Goal: Transaction & Acquisition: Book appointment/travel/reservation

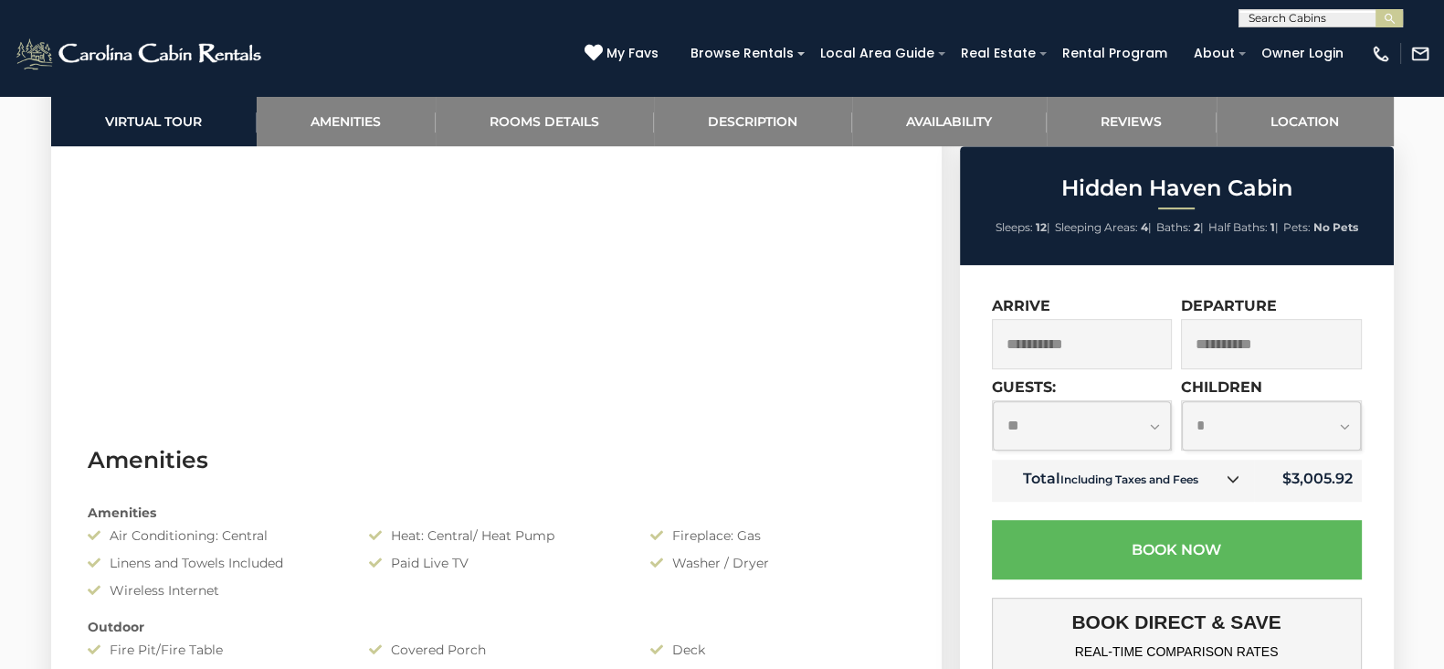
scroll to position [1216, 0]
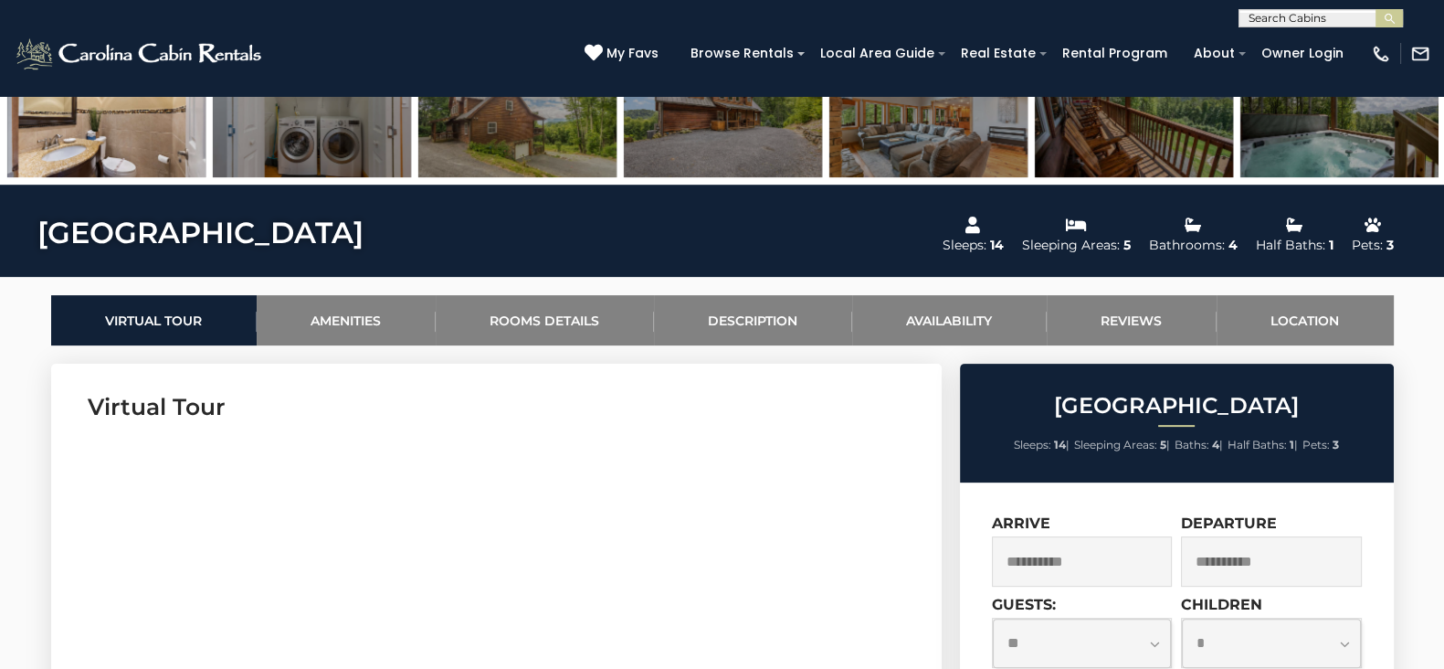
scroll to position [953, 0]
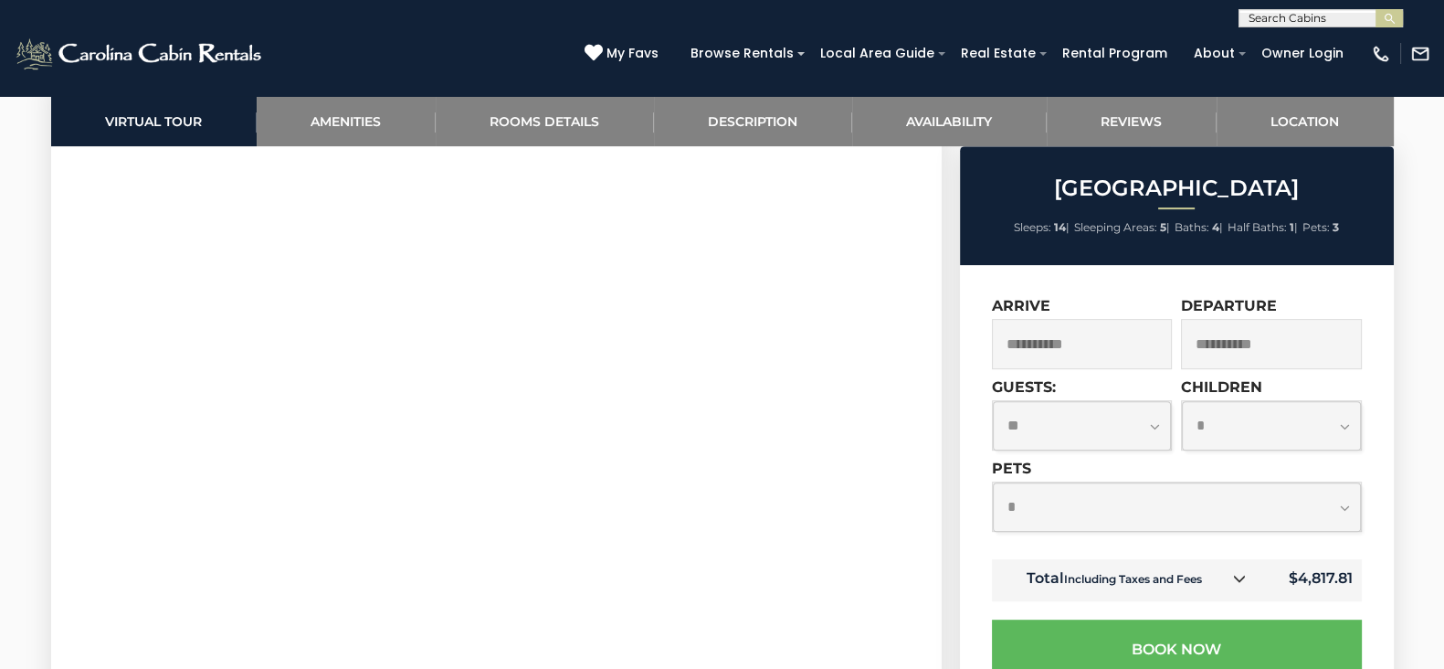
click at [1259, 334] on input "**********" at bounding box center [1271, 344] width 181 height 50
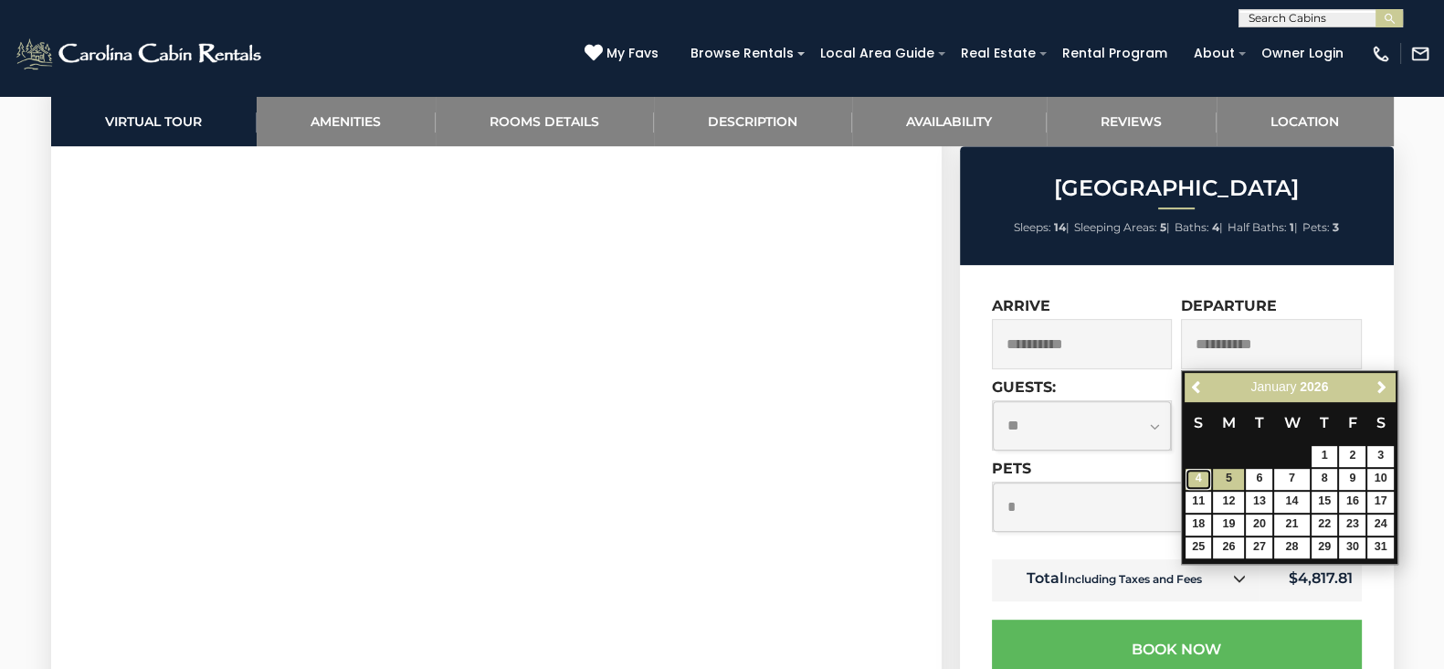
click at [1206, 475] on link "4" at bounding box center [1198, 479] width 26 height 21
type input "**********"
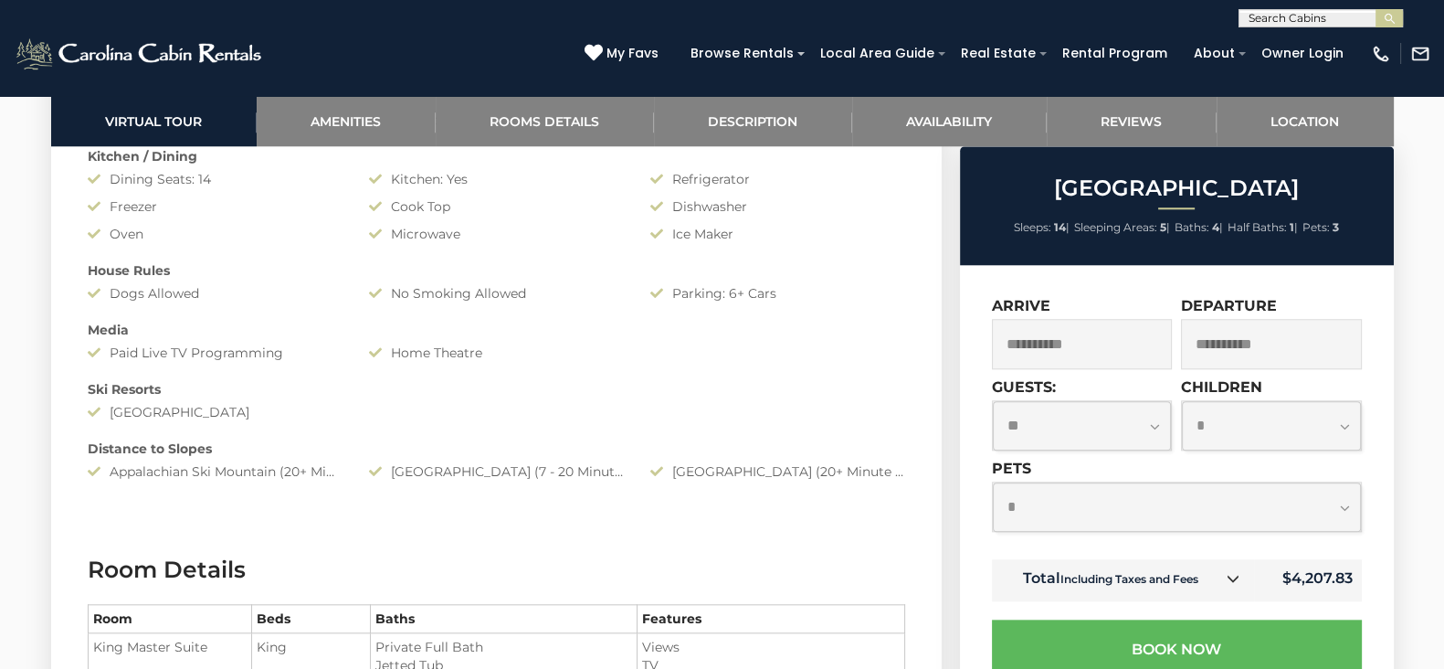
scroll to position [2233, 0]
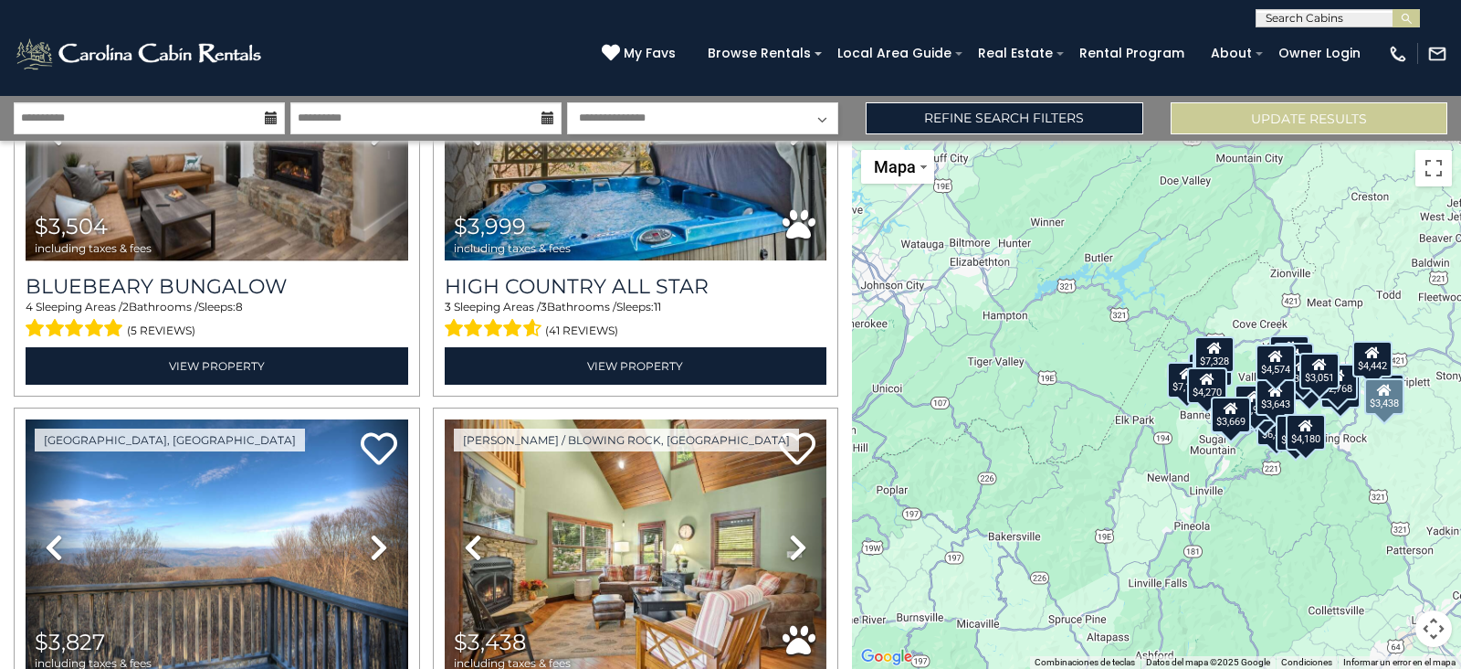
scroll to position [1315, 0]
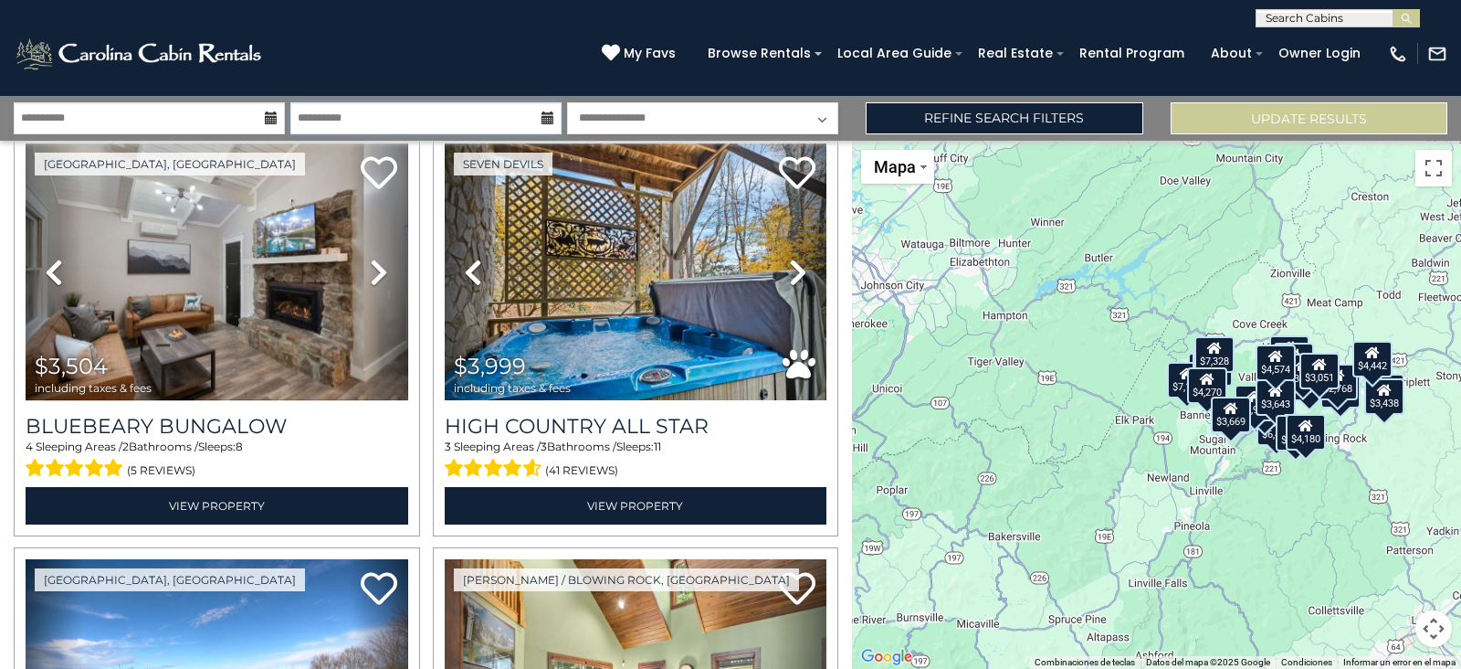
click at [445, 114] on input "**********" at bounding box center [425, 118] width 271 height 32
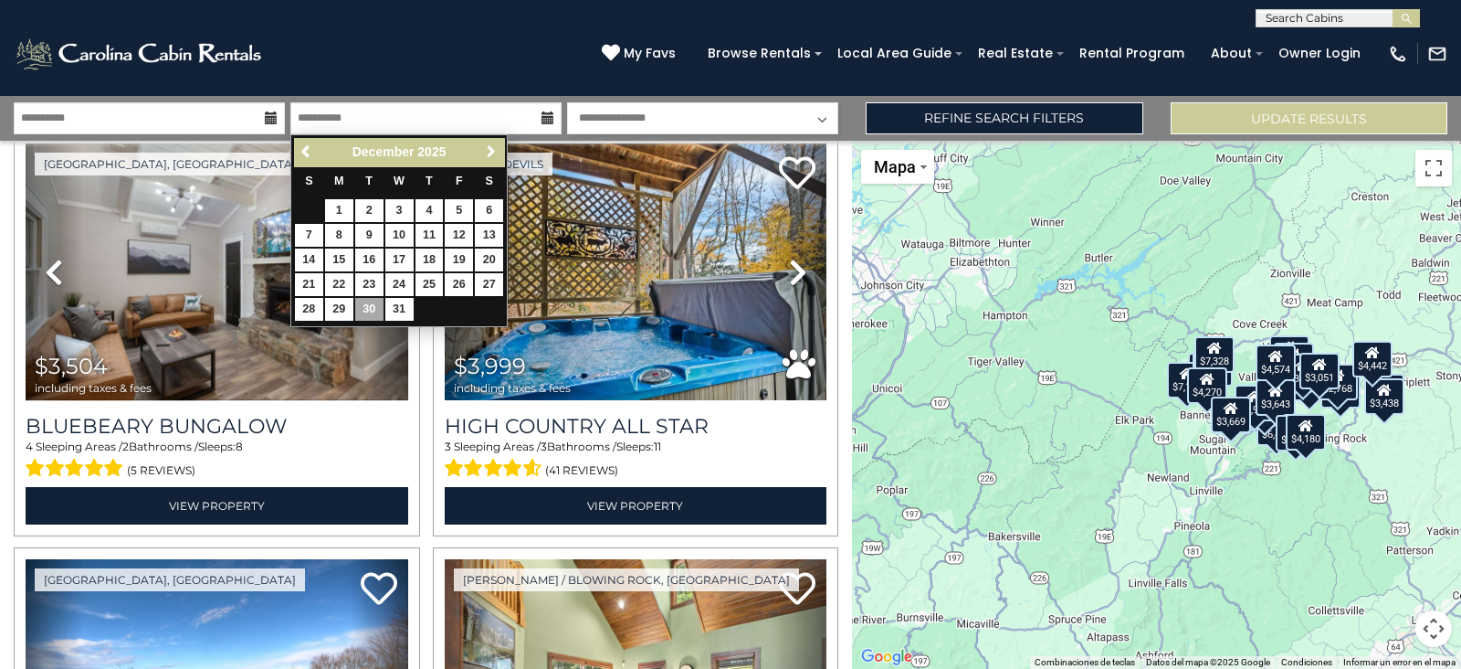
click at [491, 141] on link "Next" at bounding box center [490, 152] width 23 height 23
click at [308, 227] on link "4" at bounding box center [309, 235] width 28 height 23
type input "******"
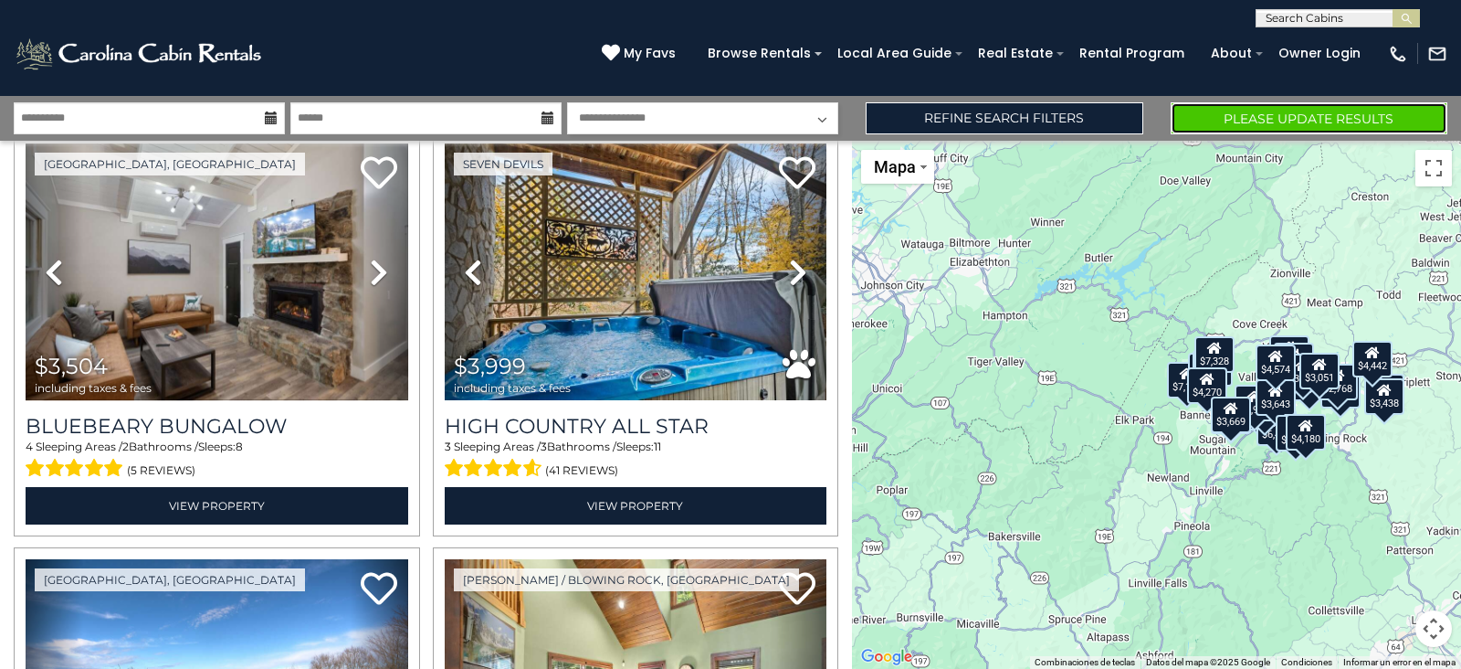
click at [1226, 124] on button "Please Update Results" at bounding box center [1309, 118] width 277 height 32
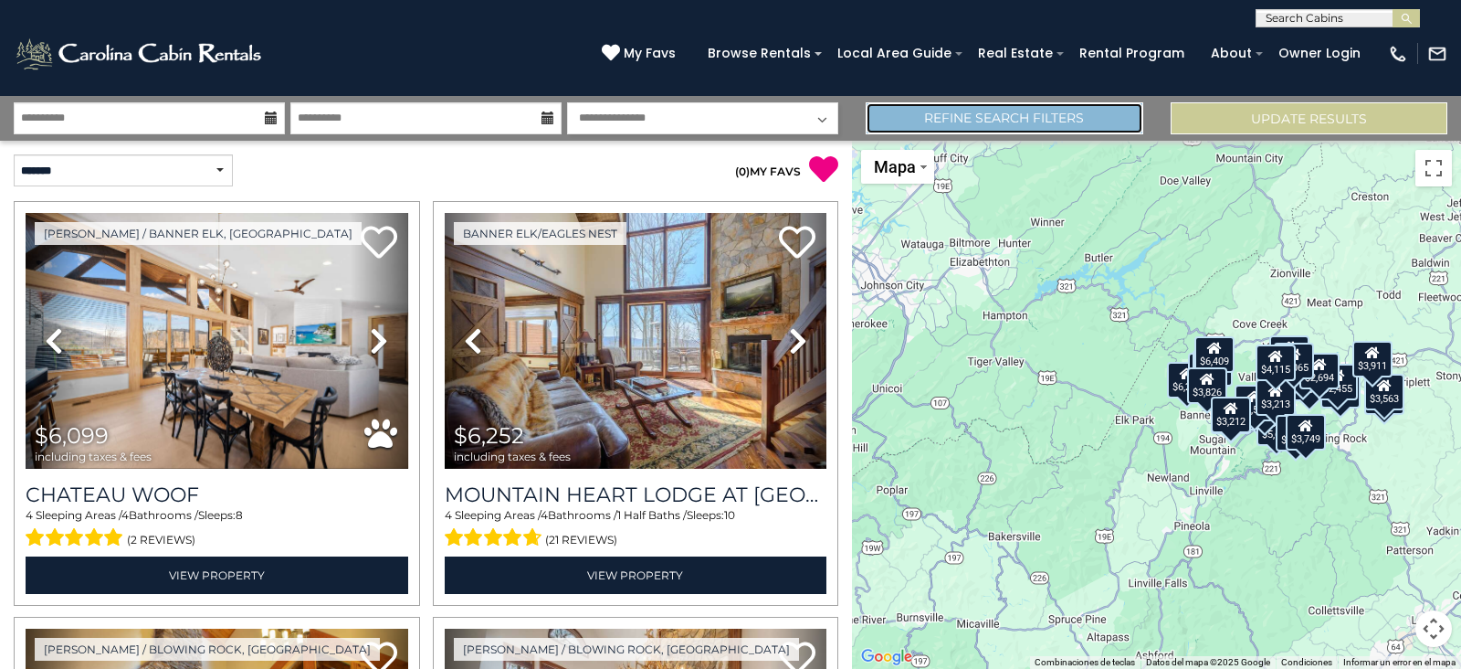
click at [1093, 111] on link "Refine Search Filters" at bounding box center [1004, 118] width 277 height 32
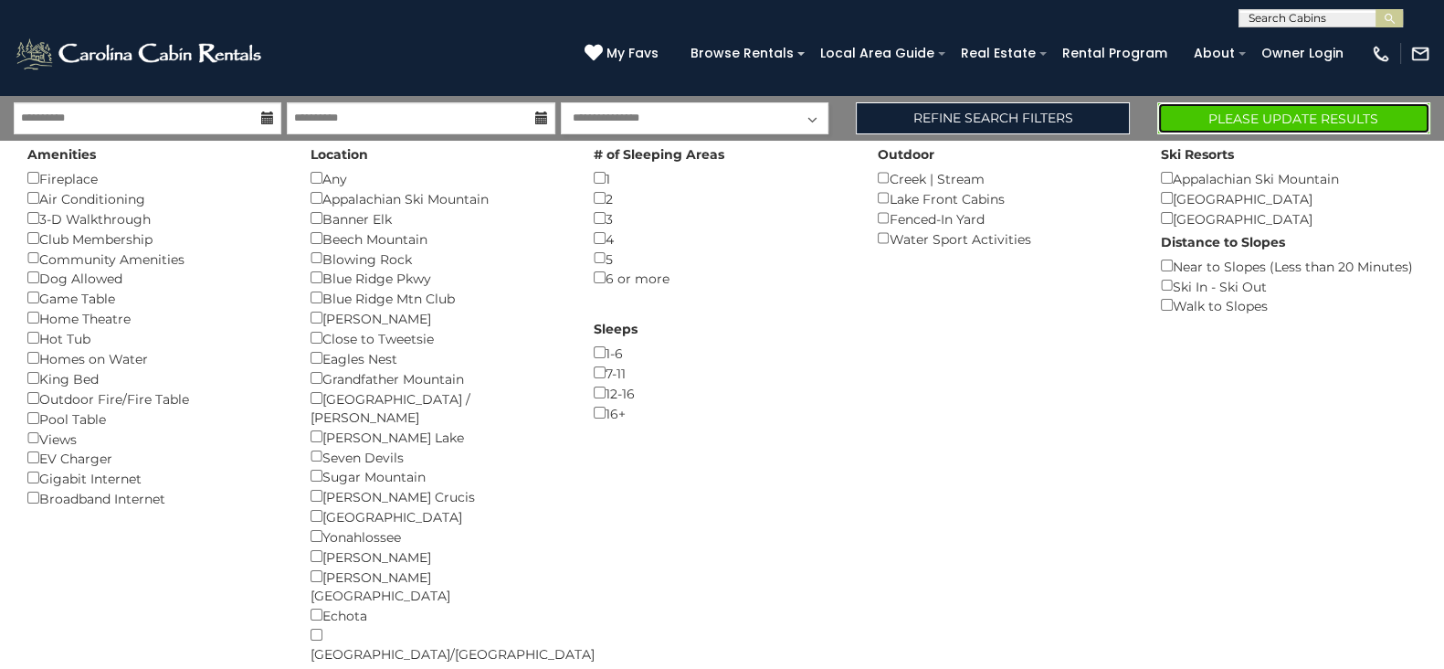
click at [1288, 118] on button "Please Update Results" at bounding box center [1293, 118] width 273 height 32
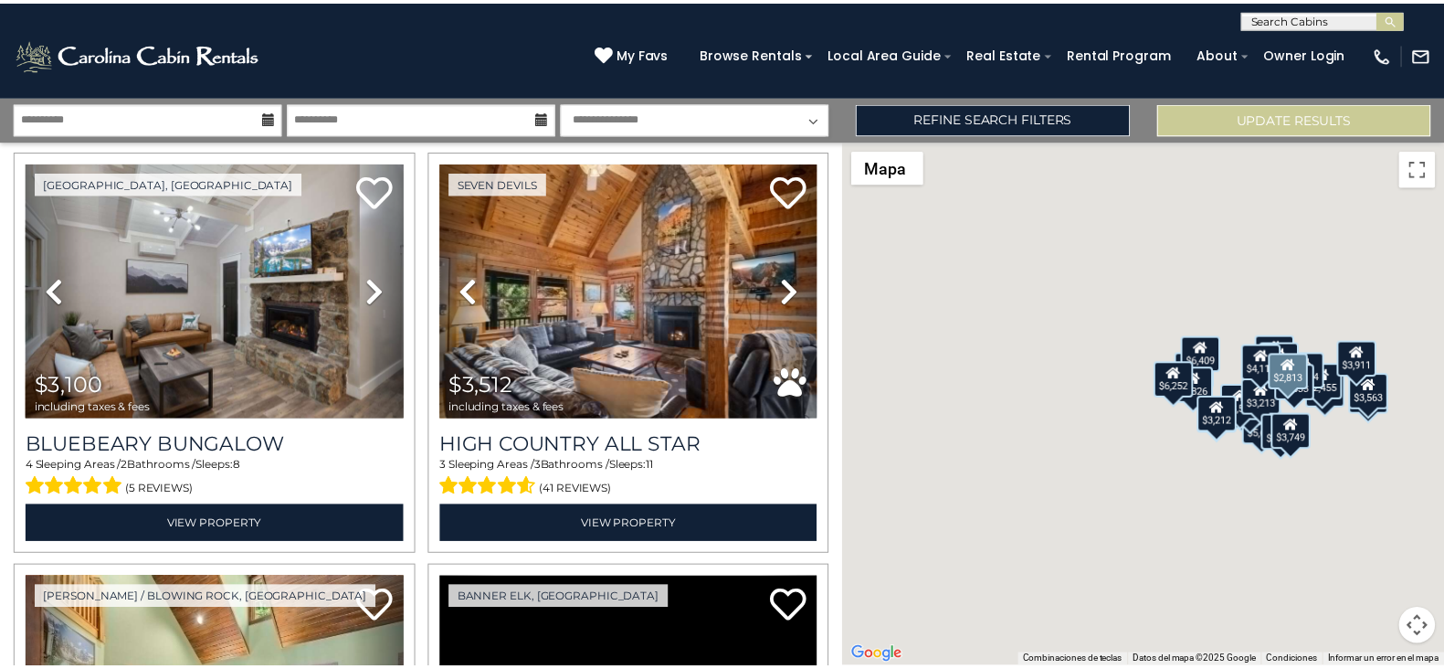
scroll to position [1297, 0]
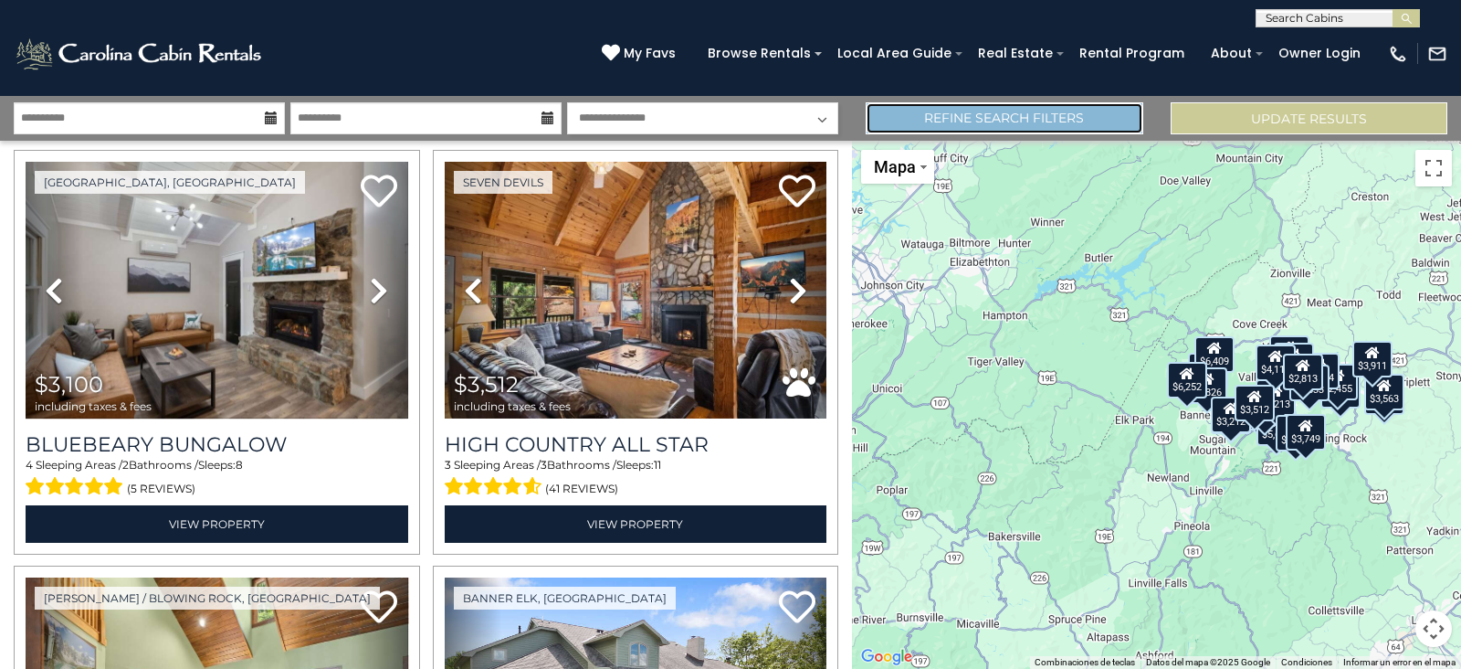
click at [1073, 123] on link "Refine Search Filters" at bounding box center [1004, 118] width 277 height 32
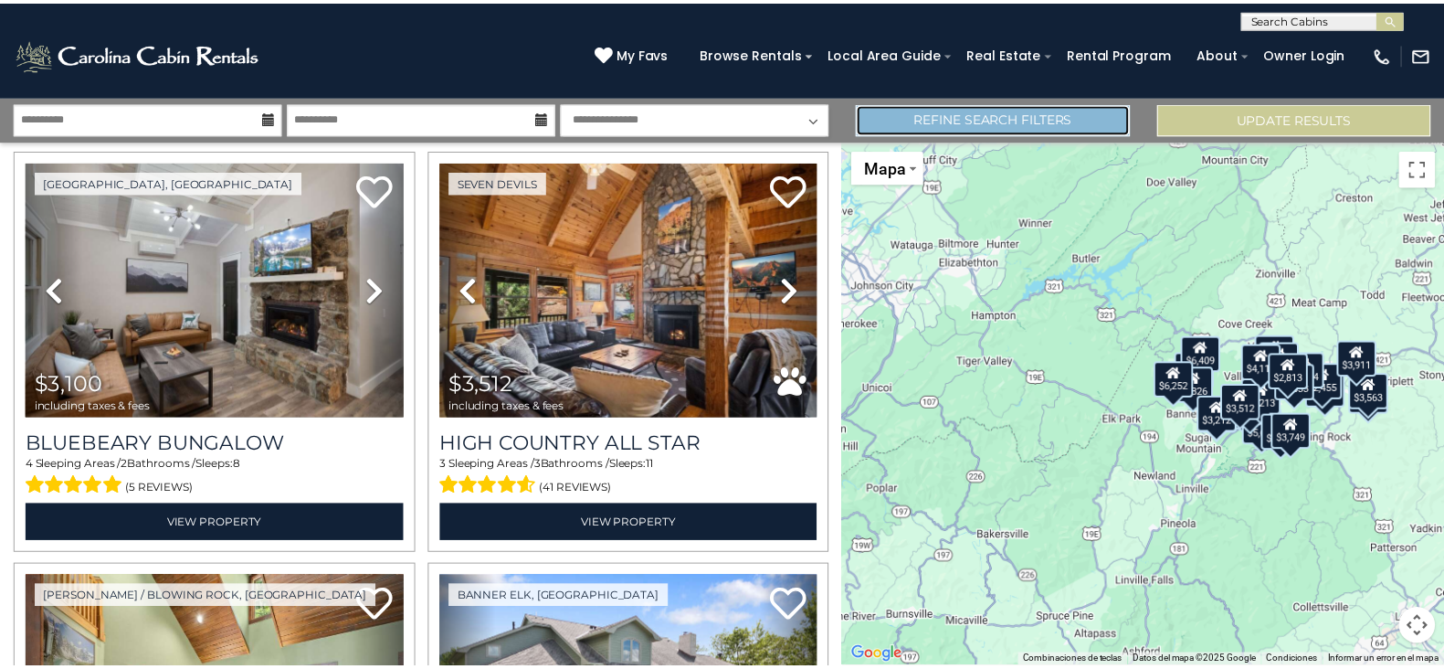
scroll to position [1287, 0]
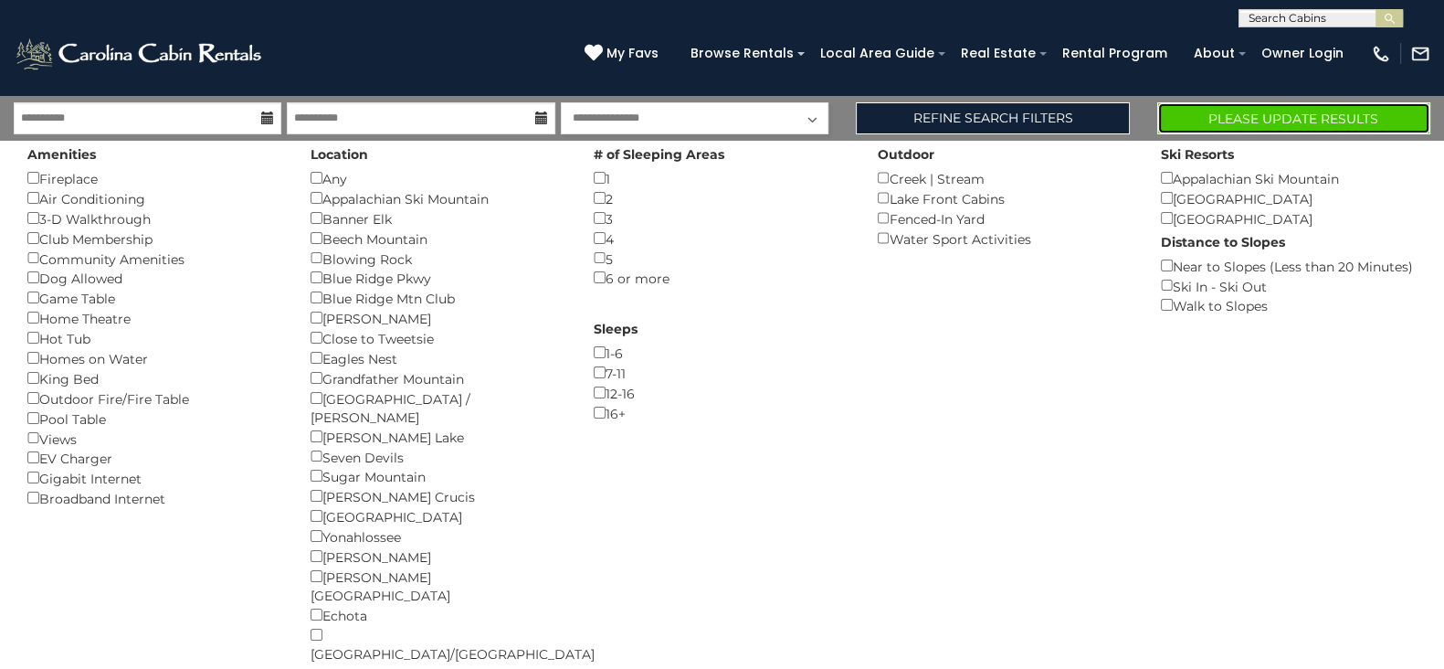
click at [1283, 105] on button "Please Update Results" at bounding box center [1293, 118] width 273 height 32
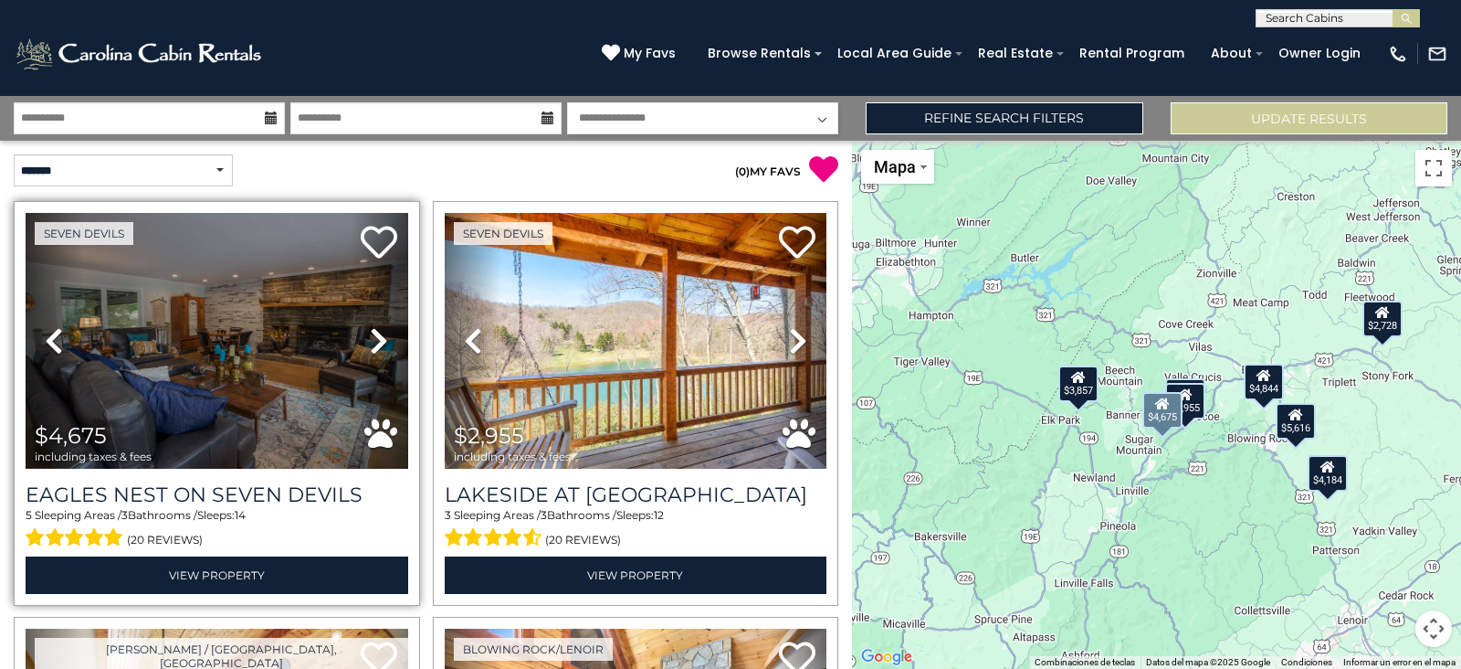
click at [374, 342] on icon at bounding box center [379, 340] width 18 height 29
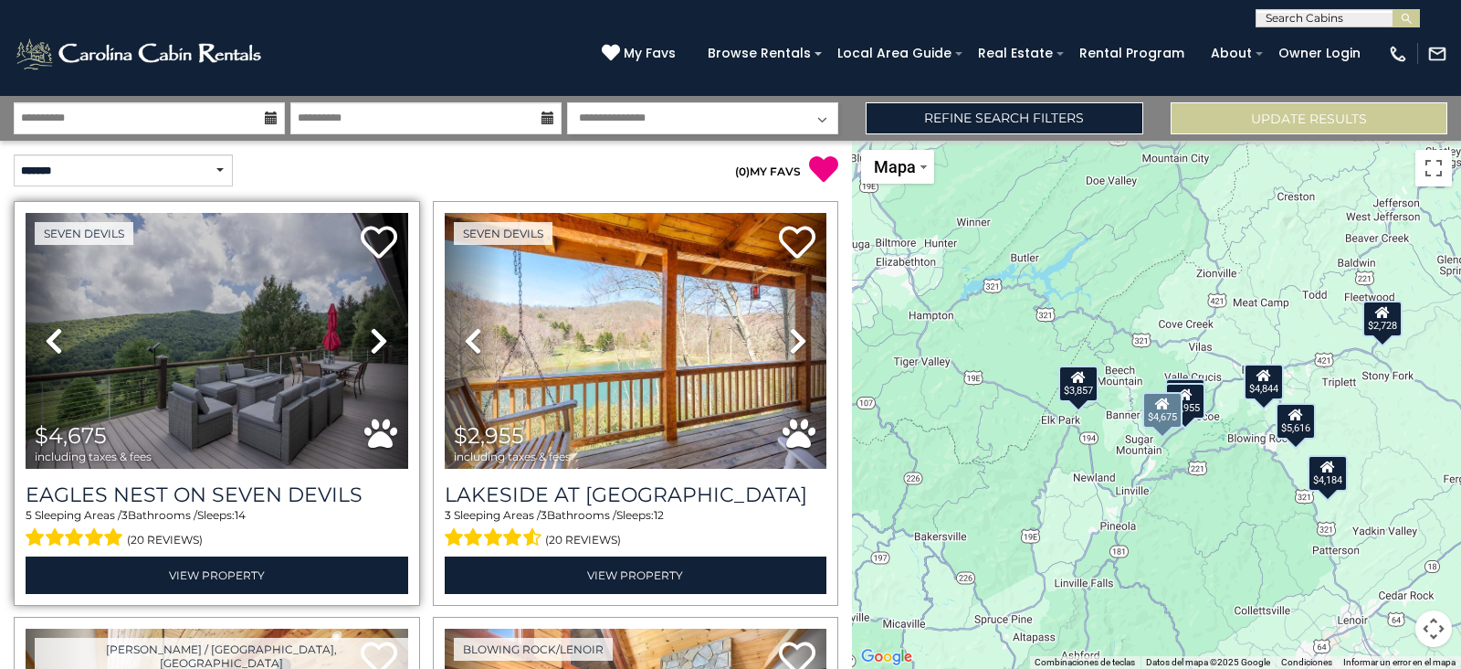
click at [374, 342] on icon at bounding box center [379, 340] width 18 height 29
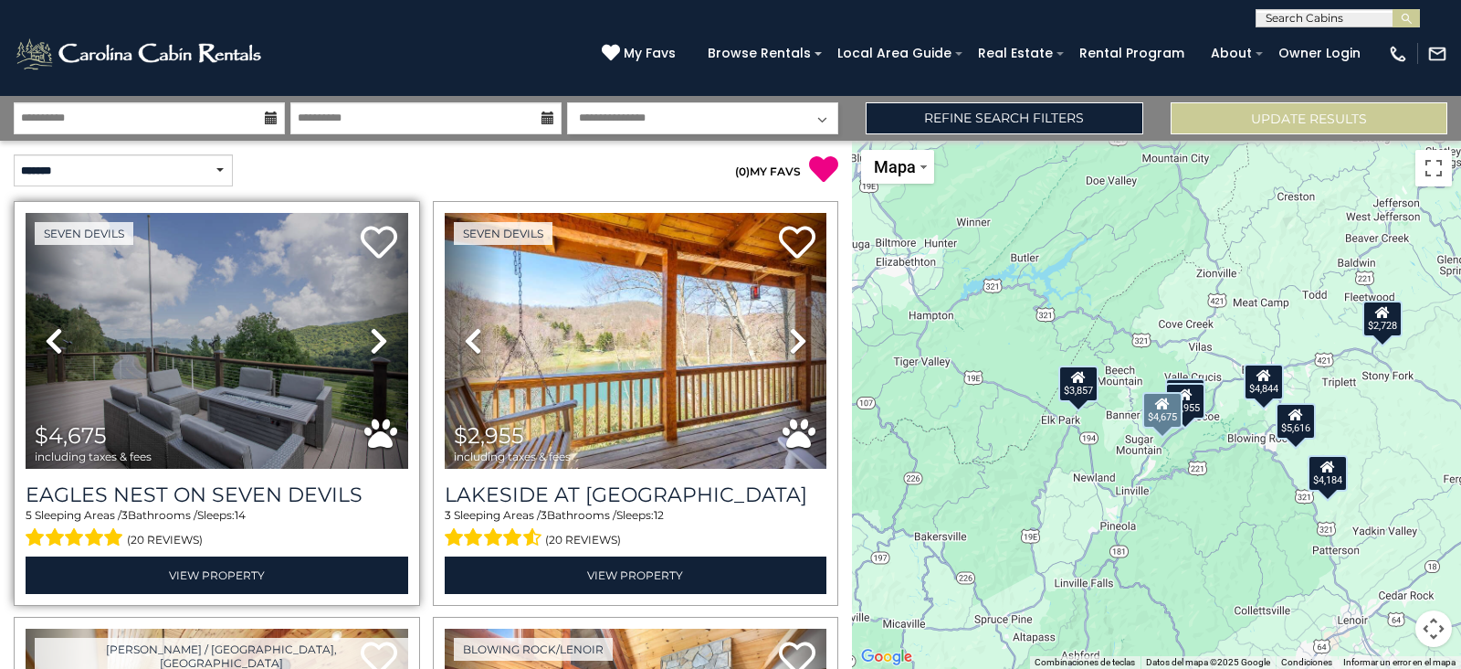
click at [374, 342] on icon at bounding box center [379, 340] width 18 height 29
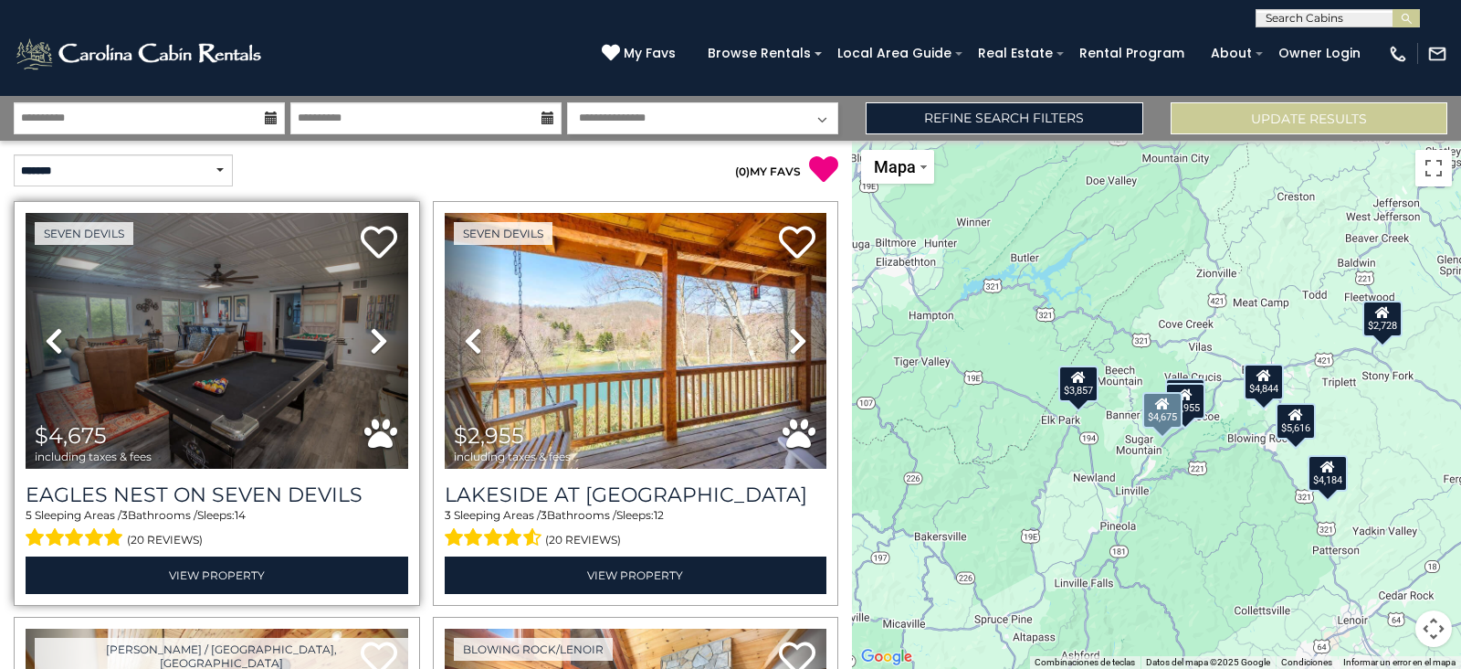
click at [374, 342] on icon at bounding box center [379, 340] width 18 height 29
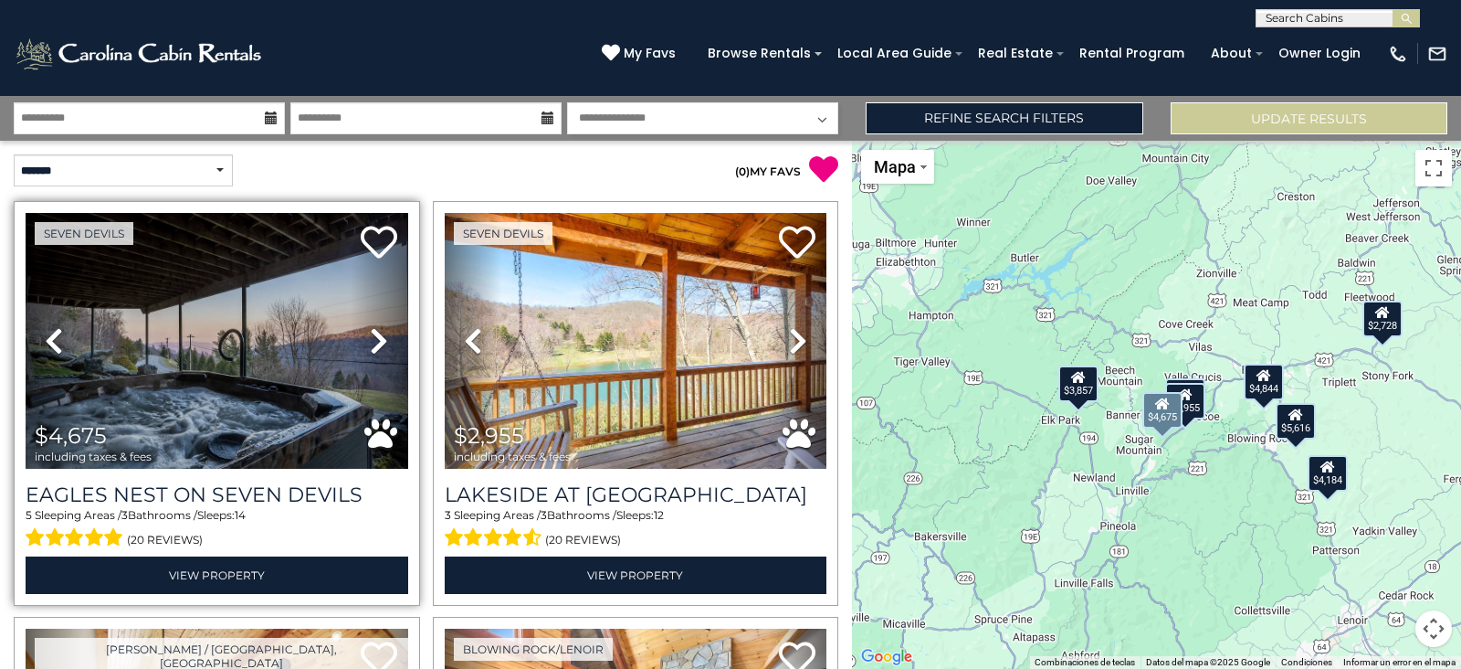
click at [374, 342] on icon at bounding box center [379, 340] width 18 height 29
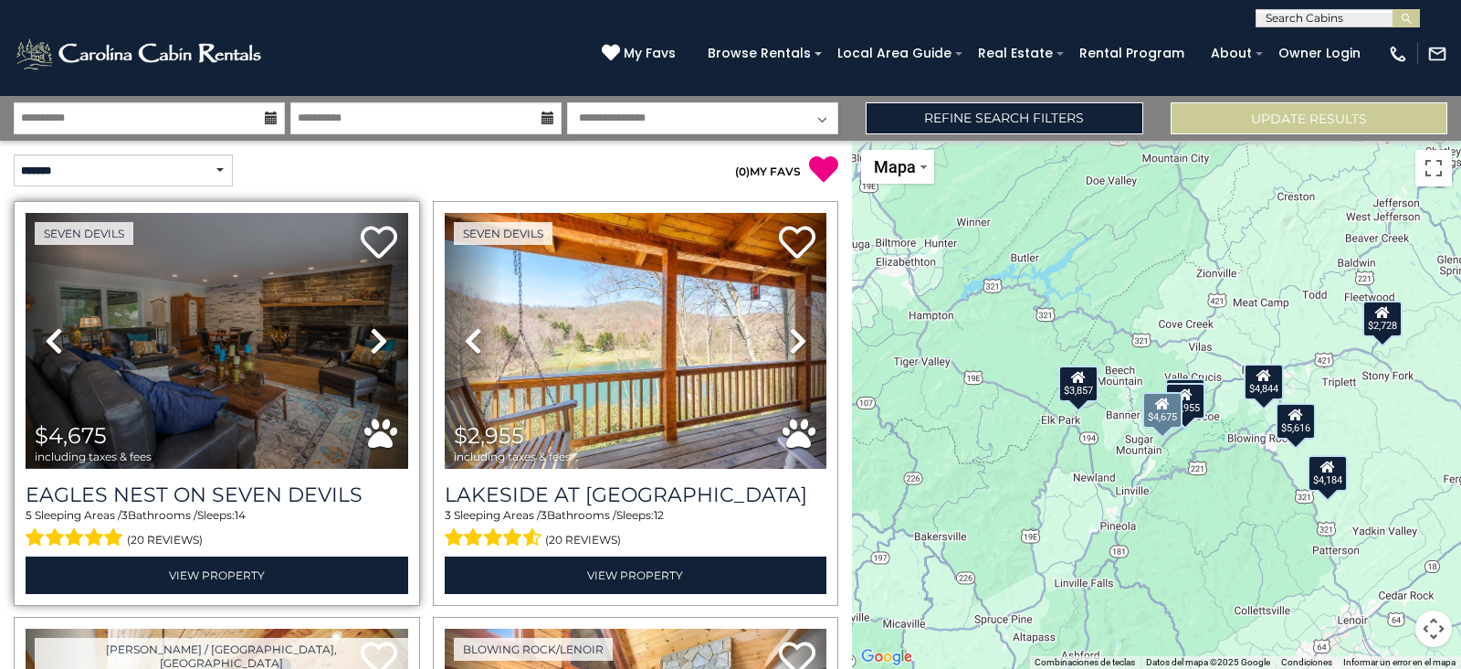
click at [374, 342] on icon at bounding box center [379, 340] width 18 height 29
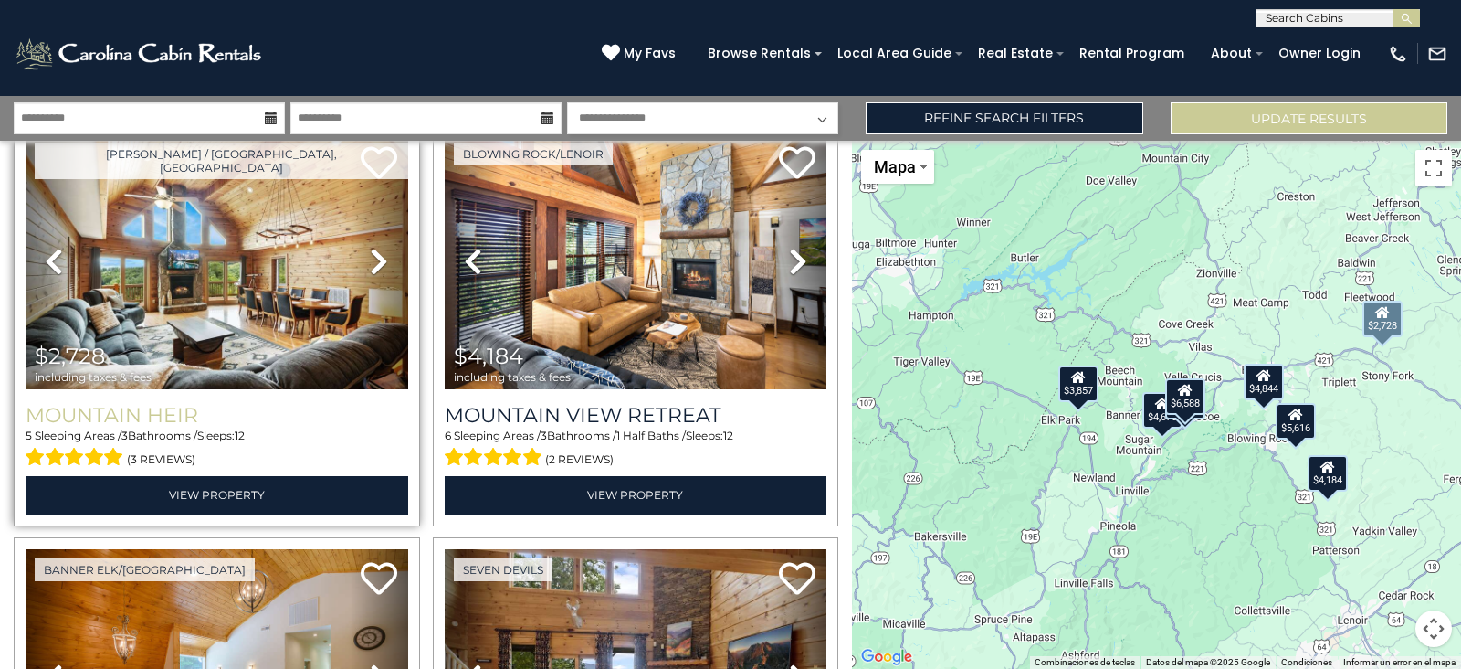
scroll to position [375, 0]
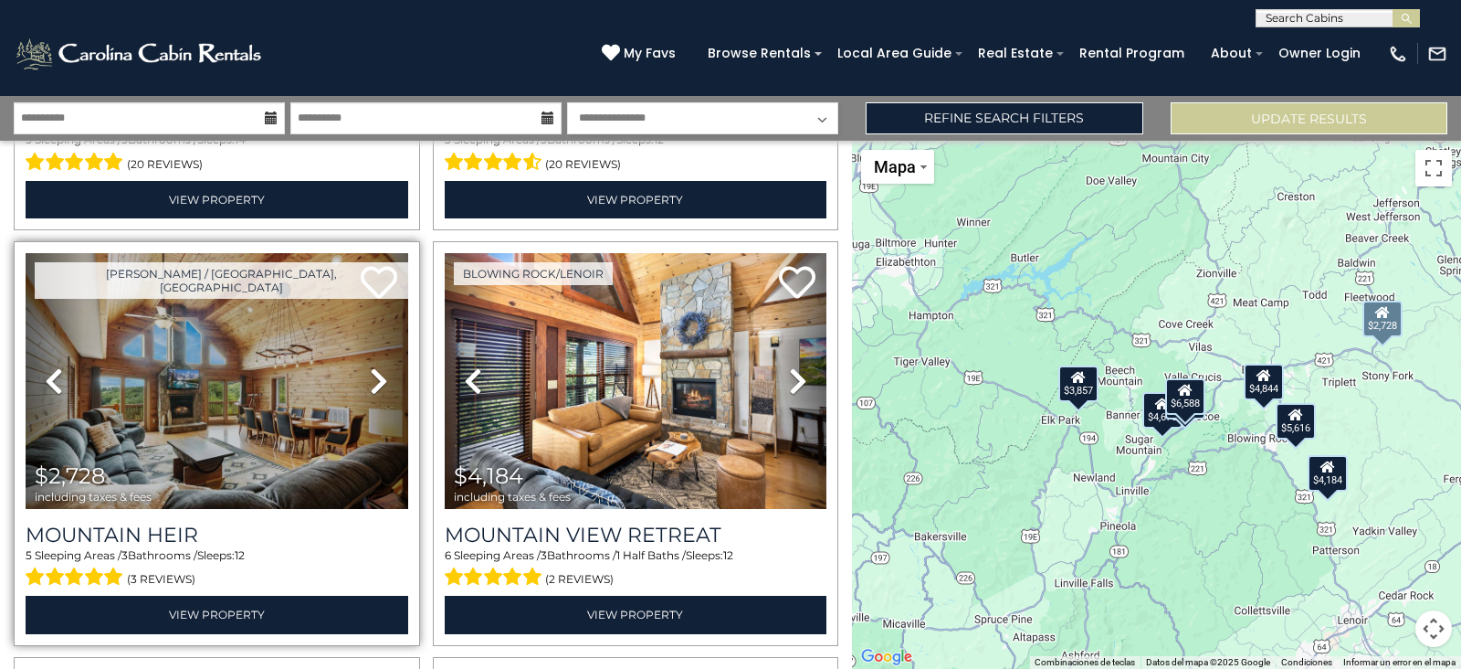
click at [373, 373] on icon at bounding box center [379, 380] width 18 height 29
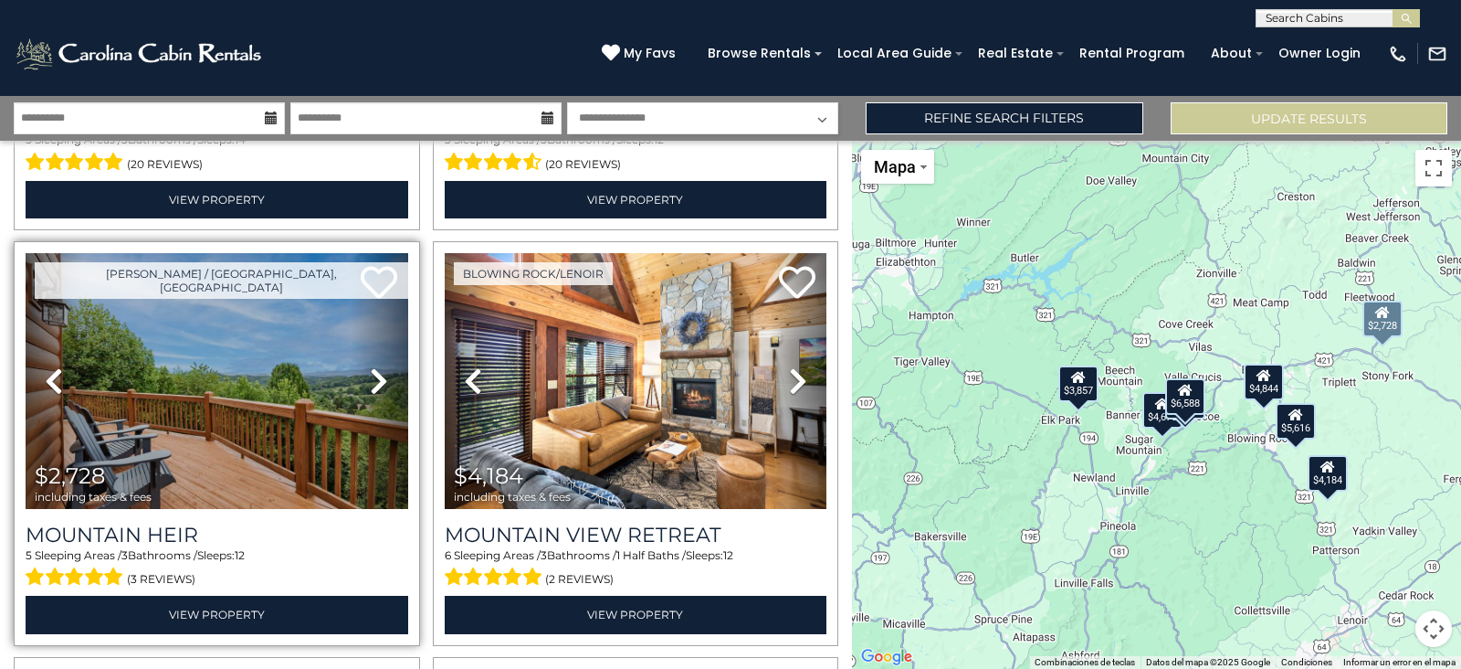
click at [373, 373] on icon at bounding box center [379, 380] width 18 height 29
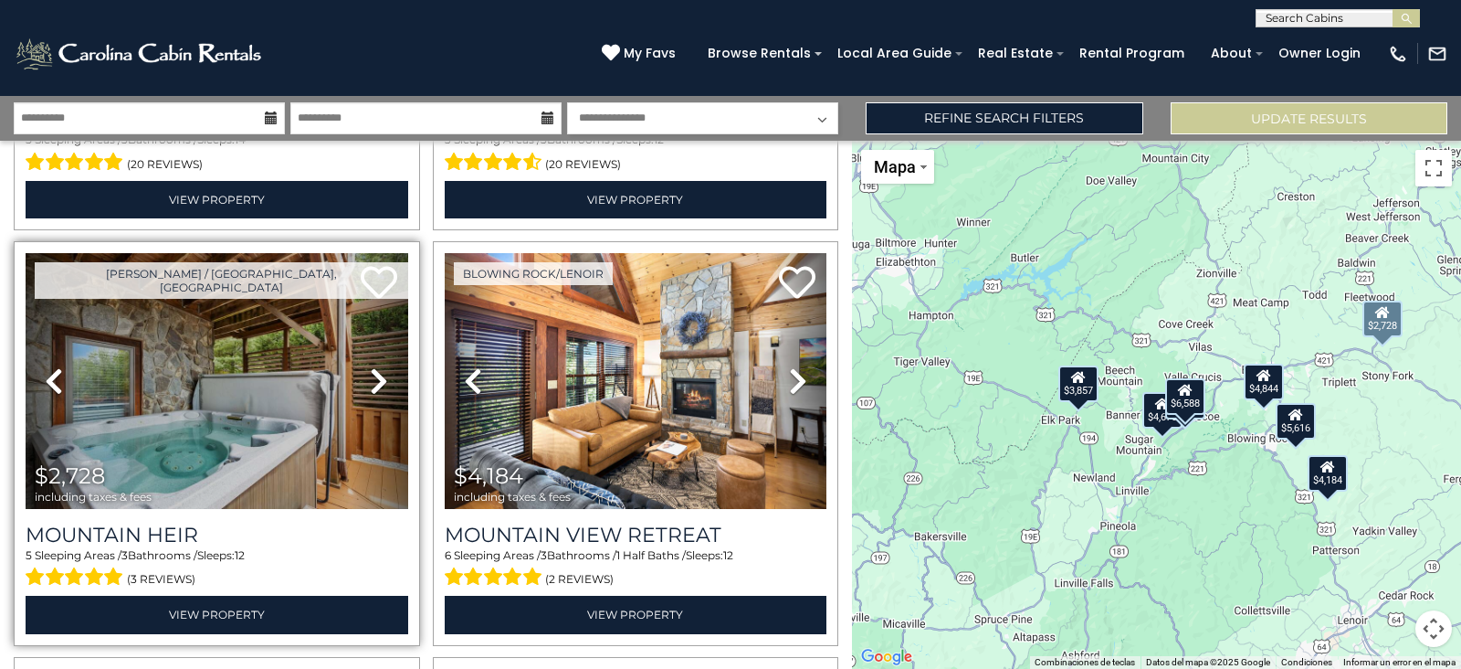
click at [373, 373] on icon at bounding box center [379, 380] width 18 height 29
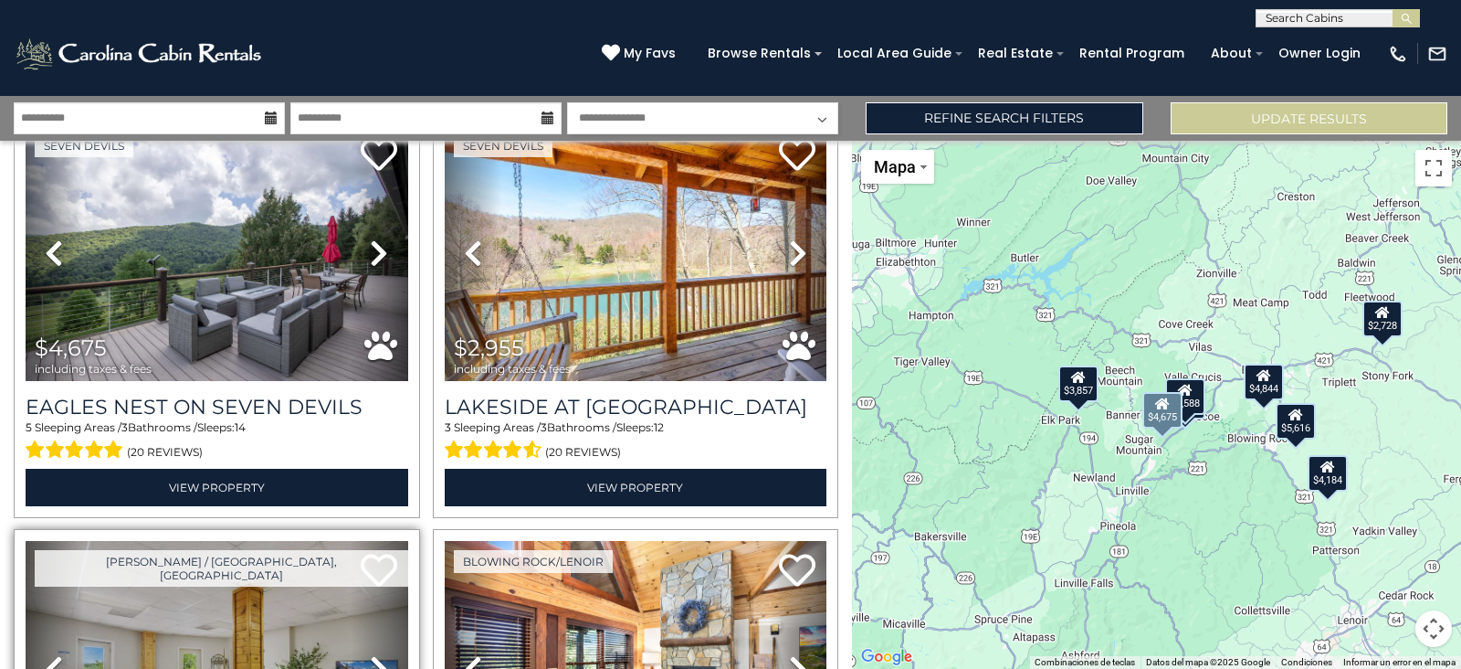
scroll to position [0, 0]
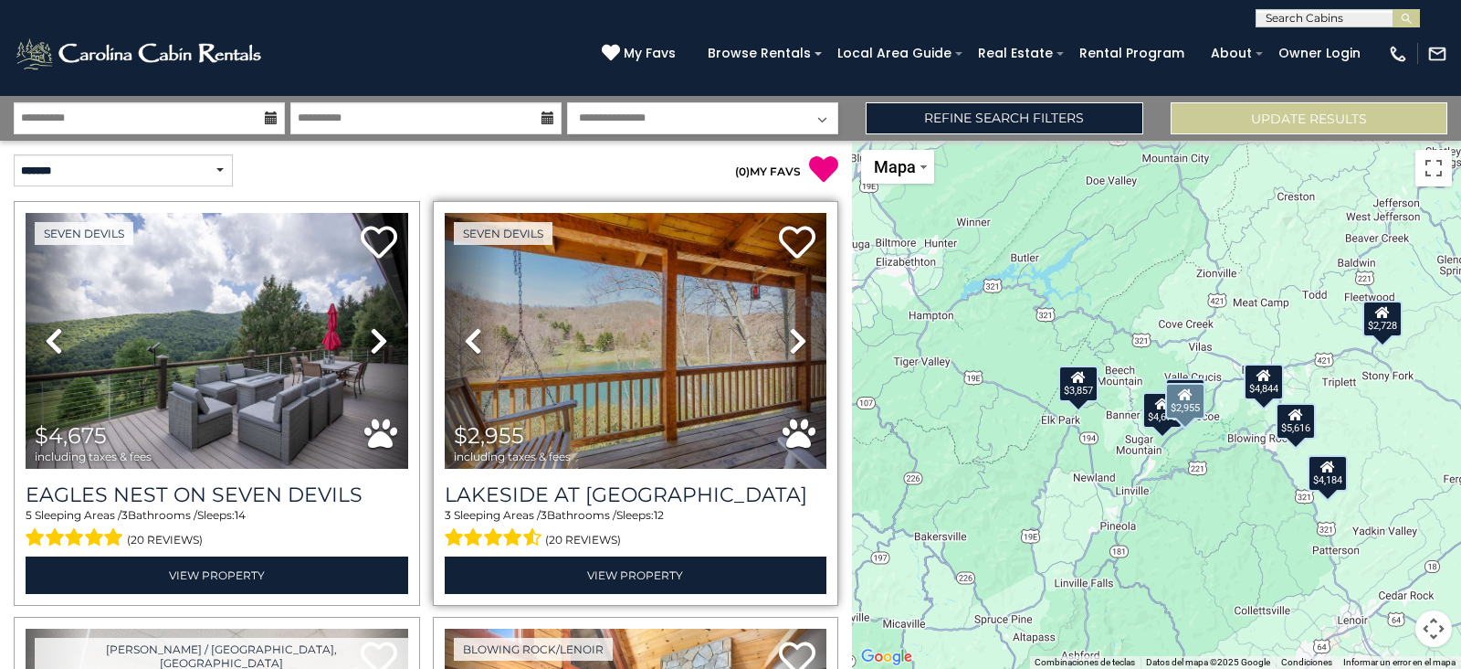
click at [789, 338] on icon at bounding box center [798, 340] width 18 height 29
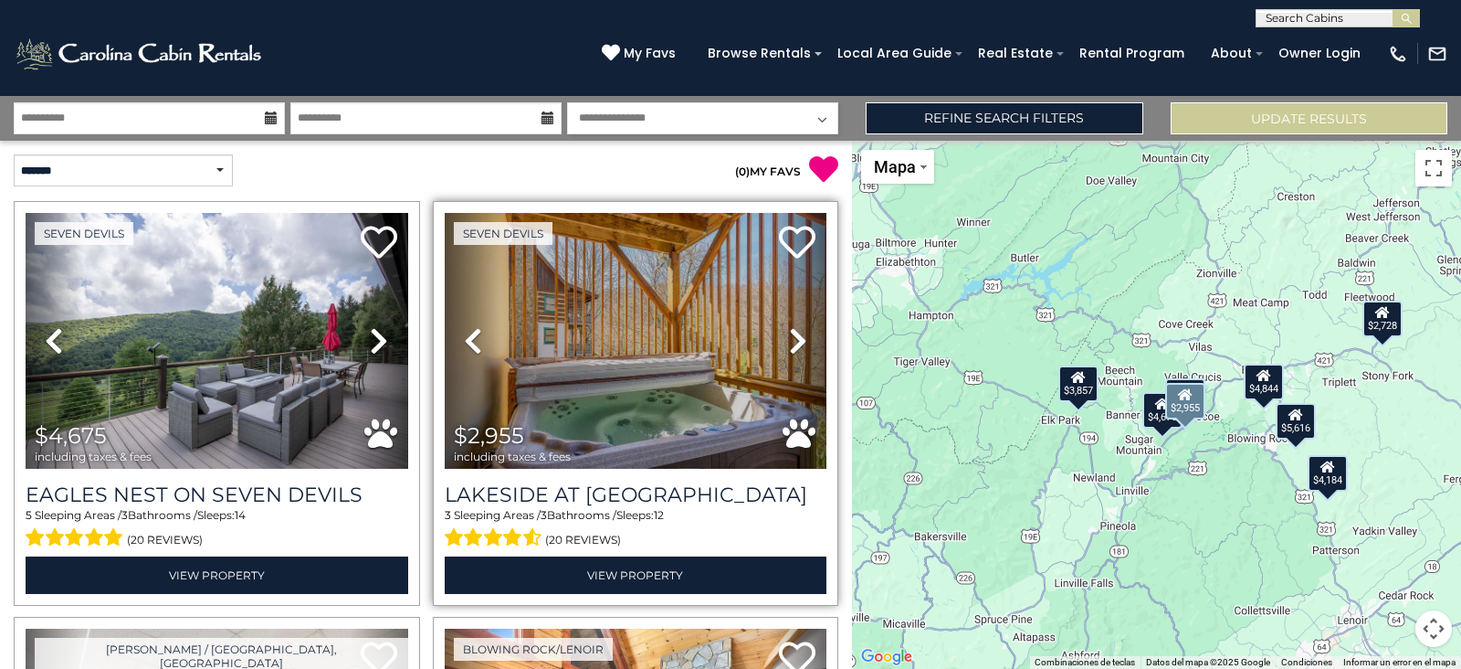
click at [789, 338] on icon at bounding box center [798, 340] width 18 height 29
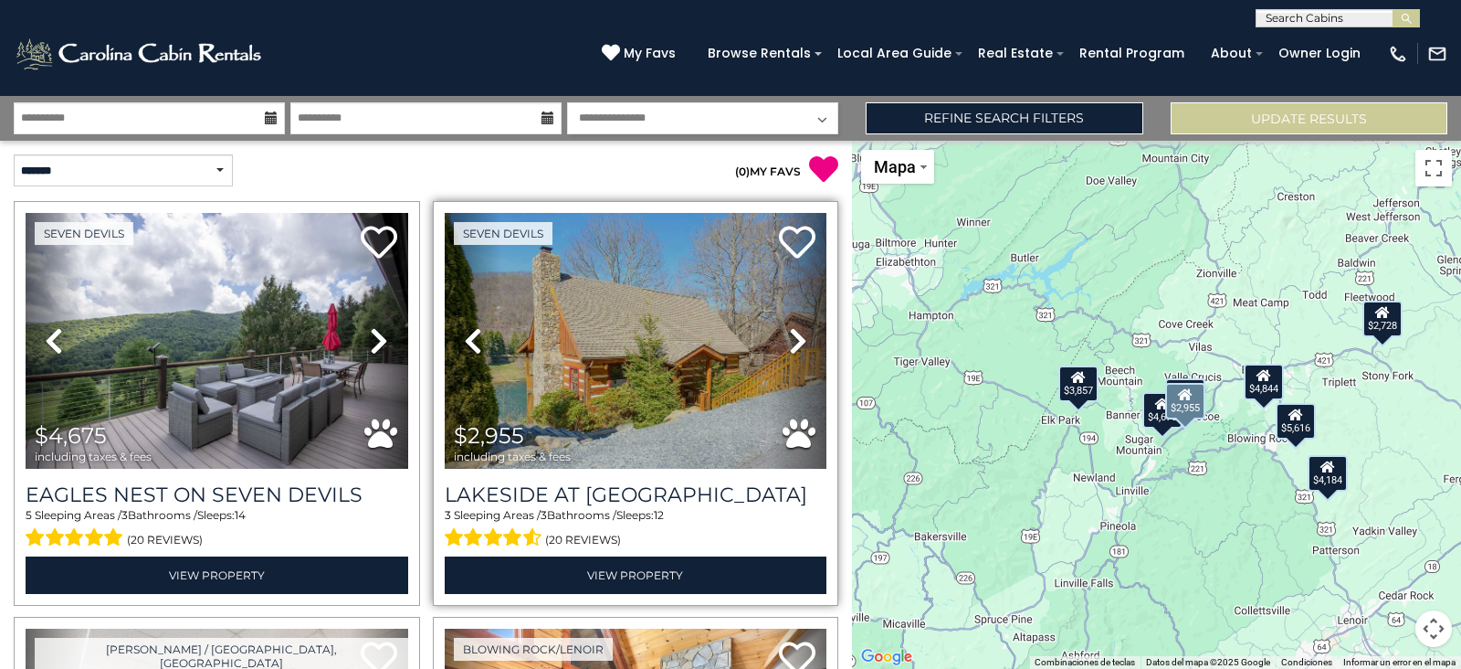
click at [789, 338] on icon at bounding box center [798, 340] width 18 height 29
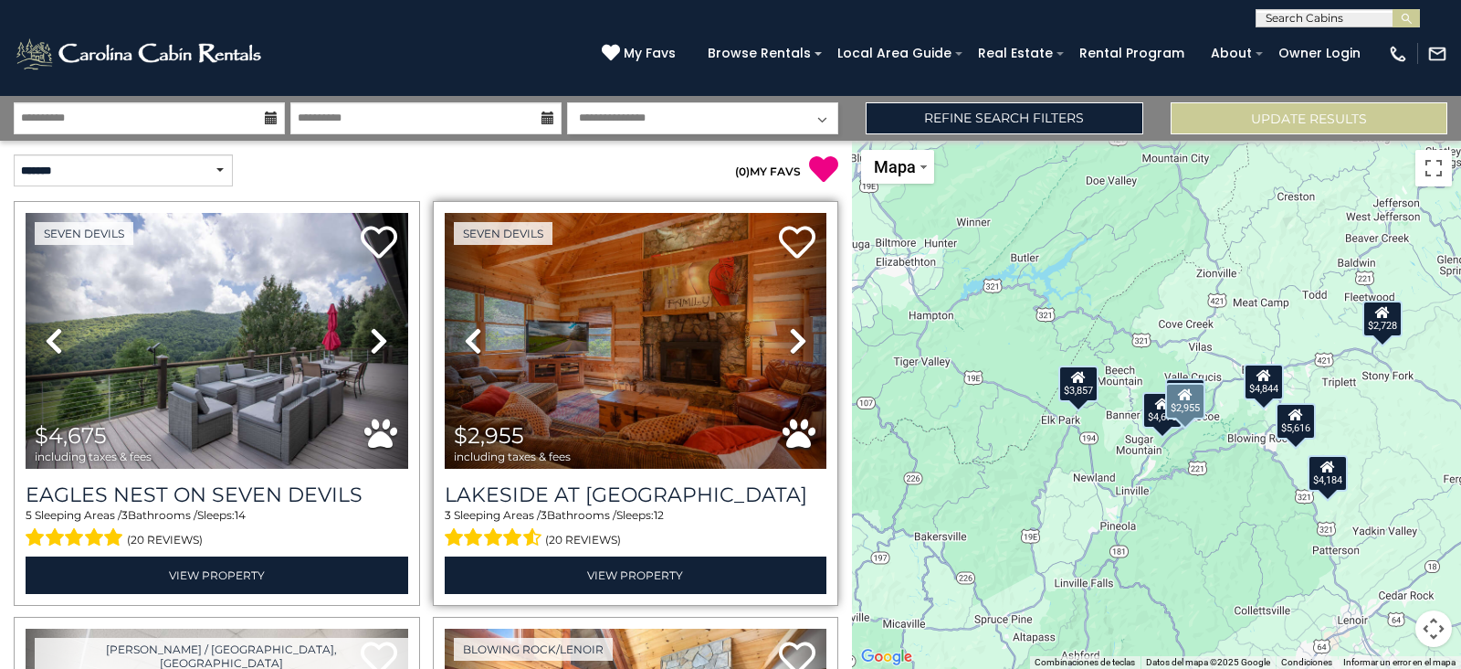
click at [789, 344] on icon at bounding box center [798, 340] width 18 height 29
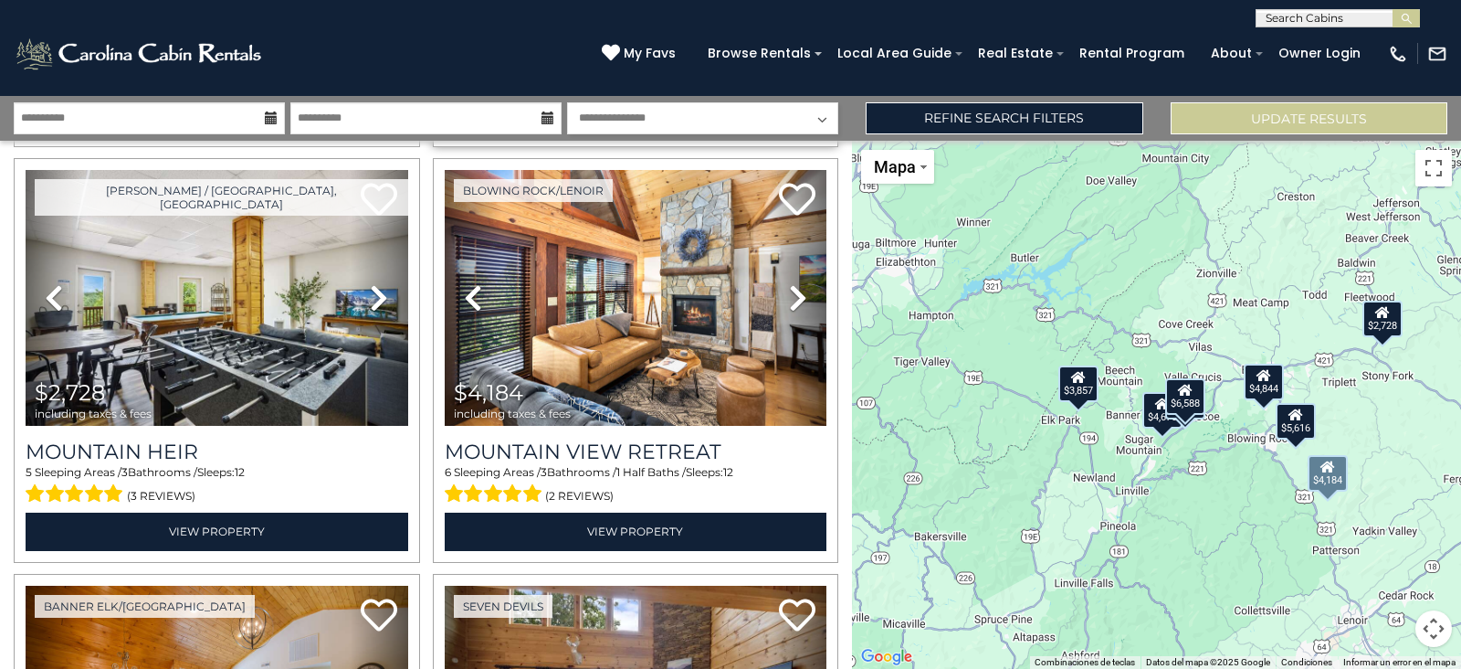
scroll to position [415, 0]
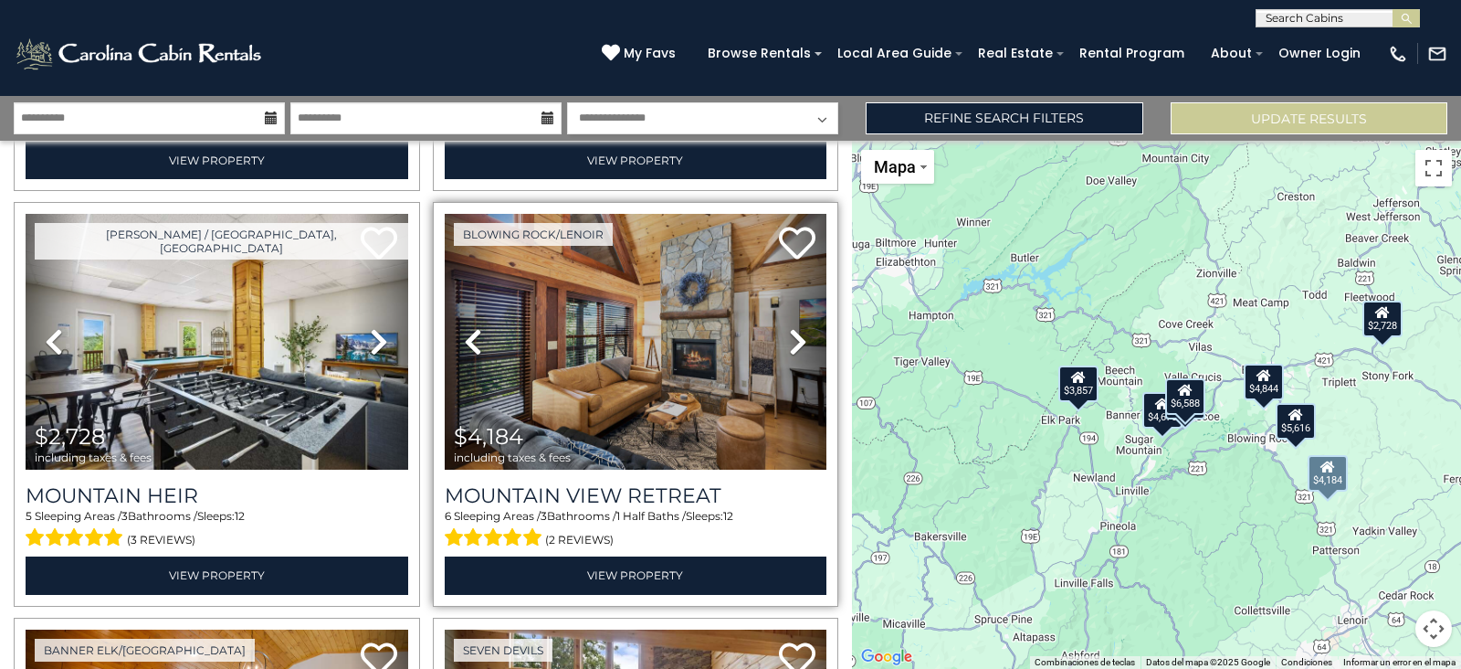
click at [789, 329] on icon at bounding box center [798, 341] width 18 height 29
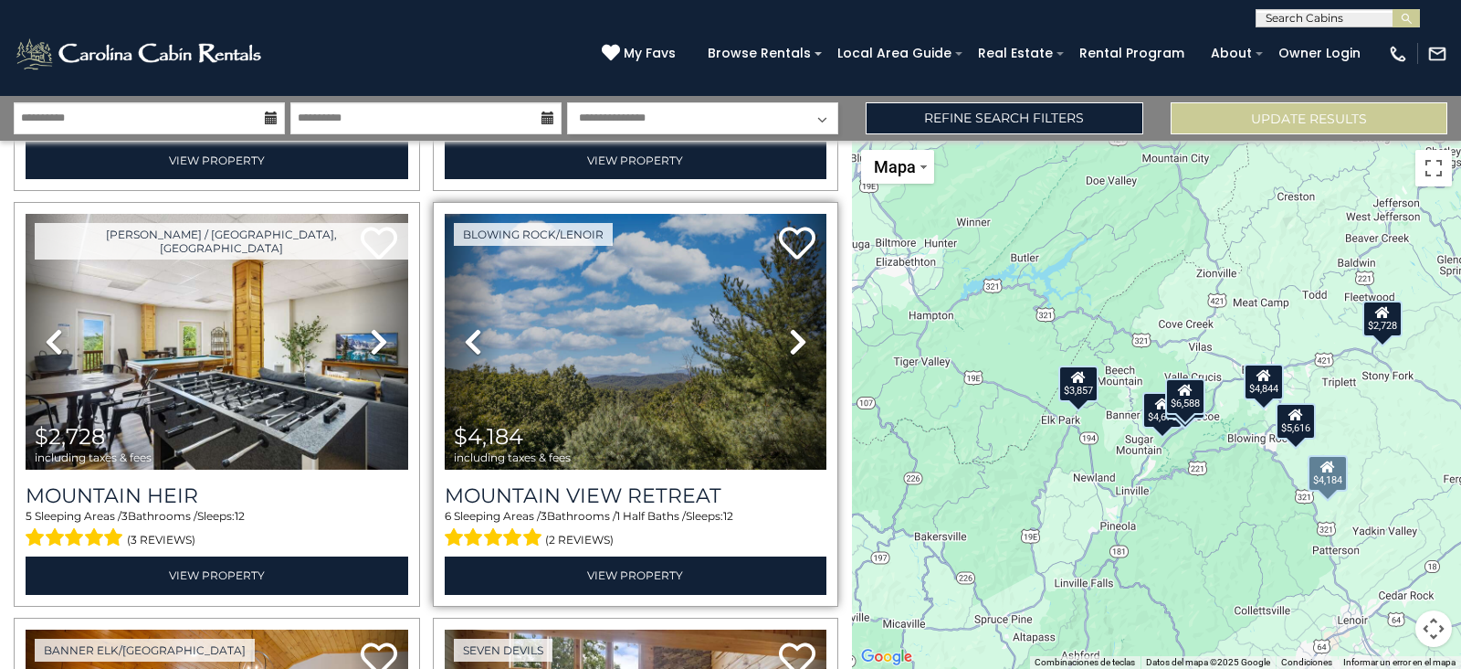
click at [789, 329] on icon at bounding box center [798, 341] width 18 height 29
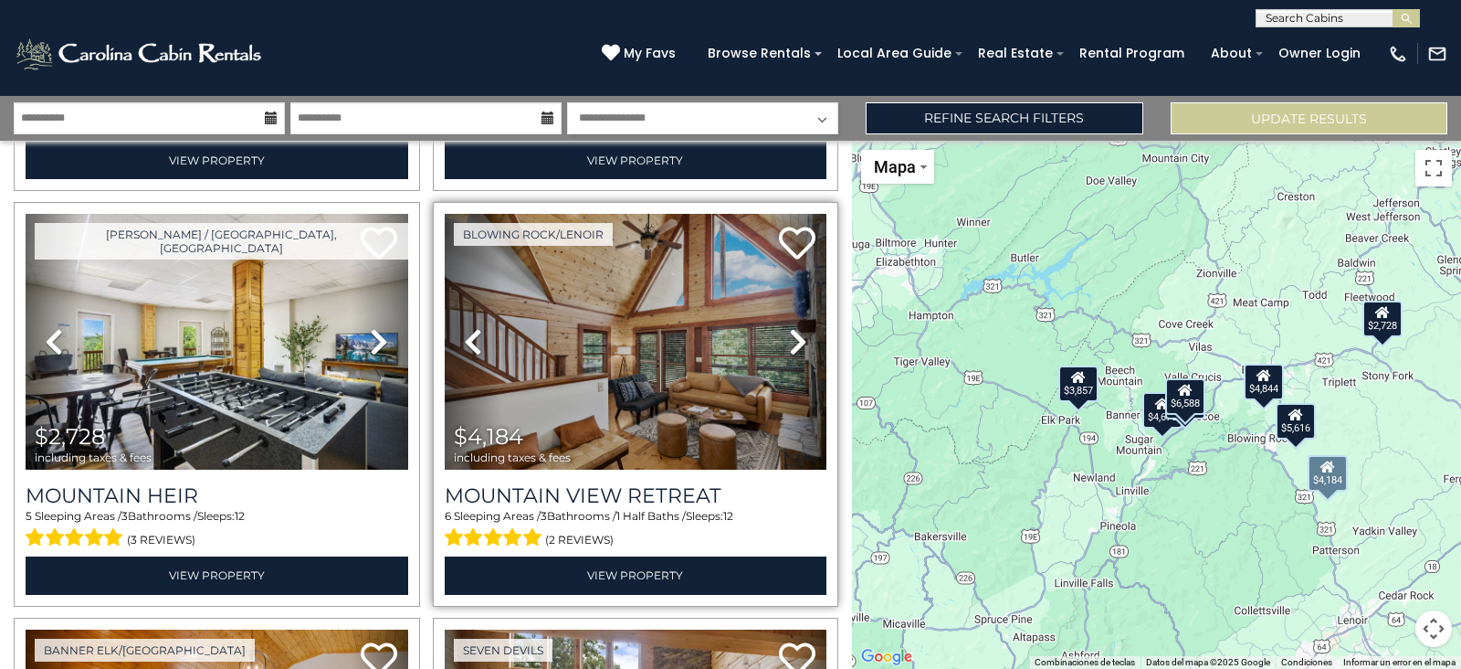
click at [789, 329] on icon at bounding box center [798, 341] width 18 height 29
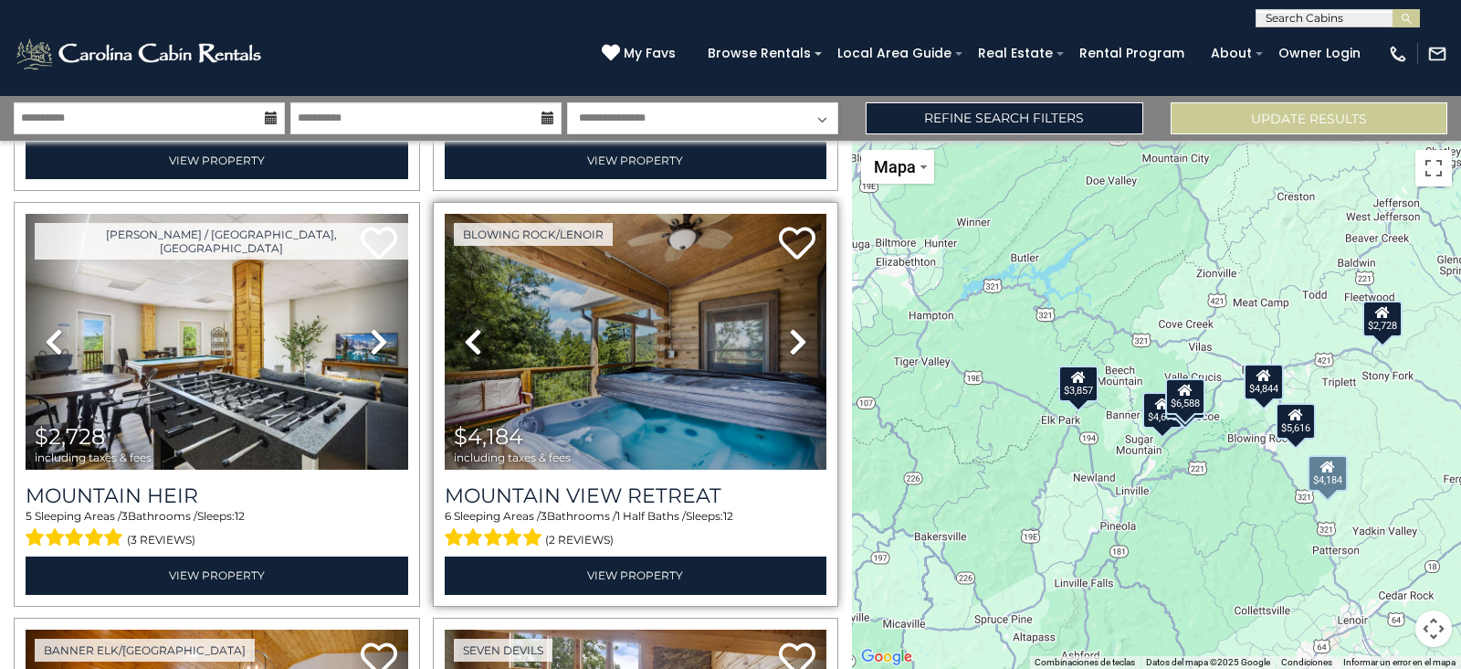
click at [789, 329] on icon at bounding box center [798, 341] width 18 height 29
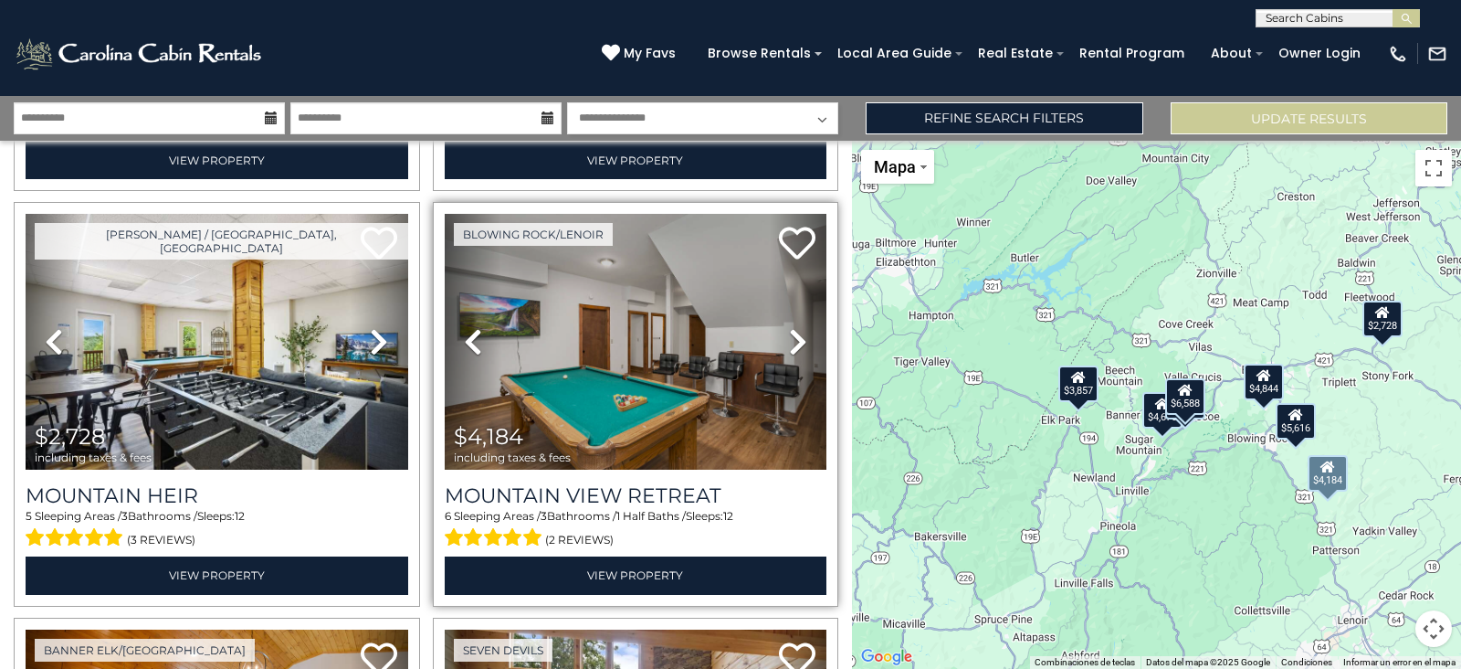
click at [789, 329] on icon at bounding box center [798, 341] width 18 height 29
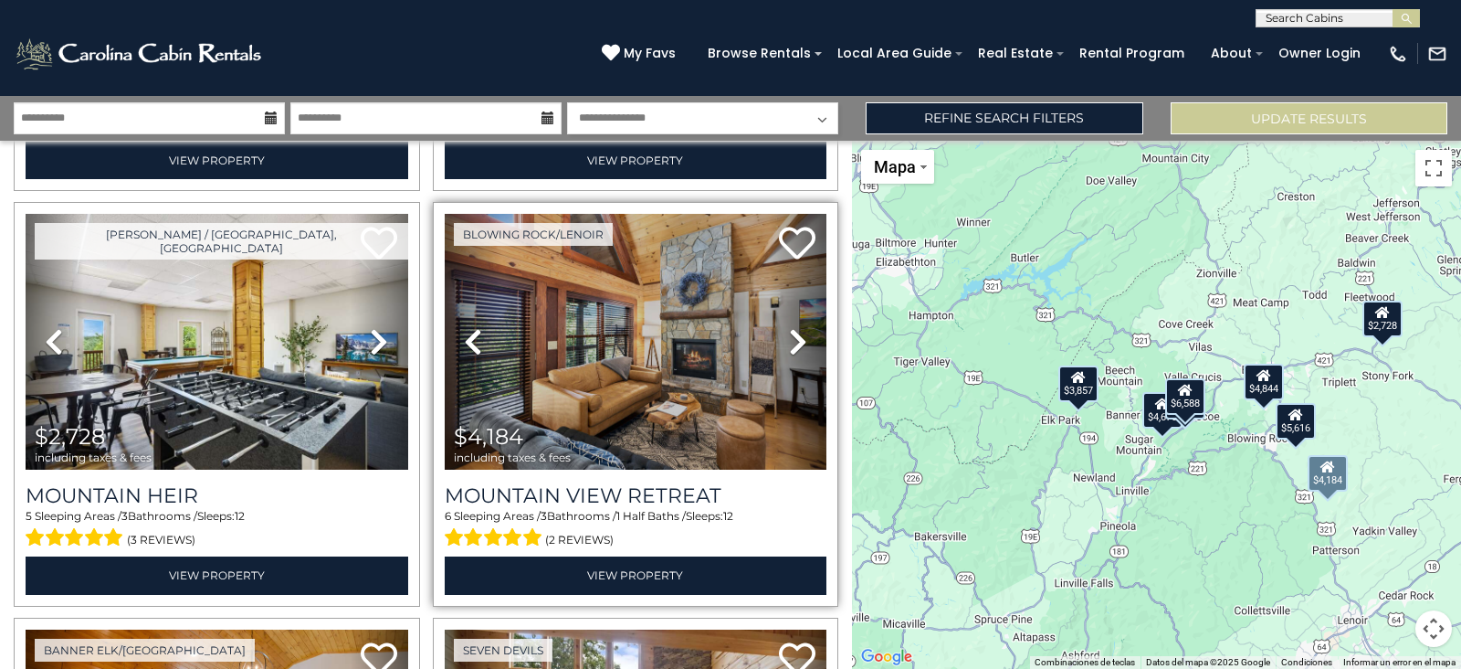
click at [789, 329] on icon at bounding box center [798, 341] width 18 height 29
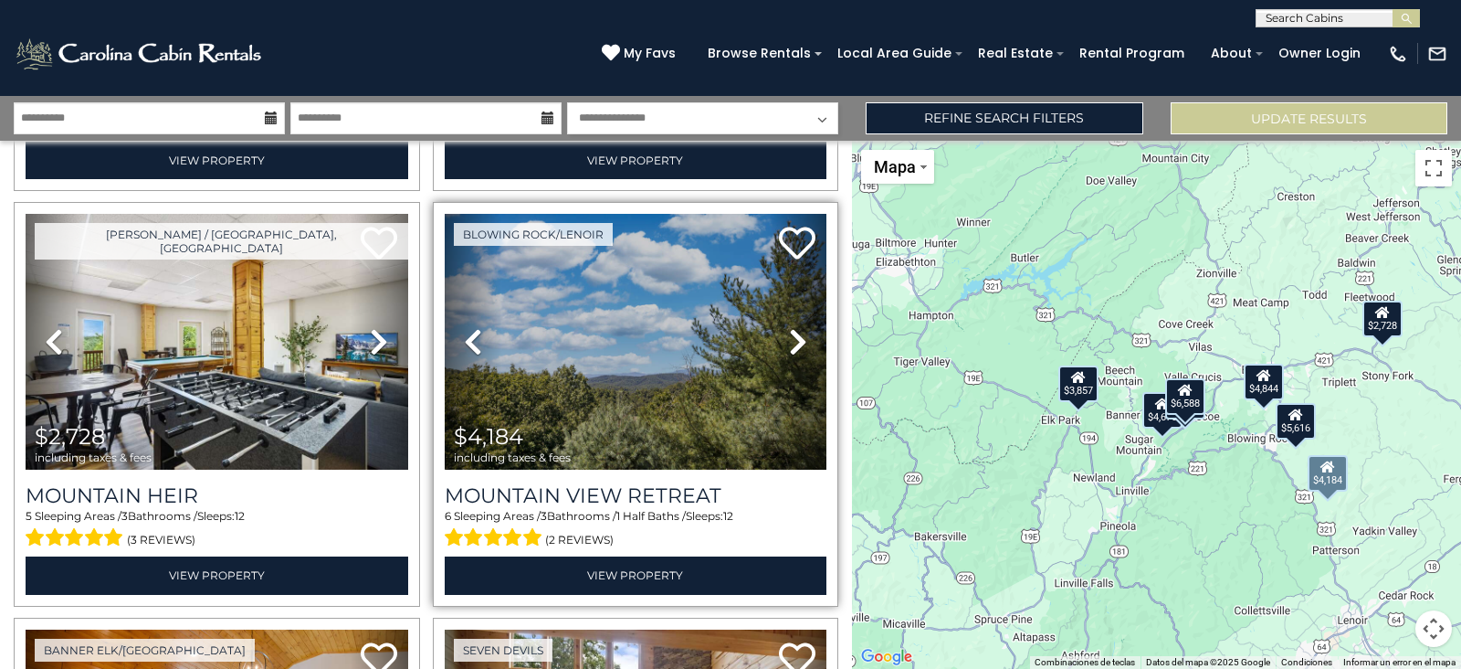
click at [789, 329] on icon at bounding box center [798, 341] width 18 height 29
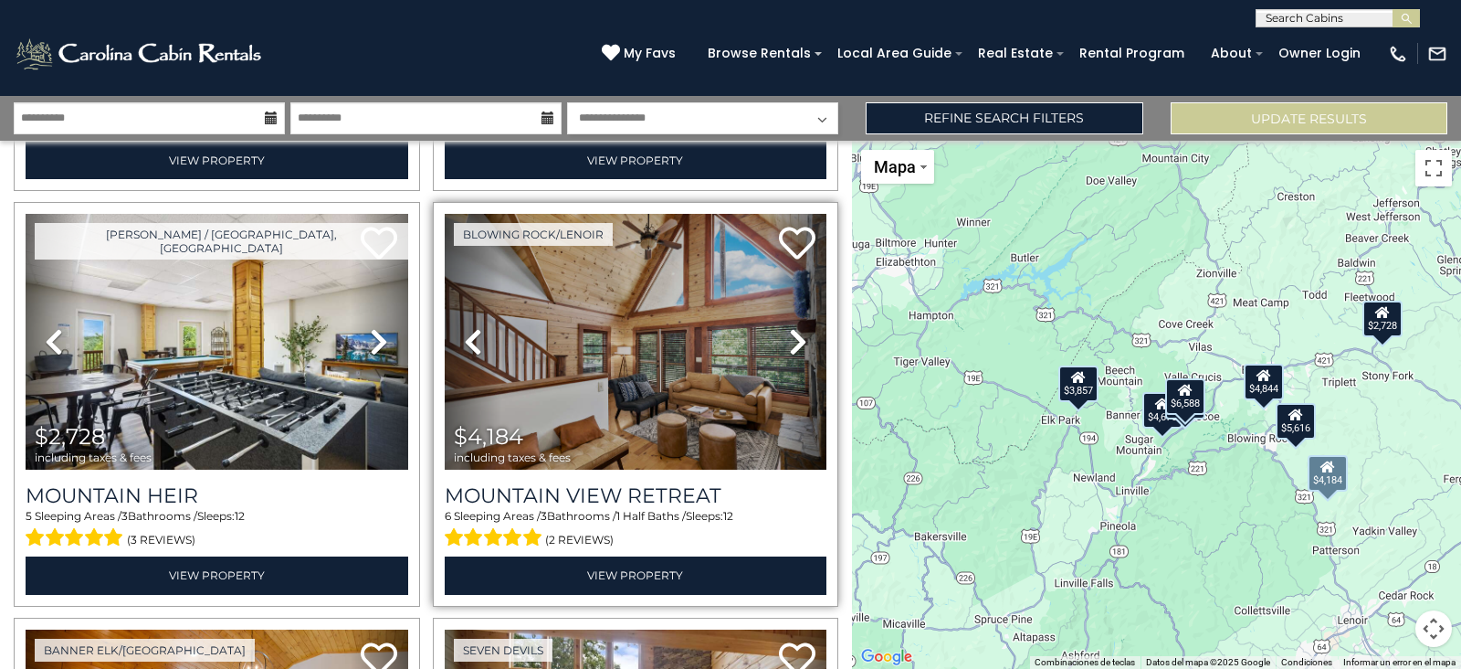
click at [789, 329] on icon at bounding box center [798, 341] width 18 height 29
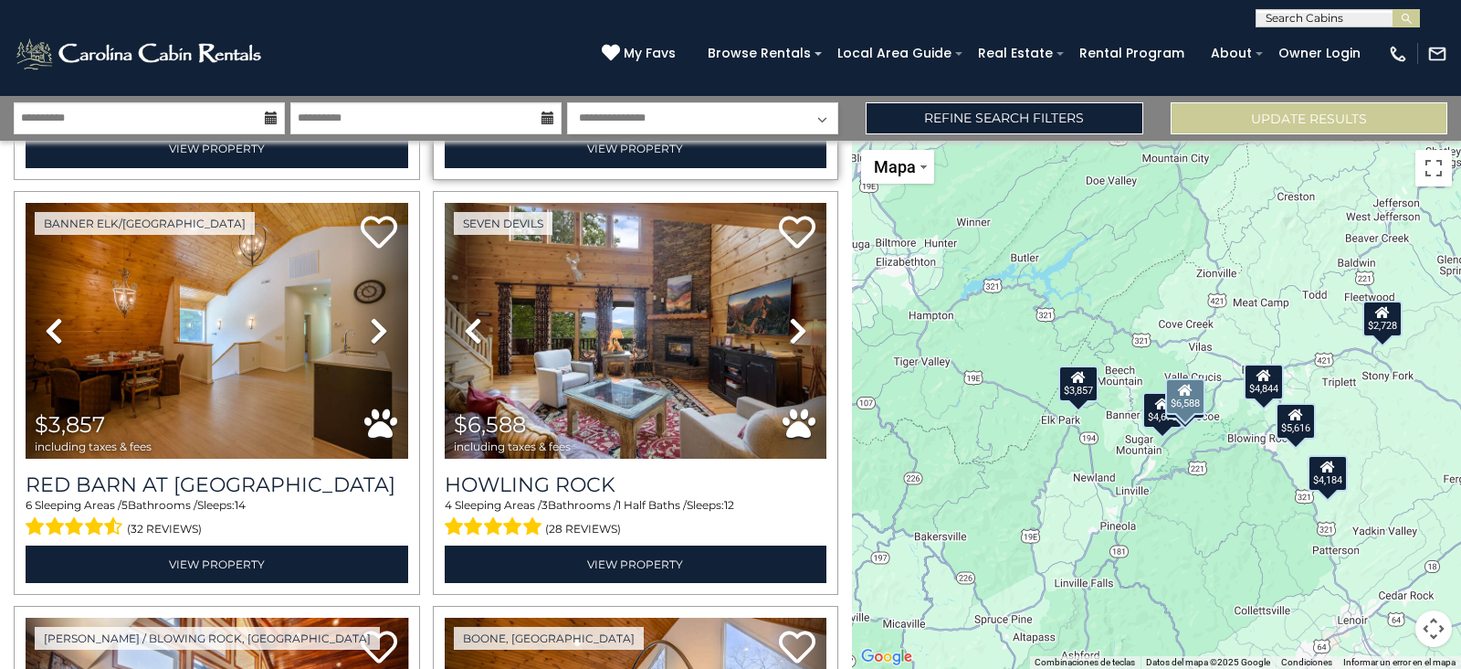
scroll to position [842, 0]
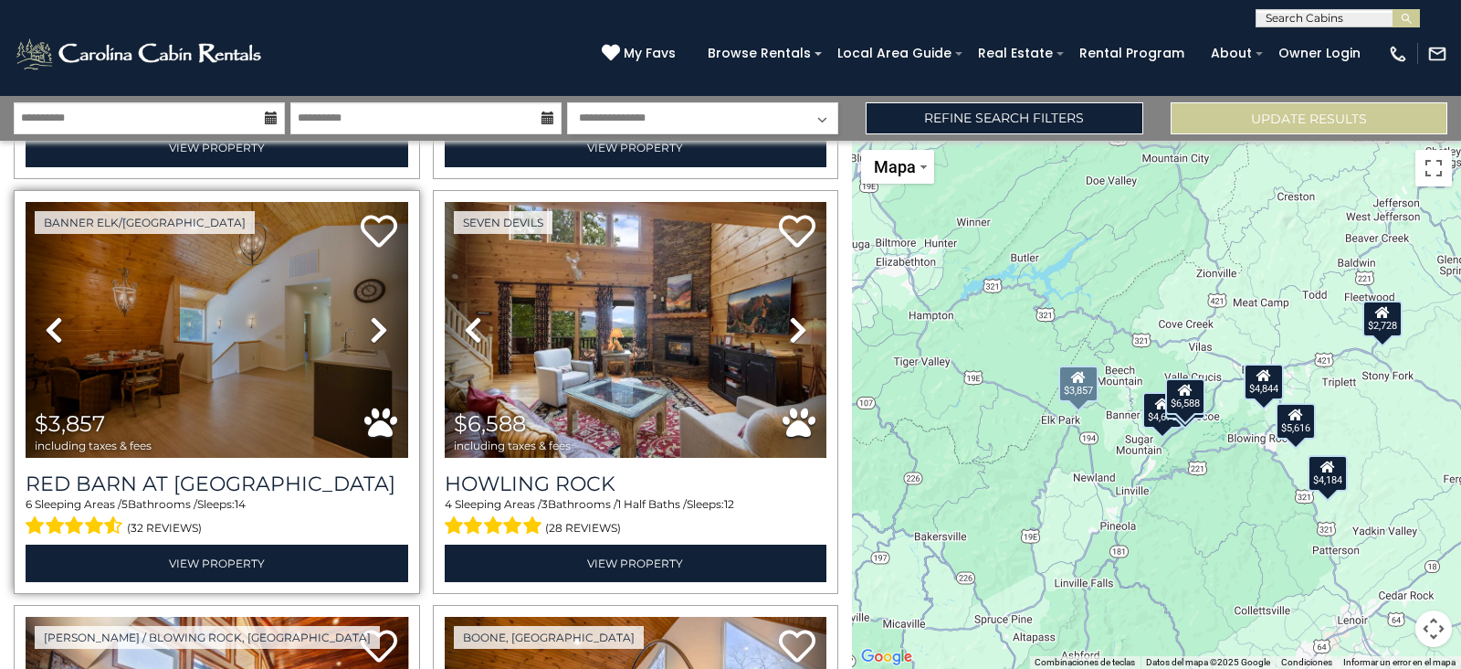
click at [383, 315] on icon at bounding box center [379, 329] width 18 height 29
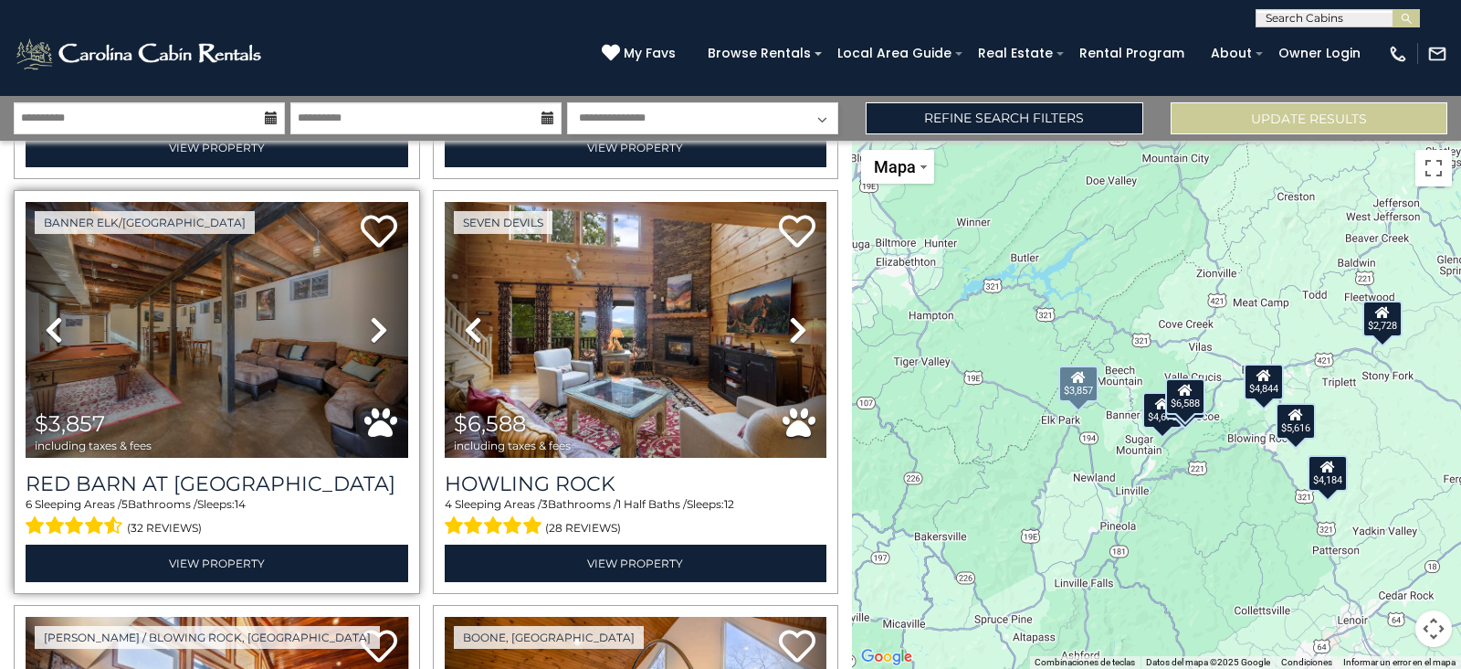
click at [379, 315] on icon at bounding box center [379, 329] width 18 height 29
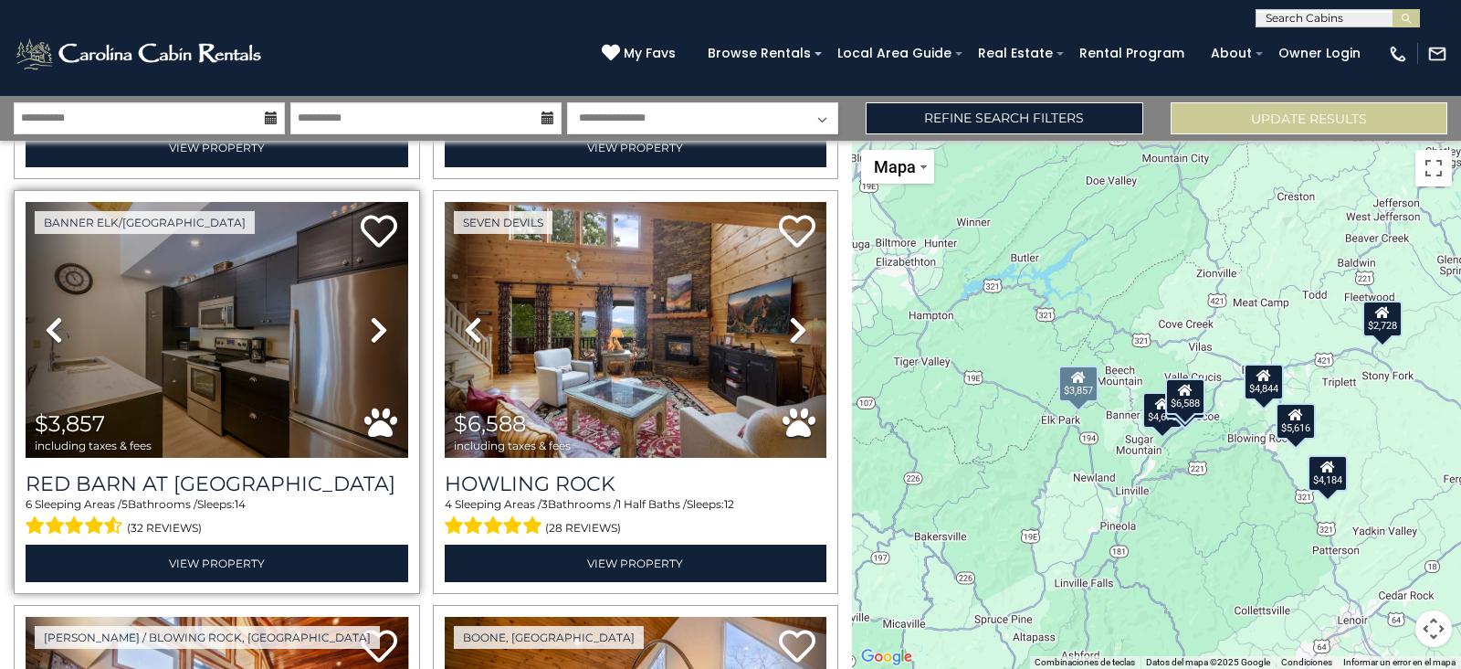
click at [379, 315] on icon at bounding box center [379, 329] width 18 height 29
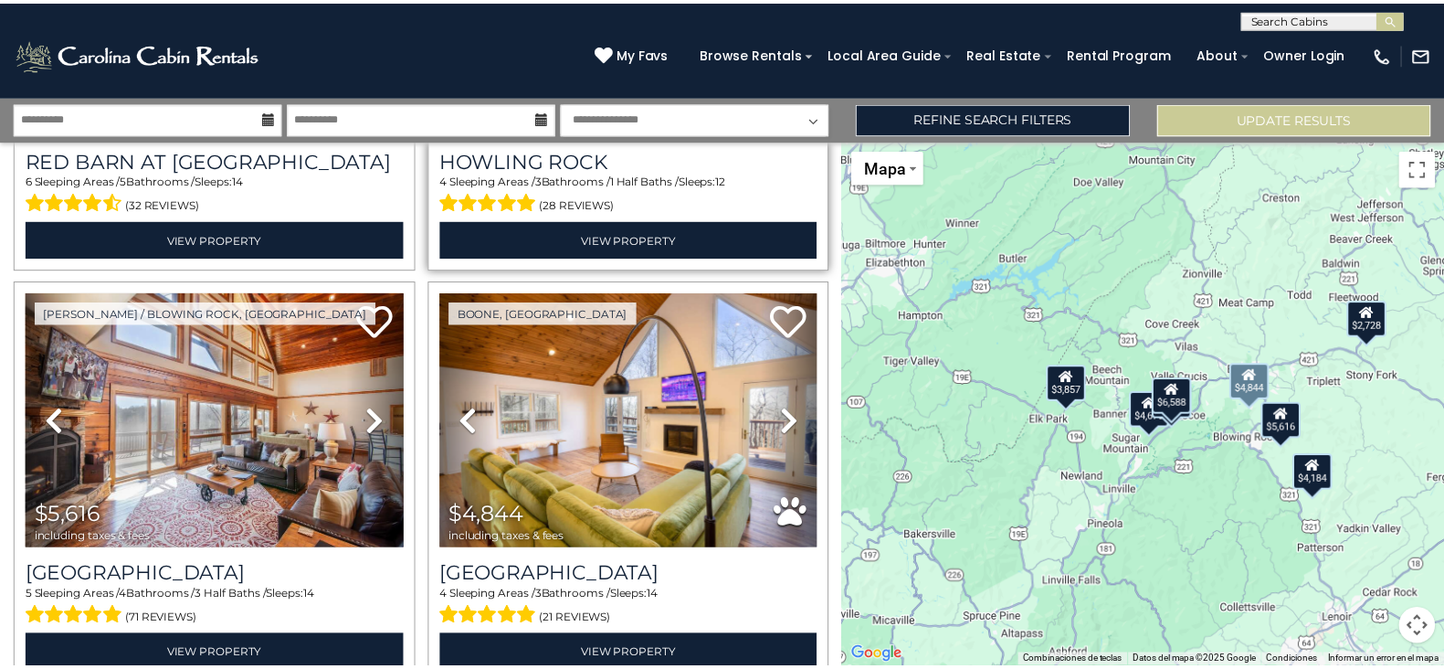
scroll to position [1244, 0]
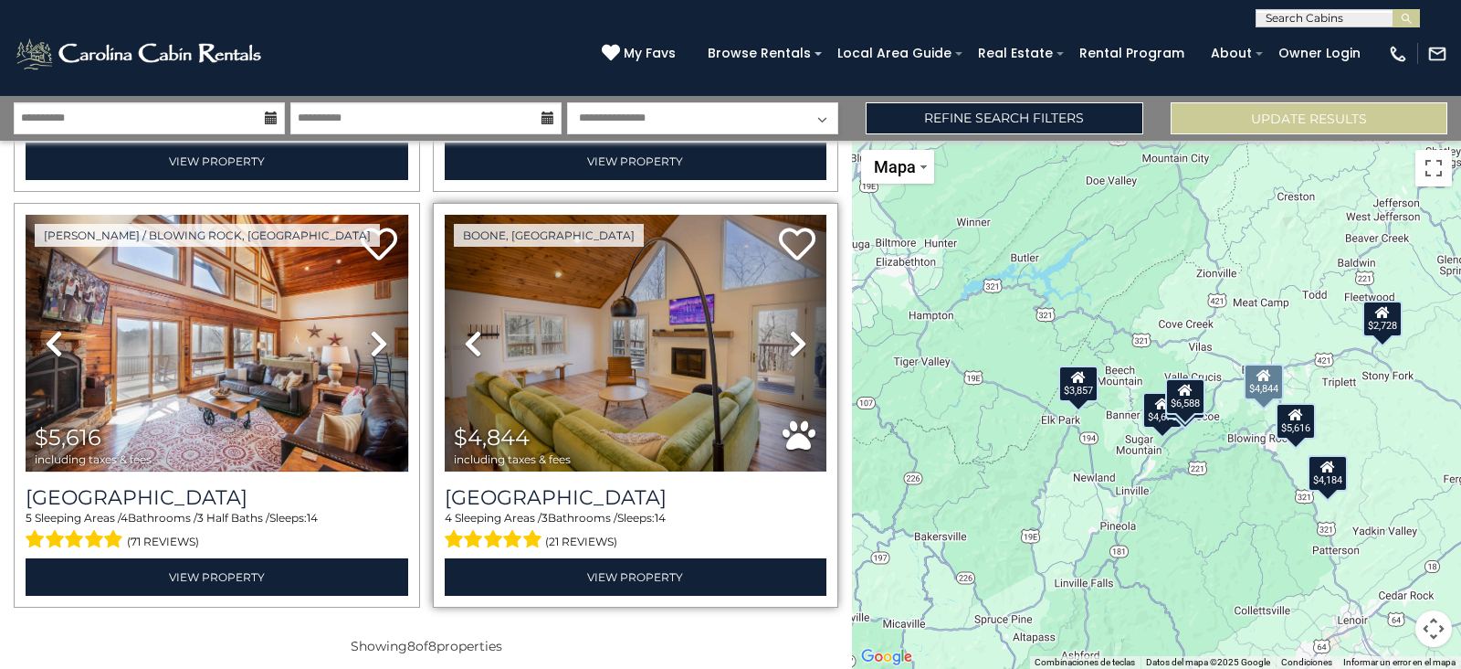
click at [790, 329] on icon at bounding box center [798, 343] width 18 height 29
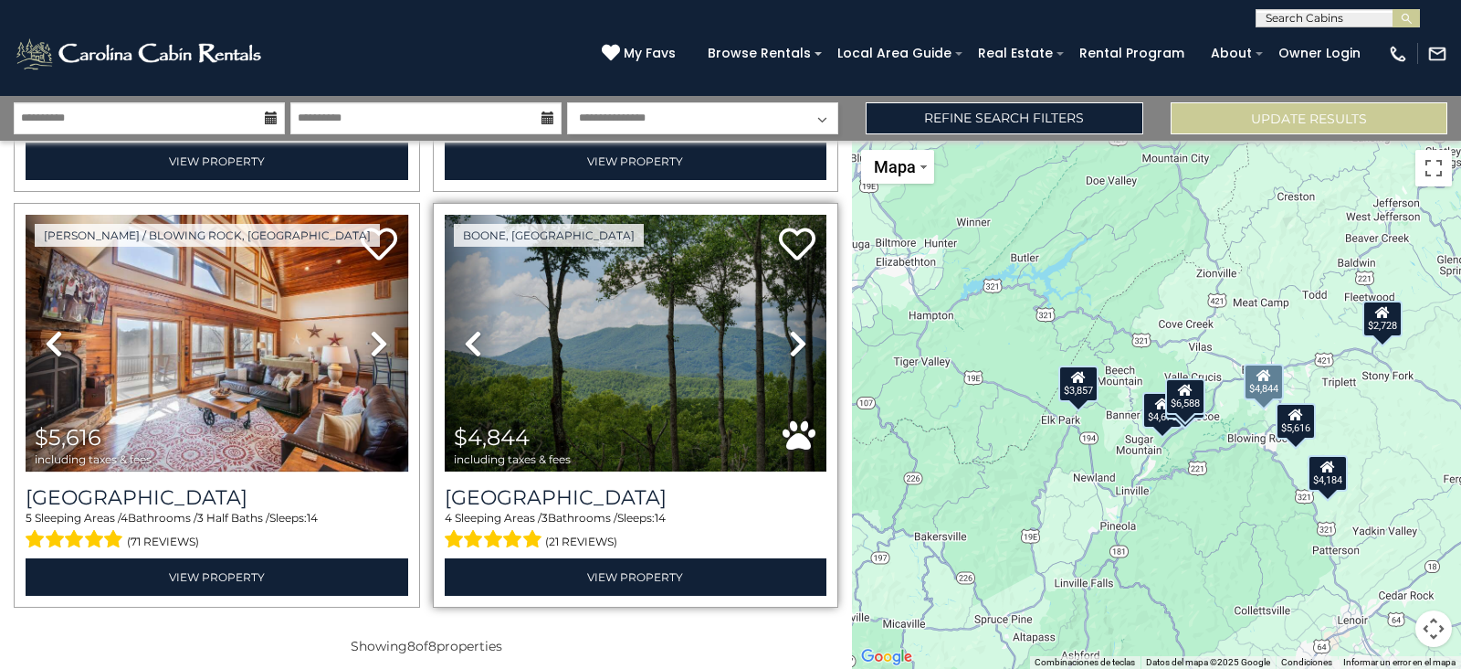
click at [790, 329] on icon at bounding box center [798, 343] width 18 height 29
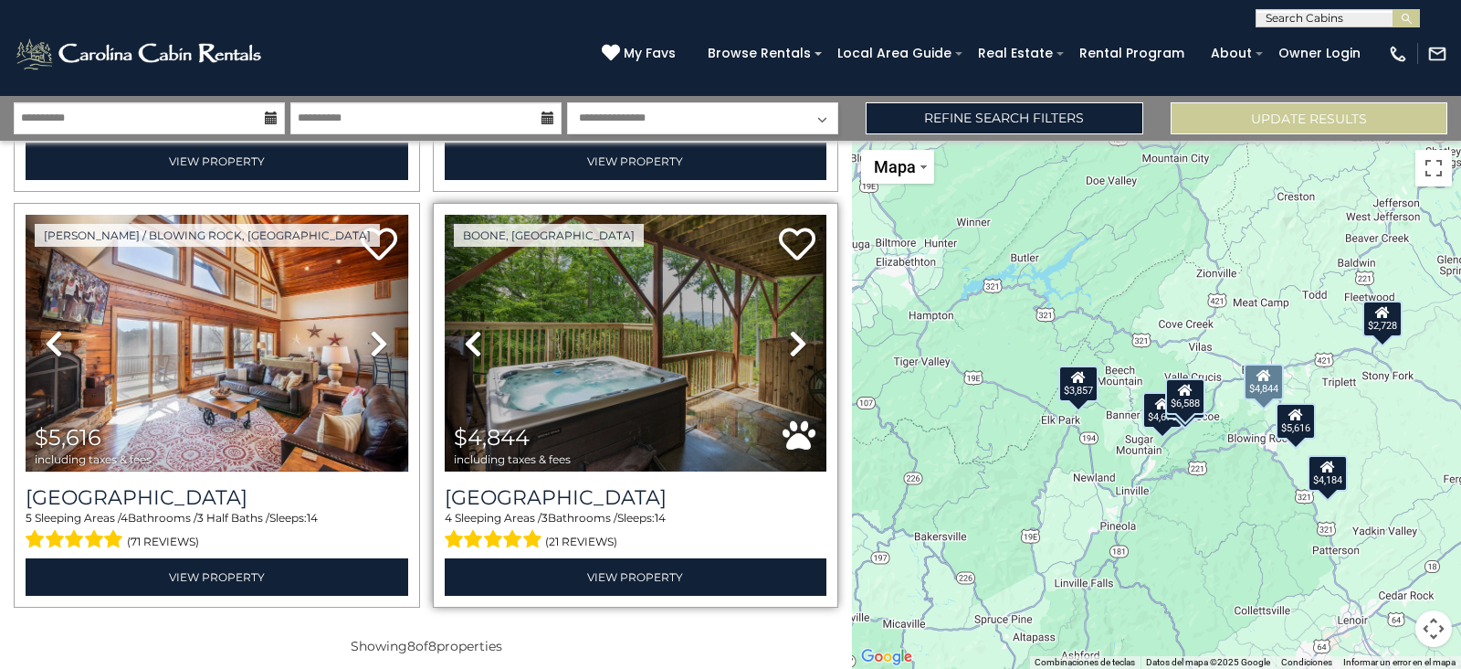
click at [790, 329] on icon at bounding box center [798, 343] width 18 height 29
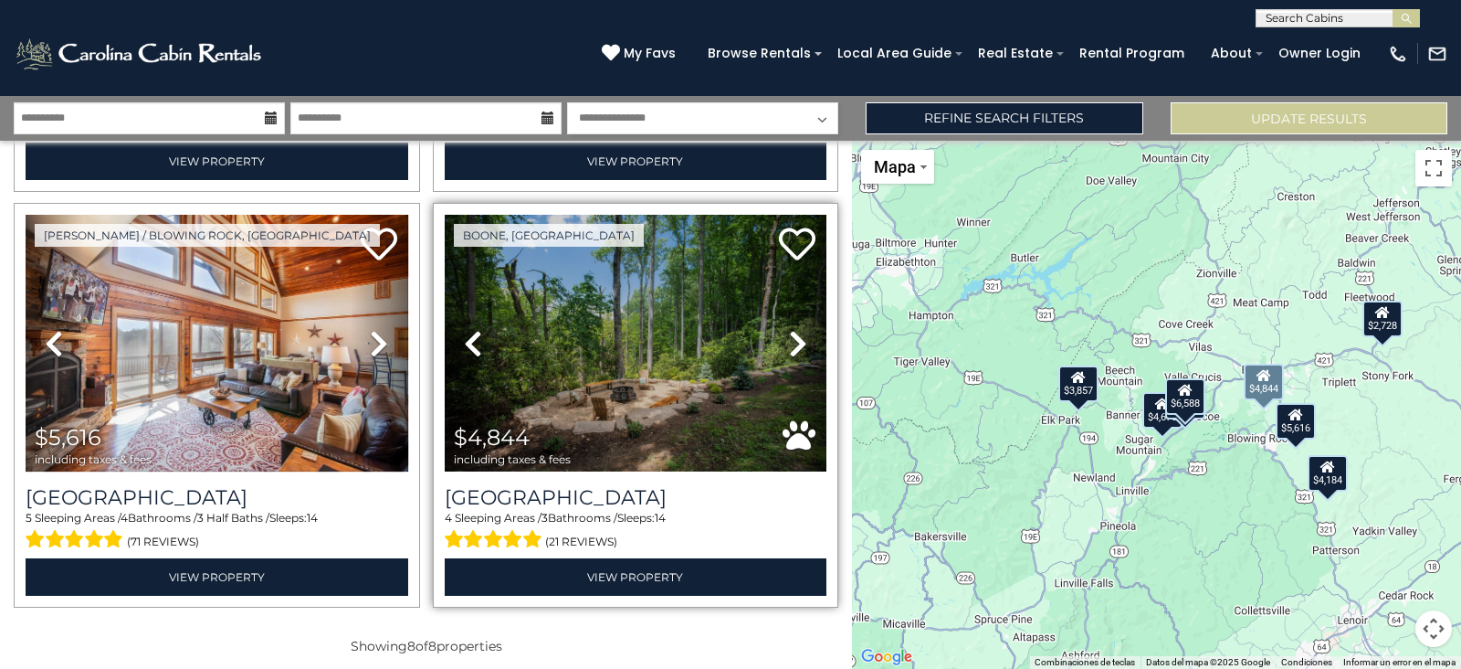
click at [790, 329] on icon at bounding box center [798, 343] width 18 height 29
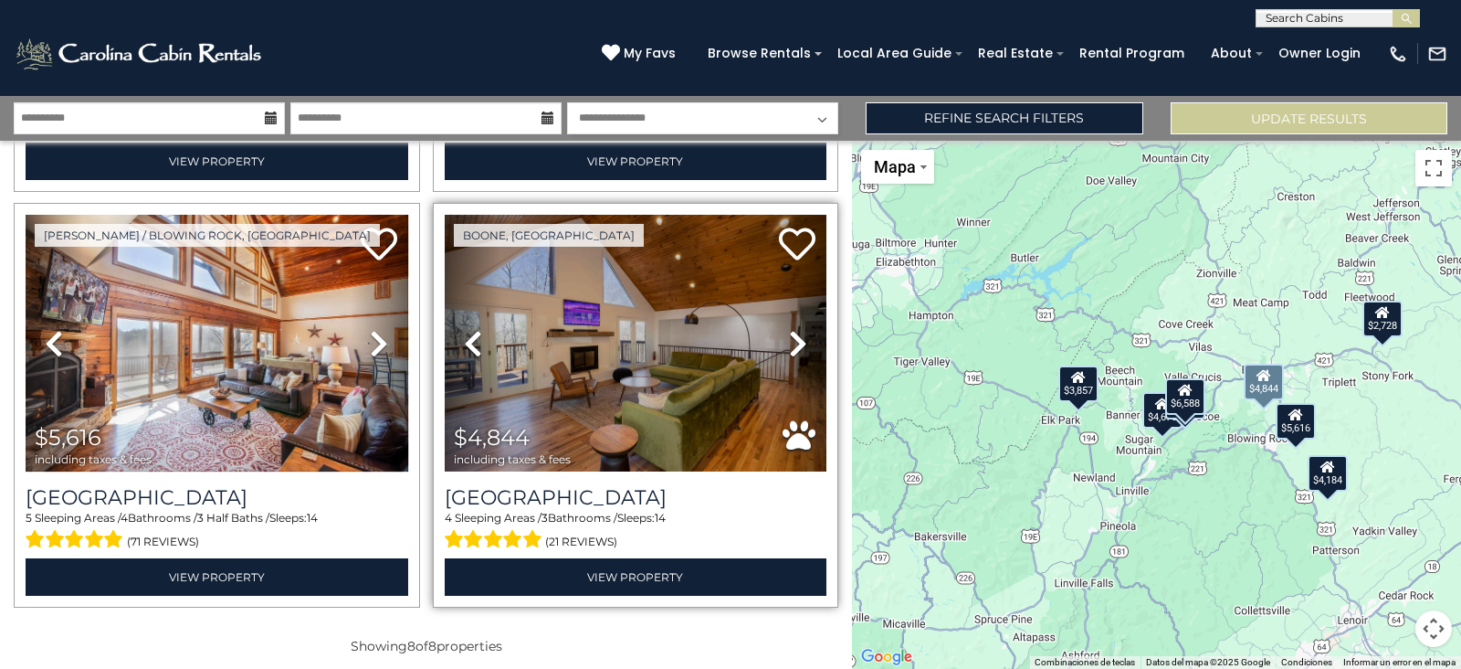
click at [790, 329] on icon at bounding box center [798, 343] width 18 height 29
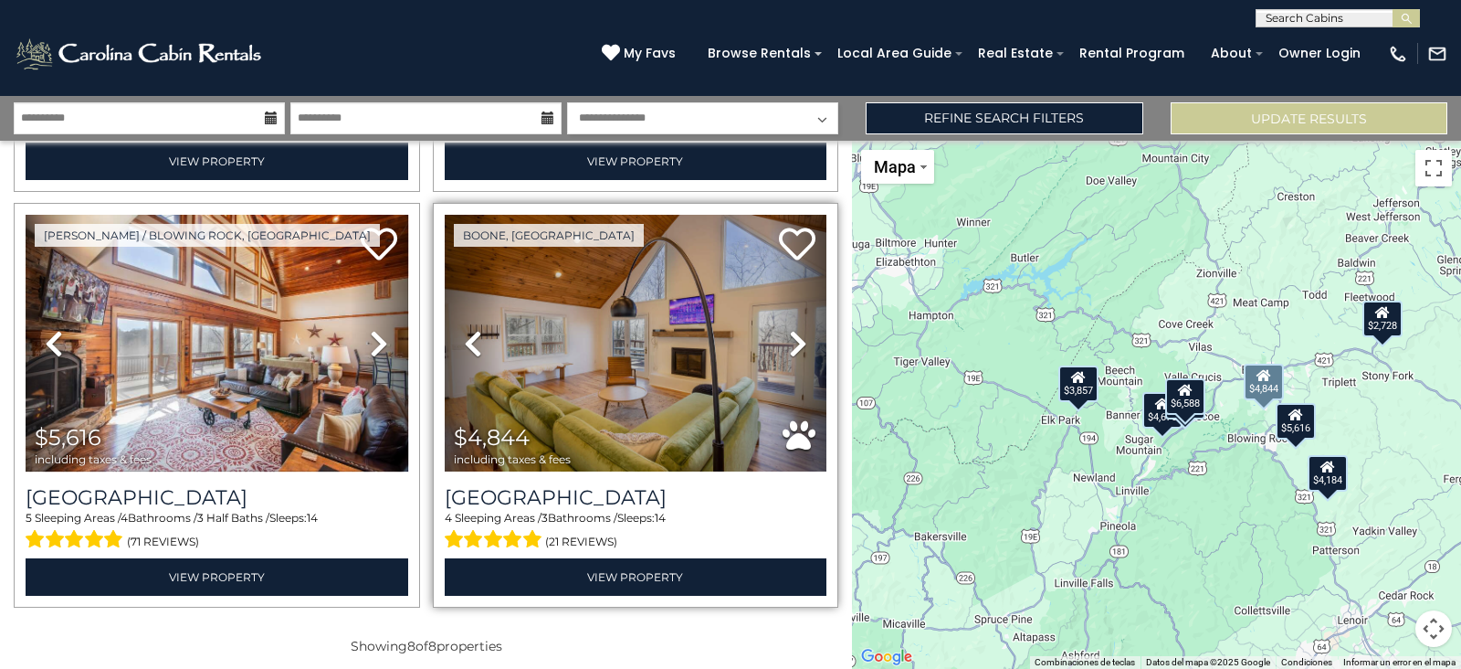
click at [790, 329] on icon at bounding box center [798, 343] width 18 height 29
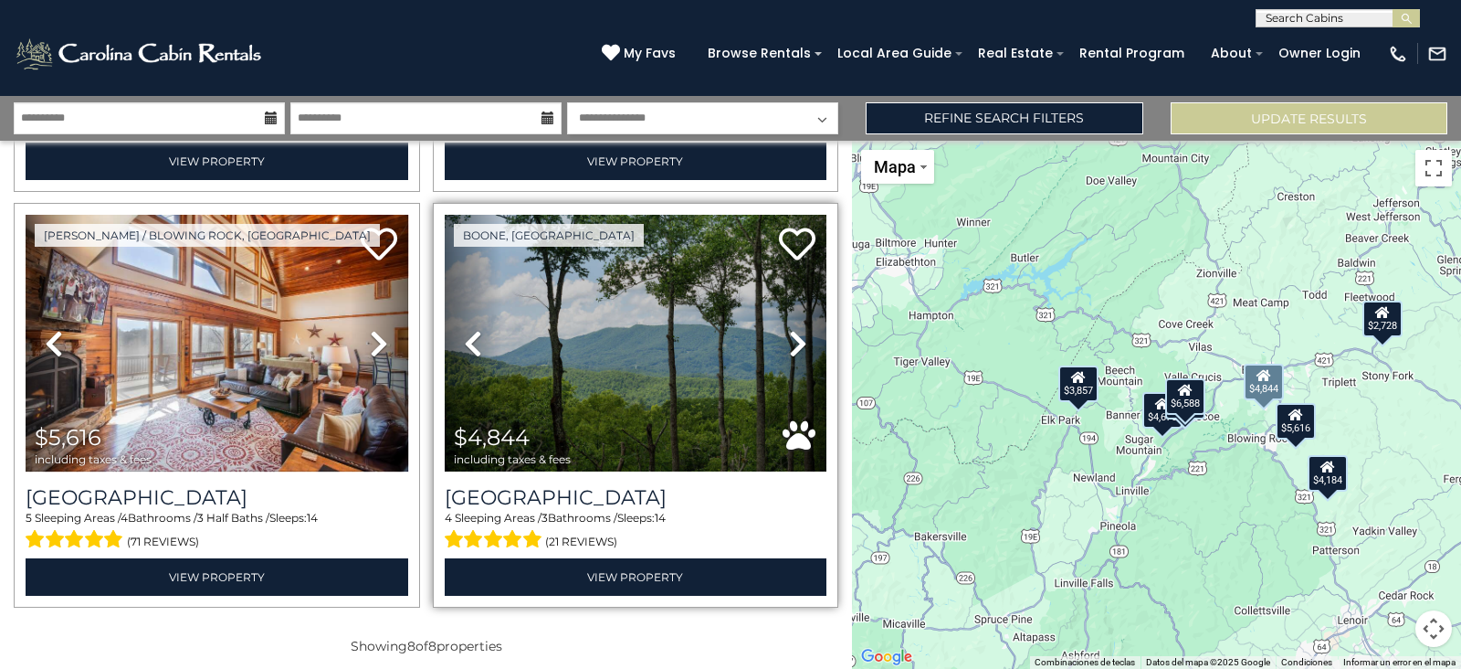
click at [790, 329] on icon at bounding box center [798, 343] width 18 height 29
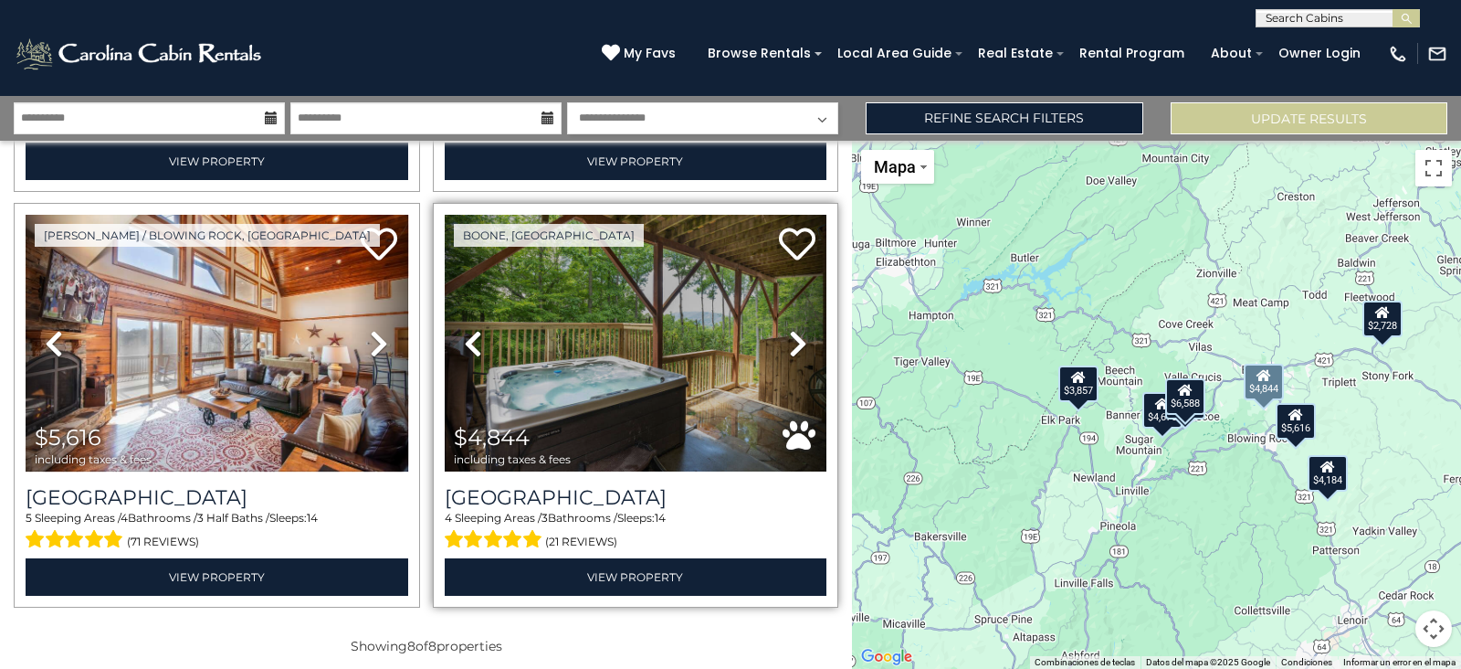
click at [790, 329] on icon at bounding box center [798, 343] width 18 height 29
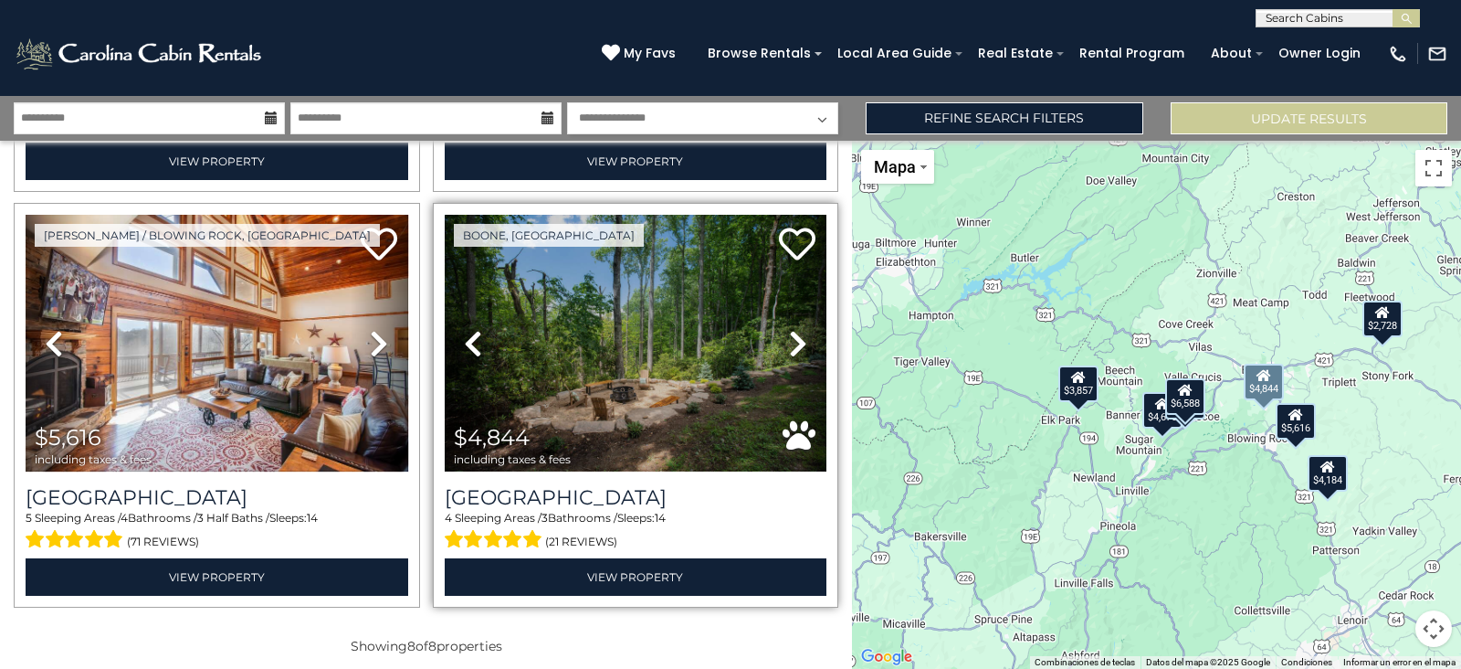
click at [790, 329] on icon at bounding box center [798, 343] width 18 height 29
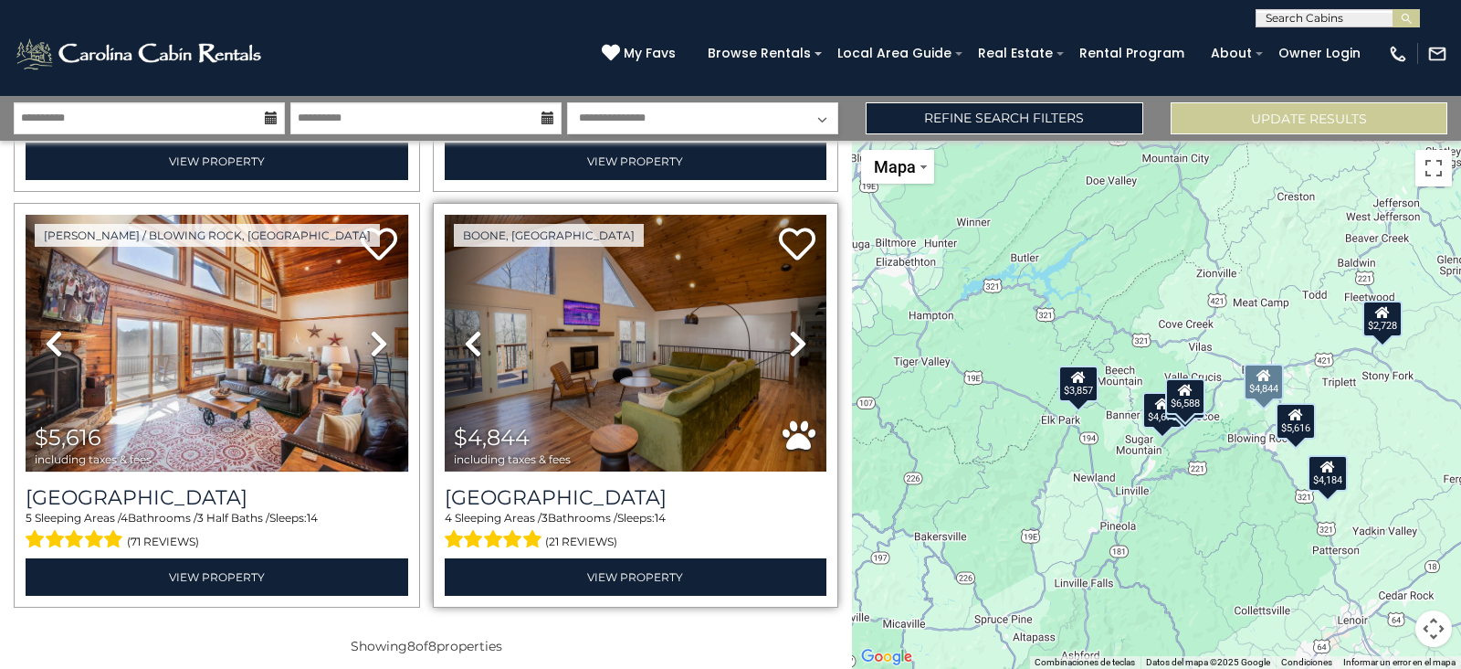
click at [790, 329] on icon at bounding box center [798, 343] width 18 height 29
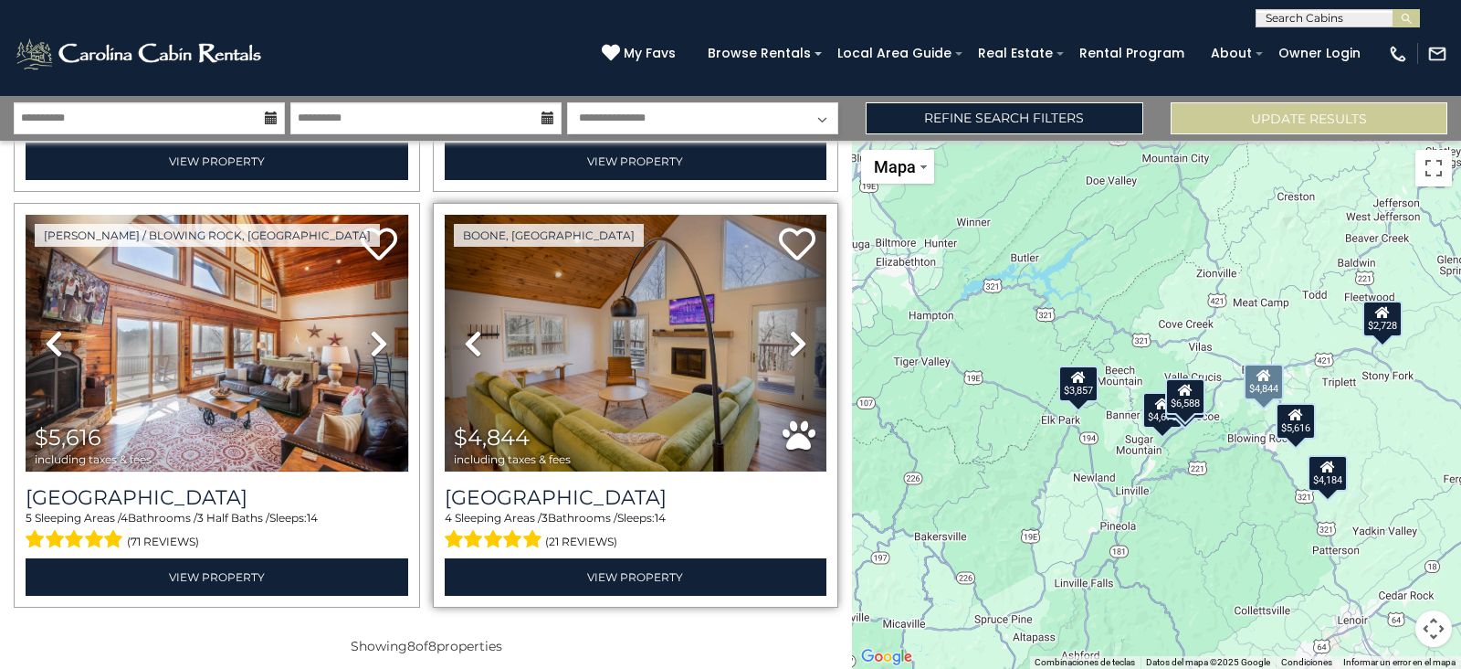
click at [790, 329] on icon at bounding box center [798, 343] width 18 height 29
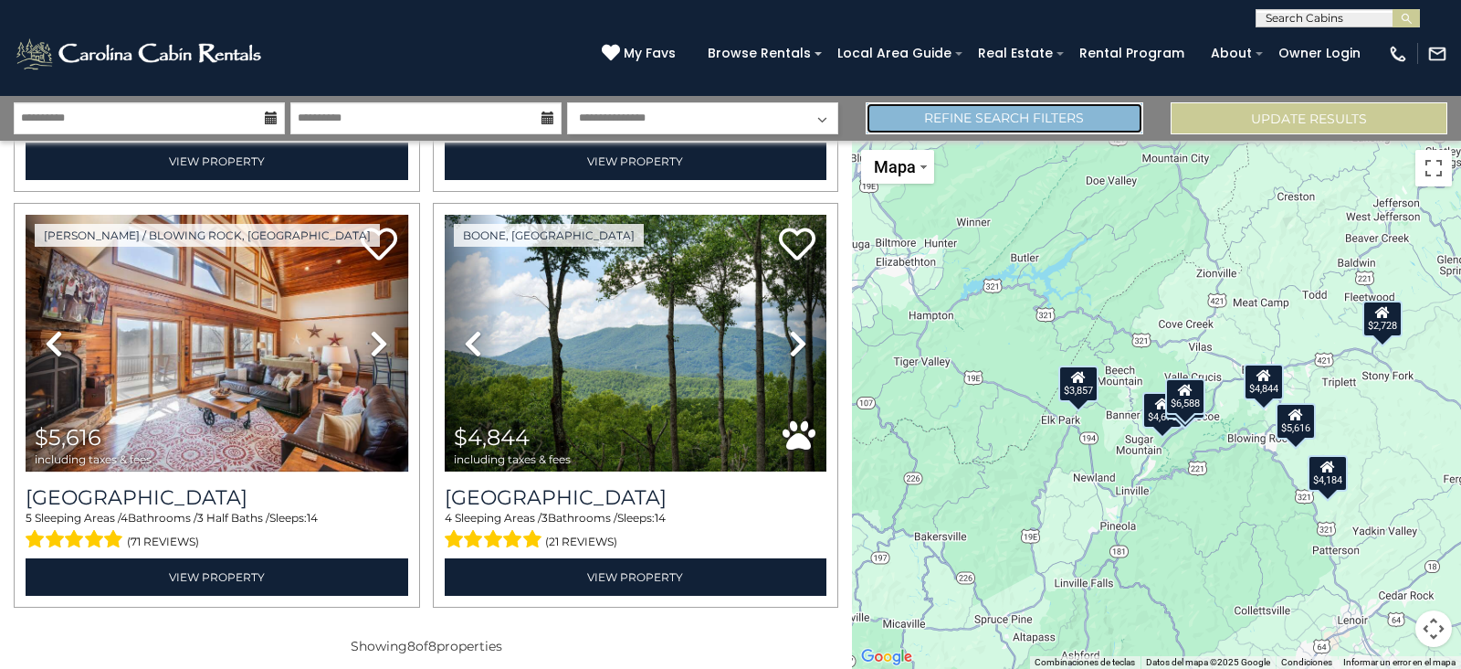
click at [961, 120] on link "Refine Search Filters" at bounding box center [1004, 118] width 277 height 32
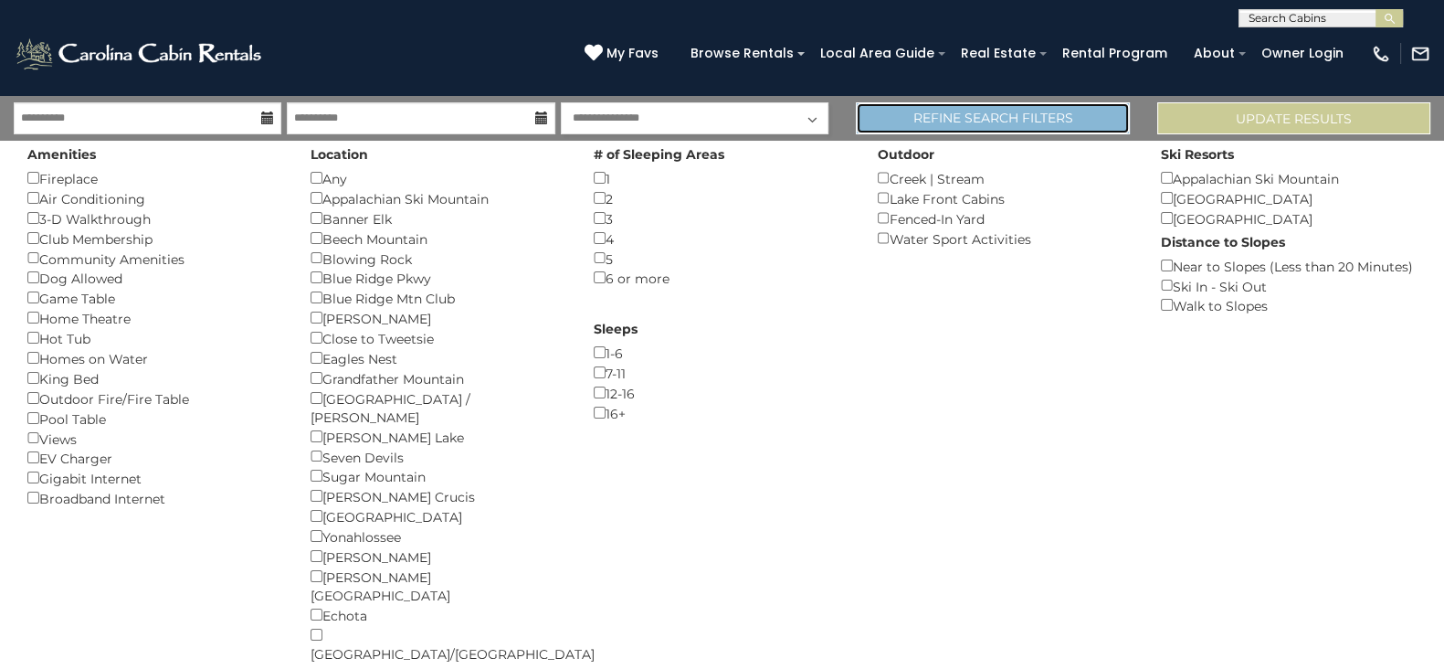
click at [961, 120] on link "Refine Search Filters" at bounding box center [992, 118] width 273 height 32
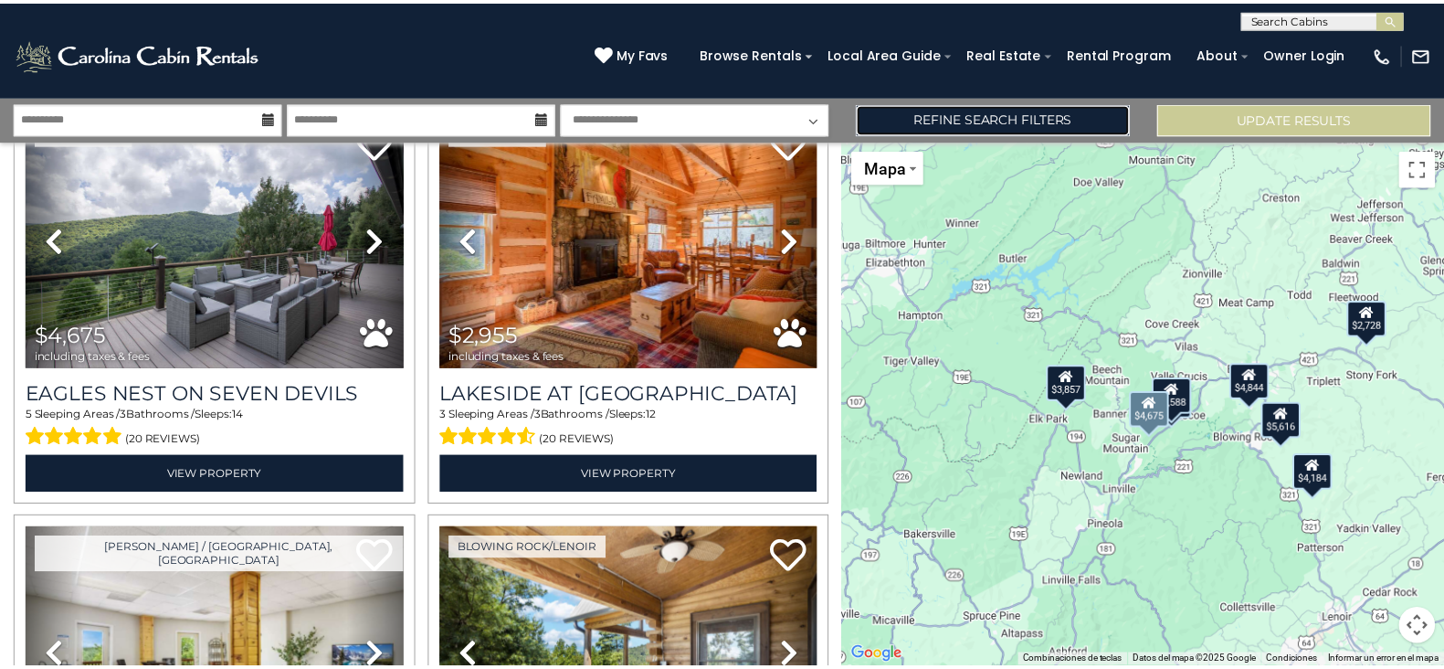
scroll to position [0, 0]
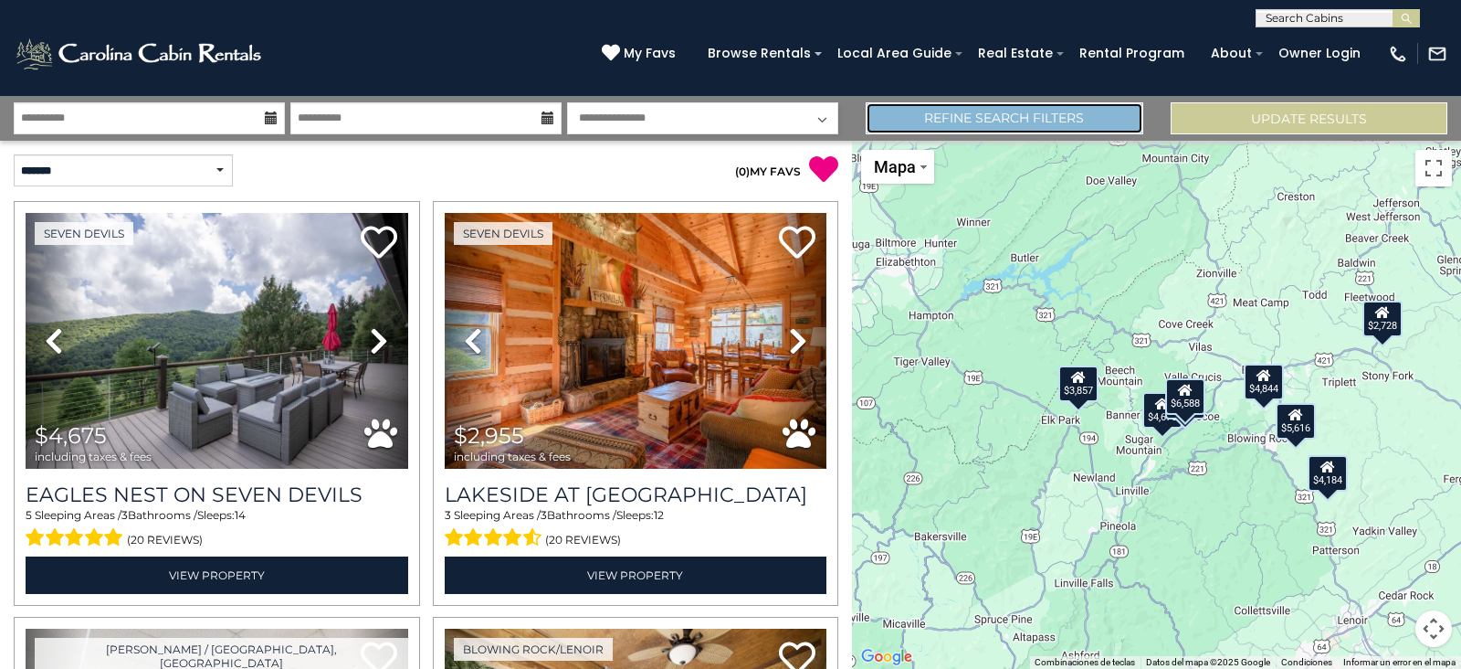
click at [966, 123] on link "Refine Search Filters" at bounding box center [1004, 118] width 277 height 32
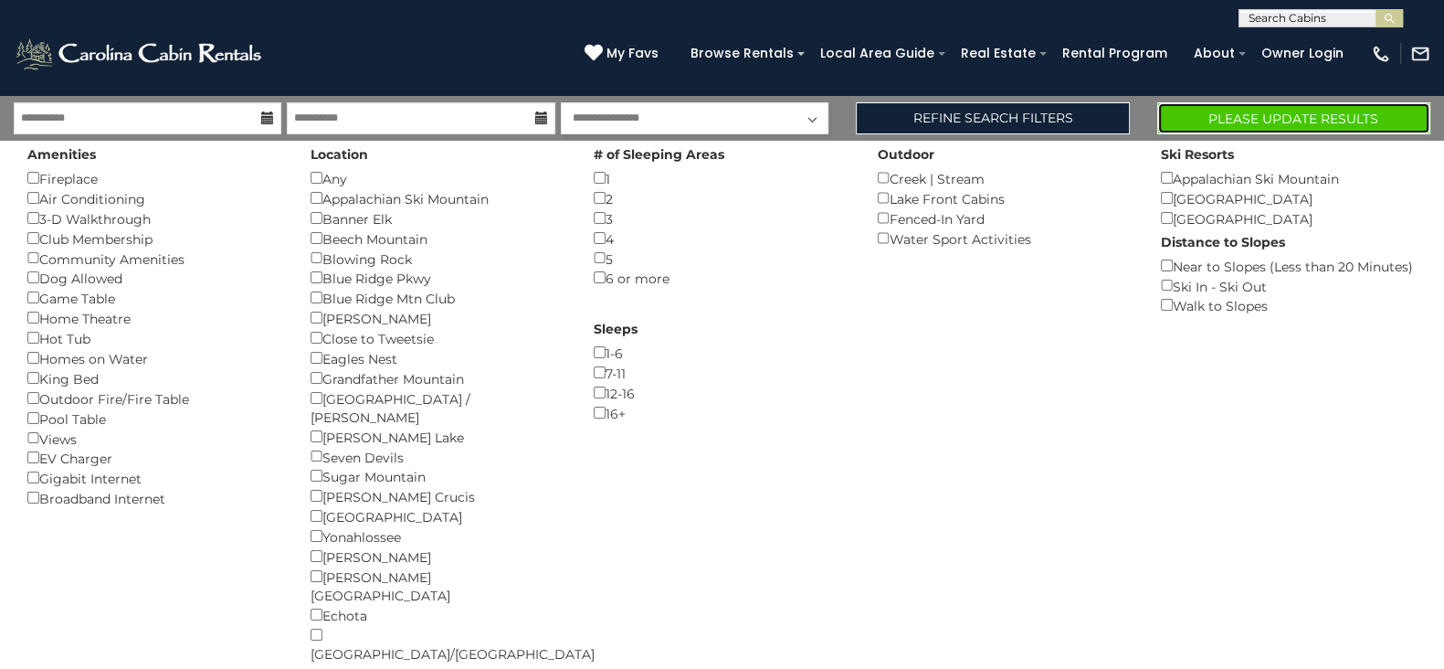
click at [1279, 127] on button "Please Update Results" at bounding box center [1293, 118] width 273 height 32
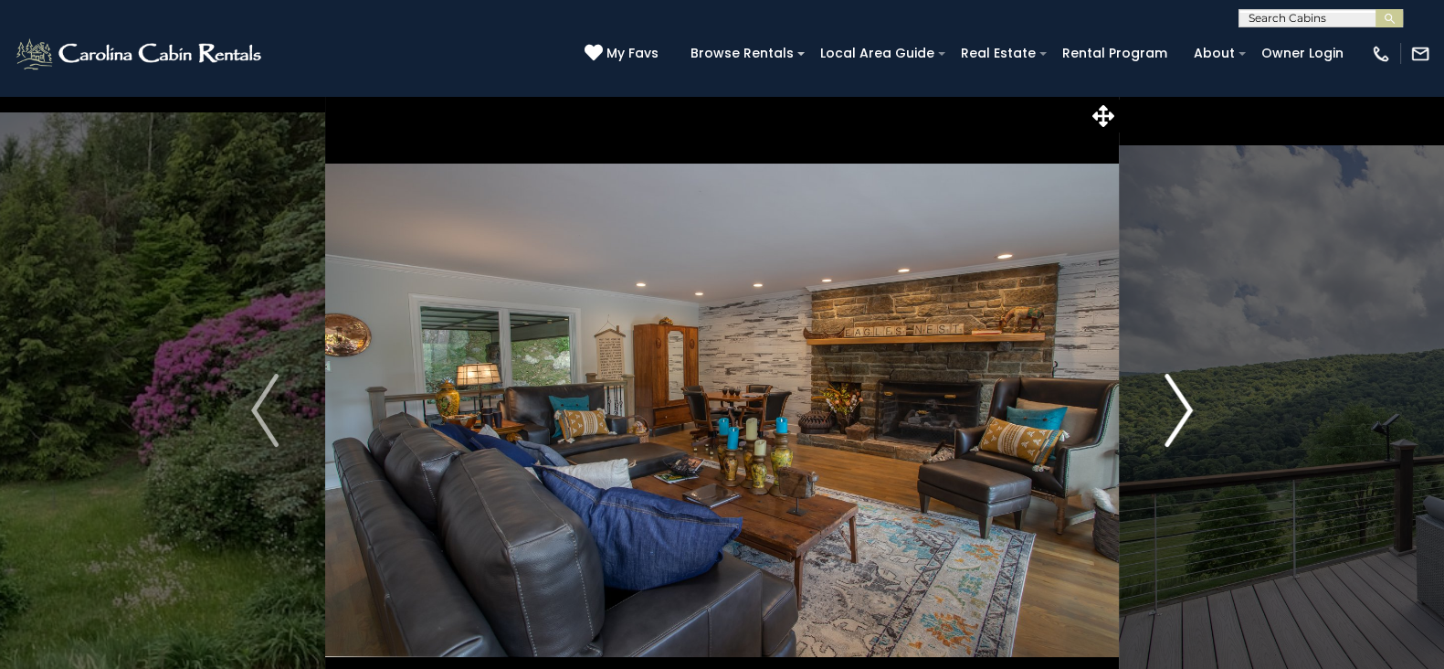
click at [1158, 395] on button "Next" at bounding box center [1179, 410] width 120 height 630
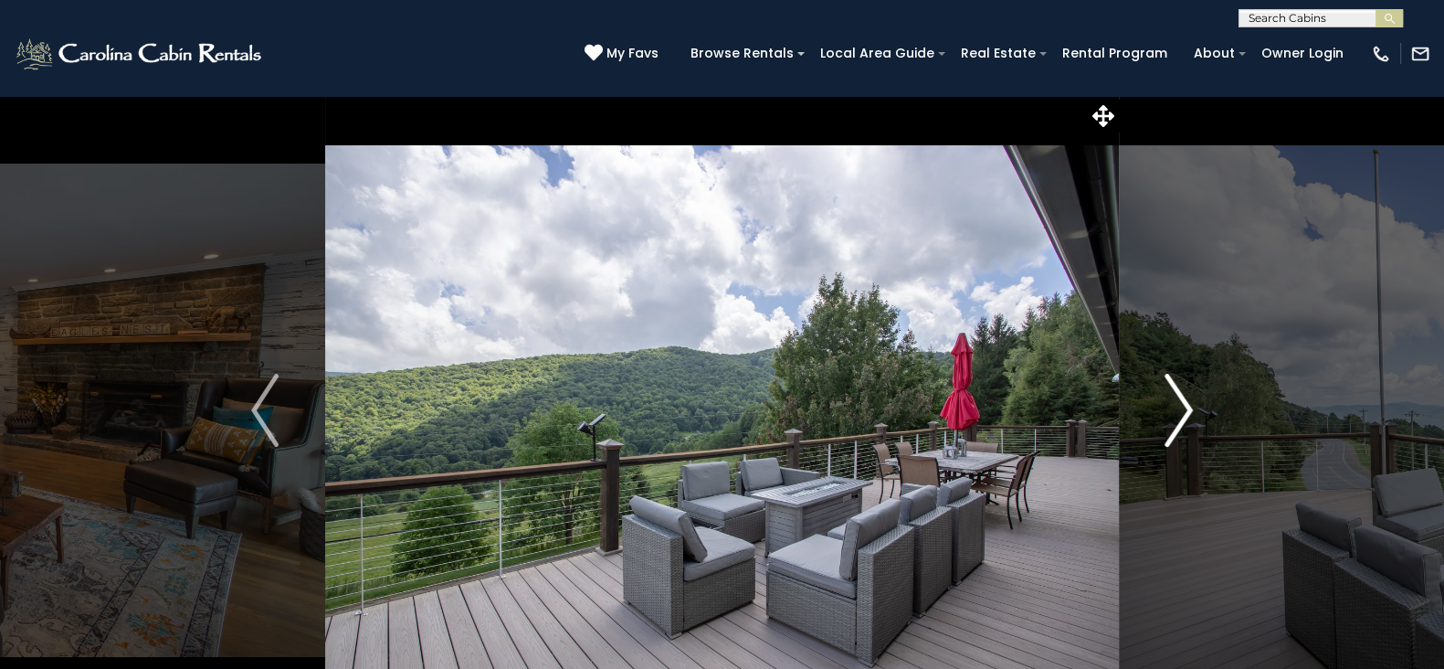
click at [1172, 395] on img "Next" at bounding box center [1178, 410] width 27 height 73
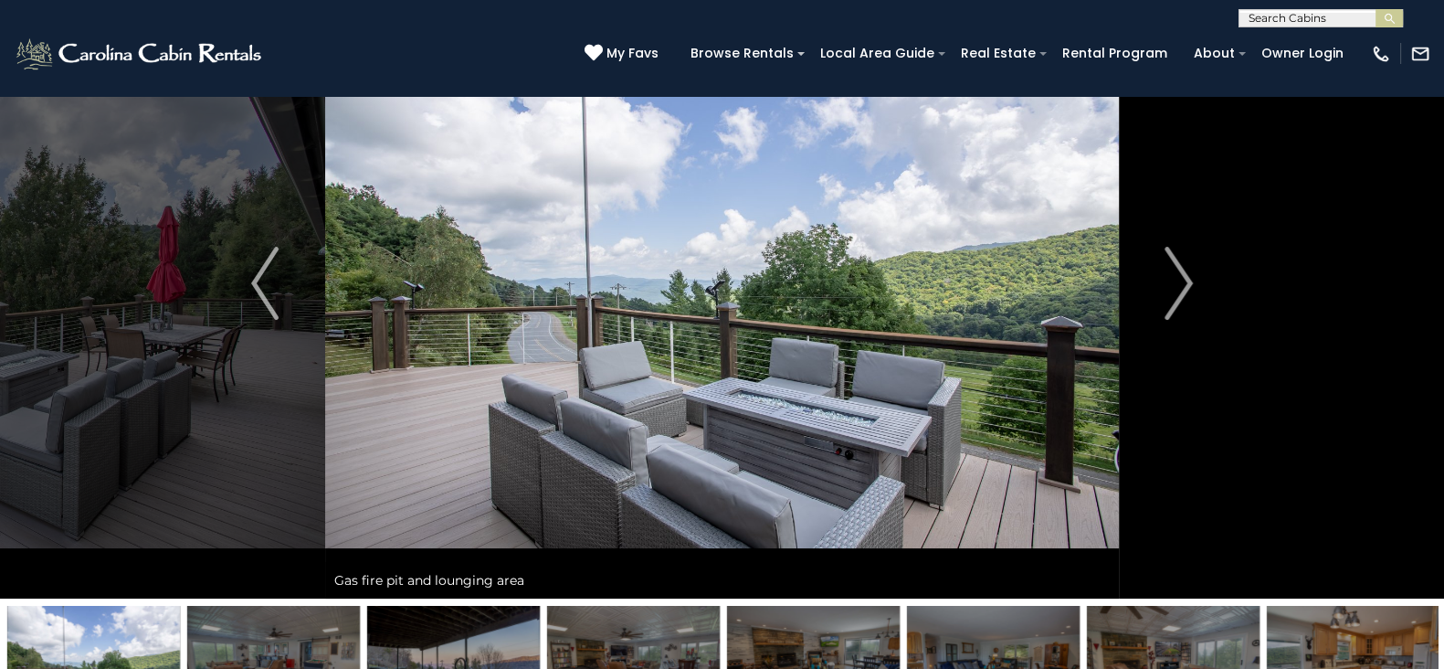
scroll to position [119, 0]
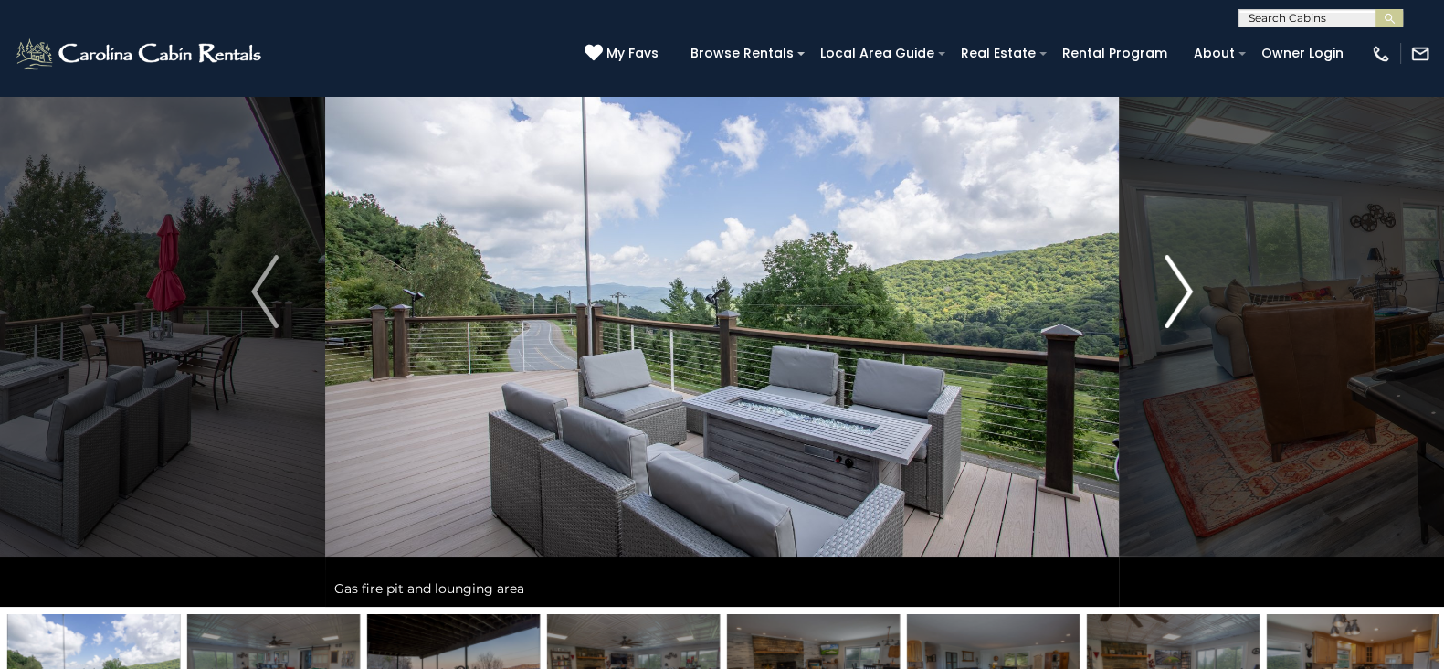
click at [1177, 300] on img "Next" at bounding box center [1178, 291] width 27 height 73
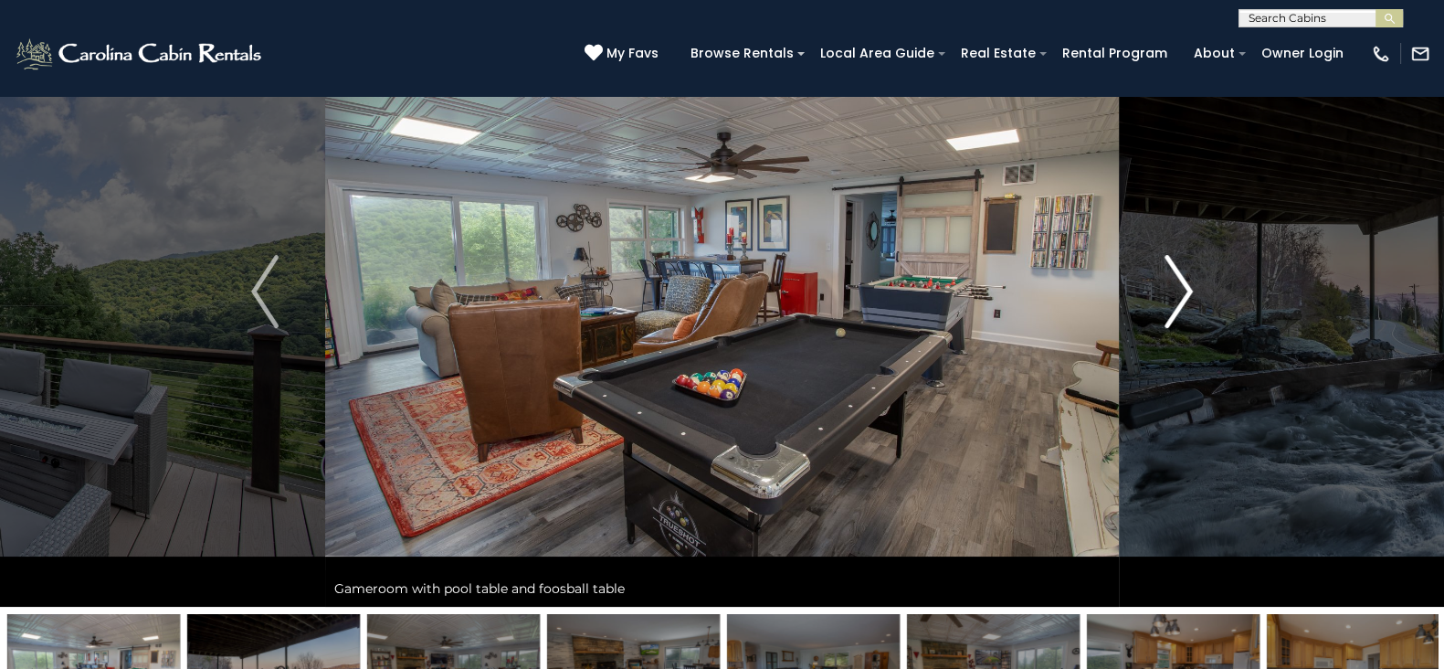
click at [1177, 300] on img "Next" at bounding box center [1178, 291] width 27 height 73
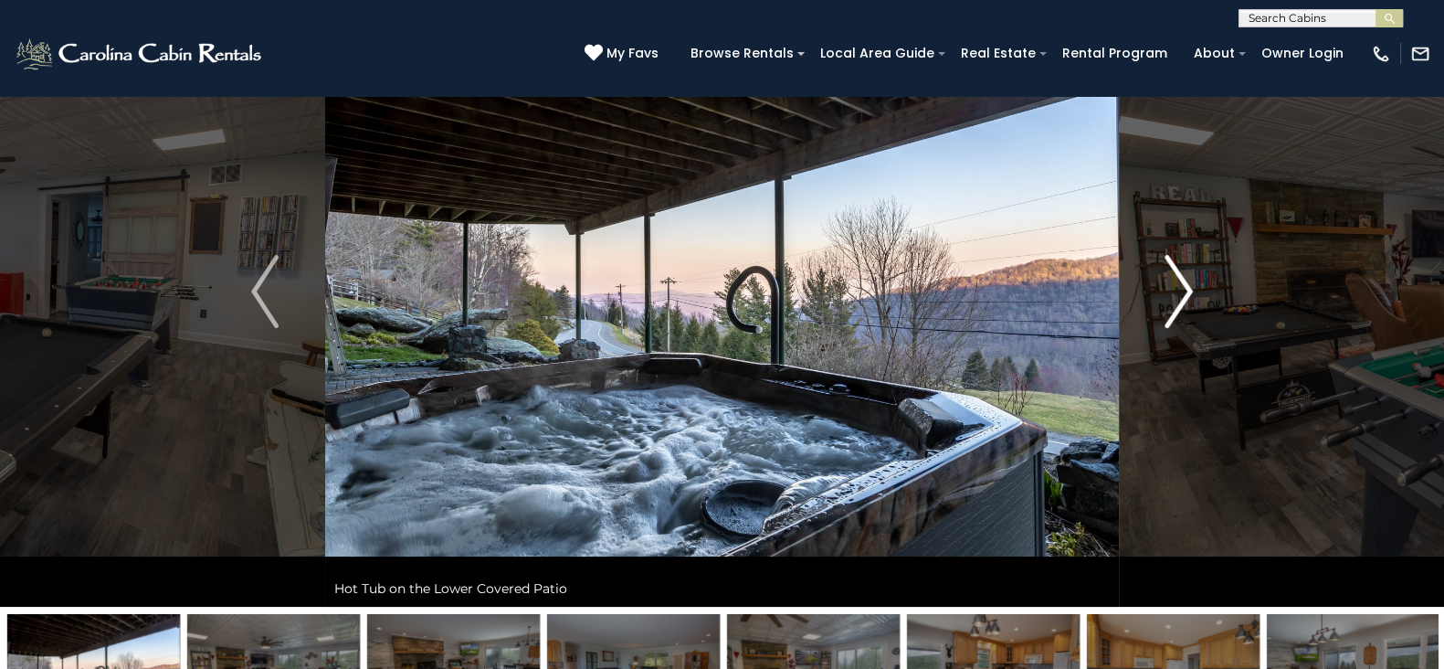
click at [1177, 300] on img "Next" at bounding box center [1178, 291] width 27 height 73
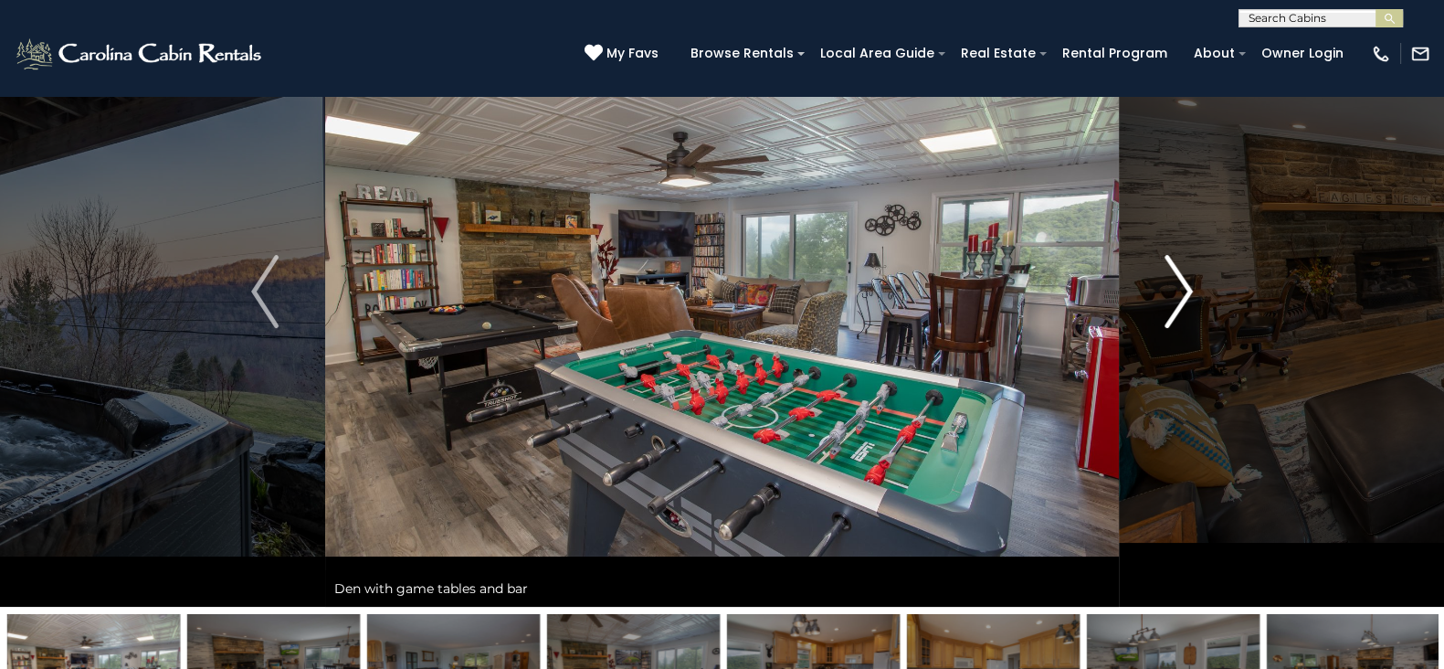
click at [1177, 300] on img "Next" at bounding box center [1178, 291] width 27 height 73
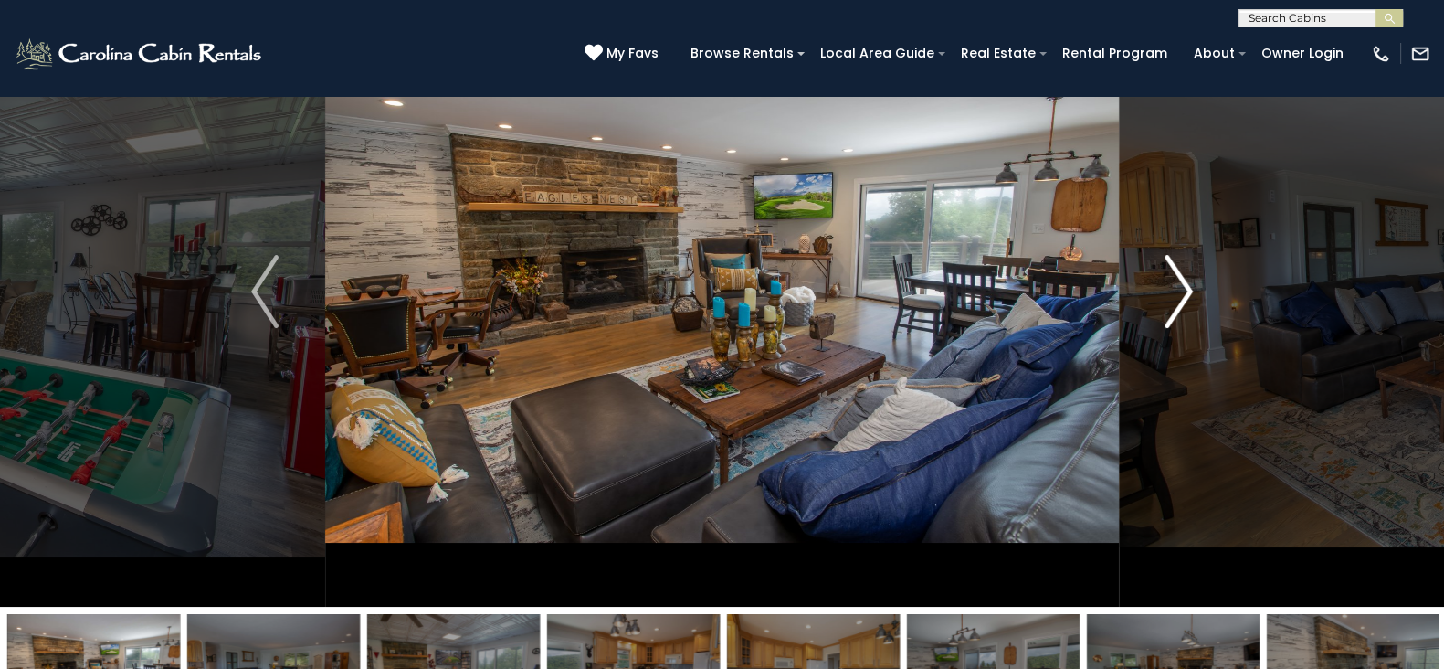
click at [1177, 300] on img "Next" at bounding box center [1178, 291] width 27 height 73
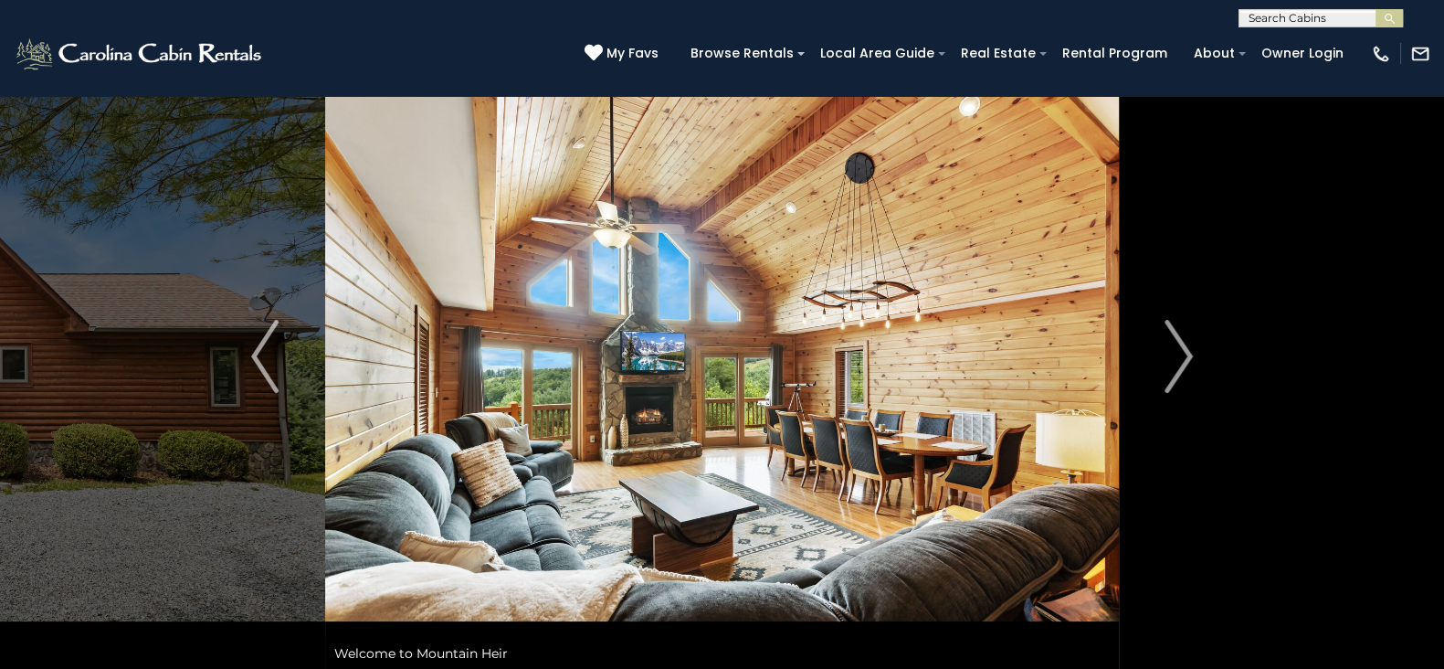
scroll to position [52, 0]
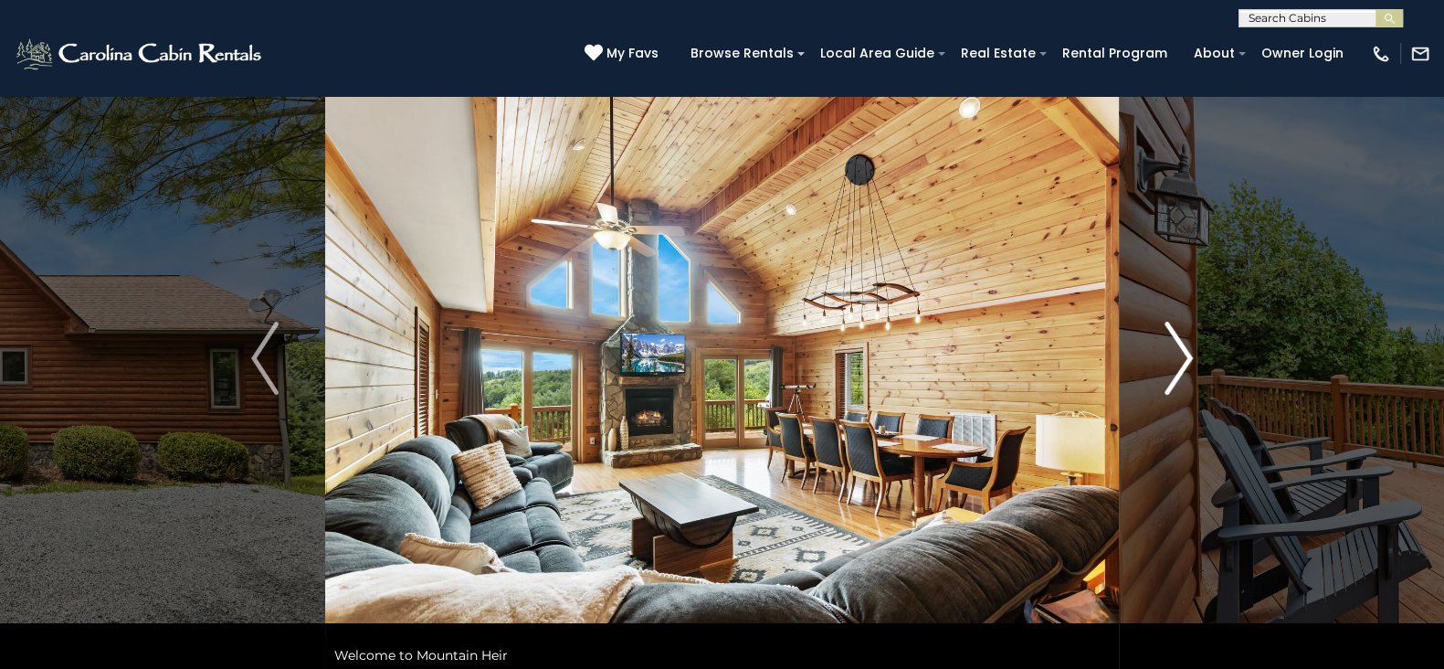
click at [1182, 363] on img "Next" at bounding box center [1178, 357] width 27 height 73
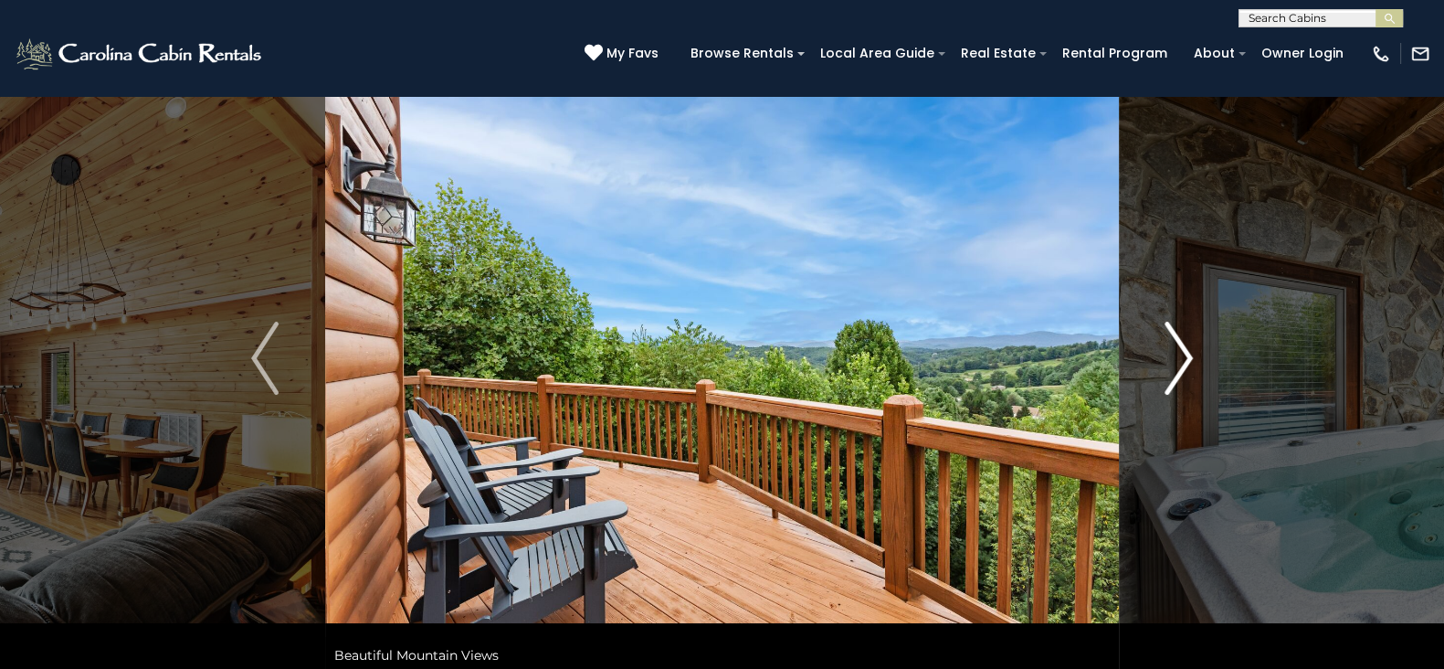
click at [1182, 363] on img "Next" at bounding box center [1178, 357] width 27 height 73
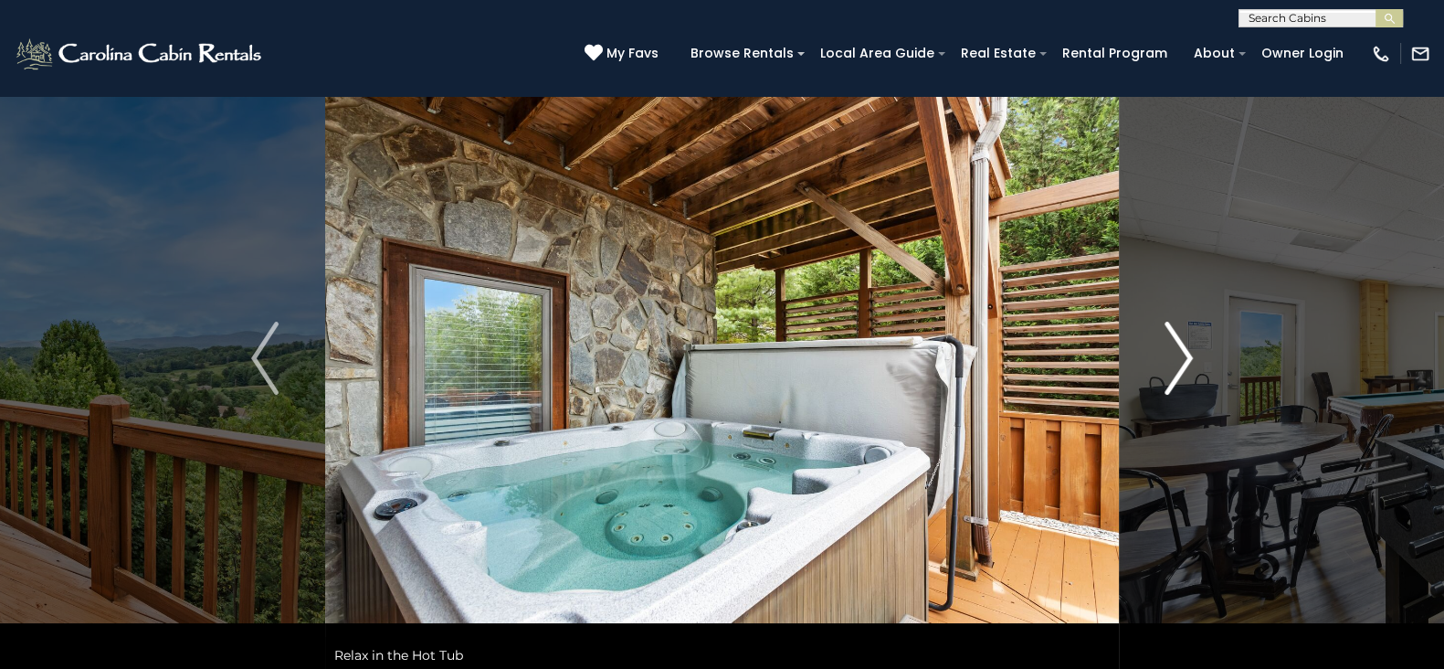
click at [1182, 363] on img "Next" at bounding box center [1178, 357] width 27 height 73
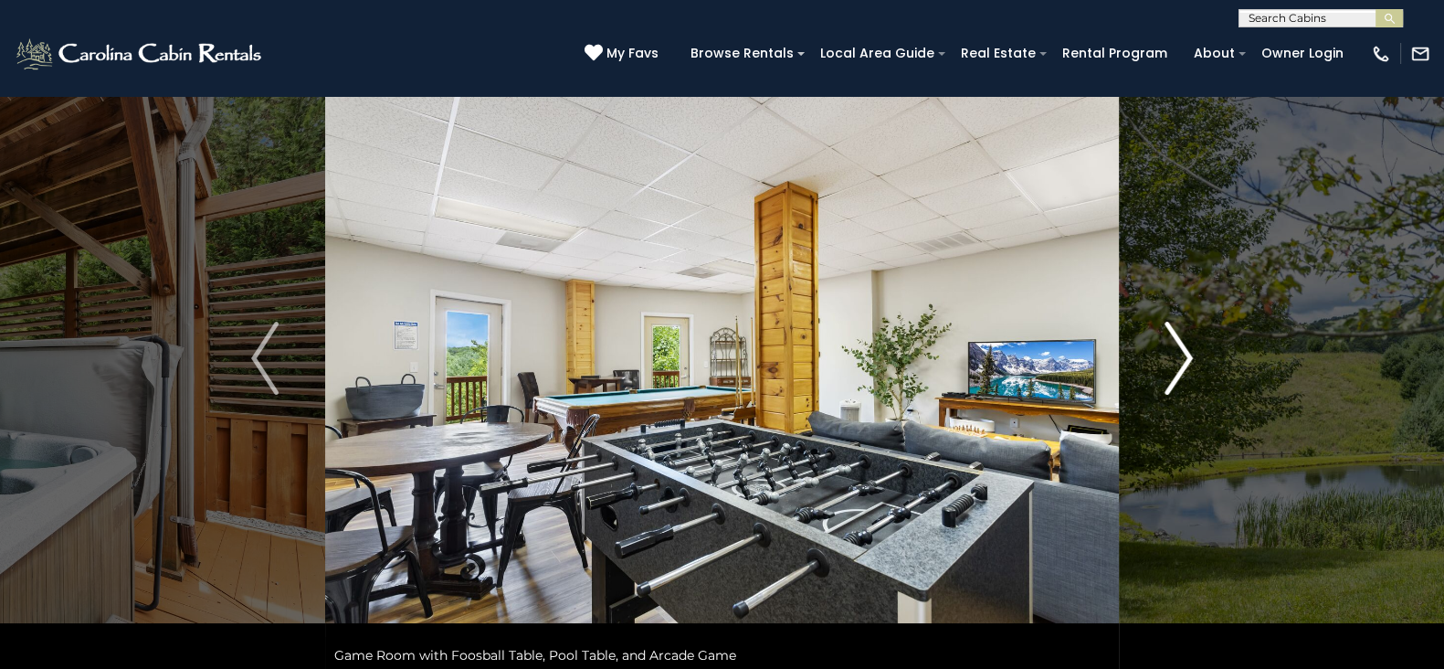
click at [1182, 363] on img "Next" at bounding box center [1178, 357] width 27 height 73
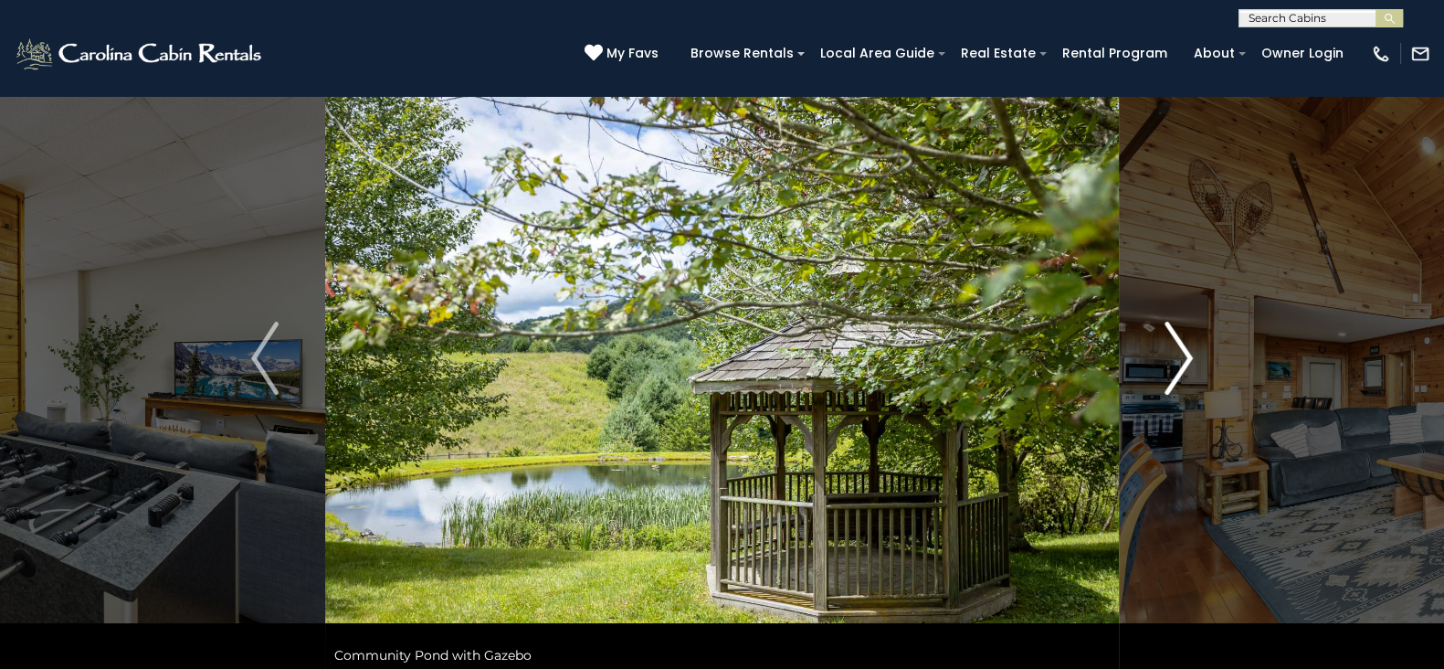
click at [1182, 363] on img "Next" at bounding box center [1178, 357] width 27 height 73
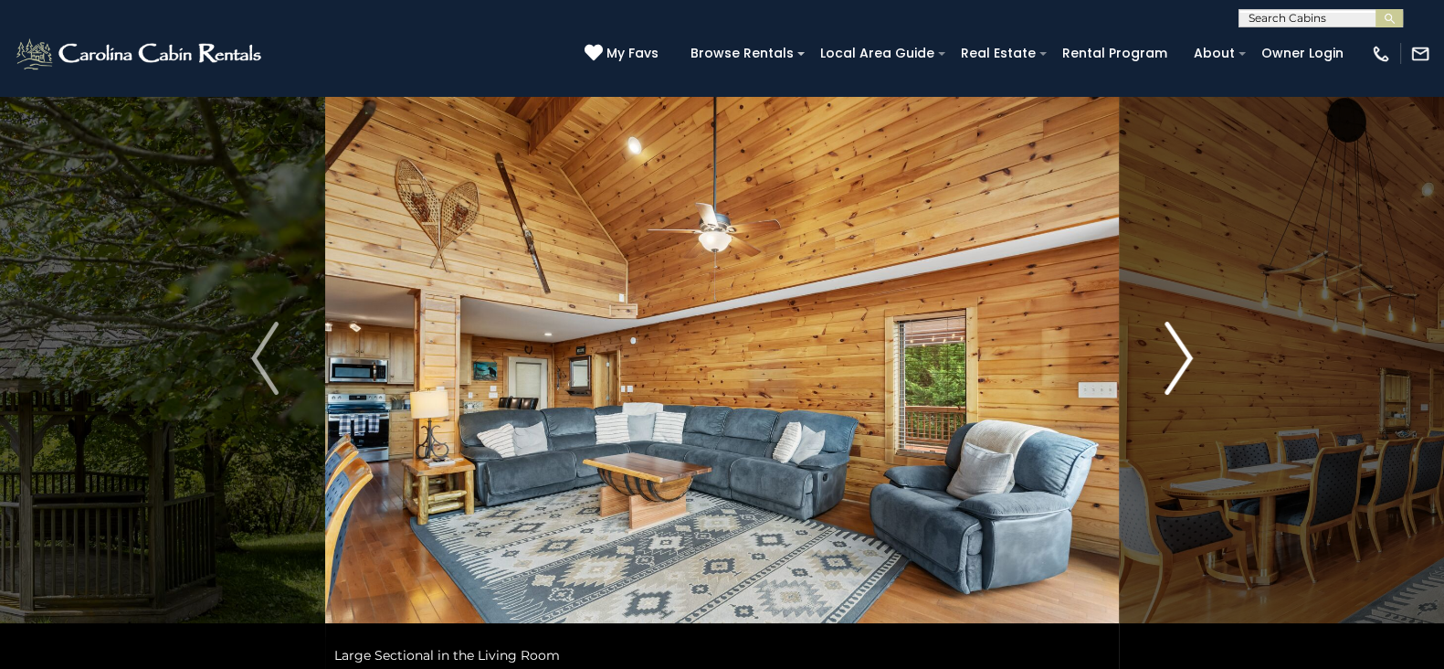
click at [1182, 363] on img "Next" at bounding box center [1178, 357] width 27 height 73
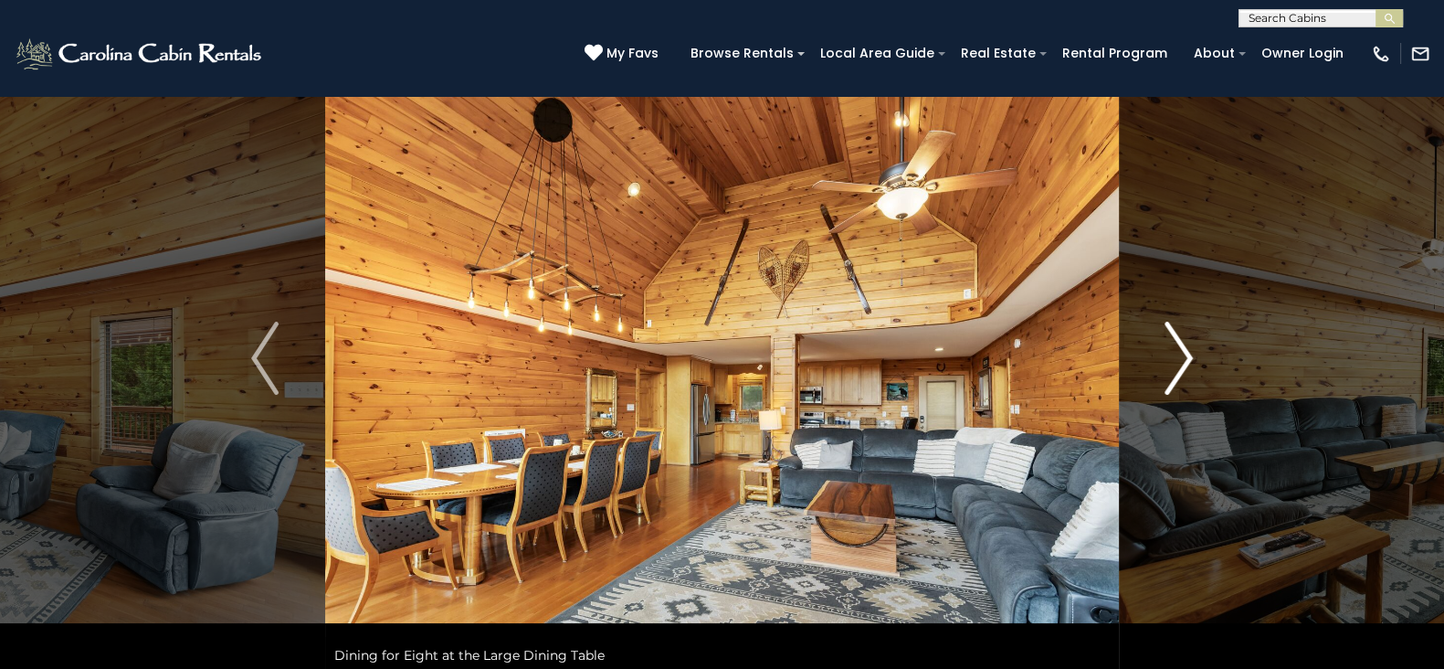
click at [1182, 363] on img "Next" at bounding box center [1178, 357] width 27 height 73
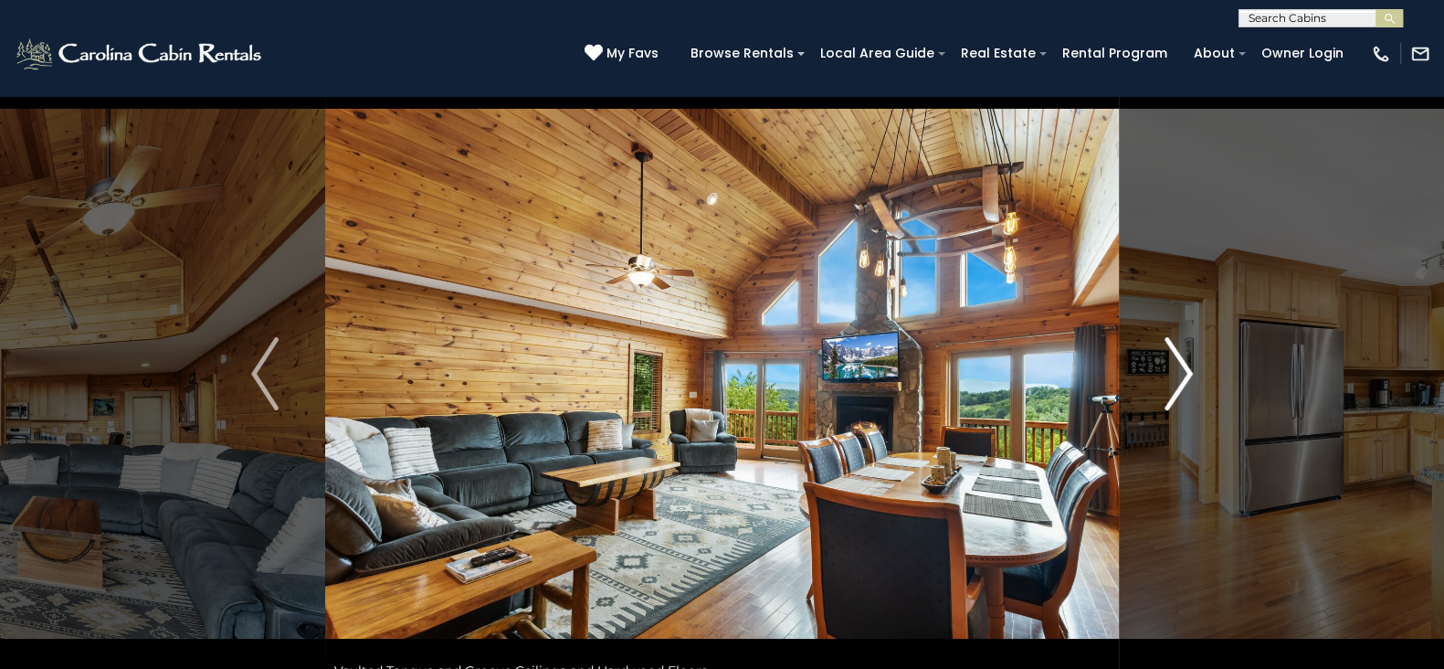
scroll to position [36, 0]
click at [1176, 355] on img "Next" at bounding box center [1178, 374] width 27 height 73
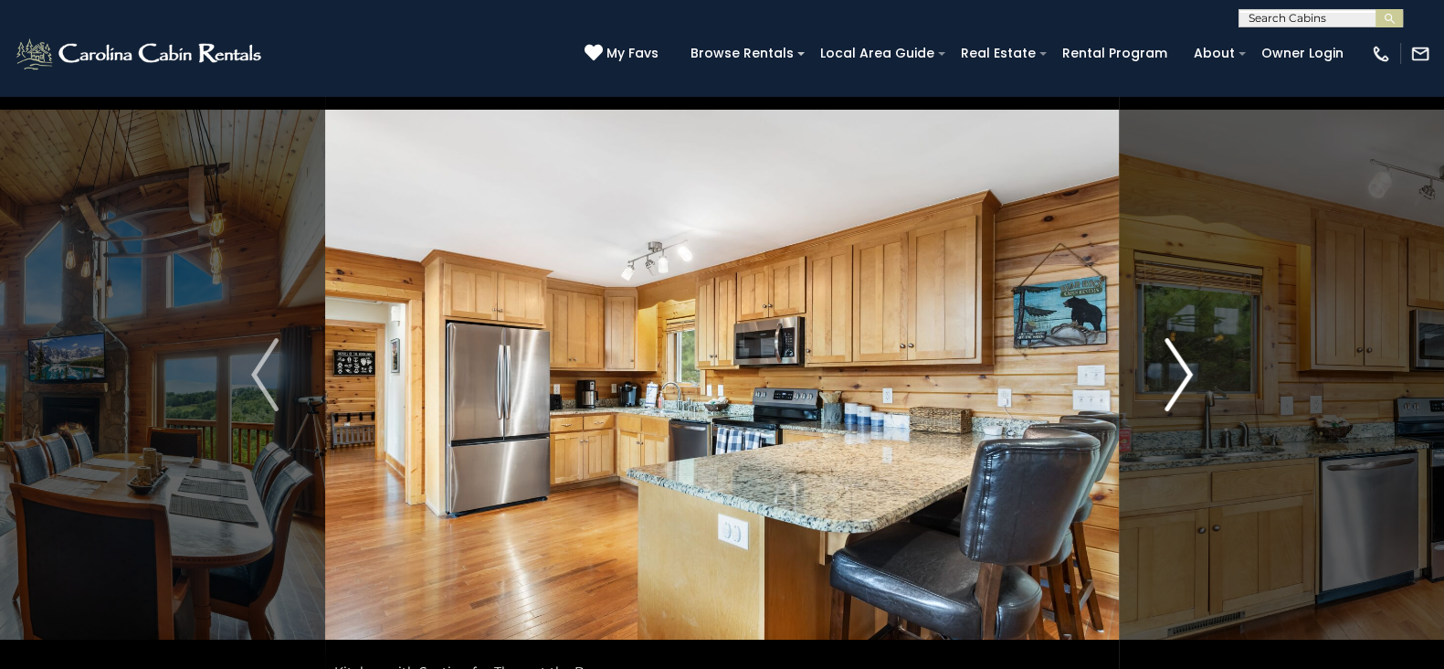
click at [1176, 355] on img "Next" at bounding box center [1178, 374] width 27 height 73
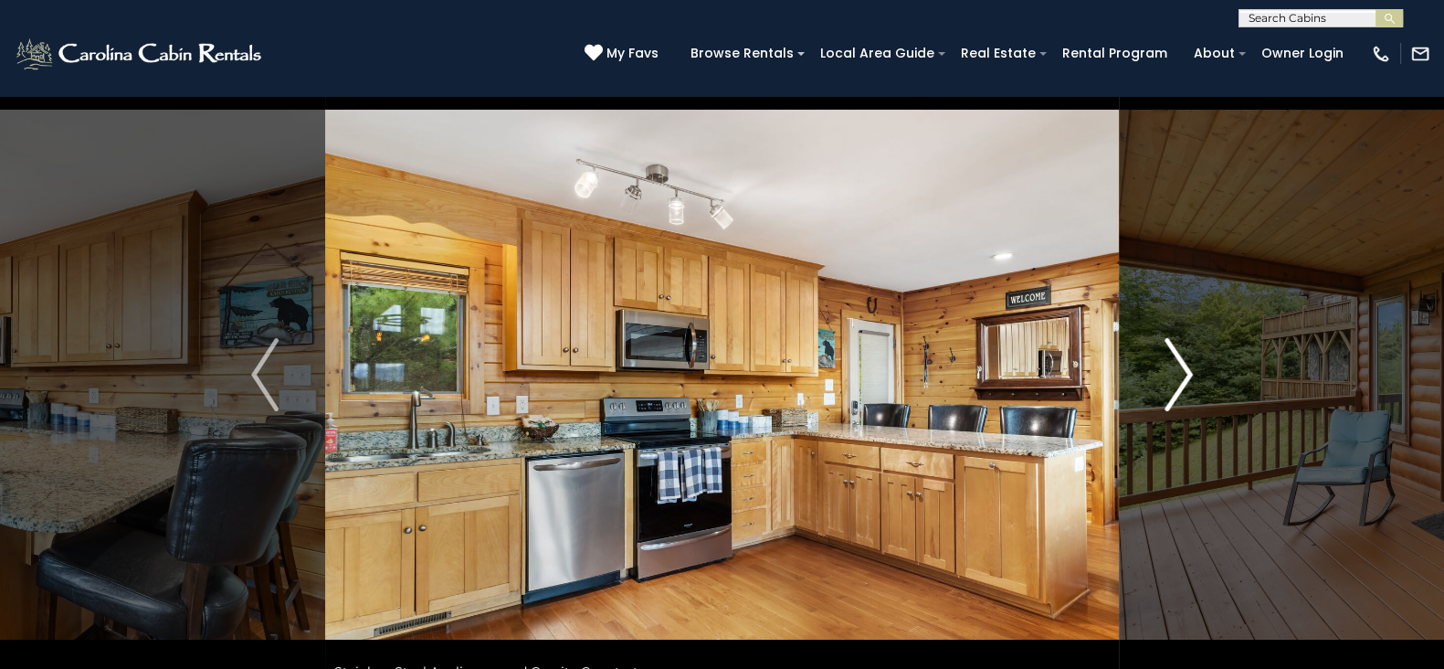
click at [1176, 355] on img "Next" at bounding box center [1178, 374] width 27 height 73
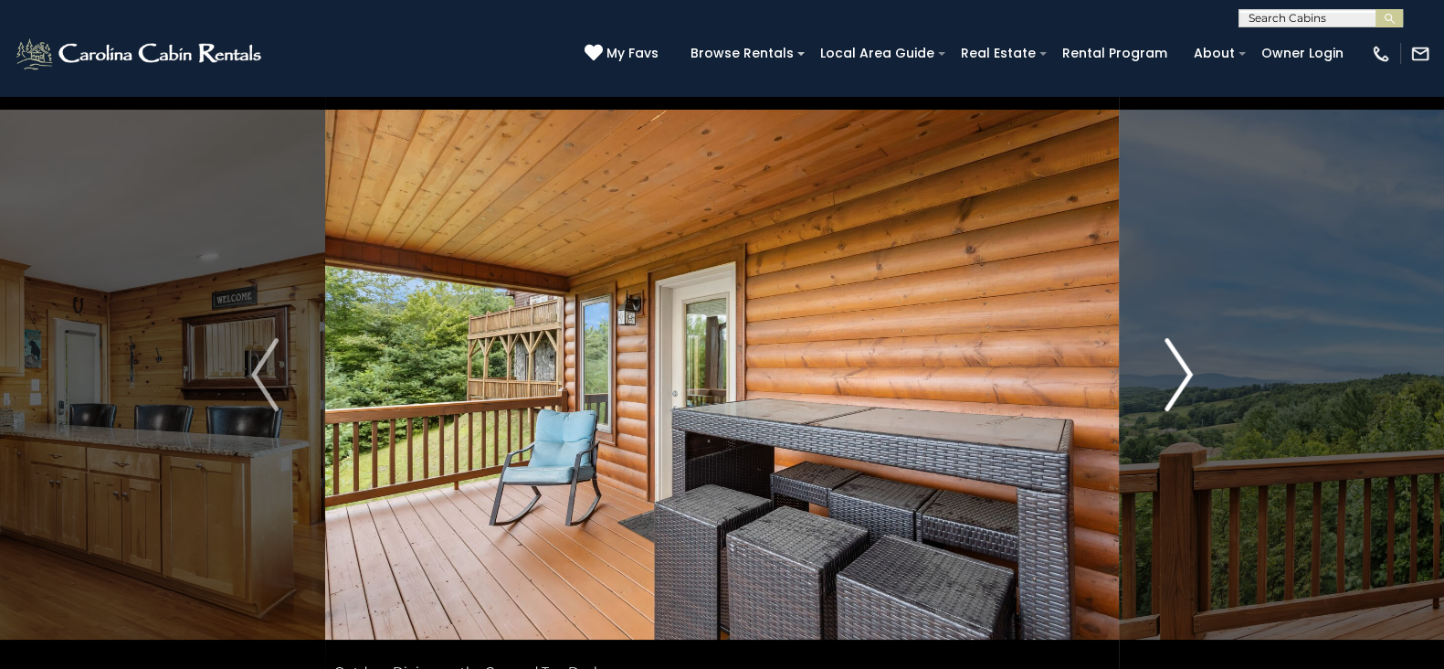
click at [1176, 355] on img "Next" at bounding box center [1178, 374] width 27 height 73
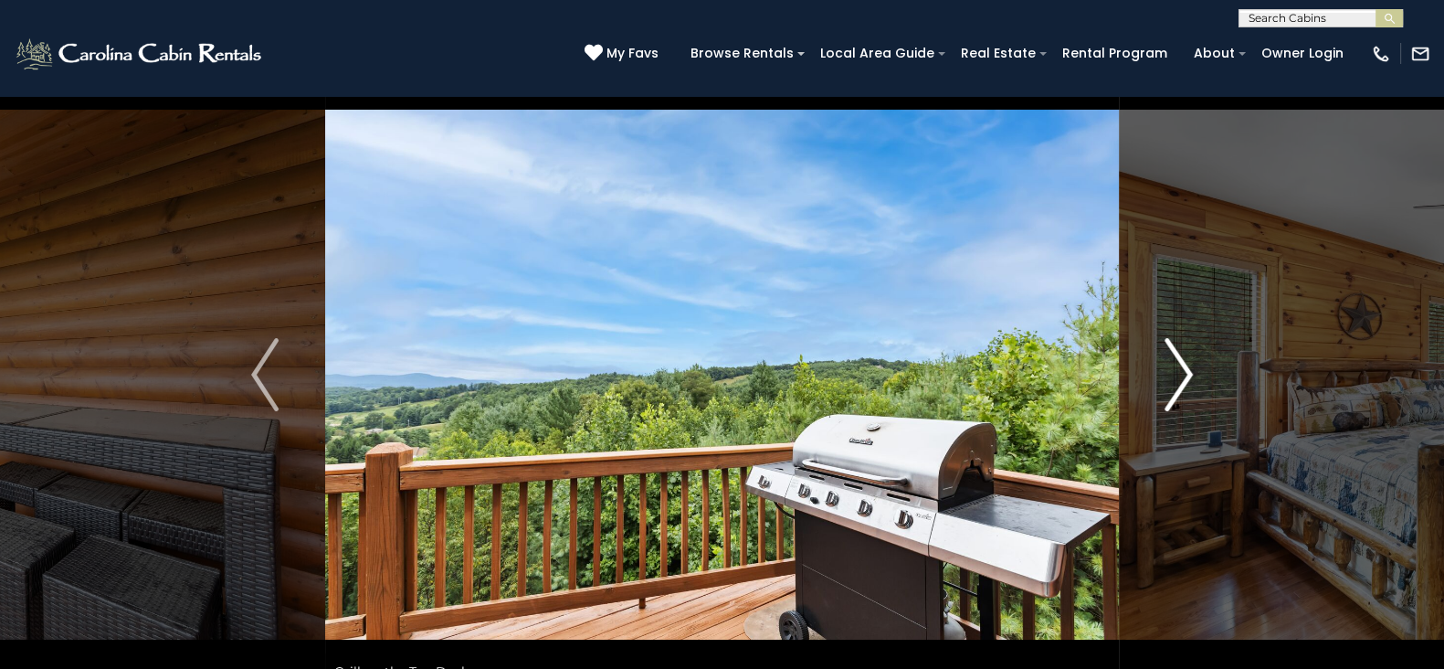
click at [1176, 355] on img "Next" at bounding box center [1178, 374] width 27 height 73
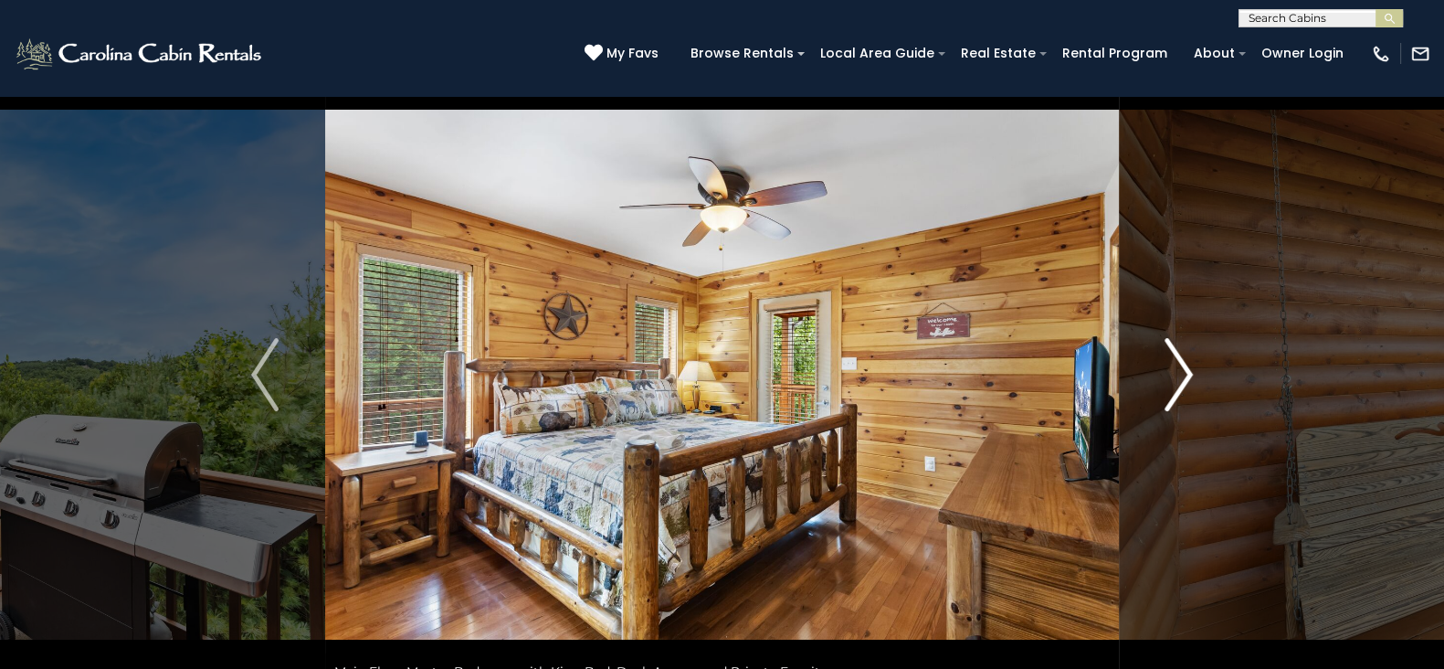
click at [1176, 355] on img "Next" at bounding box center [1178, 374] width 27 height 73
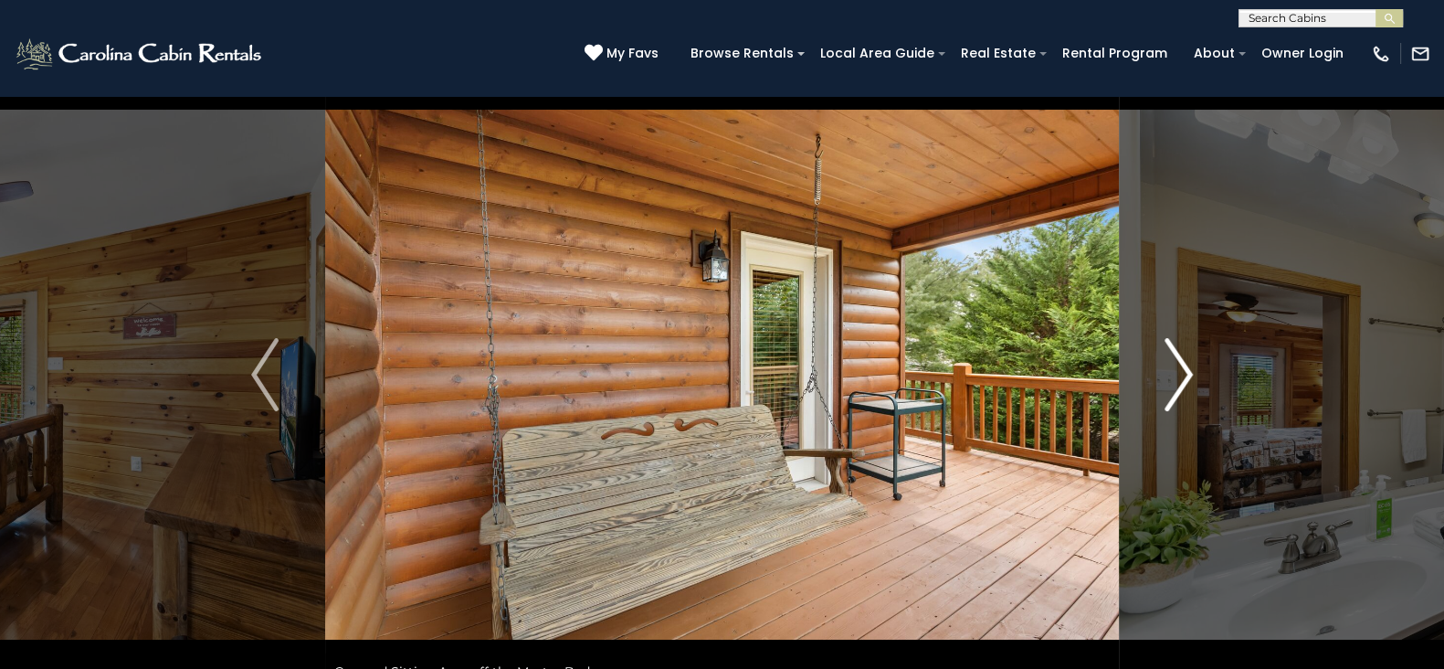
click at [1176, 355] on img "Next" at bounding box center [1178, 374] width 27 height 73
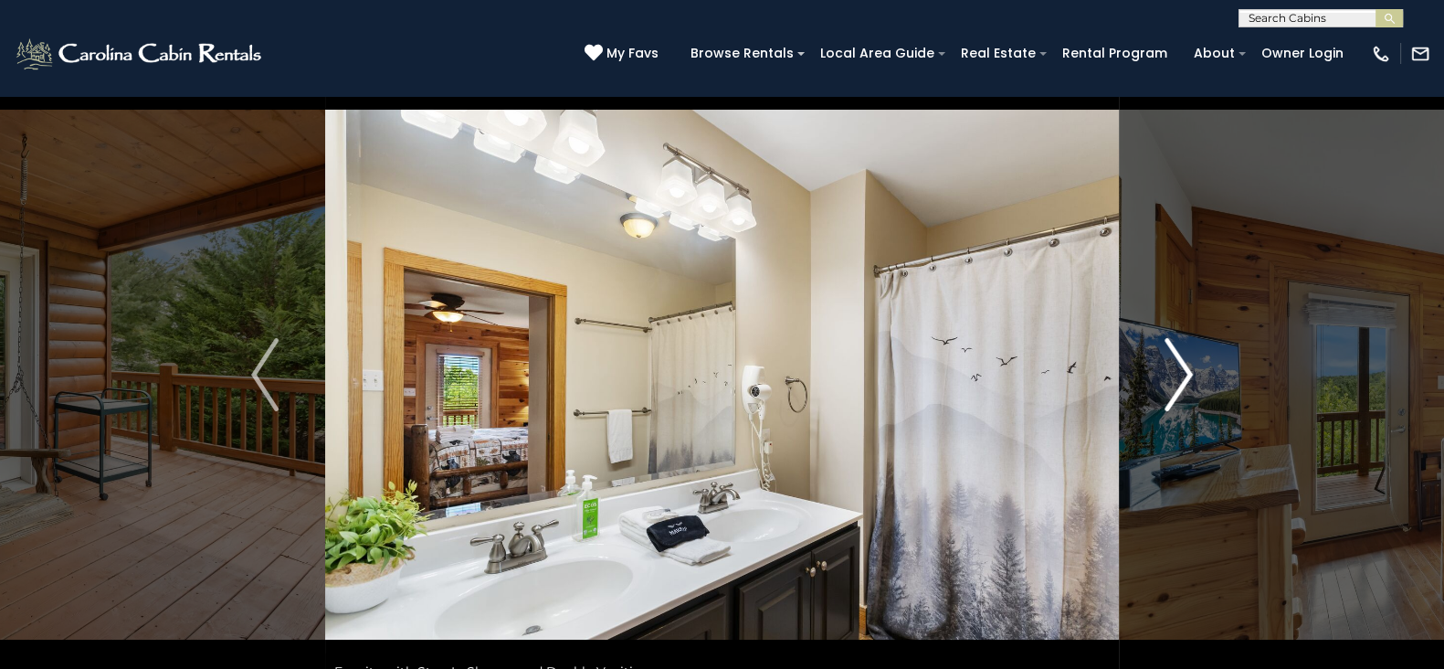
click at [1176, 355] on img "Next" at bounding box center [1178, 374] width 27 height 73
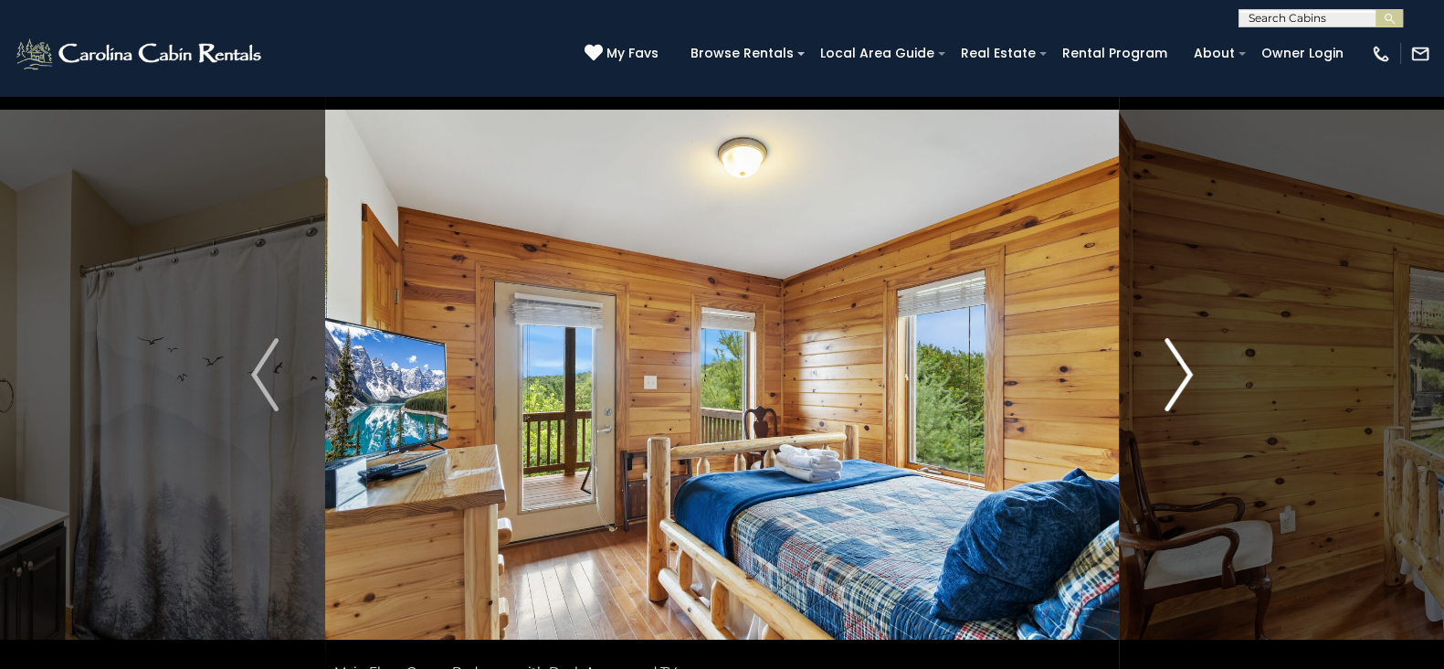
click at [1176, 355] on img "Next" at bounding box center [1178, 374] width 27 height 73
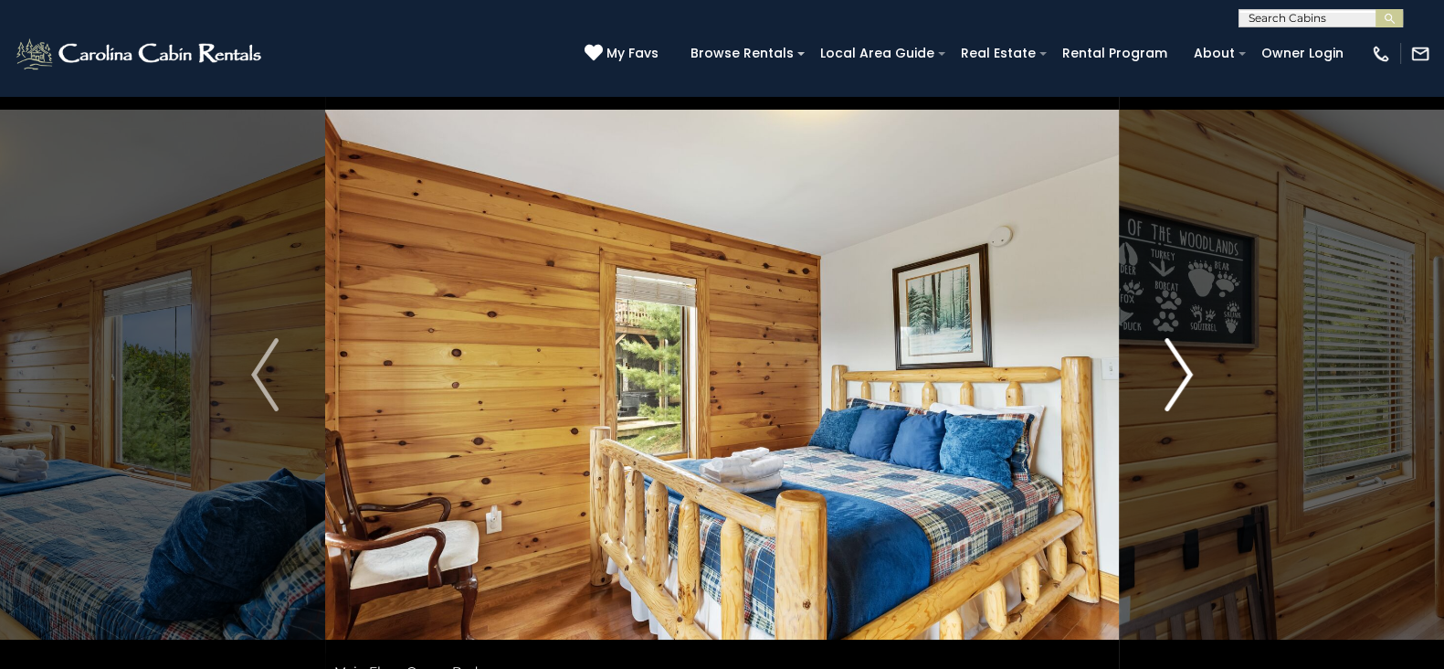
click at [1176, 355] on img "Next" at bounding box center [1178, 374] width 27 height 73
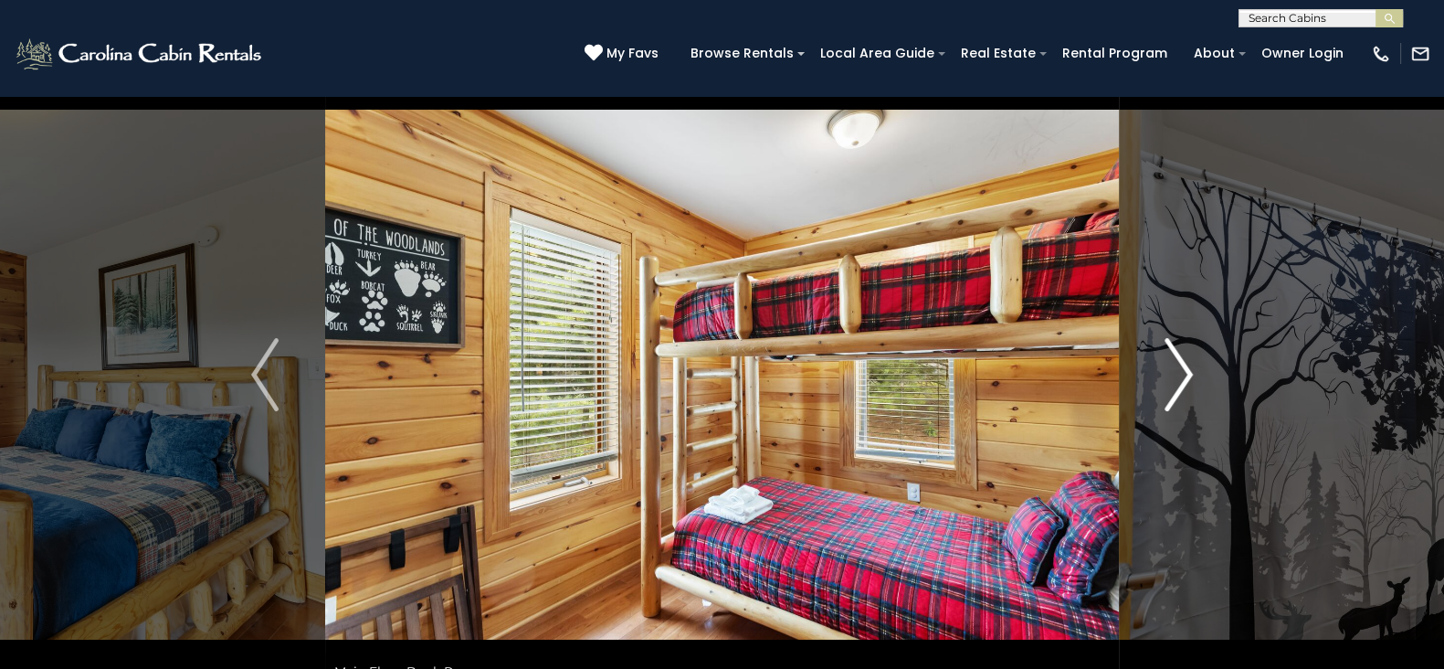
click at [1176, 355] on img "Next" at bounding box center [1178, 374] width 27 height 73
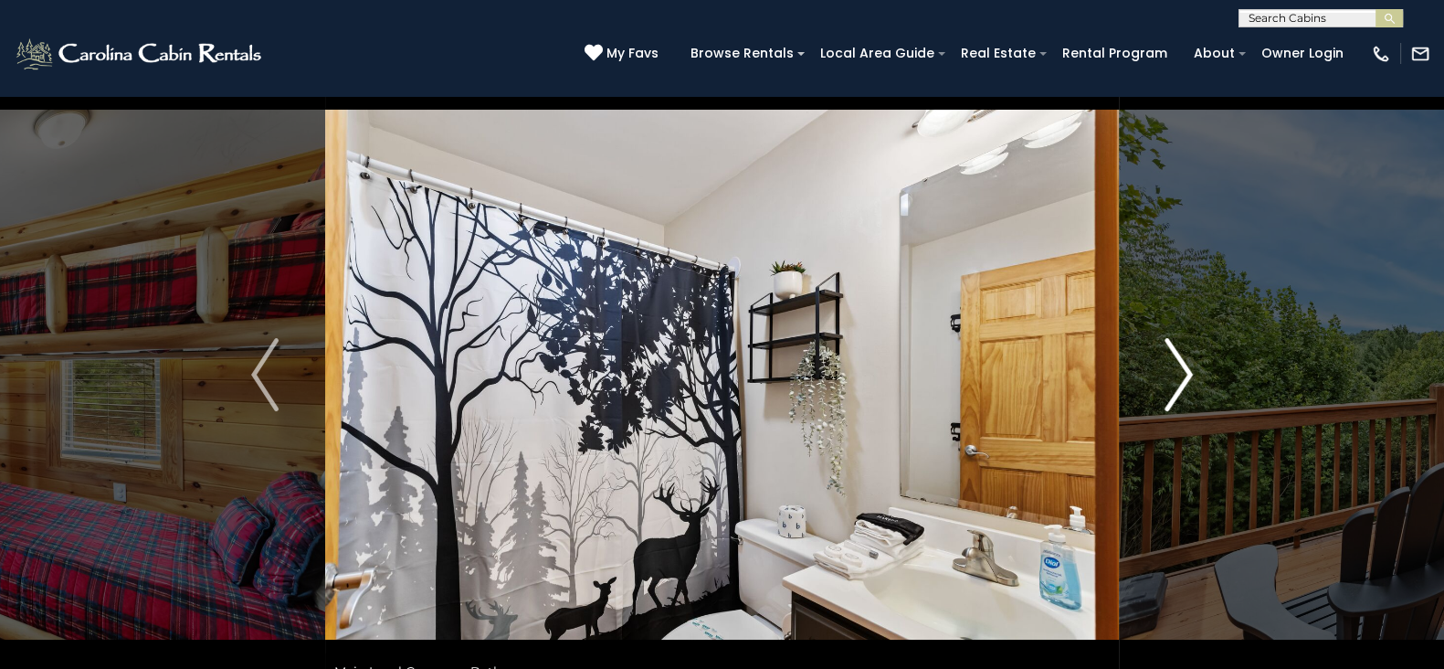
click at [1176, 355] on img "Next" at bounding box center [1178, 374] width 27 height 73
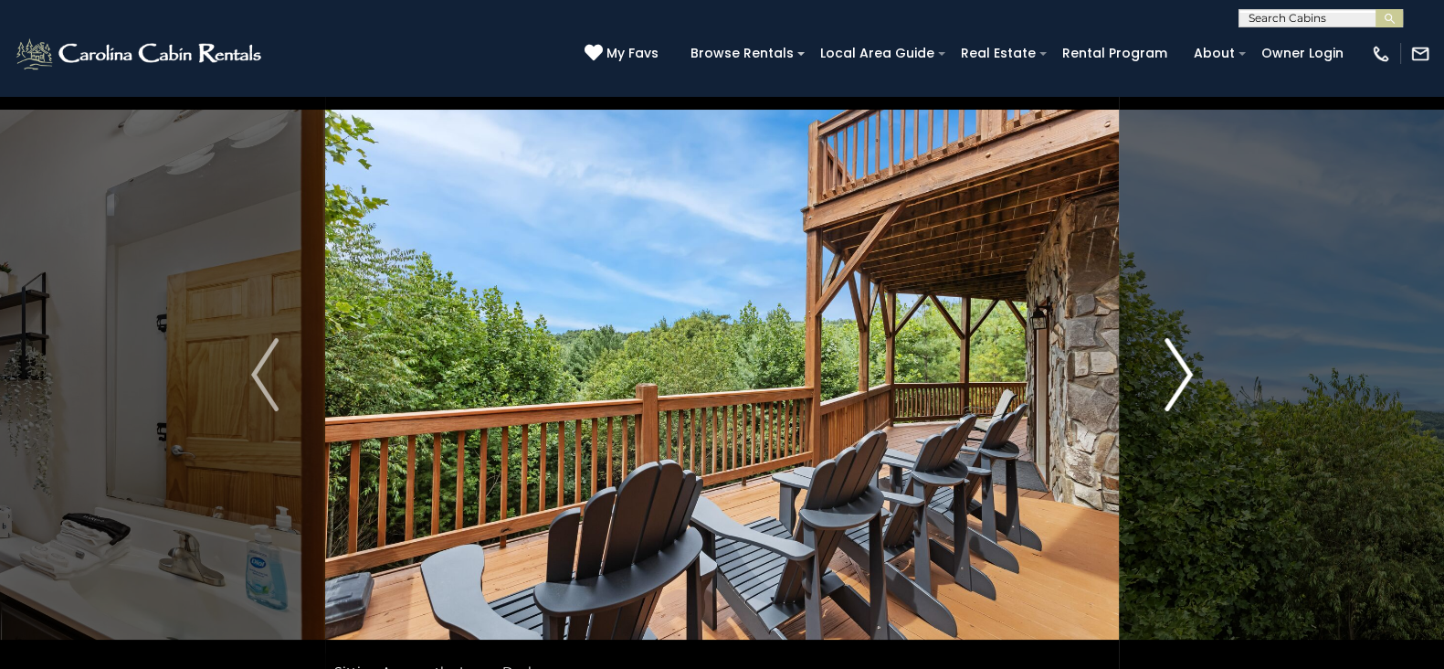
click at [1176, 355] on img "Next" at bounding box center [1178, 374] width 27 height 73
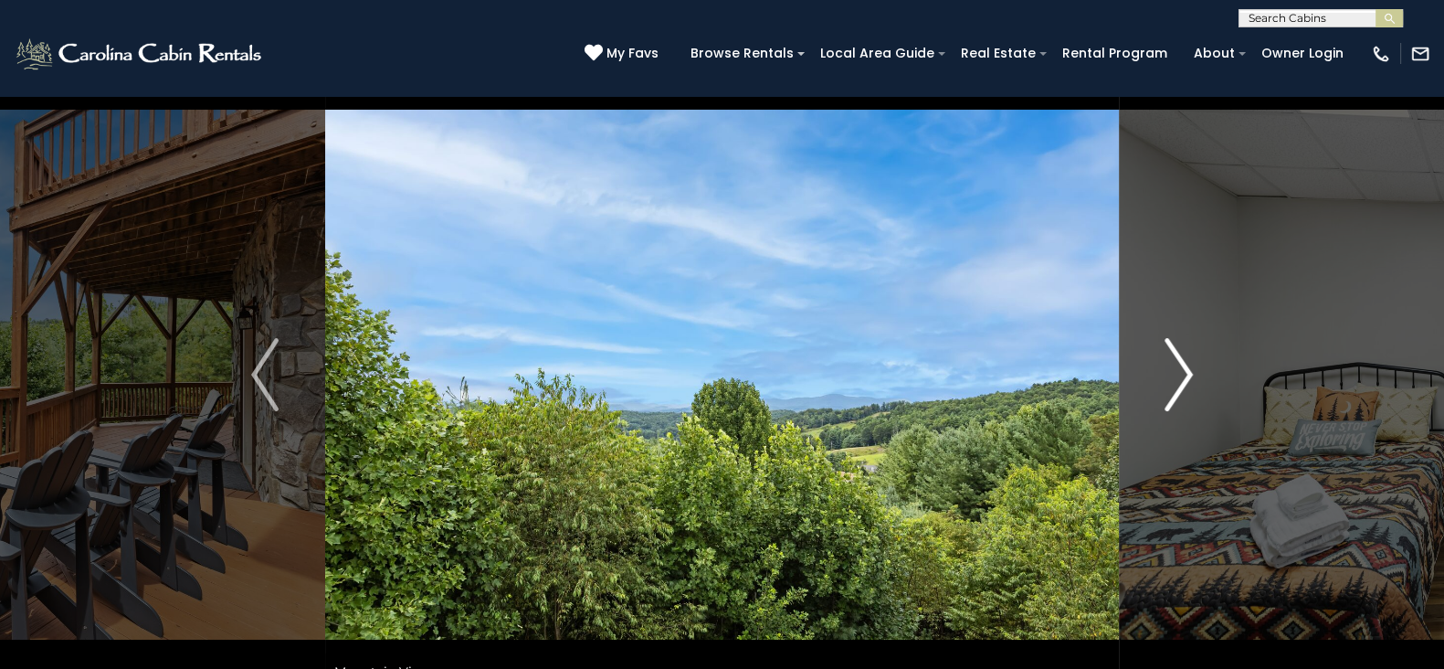
click at [1176, 355] on img "Next" at bounding box center [1178, 374] width 27 height 73
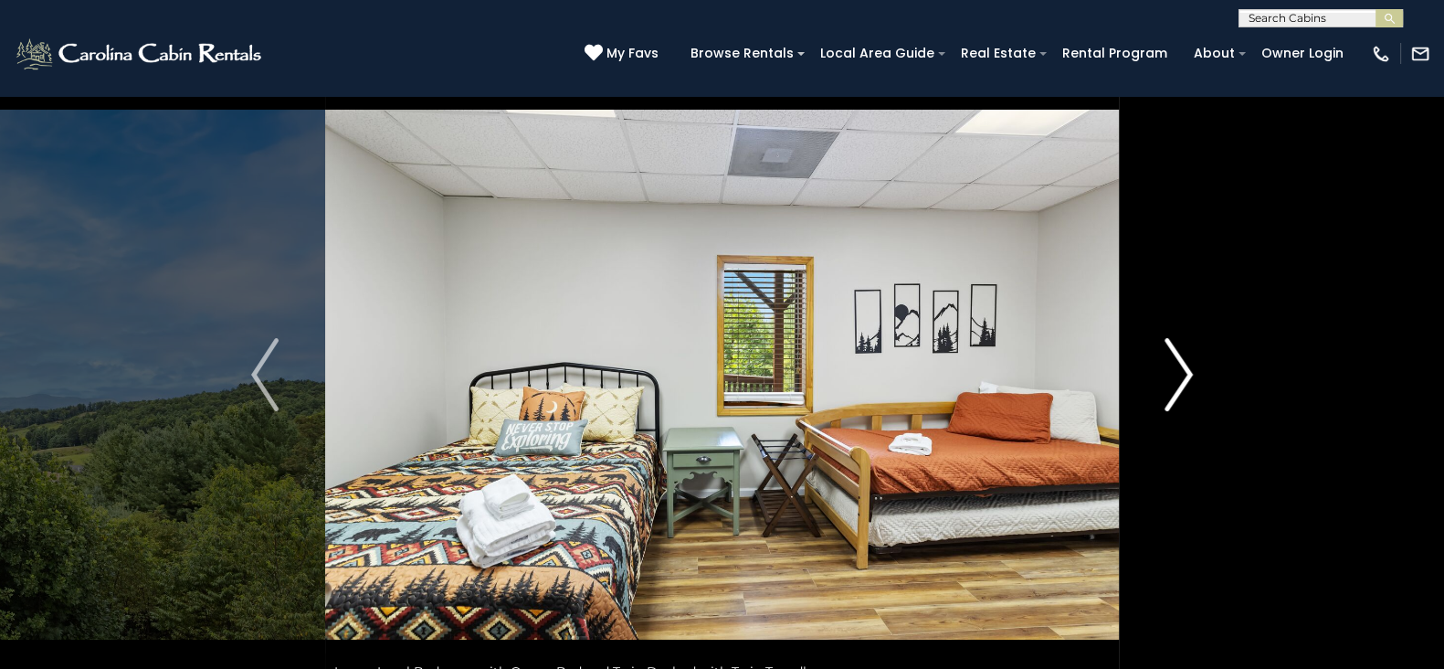
click at [1176, 355] on img "Next" at bounding box center [1178, 374] width 27 height 73
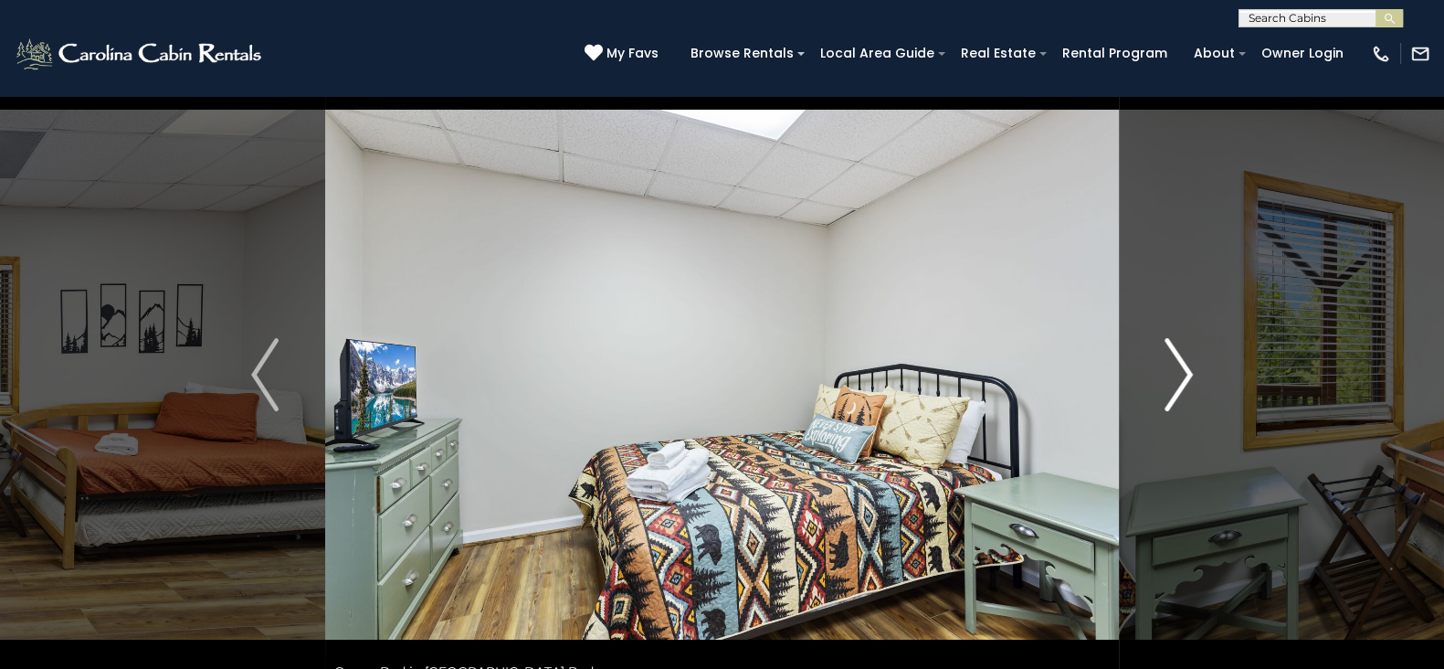
click at [1176, 355] on img "Next" at bounding box center [1178, 374] width 27 height 73
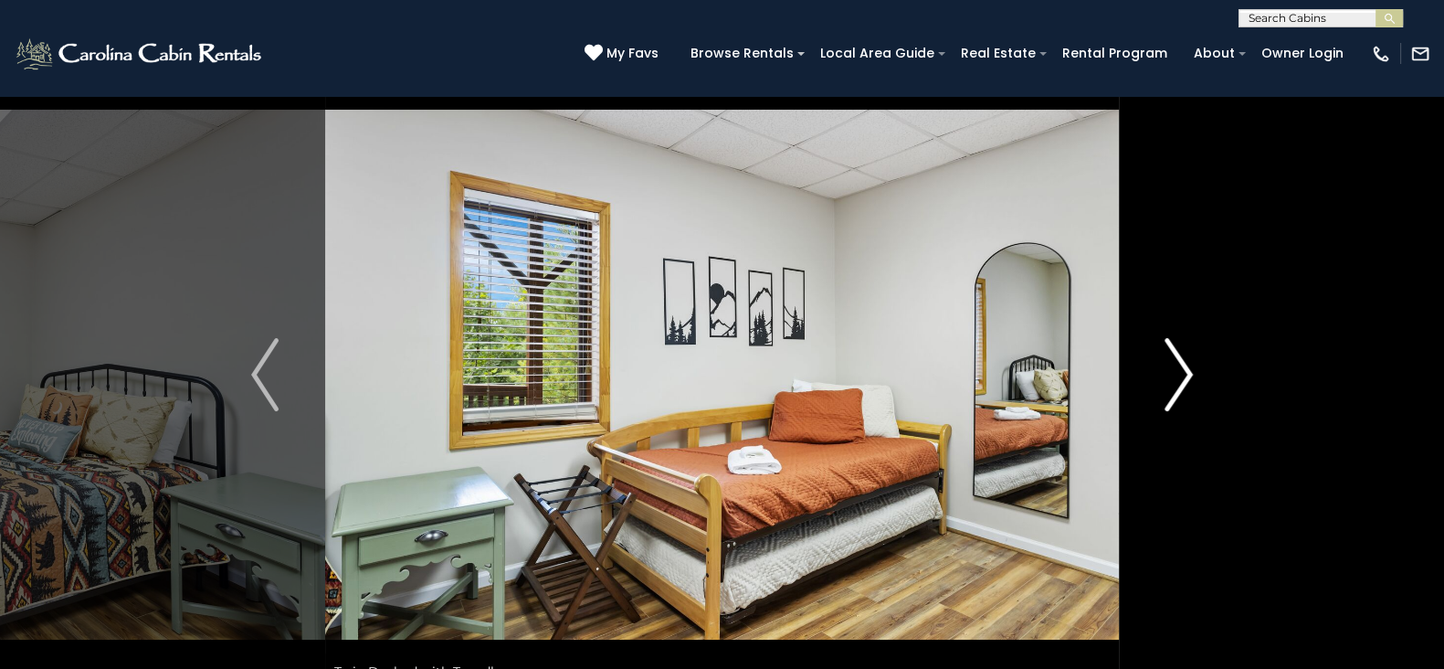
click at [1176, 355] on img "Next" at bounding box center [1178, 374] width 27 height 73
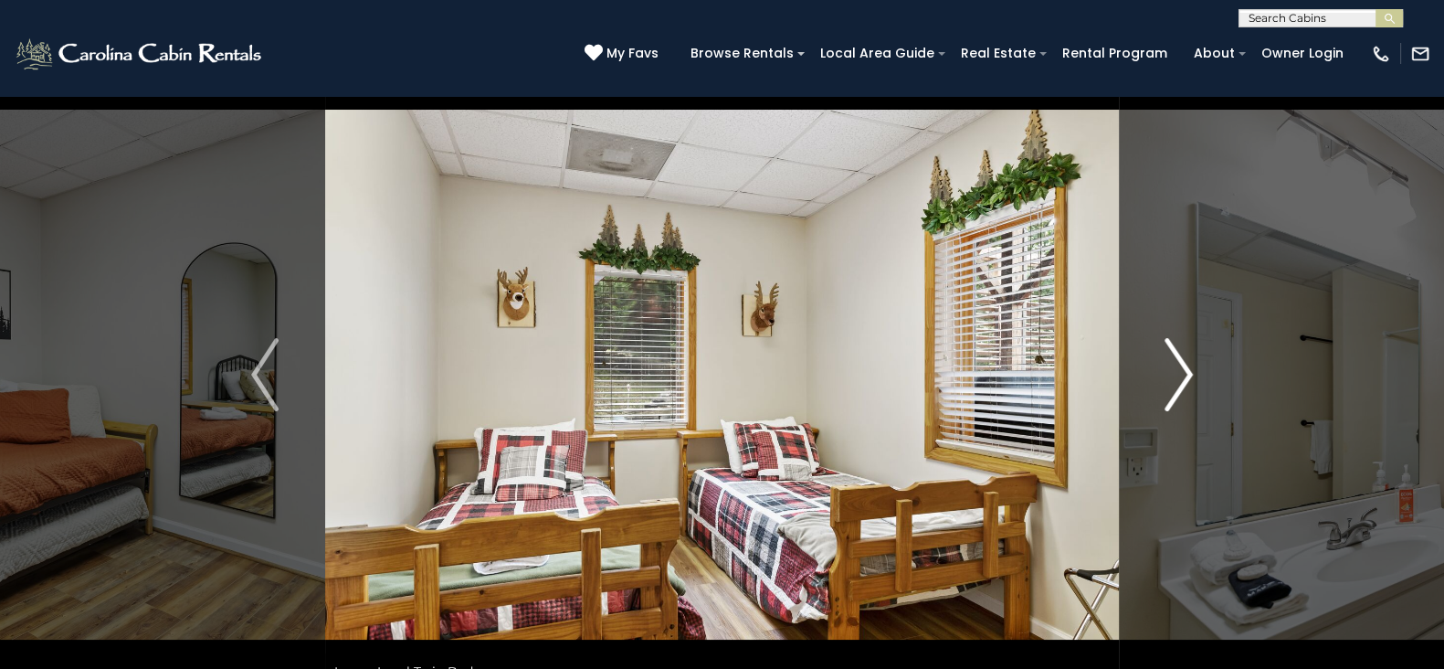
click at [1176, 355] on img "Next" at bounding box center [1178, 374] width 27 height 73
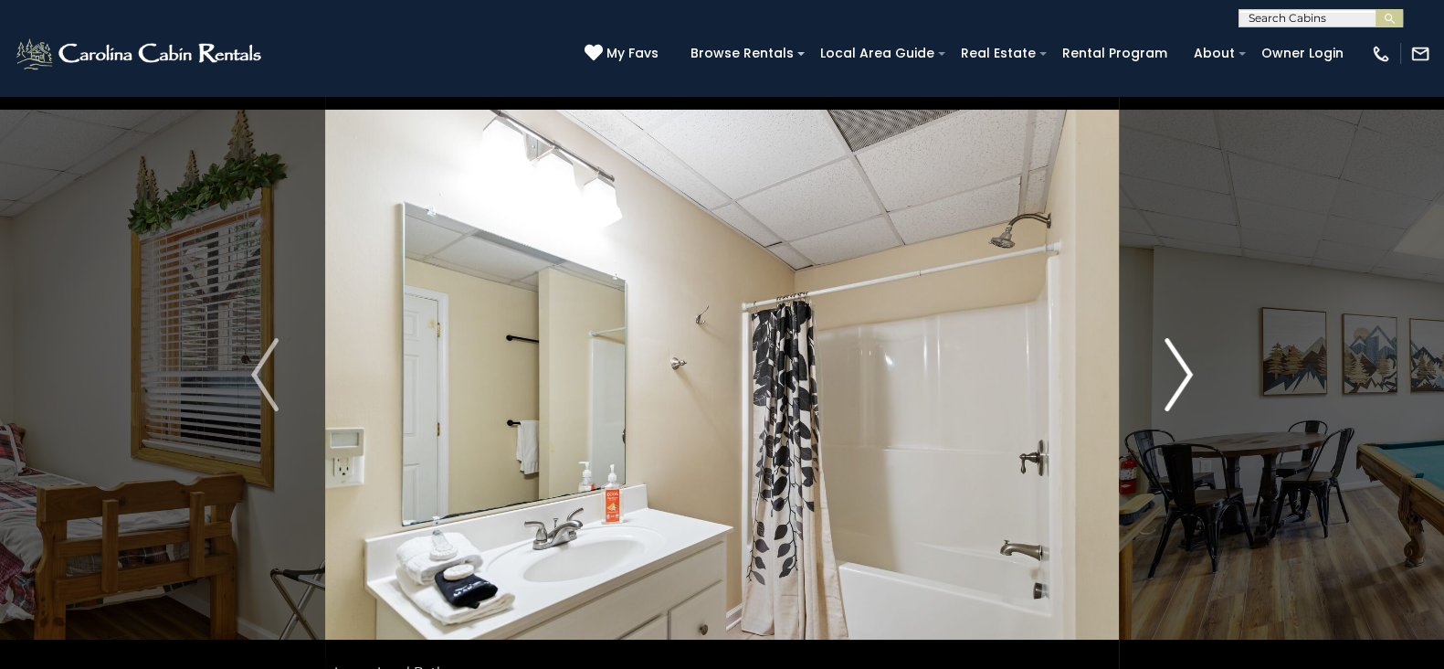
click at [1176, 355] on img "Next" at bounding box center [1178, 374] width 27 height 73
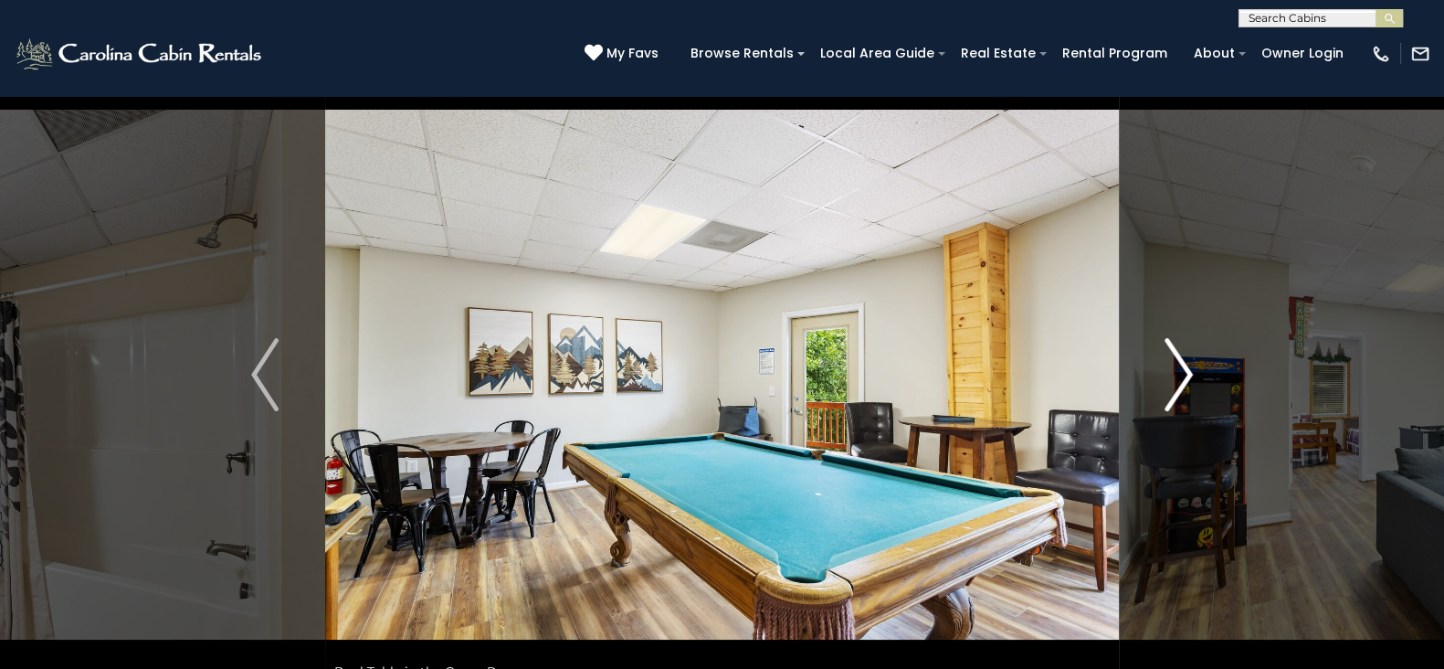
click at [1176, 355] on img "Next" at bounding box center [1178, 374] width 27 height 73
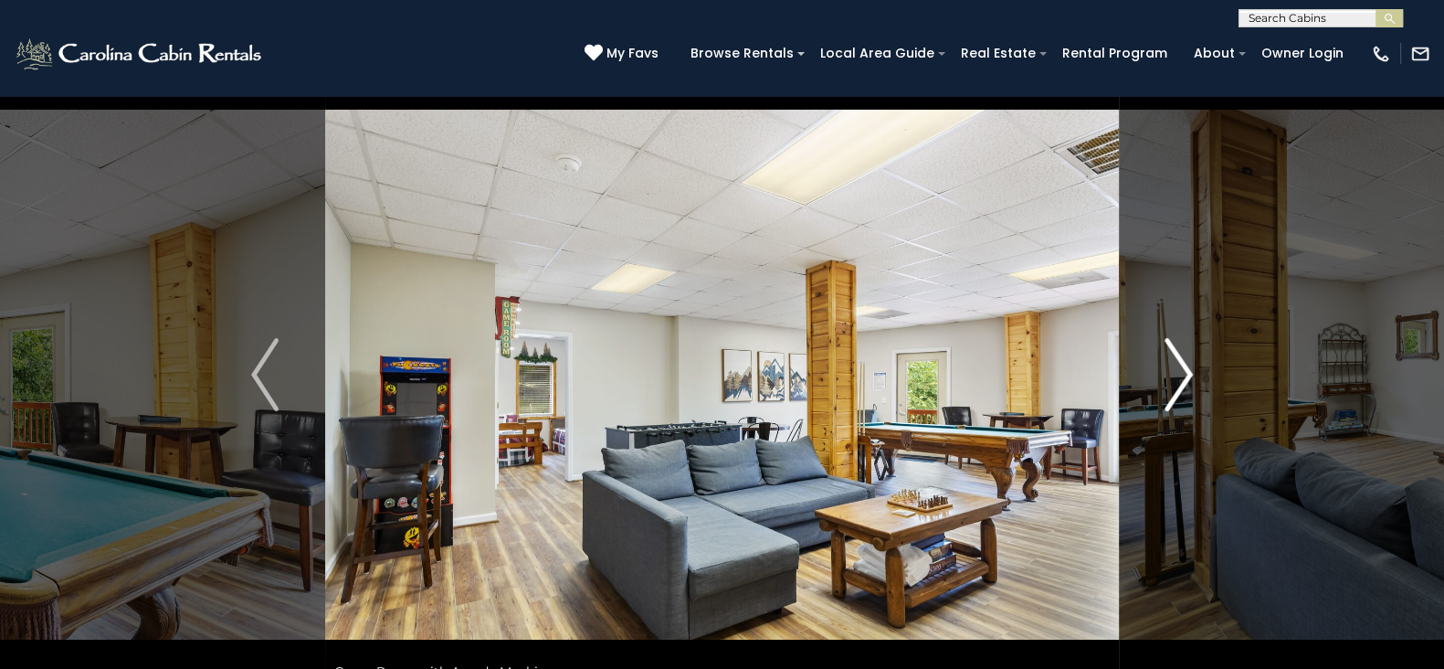
click at [1176, 355] on img "Next" at bounding box center [1178, 374] width 27 height 73
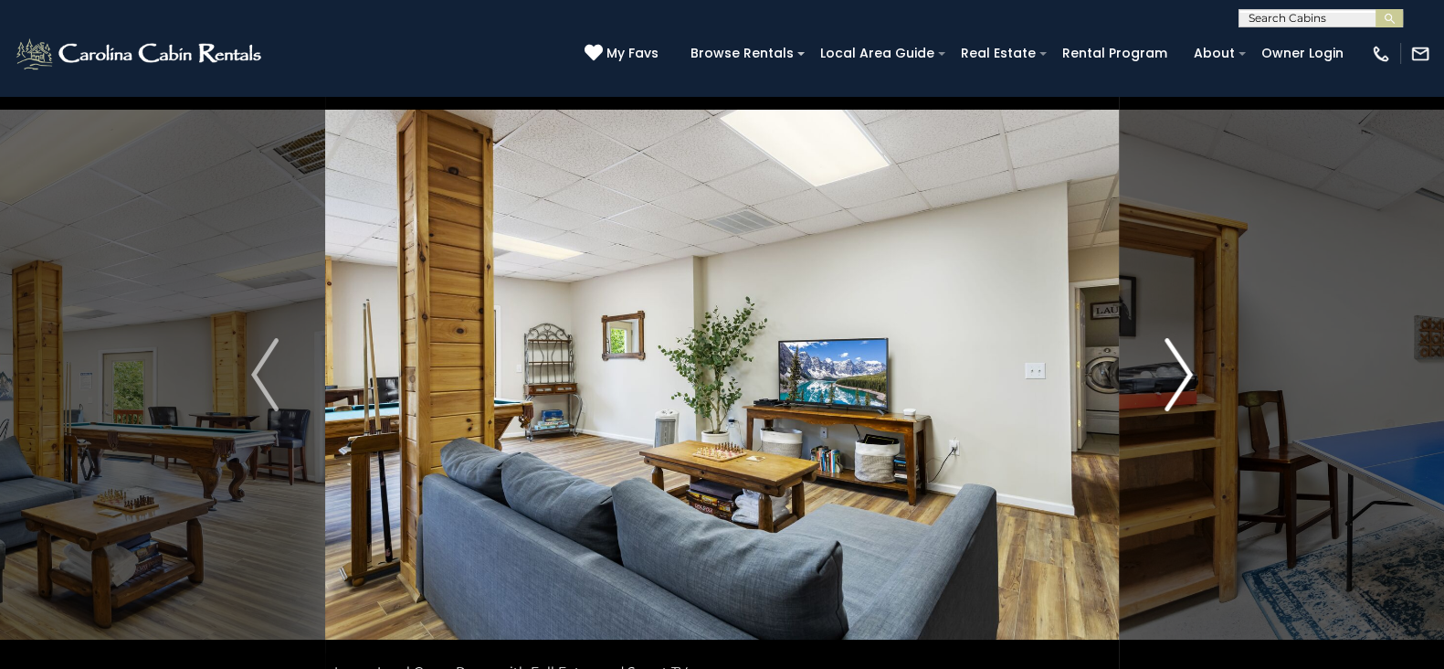
click at [1176, 355] on img "Next" at bounding box center [1178, 374] width 27 height 73
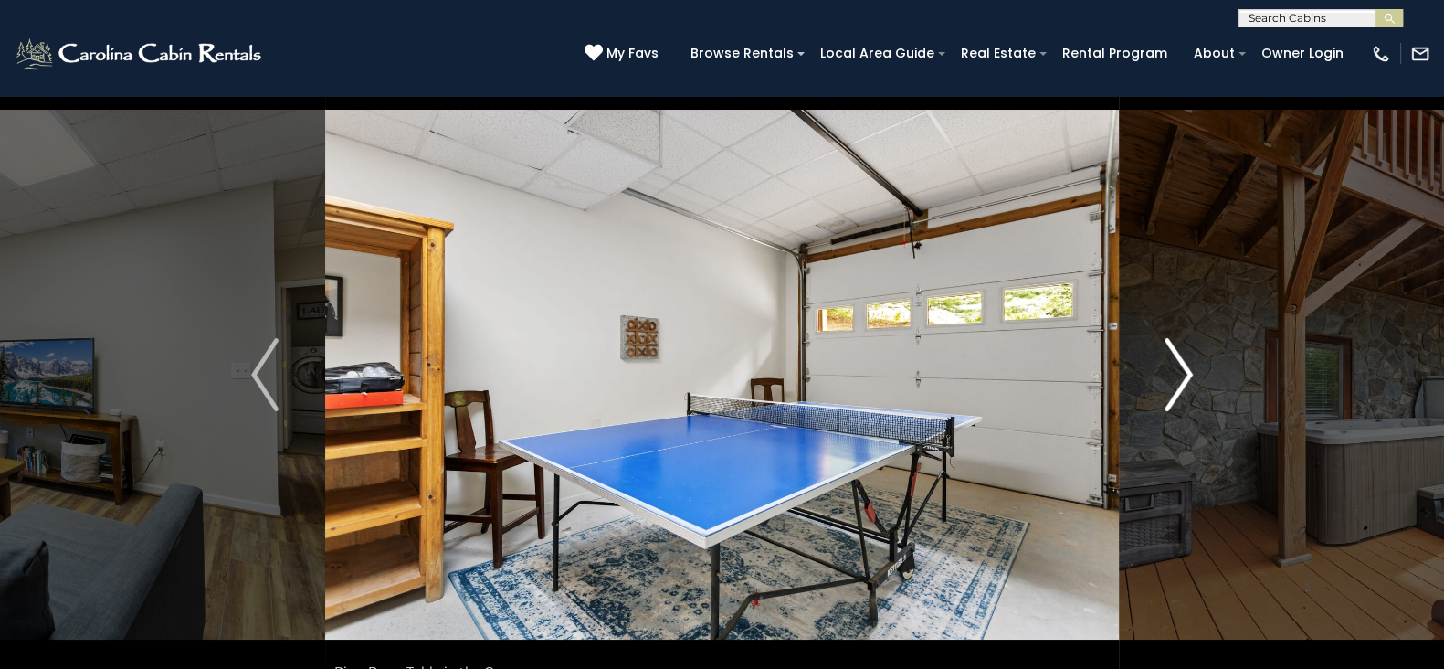
click at [1176, 355] on img "Next" at bounding box center [1178, 374] width 27 height 73
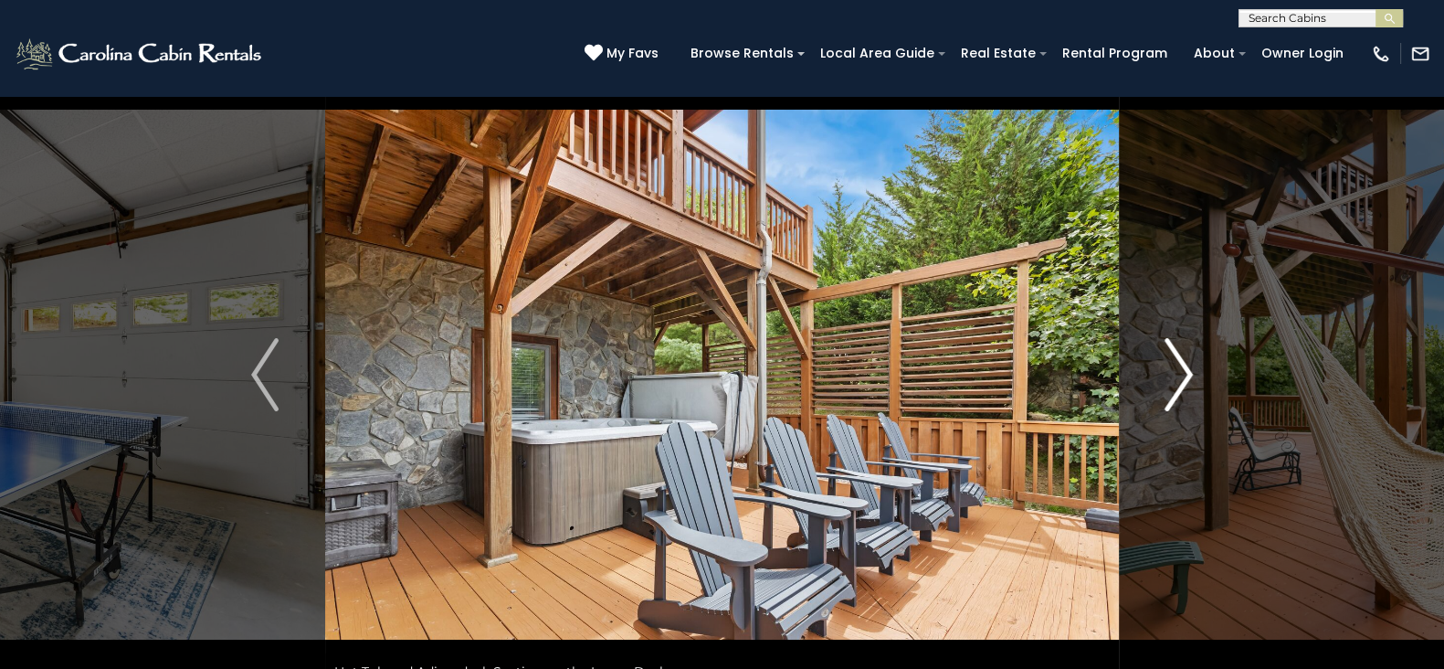
click at [1176, 355] on img "Next" at bounding box center [1178, 374] width 27 height 73
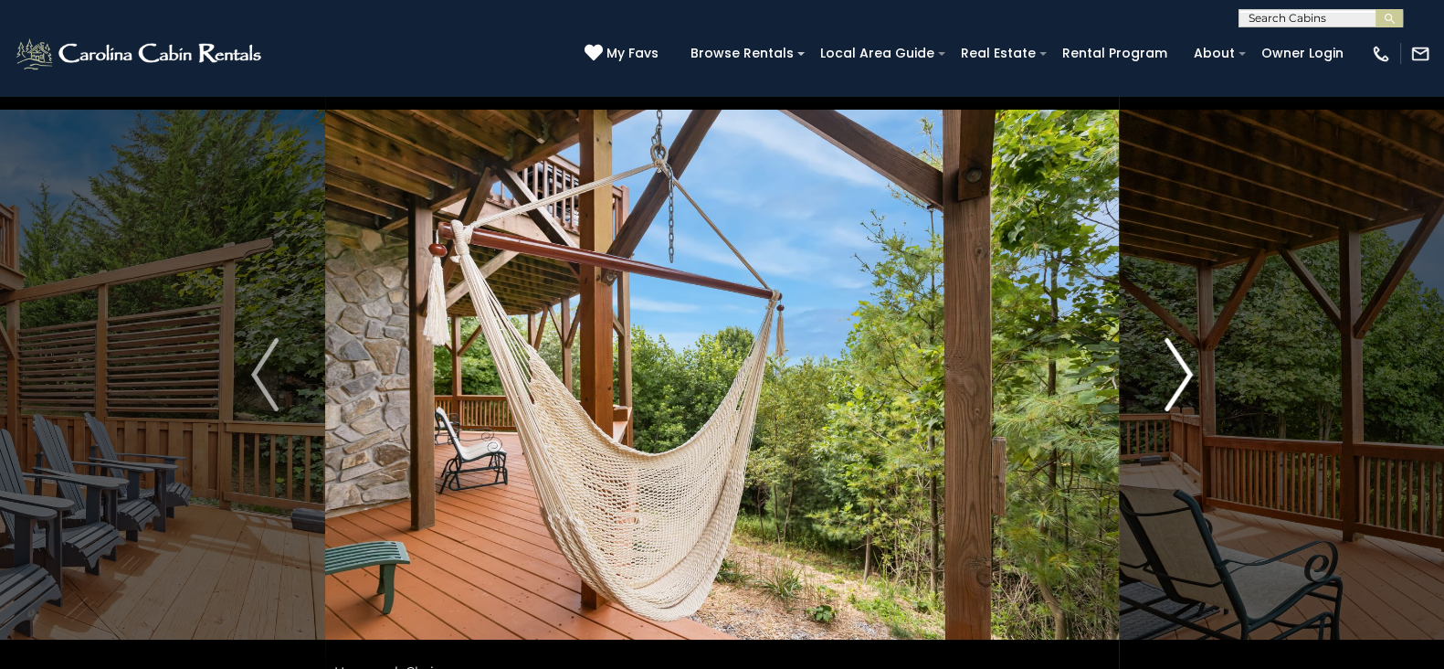
click at [1176, 355] on img "Next" at bounding box center [1178, 374] width 27 height 73
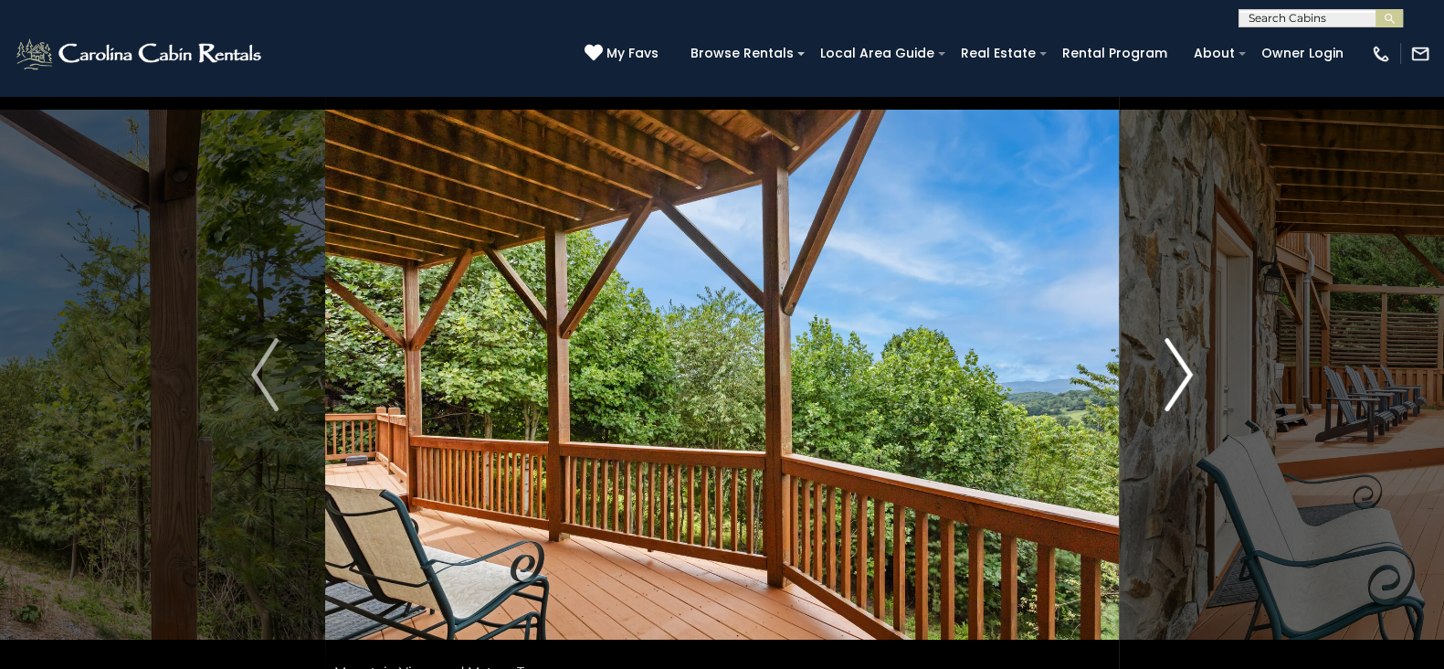
click at [1176, 355] on img "Next" at bounding box center [1178, 374] width 27 height 73
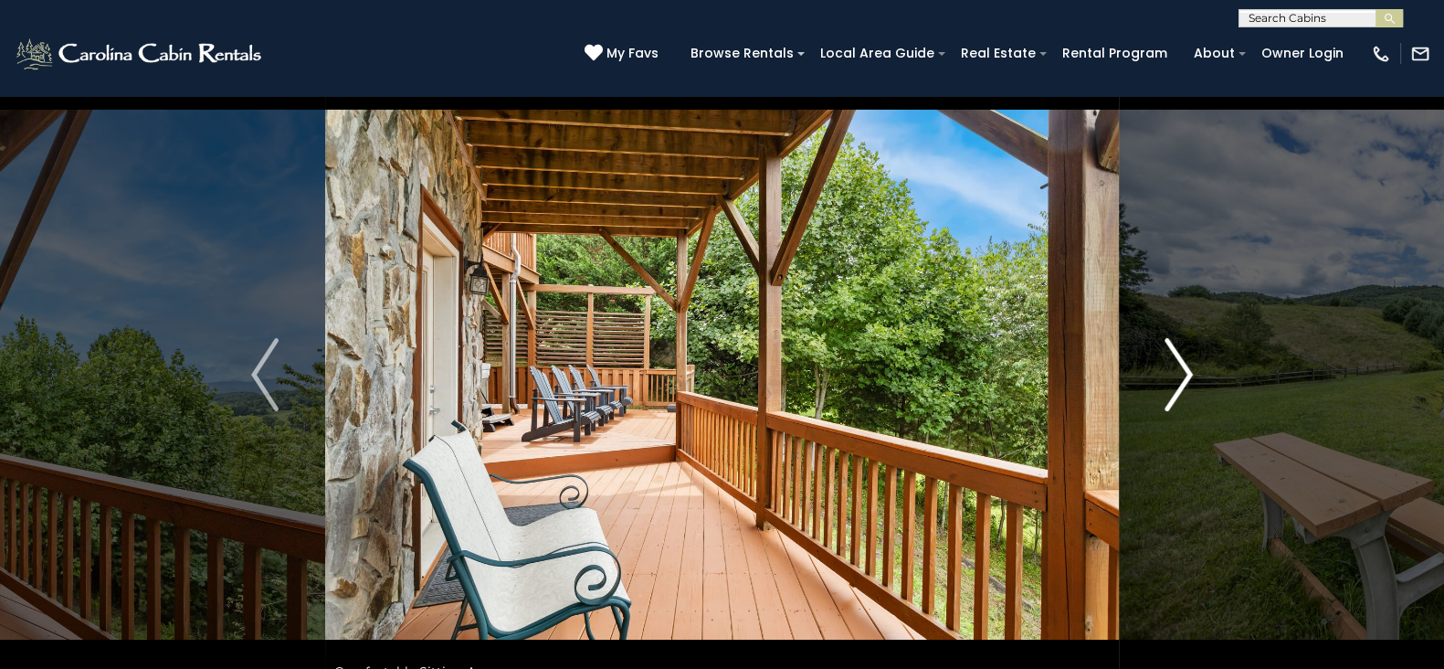
click at [1176, 355] on img "Next" at bounding box center [1178, 374] width 27 height 73
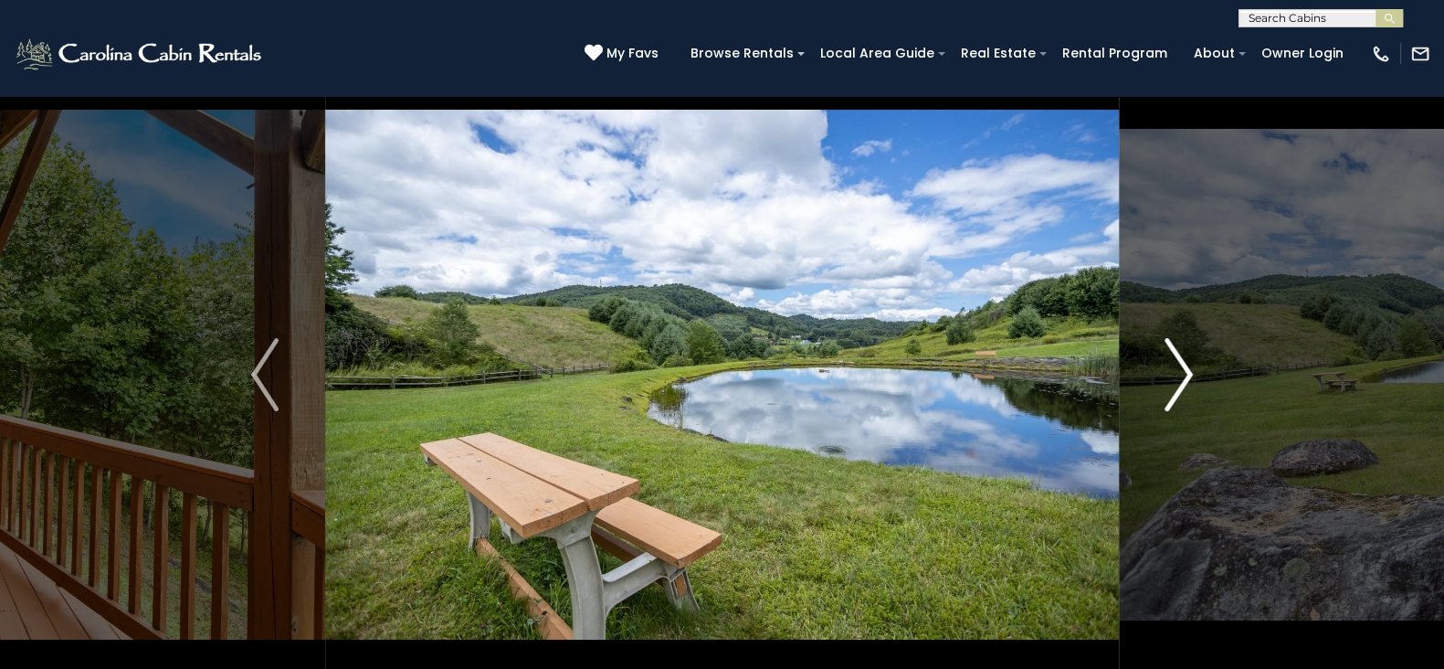
click at [1176, 355] on img "Next" at bounding box center [1178, 374] width 27 height 73
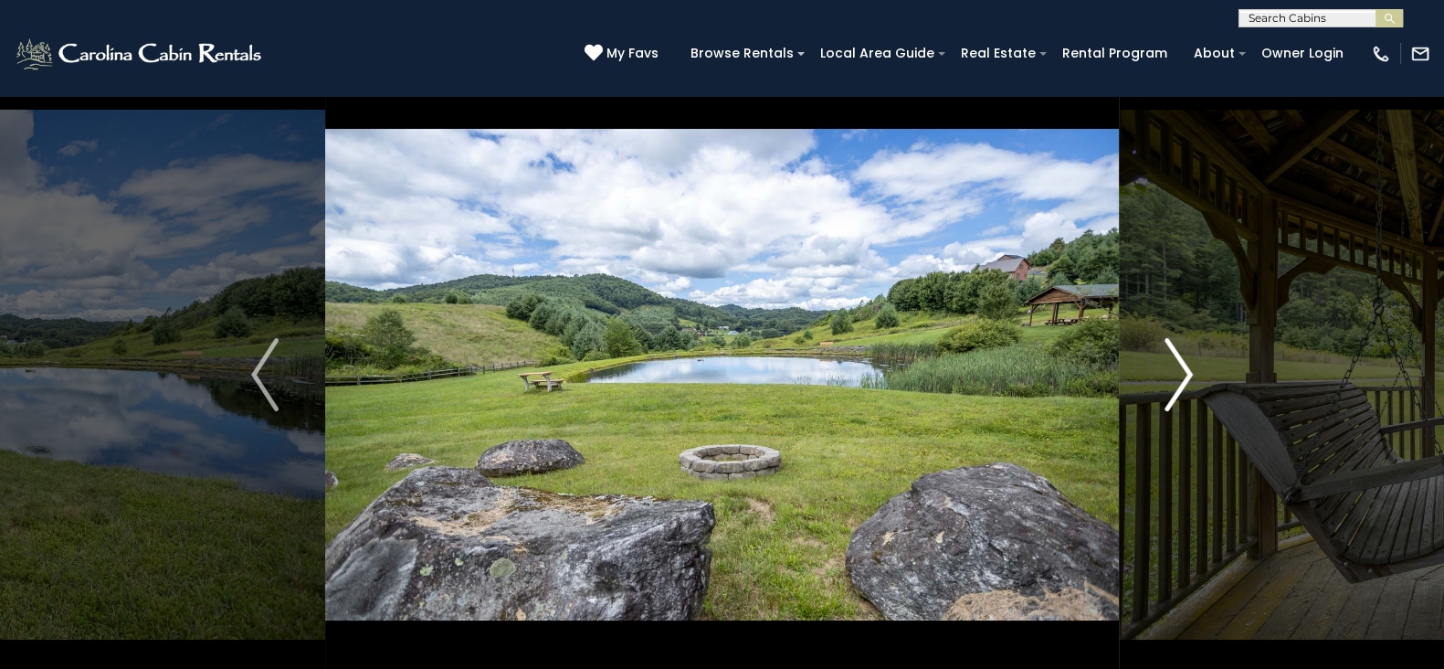
click at [1176, 355] on img "Next" at bounding box center [1178, 374] width 27 height 73
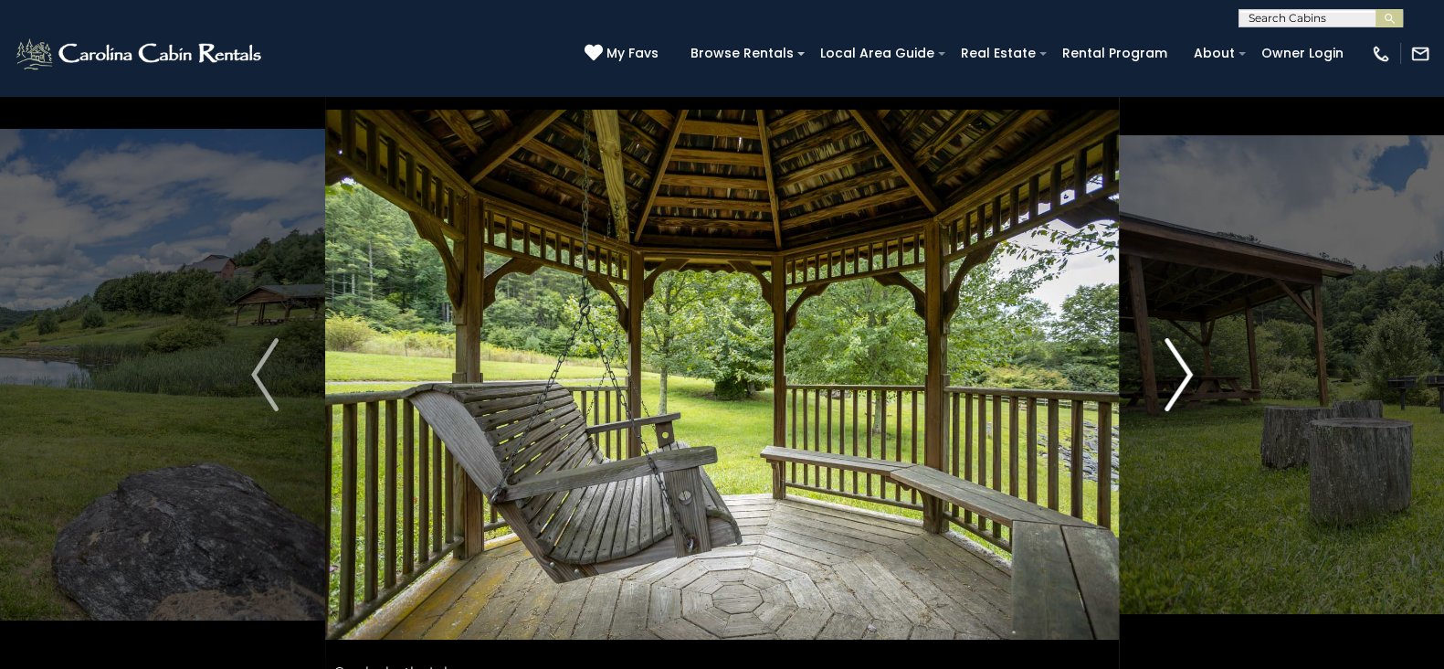
click at [1176, 355] on img "Next" at bounding box center [1178, 374] width 27 height 73
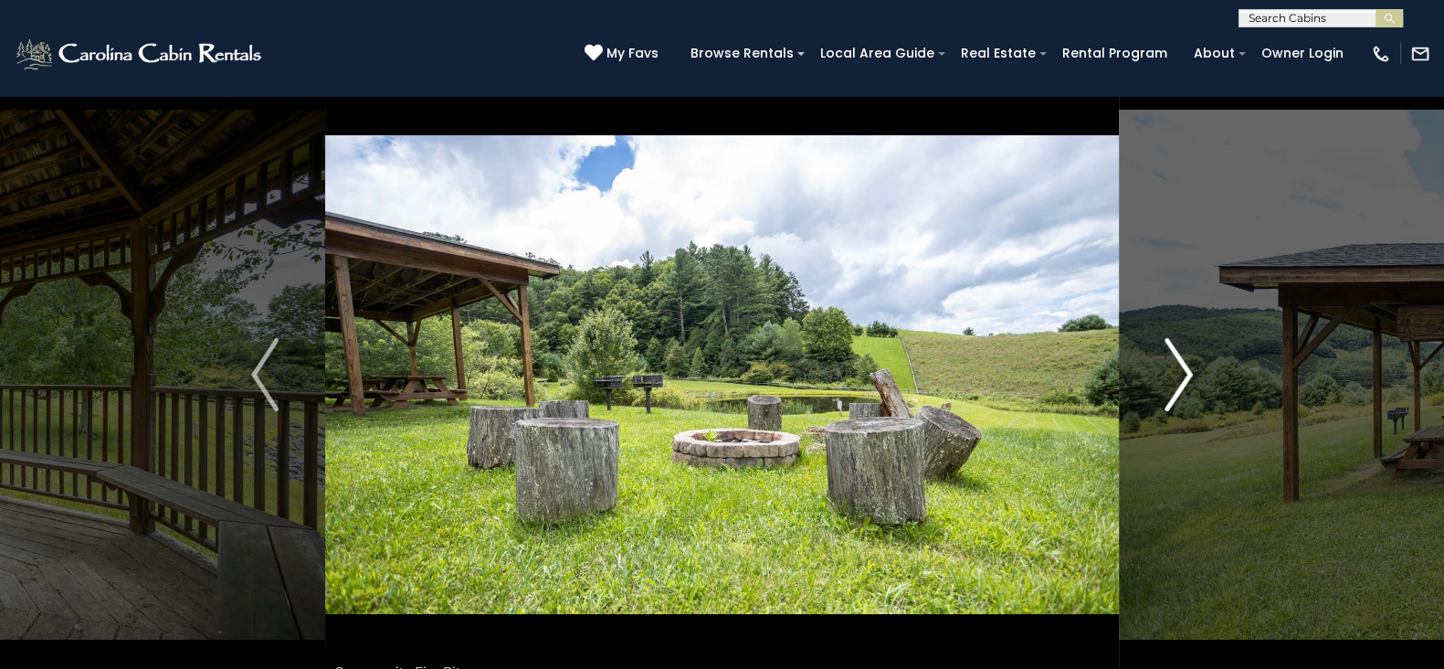
click at [1176, 355] on img "Next" at bounding box center [1178, 374] width 27 height 73
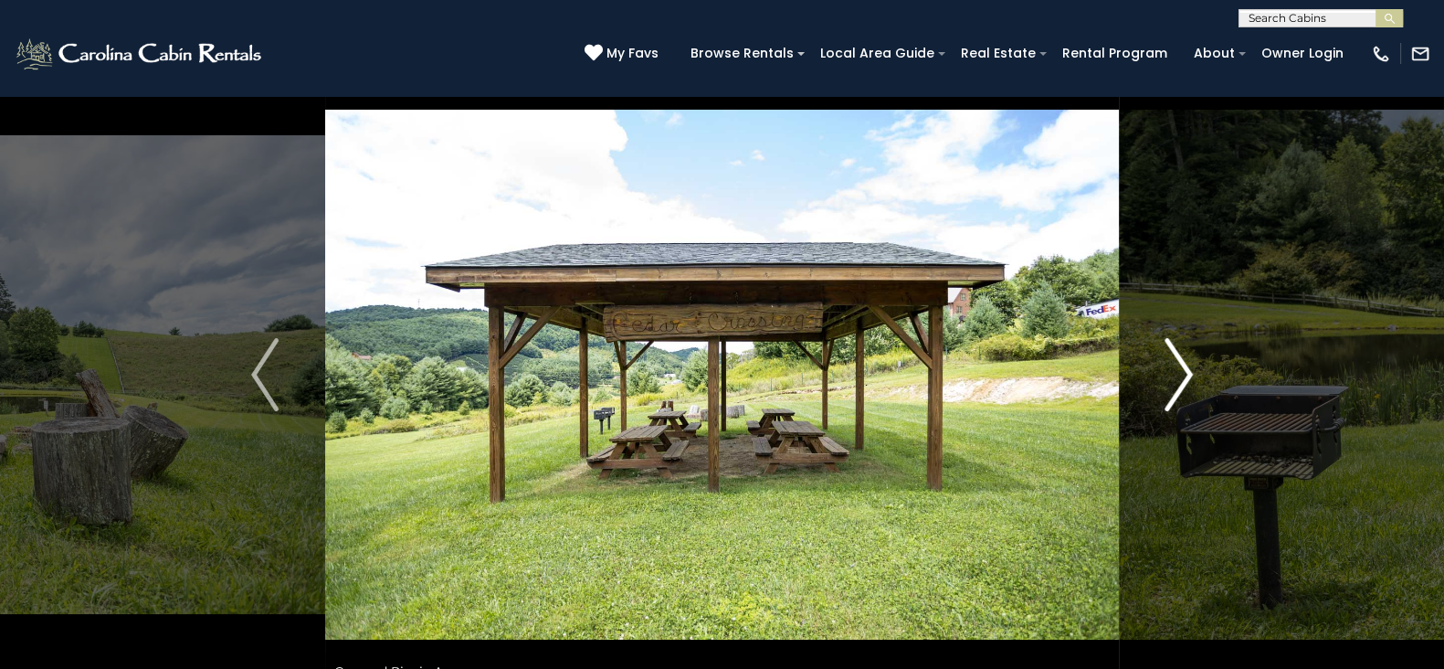
click at [1176, 355] on img "Next" at bounding box center [1178, 374] width 27 height 73
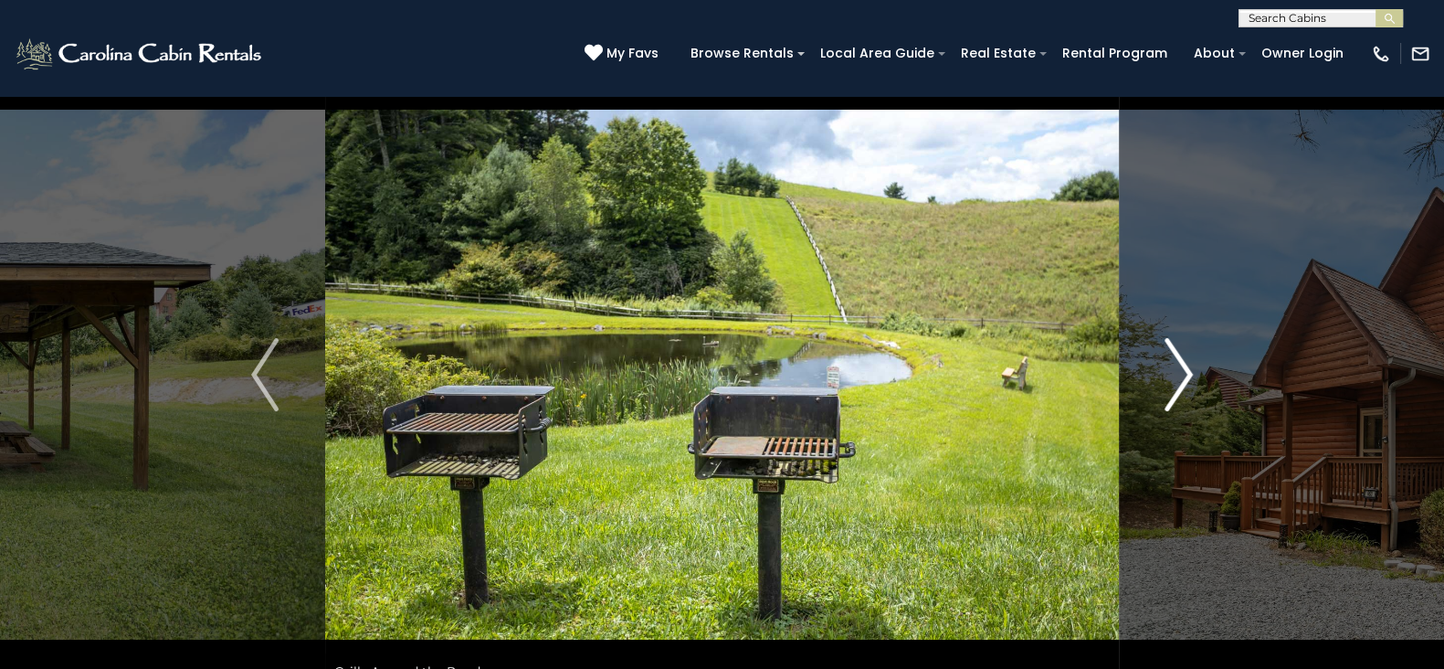
click at [1176, 355] on img "Next" at bounding box center [1178, 374] width 27 height 73
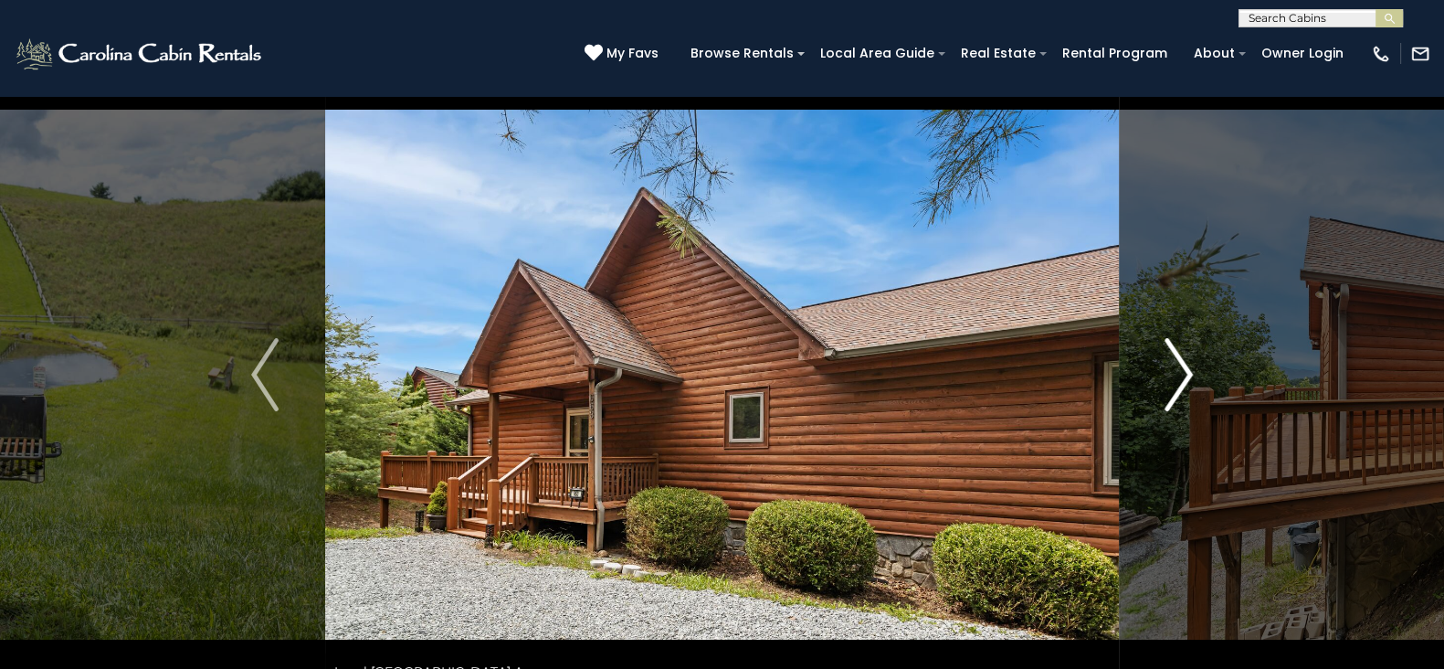
click at [1176, 355] on img "Next" at bounding box center [1178, 374] width 27 height 73
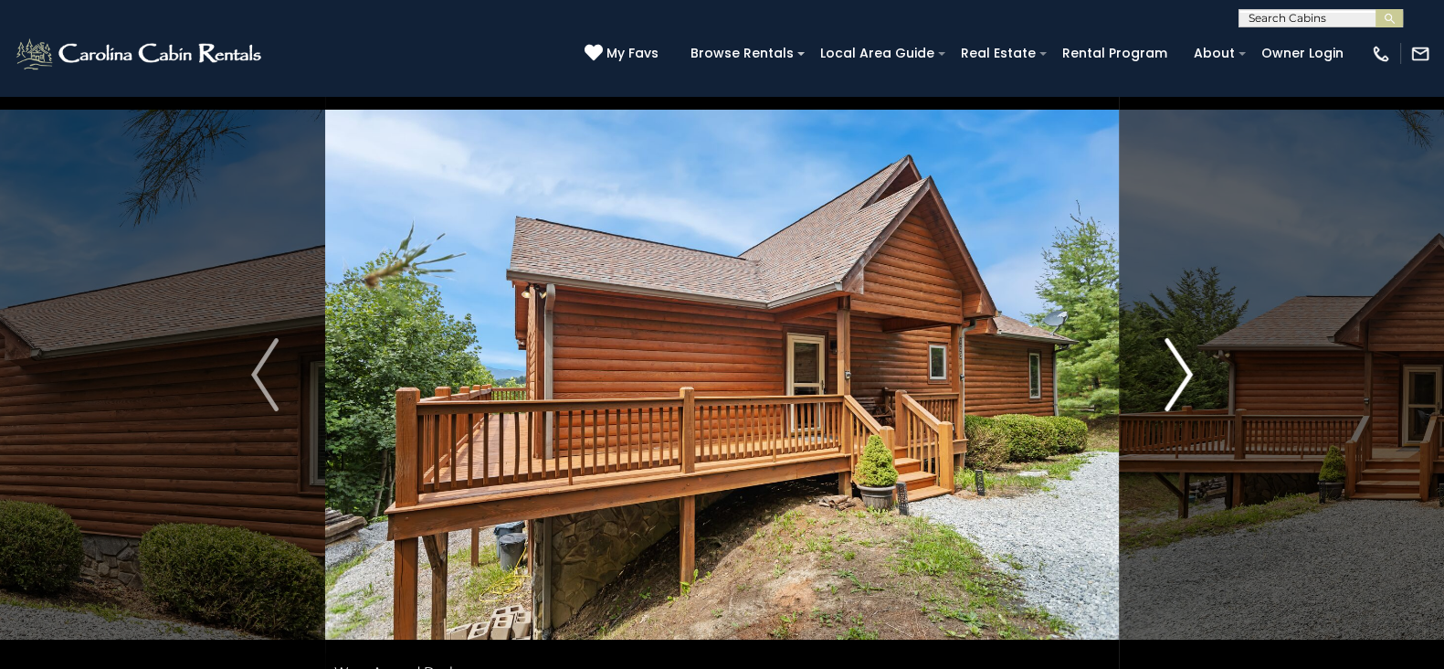
click at [1176, 355] on img "Next" at bounding box center [1178, 374] width 27 height 73
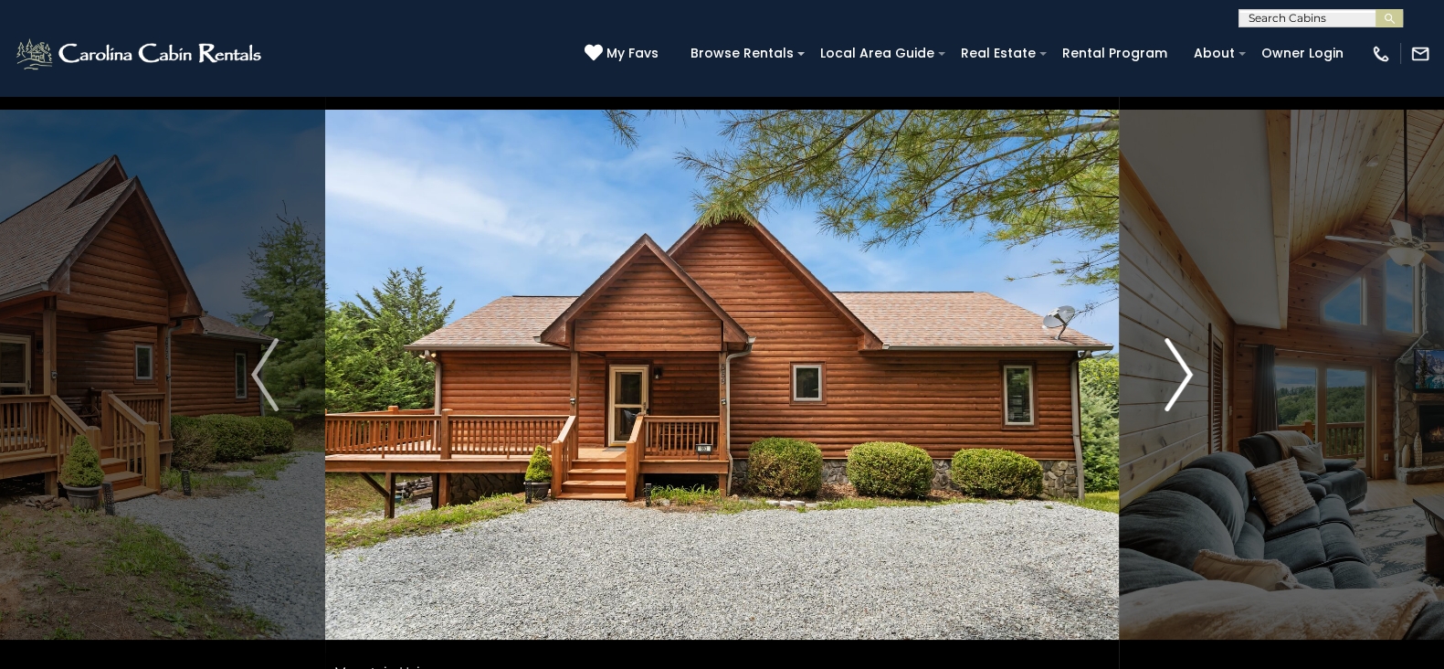
click at [1176, 355] on img "Next" at bounding box center [1178, 374] width 27 height 73
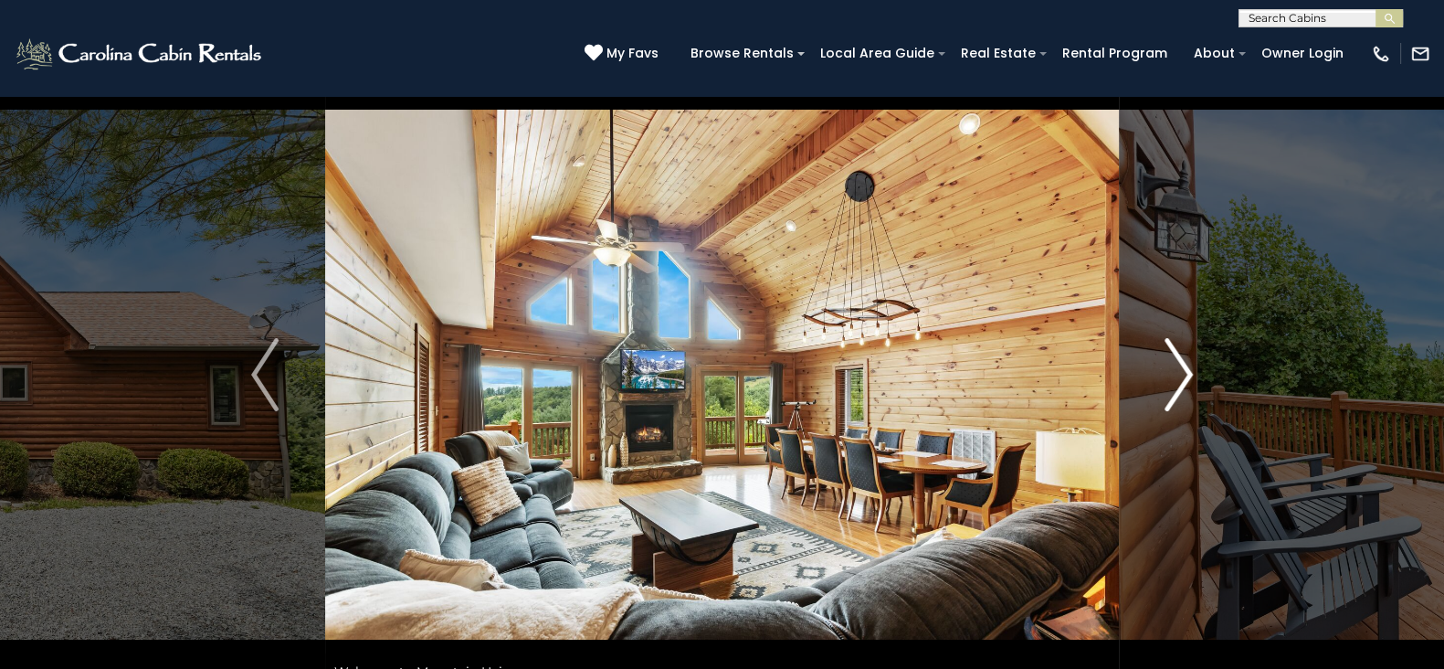
click at [1176, 355] on img "Next" at bounding box center [1178, 374] width 27 height 73
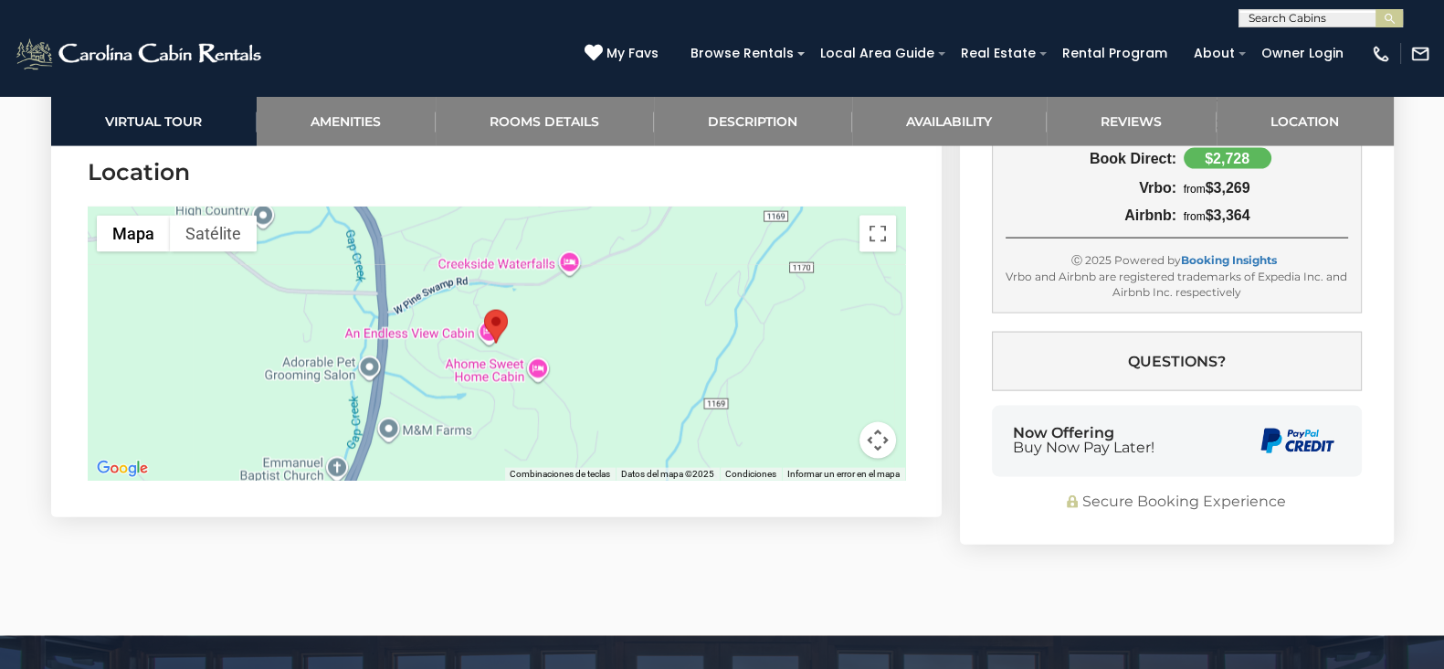
scroll to position [4931, 0]
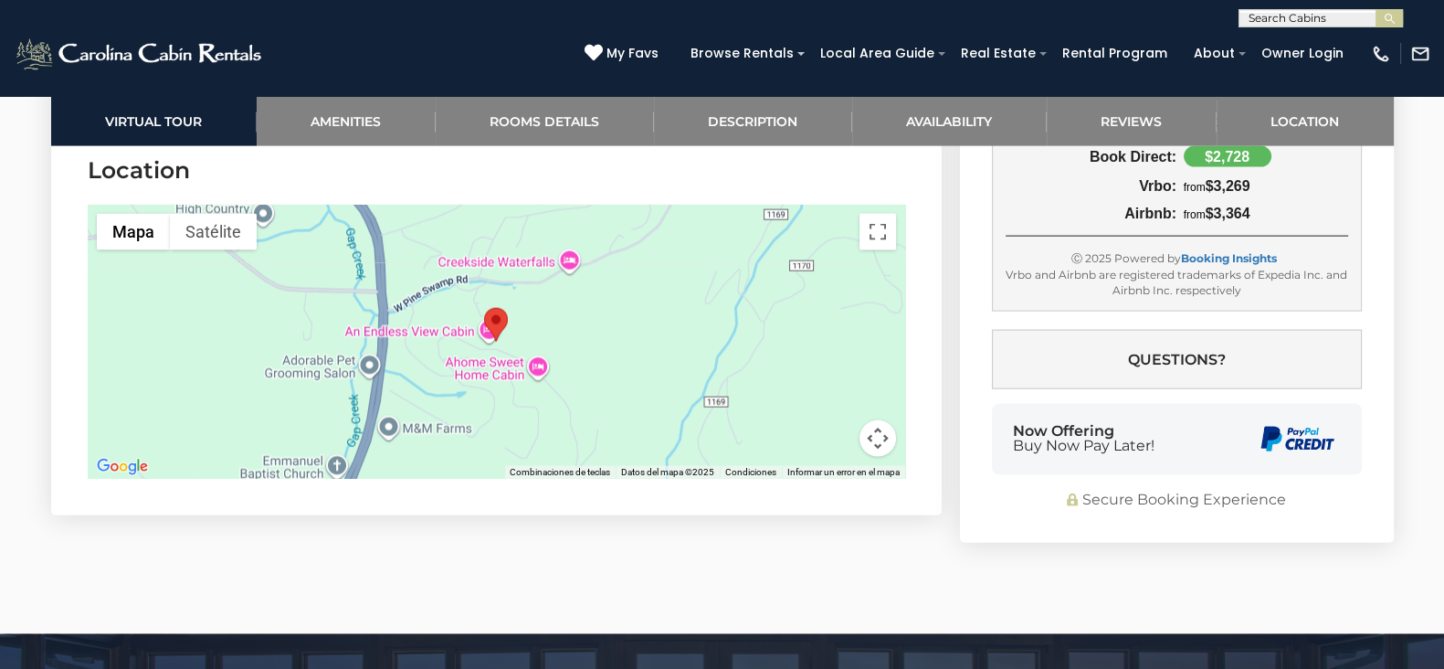
click at [599, 340] on div at bounding box center [496, 342] width 817 height 274
click at [878, 445] on button "Controles de visualización del mapa" at bounding box center [877, 438] width 37 height 37
click at [880, 234] on button "Activar o desactivar la vista de pantalla completa" at bounding box center [877, 232] width 37 height 37
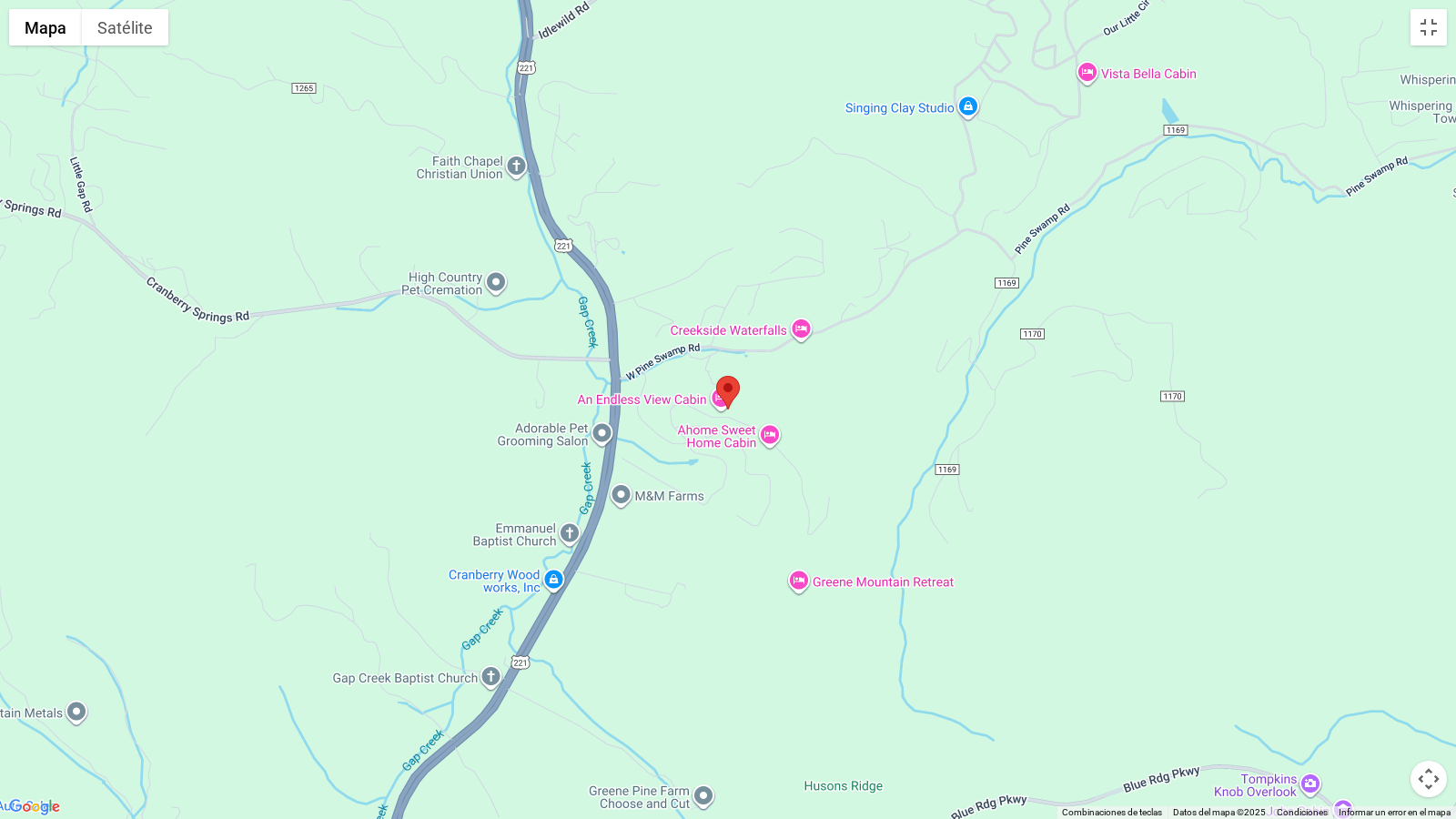
click at [925, 410] on div at bounding box center [728, 410] width 1456 height 819
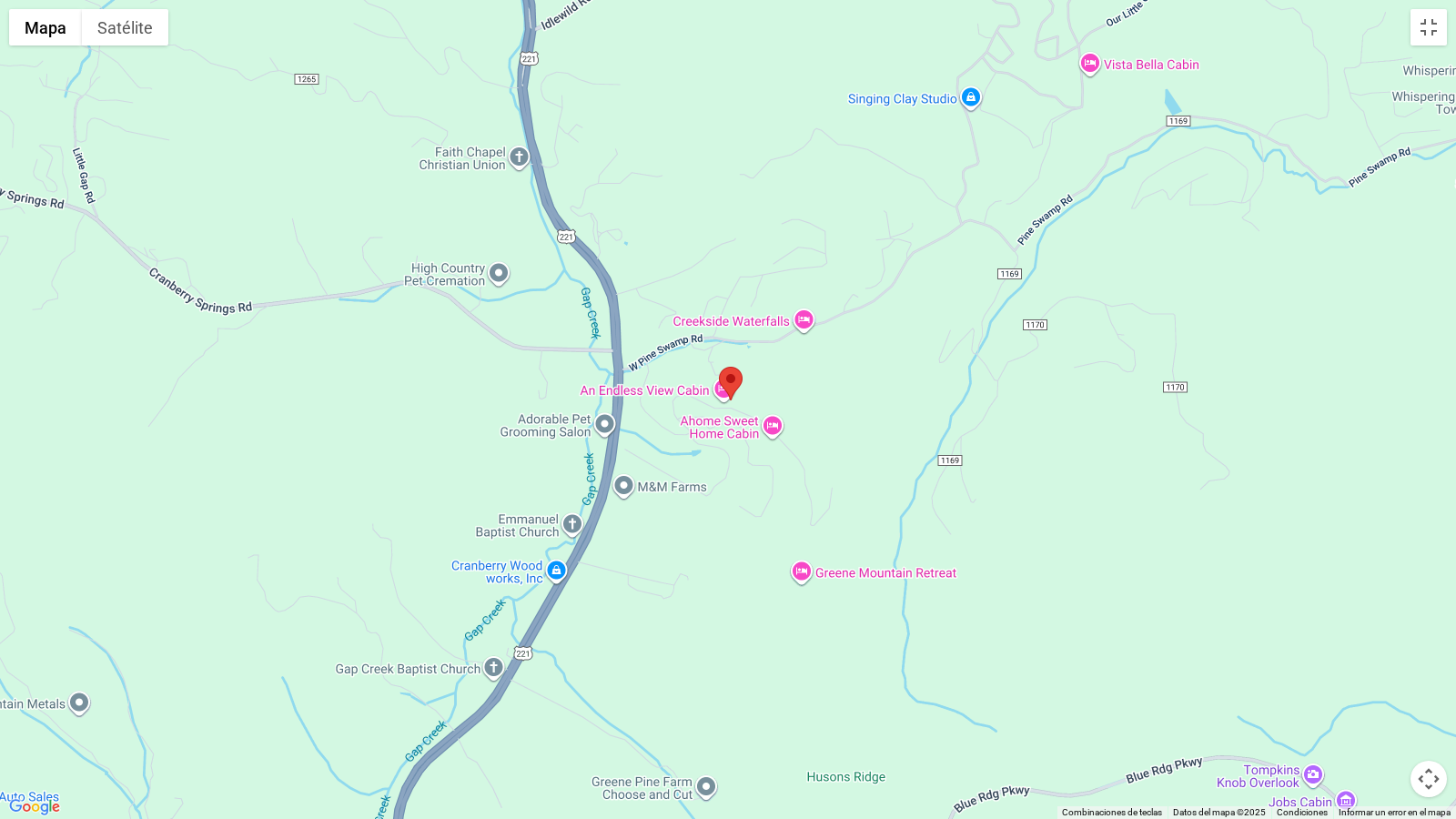
drag, startPoint x: 1366, startPoint y: 414, endPoint x: 1374, endPoint y: 371, distance: 43.7
click at [1374, 371] on div at bounding box center [728, 410] width 1456 height 819
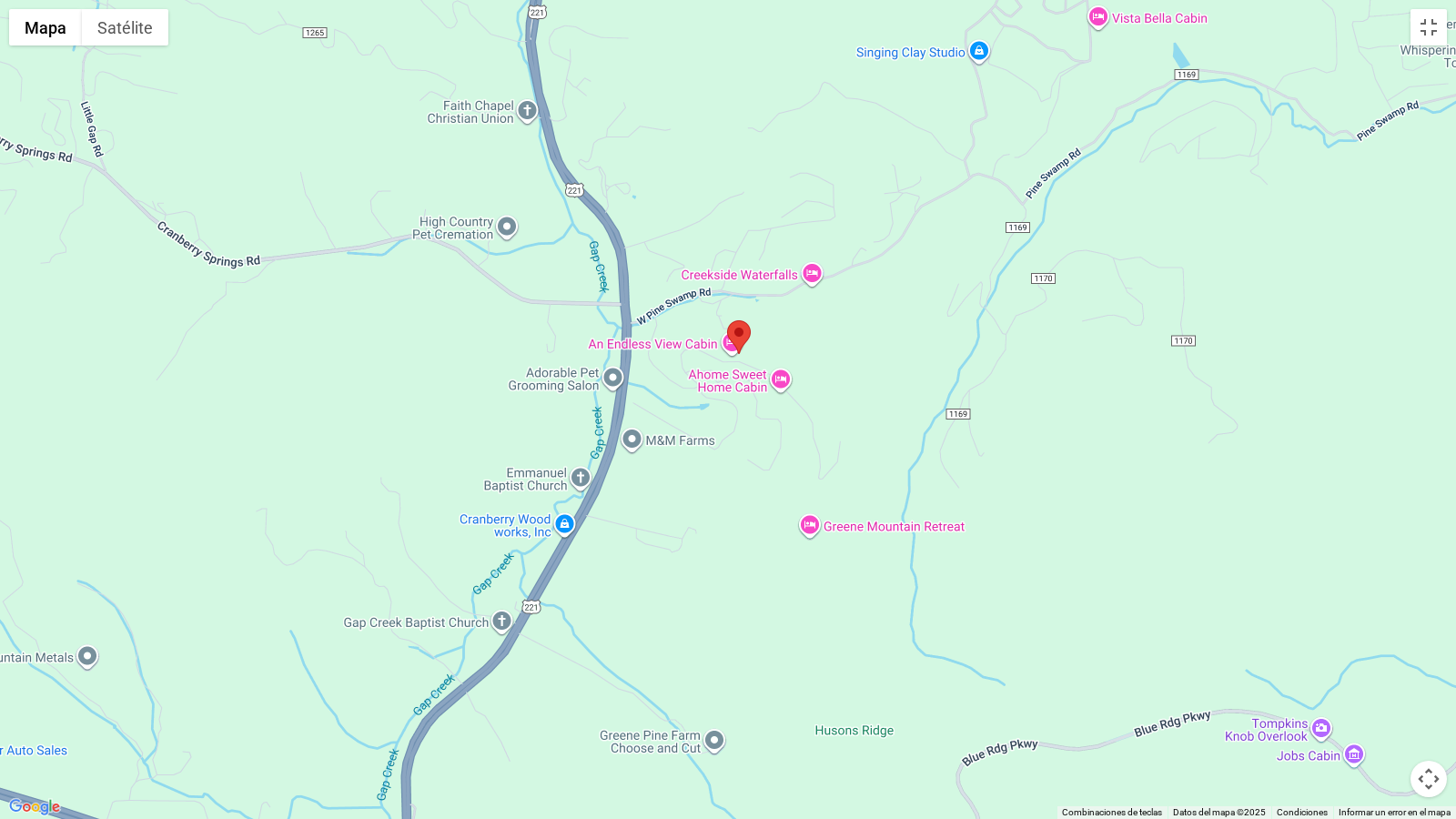
click at [1429, 666] on button "Controles de visualización del mapa" at bounding box center [1429, 779] width 37 height 37
click at [1209, 477] on div at bounding box center [728, 410] width 1456 height 819
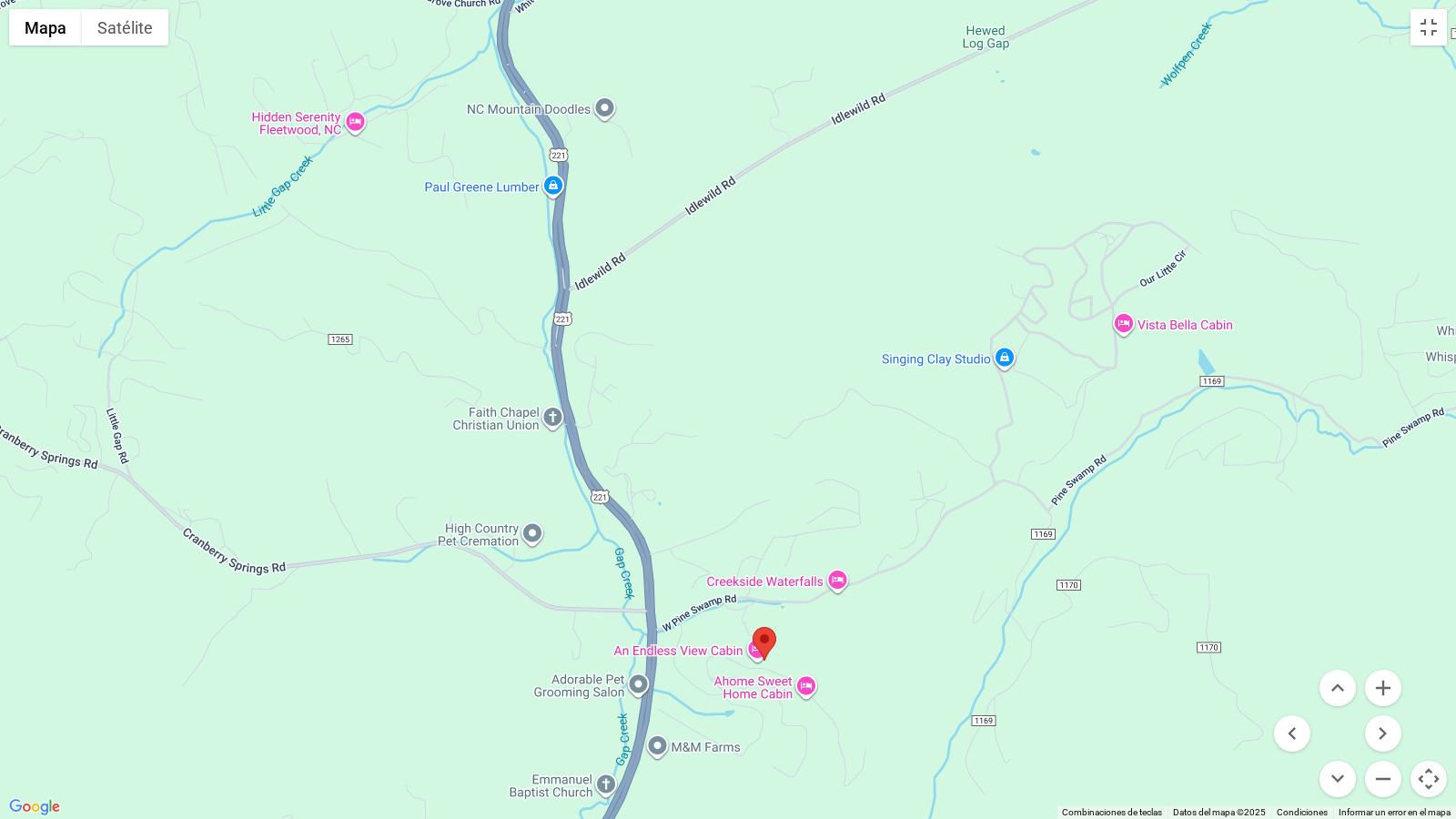
drag, startPoint x: 1188, startPoint y: 605, endPoint x: 1220, endPoint y: 818, distance: 215.4
click at [1220, 666] on div "Mapa Relieve Satélite Etiquetas Combinaciones de teclas Datos del mapa Datos de…" at bounding box center [728, 410] width 1456 height 819
drag, startPoint x: 1220, startPoint y: 818, endPoint x: 1223, endPoint y: 479, distance: 339.0
click at [1223, 479] on div "Mapa Relieve Satélite Etiquetas Combinaciones de teclas Datos del mapa Datos de…" at bounding box center [728, 410] width 1456 height 819
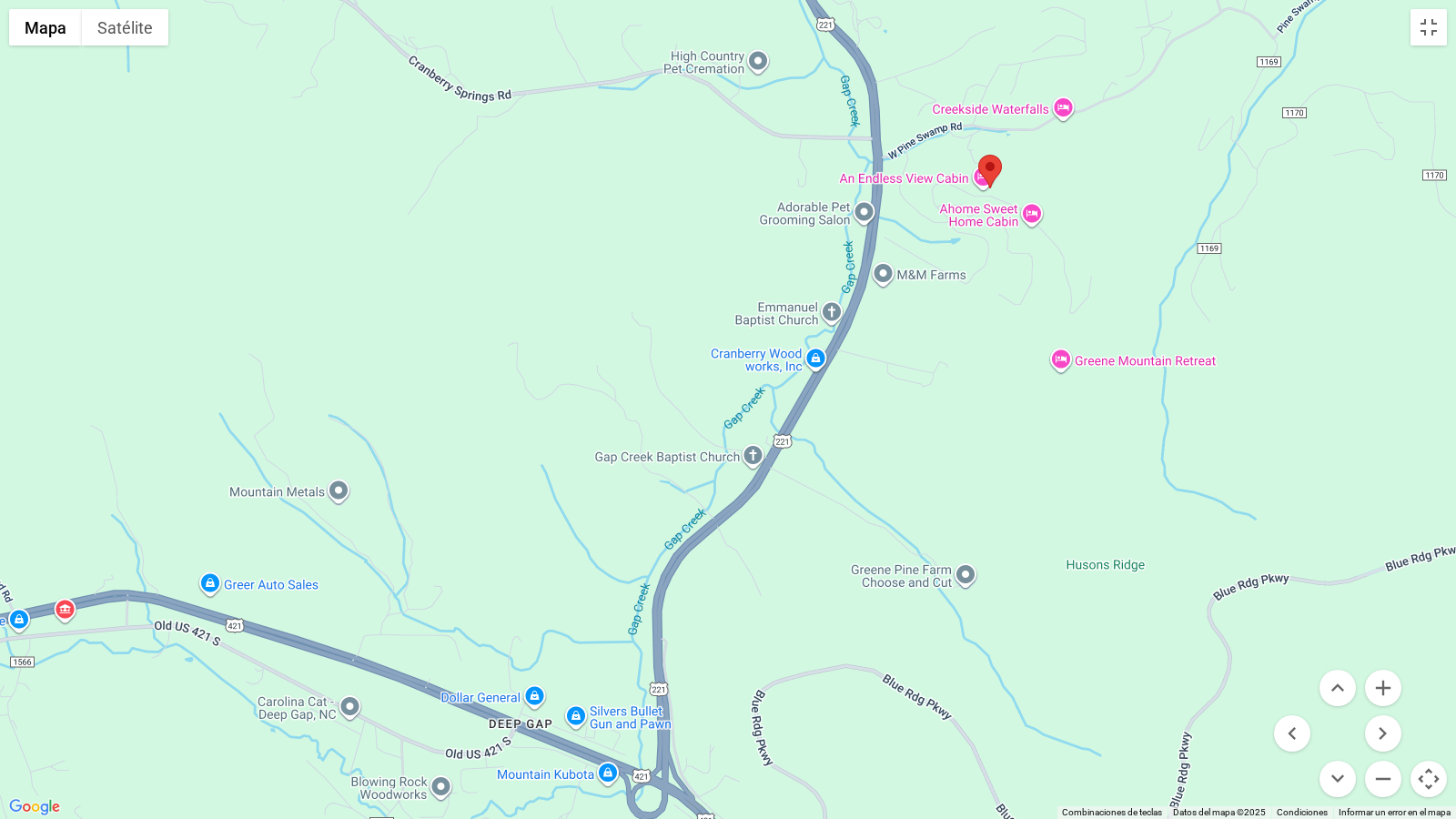
drag, startPoint x: 834, startPoint y: 525, endPoint x: 1055, endPoint y: 41, distance: 532.1
click at [1055, 41] on div at bounding box center [728, 410] width 1456 height 819
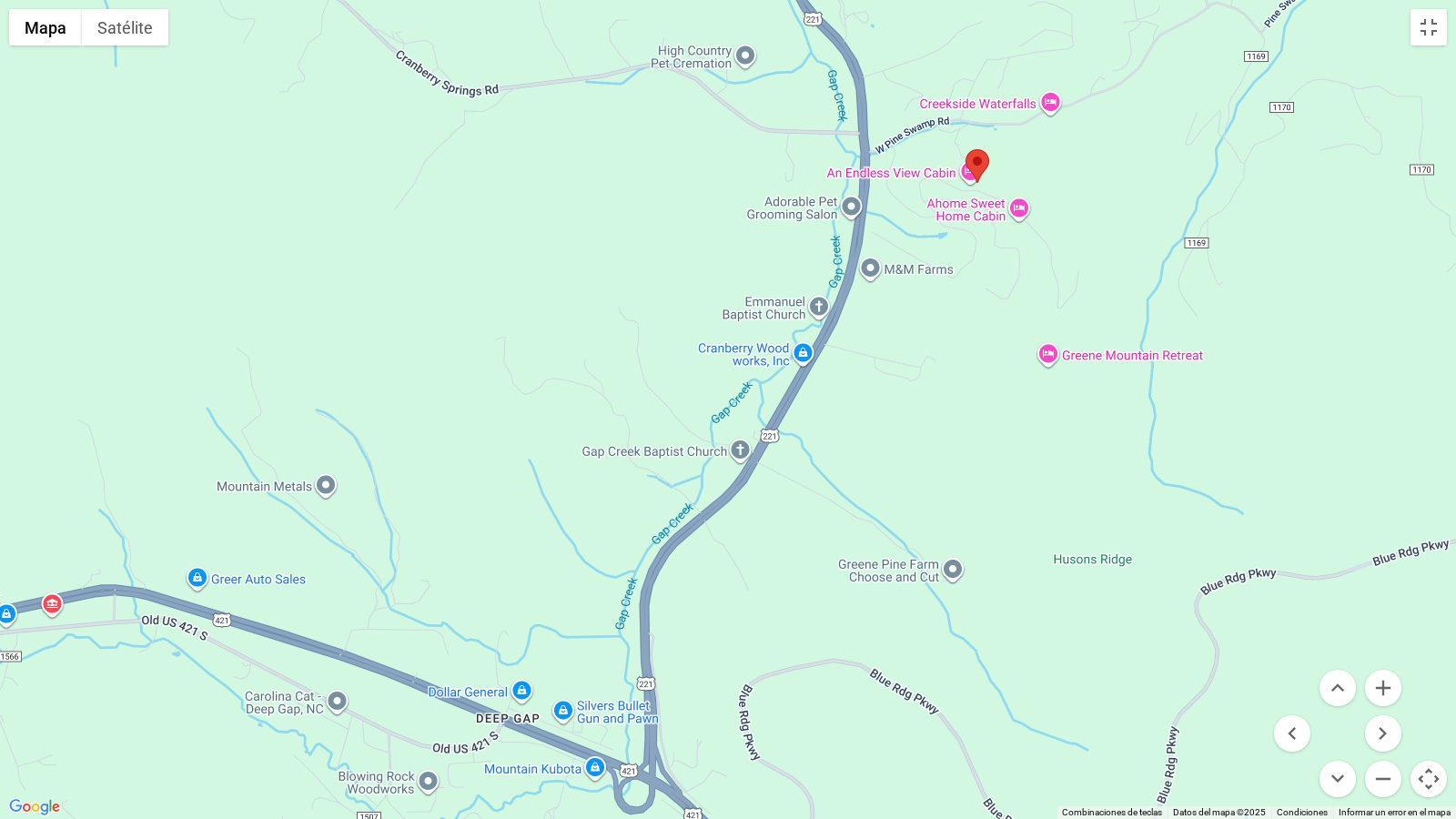
click at [1055, 41] on div at bounding box center [728, 410] width 1456 height 819
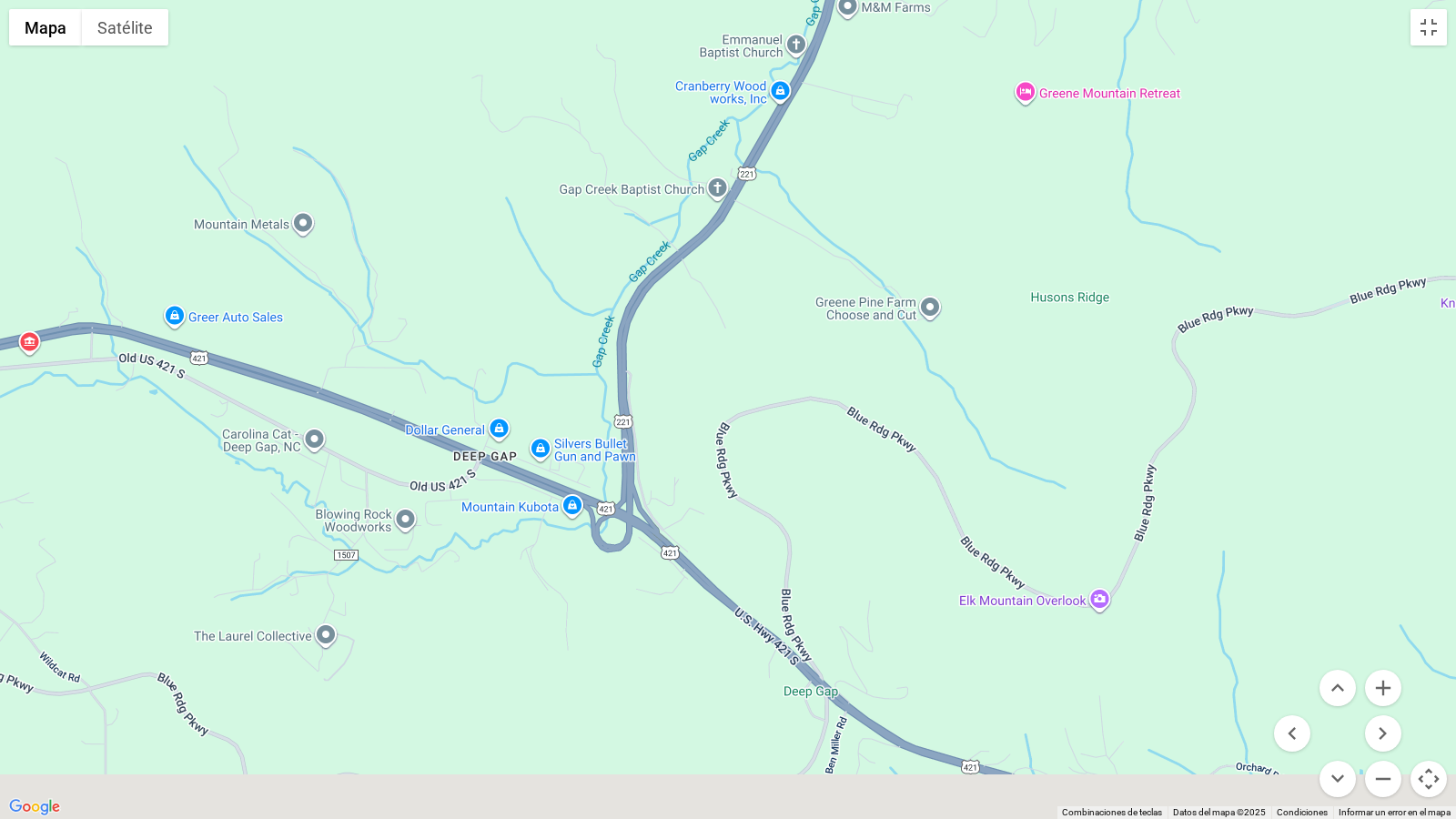
drag, startPoint x: 955, startPoint y: 467, endPoint x: 913, endPoint y: 159, distance: 310.9
click at [913, 159] on div at bounding box center [728, 410] width 1456 height 819
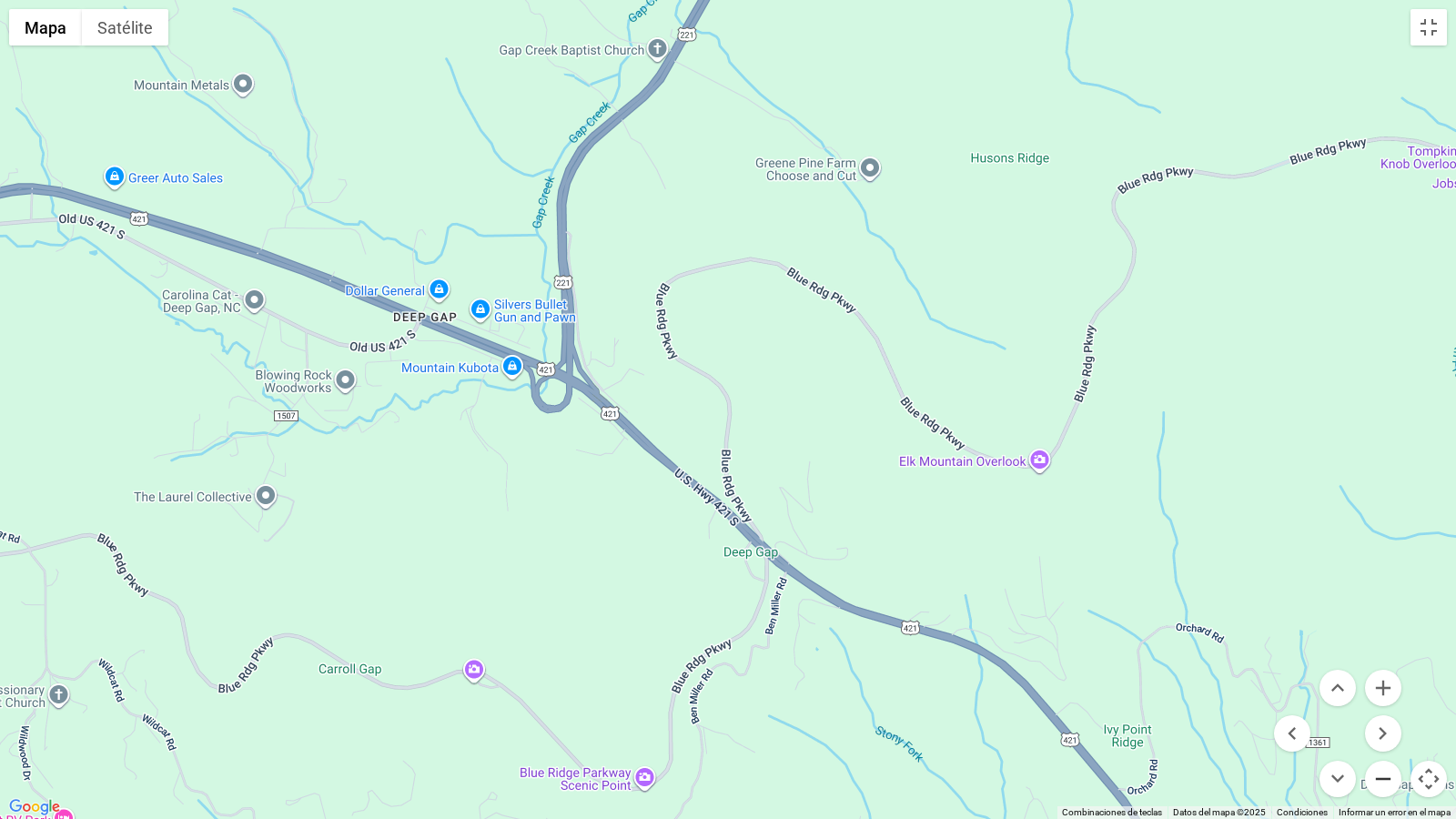
click at [1387, 666] on button "Alejar" at bounding box center [1383, 779] width 37 height 37
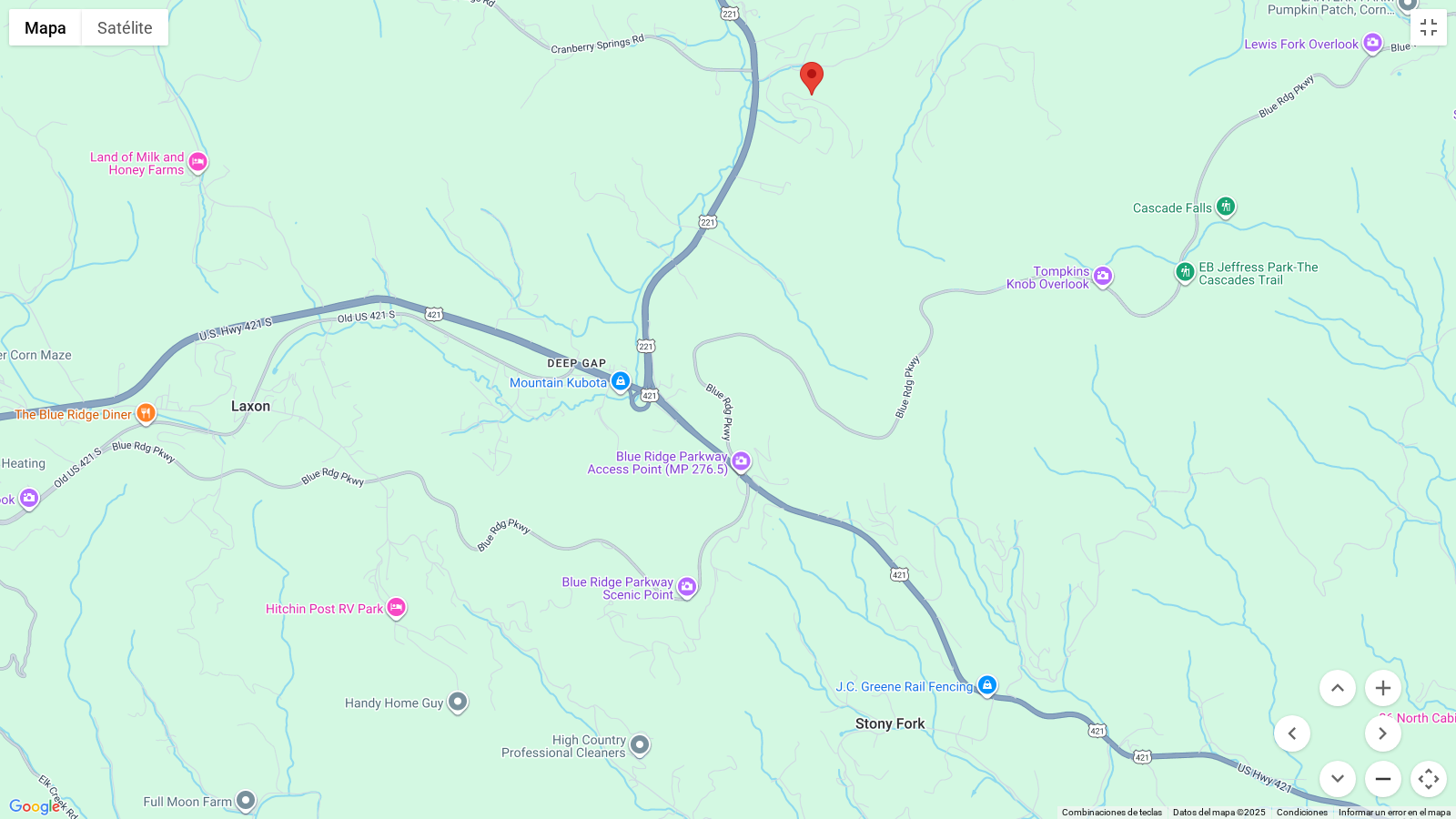
click at [1387, 666] on button "Alejar" at bounding box center [1383, 779] width 37 height 37
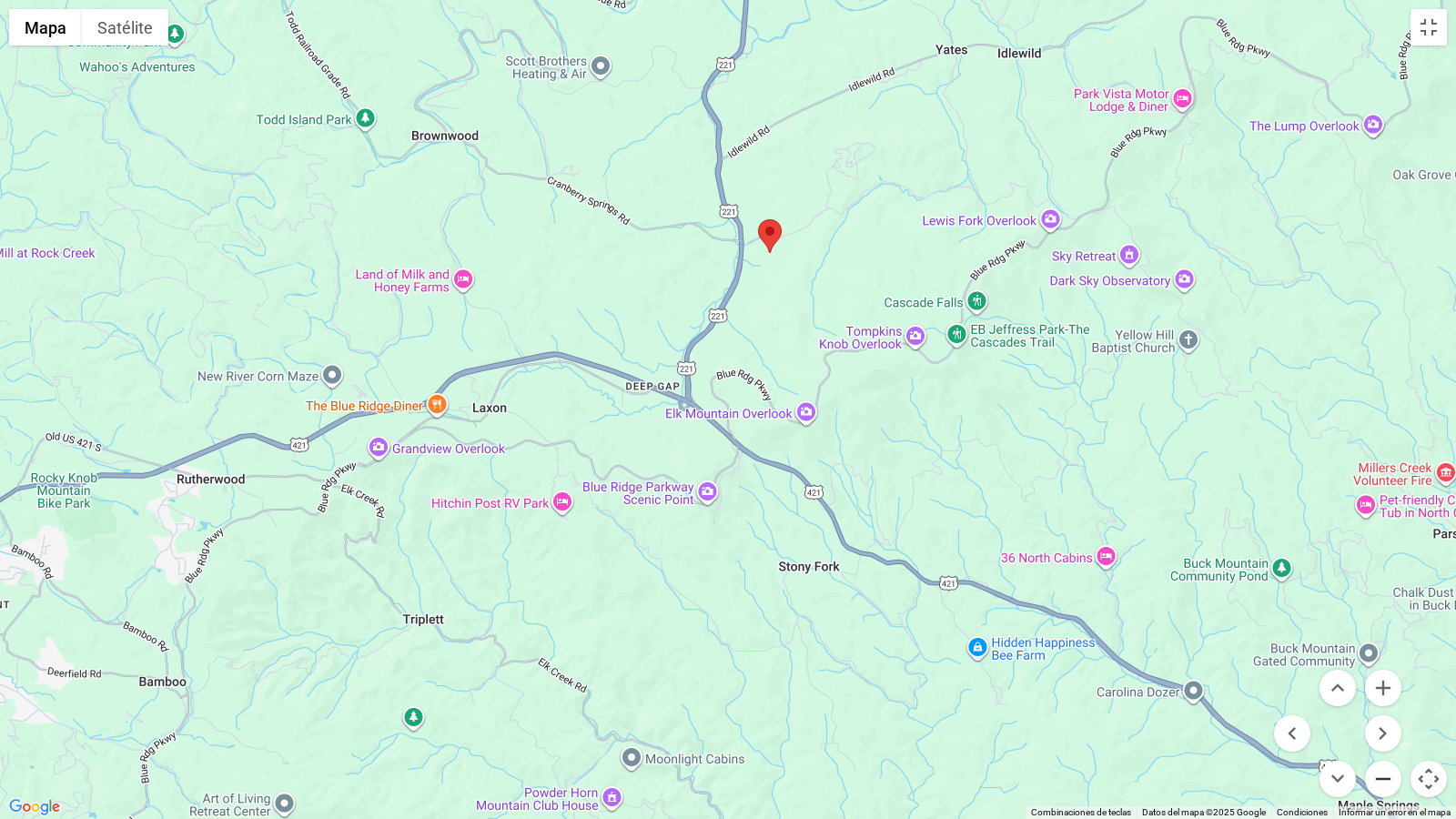
click at [1387, 666] on button "Alejar" at bounding box center [1383, 779] width 37 height 37
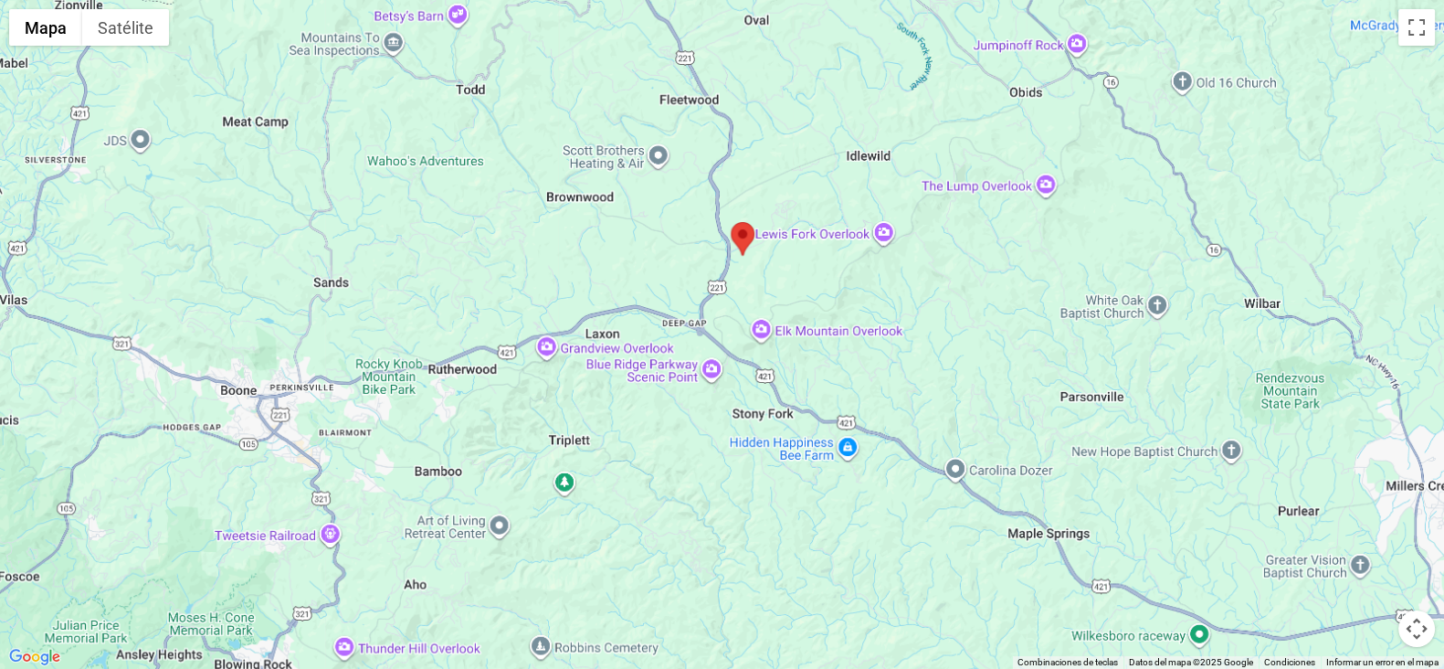
scroll to position [29, 0]
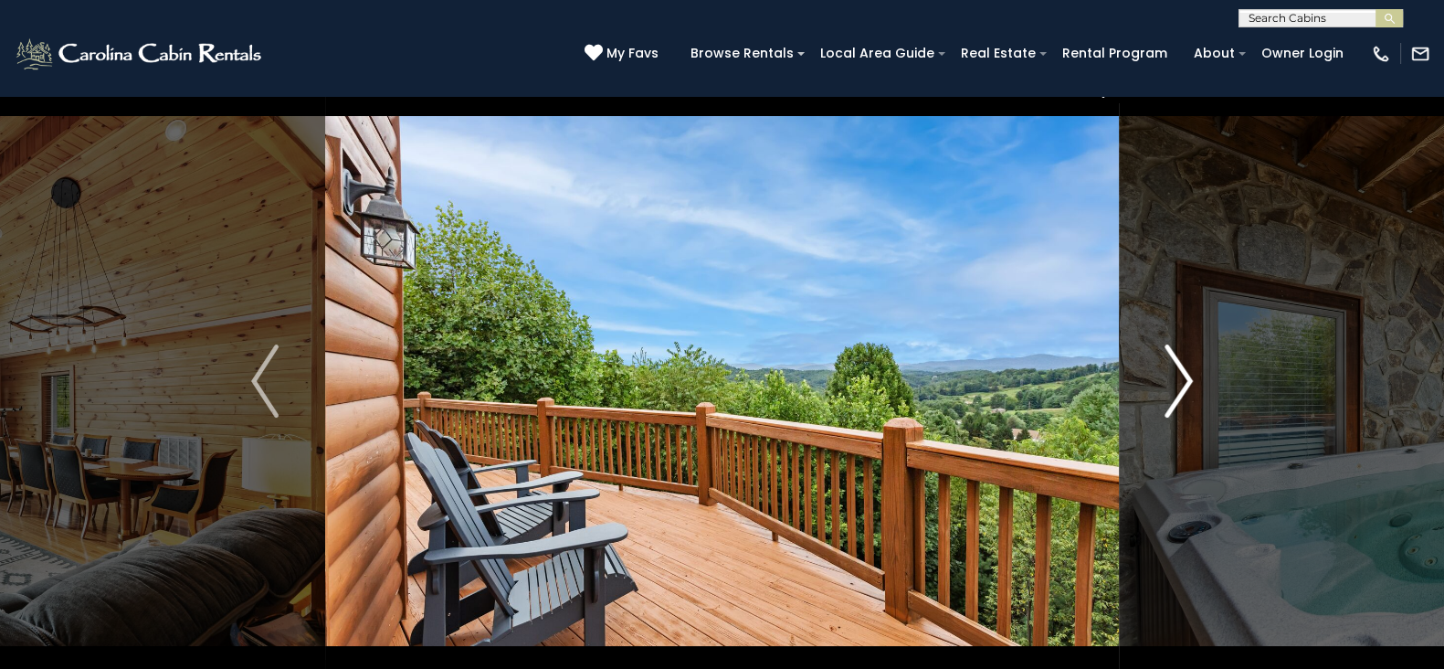
click at [1165, 375] on img "Next" at bounding box center [1178, 380] width 27 height 73
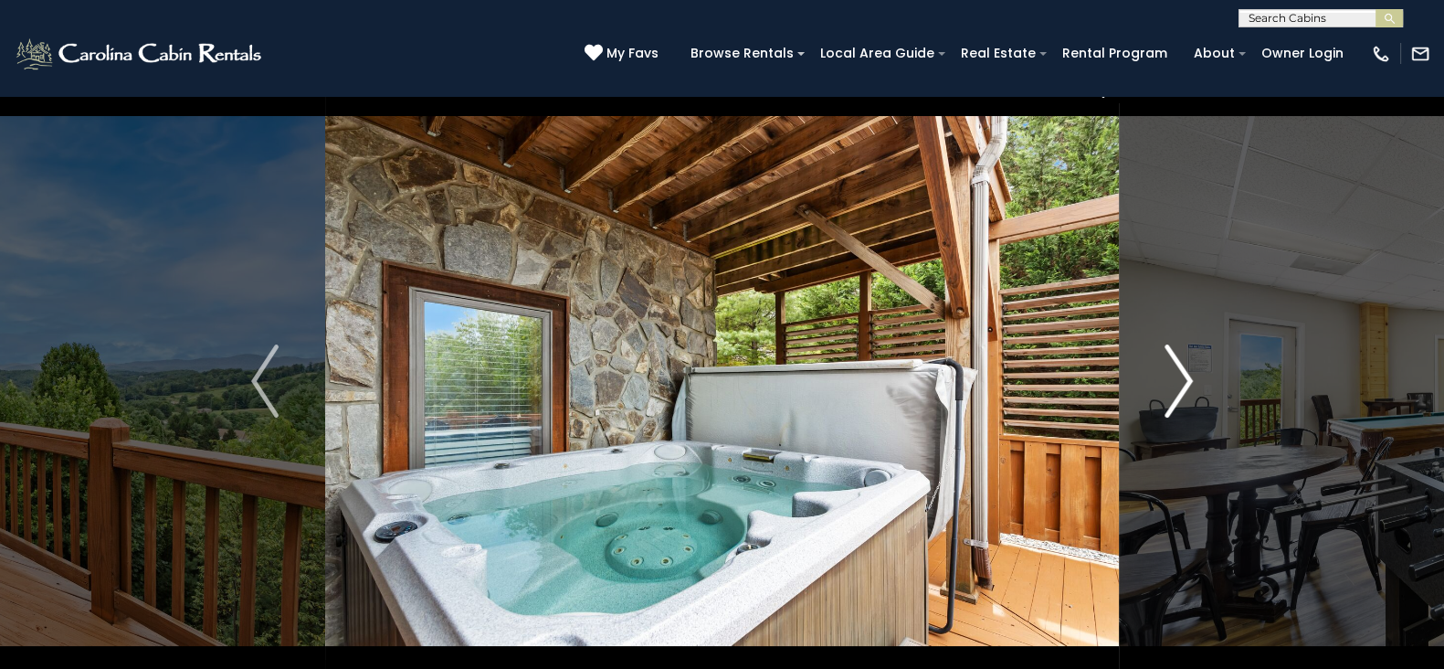
click at [1165, 375] on img "Next" at bounding box center [1178, 380] width 27 height 73
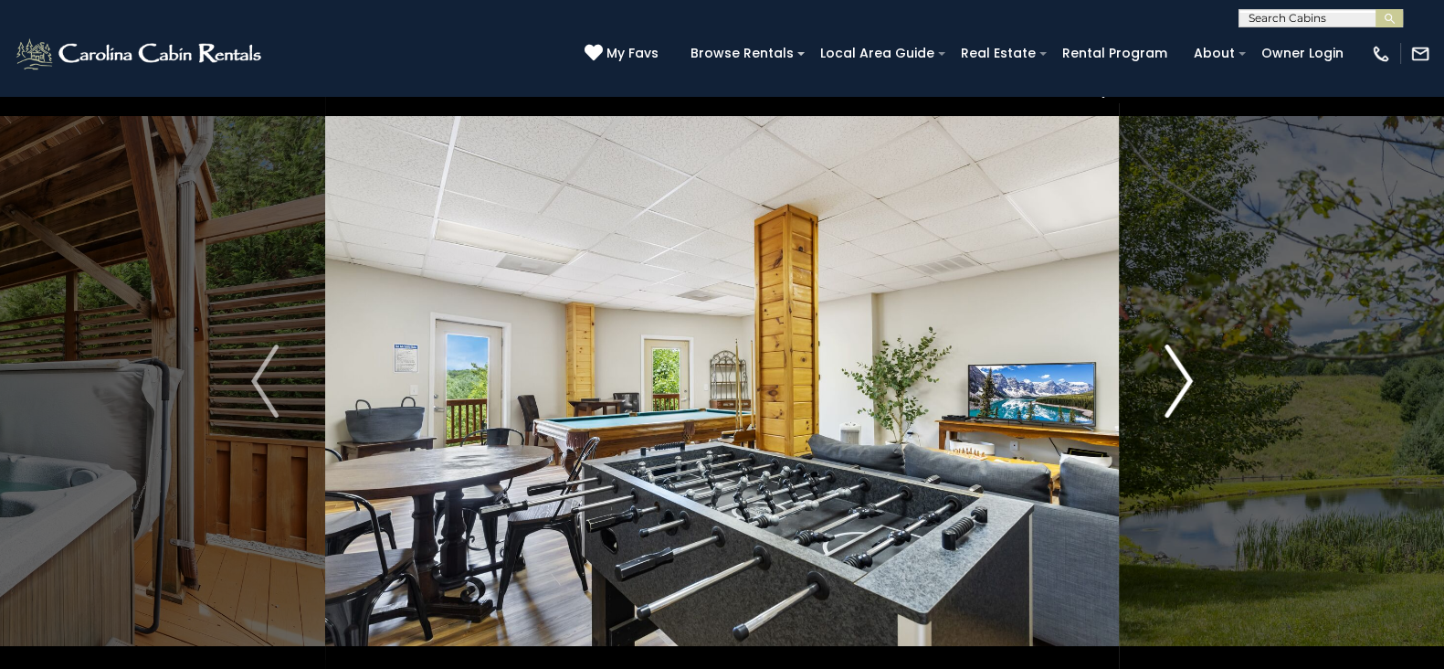
click at [1170, 376] on img "Next" at bounding box center [1178, 380] width 27 height 73
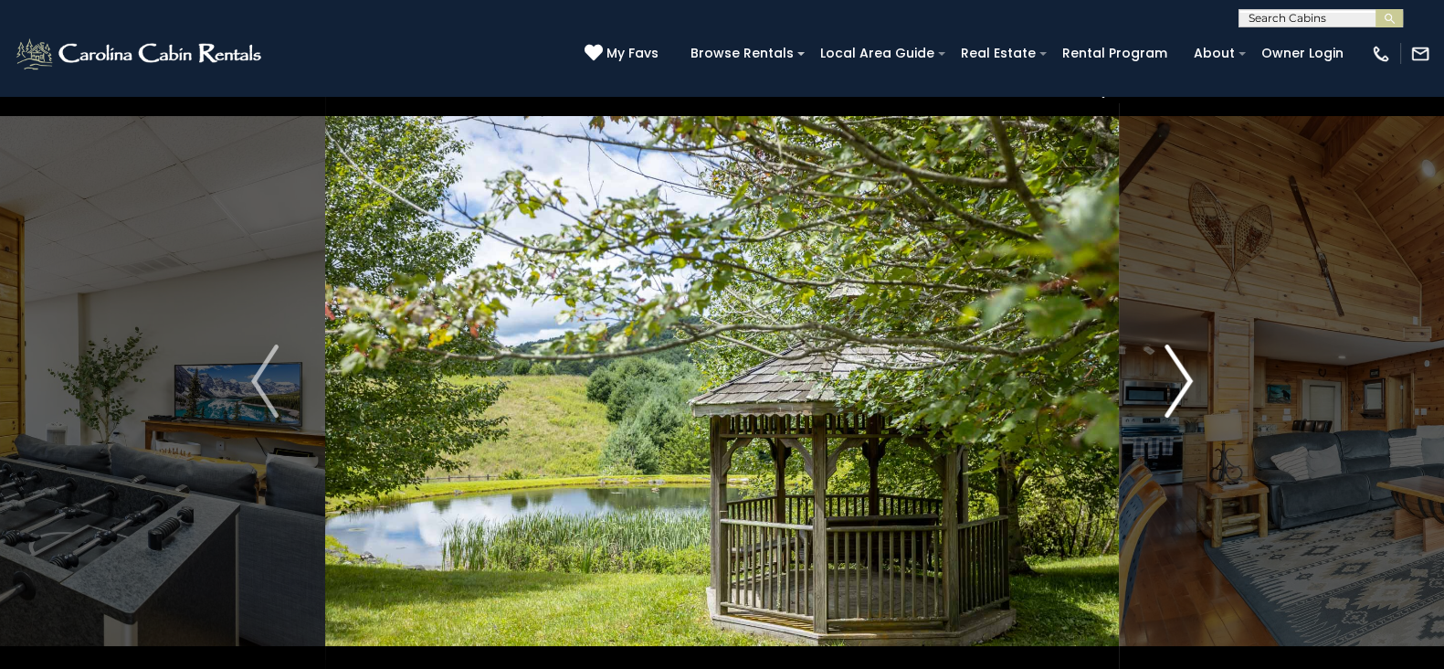
click at [1170, 376] on img "Next" at bounding box center [1178, 380] width 27 height 73
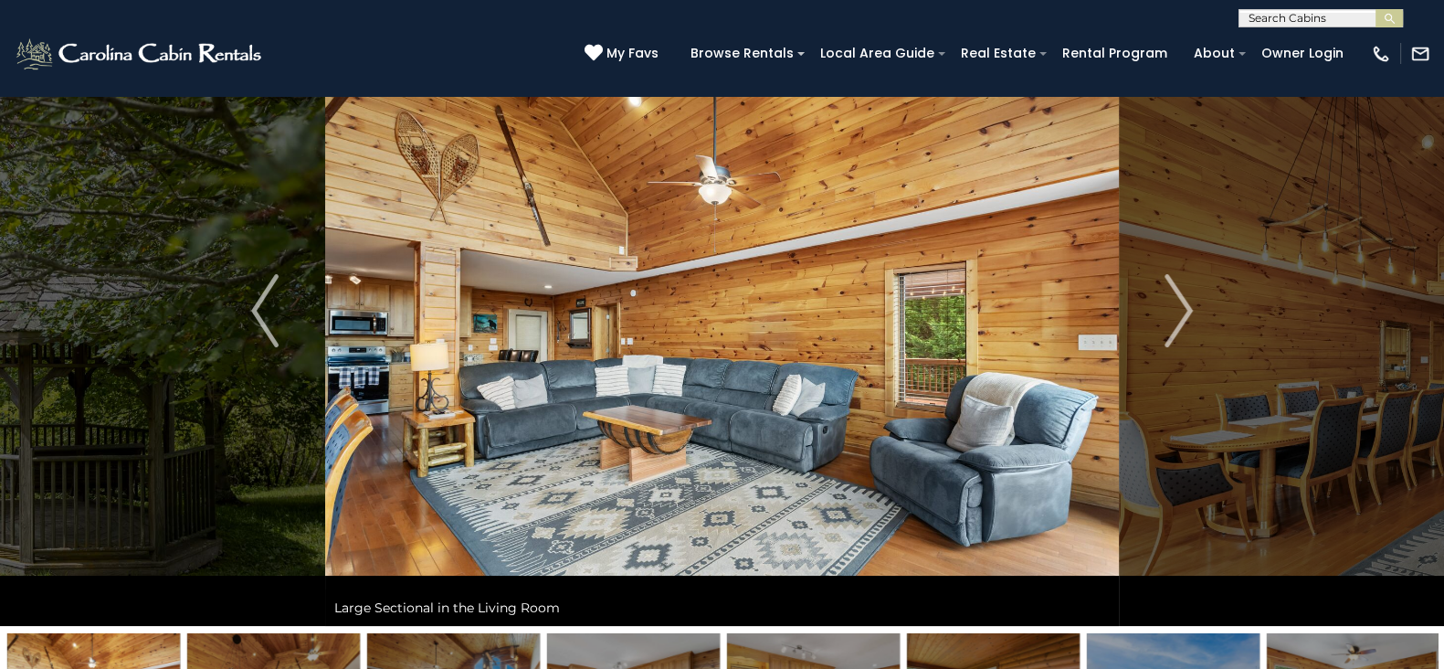
scroll to position [84, 0]
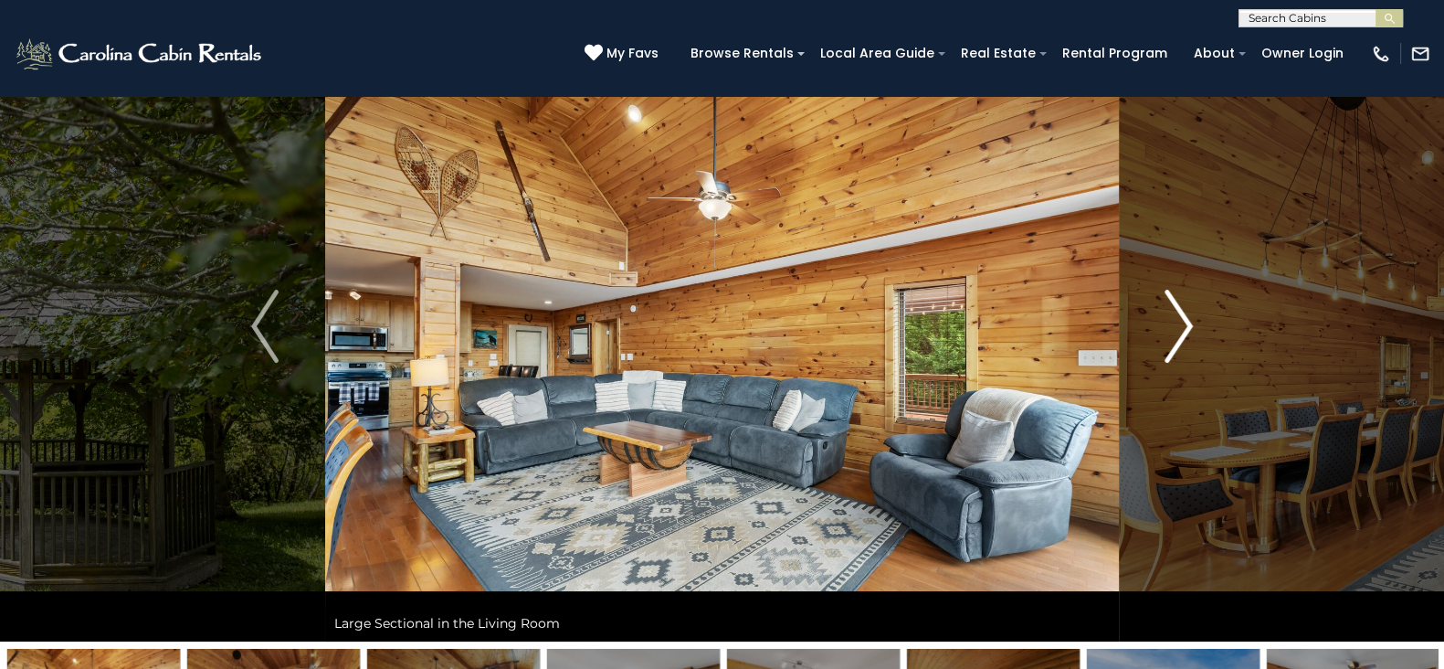
click at [1171, 295] on img "Next" at bounding box center [1178, 326] width 27 height 73
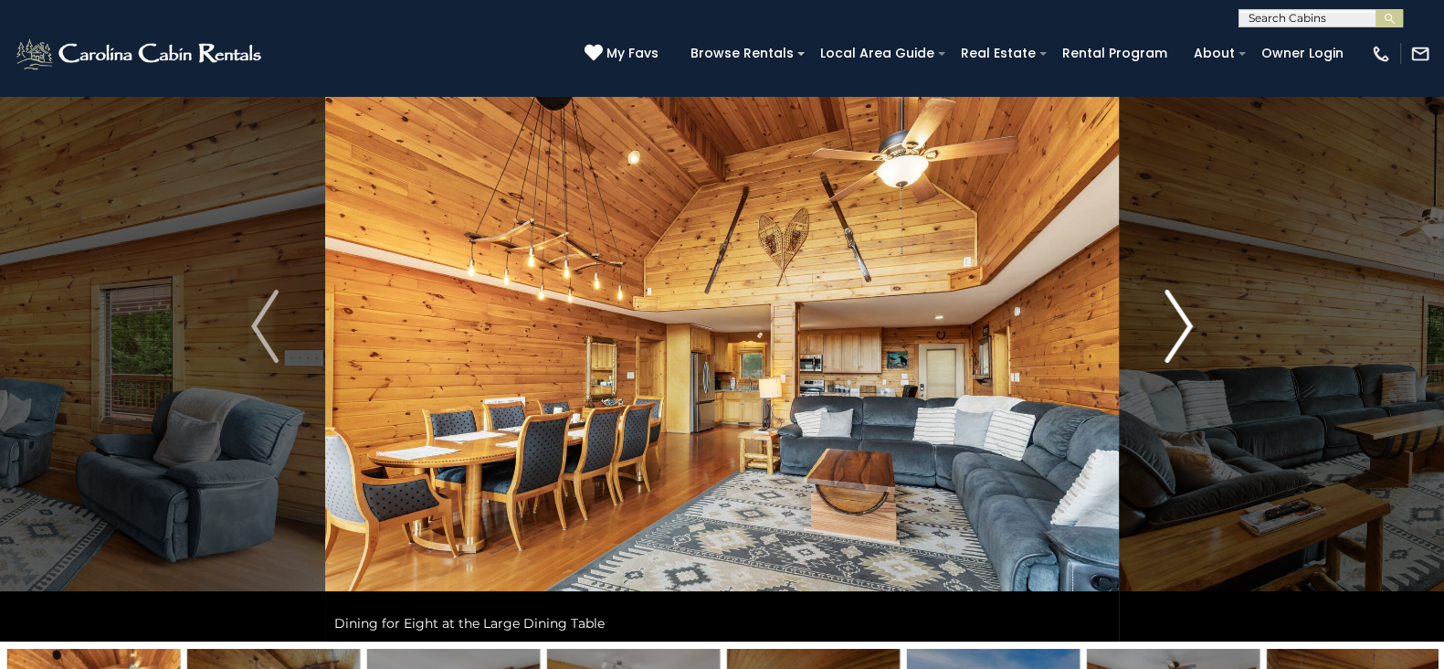
click at [1171, 295] on img "Next" at bounding box center [1178, 326] width 27 height 73
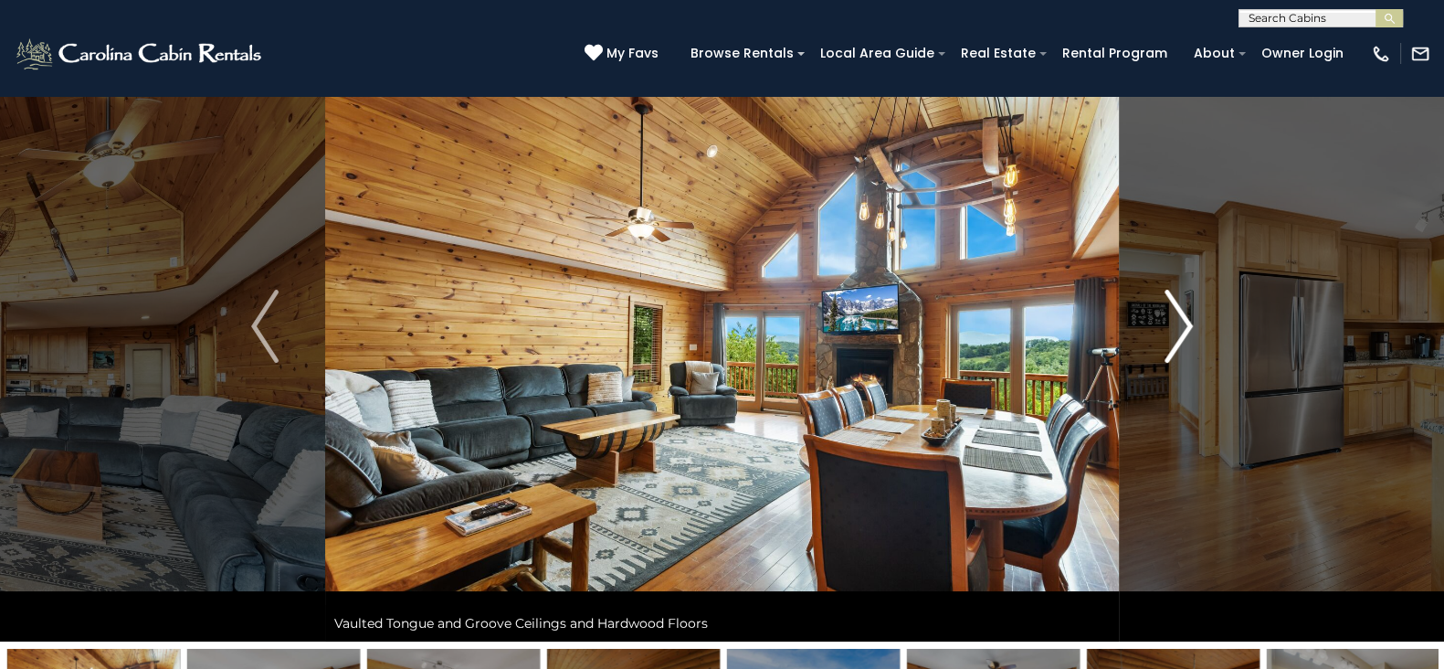
click at [1171, 295] on img "Next" at bounding box center [1178, 326] width 27 height 73
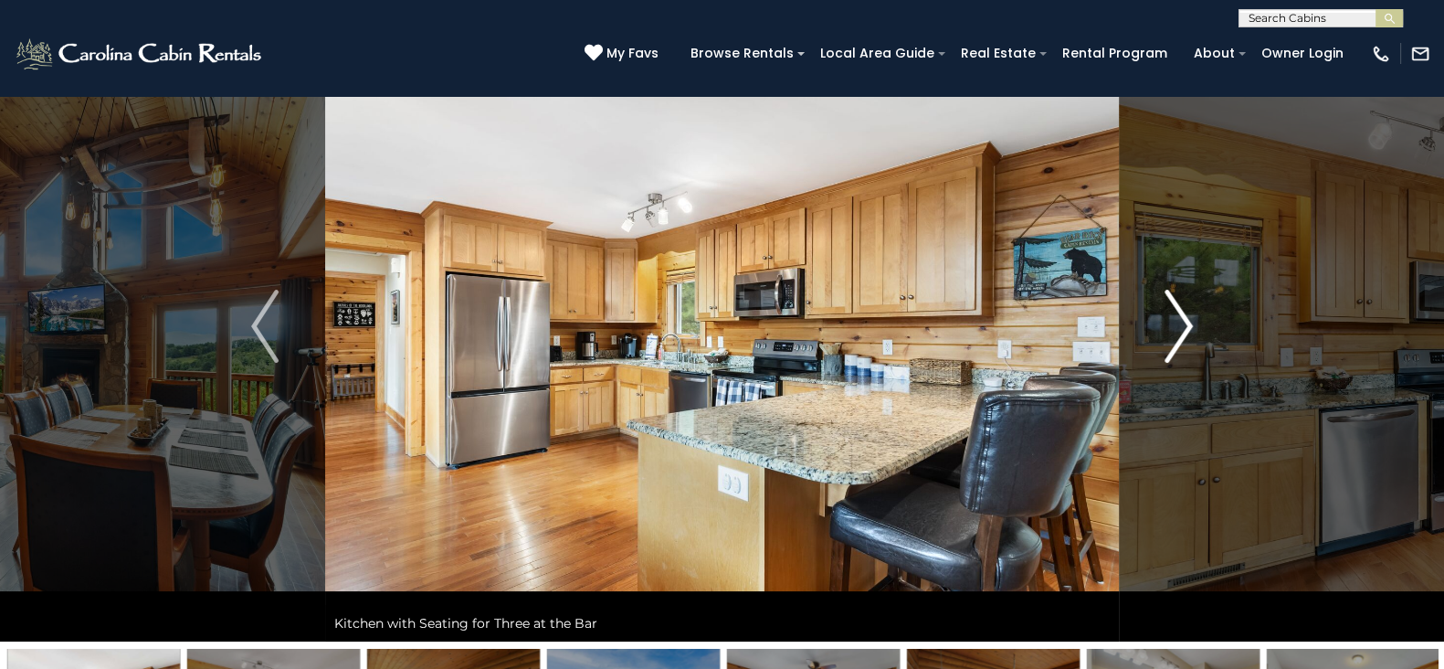
click at [1171, 295] on img "Next" at bounding box center [1178, 326] width 27 height 73
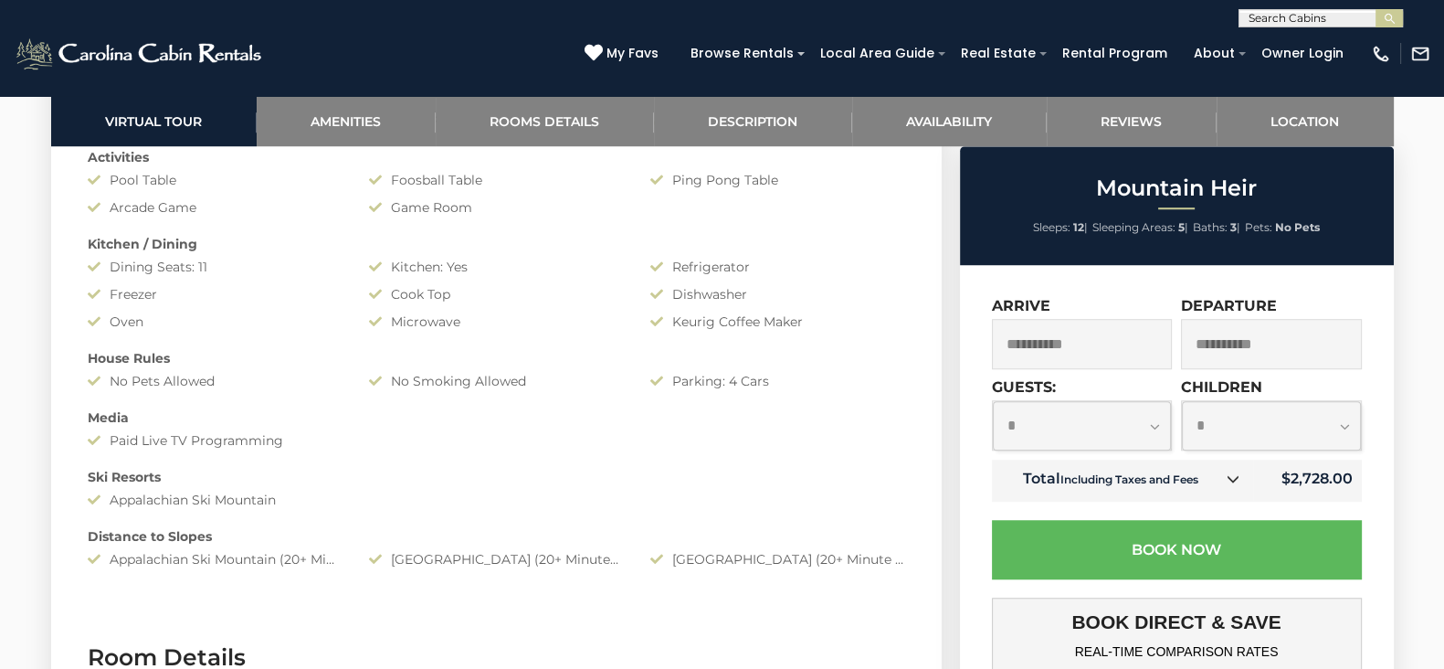
scroll to position [1636, 0]
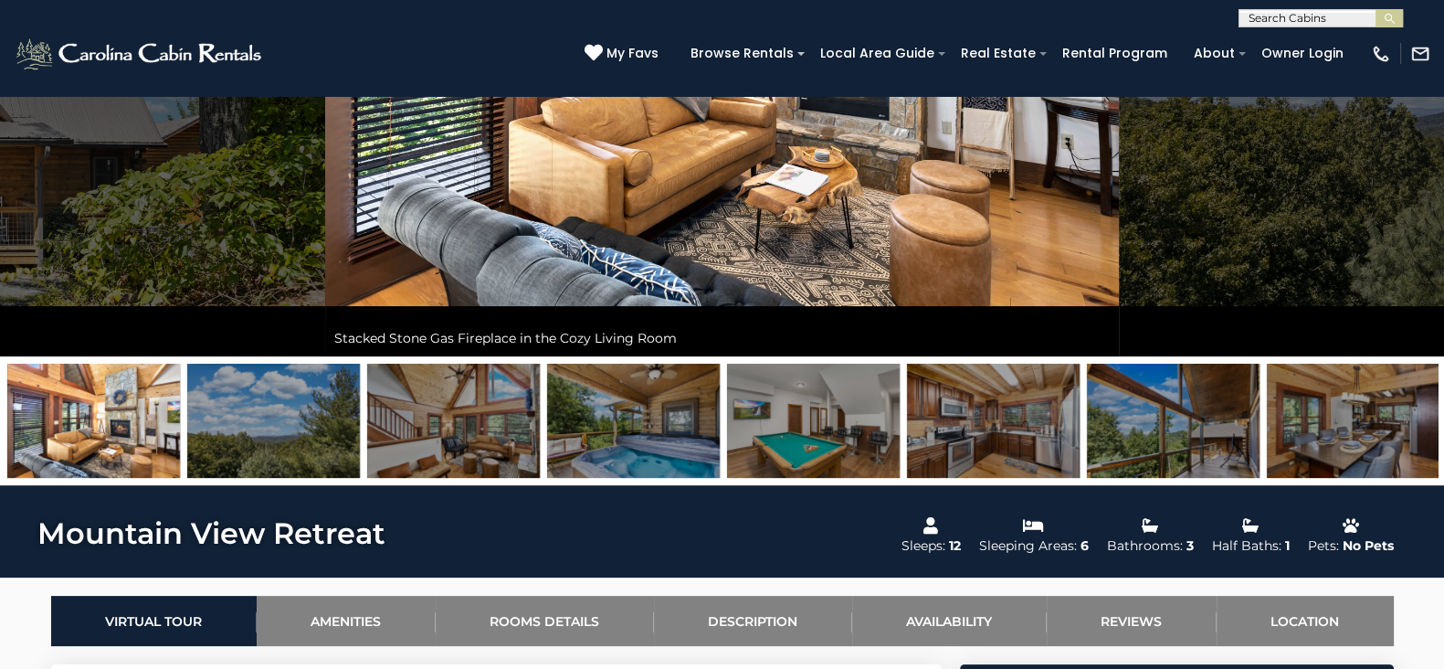
scroll to position [371, 0]
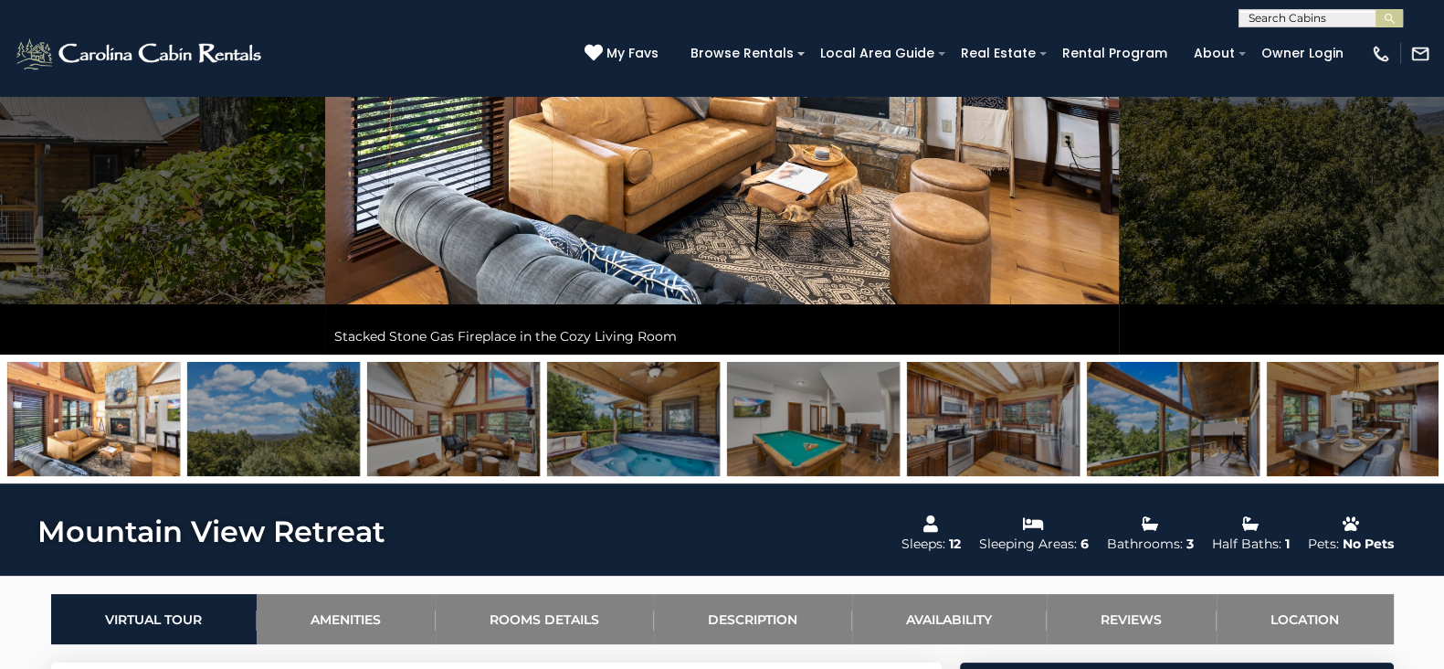
click at [647, 390] on img at bounding box center [633, 419] width 173 height 114
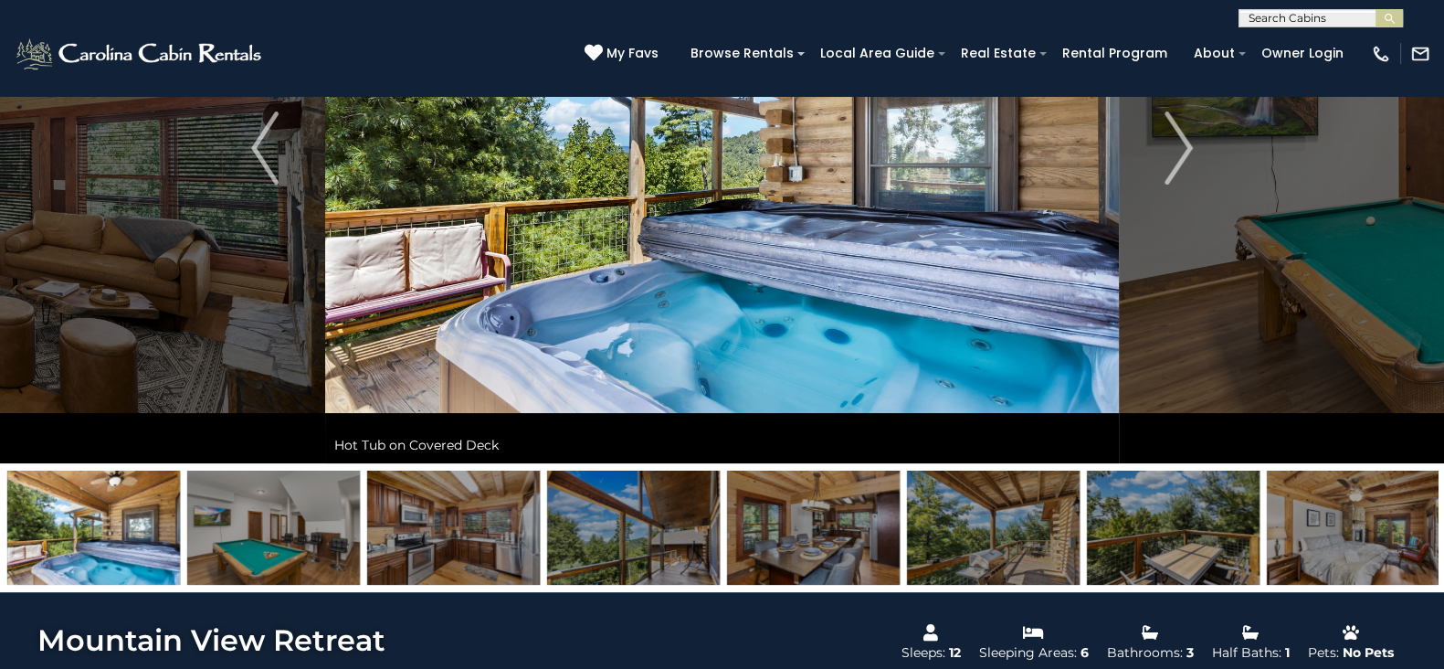
scroll to position [264, 0]
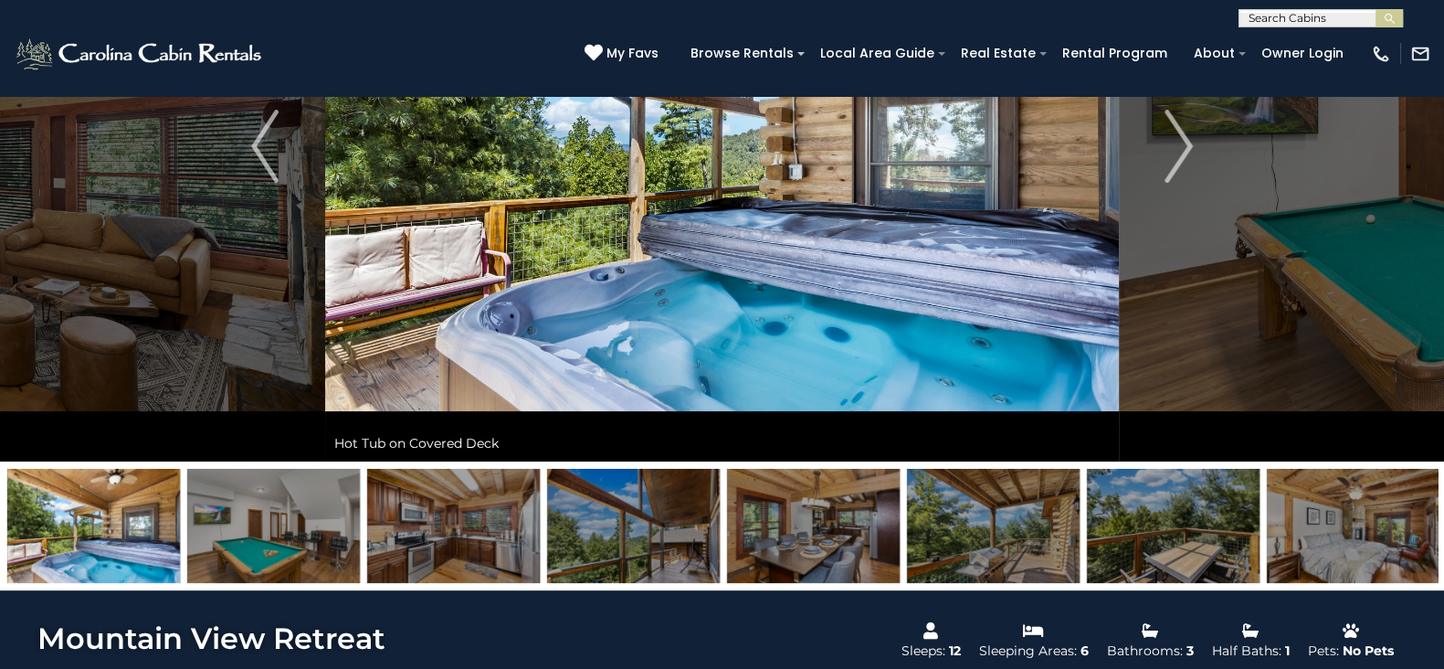
click at [1009, 517] on img at bounding box center [993, 526] width 173 height 114
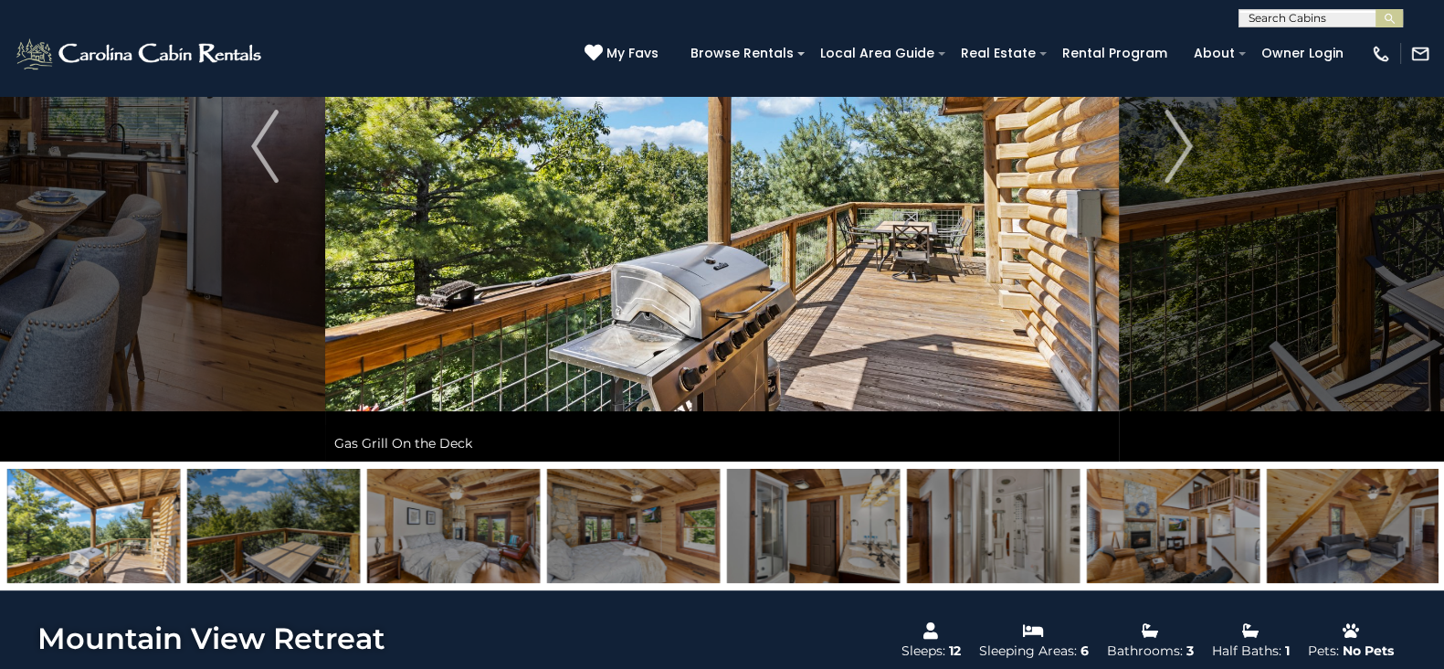
click at [1144, 525] on img at bounding box center [1173, 526] width 173 height 114
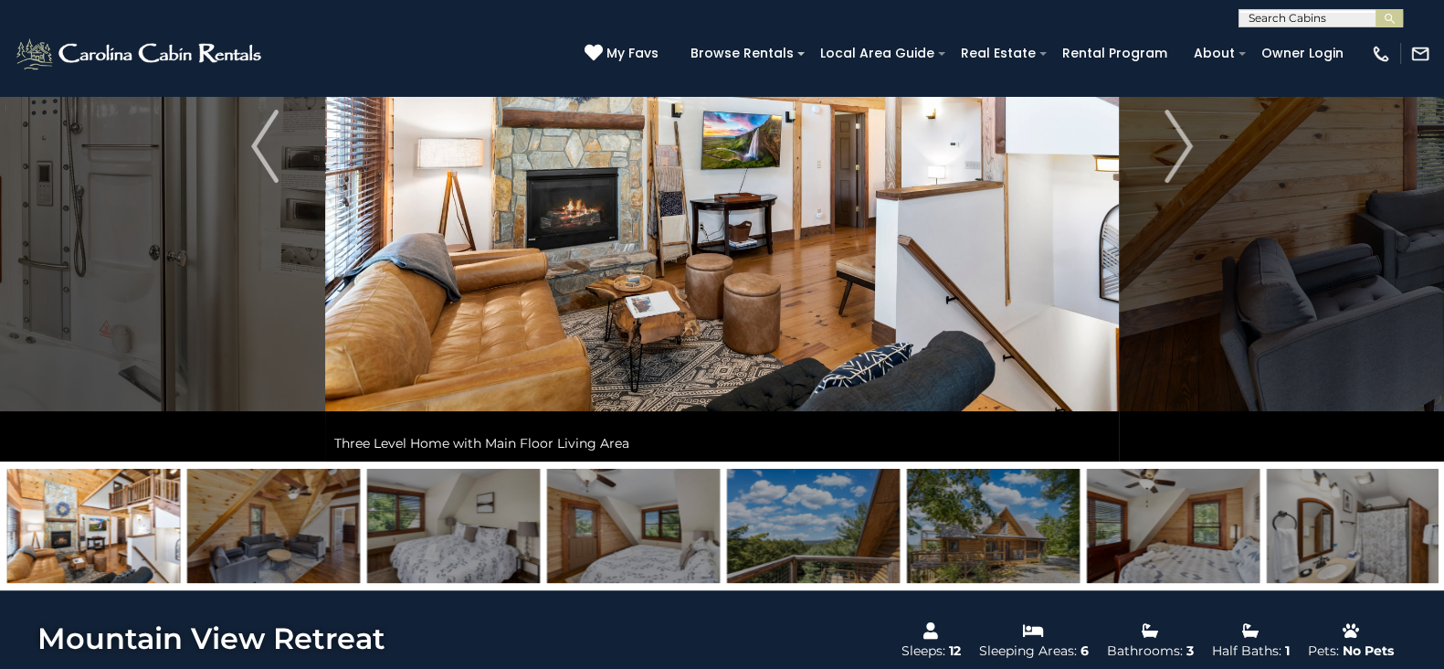
click at [1144, 525] on img at bounding box center [1173, 526] width 173 height 114
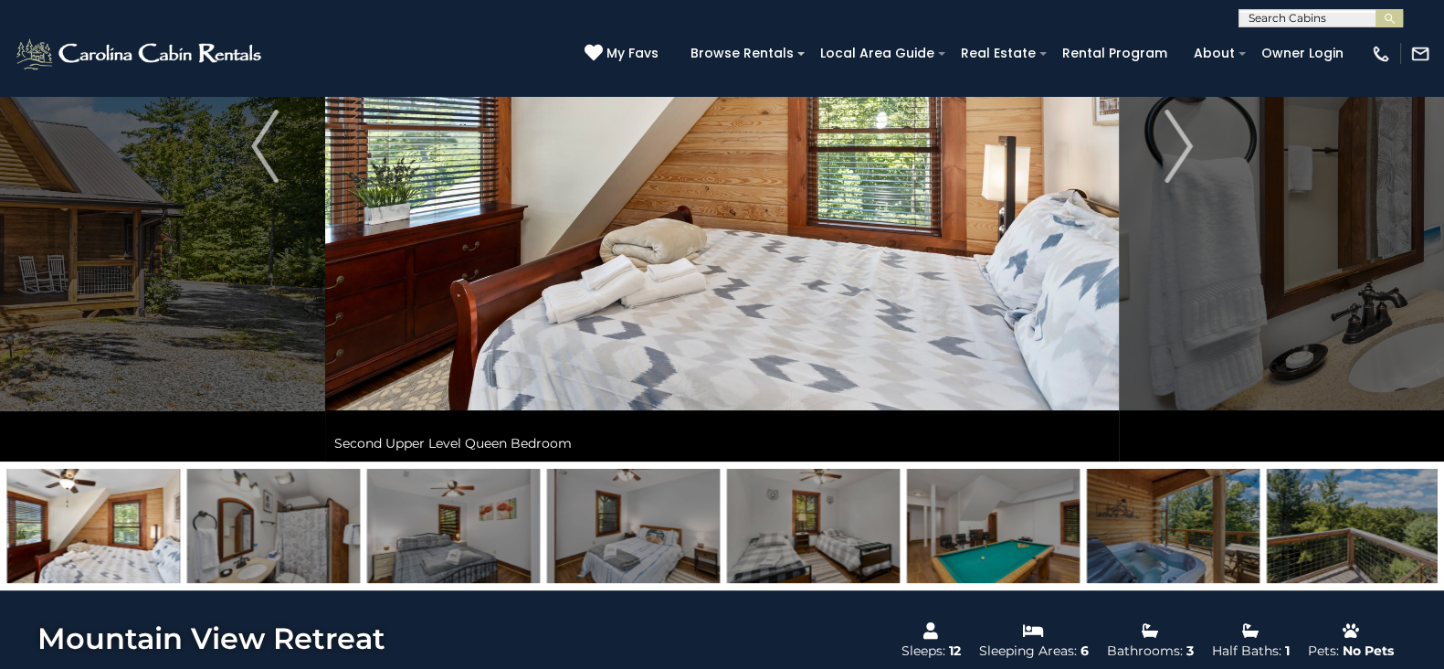
click at [1144, 525] on img at bounding box center [1173, 526] width 173 height 114
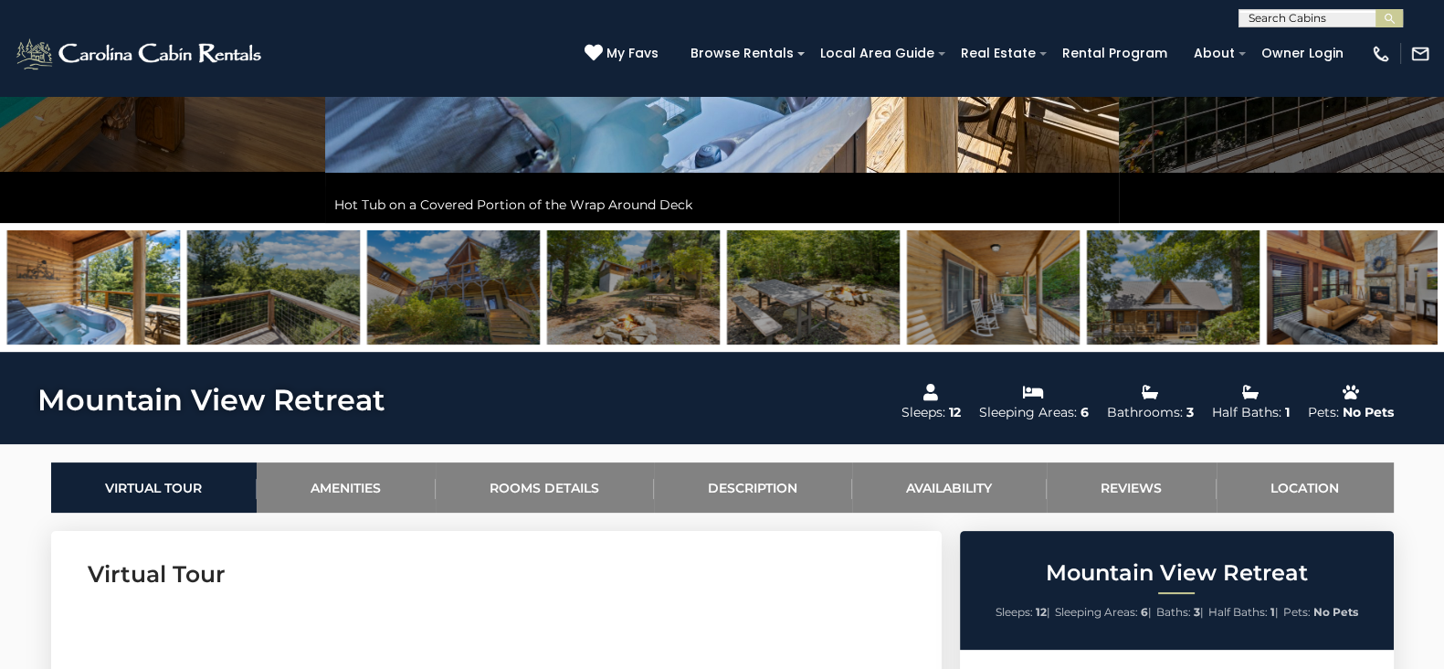
scroll to position [501, 0]
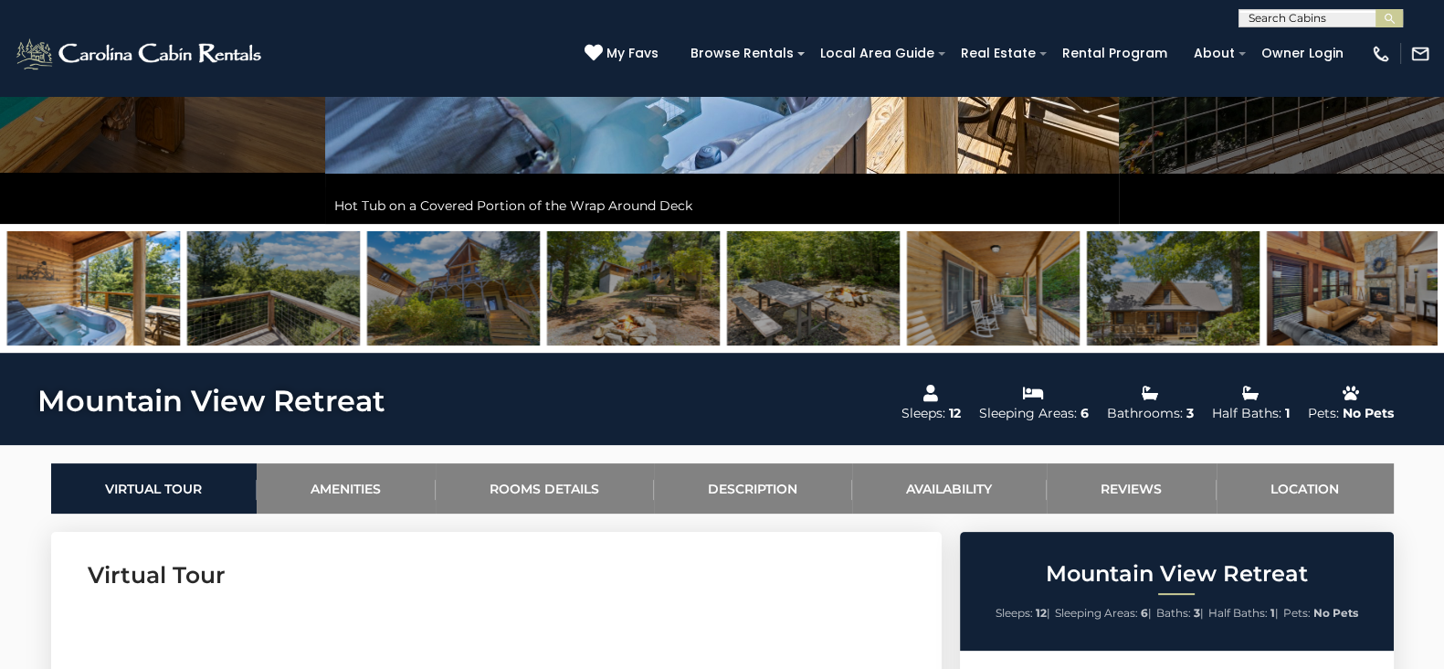
click at [1160, 294] on img at bounding box center [1173, 288] width 173 height 114
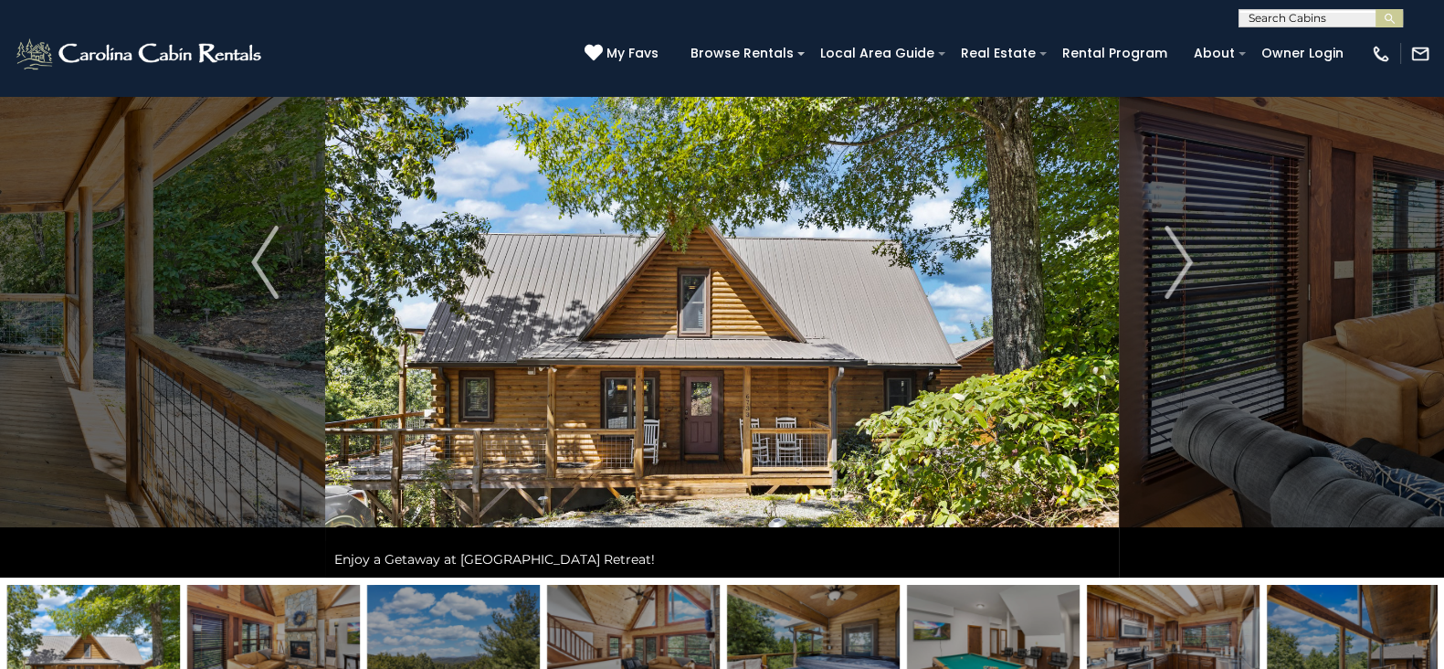
scroll to position [142, 0]
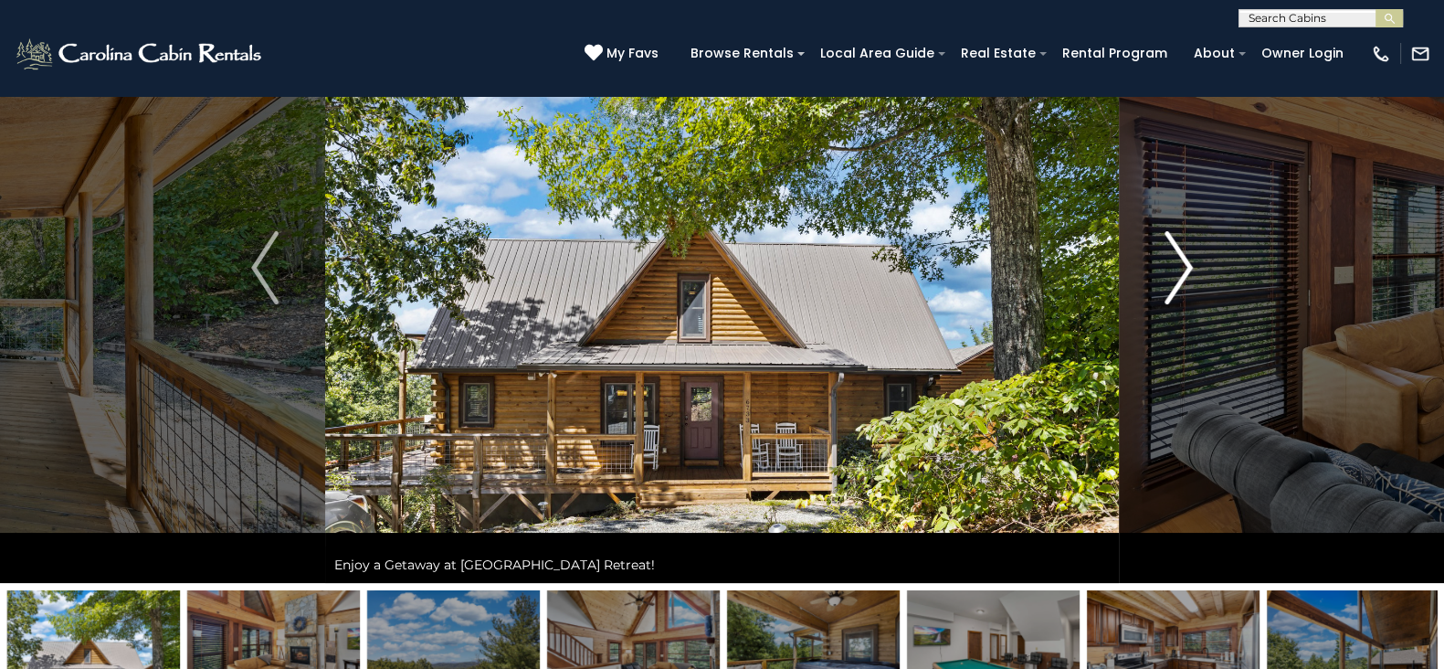
click at [1174, 252] on img "Next" at bounding box center [1178, 267] width 27 height 73
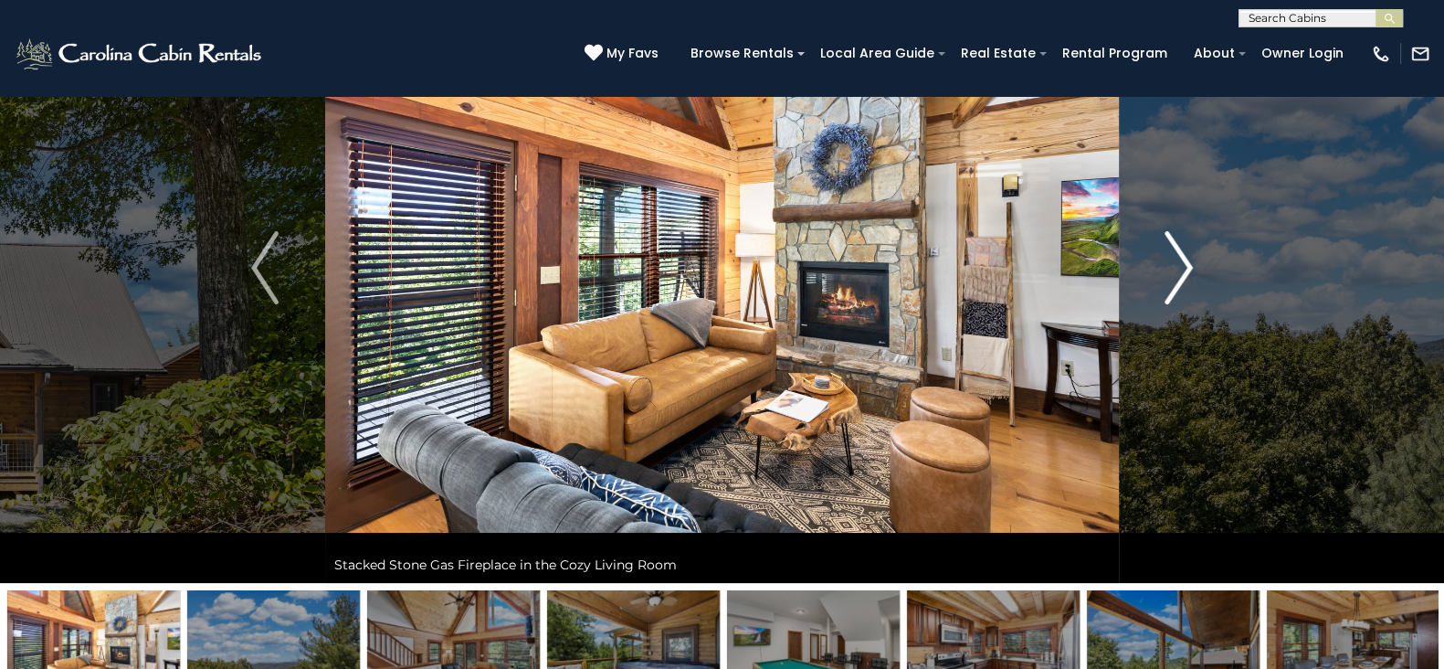
click at [1174, 252] on img "Next" at bounding box center [1178, 267] width 27 height 73
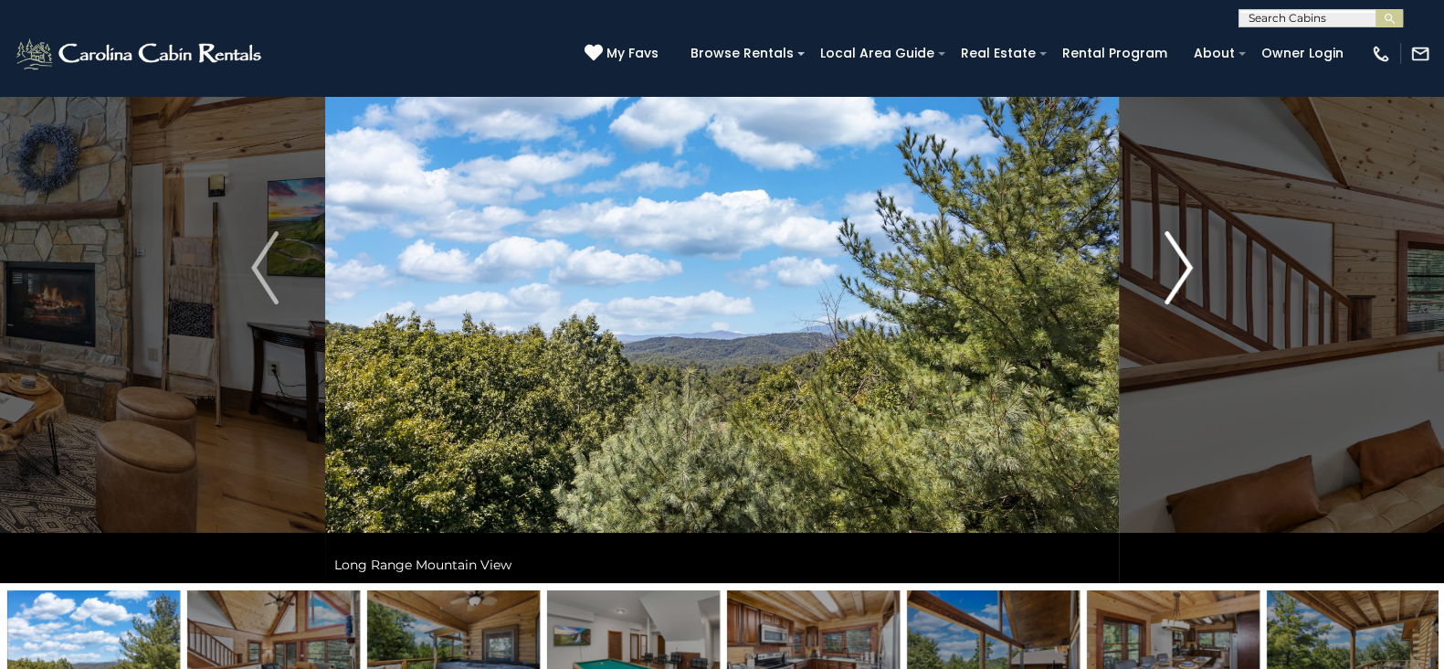
click at [1174, 252] on img "Next" at bounding box center [1178, 267] width 27 height 73
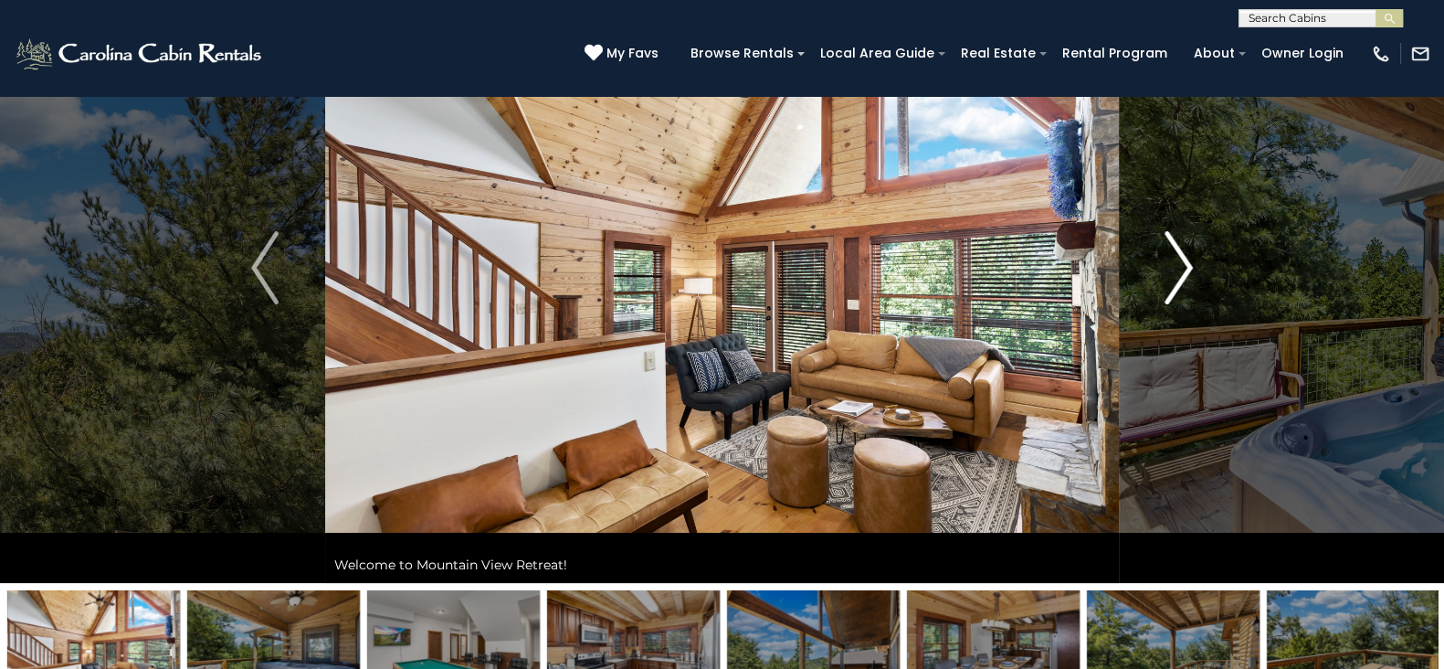
click at [1174, 252] on img "Next" at bounding box center [1178, 267] width 27 height 73
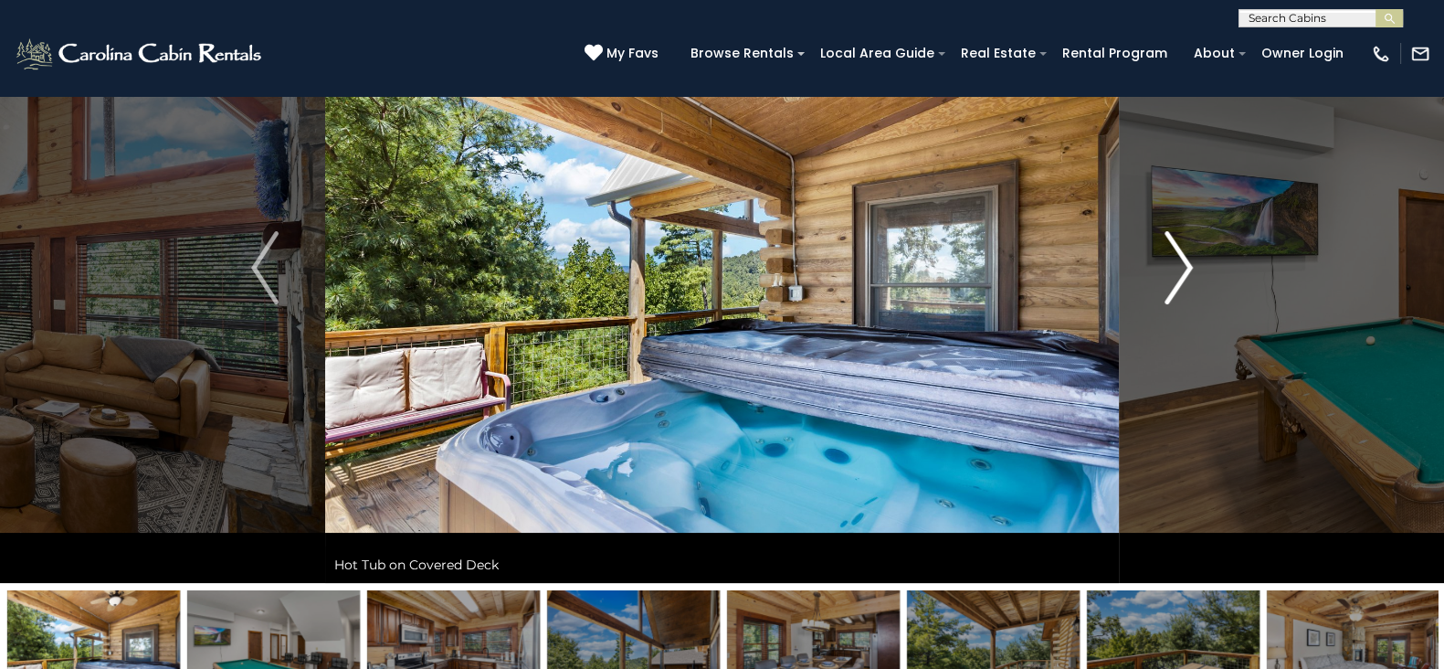
click at [1174, 252] on img "Next" at bounding box center [1178, 267] width 27 height 73
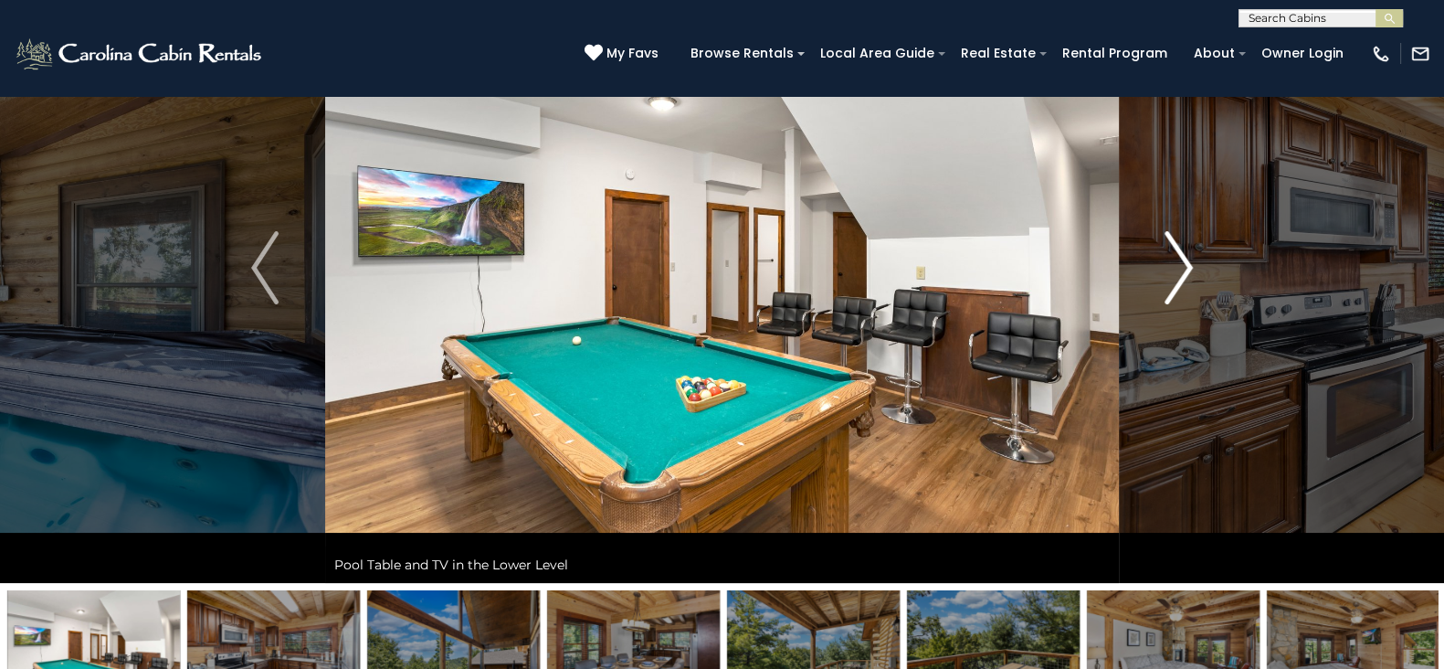
click at [1185, 268] on img "Next" at bounding box center [1178, 267] width 27 height 73
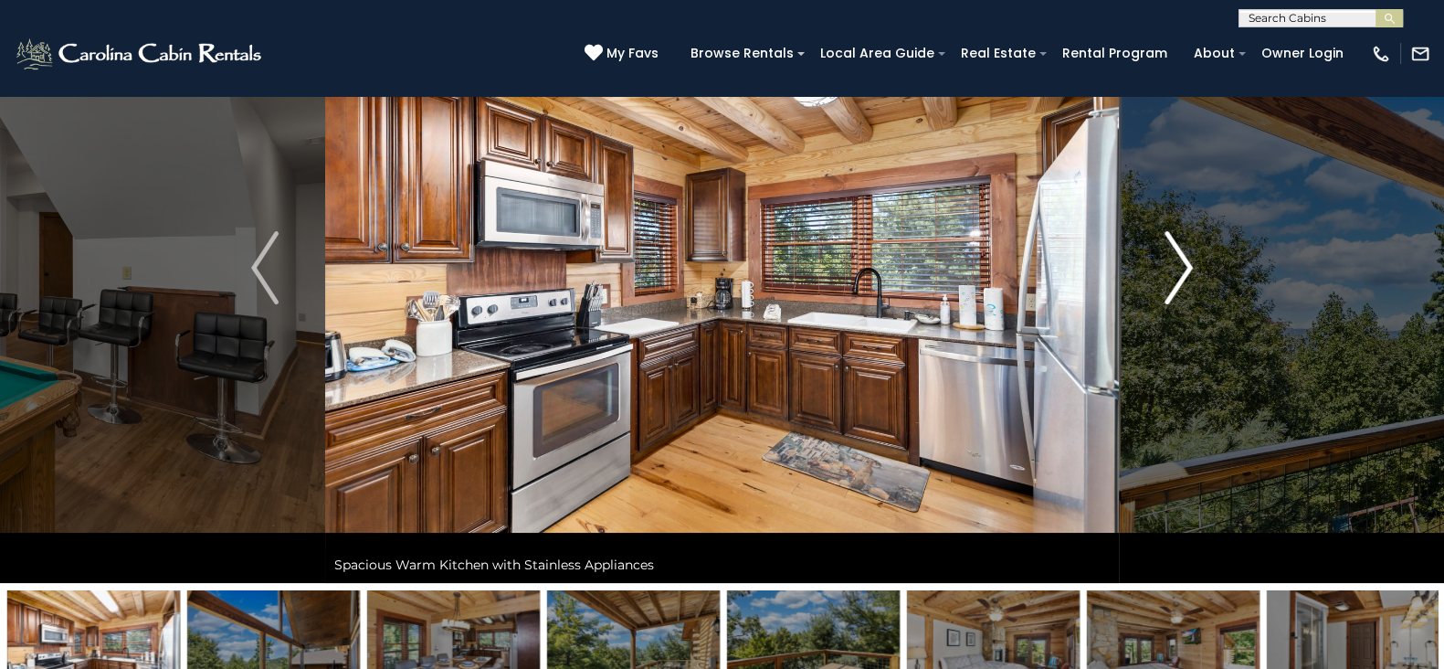
click at [1185, 268] on img "Next" at bounding box center [1178, 267] width 27 height 73
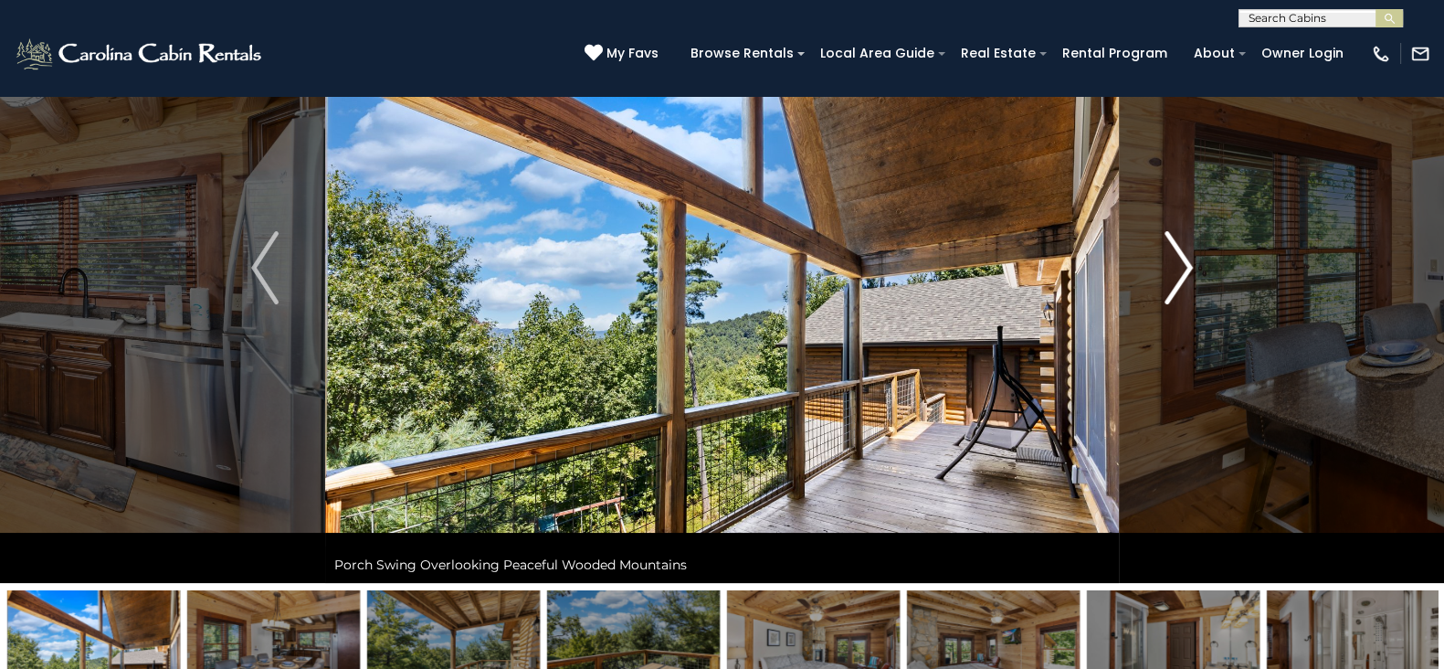
click at [1185, 268] on img "Next" at bounding box center [1178, 267] width 27 height 73
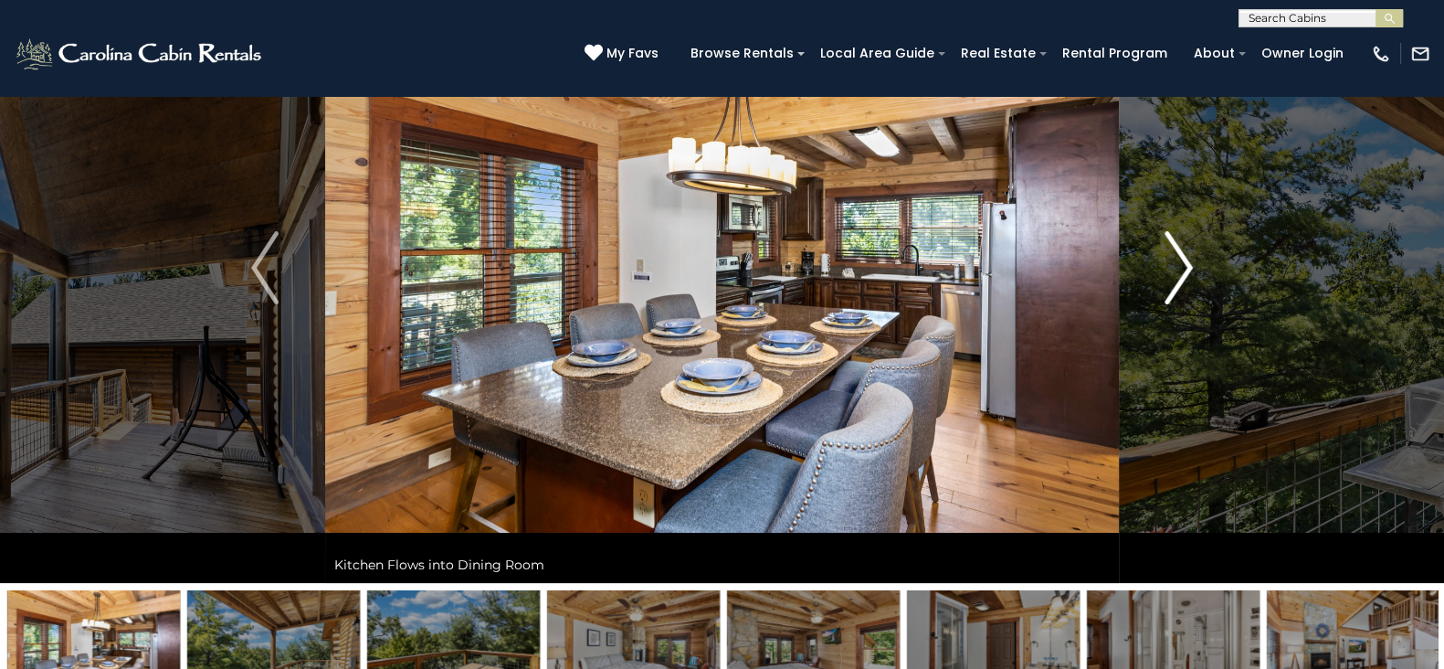
click at [1185, 268] on img "Next" at bounding box center [1178, 267] width 27 height 73
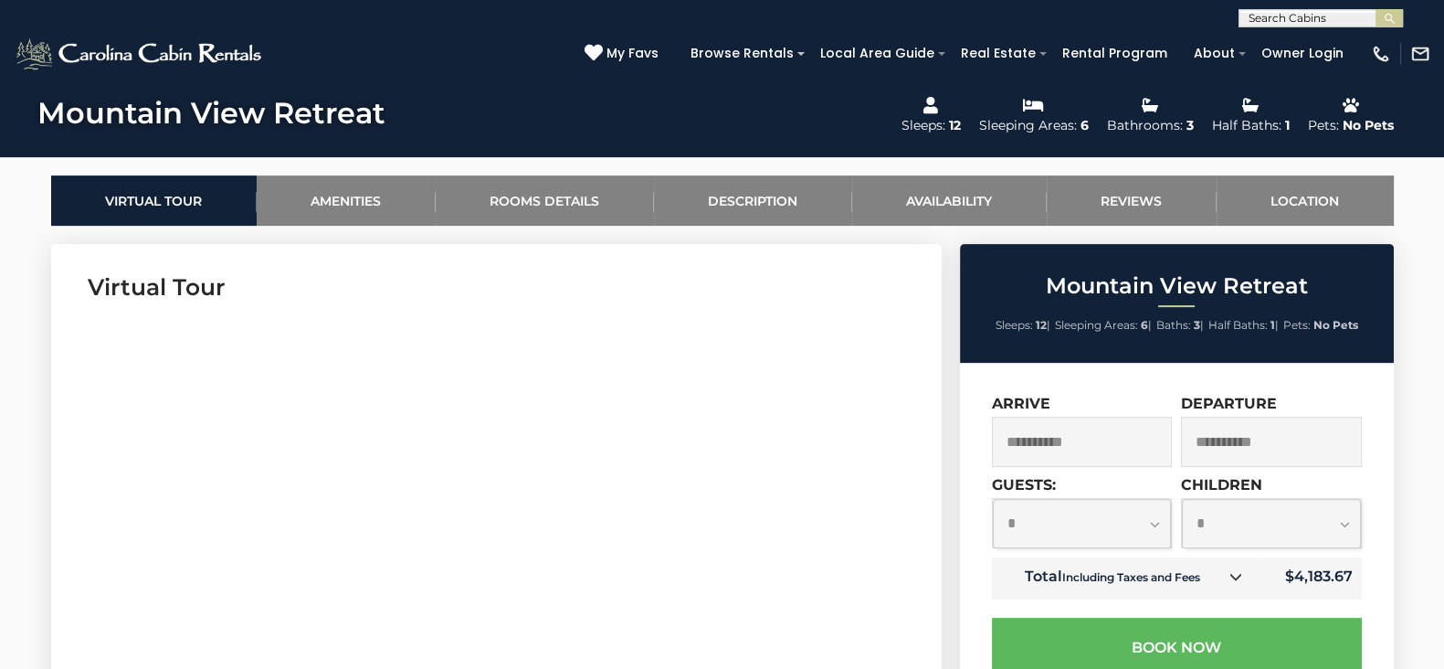
scroll to position [1111, 0]
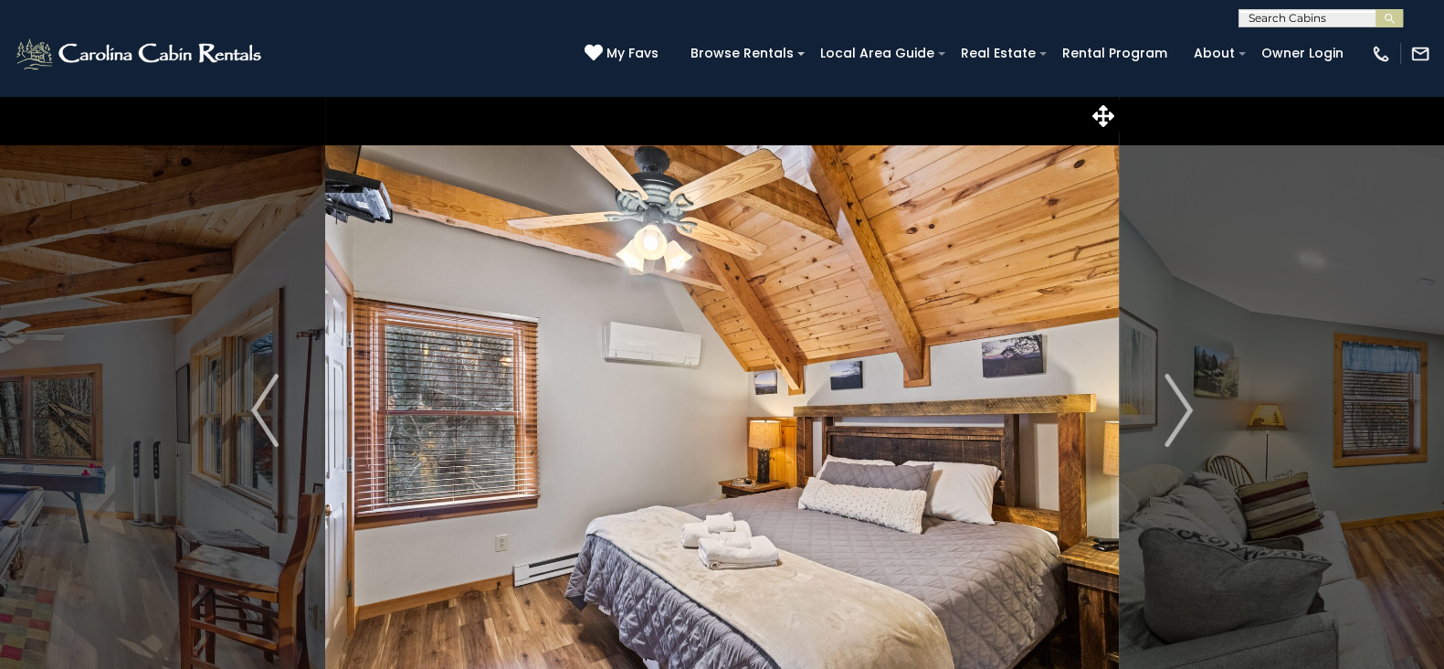
scroll to position [191, 0]
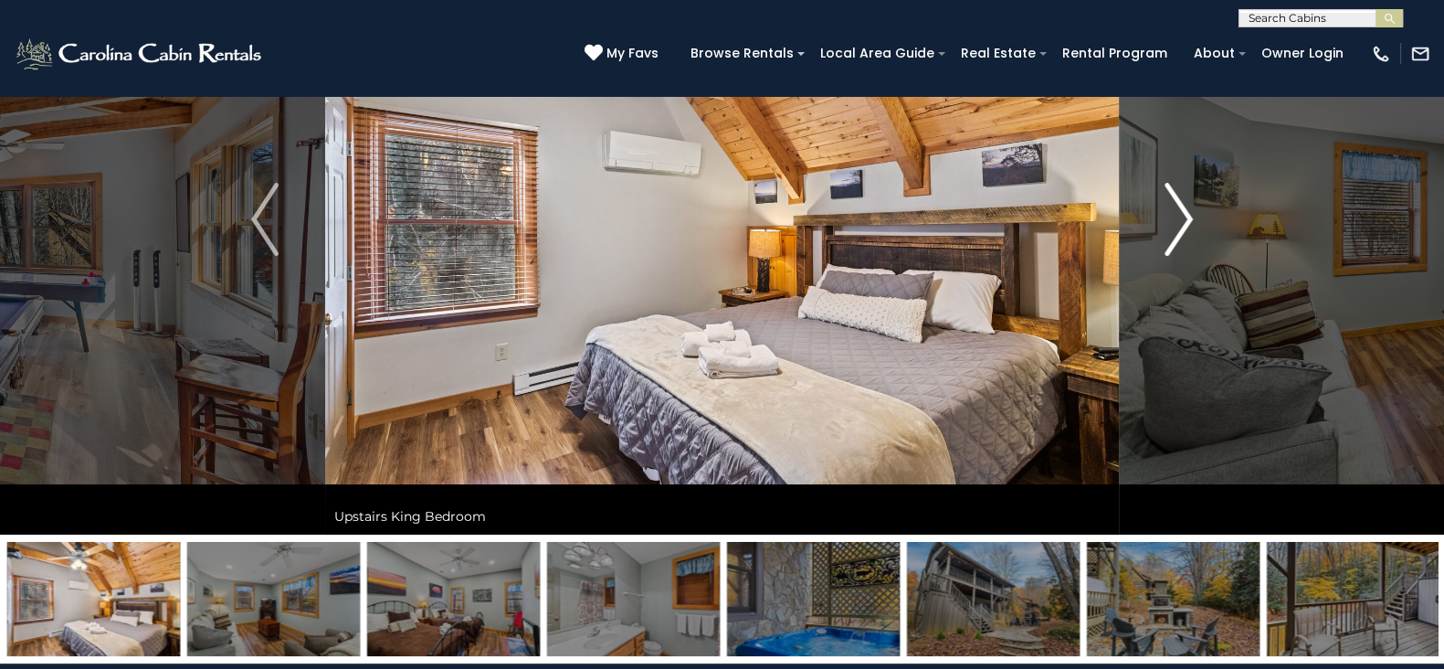
click at [1181, 190] on img "Next" at bounding box center [1178, 219] width 27 height 73
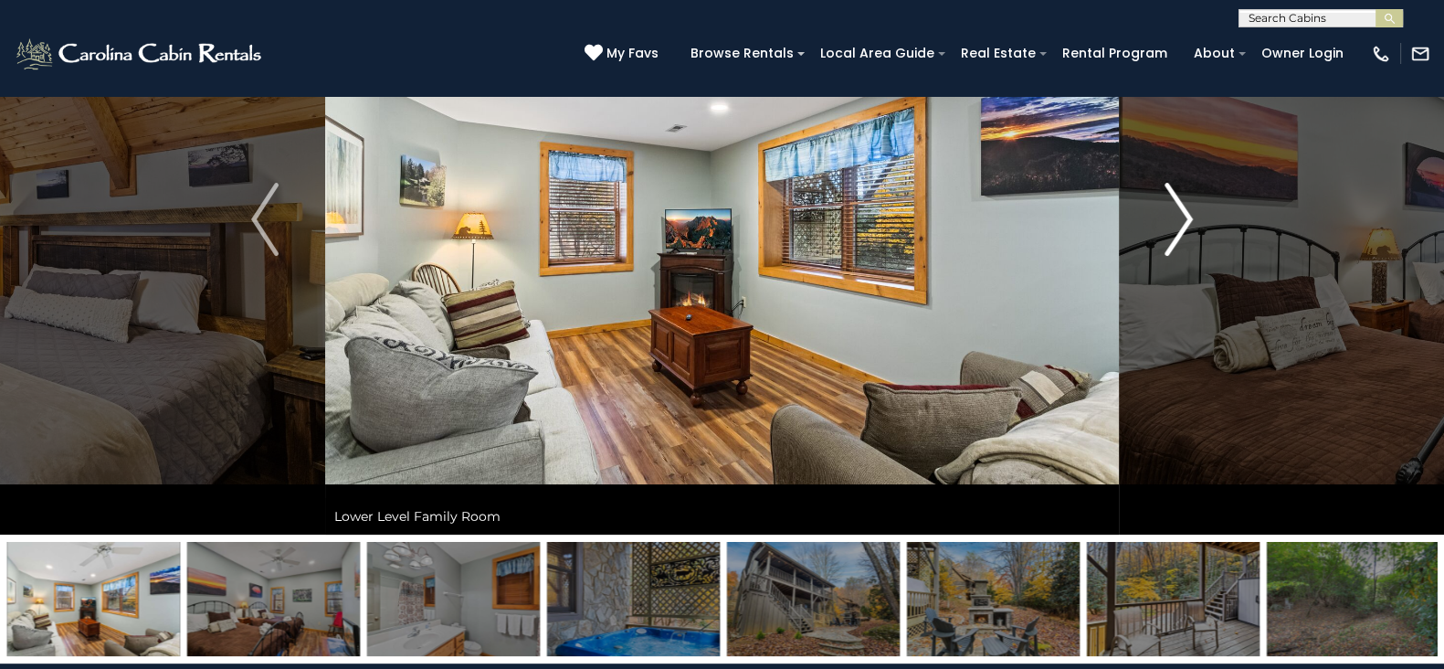
click at [1181, 190] on img "Next" at bounding box center [1178, 219] width 27 height 73
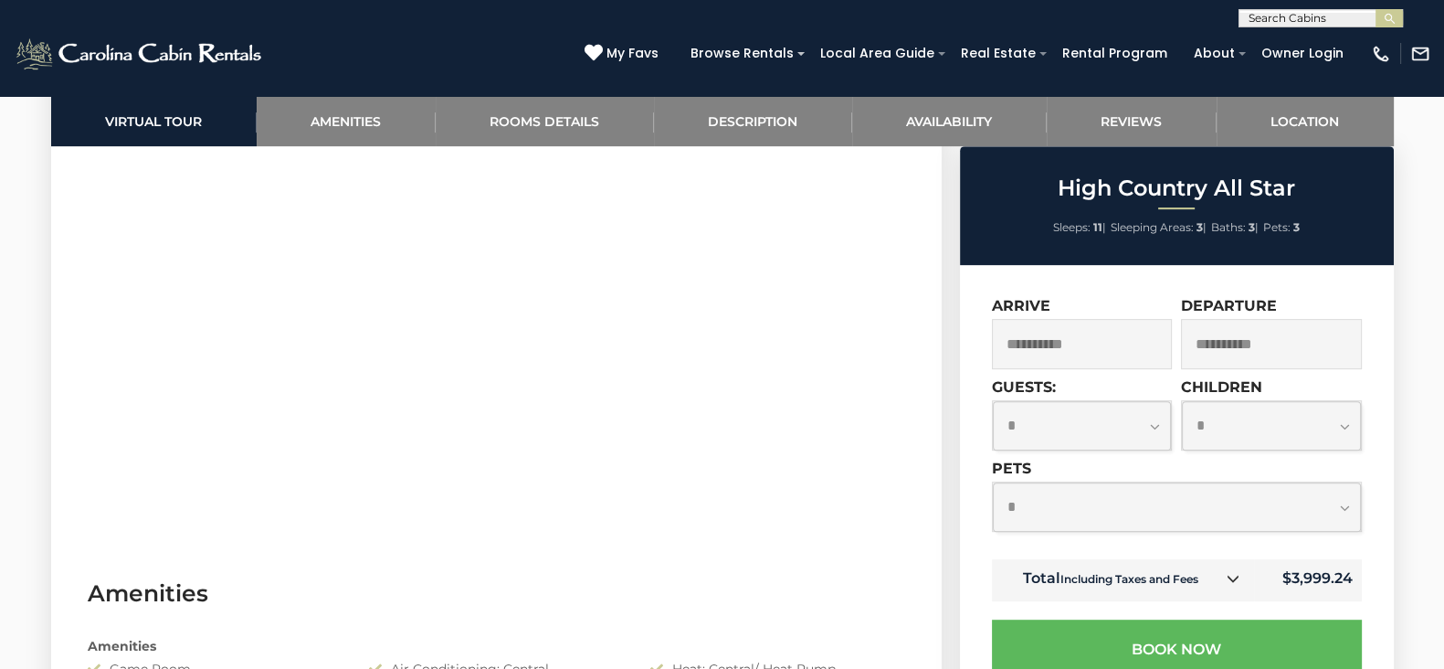
scroll to position [1043, 0]
click at [1275, 342] on input "**********" at bounding box center [1271, 344] width 181 height 50
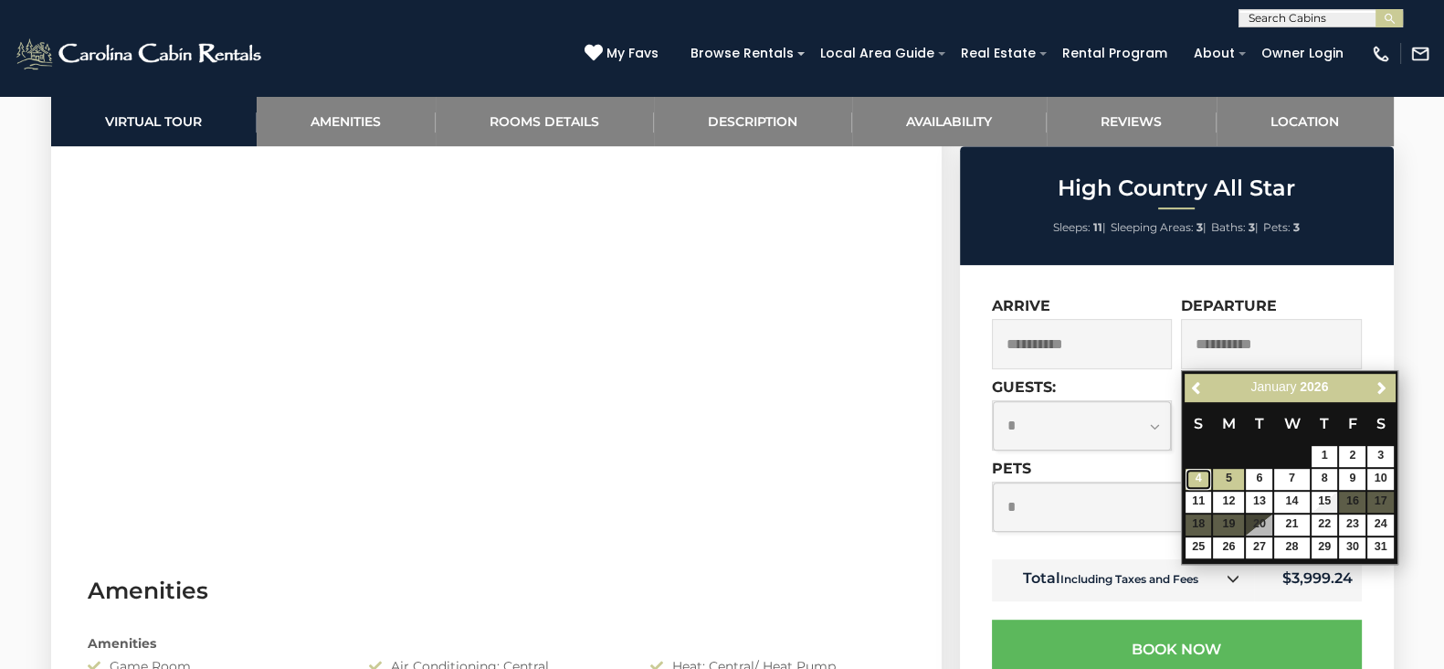
click at [1207, 472] on link "4" at bounding box center [1198, 479] width 26 height 21
type input "**********"
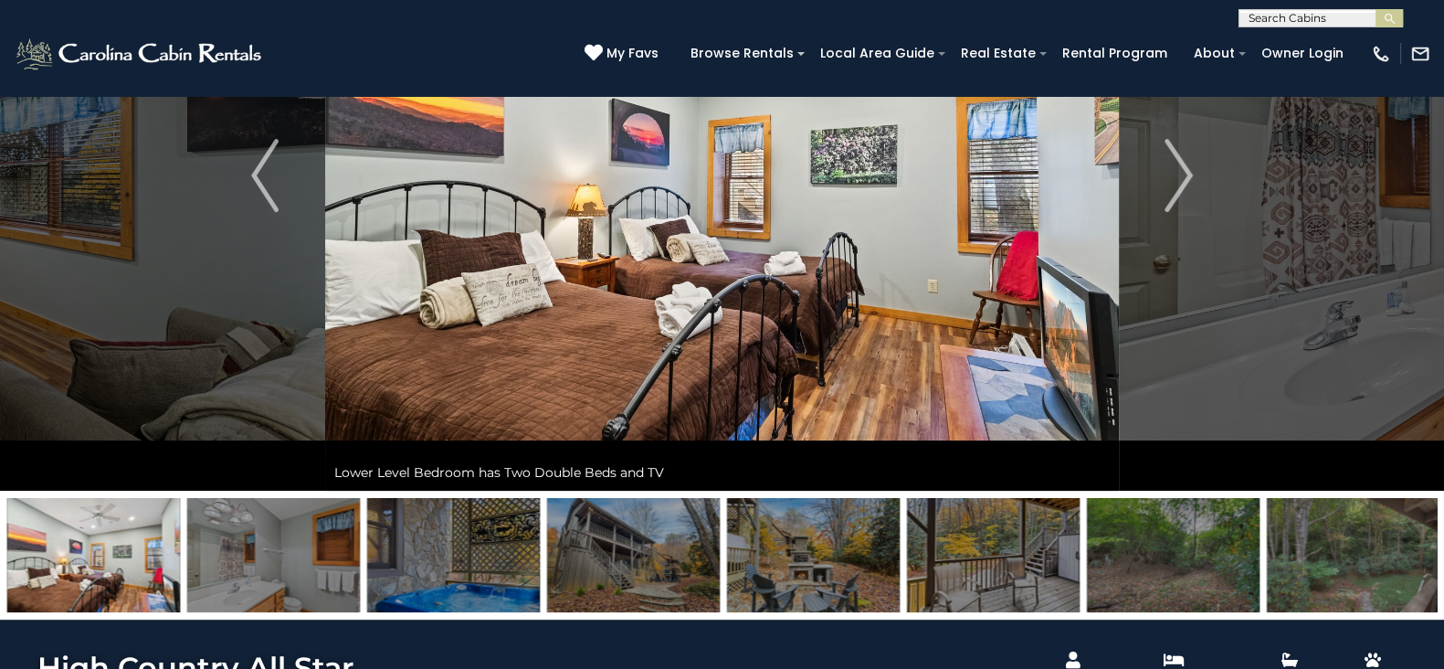
scroll to position [0, 0]
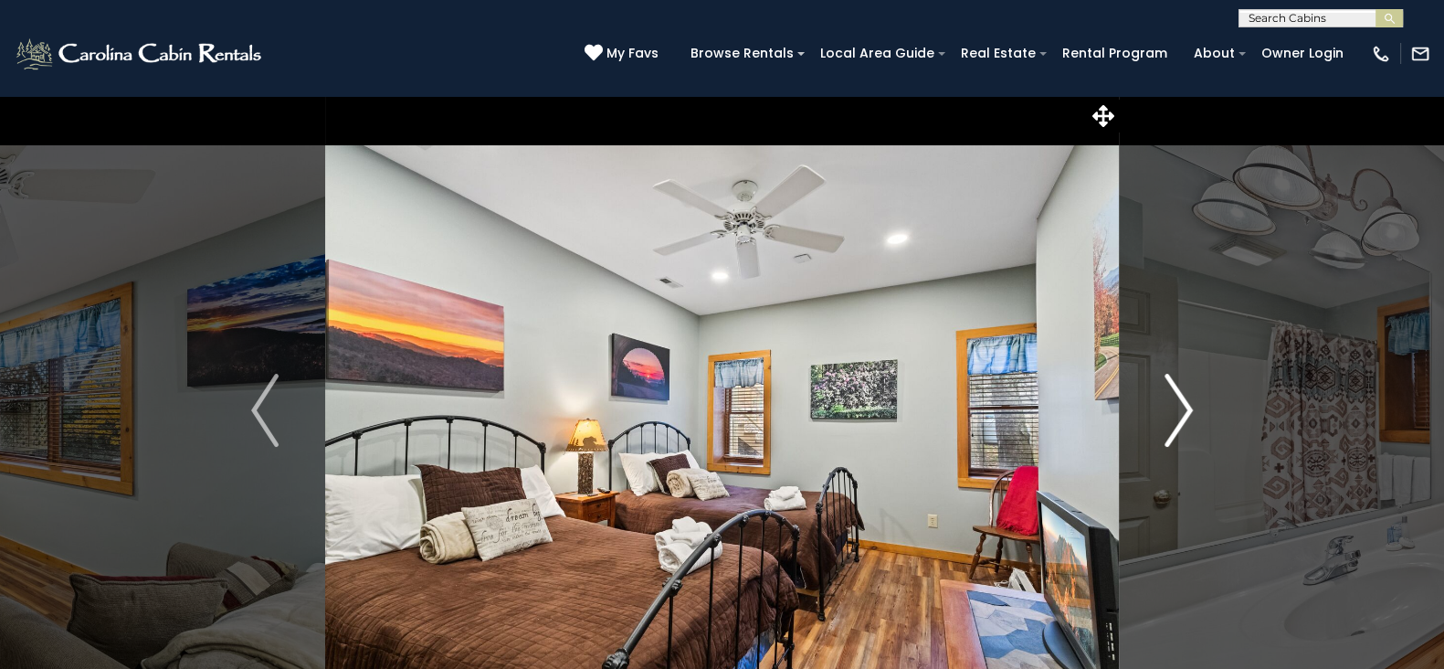
click at [1210, 426] on button "Next" at bounding box center [1179, 410] width 120 height 630
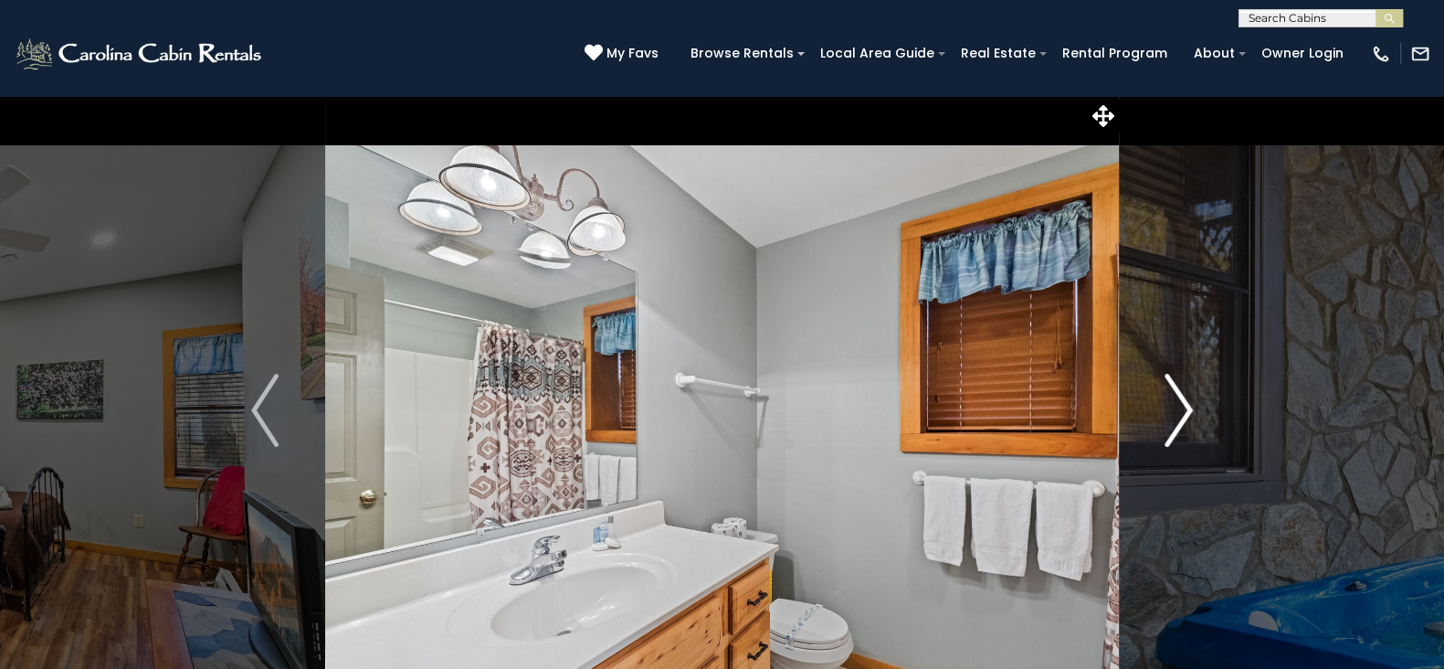
click at [1196, 416] on button "Next" at bounding box center [1179, 410] width 120 height 630
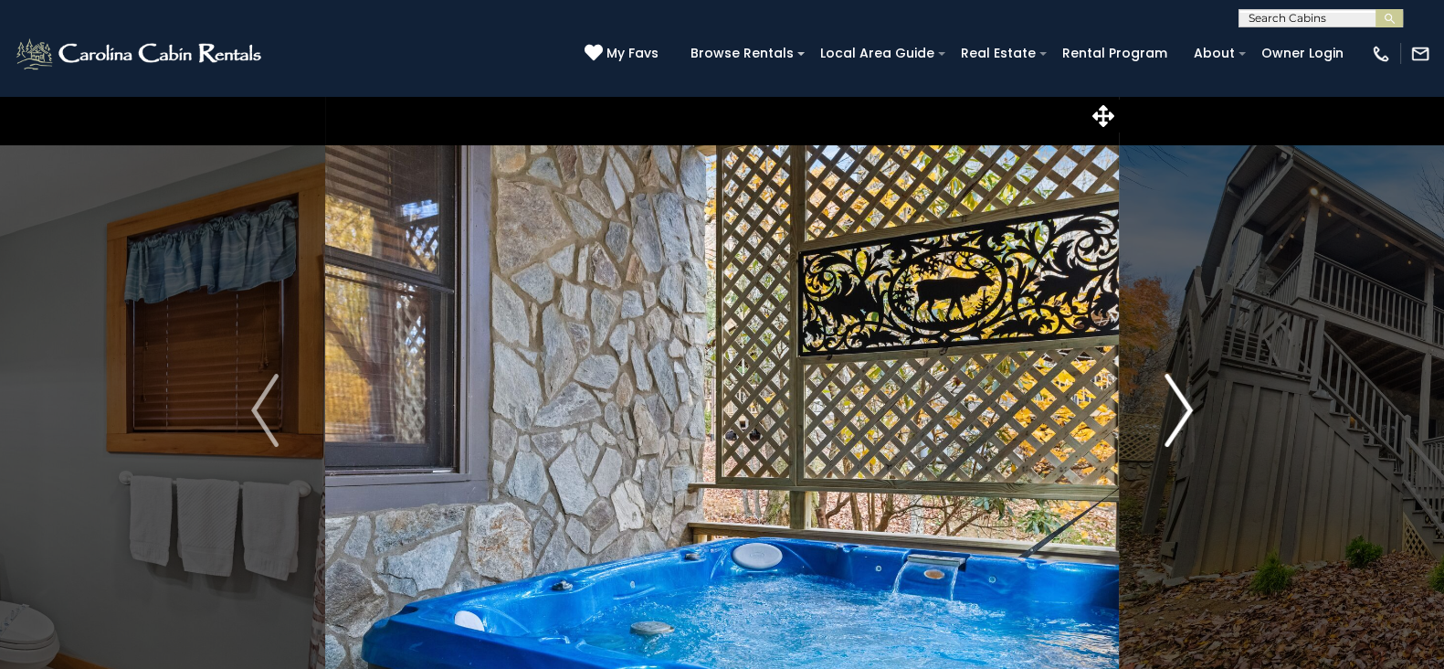
click at [1196, 416] on button "Next" at bounding box center [1179, 410] width 120 height 630
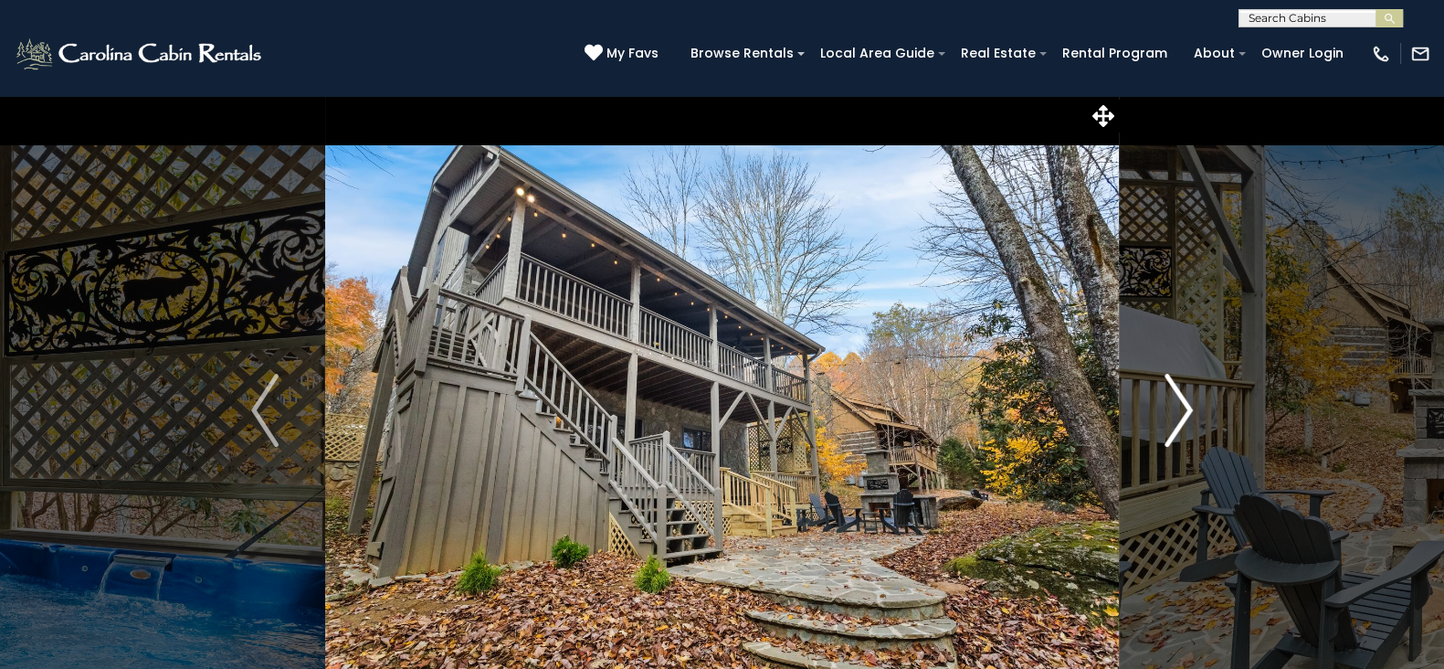
click at [1196, 416] on button "Next" at bounding box center [1179, 410] width 120 height 630
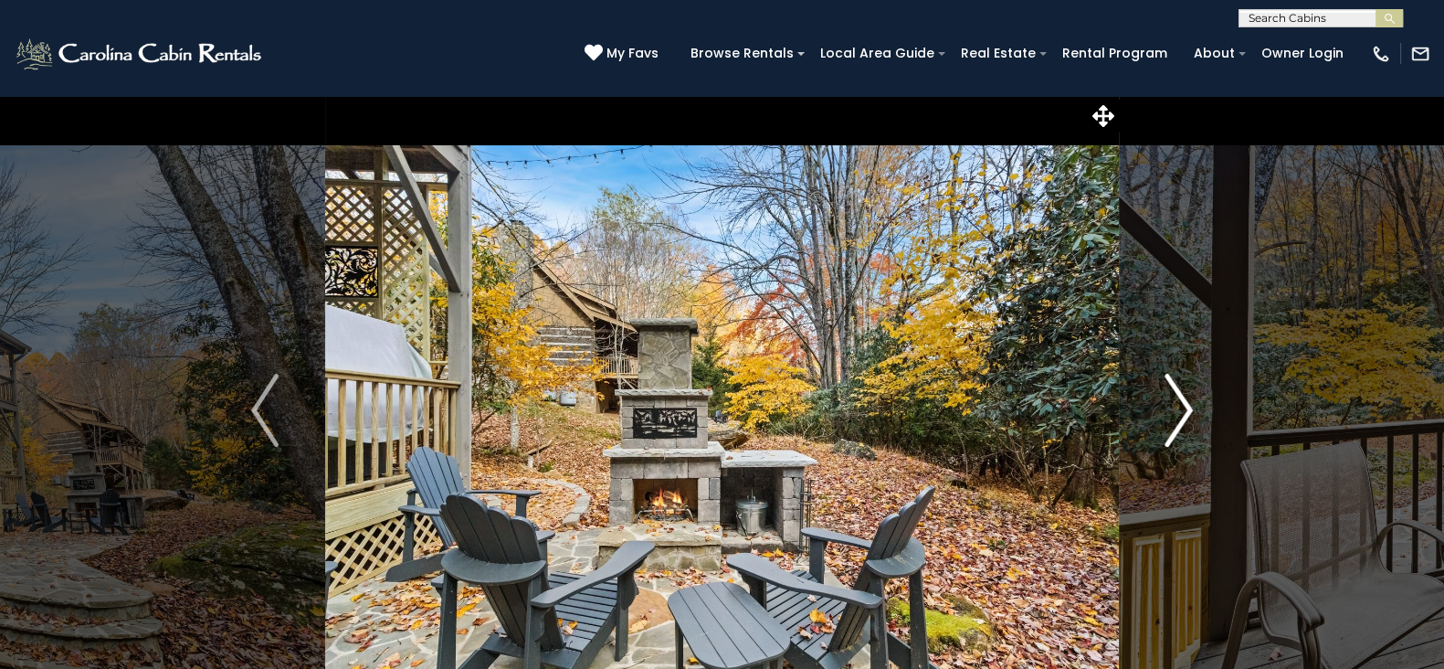
click at [1196, 416] on button "Next" at bounding box center [1179, 410] width 120 height 630
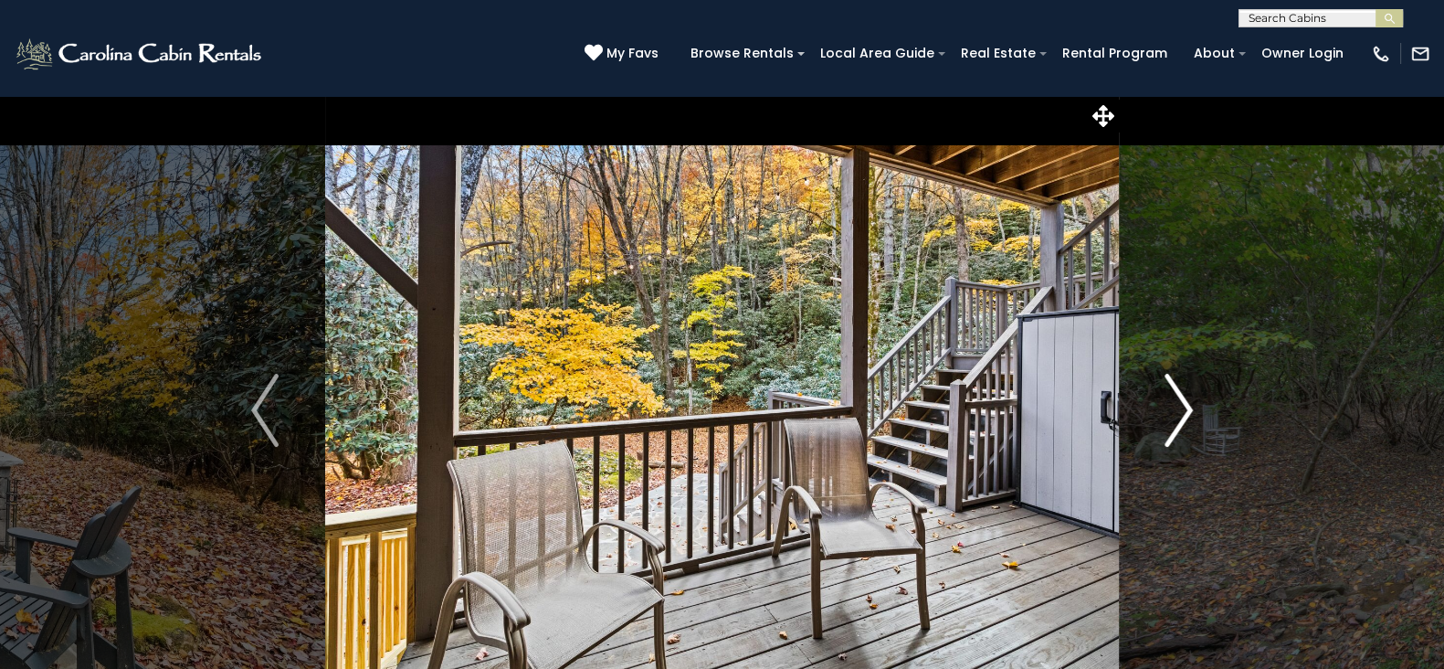
click at [1196, 416] on button "Next" at bounding box center [1179, 410] width 120 height 630
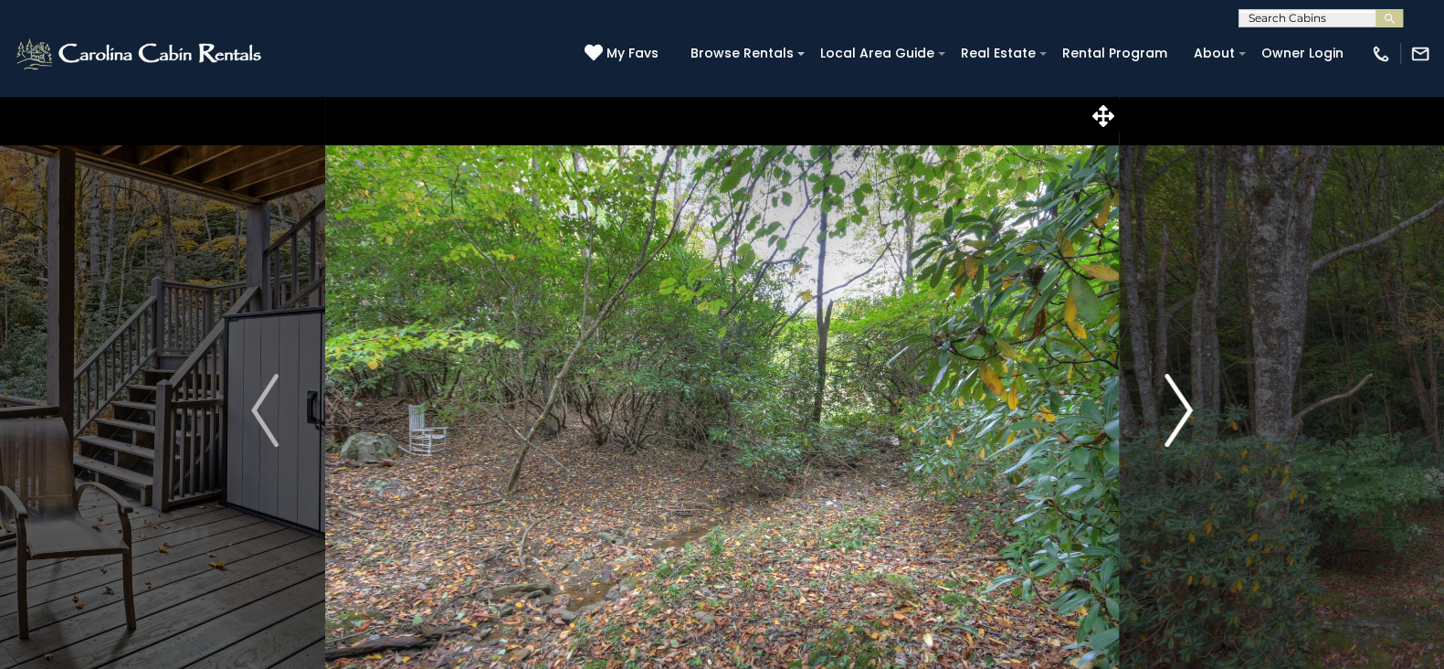
click at [1196, 416] on button "Next" at bounding box center [1179, 410] width 120 height 630
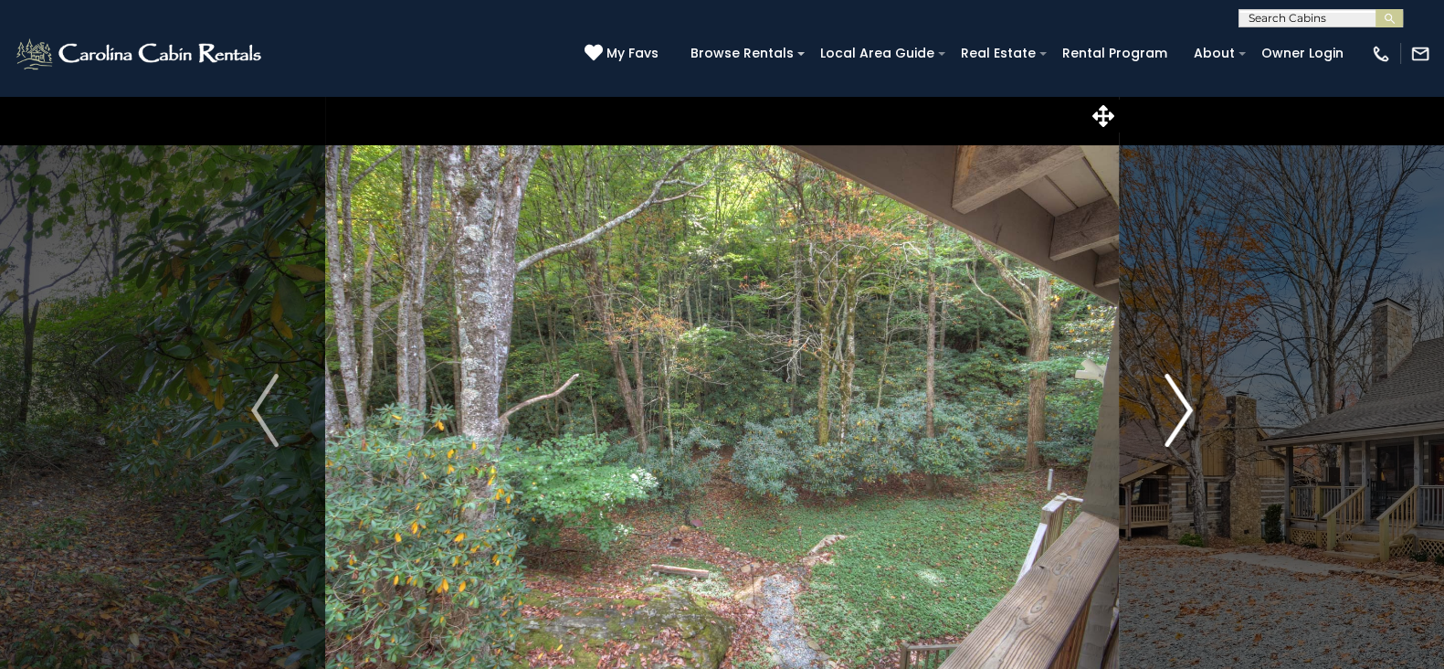
click at [1196, 416] on button "Next" at bounding box center [1179, 410] width 120 height 630
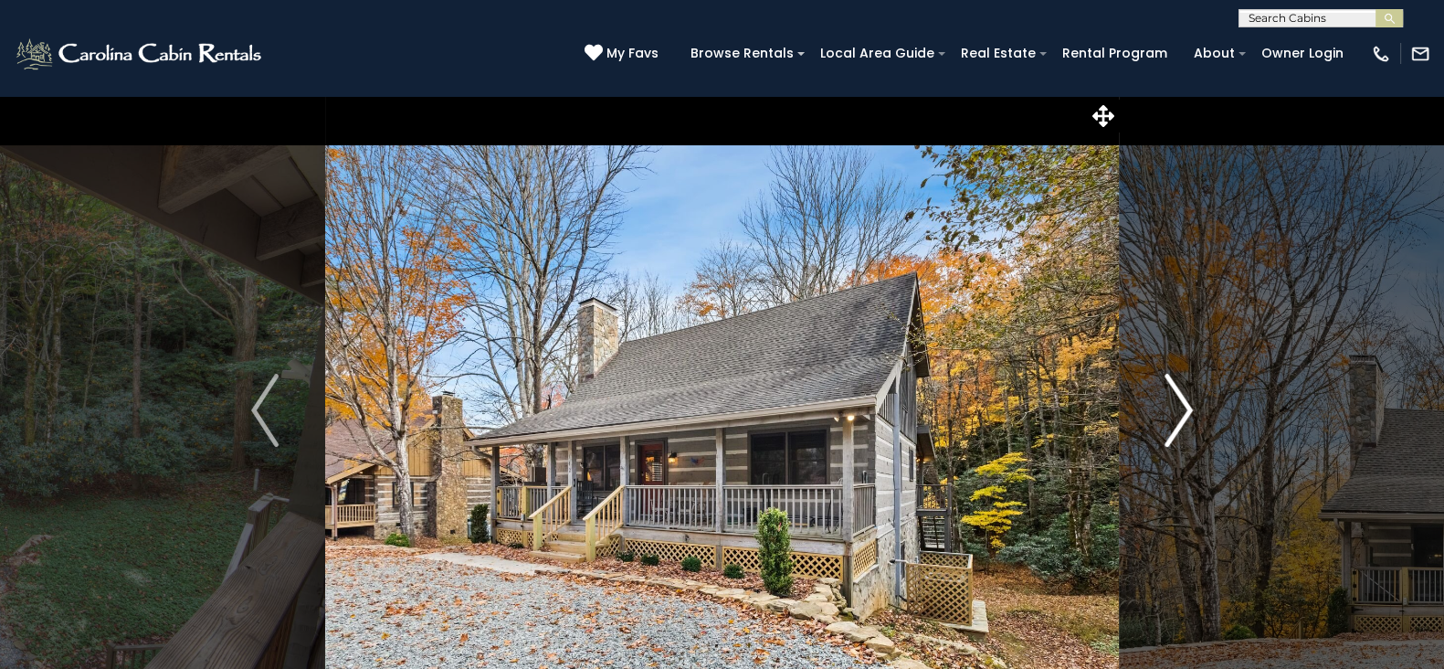
click at [1196, 416] on button "Next" at bounding box center [1179, 410] width 120 height 630
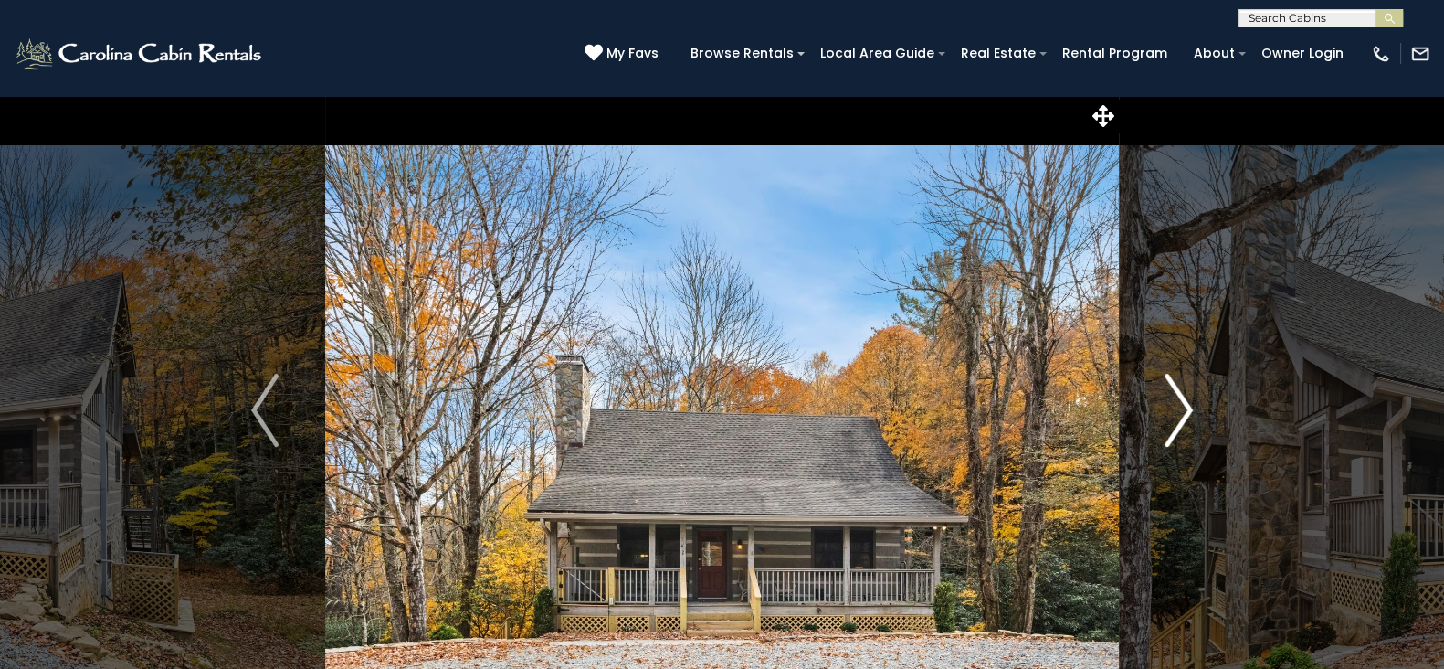
click at [1196, 416] on button "Next" at bounding box center [1179, 410] width 120 height 630
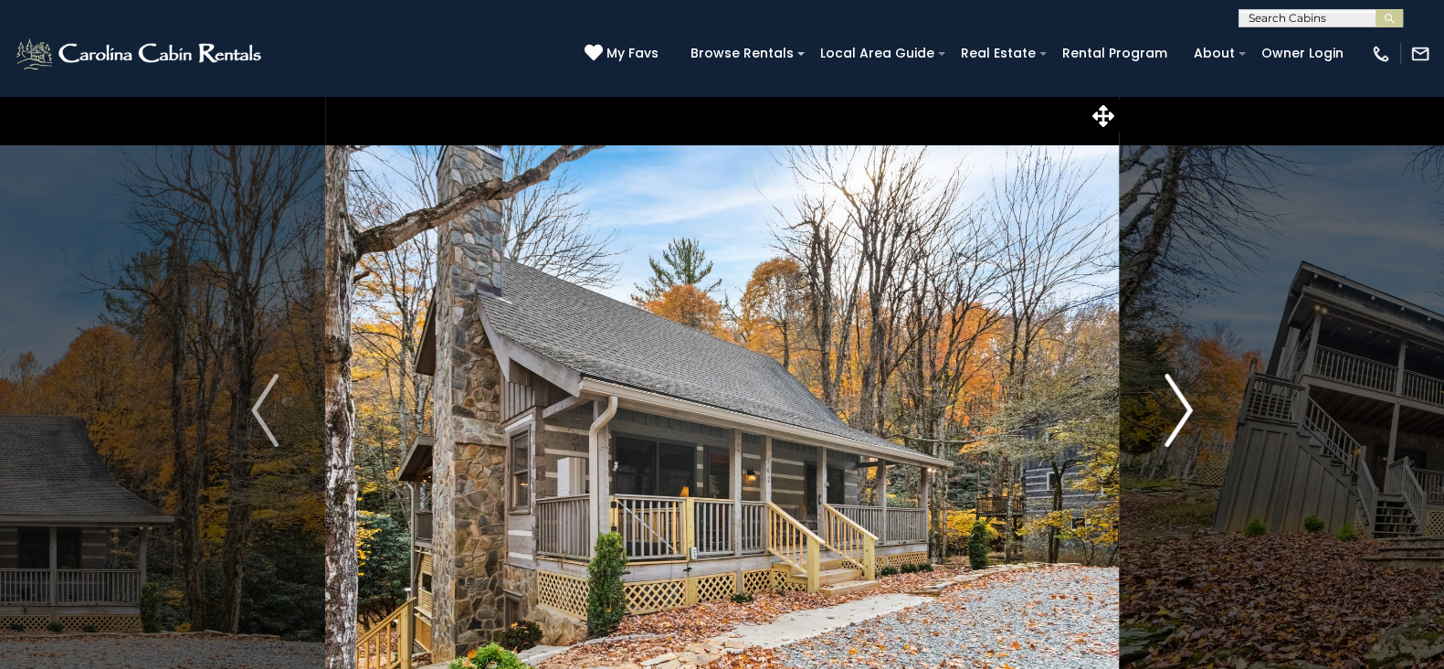
click at [1196, 416] on button "Next" at bounding box center [1179, 410] width 120 height 630
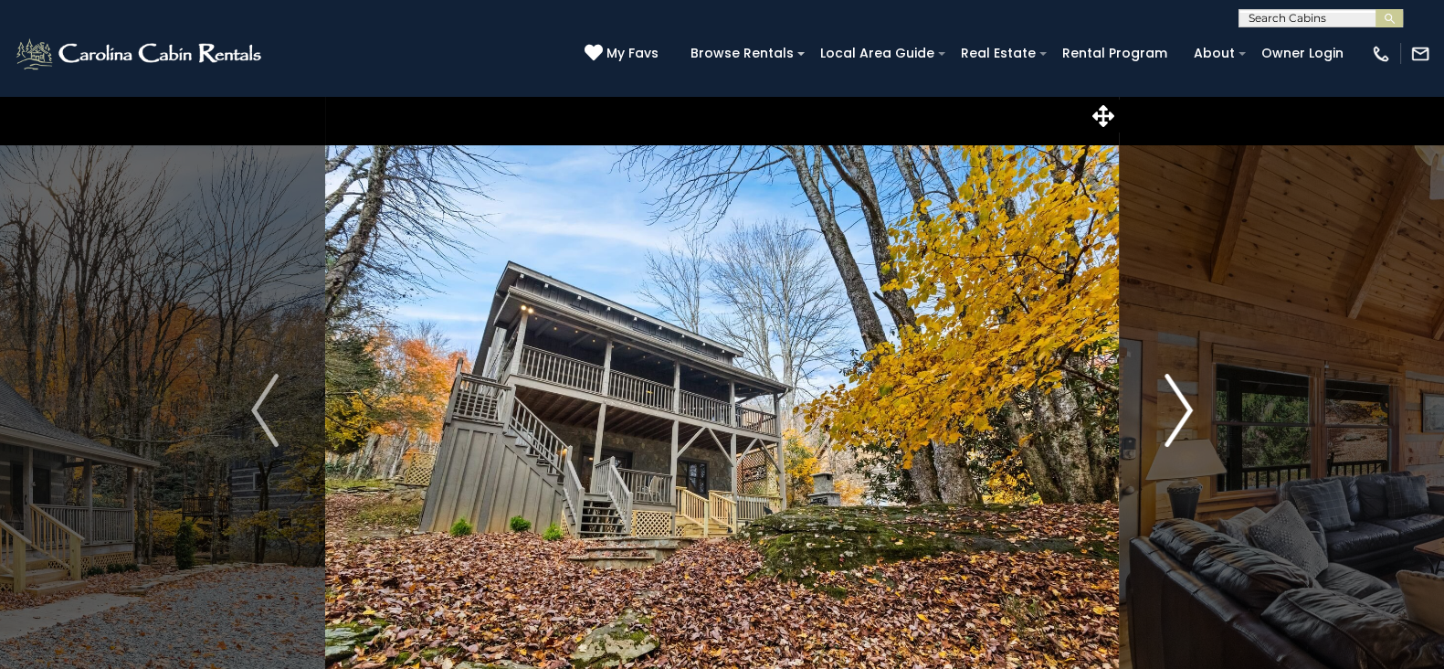
click at [1196, 416] on button "Next" at bounding box center [1179, 410] width 120 height 630
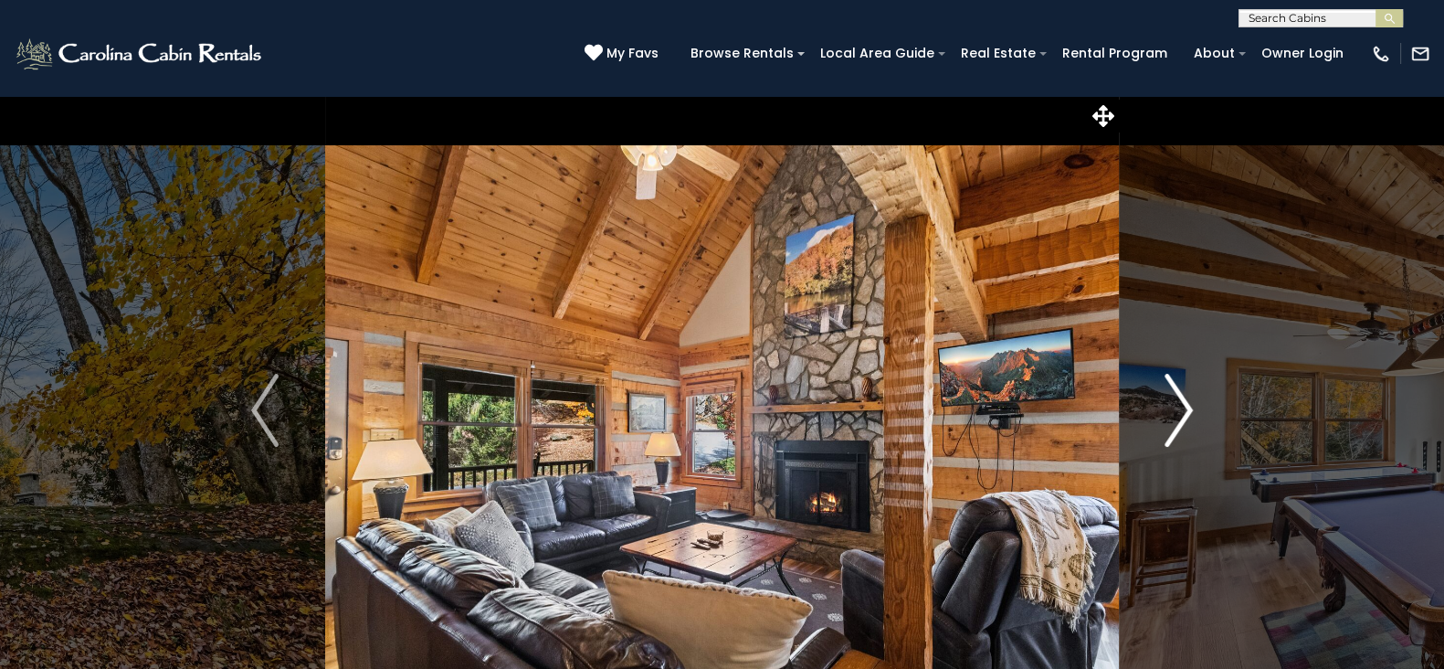
click at [1196, 416] on button "Next" at bounding box center [1179, 410] width 120 height 630
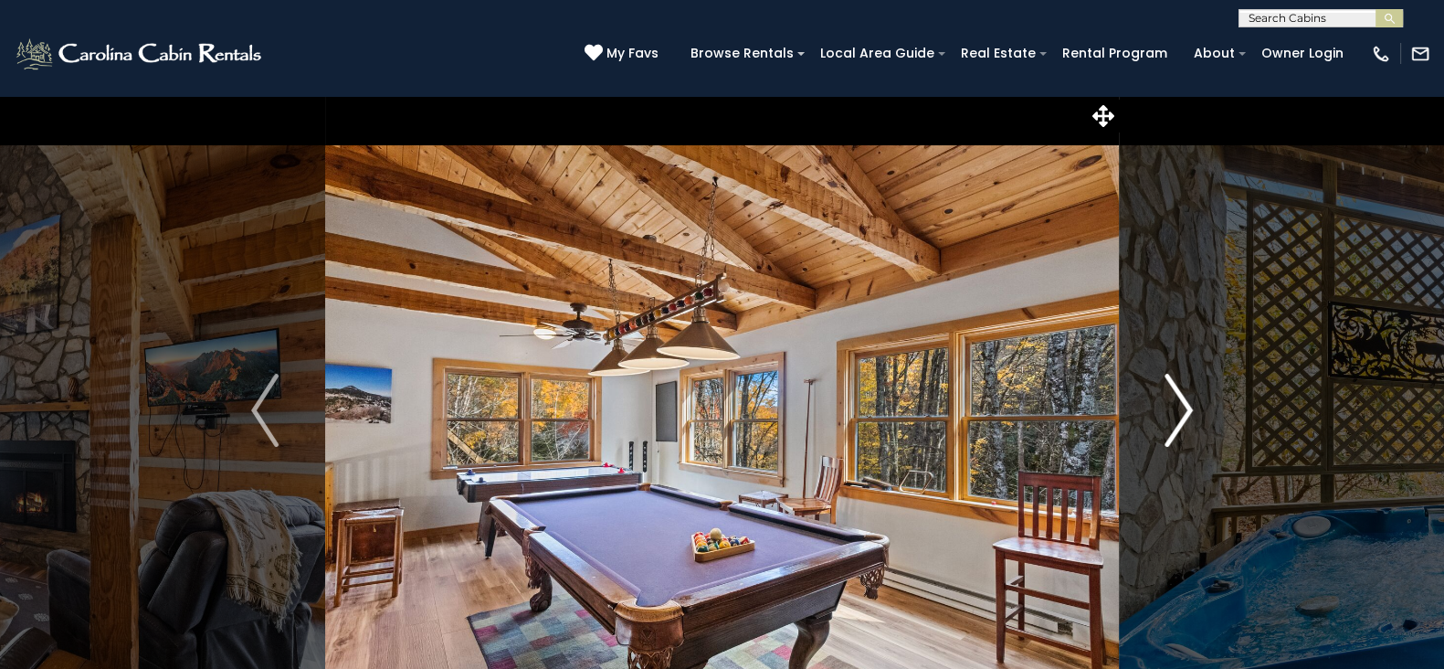
click at [1196, 416] on button "Next" at bounding box center [1179, 410] width 120 height 630
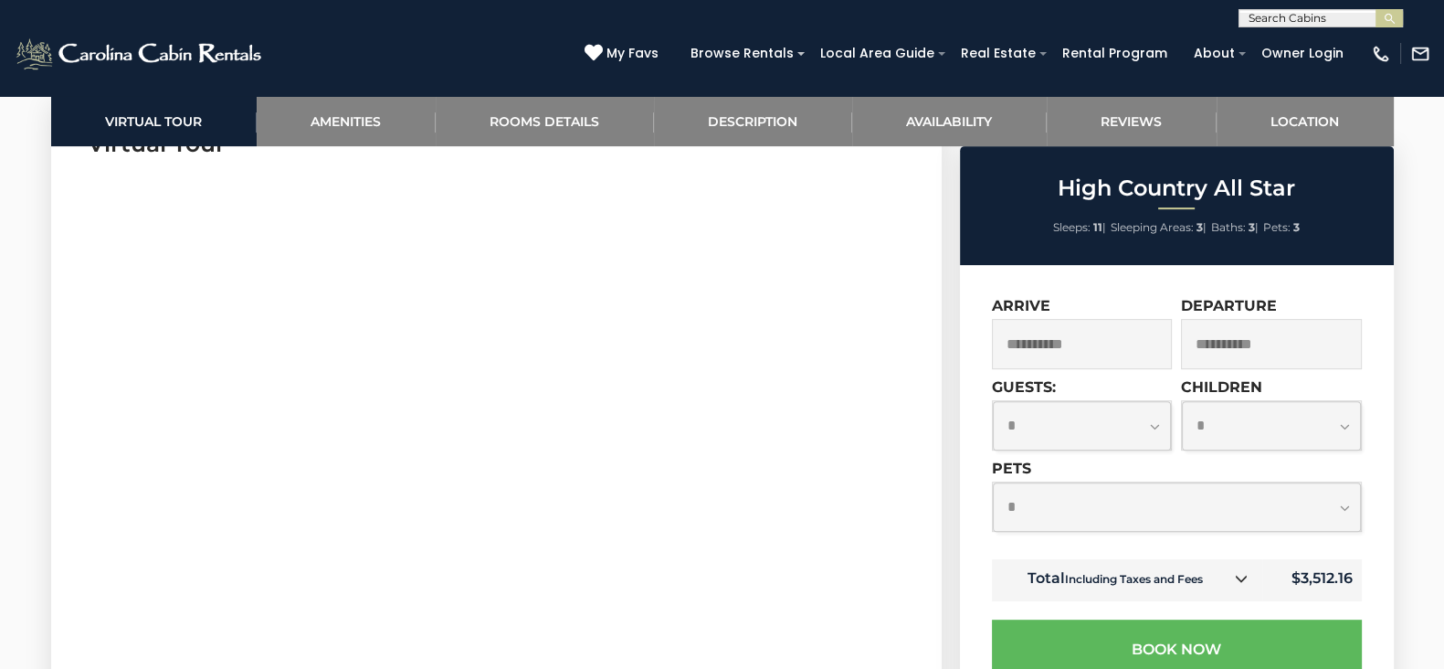
scroll to position [931, 0]
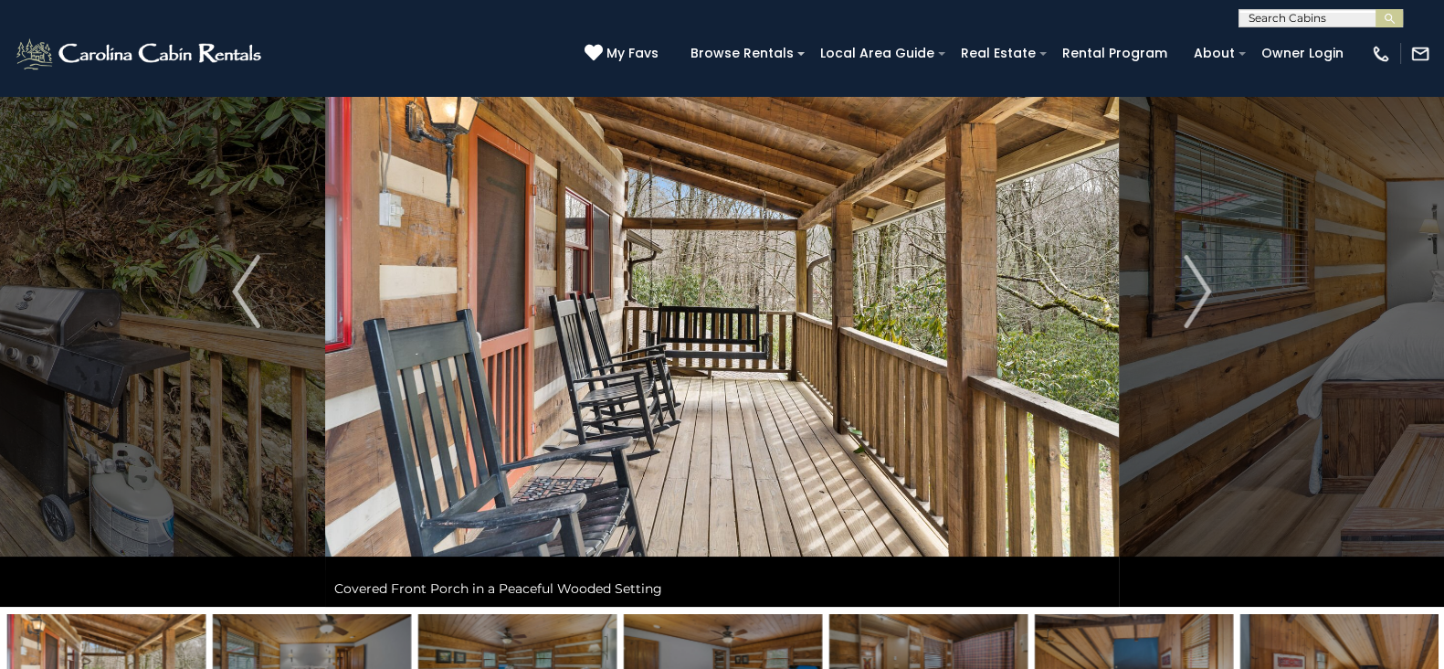
scroll to position [118, 0]
click at [1175, 311] on button "Next" at bounding box center [1197, 292] width 157 height 630
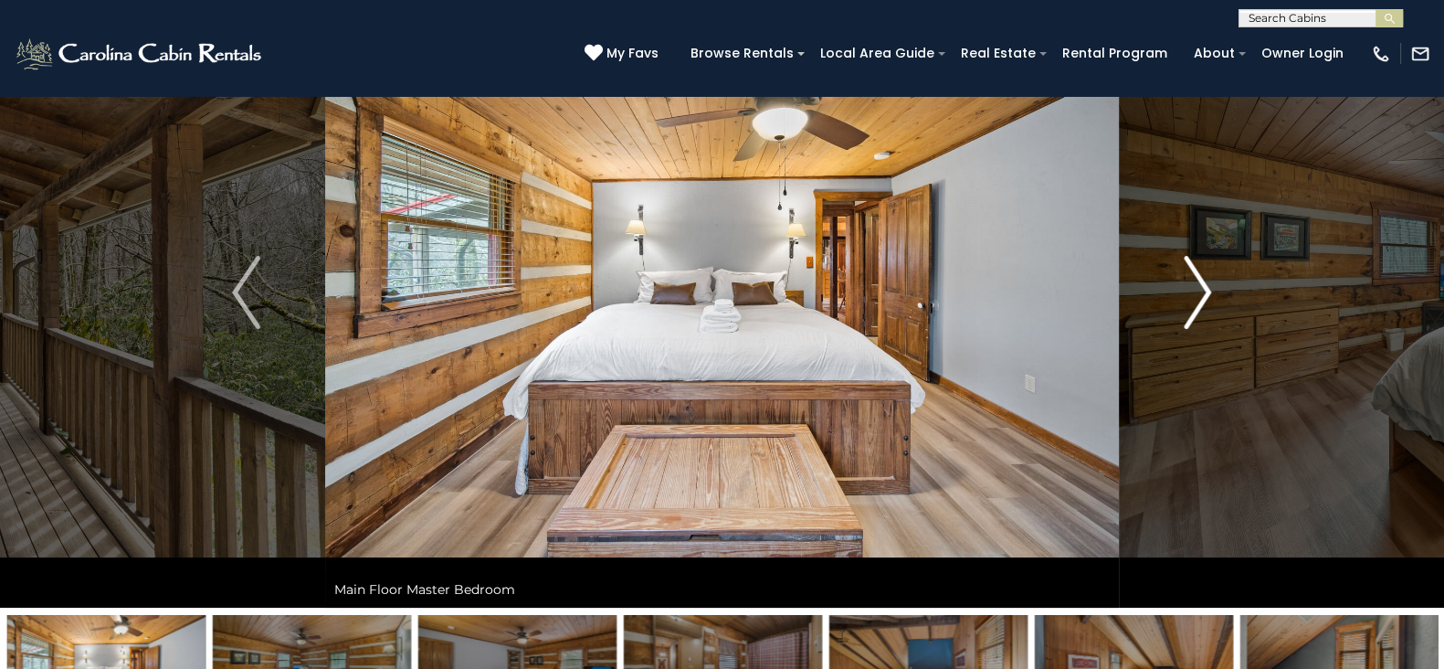
click at [1188, 289] on img "Next" at bounding box center [1197, 292] width 27 height 73
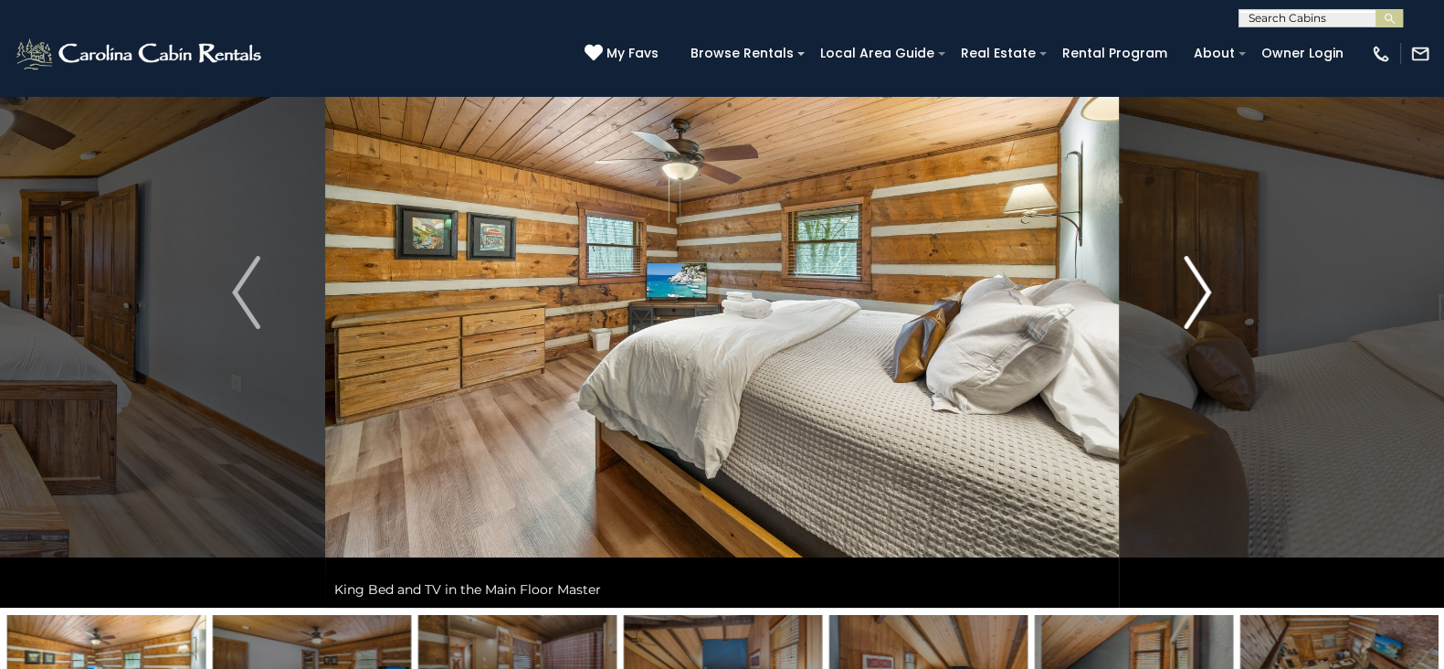
click at [1188, 289] on img "Next" at bounding box center [1197, 292] width 27 height 73
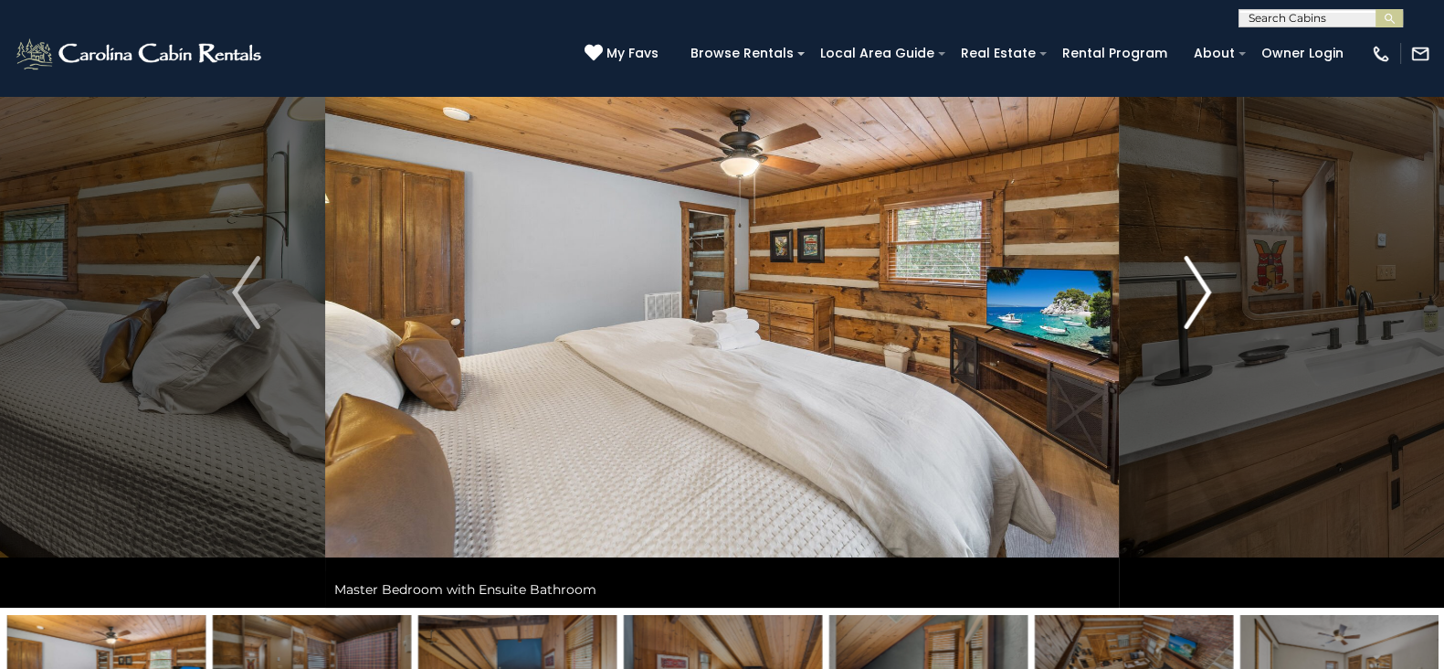
click at [1188, 289] on img "Next" at bounding box center [1197, 292] width 27 height 73
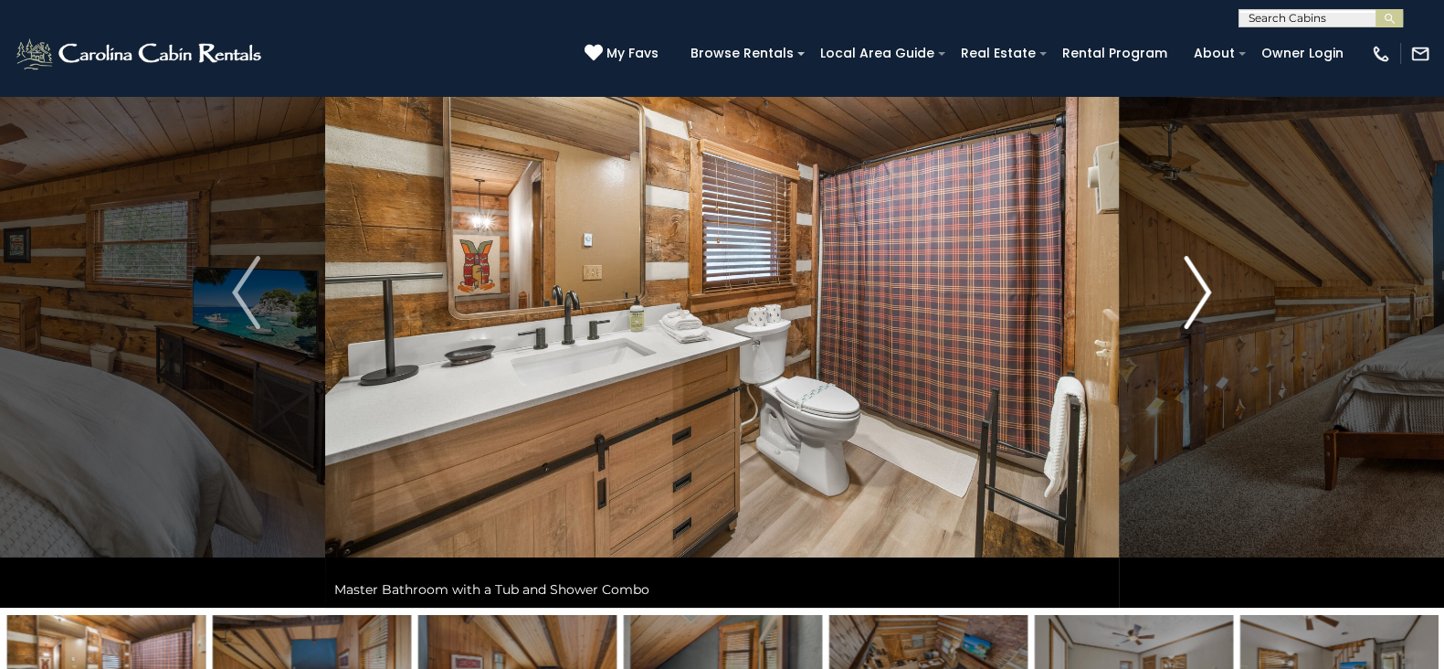
click at [1188, 289] on img "Next" at bounding box center [1197, 292] width 27 height 73
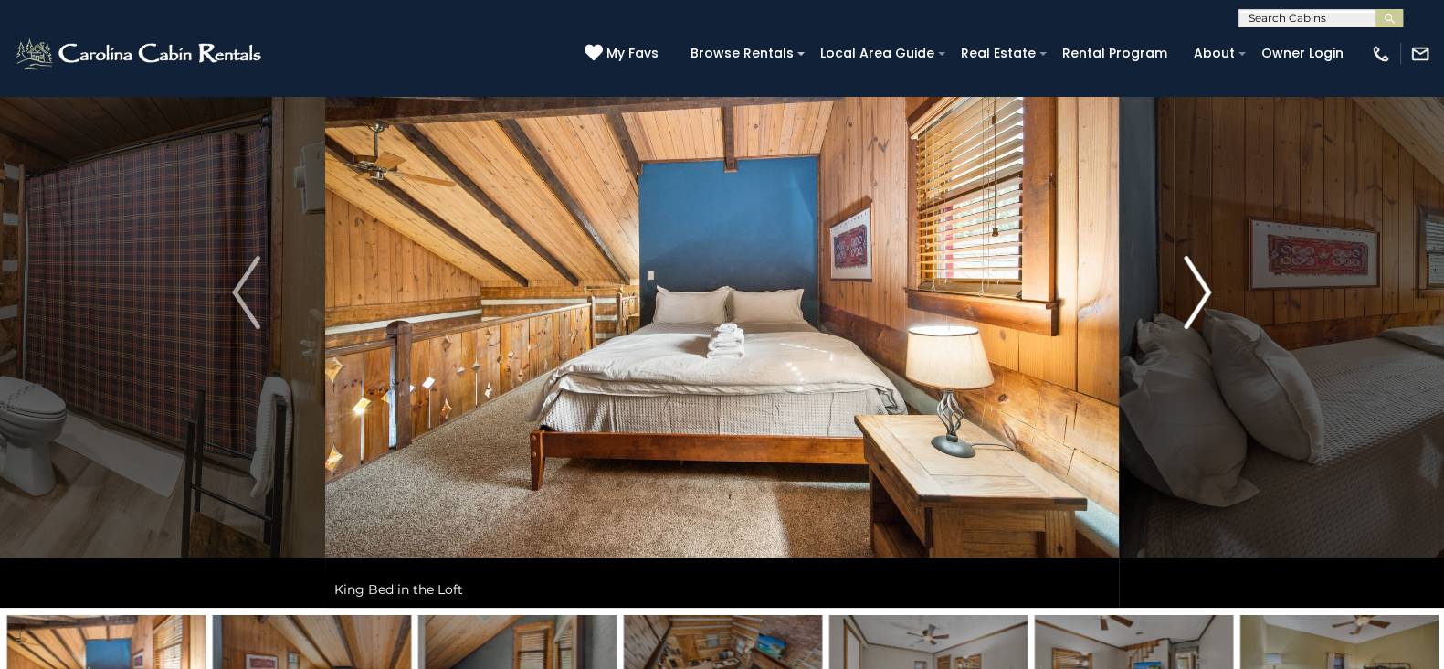
click at [1188, 289] on img "Next" at bounding box center [1197, 292] width 27 height 73
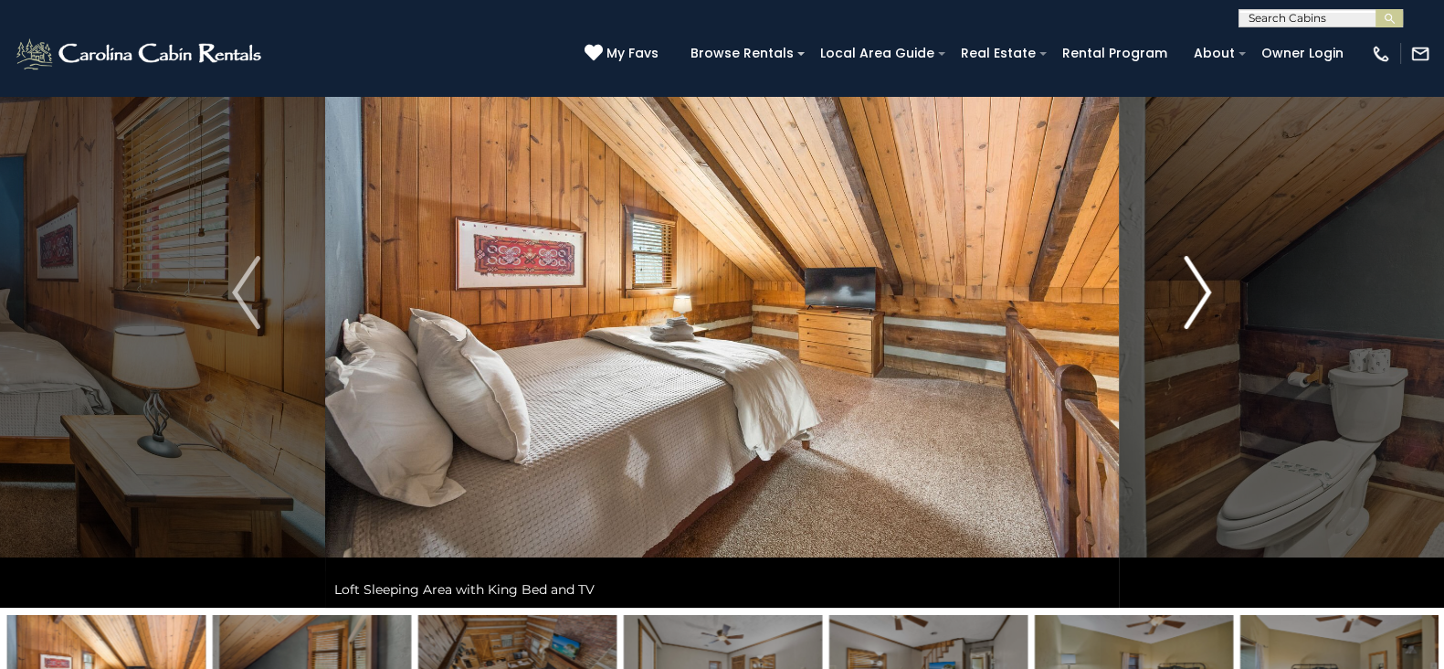
click at [1188, 289] on img "Next" at bounding box center [1197, 292] width 27 height 73
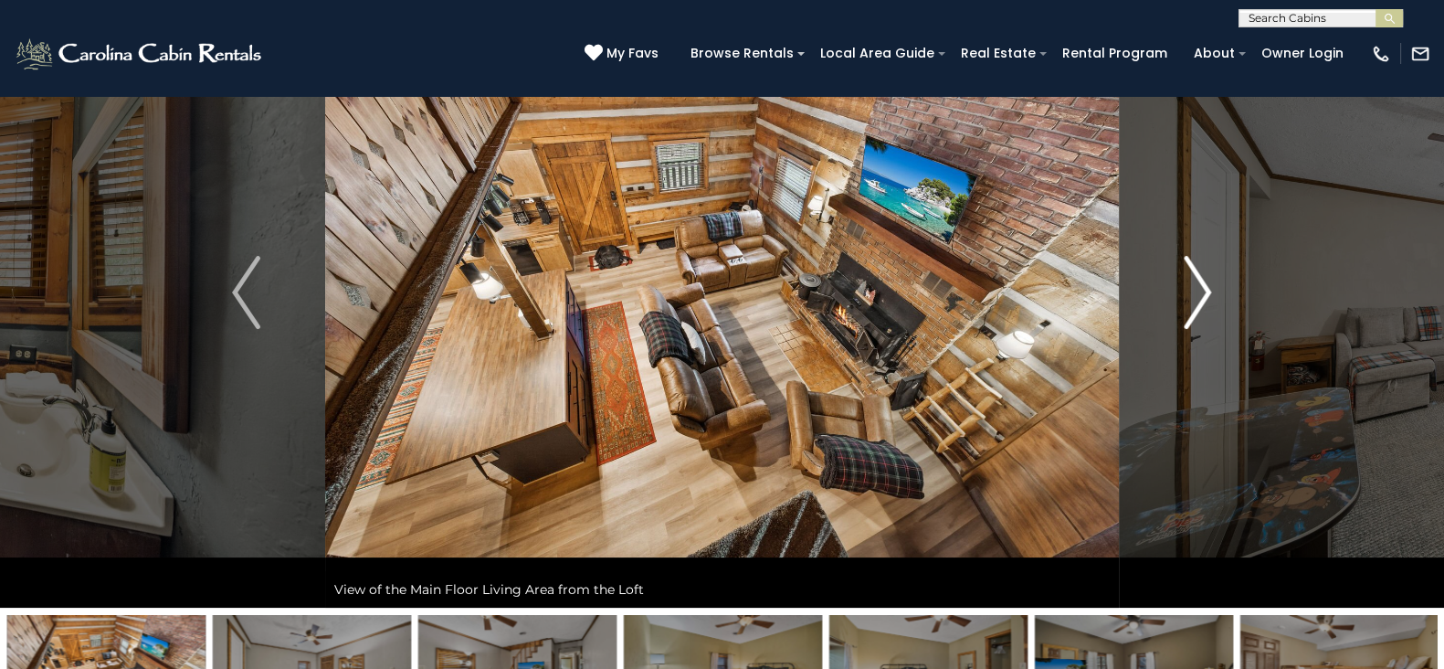
click at [1188, 289] on img "Next" at bounding box center [1197, 292] width 27 height 73
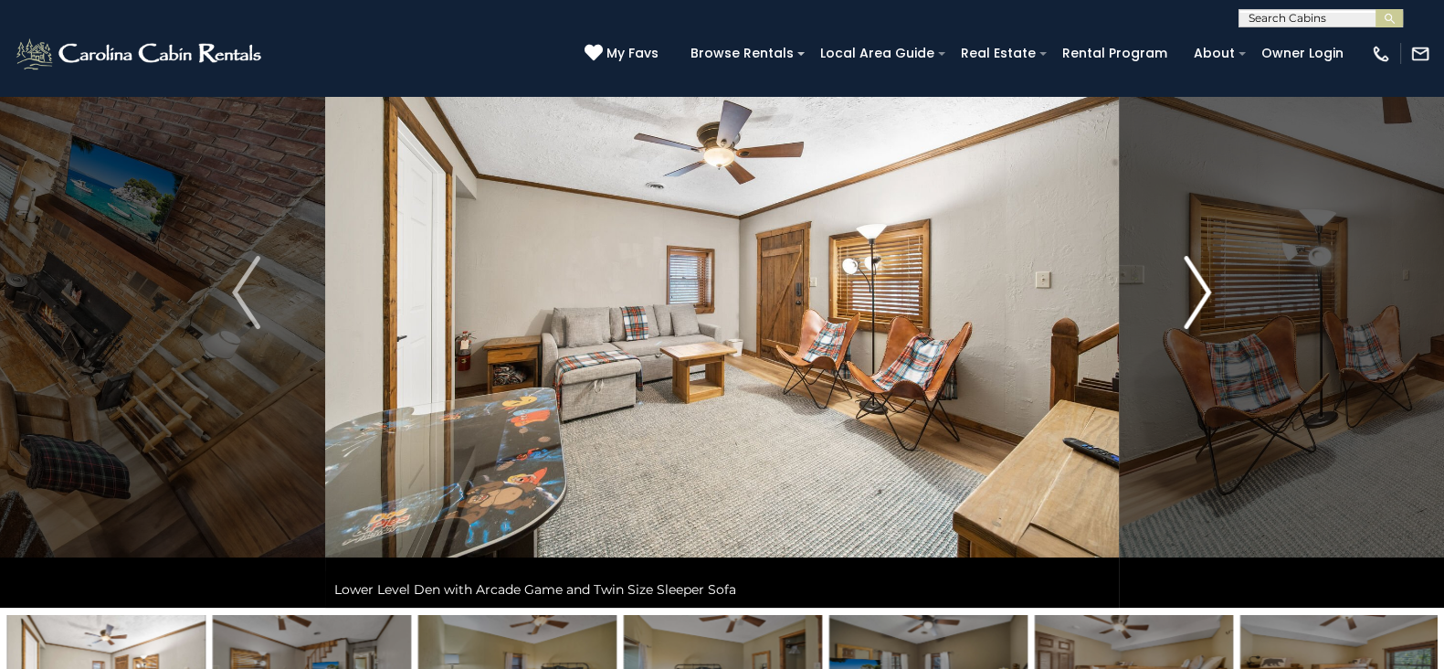
click at [1188, 289] on img "Next" at bounding box center [1197, 292] width 27 height 73
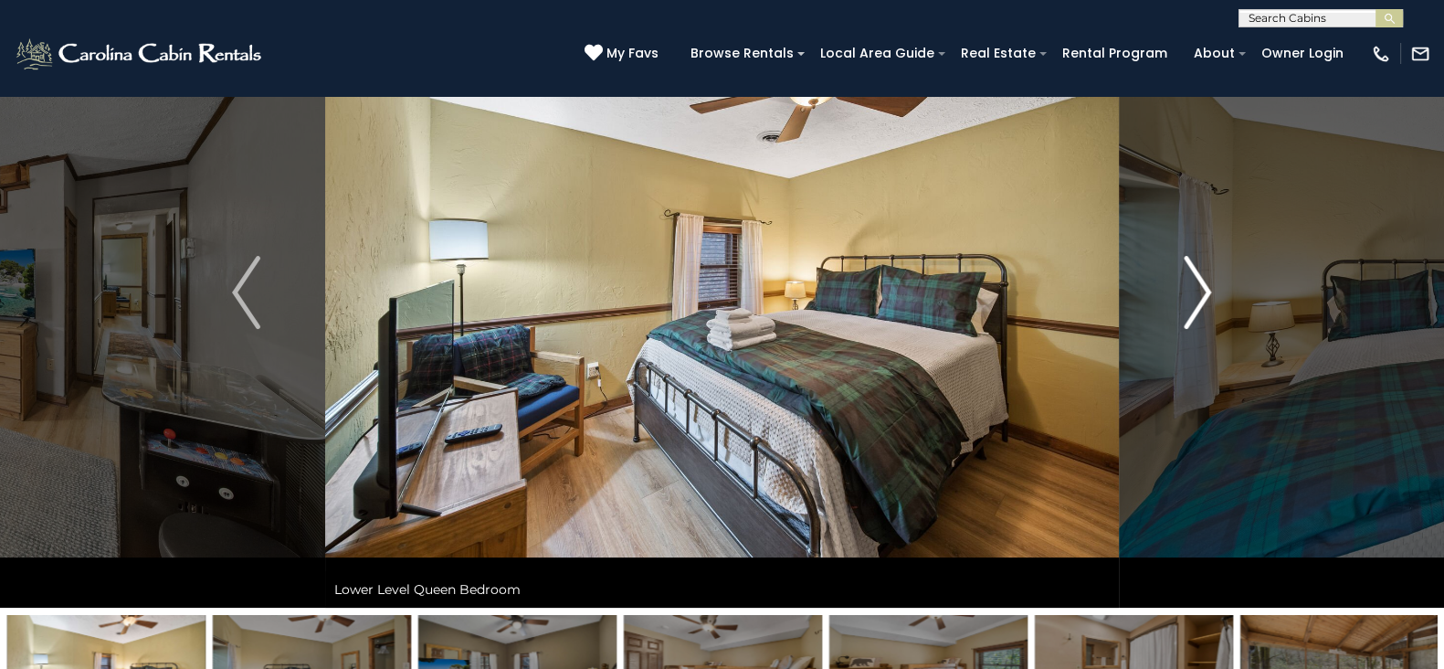
click at [1188, 289] on img "Next" at bounding box center [1197, 292] width 27 height 73
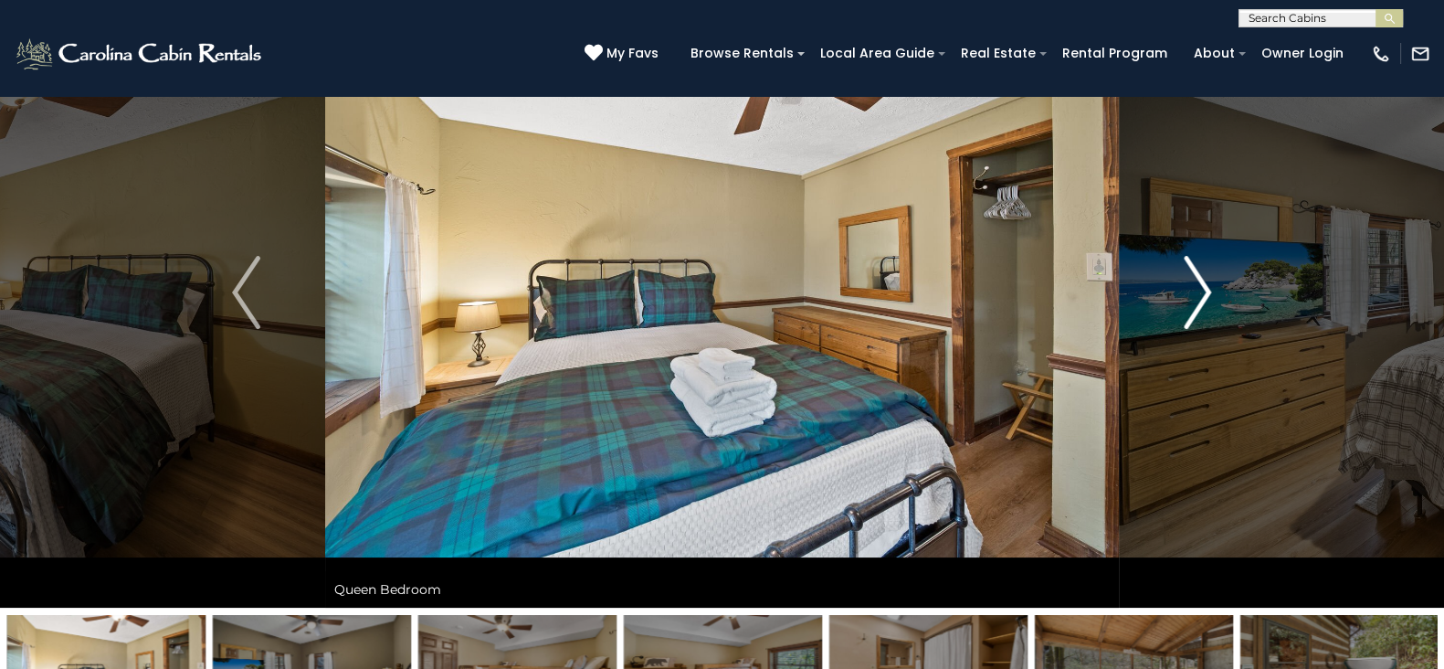
click at [1188, 289] on img "Next" at bounding box center [1197, 292] width 27 height 73
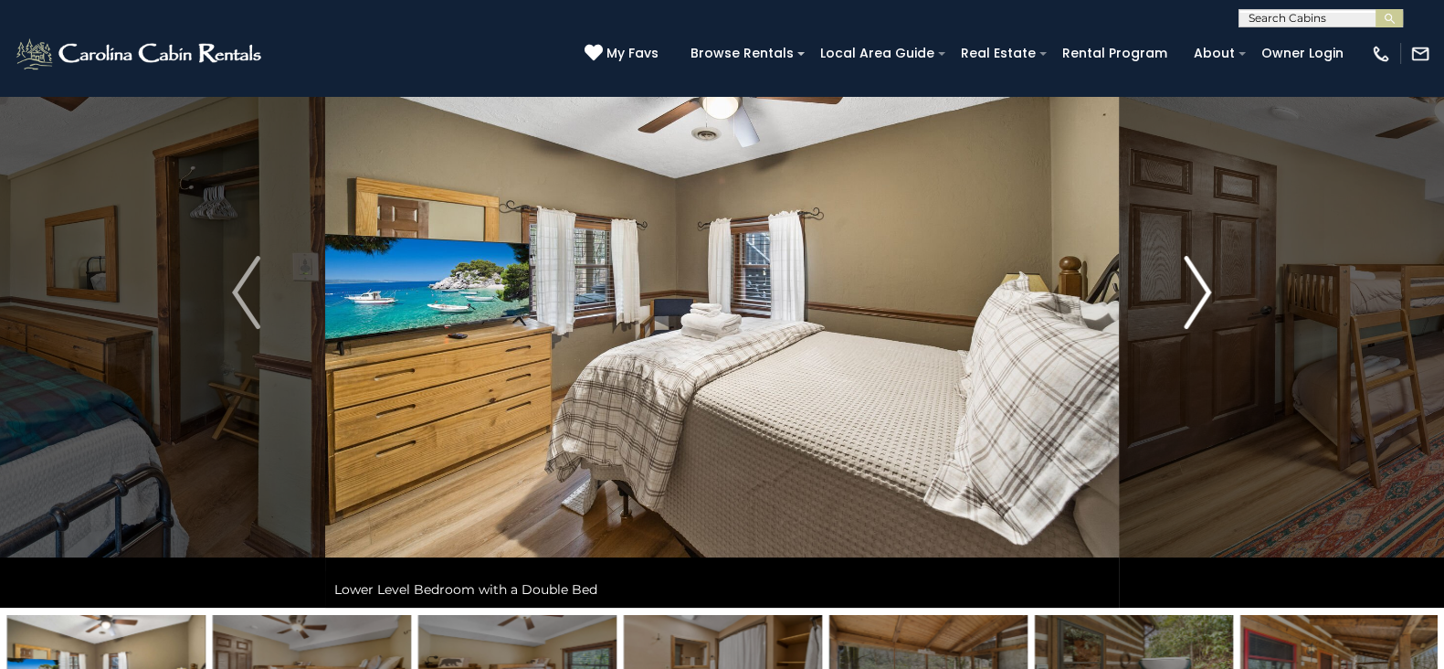
click at [1188, 289] on img "Next" at bounding box center [1197, 292] width 27 height 73
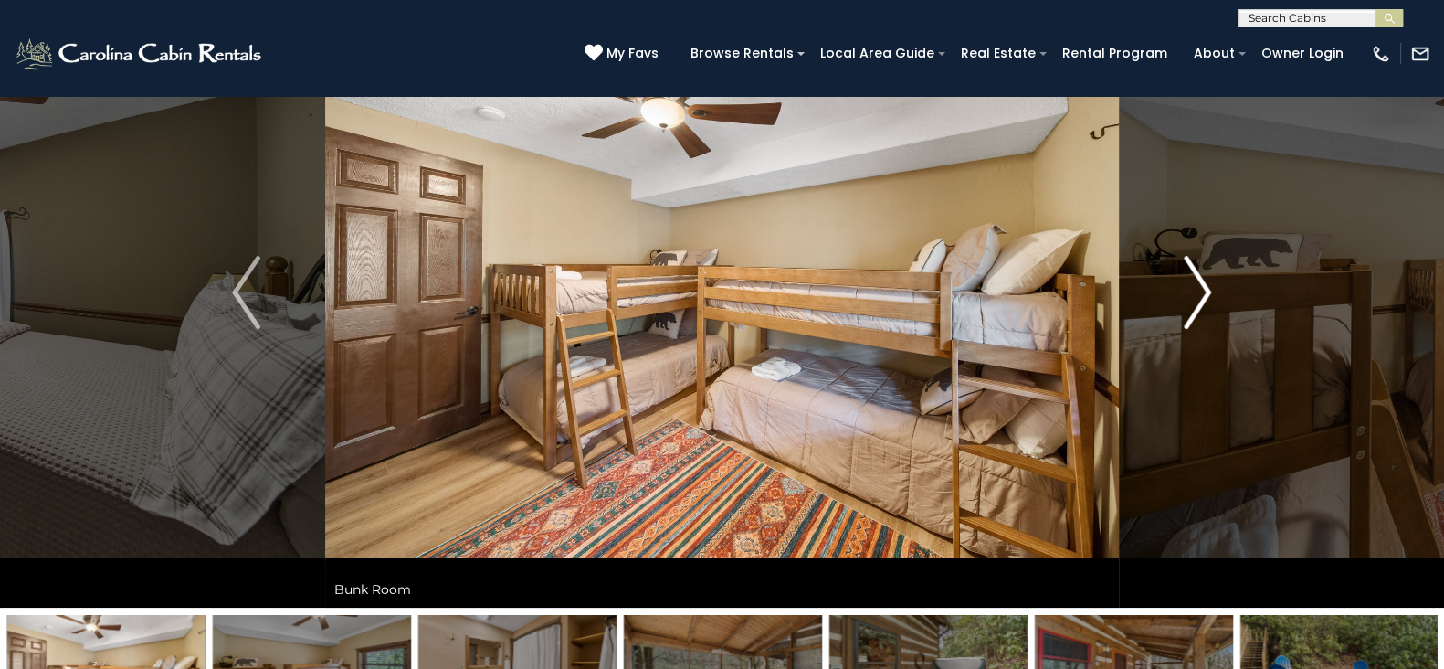
click at [1188, 289] on img "Next" at bounding box center [1197, 292] width 27 height 73
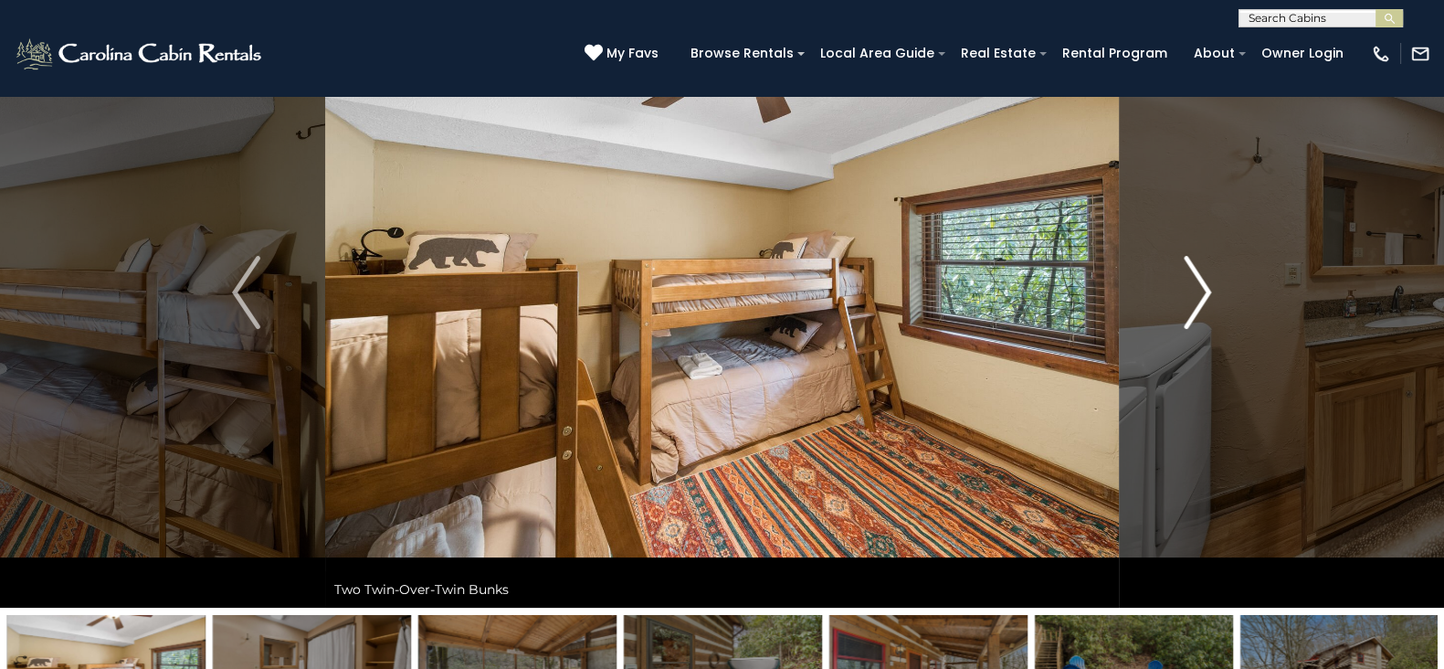
click at [1188, 289] on img "Next" at bounding box center [1197, 292] width 27 height 73
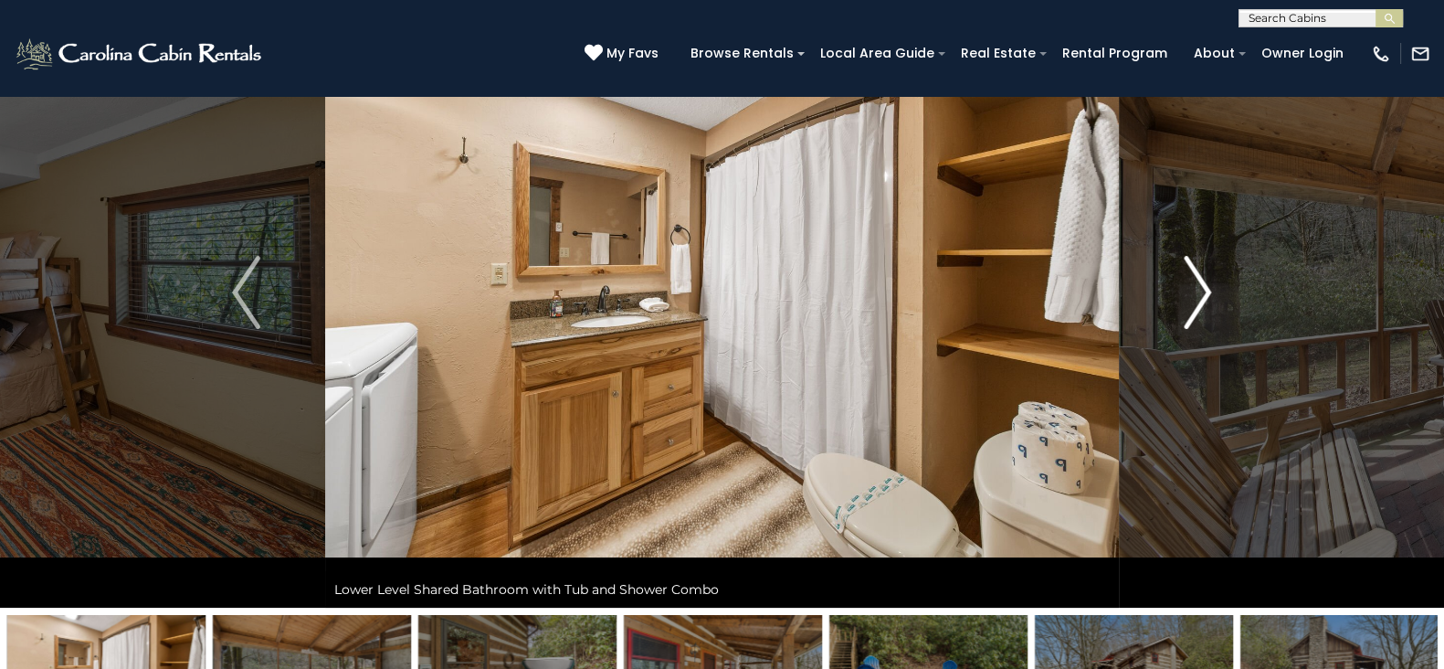
click at [1188, 289] on img "Next" at bounding box center [1197, 292] width 27 height 73
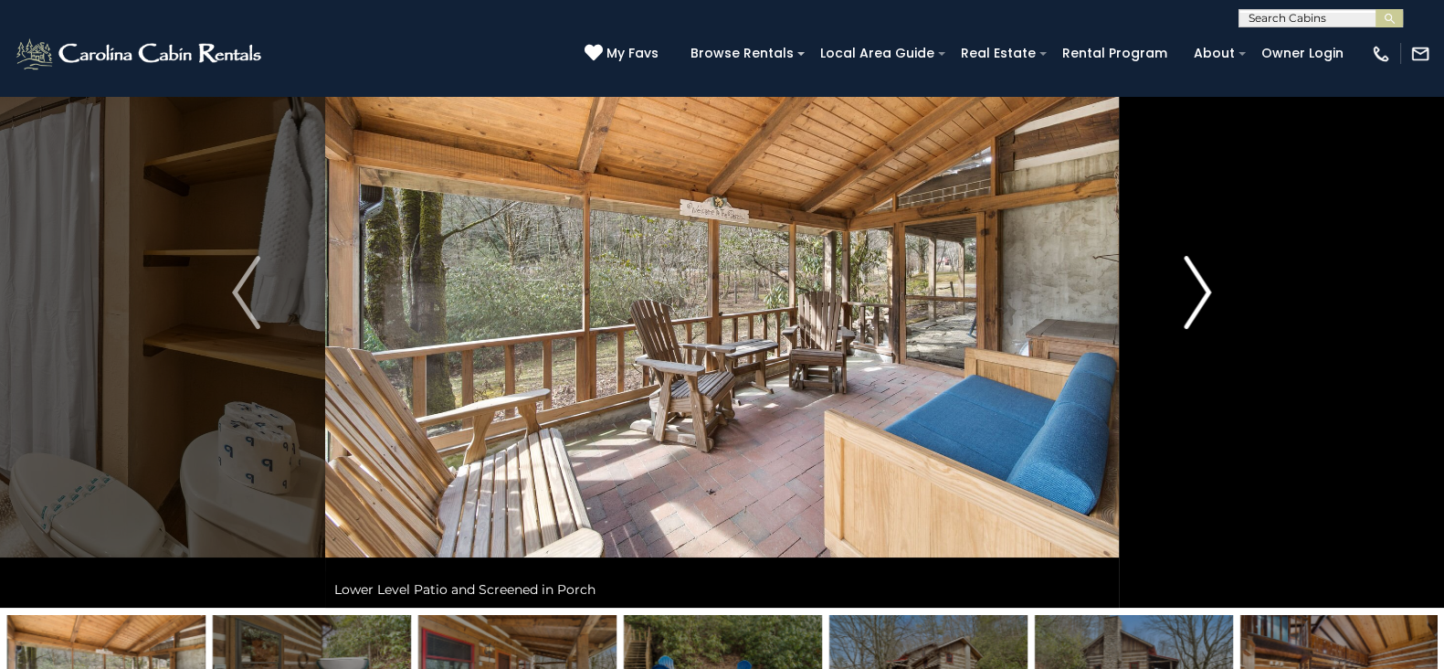
click at [1188, 289] on img "Next" at bounding box center [1197, 292] width 27 height 73
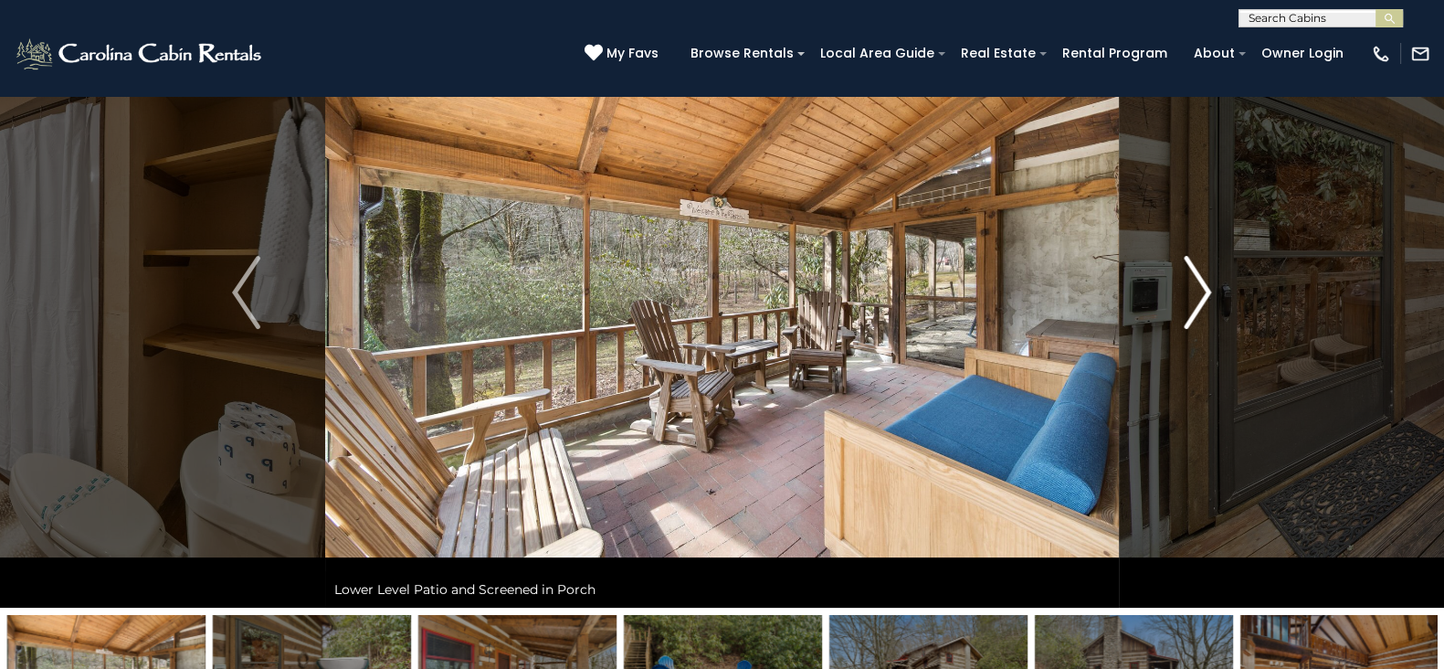
click at [1188, 289] on img "Next" at bounding box center [1197, 292] width 27 height 73
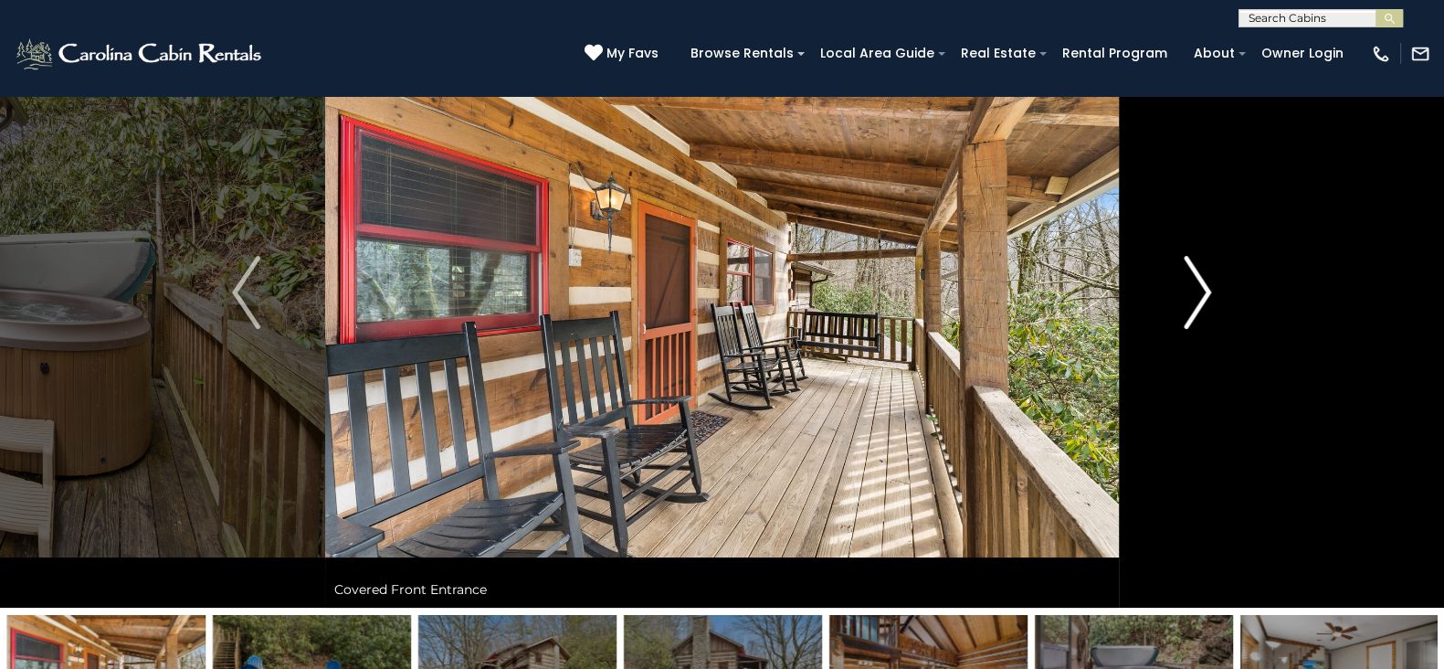
click at [1188, 289] on img "Next" at bounding box center [1197, 292] width 27 height 73
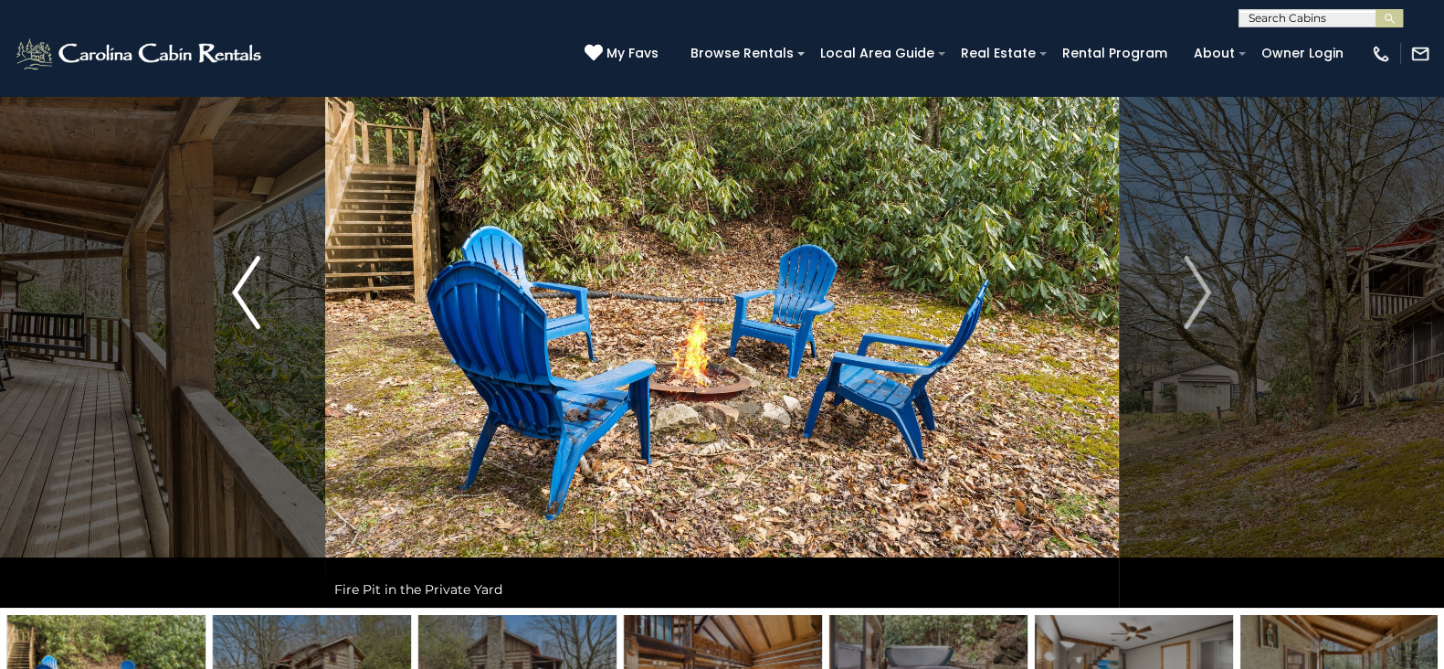
click at [238, 271] on img "Previous" at bounding box center [245, 292] width 27 height 73
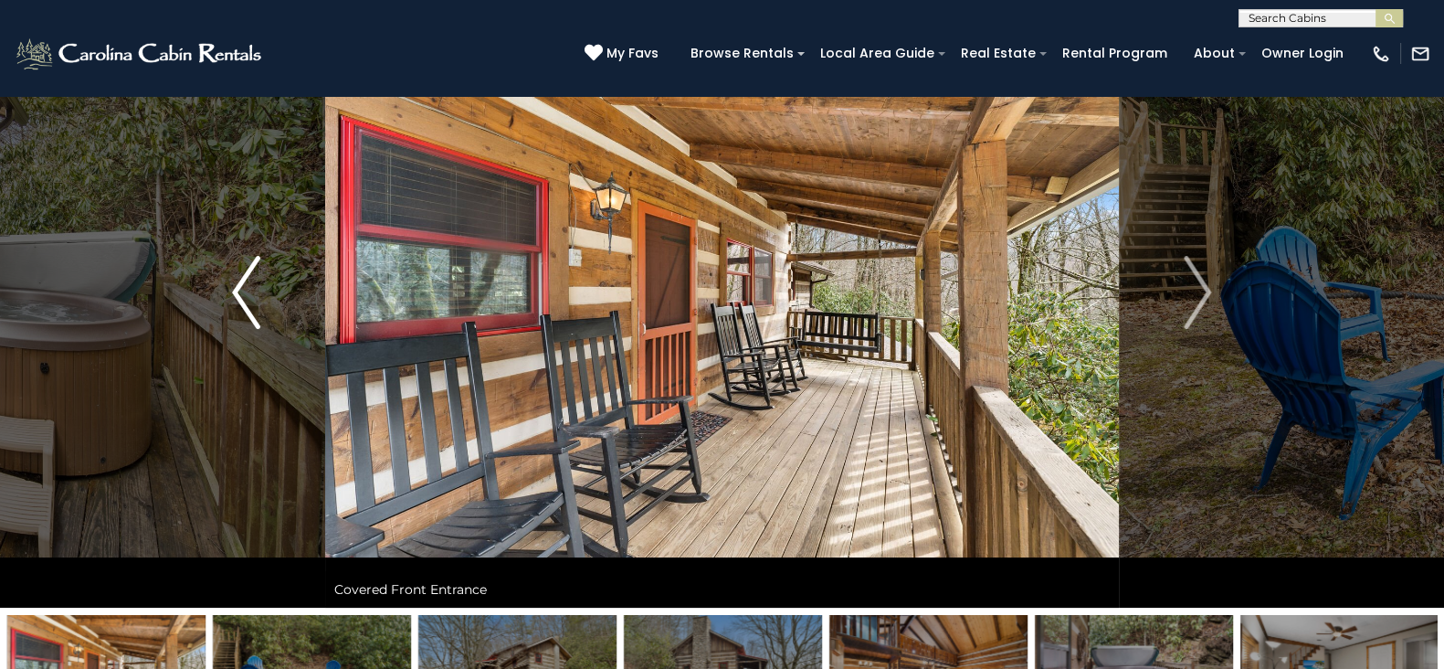
click at [238, 271] on img "Previous" at bounding box center [245, 292] width 27 height 73
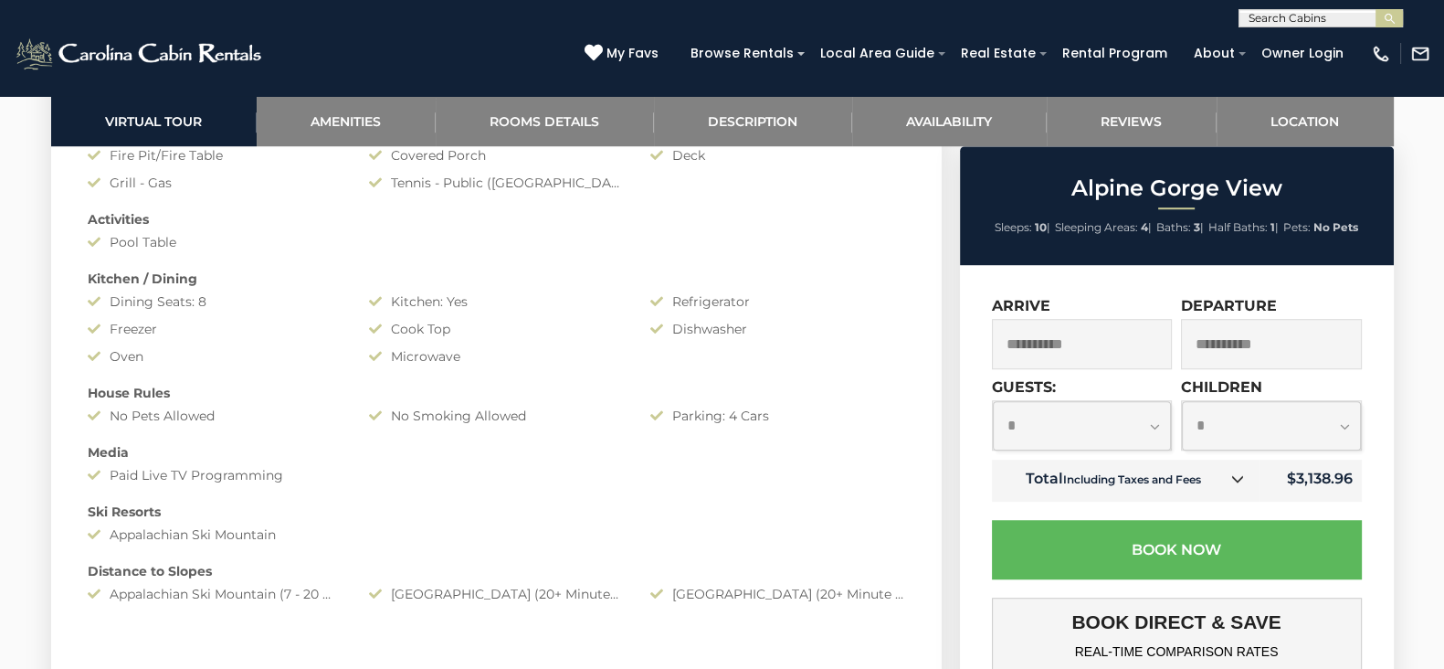
scroll to position [1691, 0]
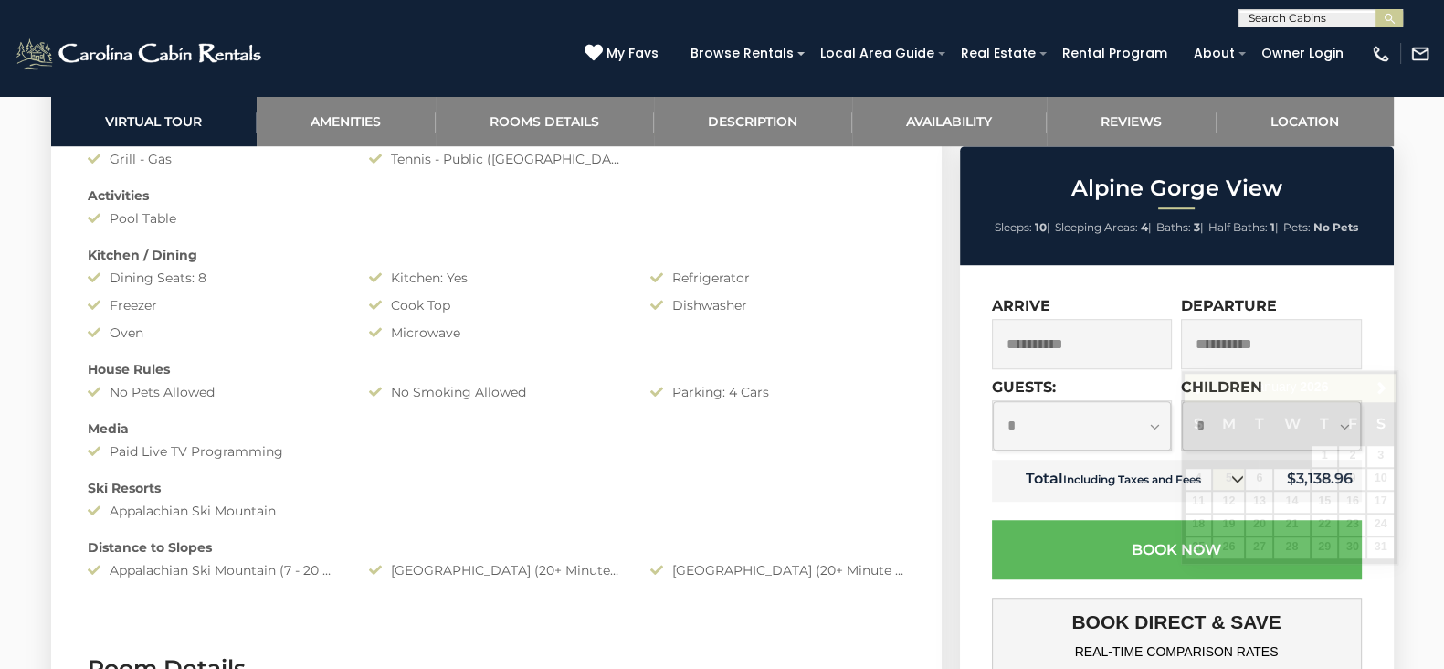
click at [1263, 340] on input "**********" at bounding box center [1271, 344] width 181 height 50
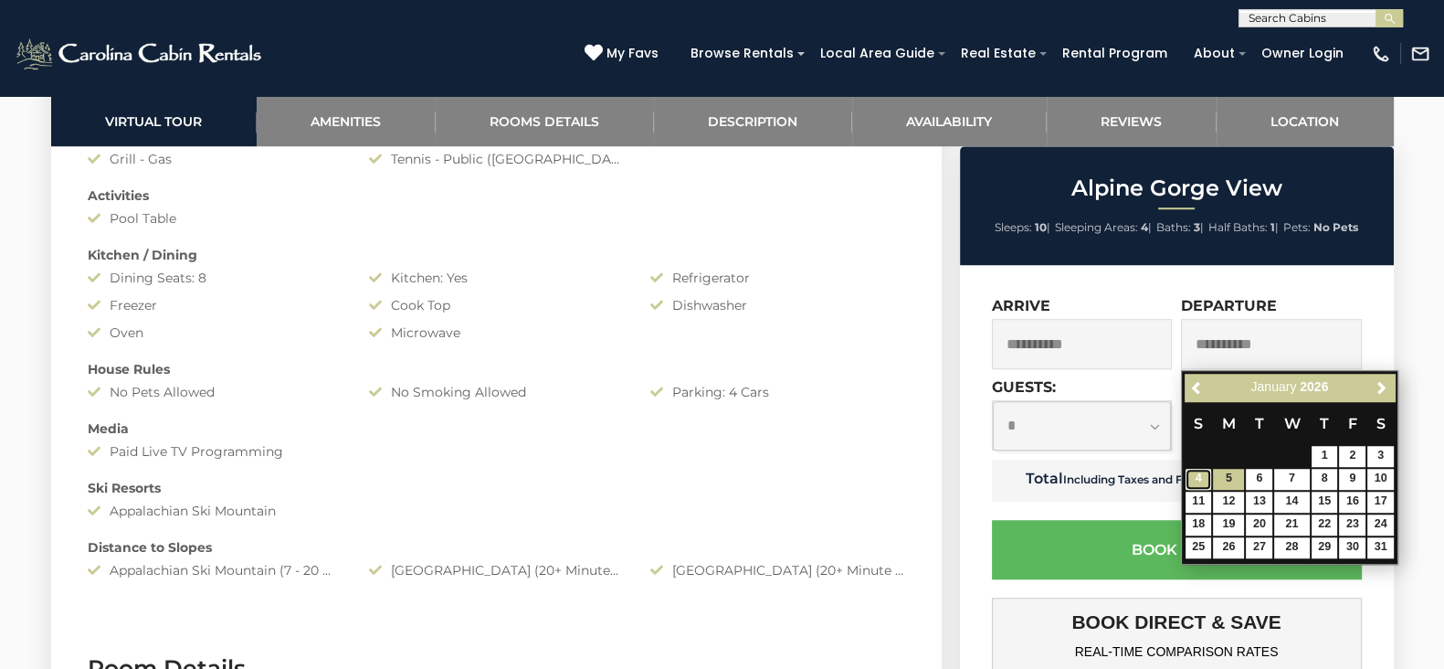
click at [1193, 470] on link "4" at bounding box center [1198, 479] width 26 height 21
type input "**********"
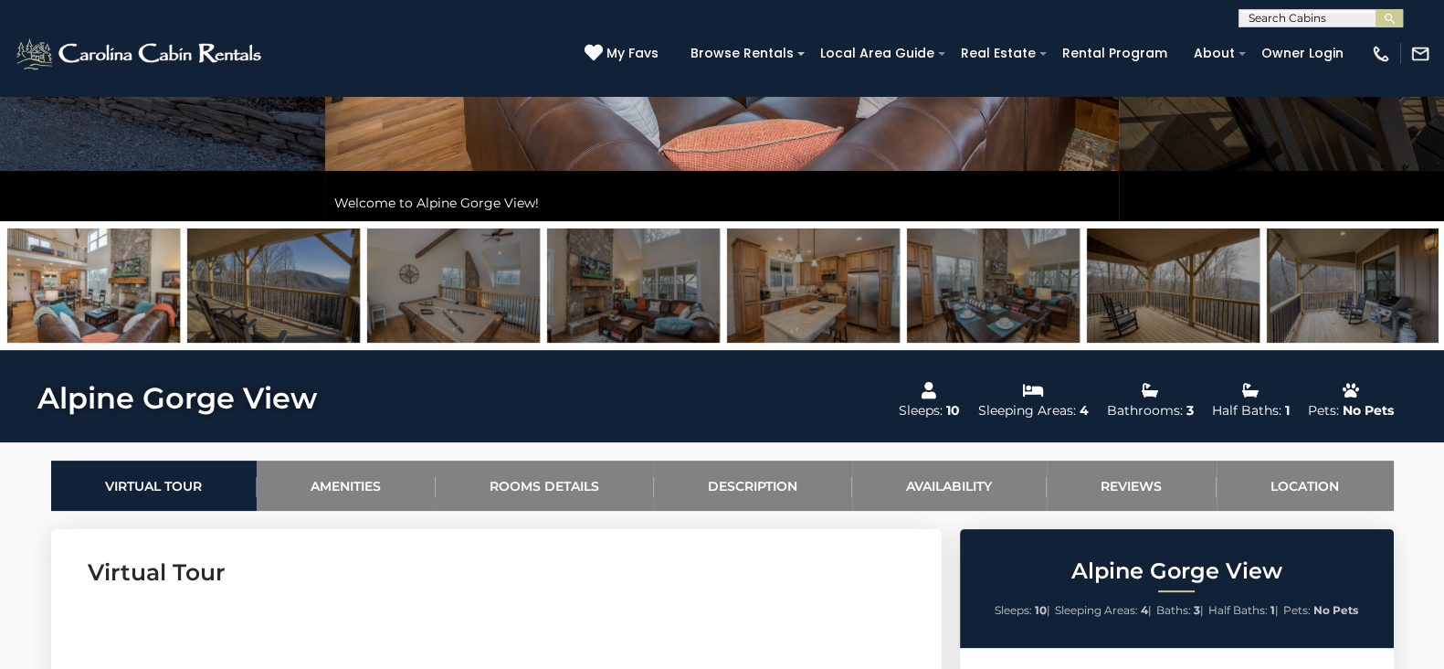
scroll to position [0, 0]
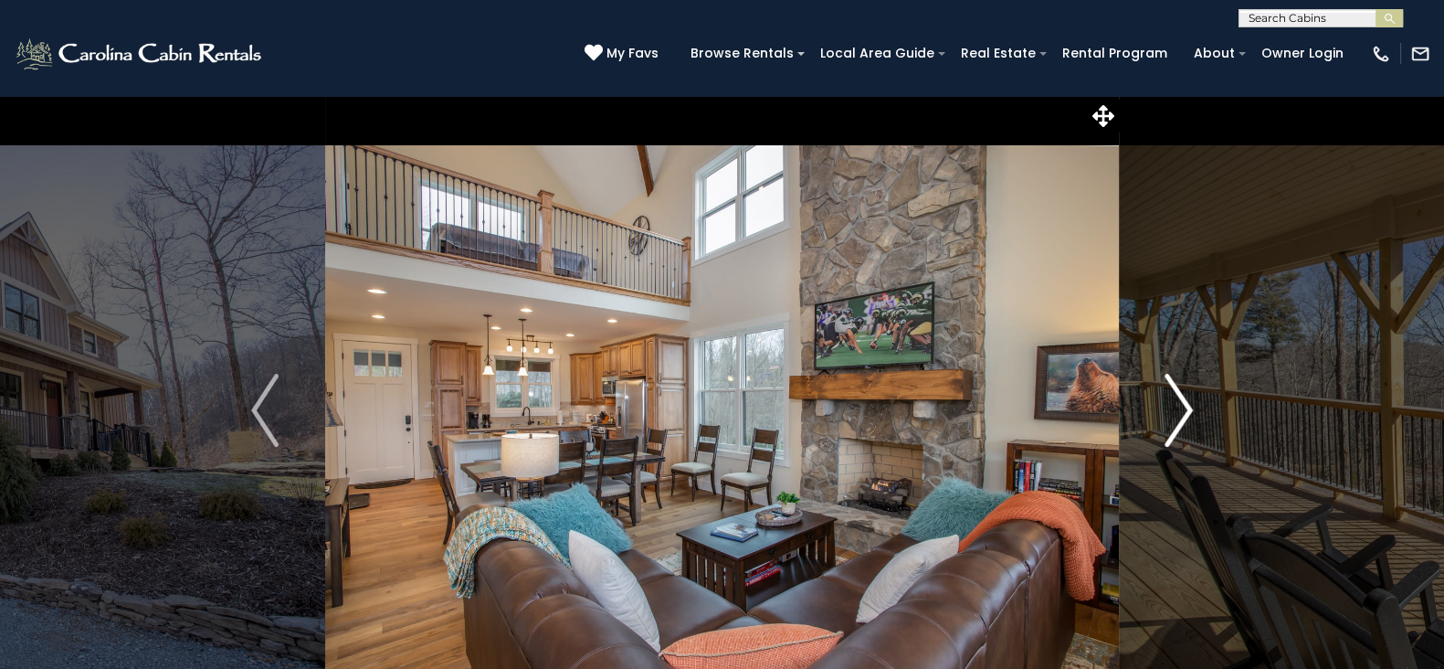
click at [1192, 410] on button "Next" at bounding box center [1179, 410] width 120 height 630
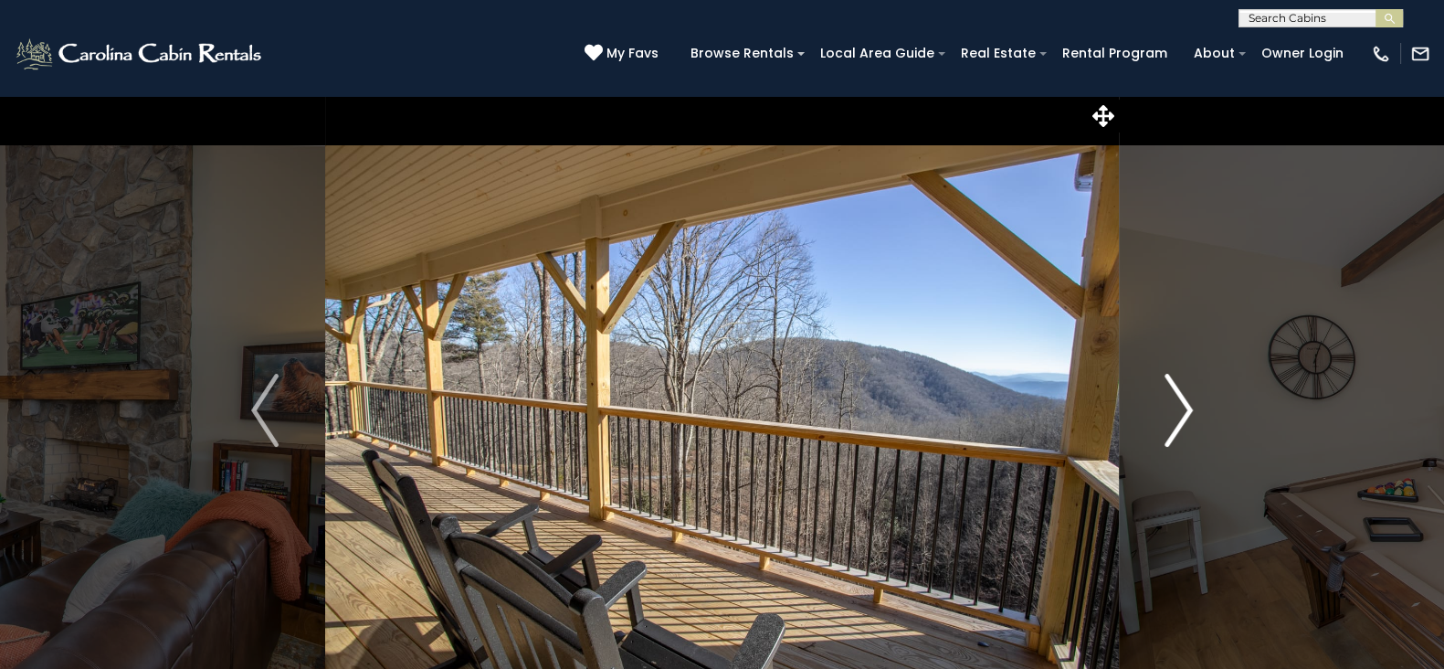
click at [1192, 410] on button "Next" at bounding box center [1179, 410] width 120 height 630
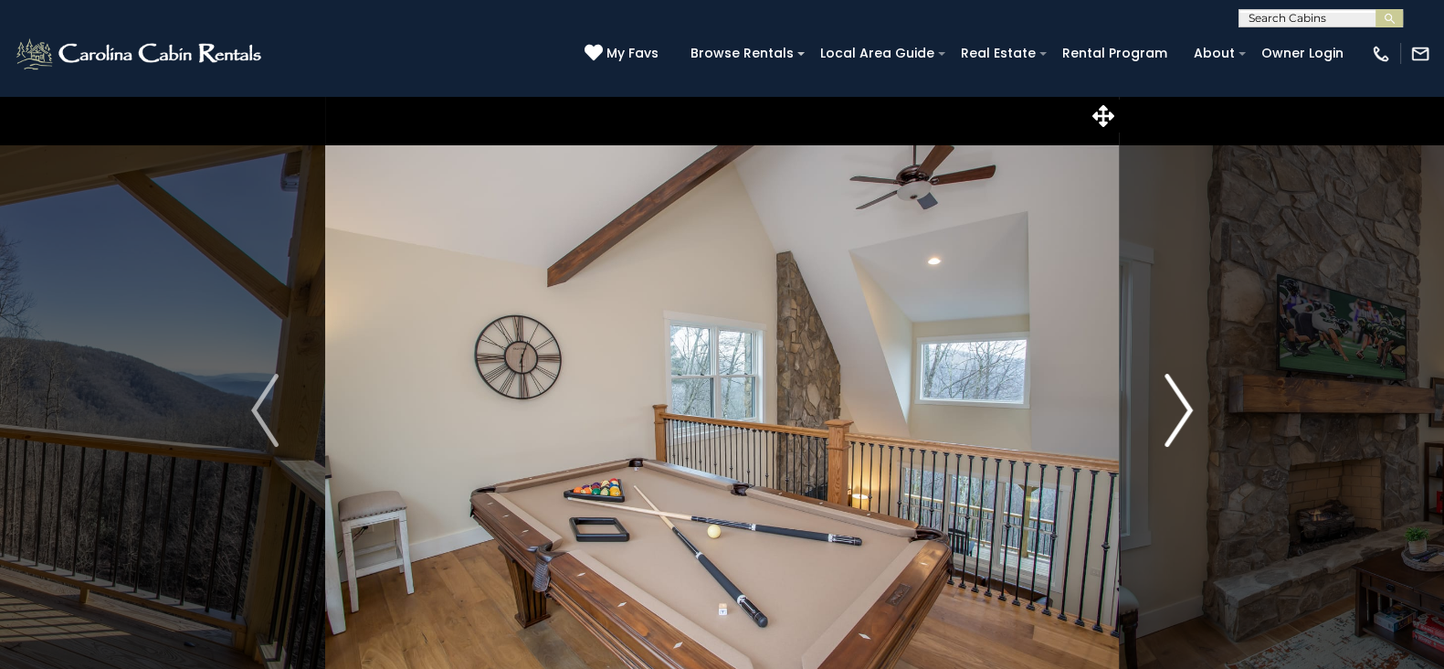
click at [1192, 410] on button "Next" at bounding box center [1179, 410] width 120 height 630
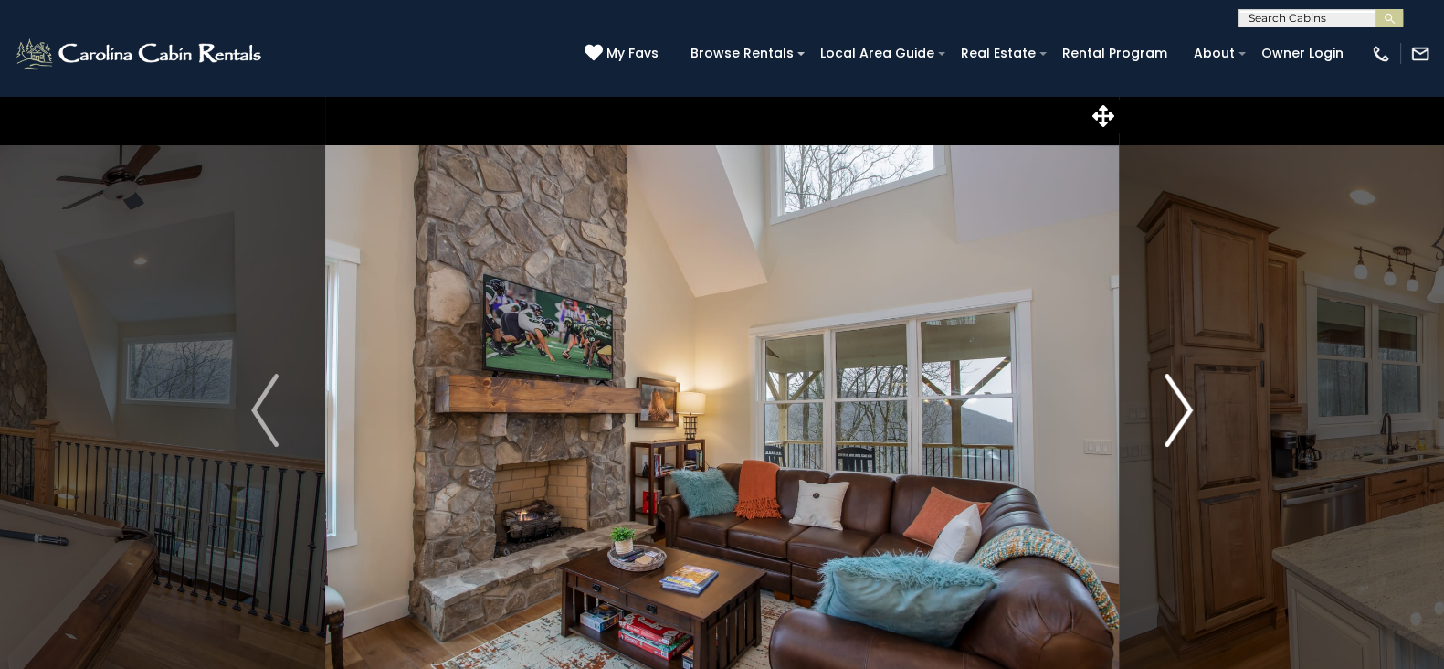
click at [1192, 410] on button "Next" at bounding box center [1179, 410] width 120 height 630
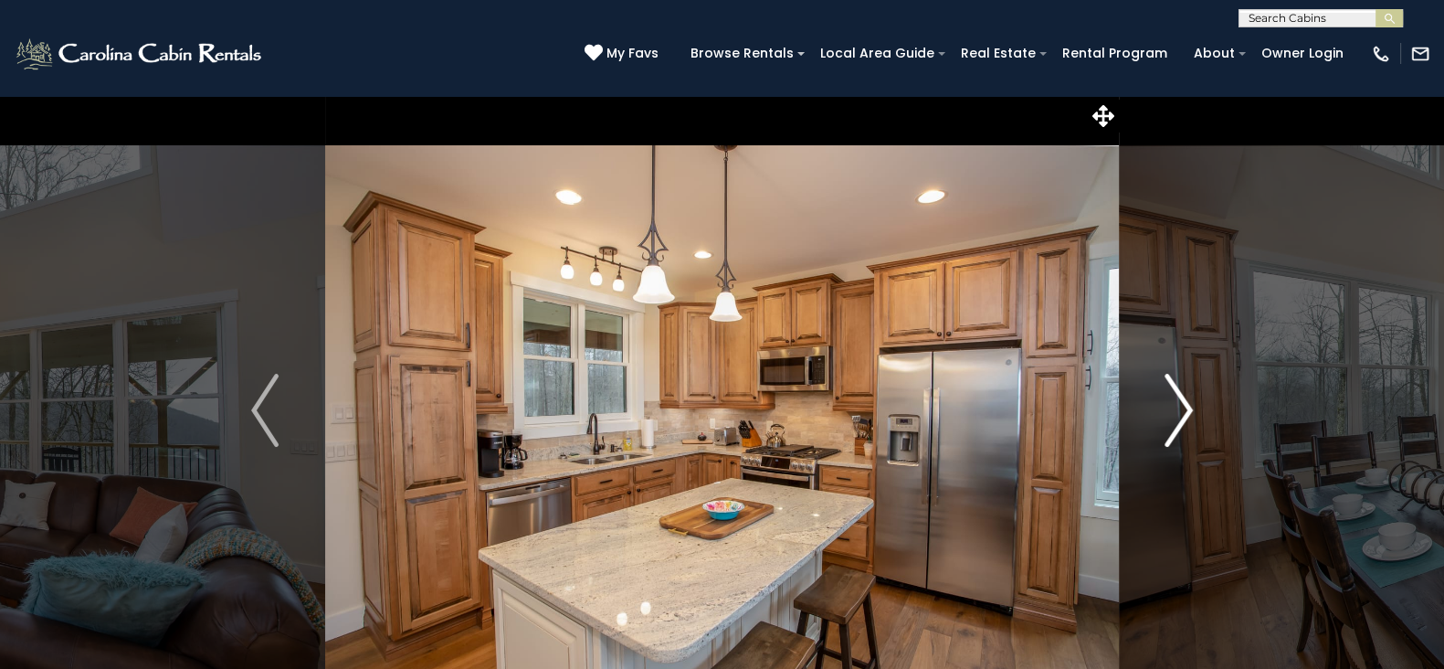
click at [1192, 410] on button "Next" at bounding box center [1179, 410] width 120 height 630
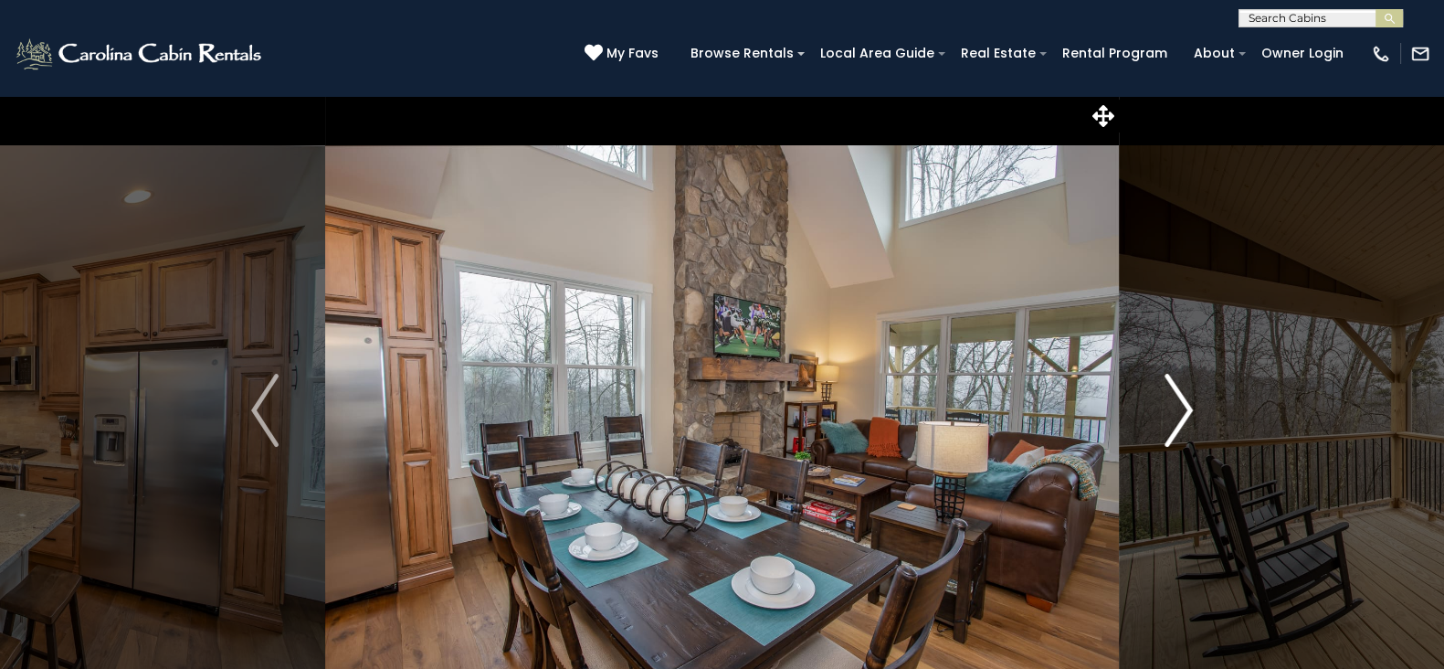
click at [1192, 410] on button "Next" at bounding box center [1179, 410] width 120 height 630
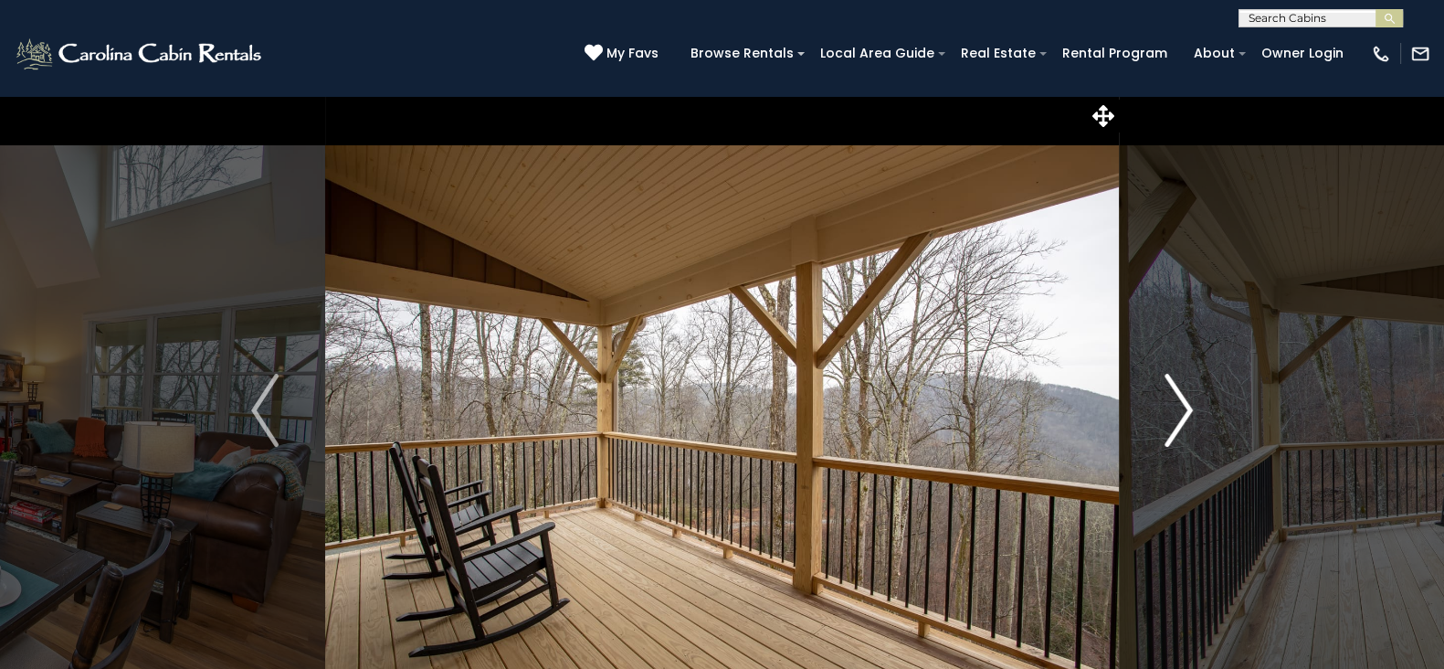
click at [1192, 410] on button "Next" at bounding box center [1179, 410] width 120 height 630
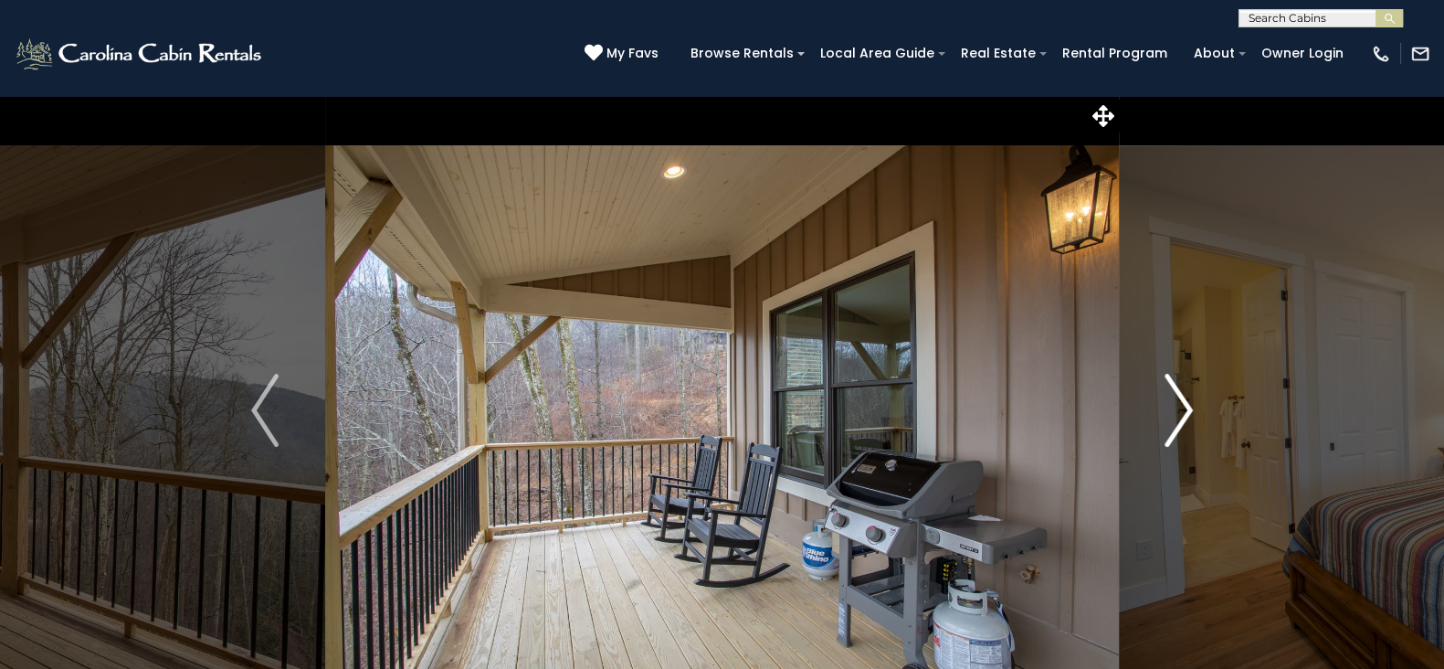
click at [1192, 410] on button "Next" at bounding box center [1179, 410] width 120 height 630
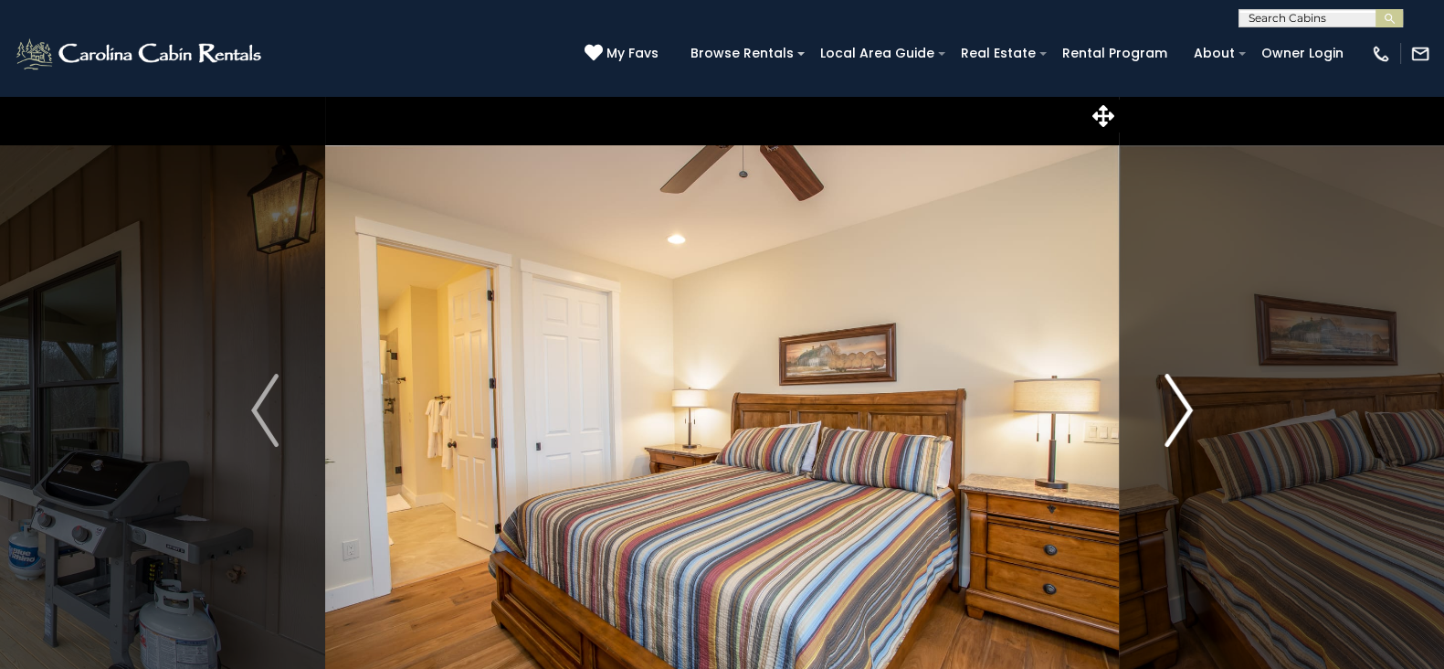
click at [1192, 410] on button "Next" at bounding box center [1179, 410] width 120 height 630
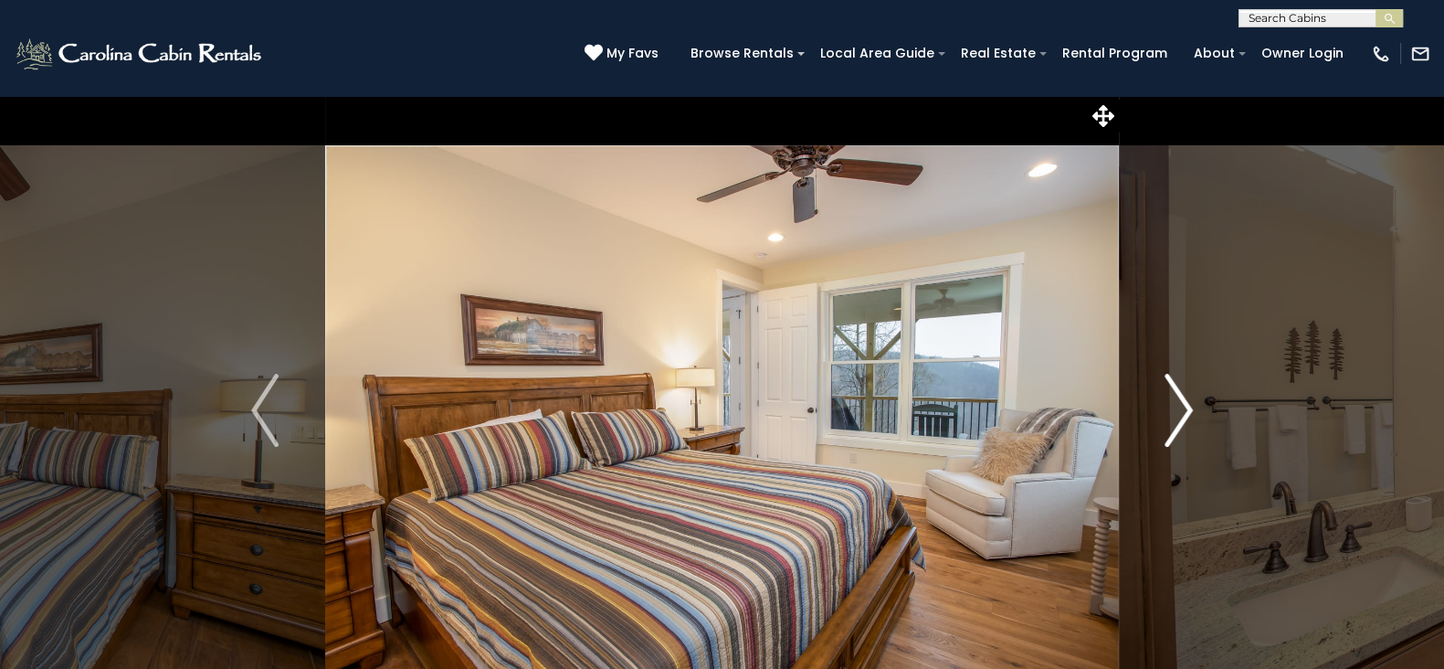
click at [1192, 410] on button "Next" at bounding box center [1179, 410] width 120 height 630
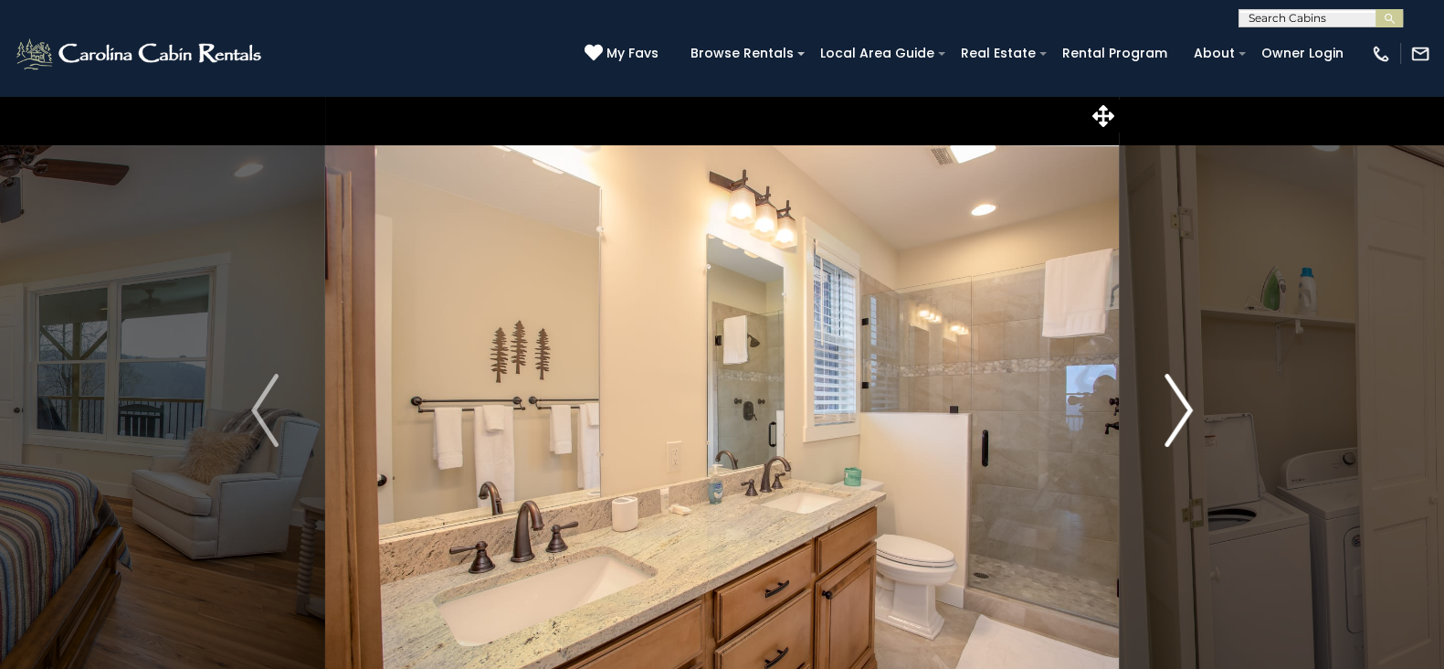
click at [1192, 410] on button "Next" at bounding box center [1179, 410] width 120 height 630
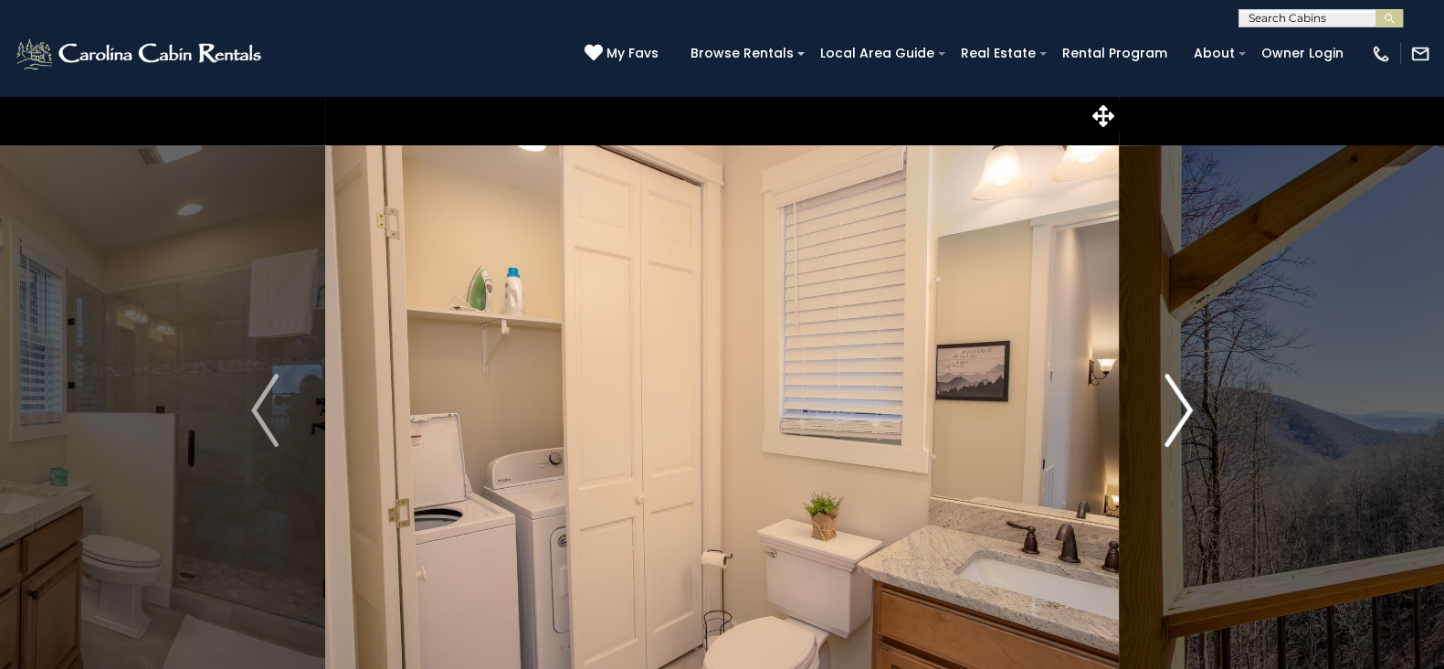
click at [1192, 410] on button "Next" at bounding box center [1179, 410] width 120 height 630
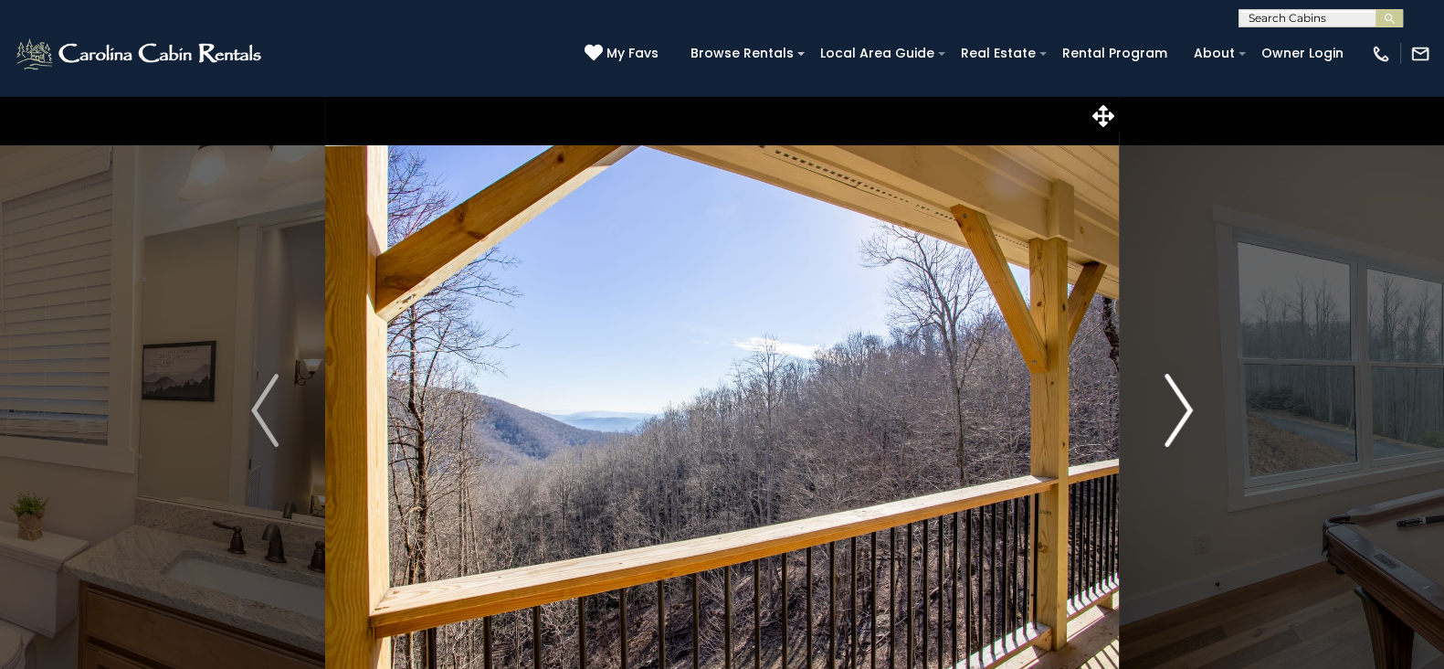
click at [1192, 410] on button "Next" at bounding box center [1179, 410] width 120 height 630
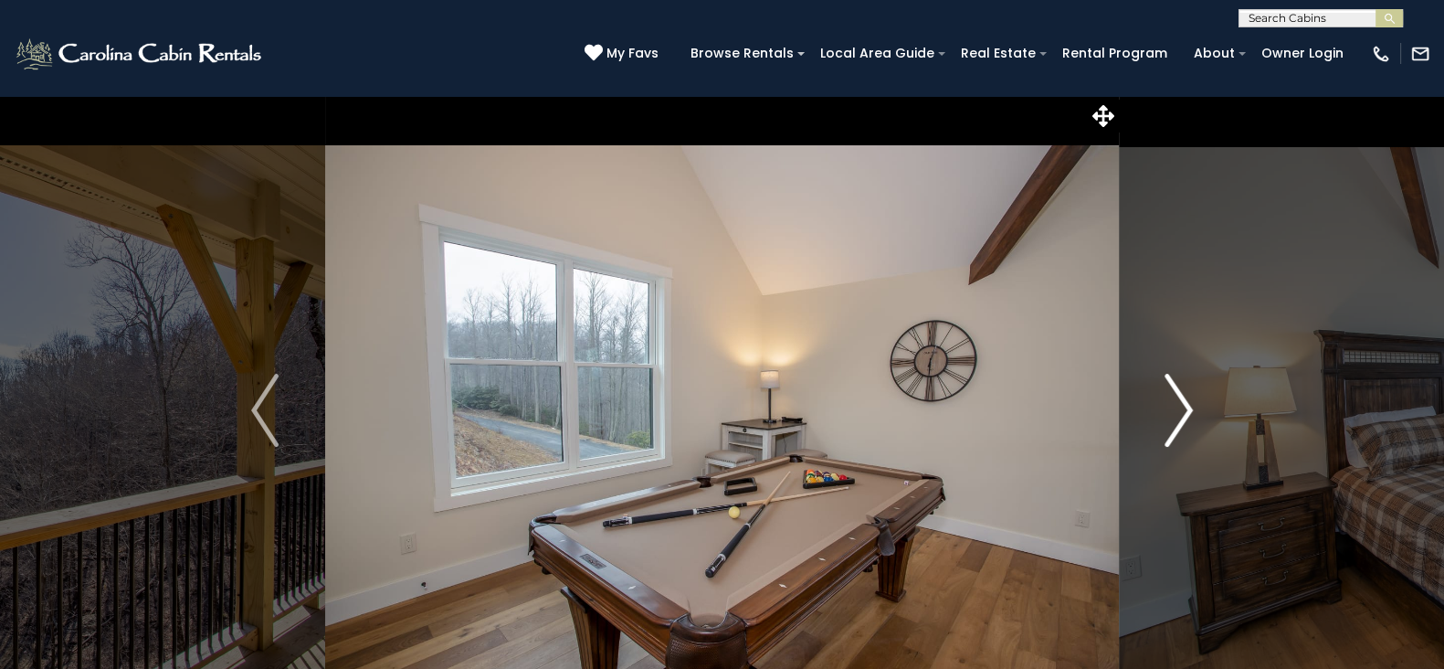
click at [1192, 410] on button "Next" at bounding box center [1179, 410] width 120 height 630
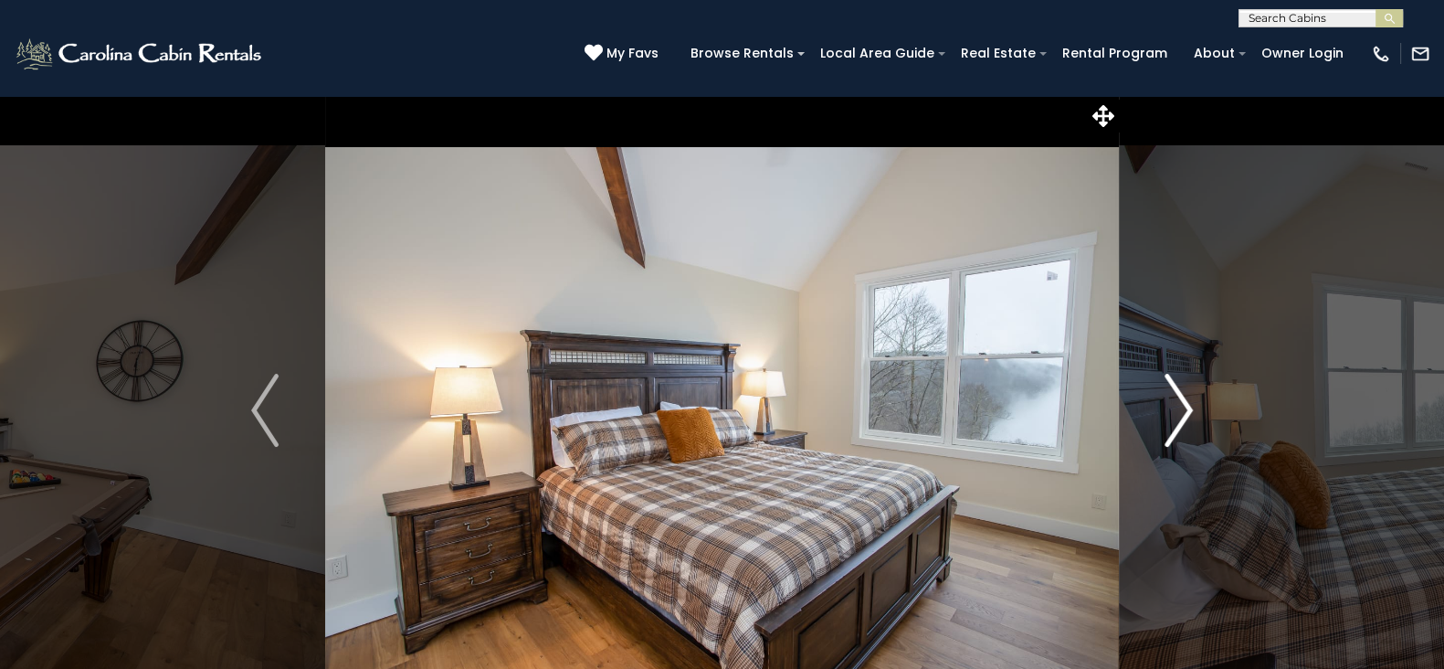
click at [1192, 410] on button "Next" at bounding box center [1179, 410] width 120 height 630
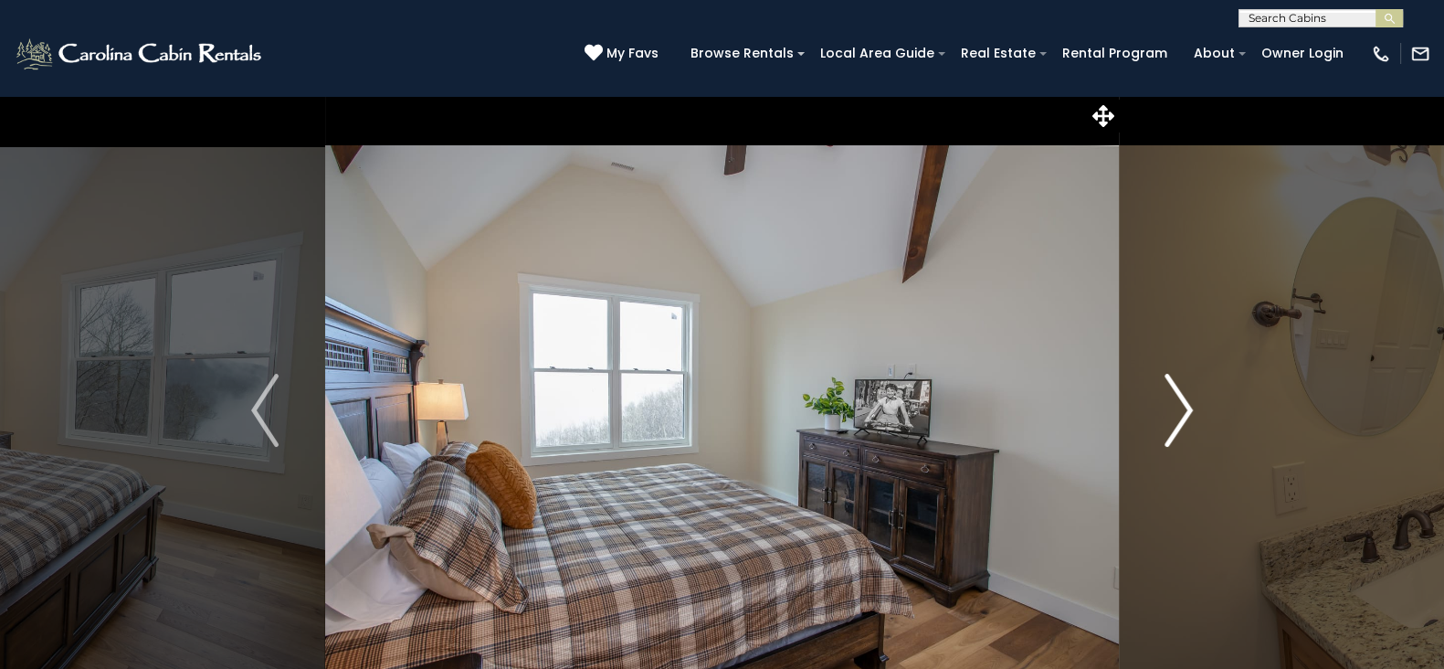
click at [1192, 410] on button "Next" at bounding box center [1179, 410] width 120 height 630
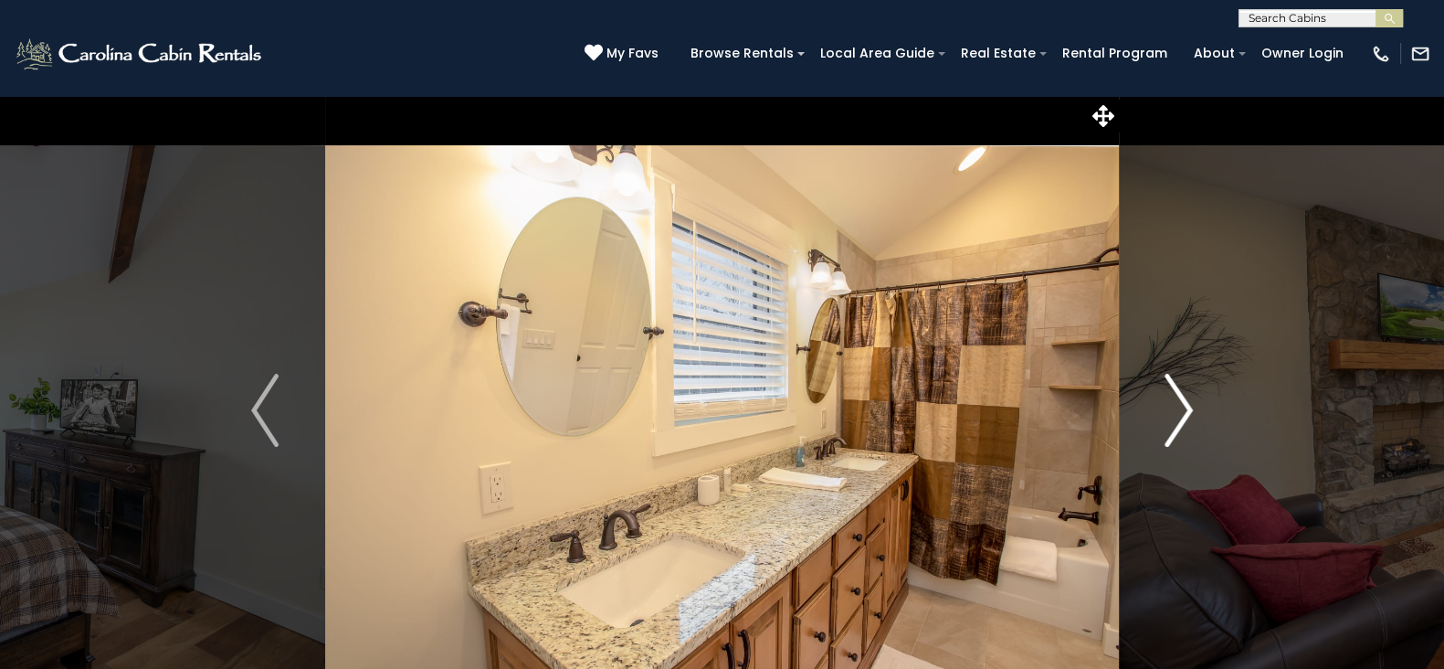
click at [1192, 410] on button "Next" at bounding box center [1179, 410] width 120 height 630
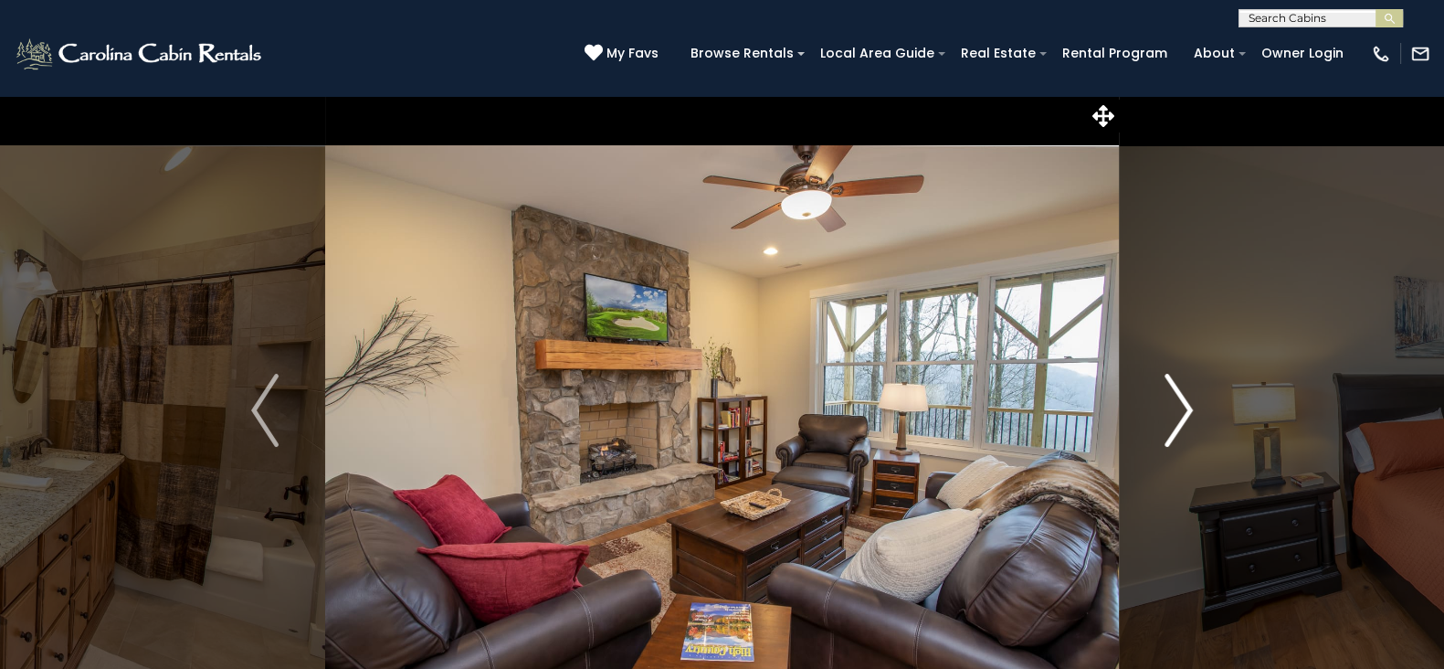
click at [1192, 410] on button "Next" at bounding box center [1179, 410] width 120 height 630
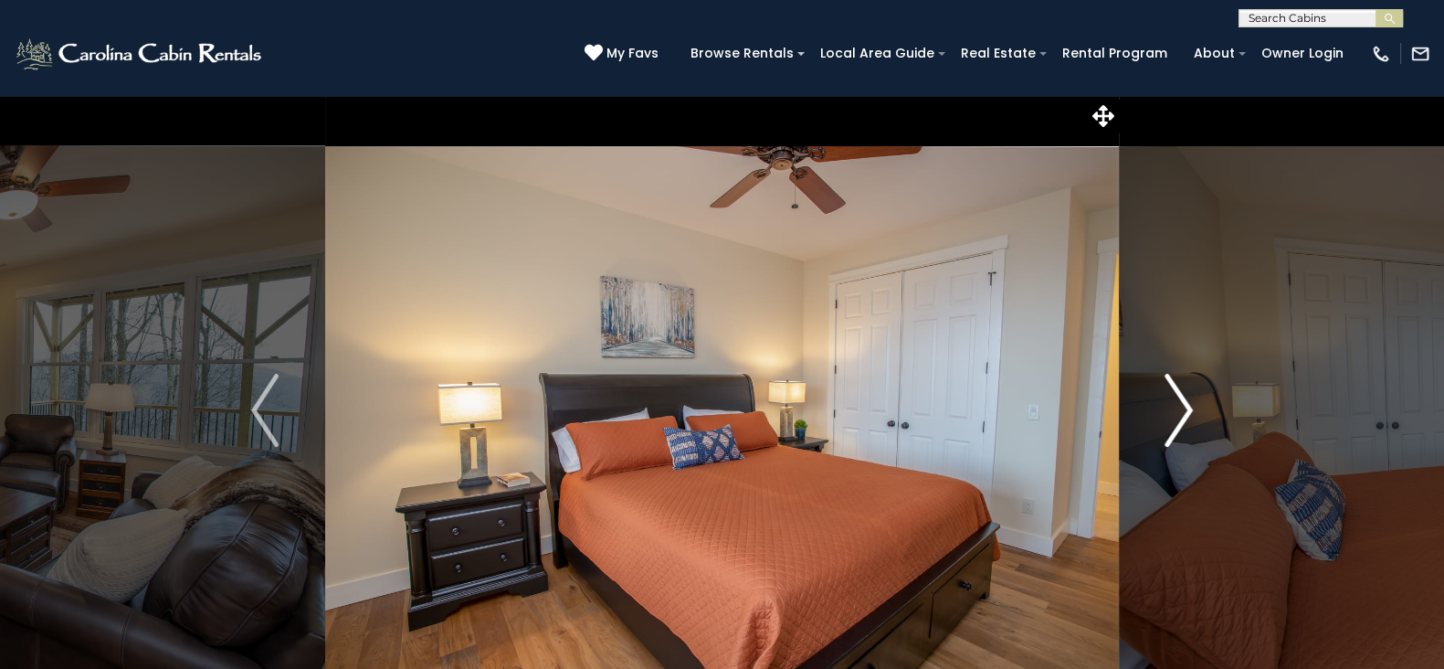
click at [1192, 410] on button "Next" at bounding box center [1179, 410] width 120 height 630
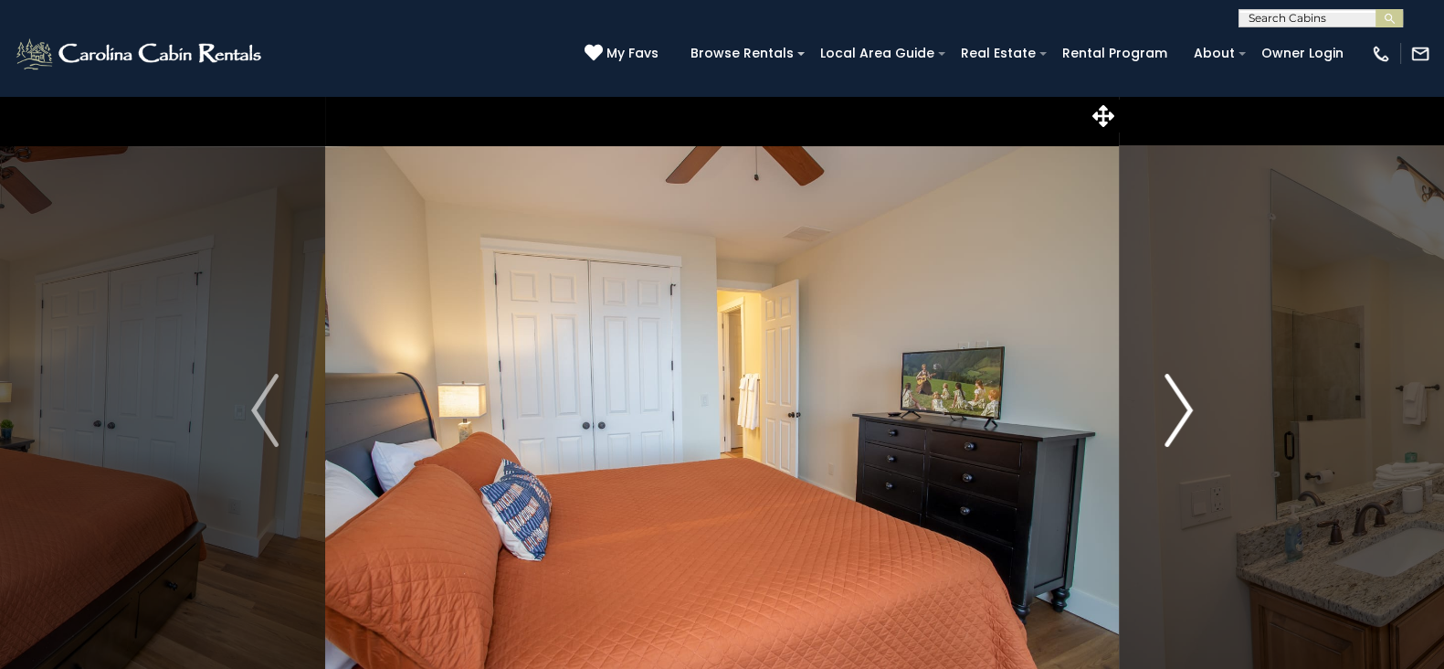
click at [1192, 410] on button "Next" at bounding box center [1179, 410] width 120 height 630
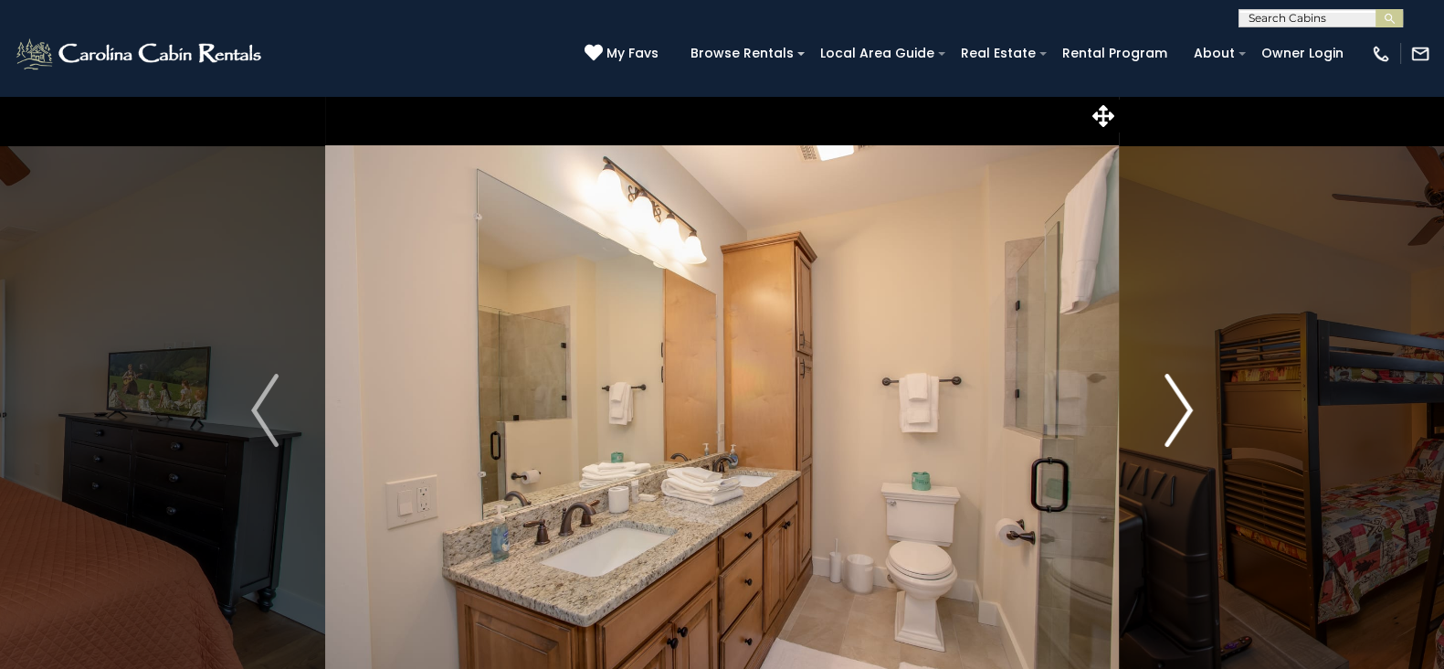
click at [1192, 410] on button "Next" at bounding box center [1179, 410] width 120 height 630
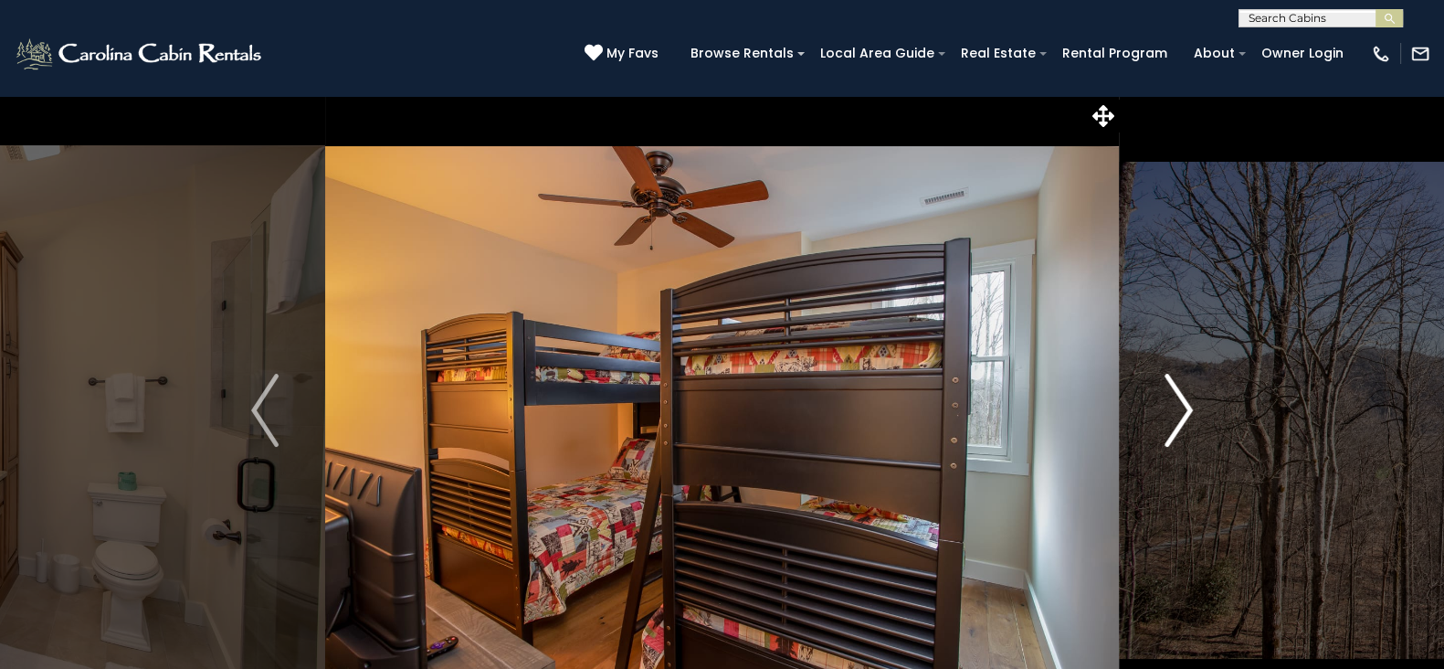
click at [1192, 410] on button "Next" at bounding box center [1179, 410] width 120 height 630
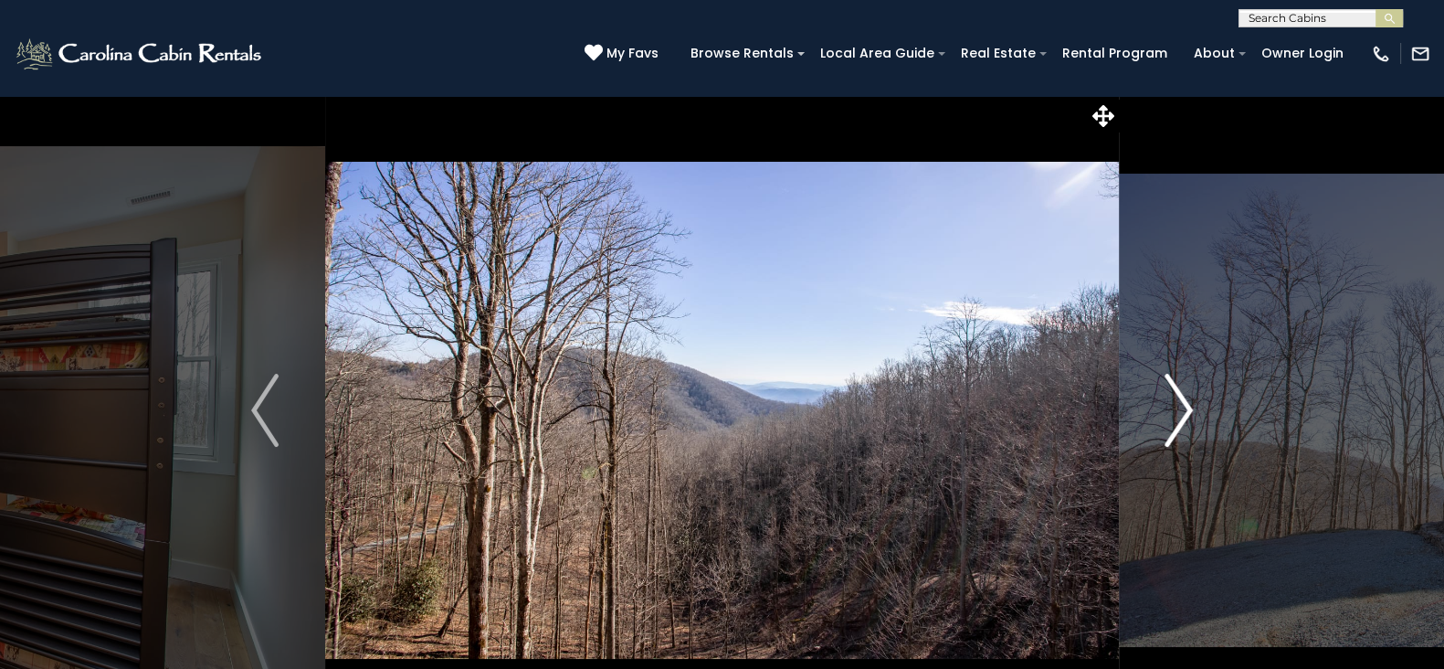
click at [1192, 410] on button "Next" at bounding box center [1179, 410] width 120 height 630
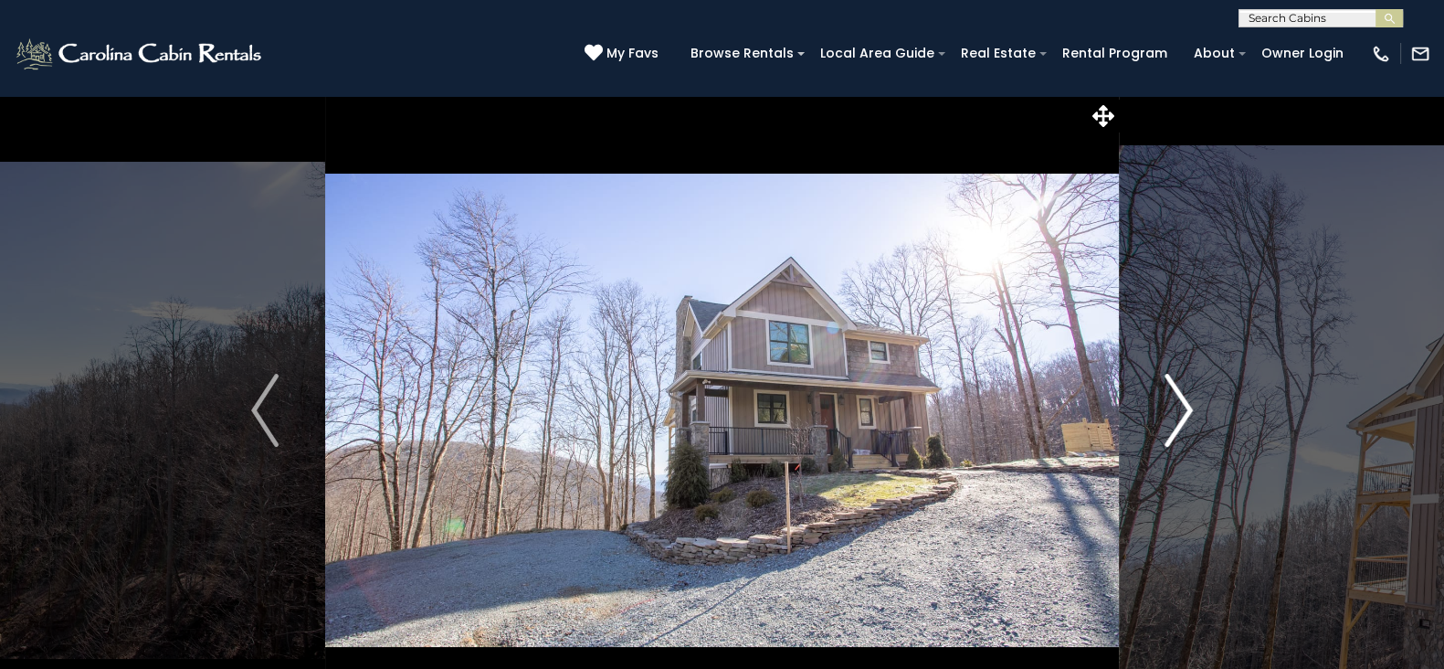
click at [1192, 410] on button "Next" at bounding box center [1179, 410] width 120 height 630
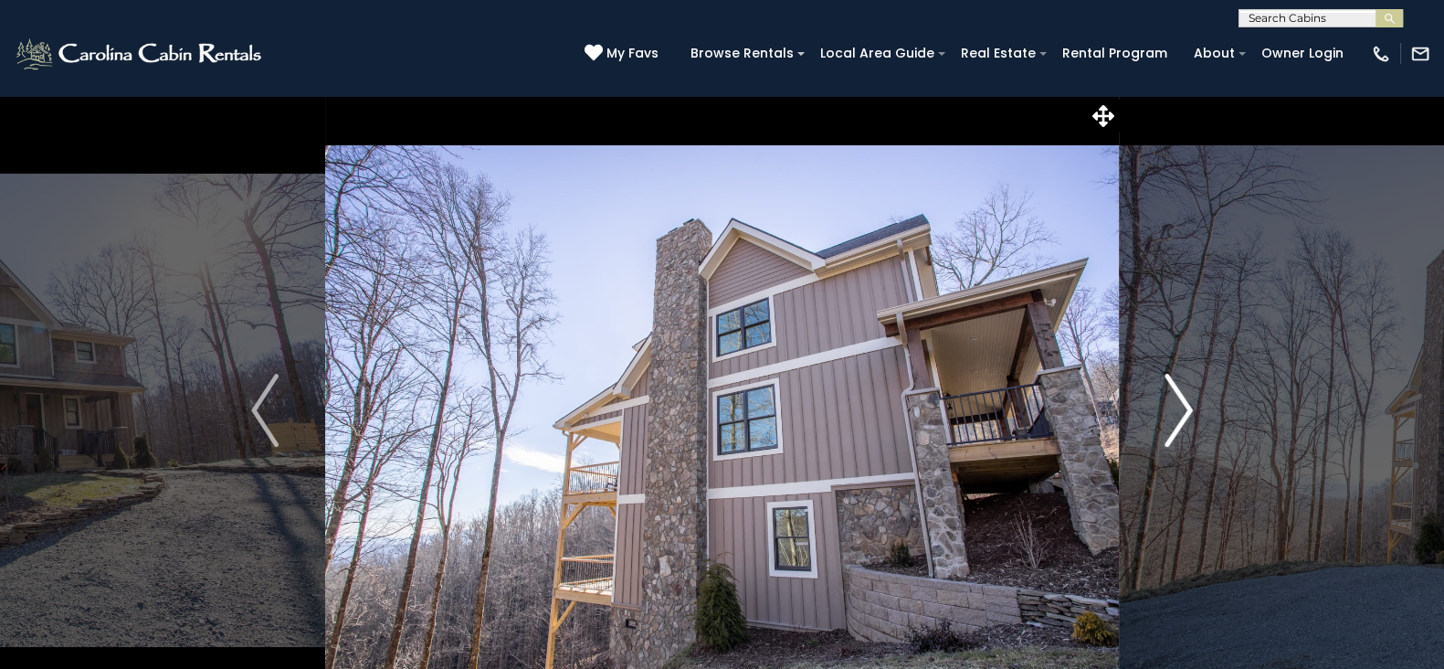
click at [1192, 410] on button "Next" at bounding box center [1179, 410] width 120 height 630
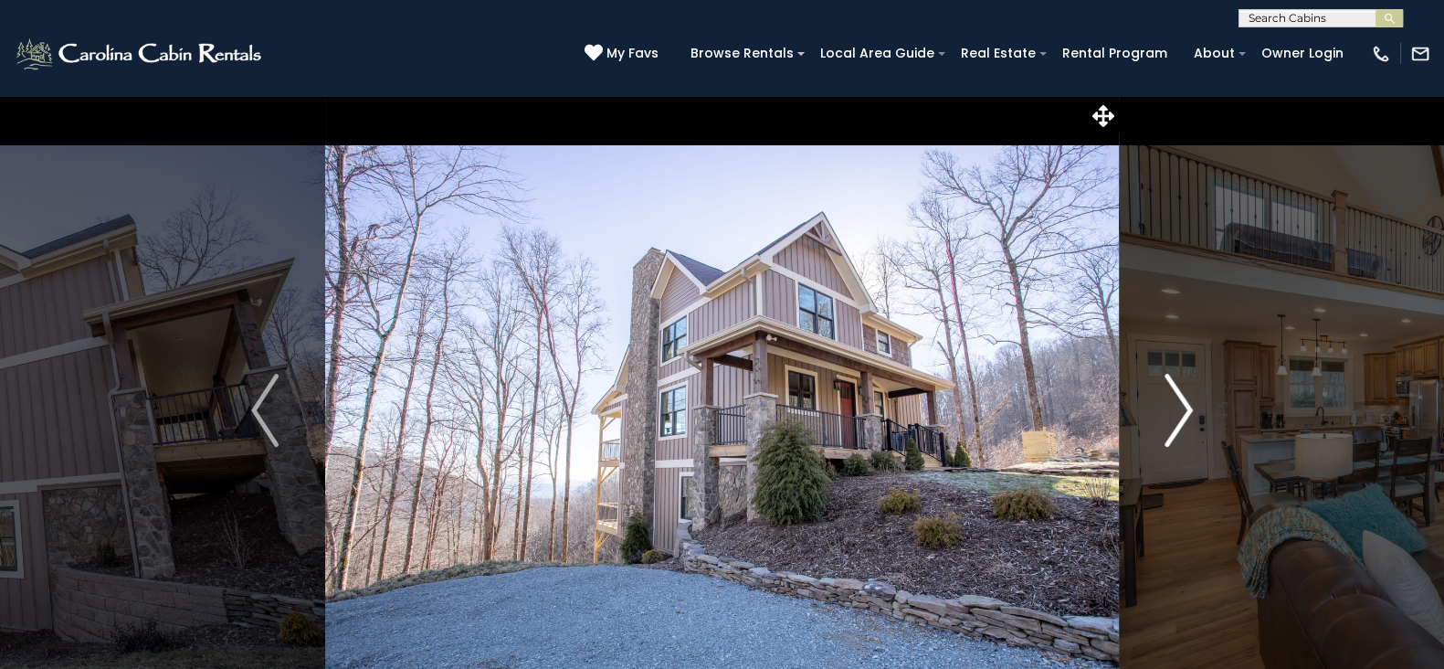
click at [1192, 410] on button "Next" at bounding box center [1179, 410] width 120 height 630
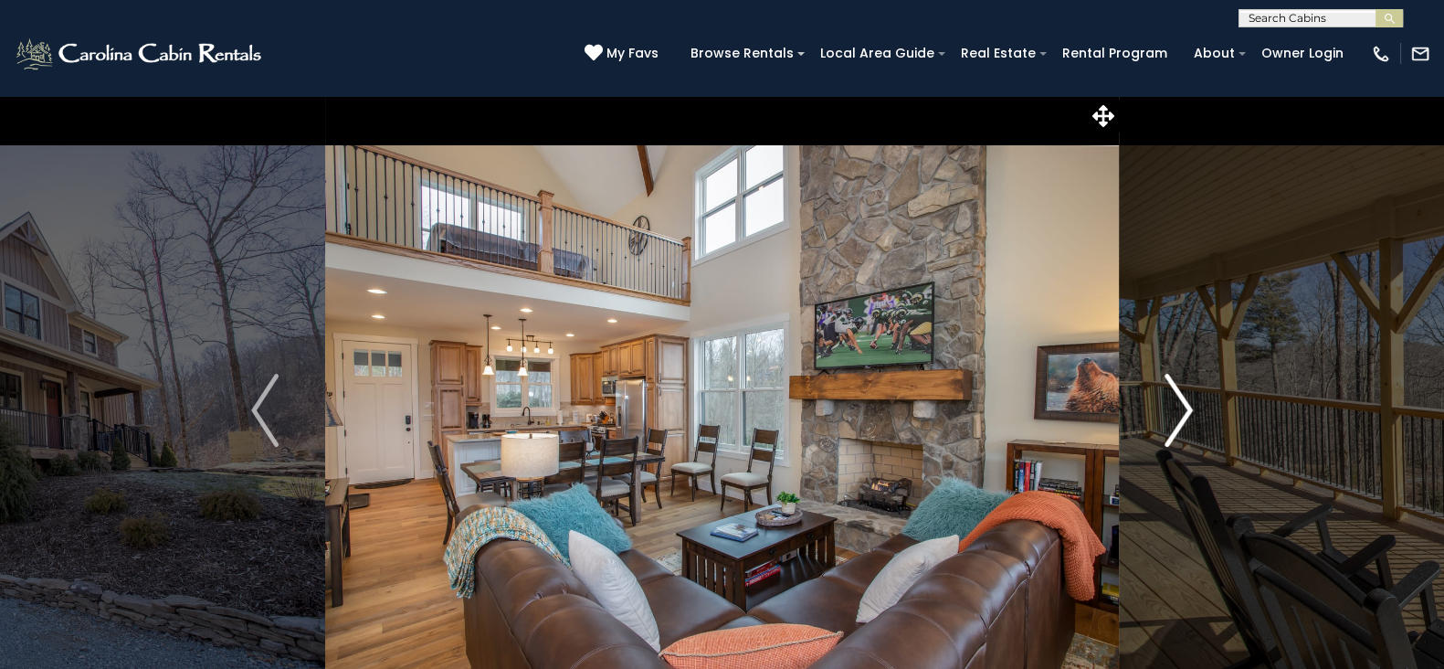
click at [1192, 410] on button "Next" at bounding box center [1179, 410] width 120 height 630
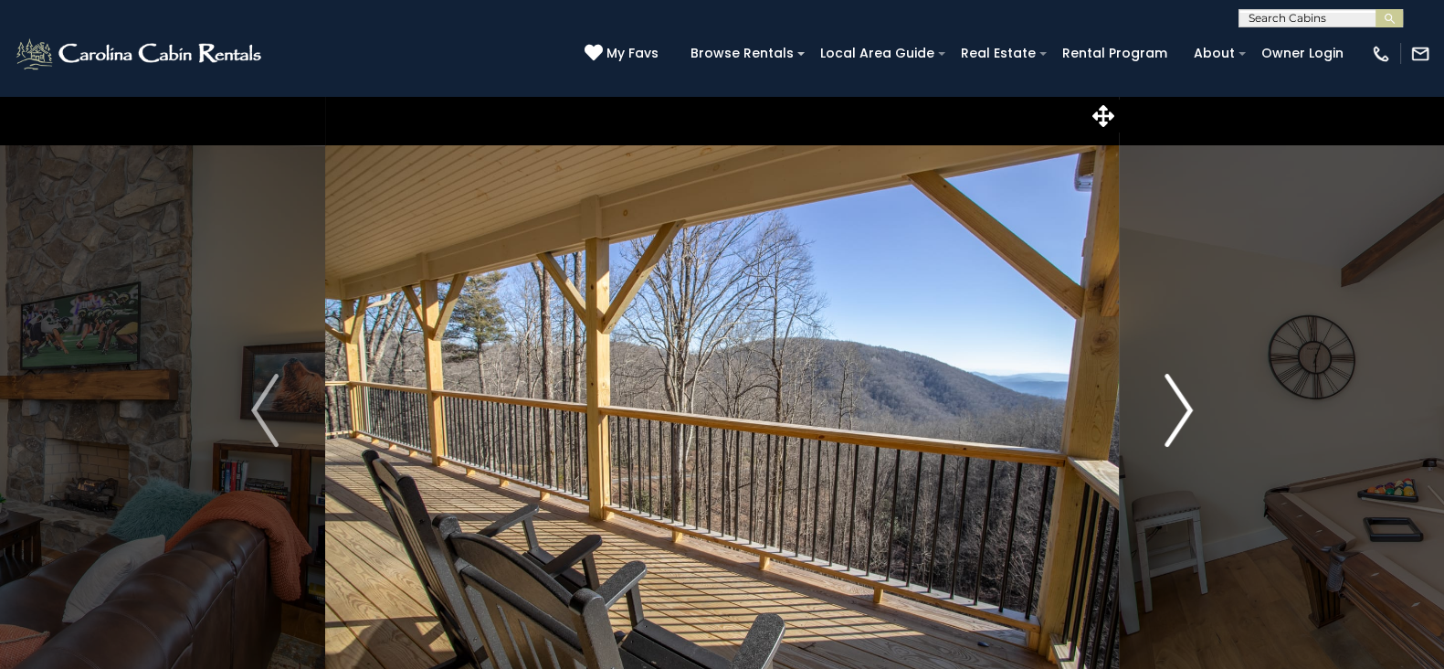
click at [1192, 410] on button "Next" at bounding box center [1179, 410] width 120 height 630
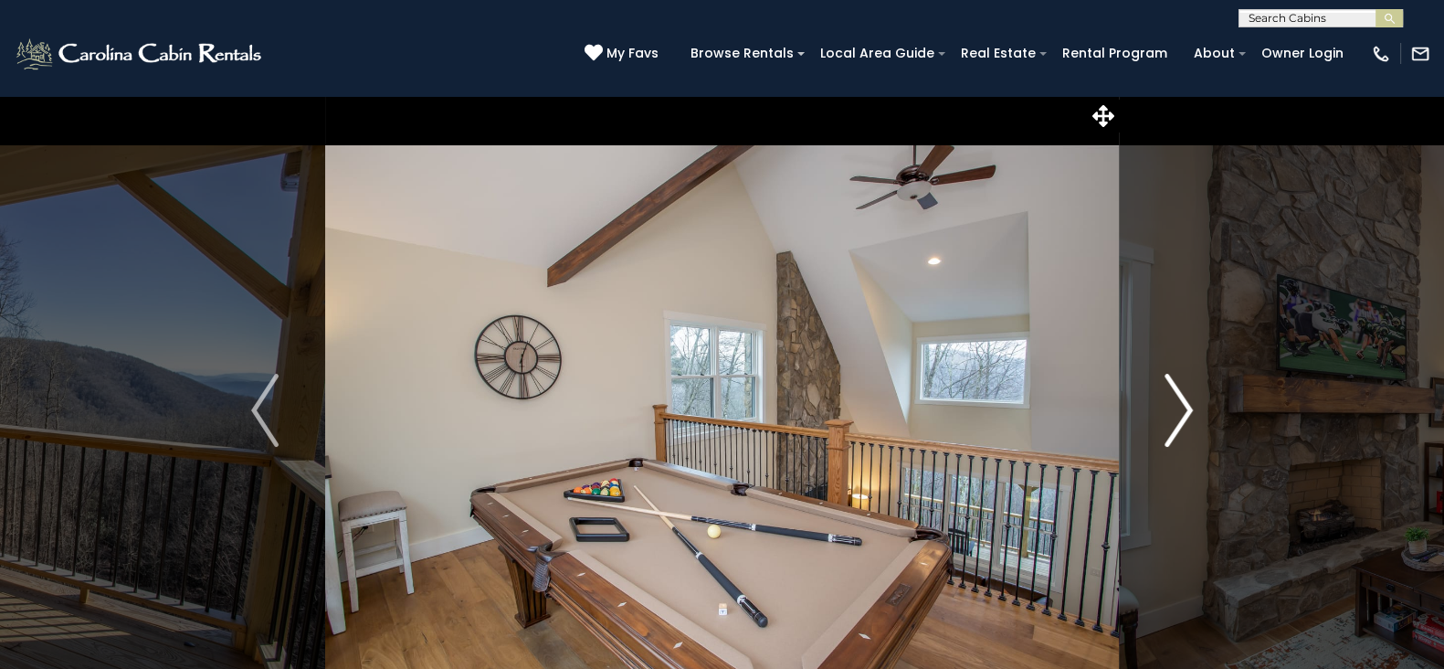
click at [1192, 410] on button "Next" at bounding box center [1179, 410] width 120 height 630
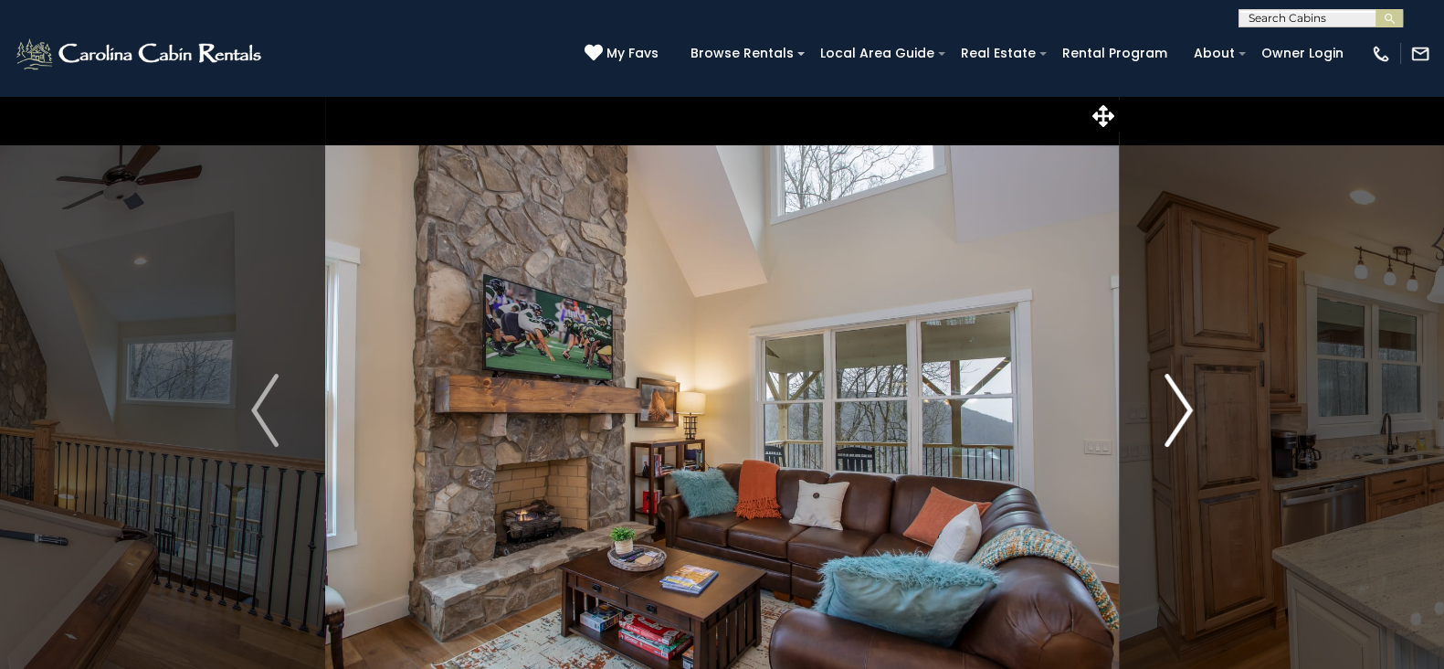
click at [1192, 410] on button "Next" at bounding box center [1179, 410] width 120 height 630
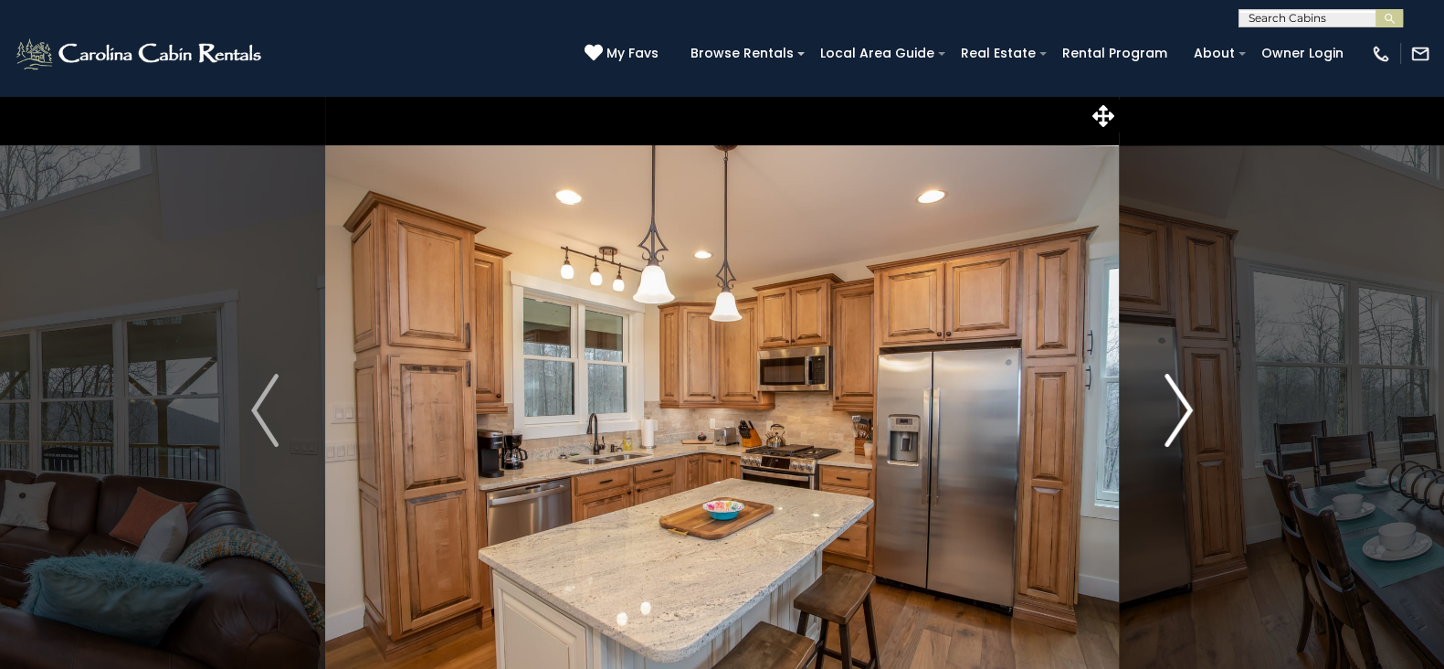
click at [1192, 410] on button "Next" at bounding box center [1179, 410] width 120 height 630
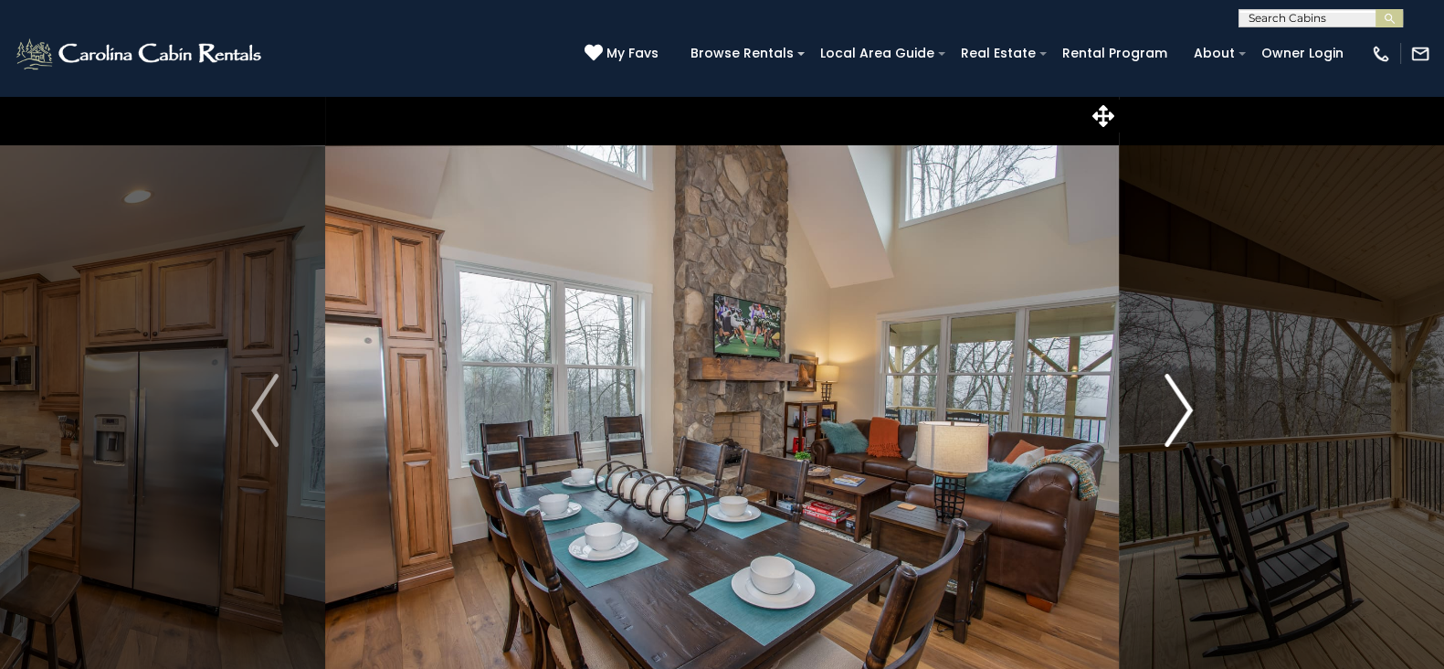
click at [1192, 410] on button "Next" at bounding box center [1179, 410] width 120 height 630
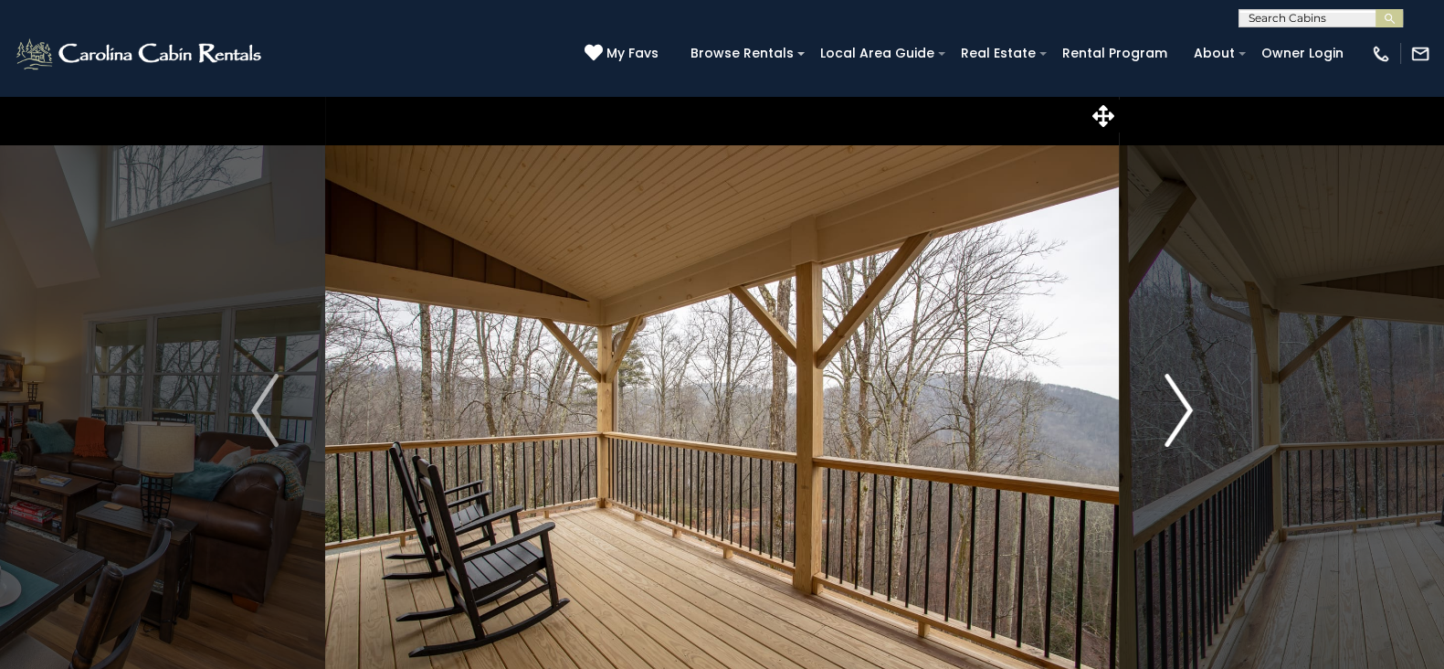
click at [1192, 410] on button "Next" at bounding box center [1179, 410] width 120 height 630
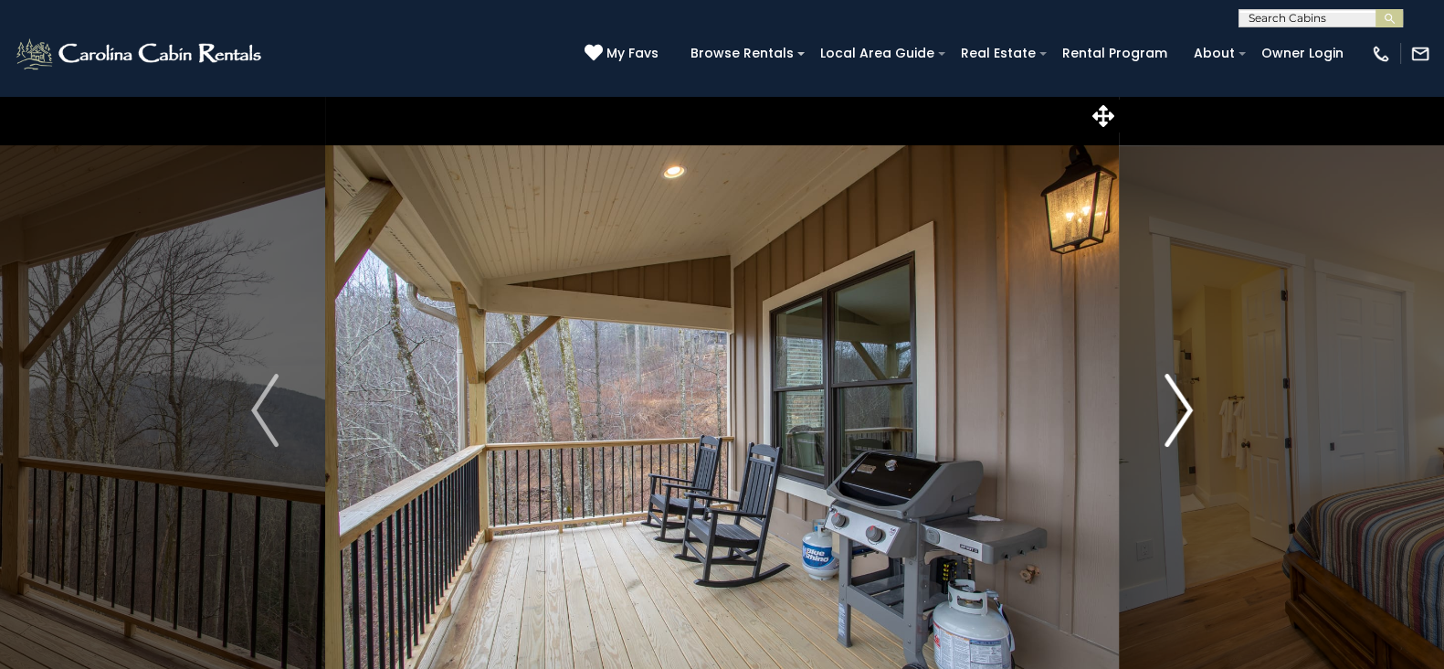
click at [1192, 410] on button "Next" at bounding box center [1179, 410] width 120 height 630
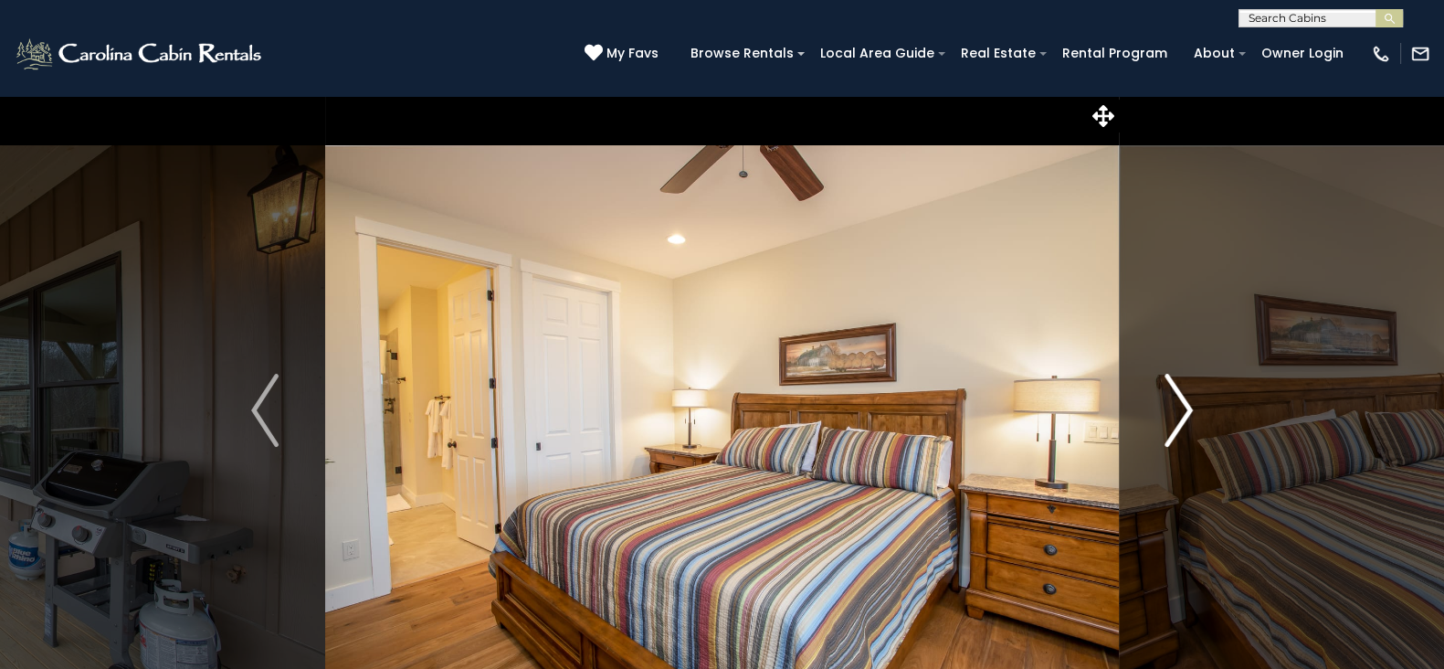
click at [1192, 410] on button "Next" at bounding box center [1179, 410] width 120 height 630
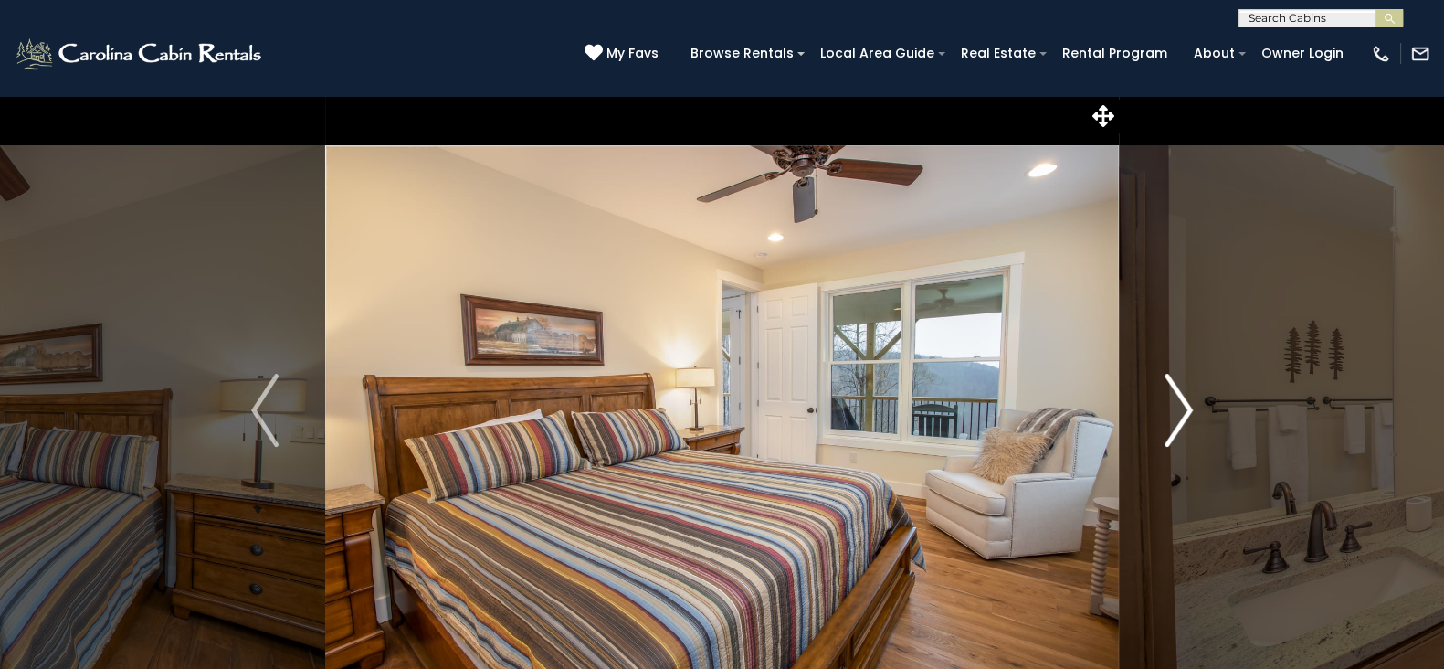
click at [1192, 410] on button "Next" at bounding box center [1179, 410] width 120 height 630
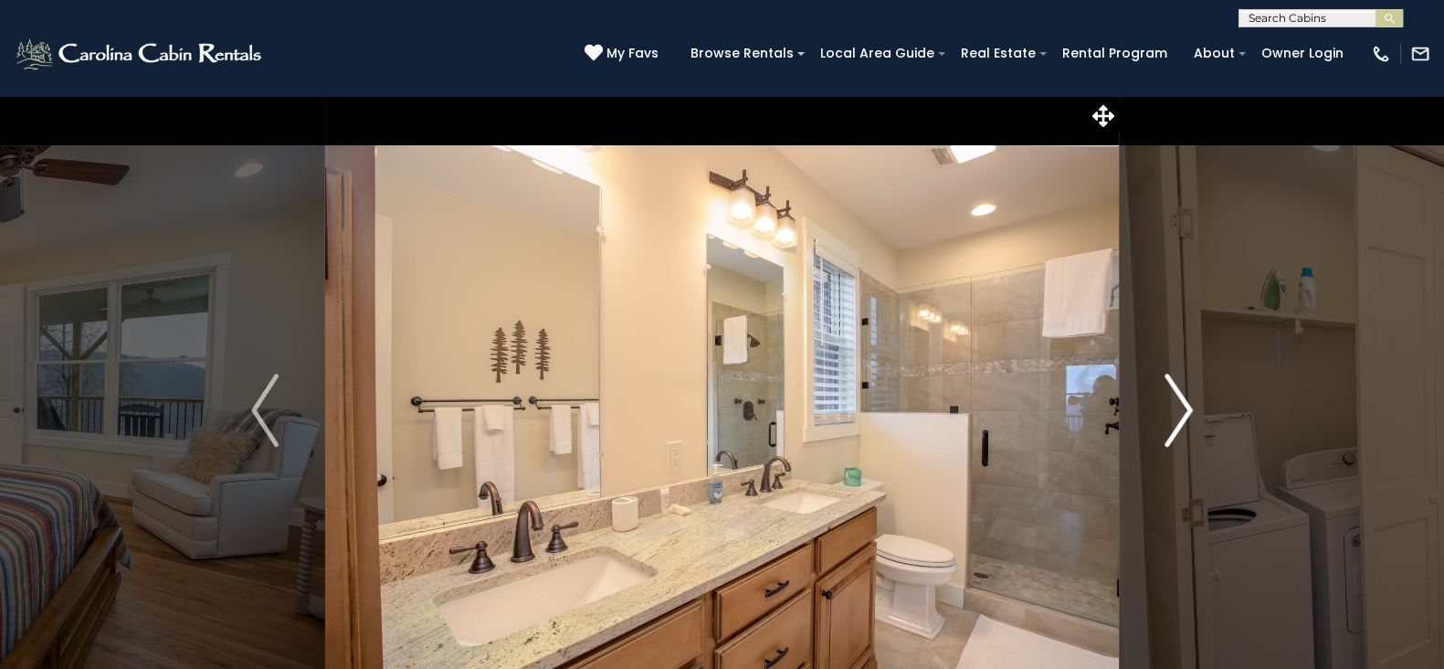
click at [1192, 410] on button "Next" at bounding box center [1179, 410] width 120 height 630
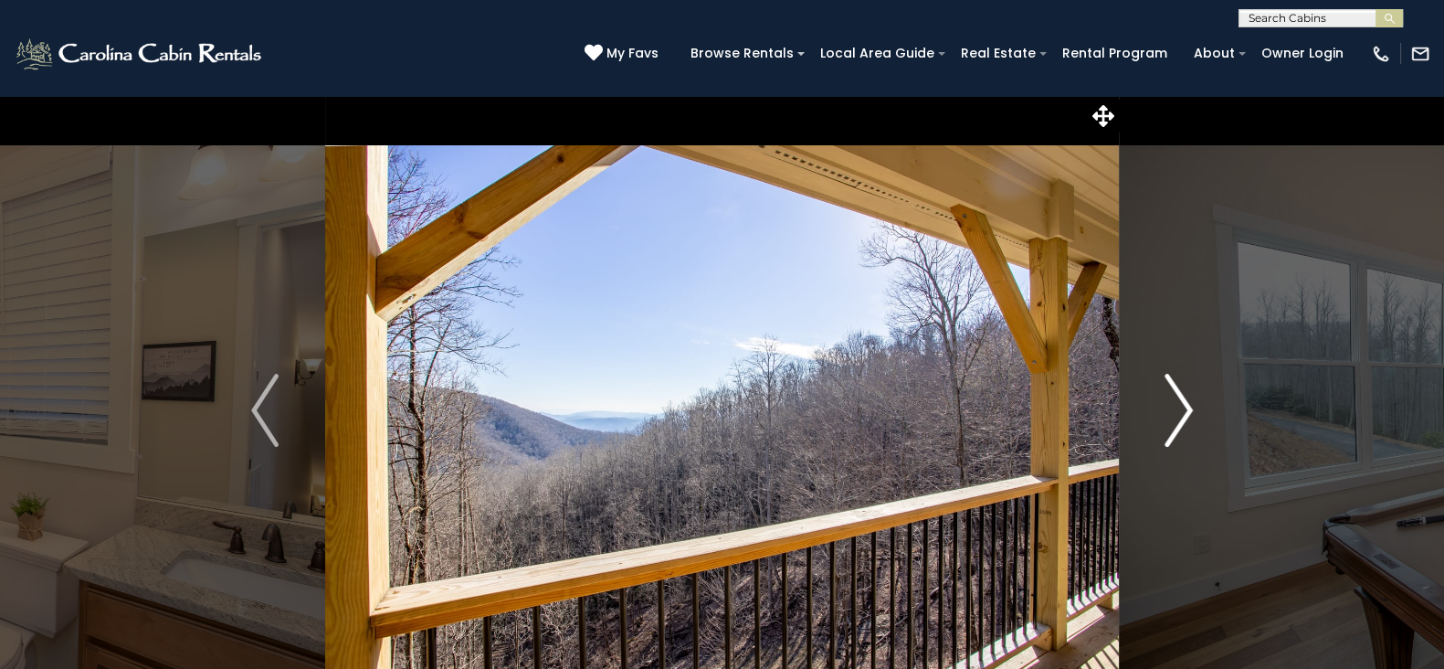
click at [1192, 410] on button "Next" at bounding box center [1179, 410] width 120 height 630
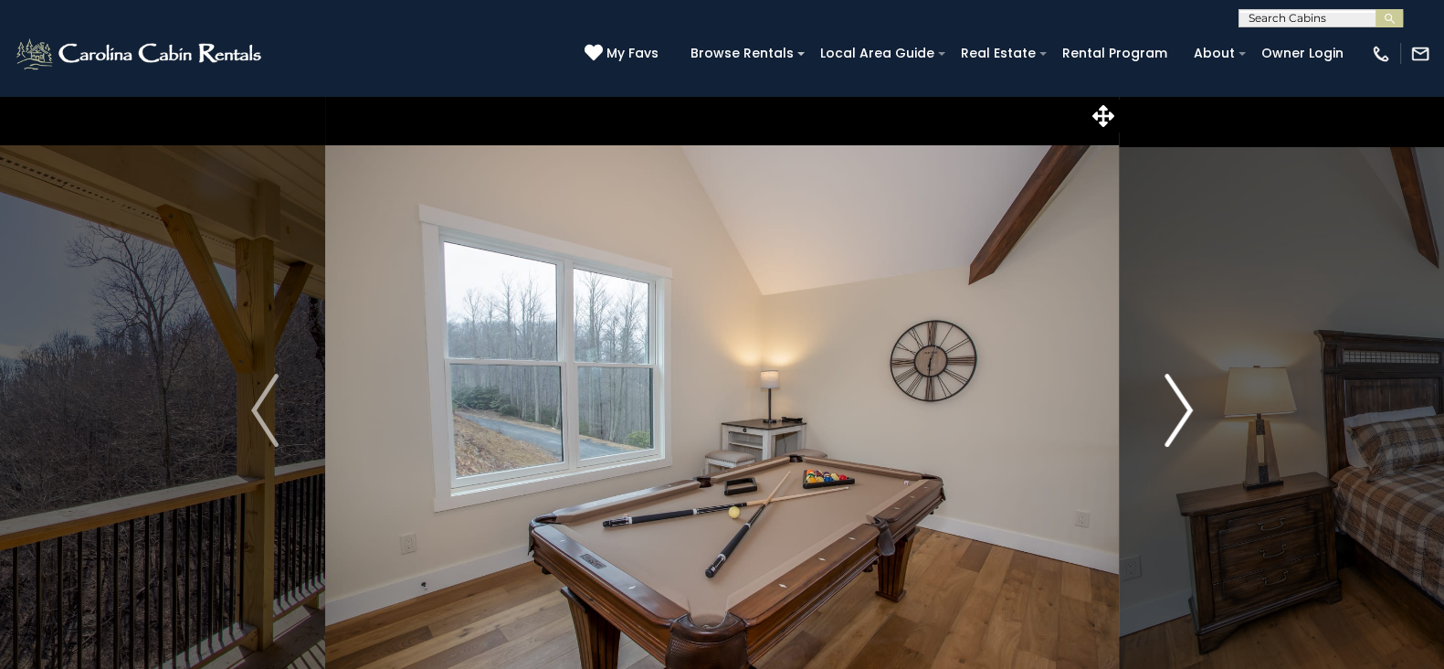
click at [1192, 410] on button "Next" at bounding box center [1179, 410] width 120 height 630
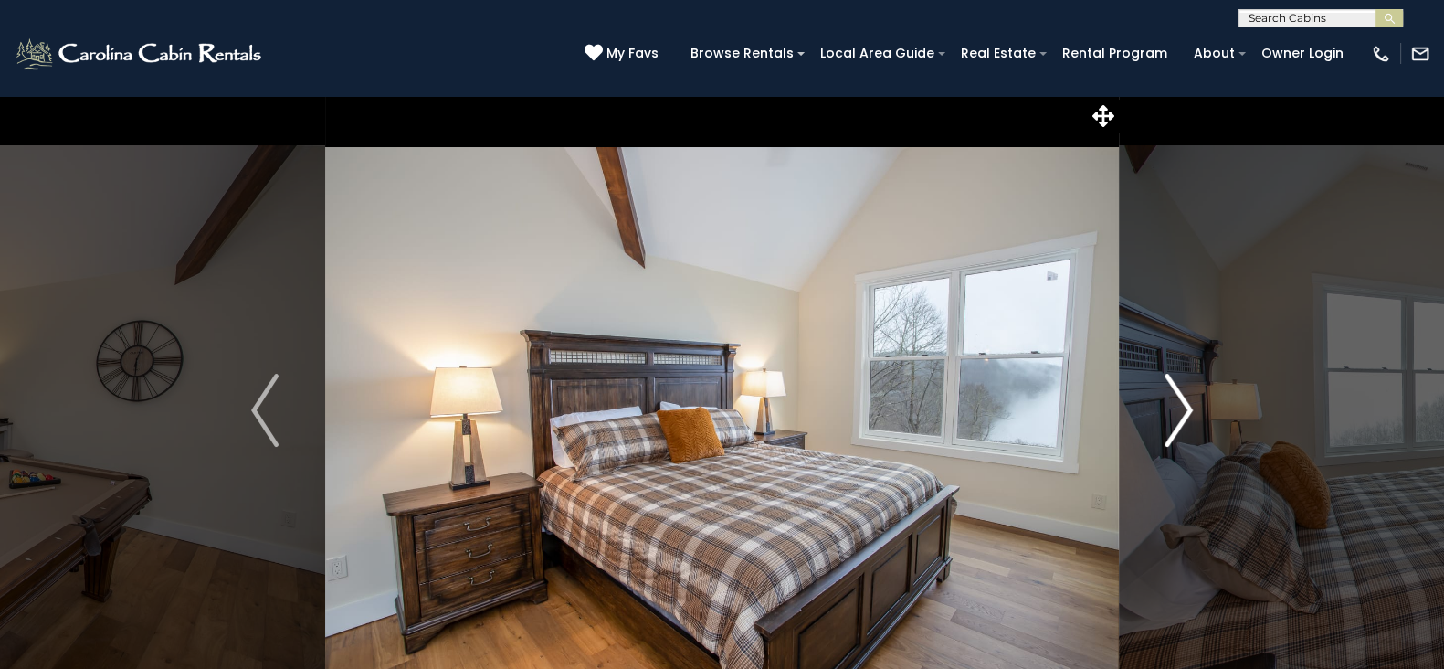
click at [1192, 410] on button "Next" at bounding box center [1179, 410] width 120 height 630
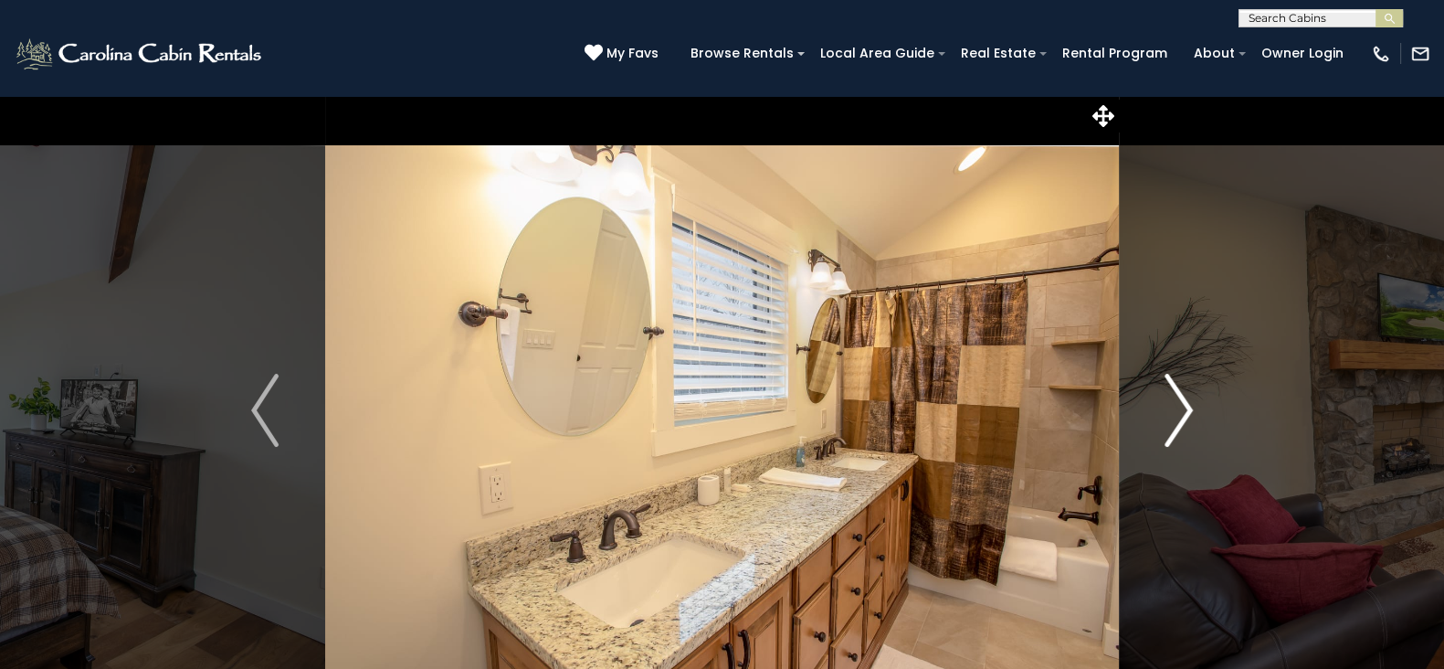
click at [1192, 410] on button "Next" at bounding box center [1179, 410] width 120 height 630
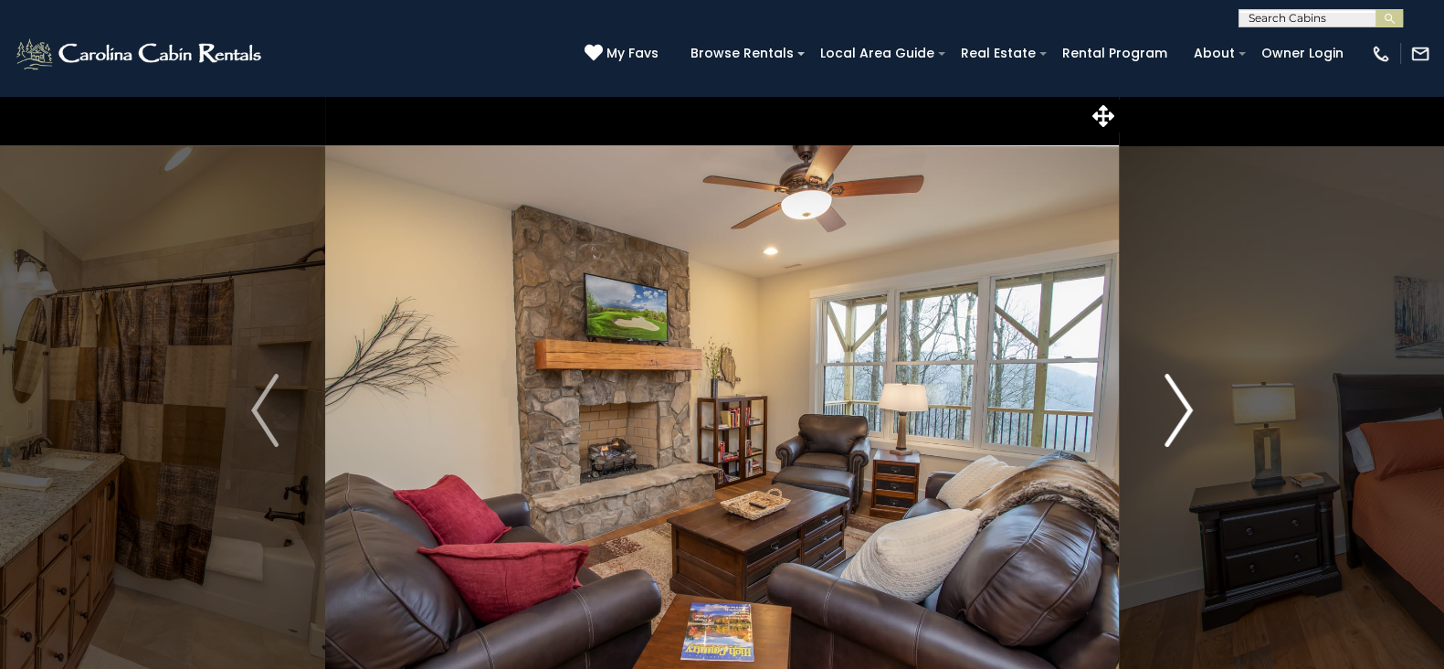
click at [1192, 410] on button "Next" at bounding box center [1179, 410] width 120 height 630
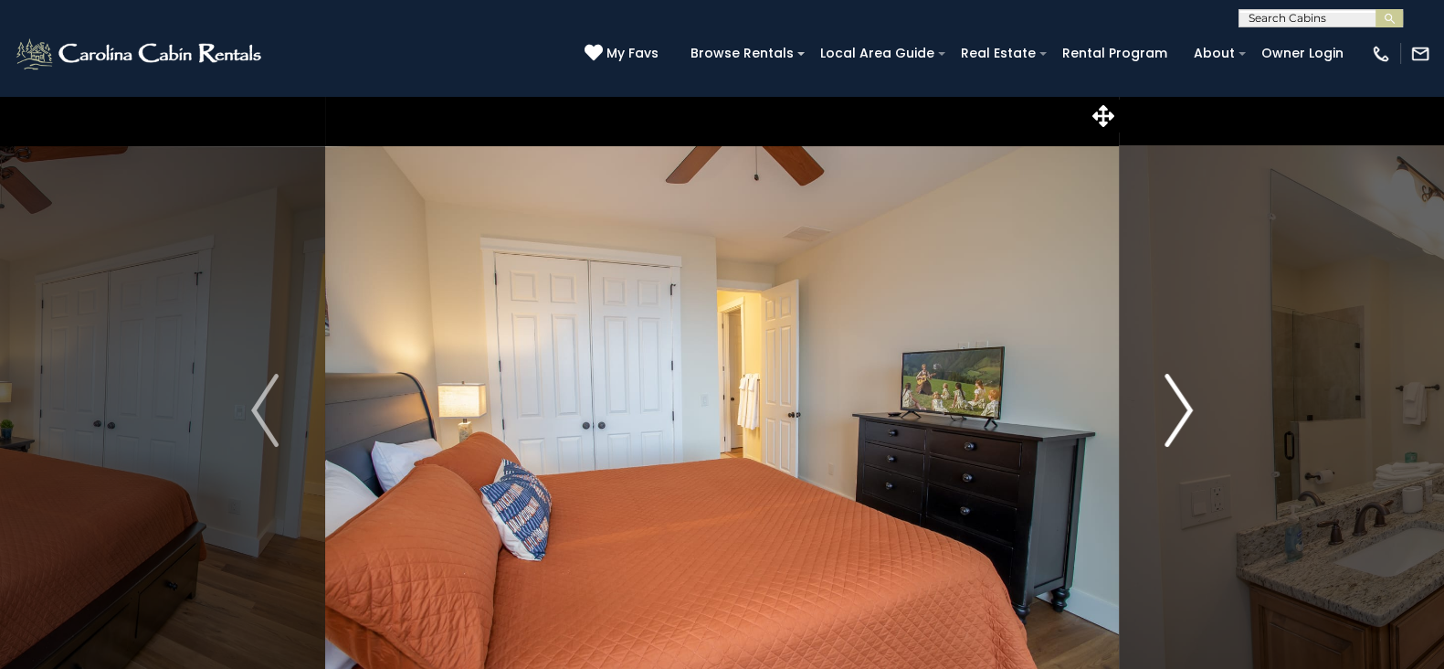
click at [1192, 410] on button "Next" at bounding box center [1179, 410] width 120 height 630
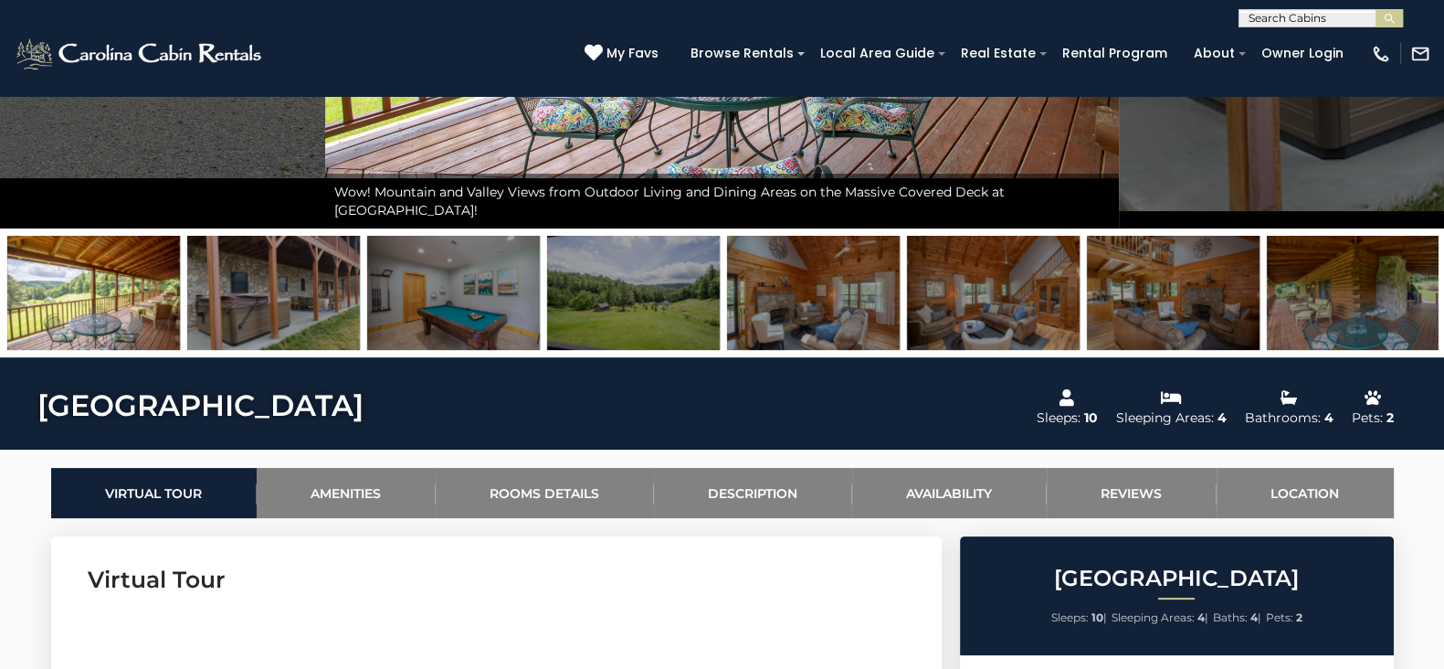
scroll to position [351, 0]
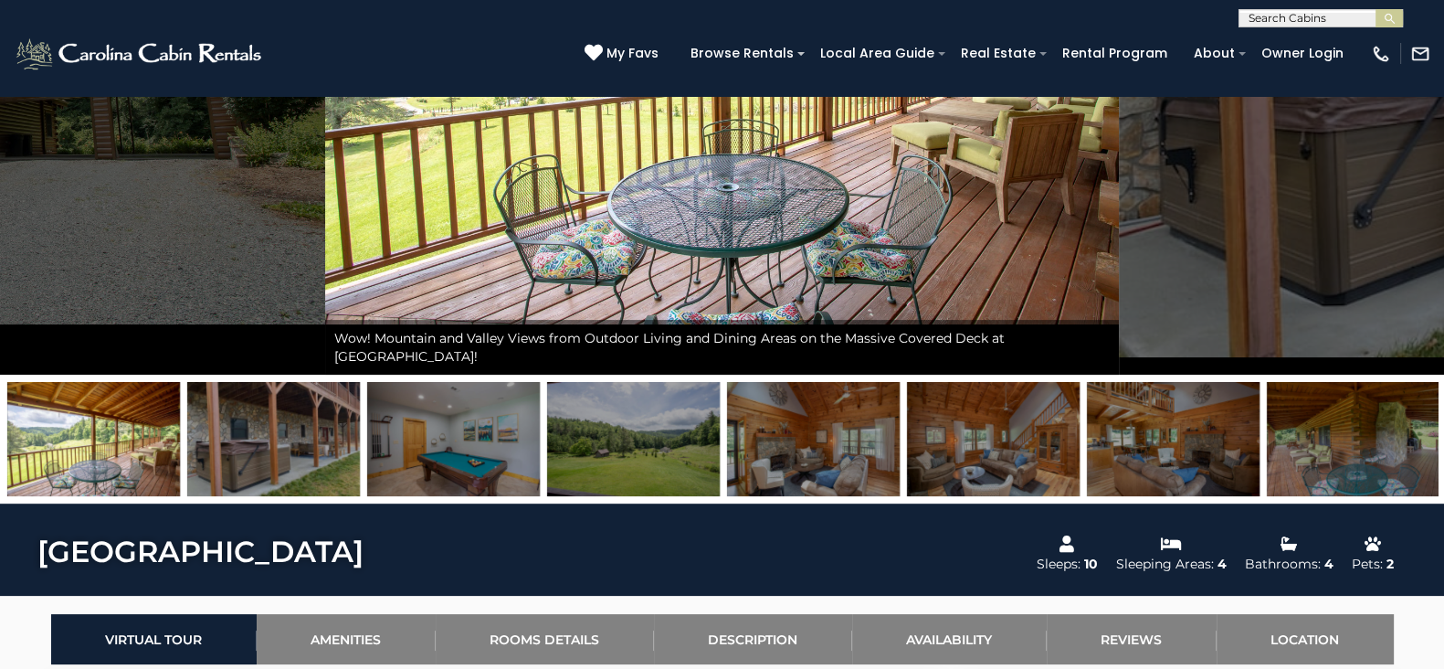
click at [353, 458] on img at bounding box center [273, 439] width 173 height 114
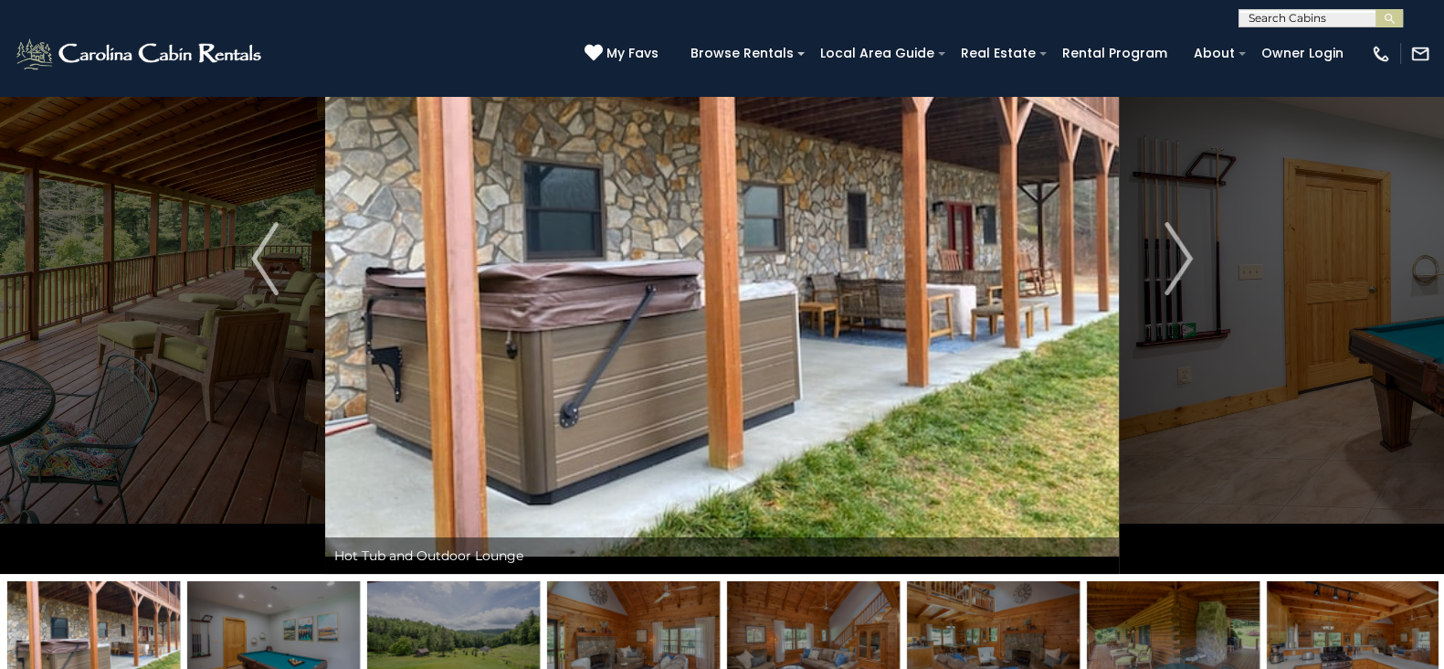
scroll to position [89, 0]
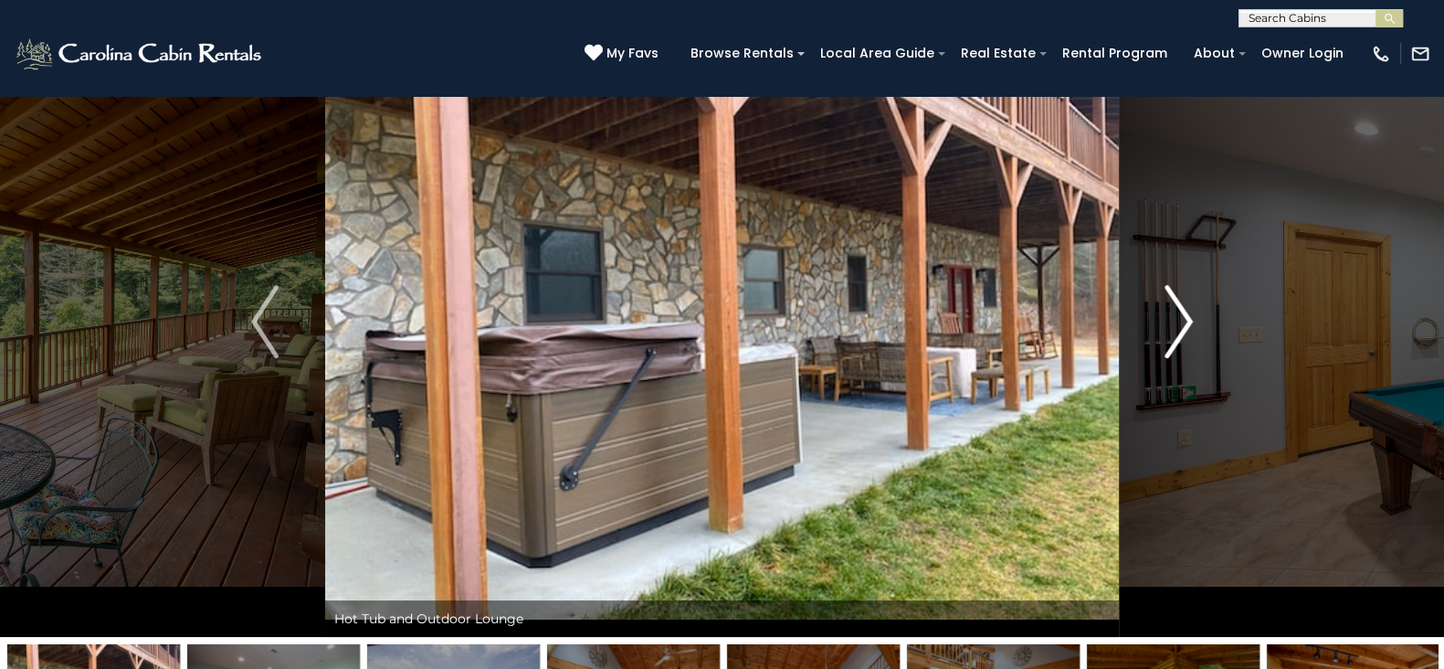
click at [1185, 319] on img "Next" at bounding box center [1178, 321] width 27 height 73
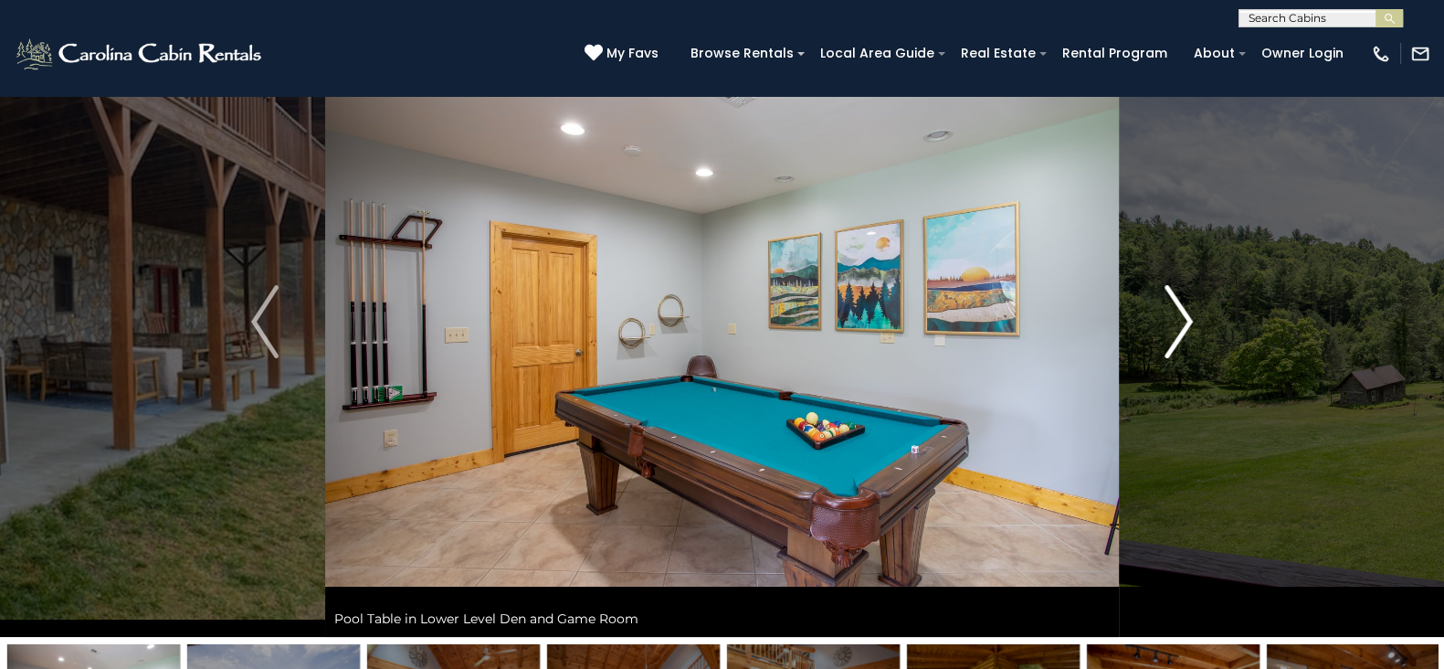
click at [1185, 319] on img "Next" at bounding box center [1178, 321] width 27 height 73
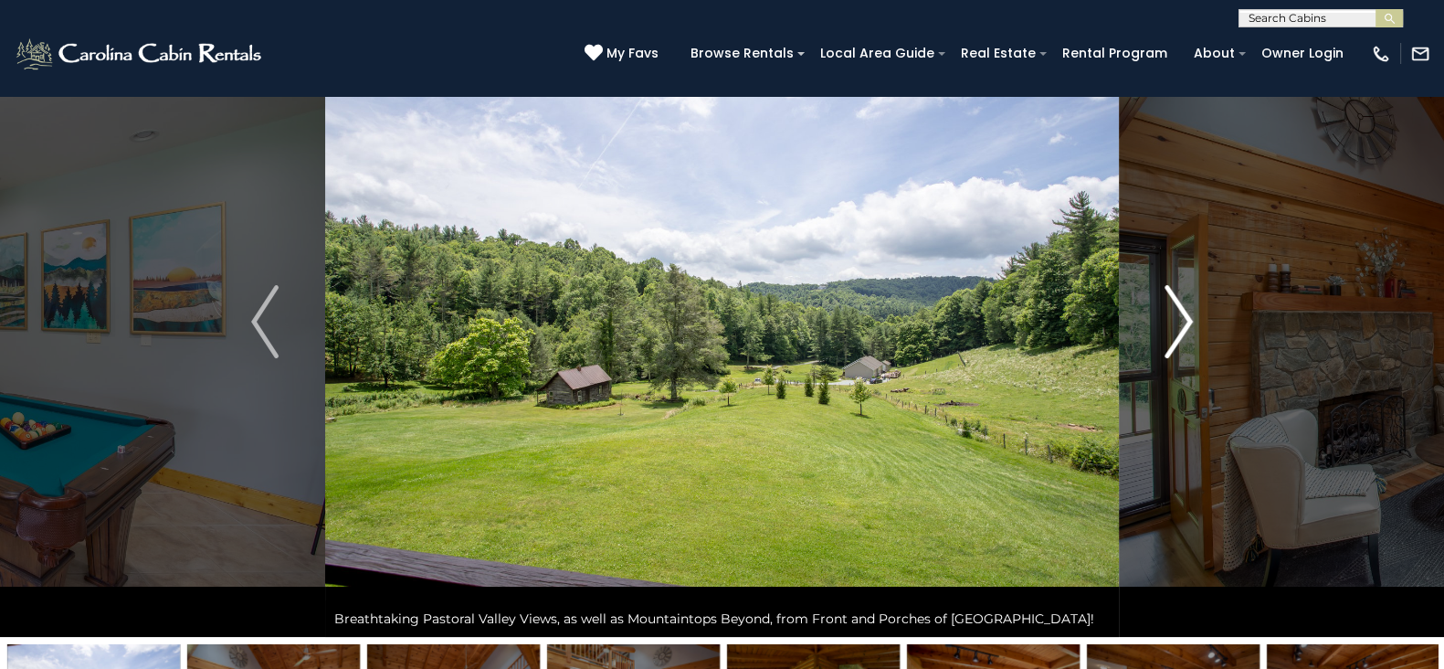
click at [1185, 319] on img "Next" at bounding box center [1178, 321] width 27 height 73
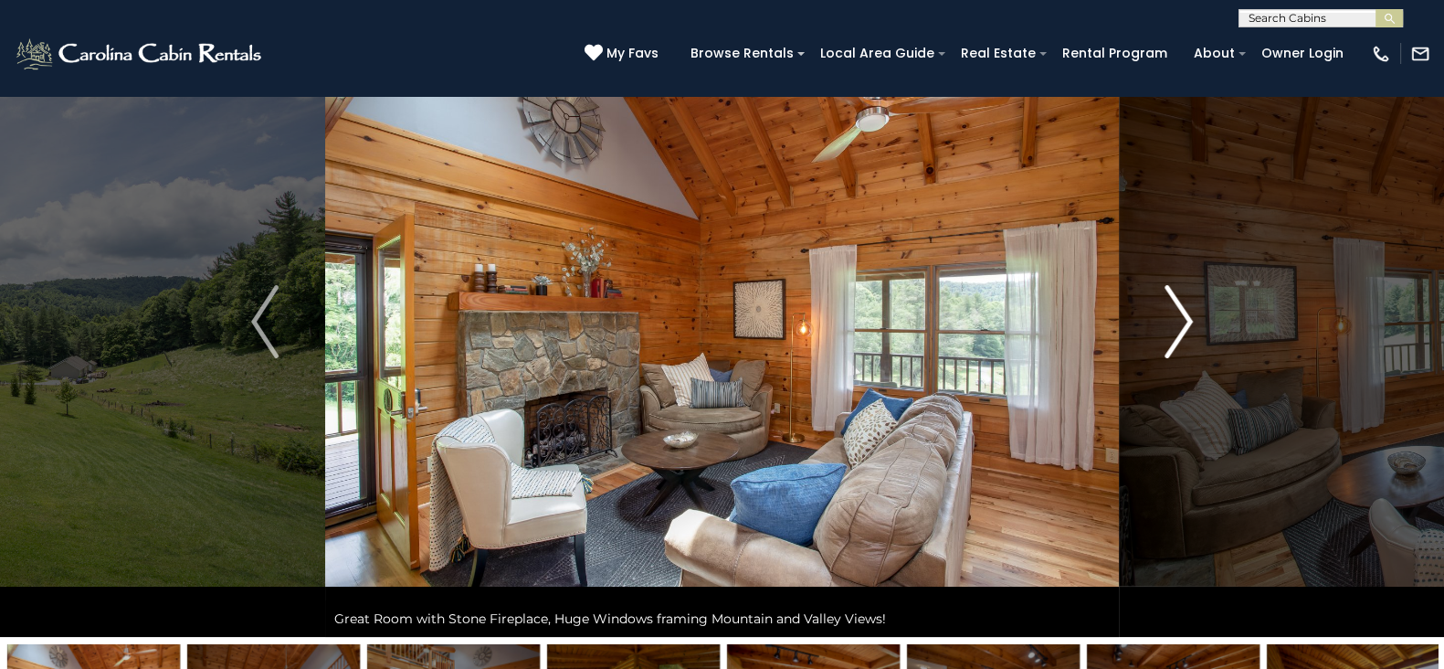
click at [1185, 319] on img "Next" at bounding box center [1178, 321] width 27 height 73
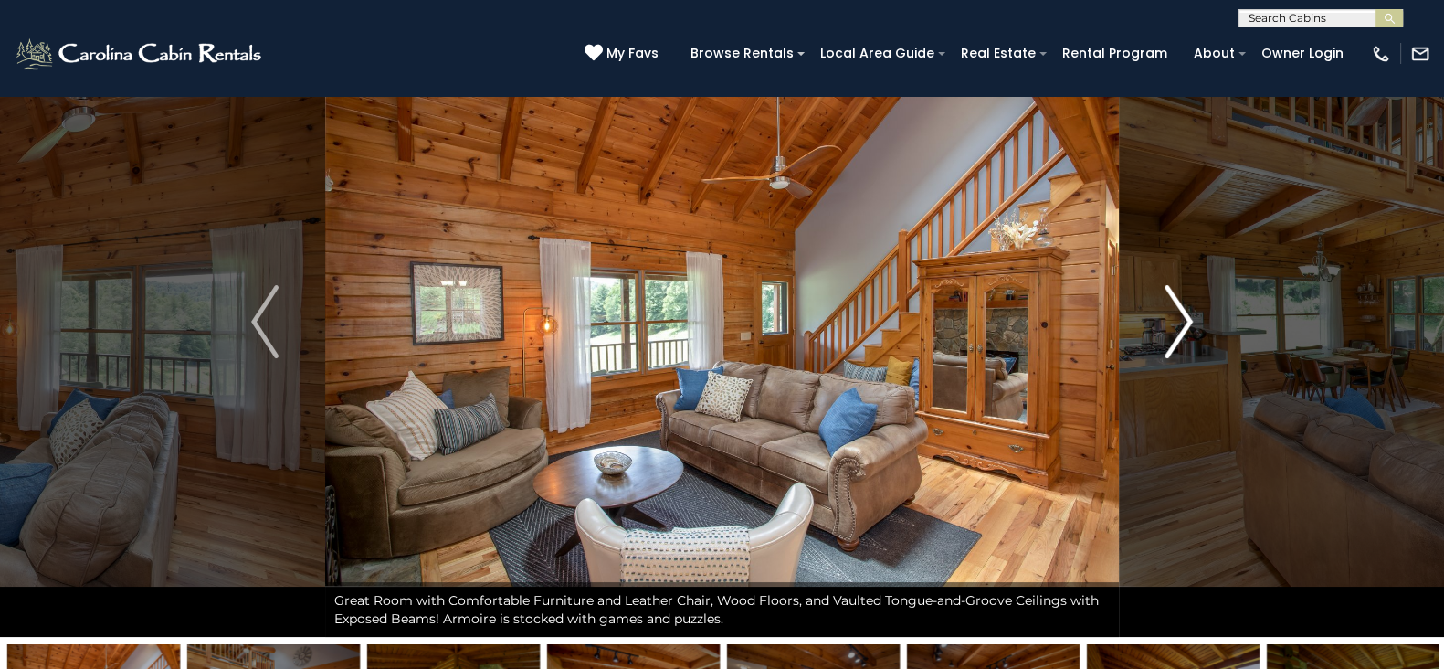
click at [1185, 319] on img "Next" at bounding box center [1178, 321] width 27 height 73
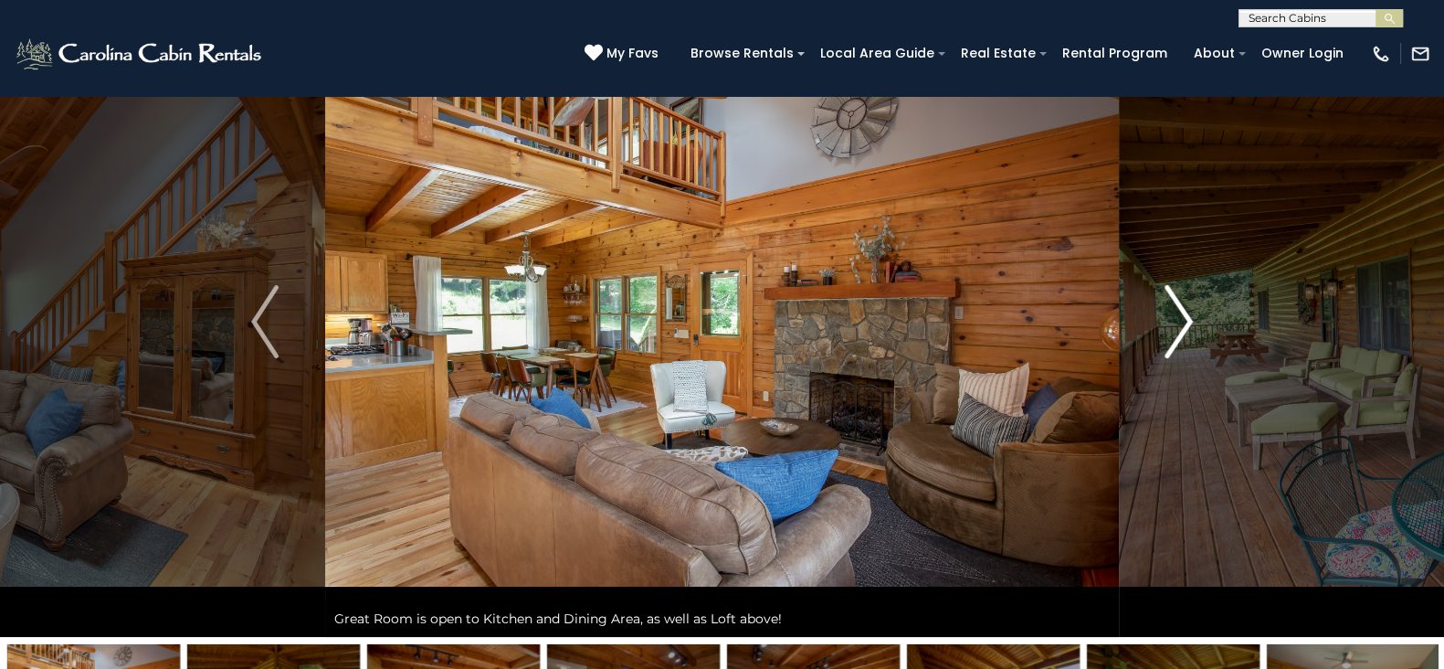
click at [1185, 319] on img "Next" at bounding box center [1178, 321] width 27 height 73
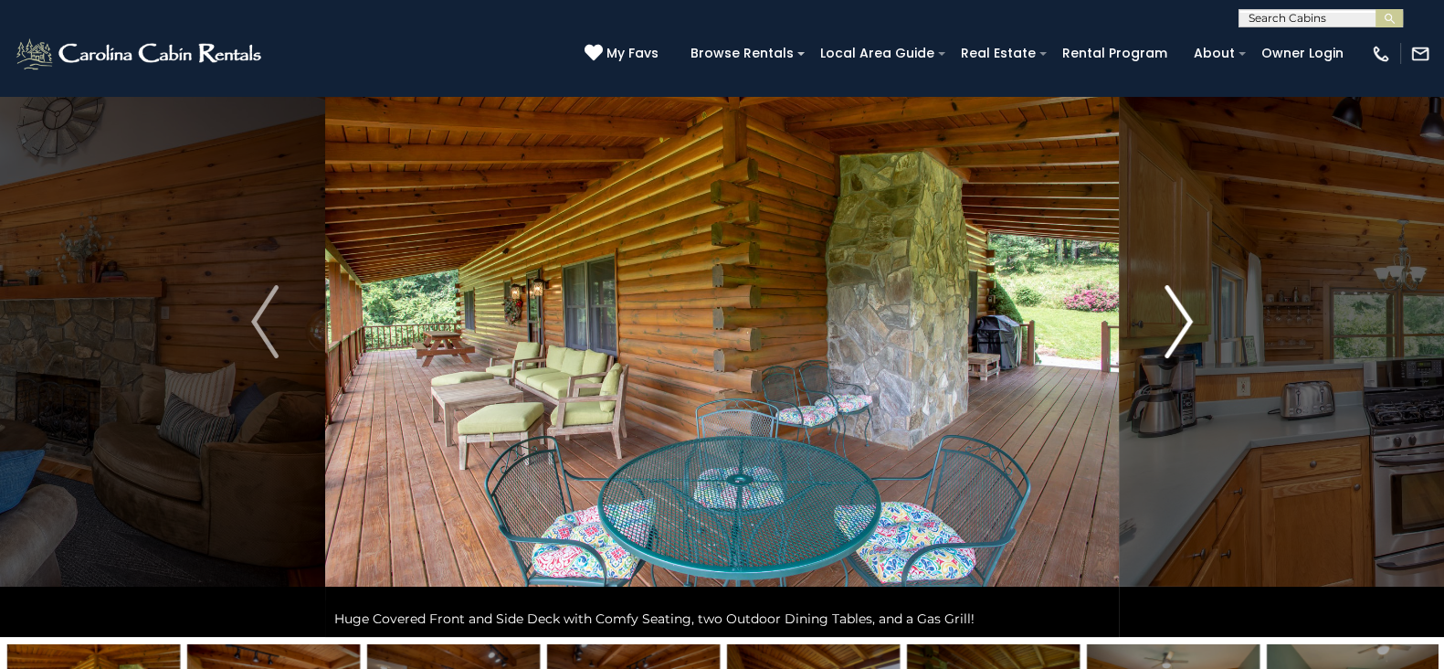
click at [1185, 319] on img "Next" at bounding box center [1178, 321] width 27 height 73
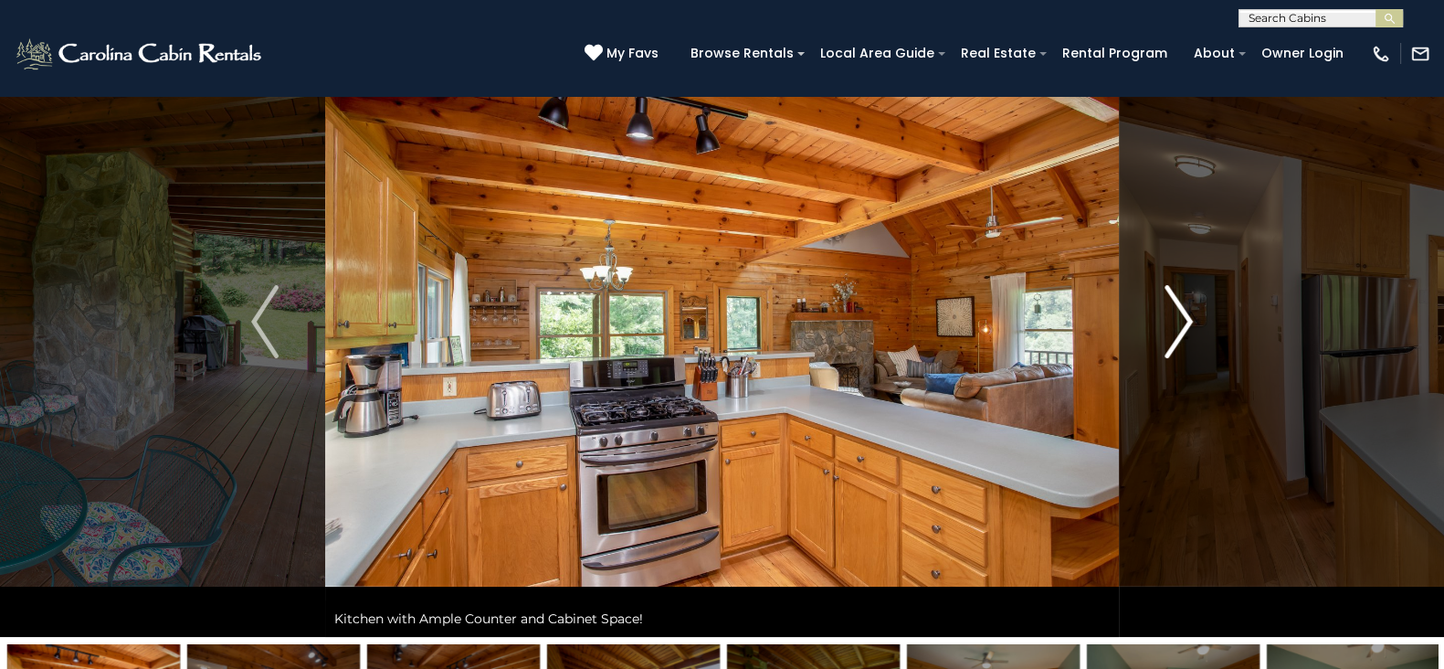
click at [1185, 319] on img "Next" at bounding box center [1178, 321] width 27 height 73
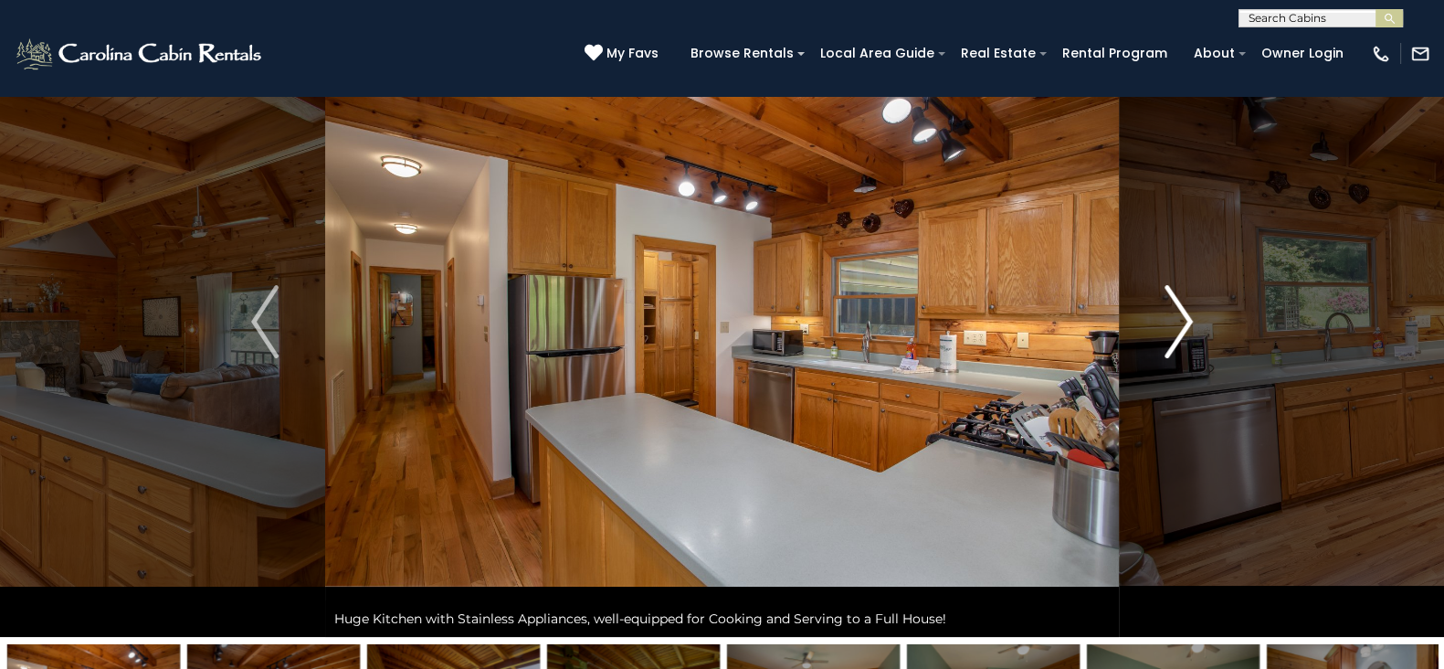
click at [1185, 319] on img "Next" at bounding box center [1178, 321] width 27 height 73
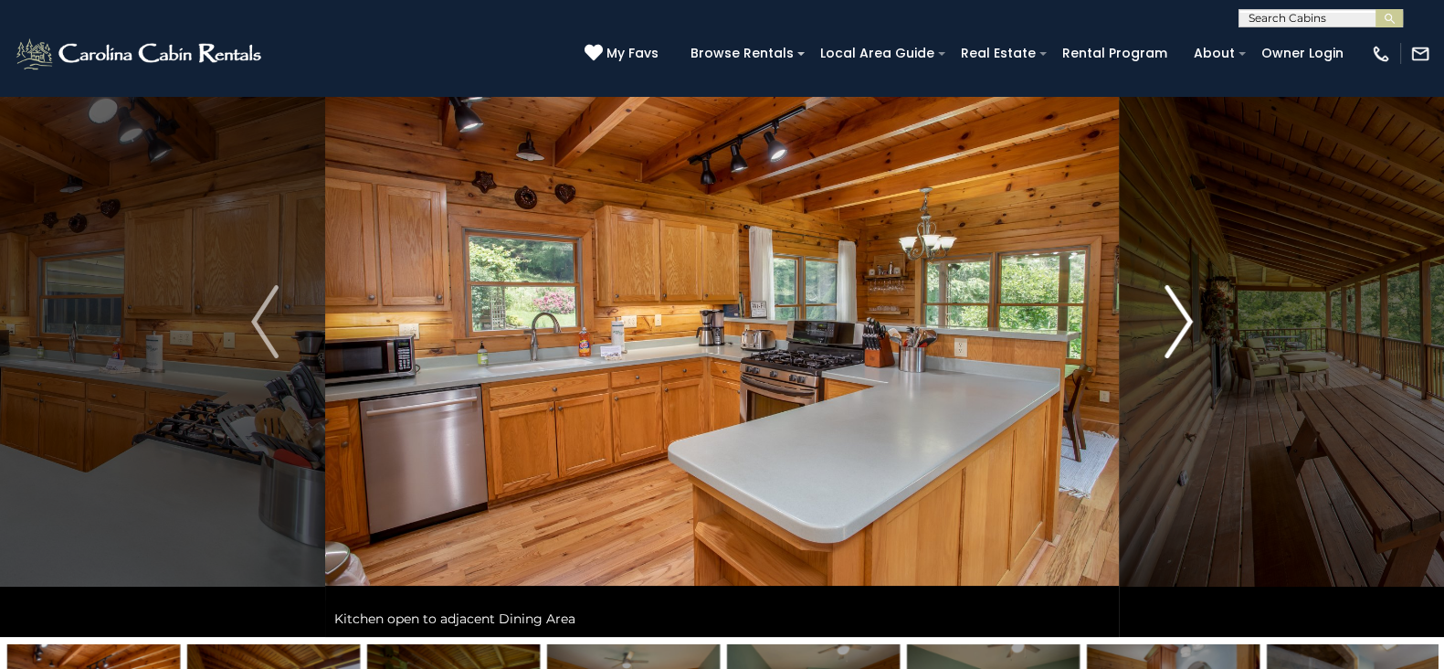
click at [1185, 319] on img "Next" at bounding box center [1178, 321] width 27 height 73
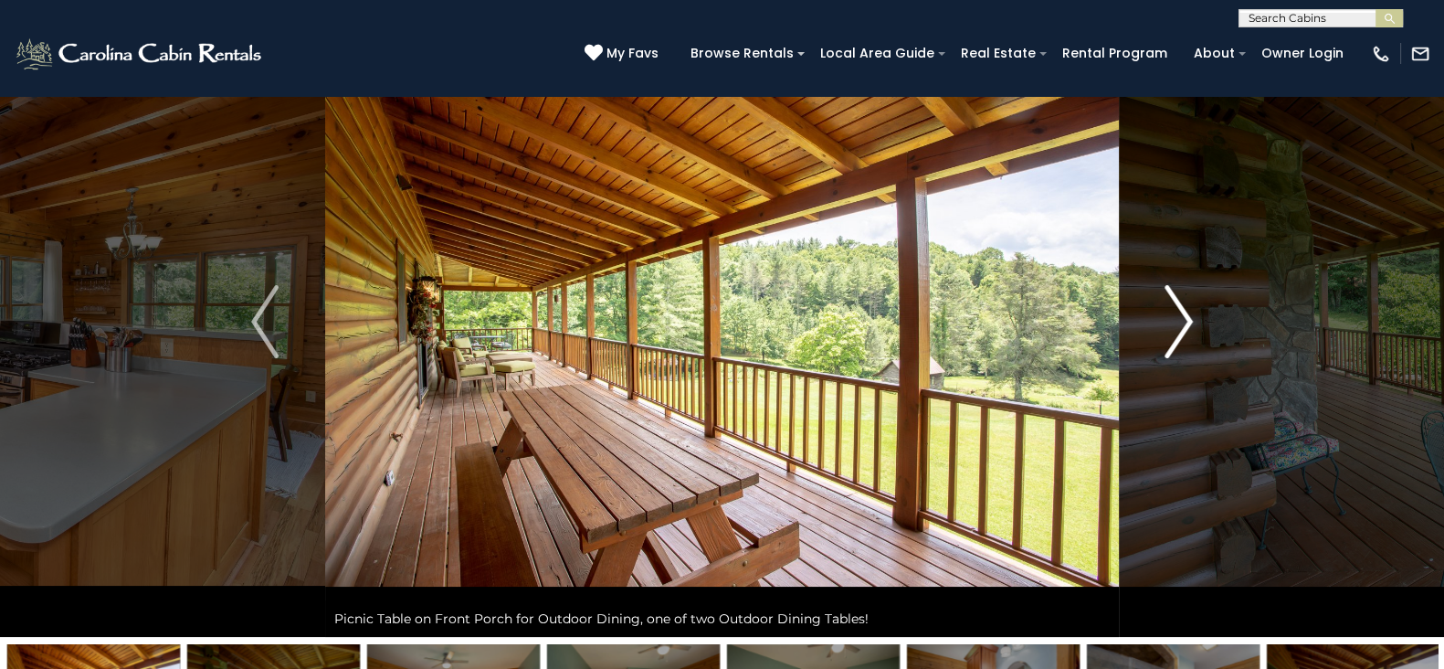
click at [1185, 319] on img "Next" at bounding box center [1178, 321] width 27 height 73
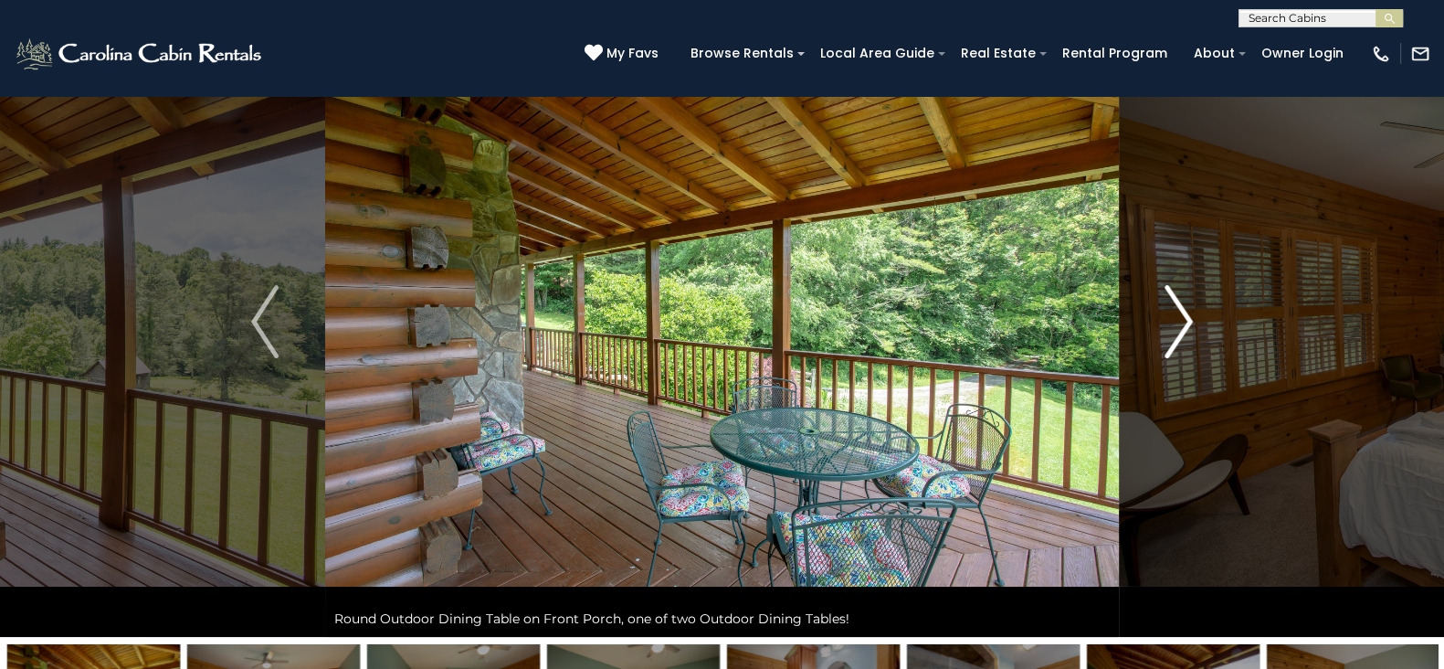
click at [1185, 319] on img "Next" at bounding box center [1178, 321] width 27 height 73
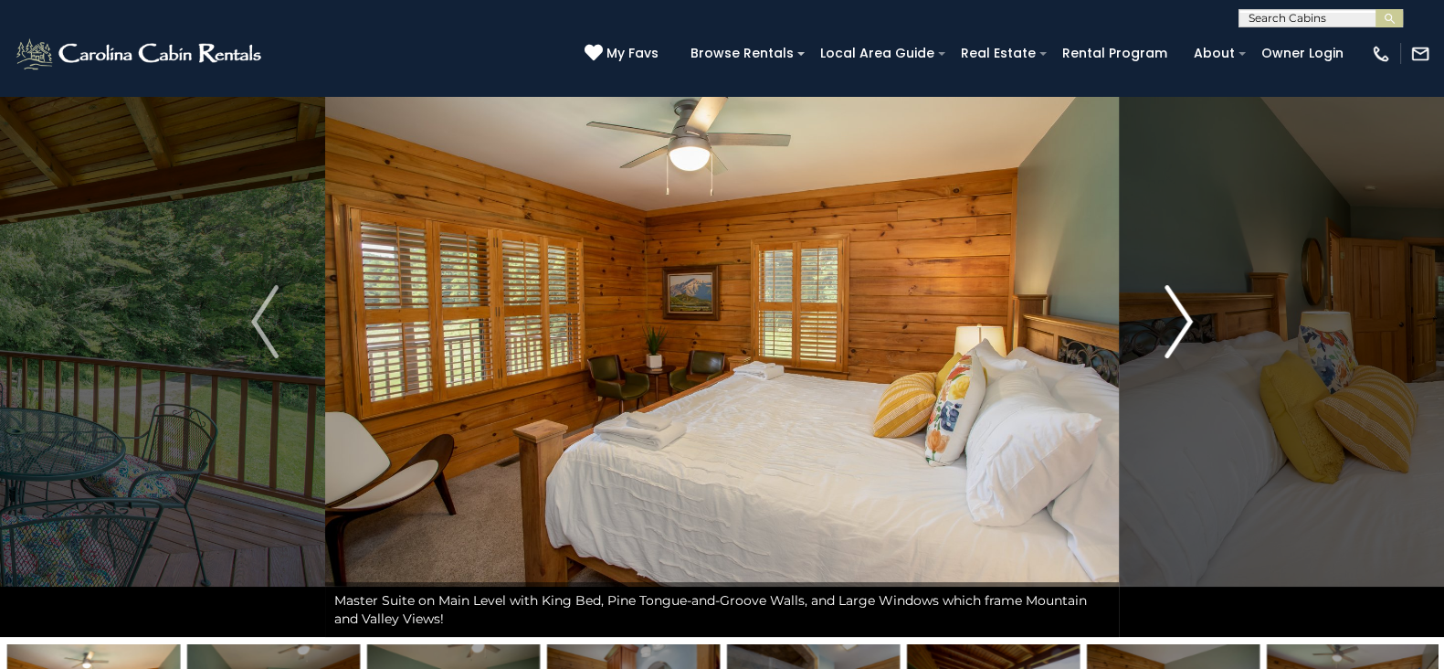
click at [1185, 319] on img "Next" at bounding box center [1178, 321] width 27 height 73
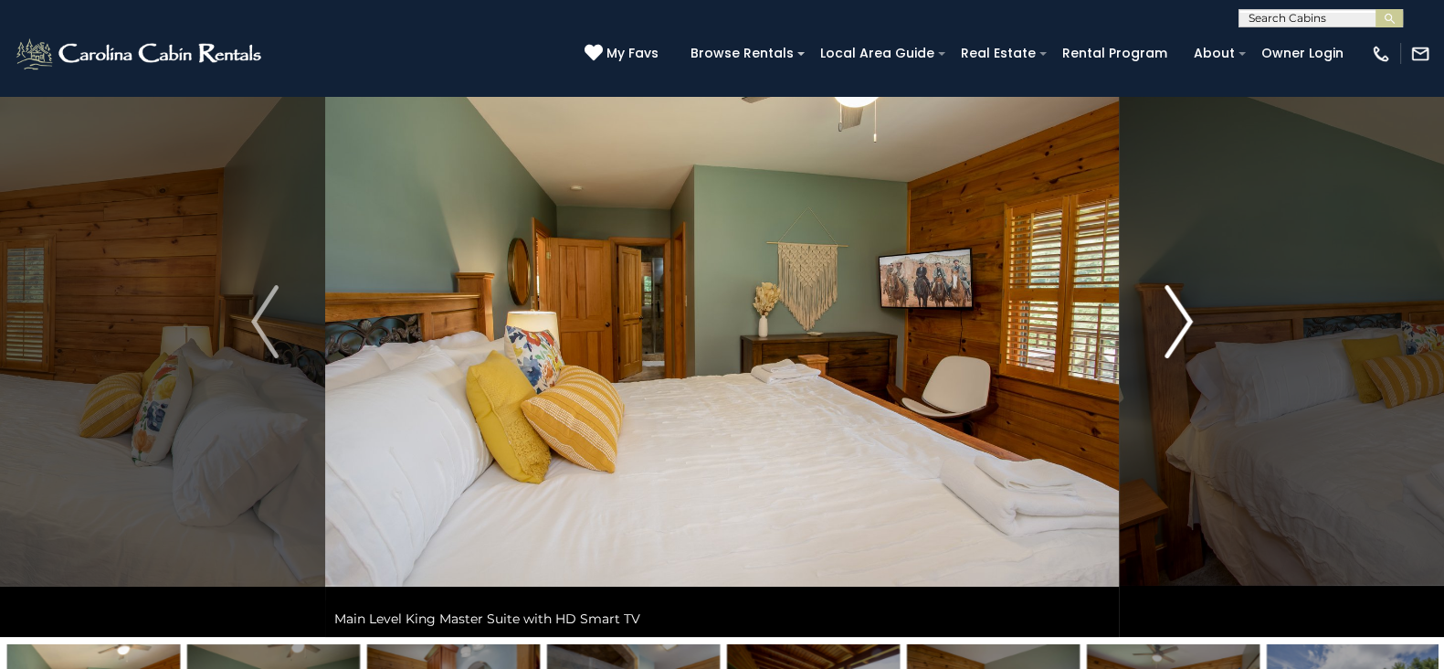
click at [1185, 319] on img "Next" at bounding box center [1178, 321] width 27 height 73
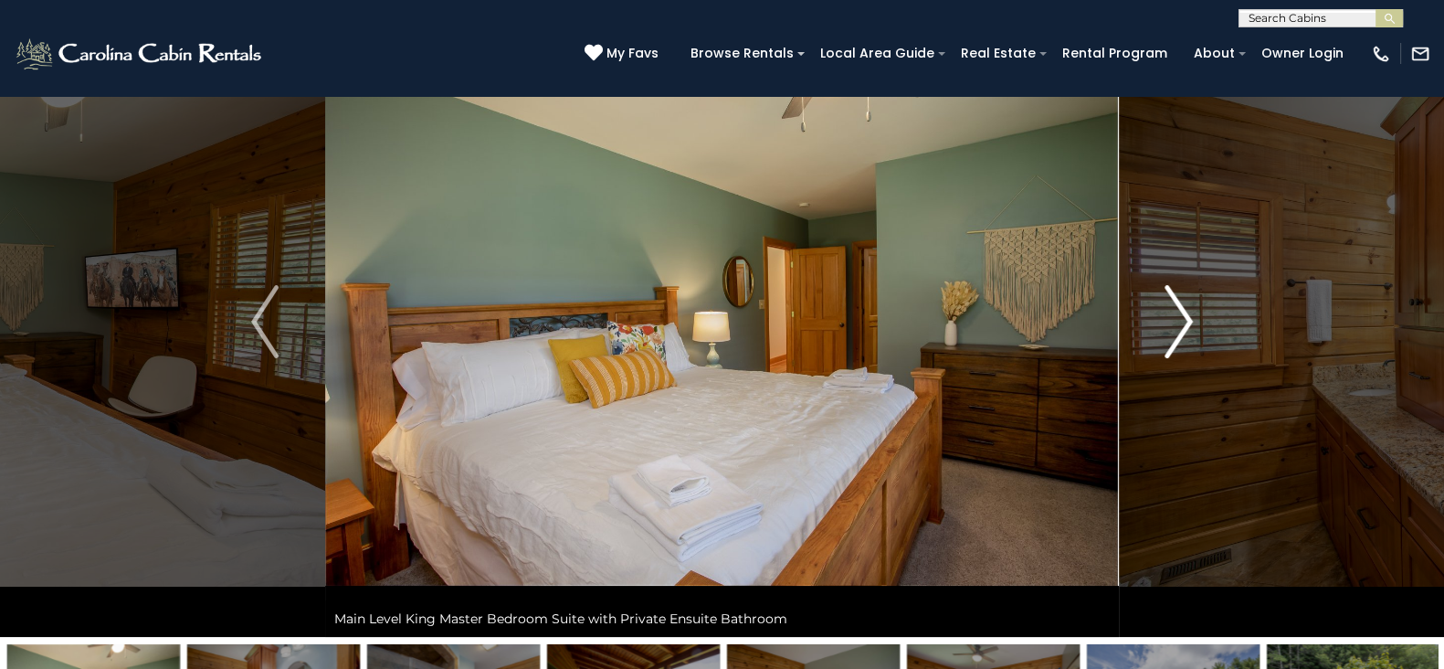
click at [1185, 319] on img "Next" at bounding box center [1178, 321] width 27 height 73
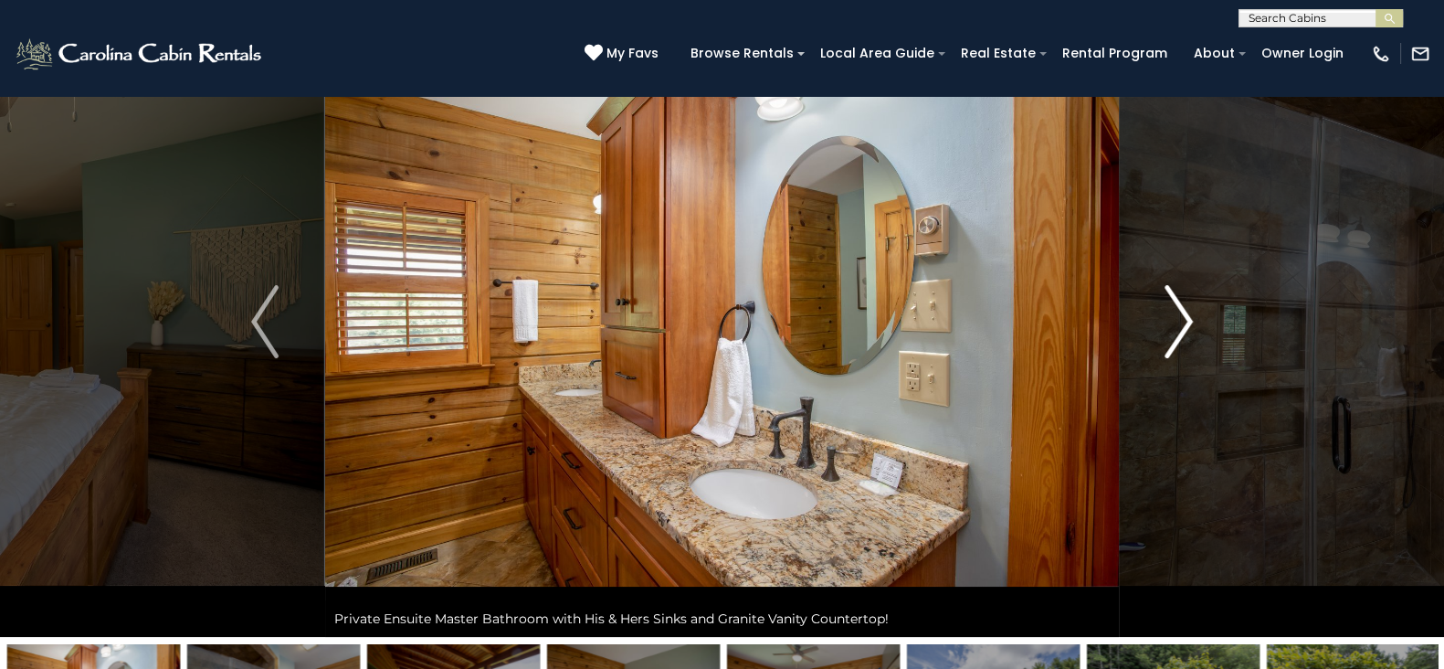
click at [1185, 319] on img "Next" at bounding box center [1178, 321] width 27 height 73
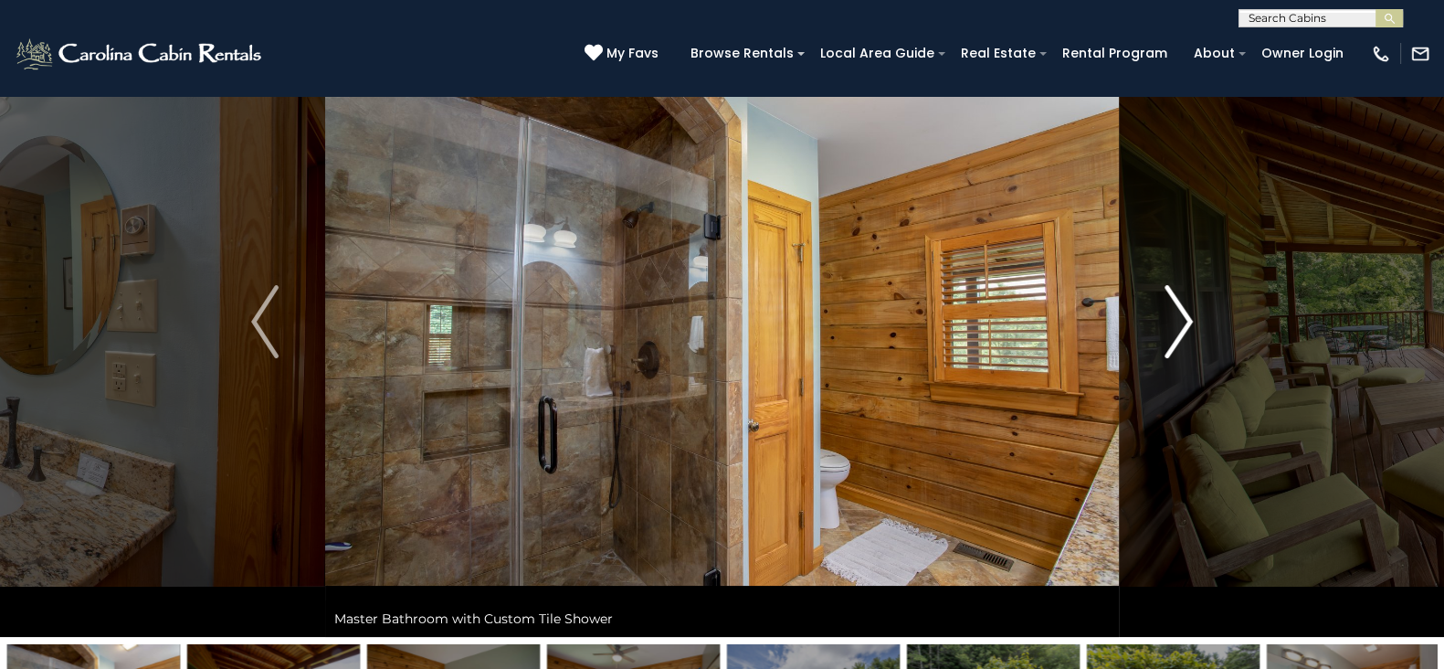
click at [1185, 319] on img "Next" at bounding box center [1178, 321] width 27 height 73
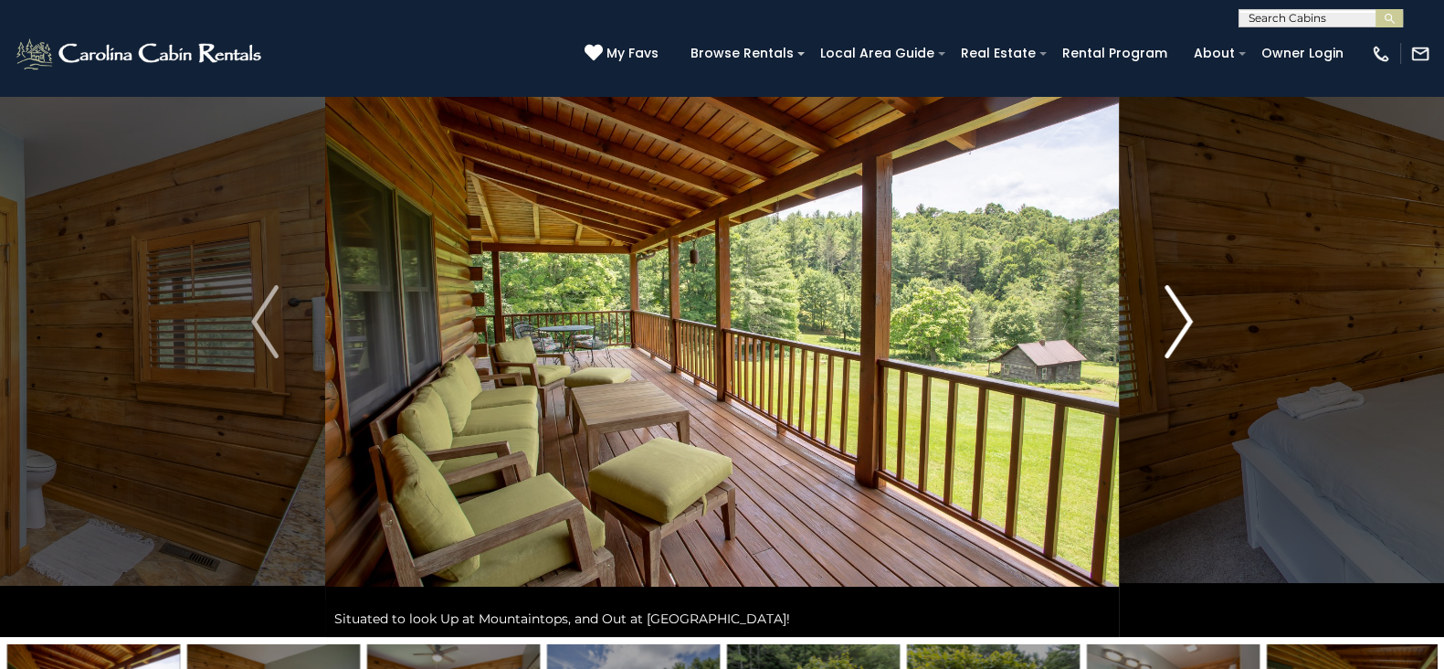
click at [1185, 319] on img "Next" at bounding box center [1178, 321] width 27 height 73
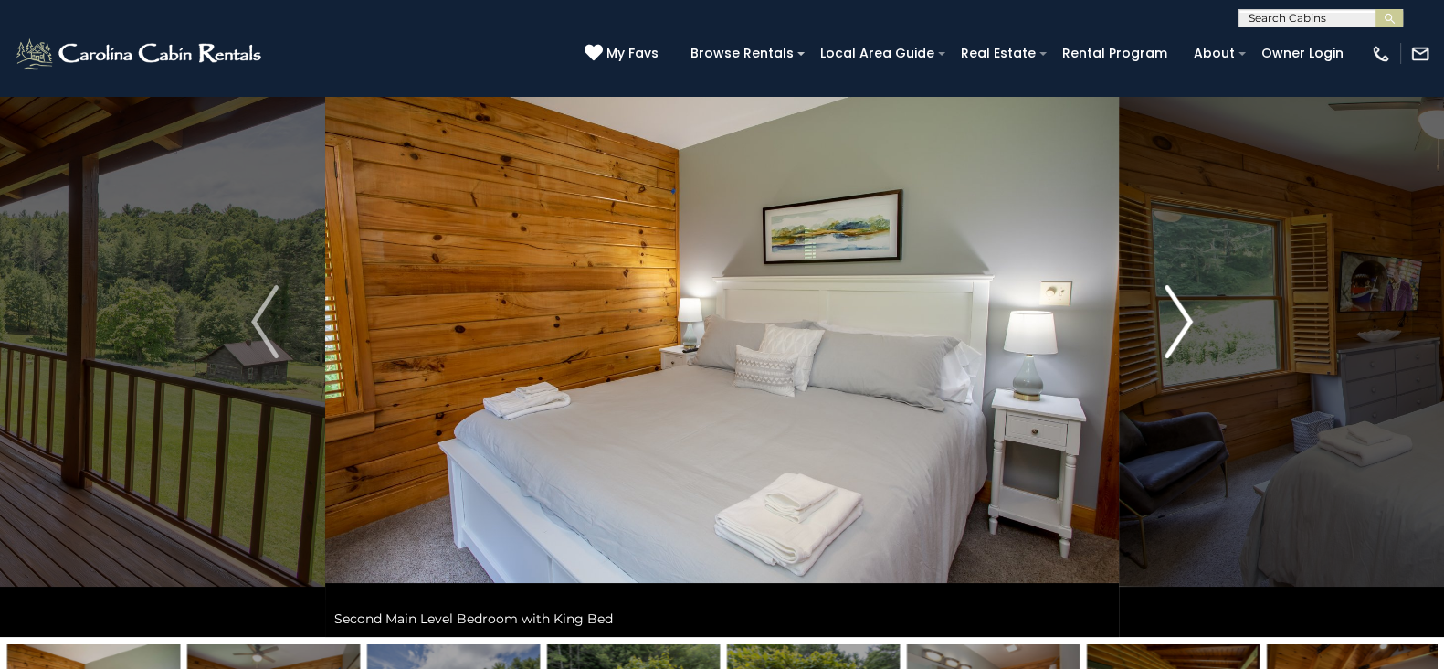
click at [1185, 319] on img "Next" at bounding box center [1178, 321] width 27 height 73
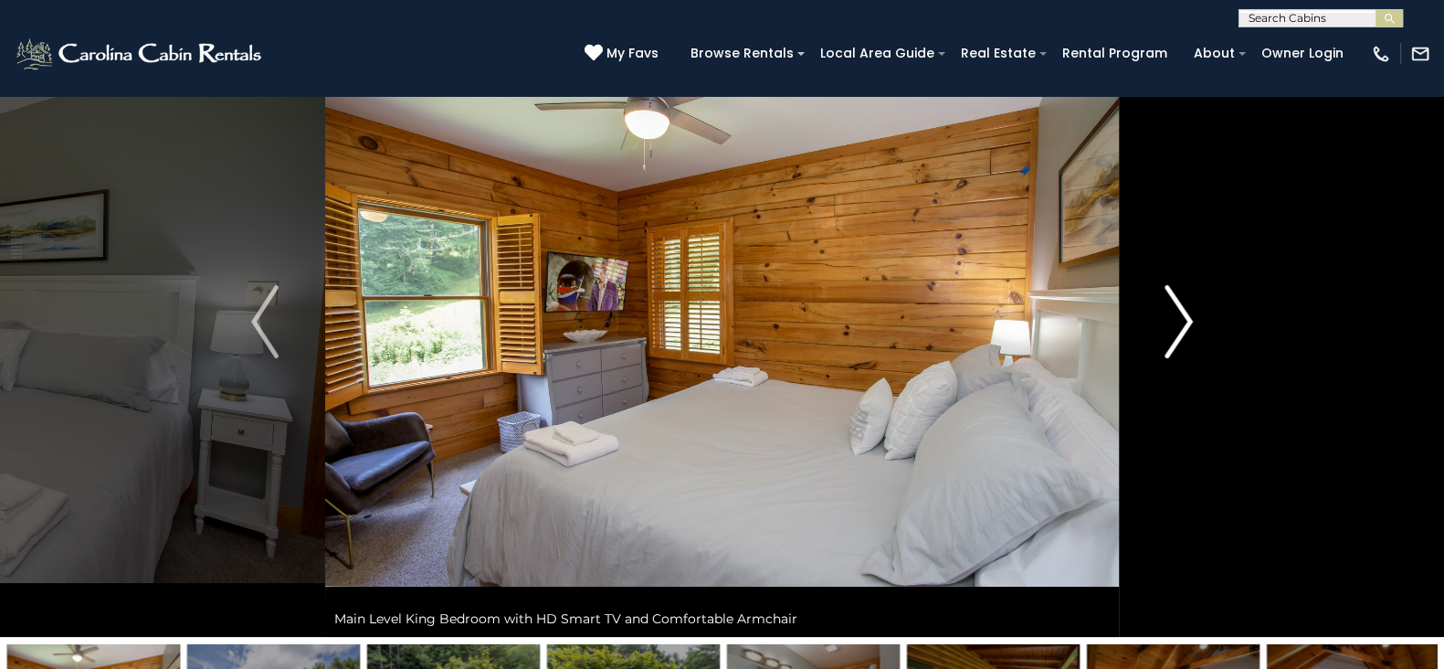
click at [1185, 319] on img "Next" at bounding box center [1178, 321] width 27 height 73
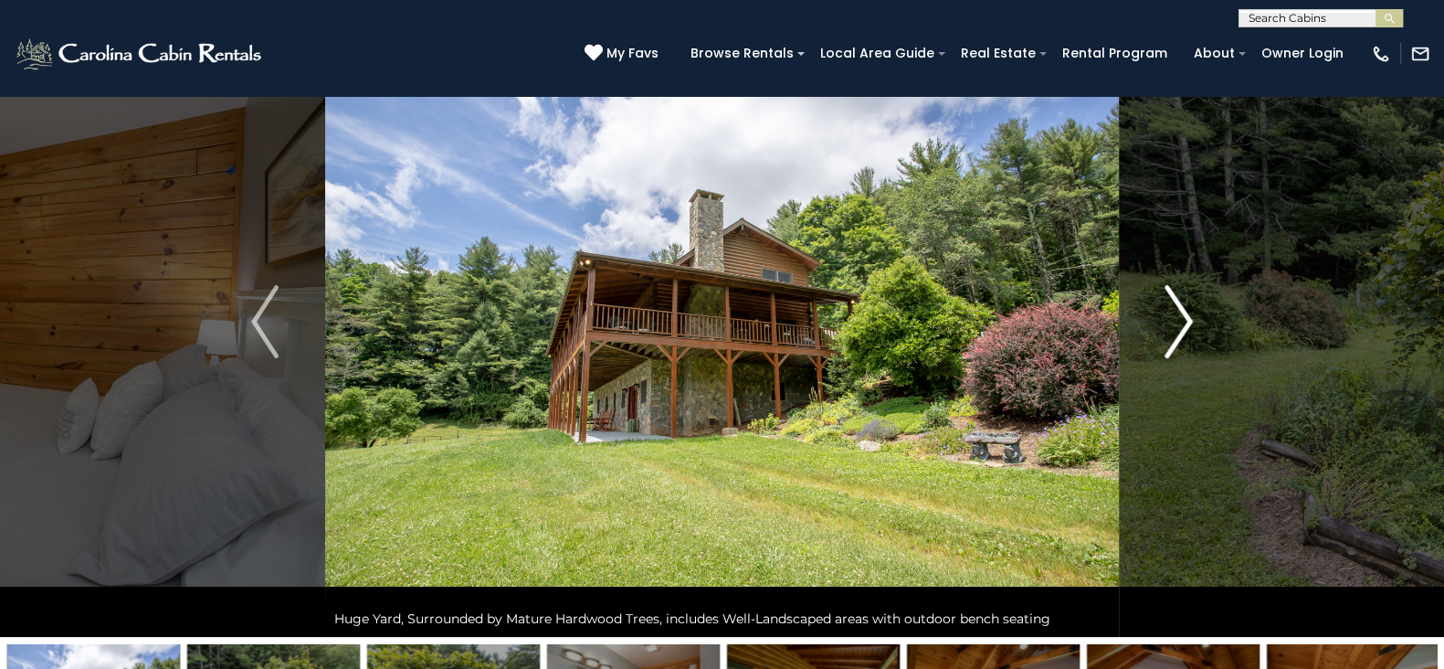
click at [1185, 319] on img "Next" at bounding box center [1178, 321] width 27 height 73
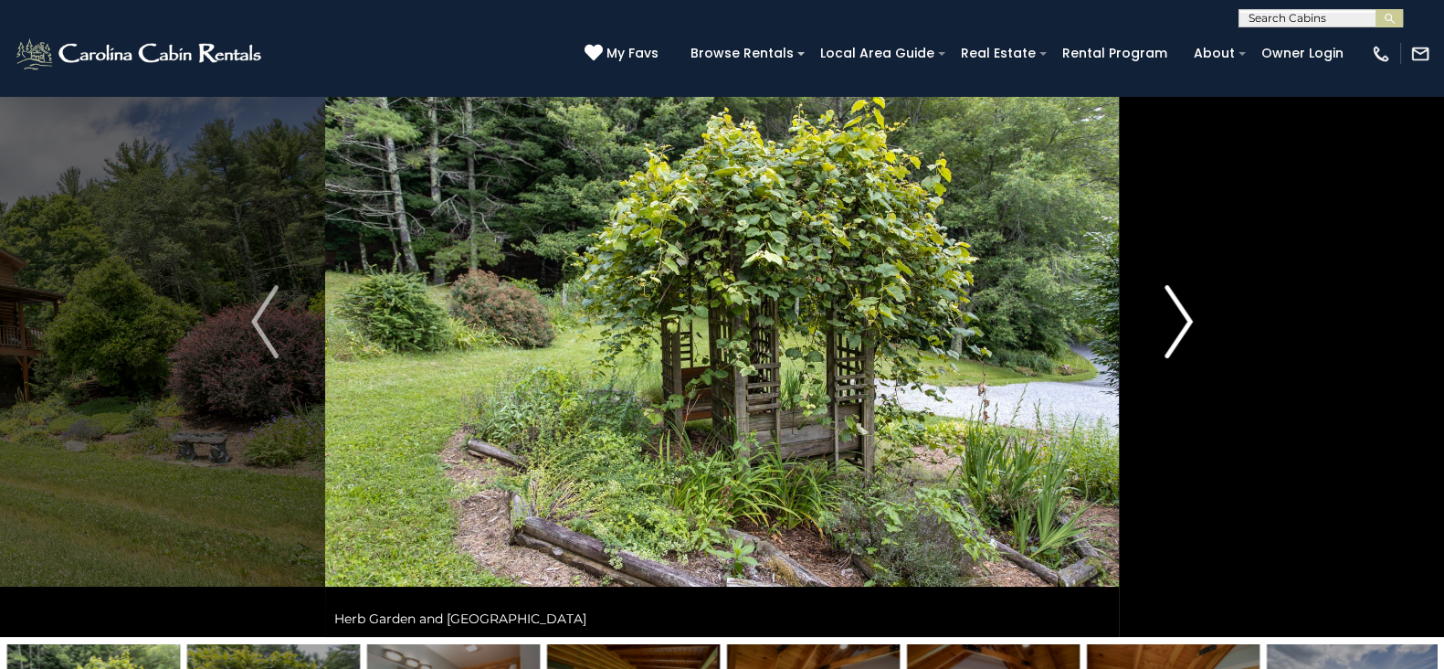
click at [1185, 319] on img "Next" at bounding box center [1178, 321] width 27 height 73
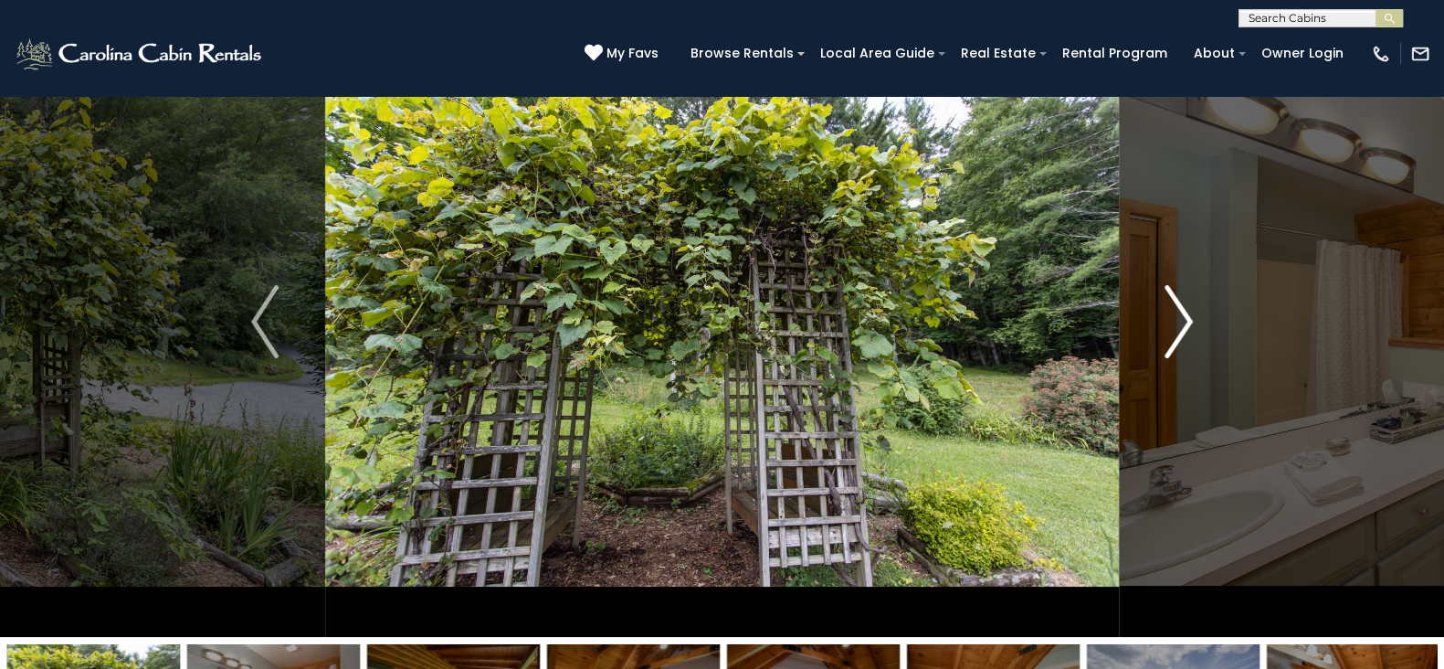
click at [1185, 319] on img "Next" at bounding box center [1178, 321] width 27 height 73
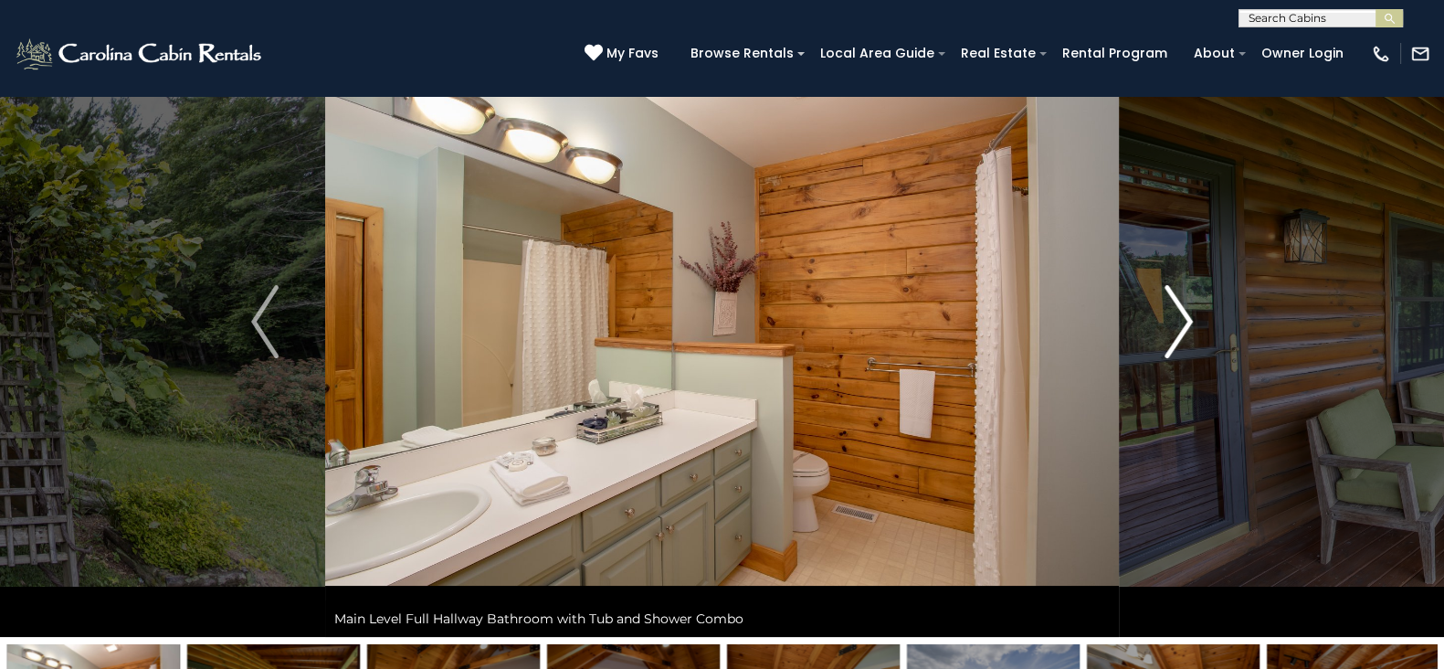
click at [1185, 319] on img "Next" at bounding box center [1178, 321] width 27 height 73
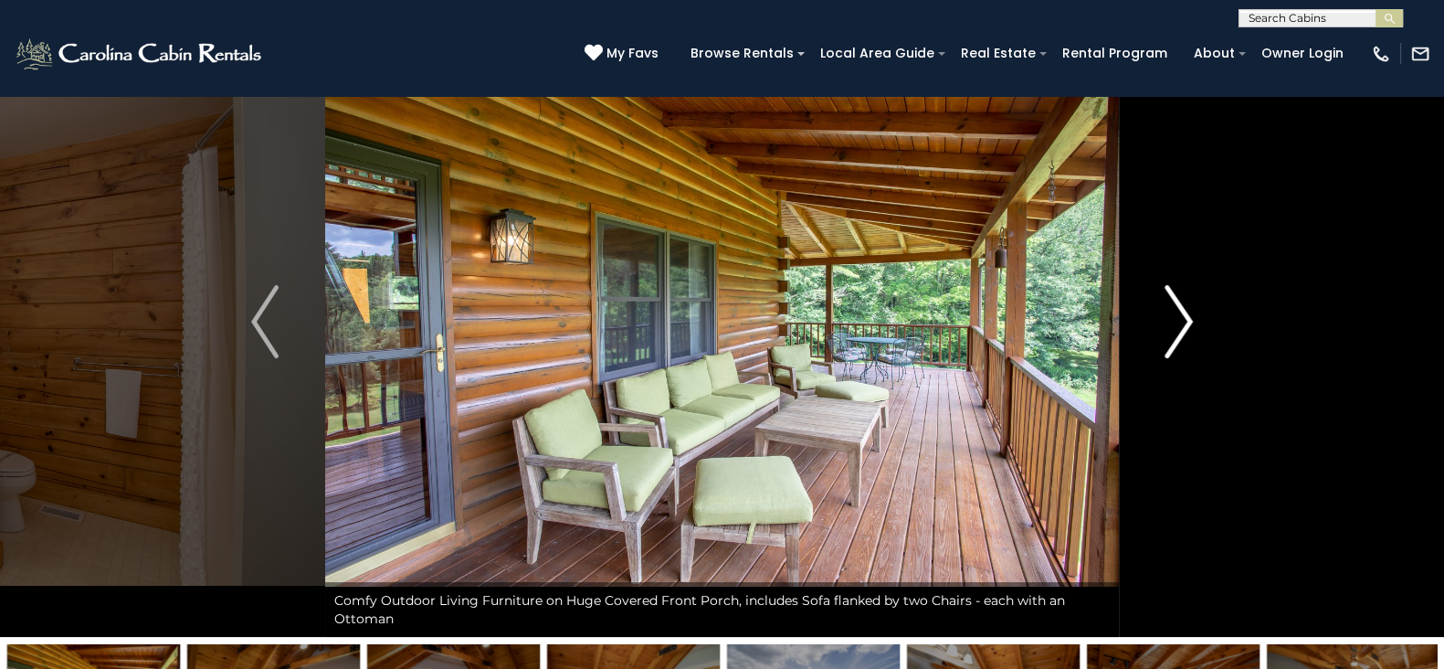
click at [1185, 319] on img "Next" at bounding box center [1178, 321] width 27 height 73
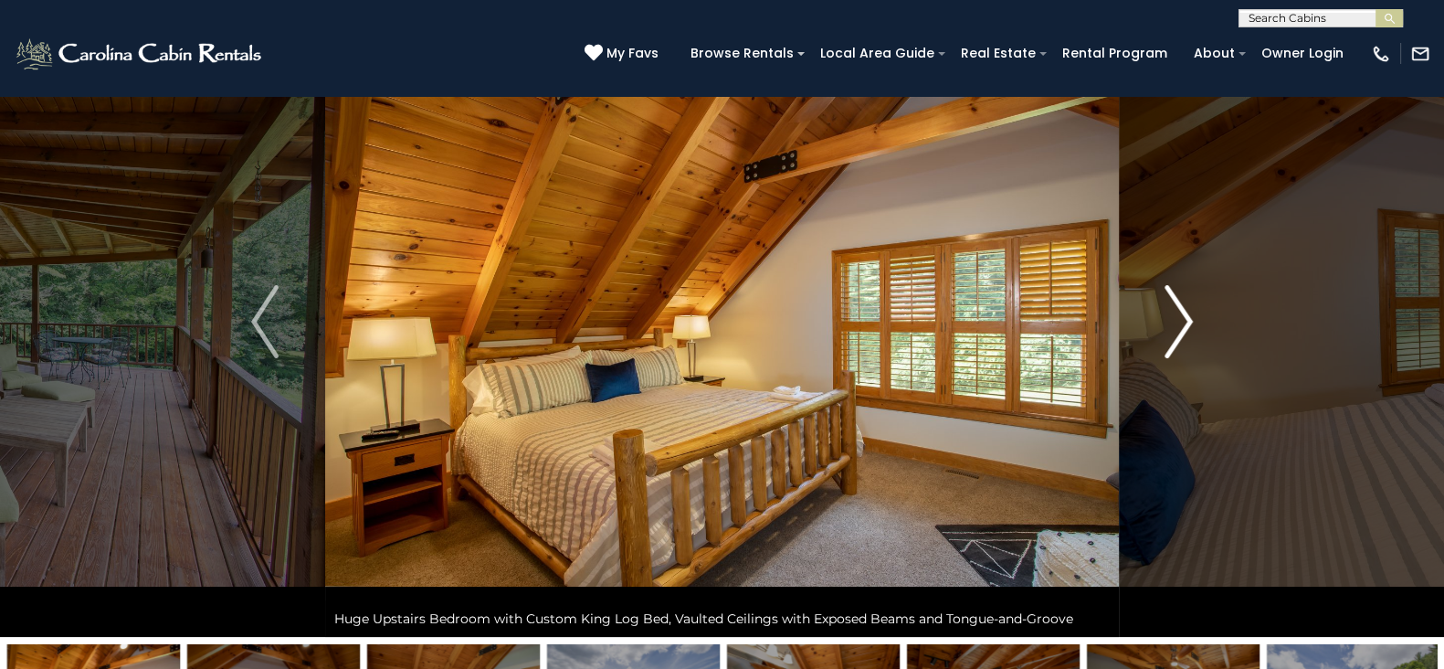
click at [1185, 319] on img "Next" at bounding box center [1178, 321] width 27 height 73
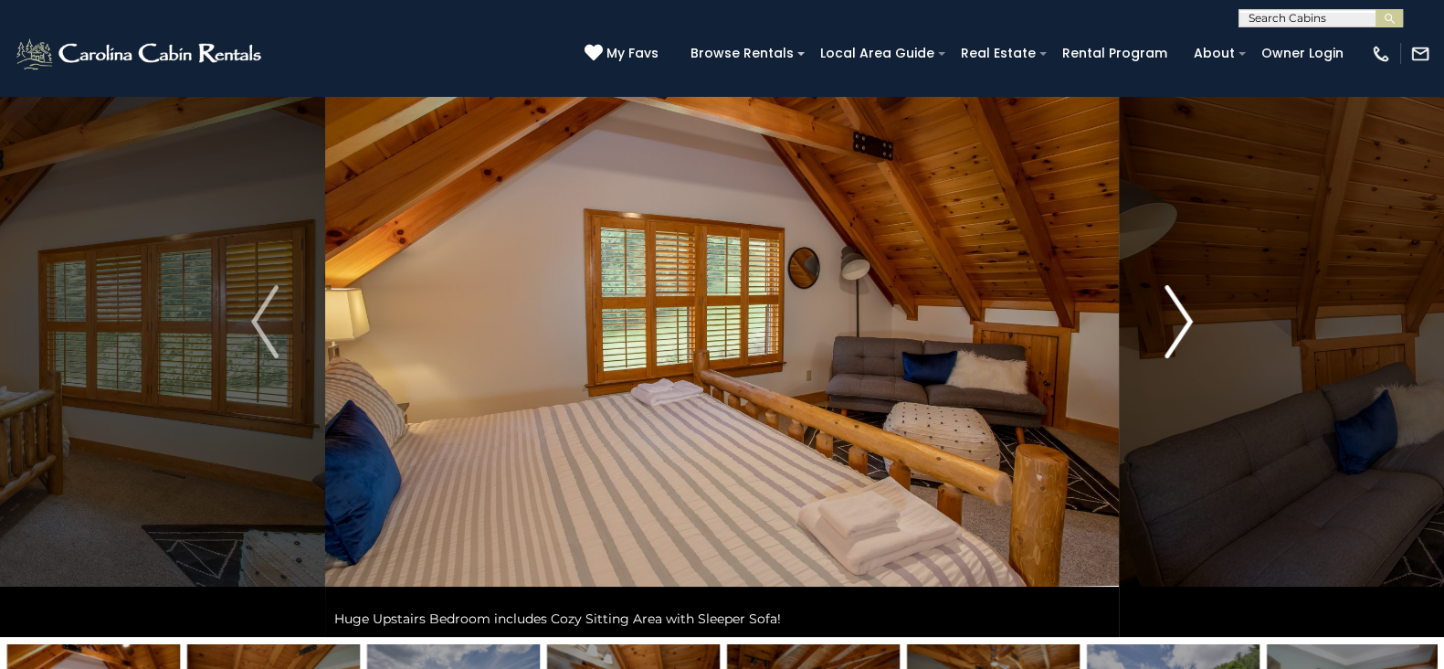
click at [1185, 319] on img "Next" at bounding box center [1178, 321] width 27 height 73
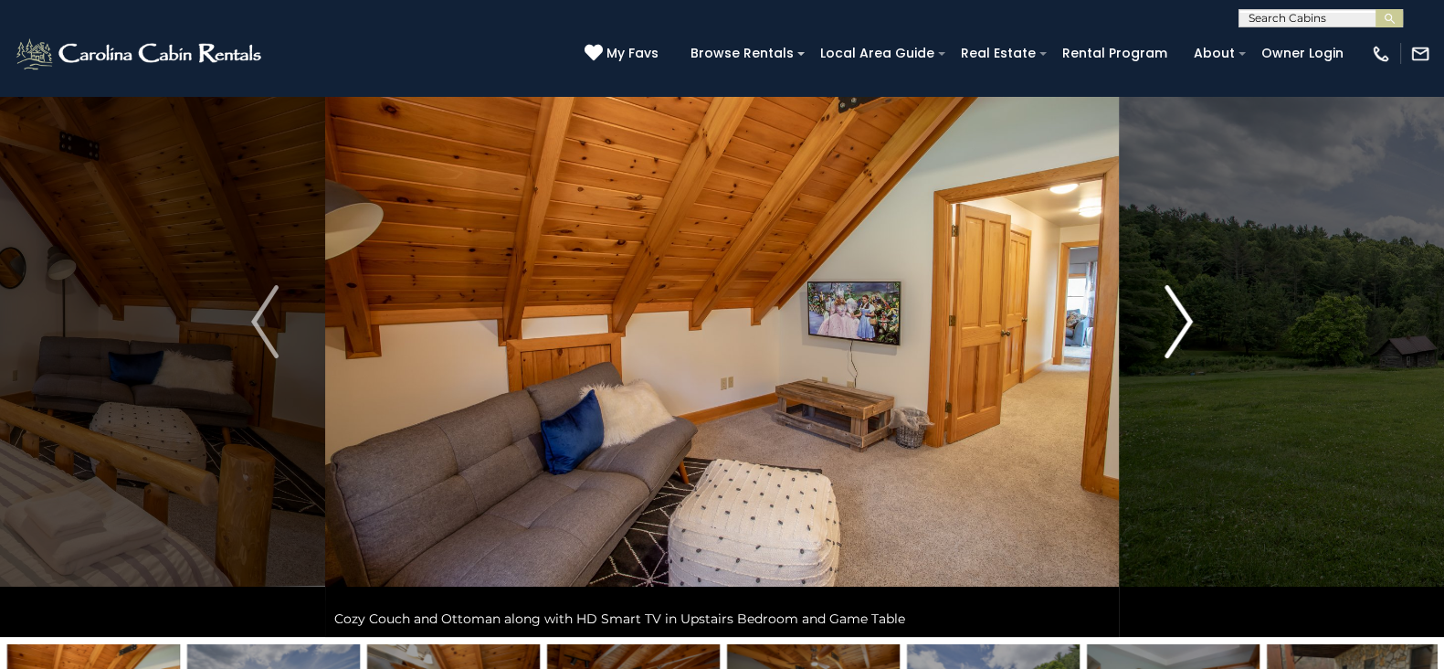
click at [1185, 319] on img "Next" at bounding box center [1178, 321] width 27 height 73
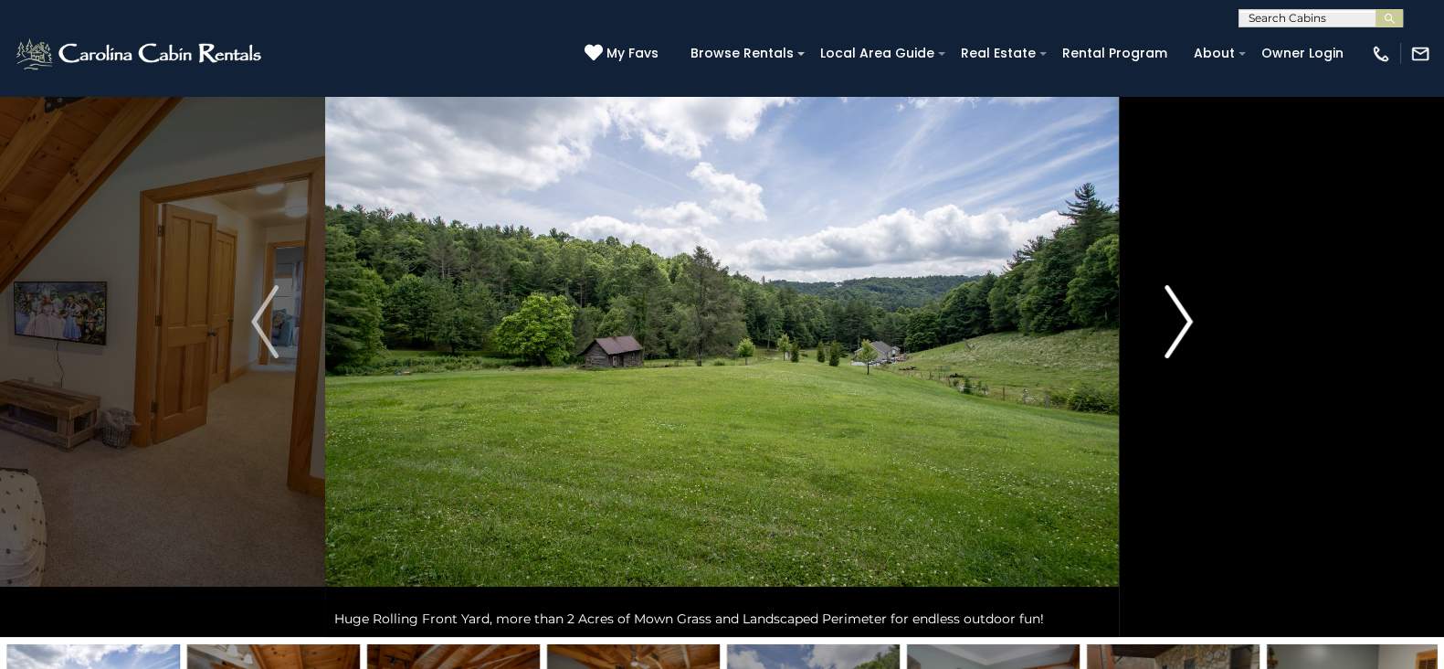
click at [1185, 319] on img "Next" at bounding box center [1178, 321] width 27 height 73
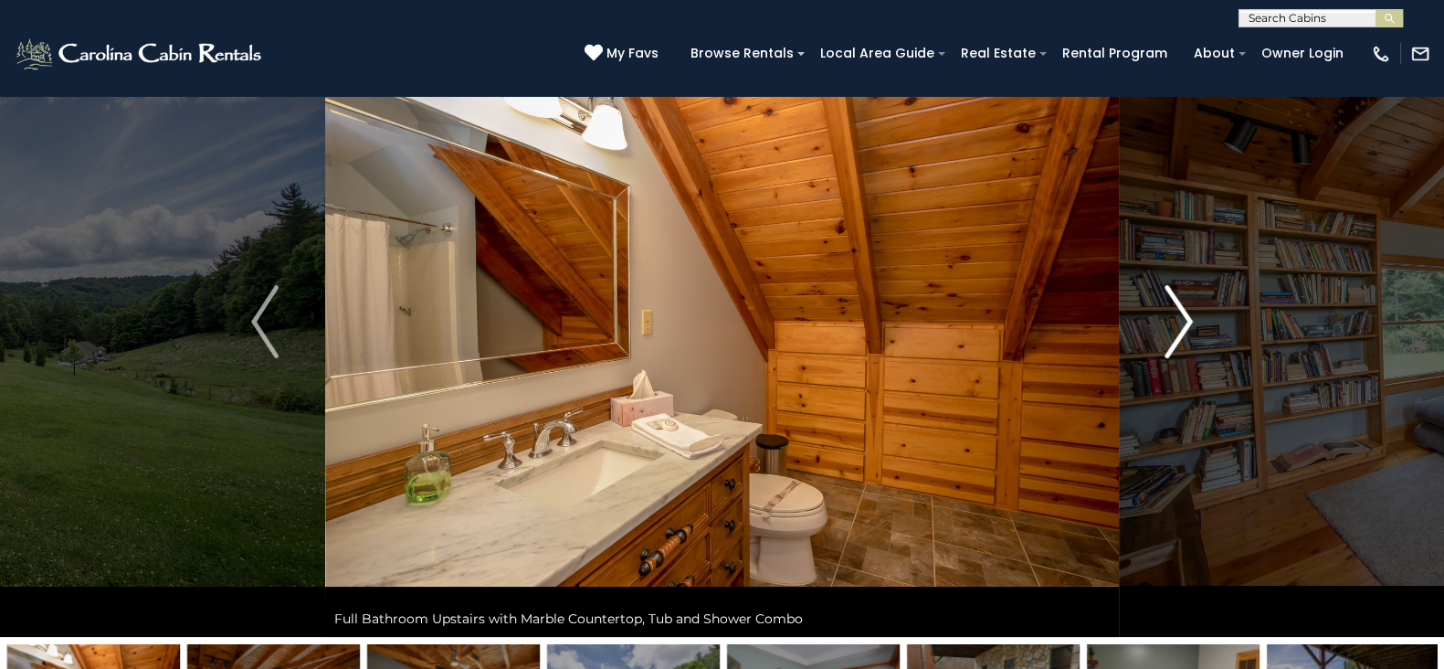
click at [1185, 319] on img "Next" at bounding box center [1178, 321] width 27 height 73
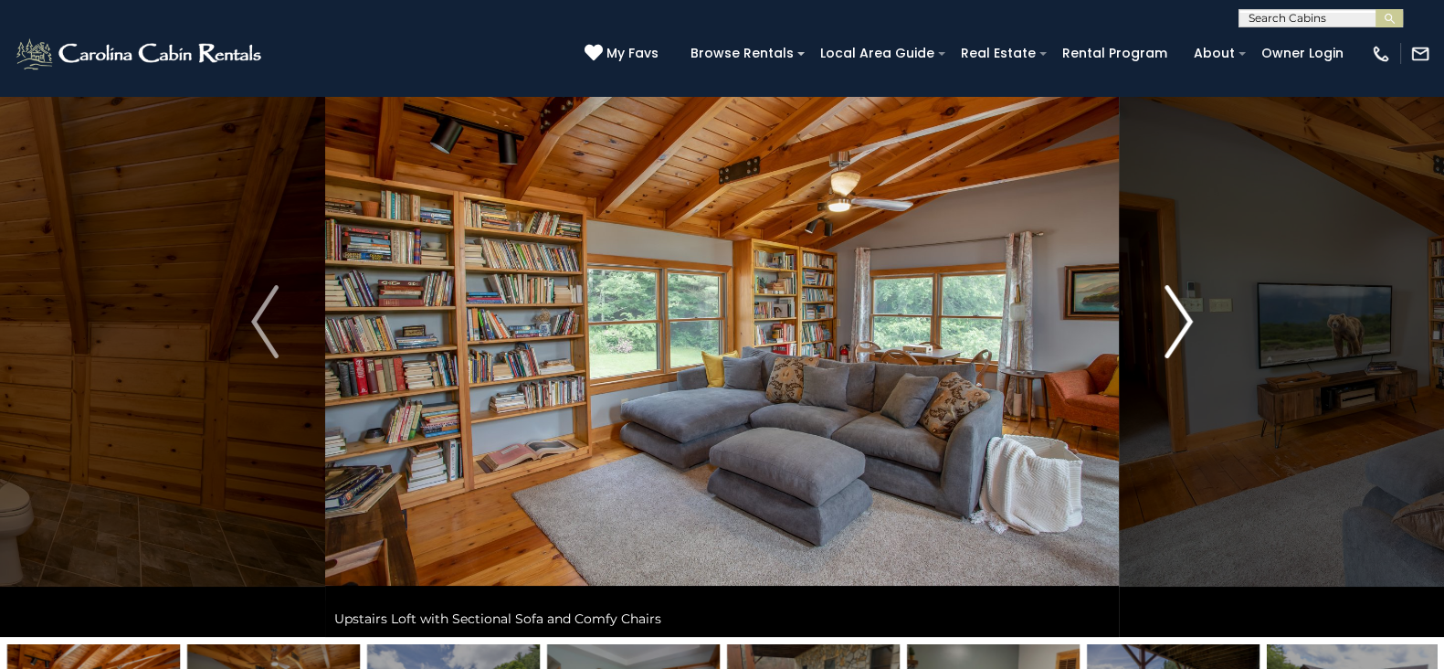
click at [1185, 319] on img "Next" at bounding box center [1178, 321] width 27 height 73
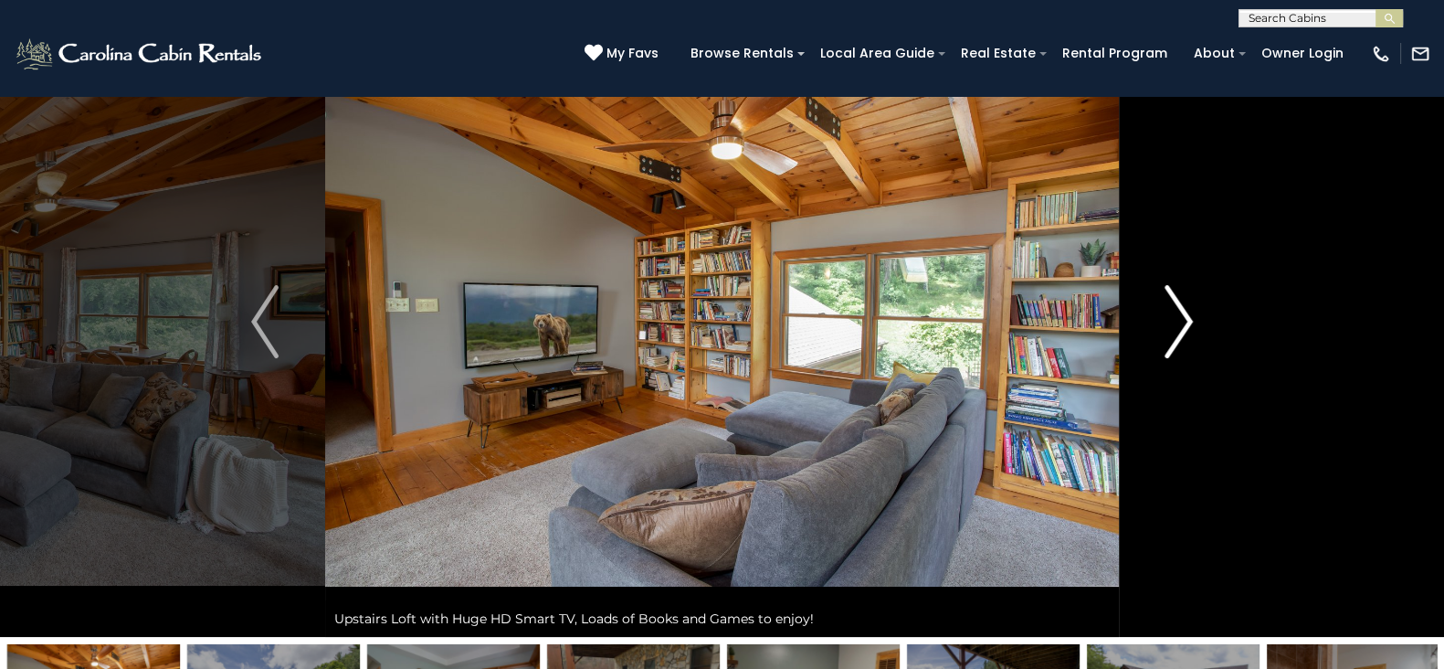
click at [1185, 319] on img "Next" at bounding box center [1178, 321] width 27 height 73
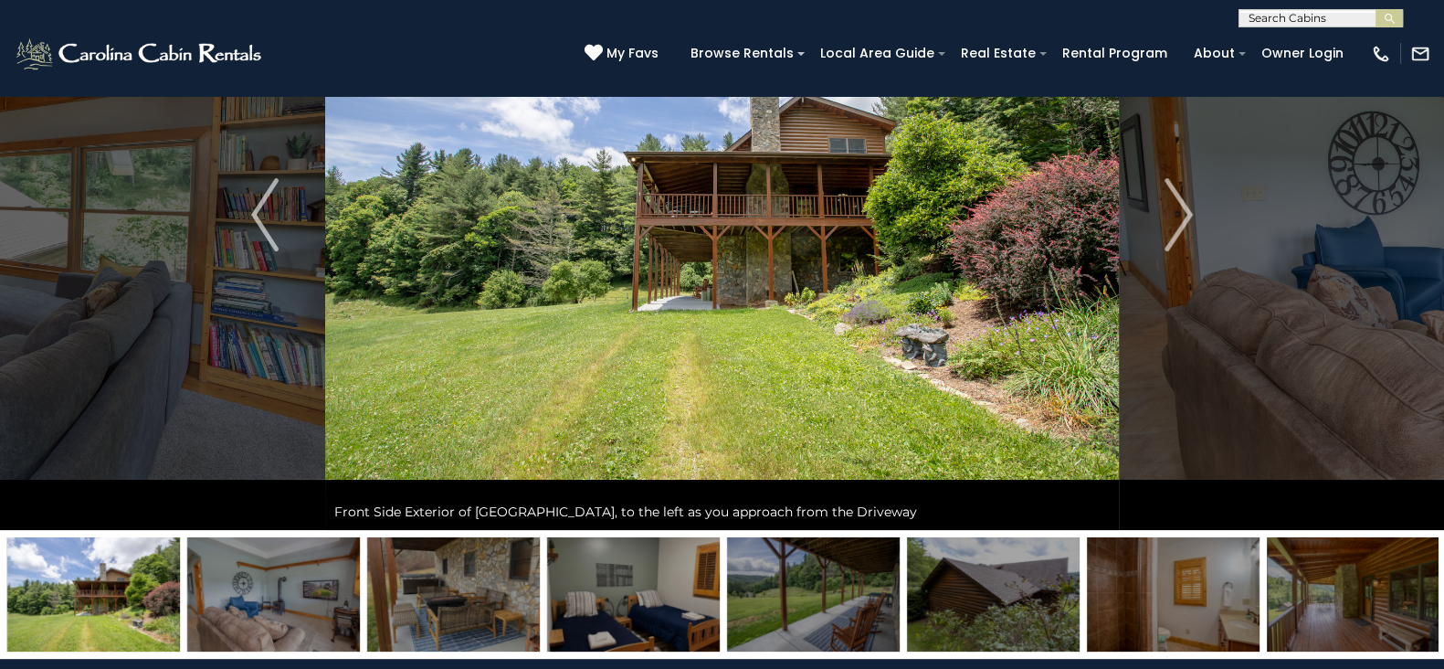
scroll to position [194, 0]
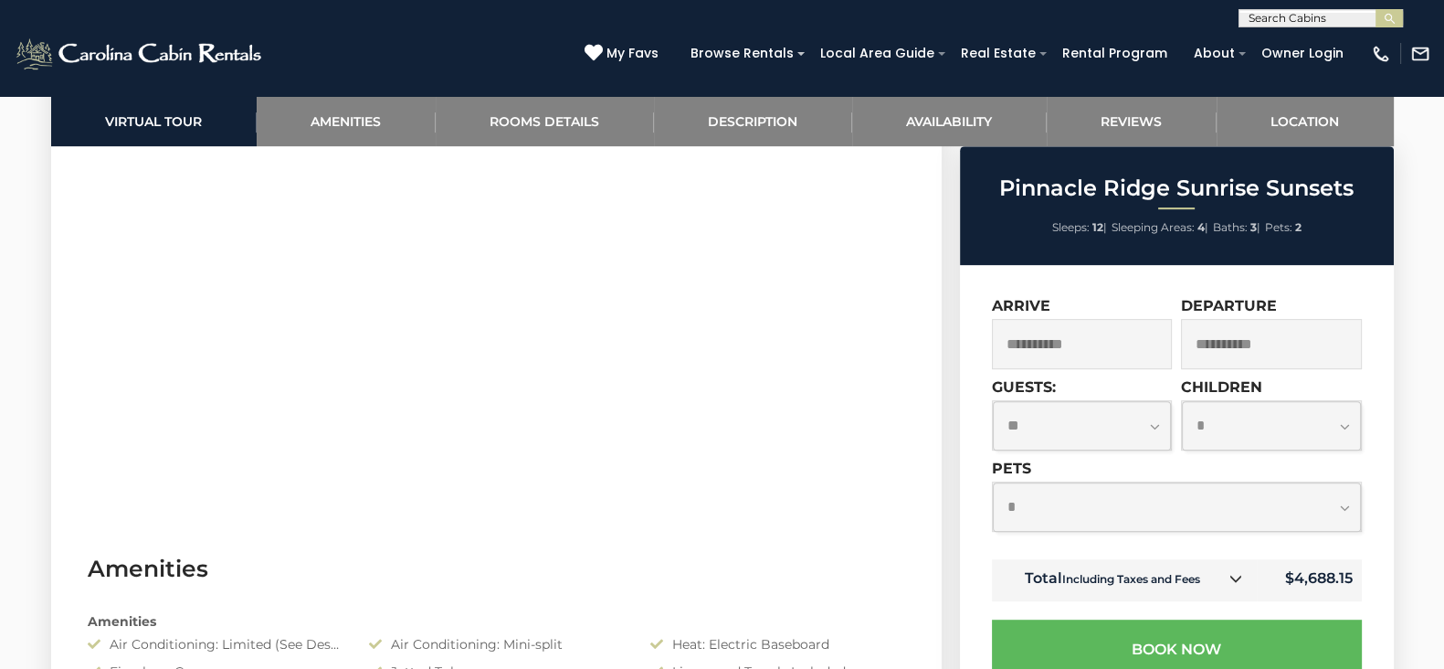
scroll to position [1060, 0]
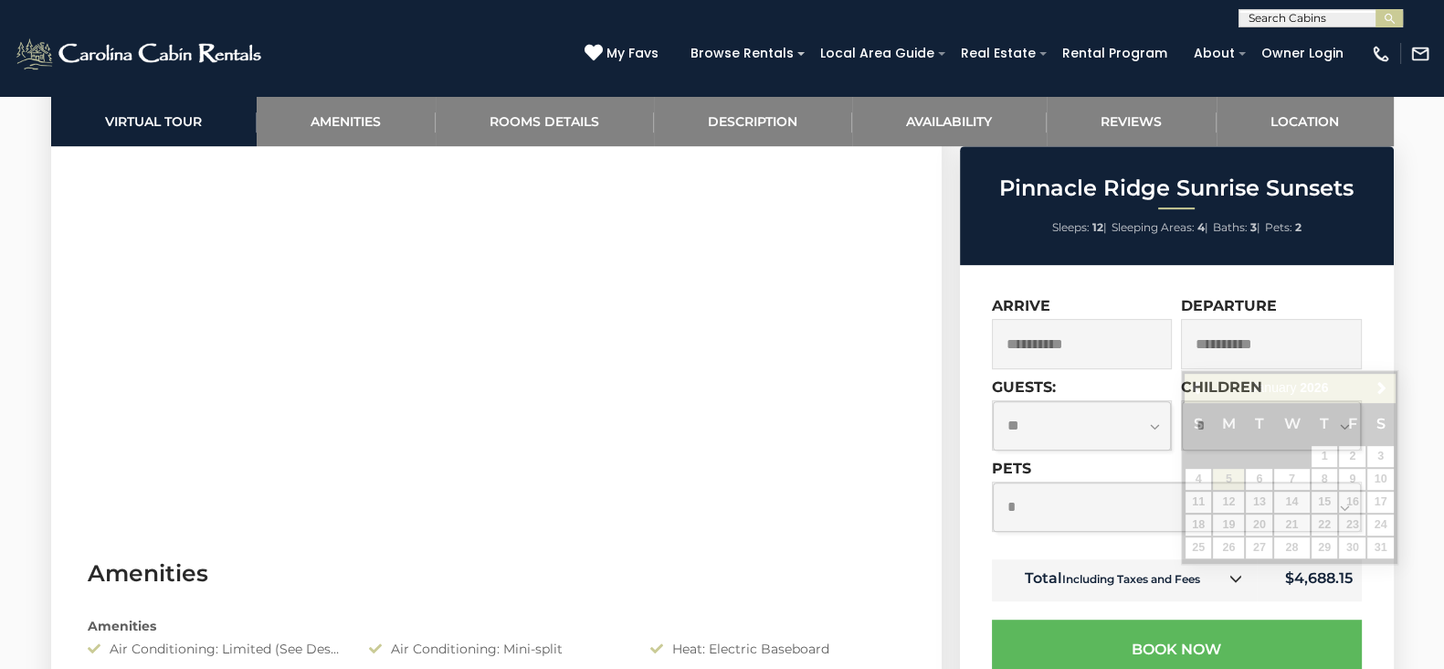
click at [1242, 342] on input "**********" at bounding box center [1271, 344] width 181 height 50
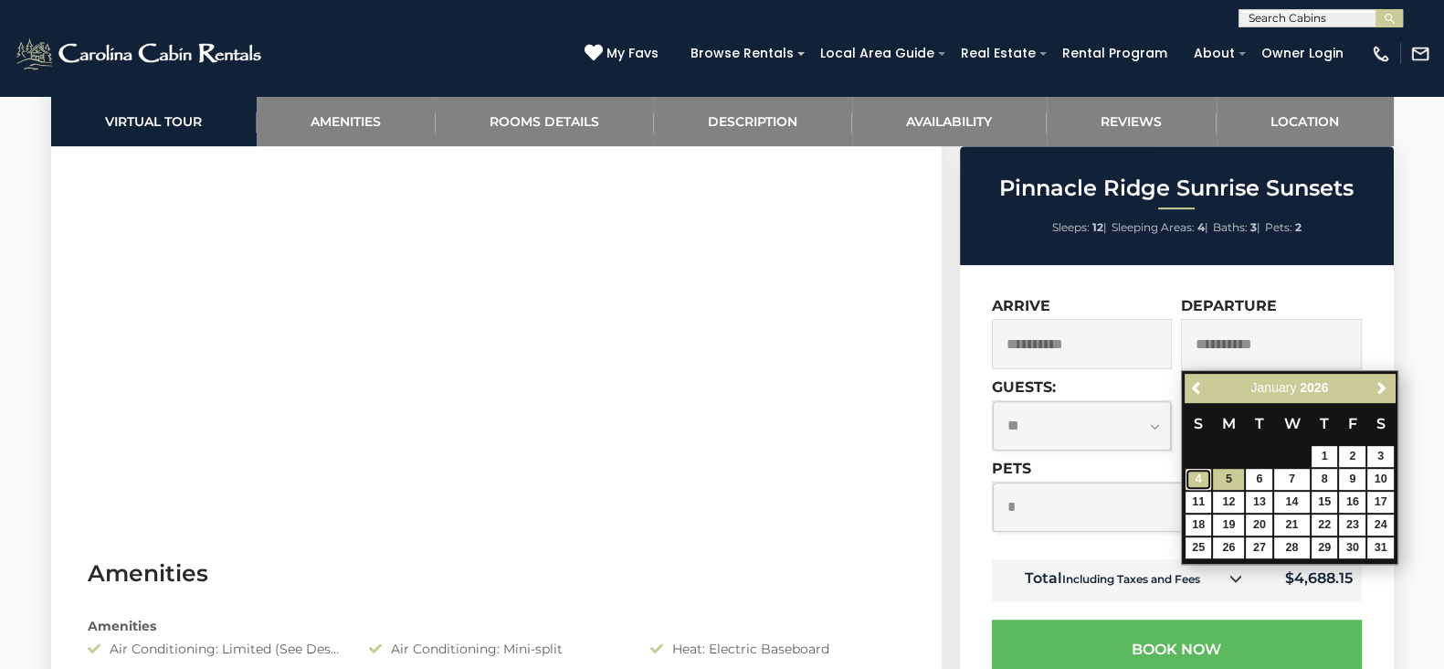
click at [1193, 469] on link "4" at bounding box center [1198, 479] width 26 height 21
type input "**********"
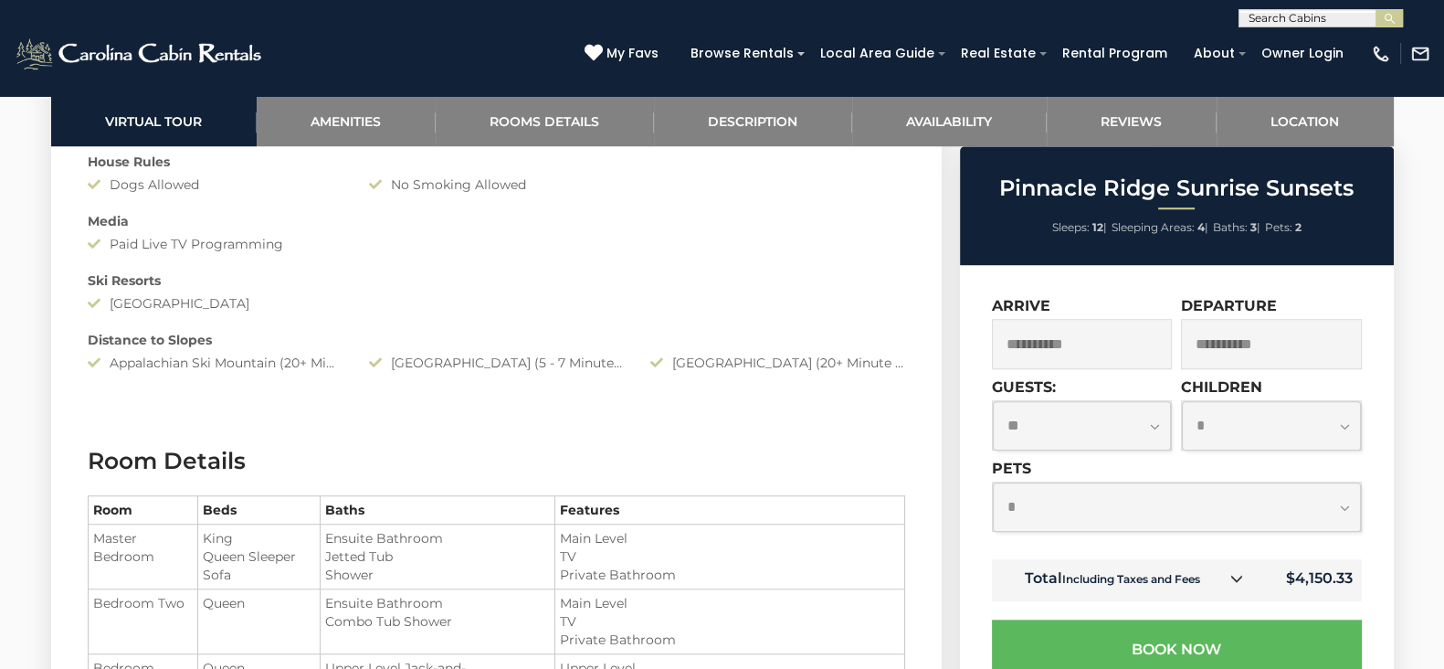
scroll to position [1782, 0]
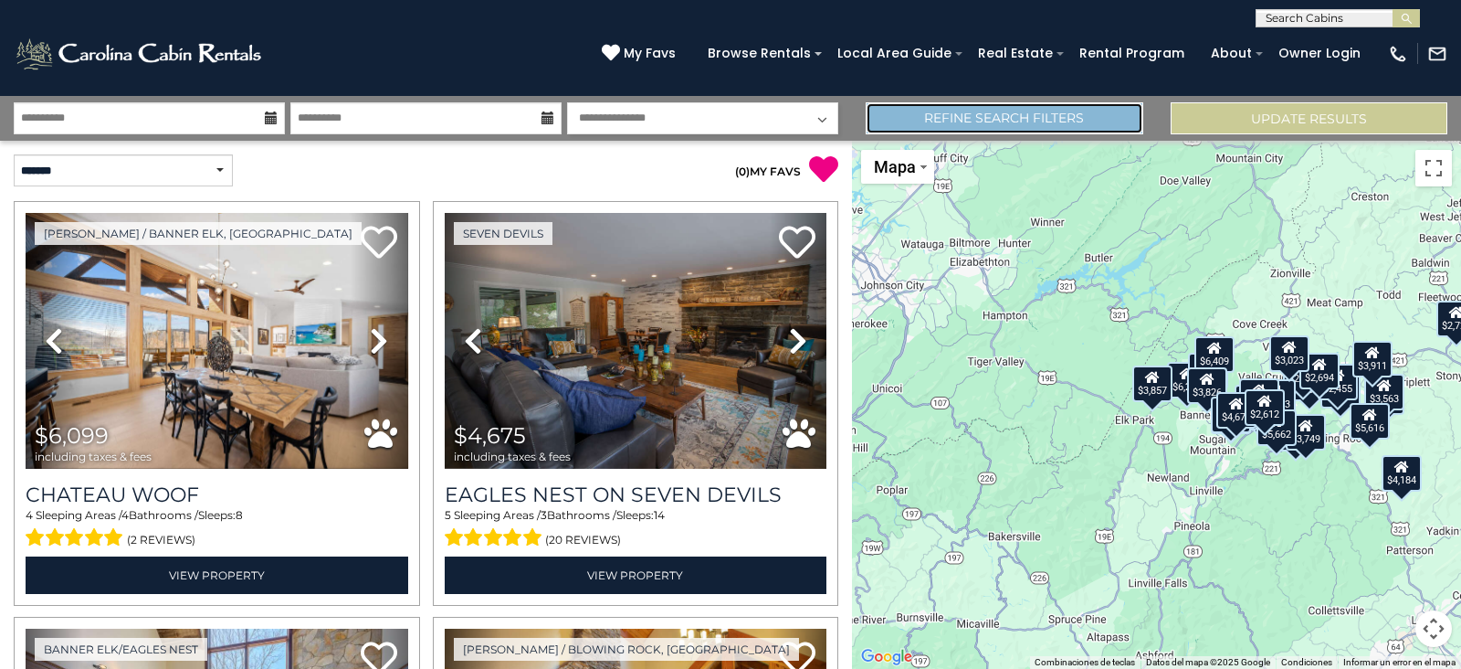
click at [1006, 115] on link "Refine Search Filters" at bounding box center [1004, 118] width 277 height 32
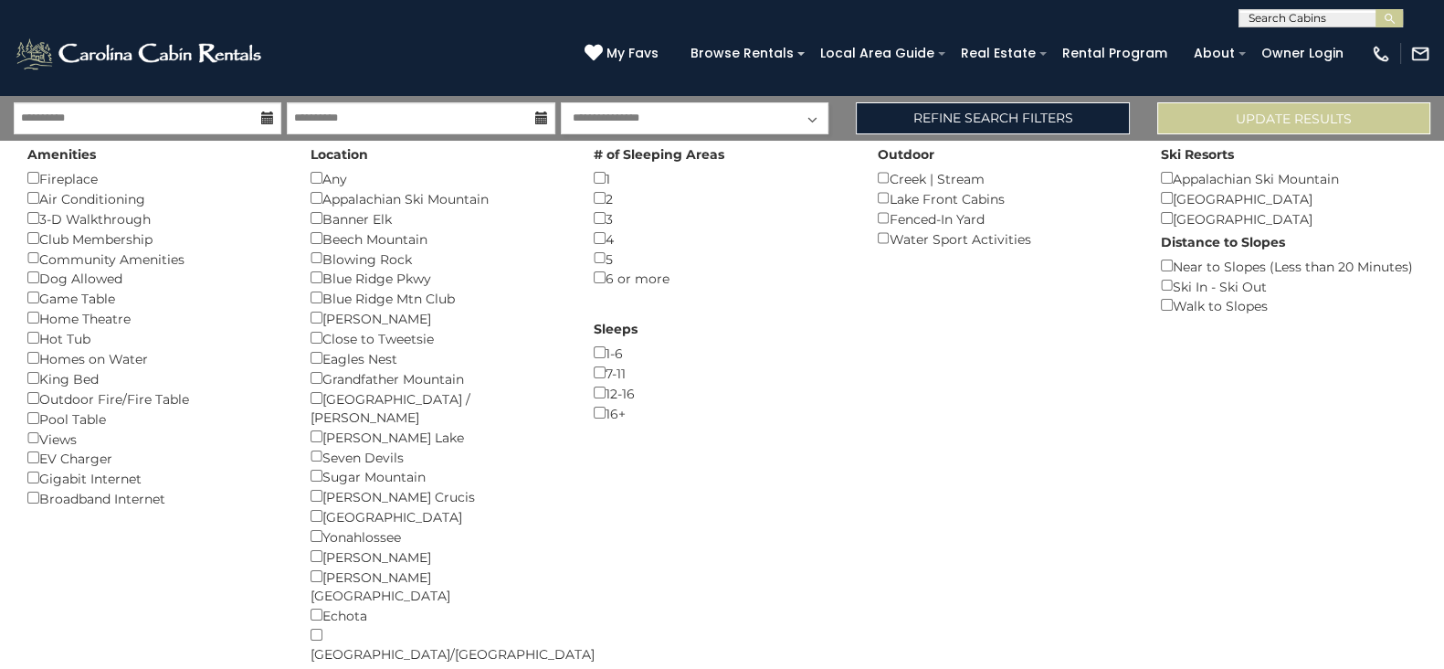
click at [1143, 115] on div "Update Results" at bounding box center [1293, 118] width 300 height 32
click at [1080, 100] on div "**********" at bounding box center [722, 387] width 1444 height 583
click at [1132, 110] on div "Refine Search Filters" at bounding box center [992, 118] width 300 height 32
click at [1372, 120] on button "Update Results" at bounding box center [1293, 118] width 273 height 32
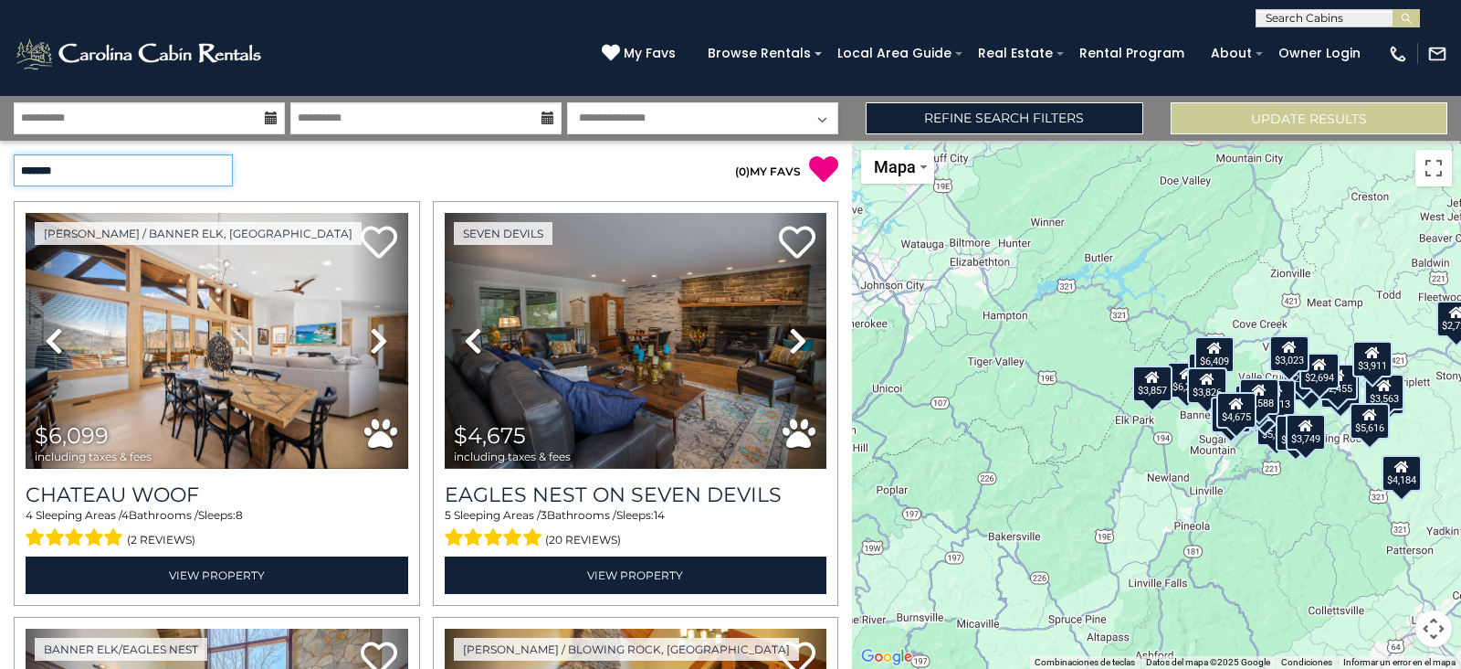
click at [219, 157] on select "**********" at bounding box center [123, 170] width 219 height 32
select select "*********"
click at [14, 154] on select "**********" at bounding box center [123, 170] width 219 height 32
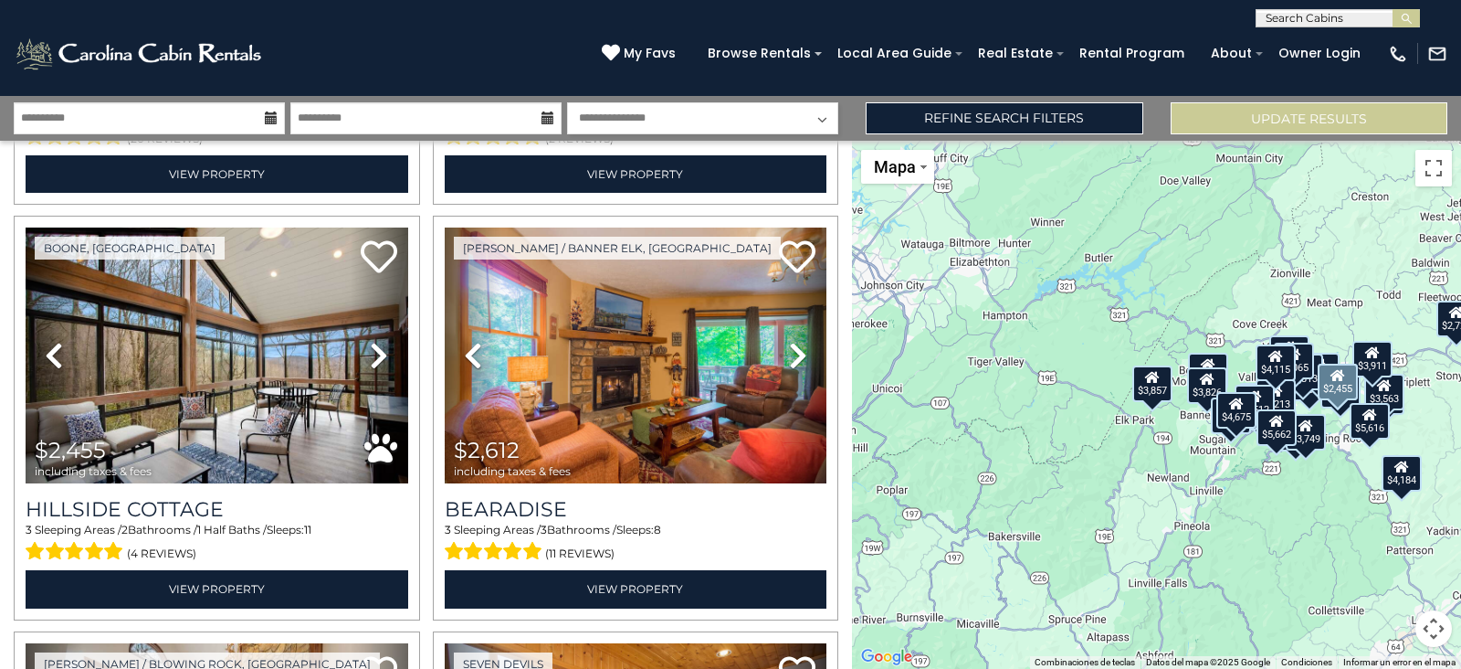
scroll to position [401, 0]
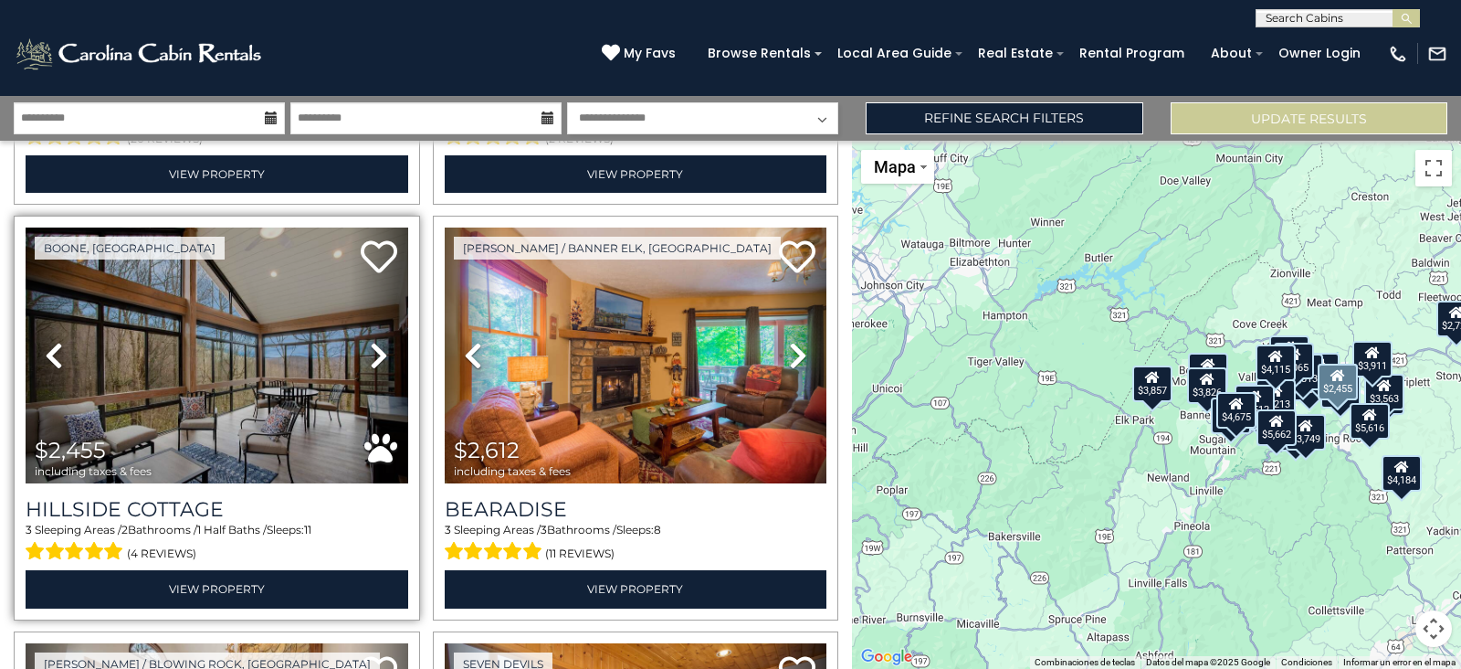
click at [376, 353] on icon at bounding box center [379, 355] width 18 height 29
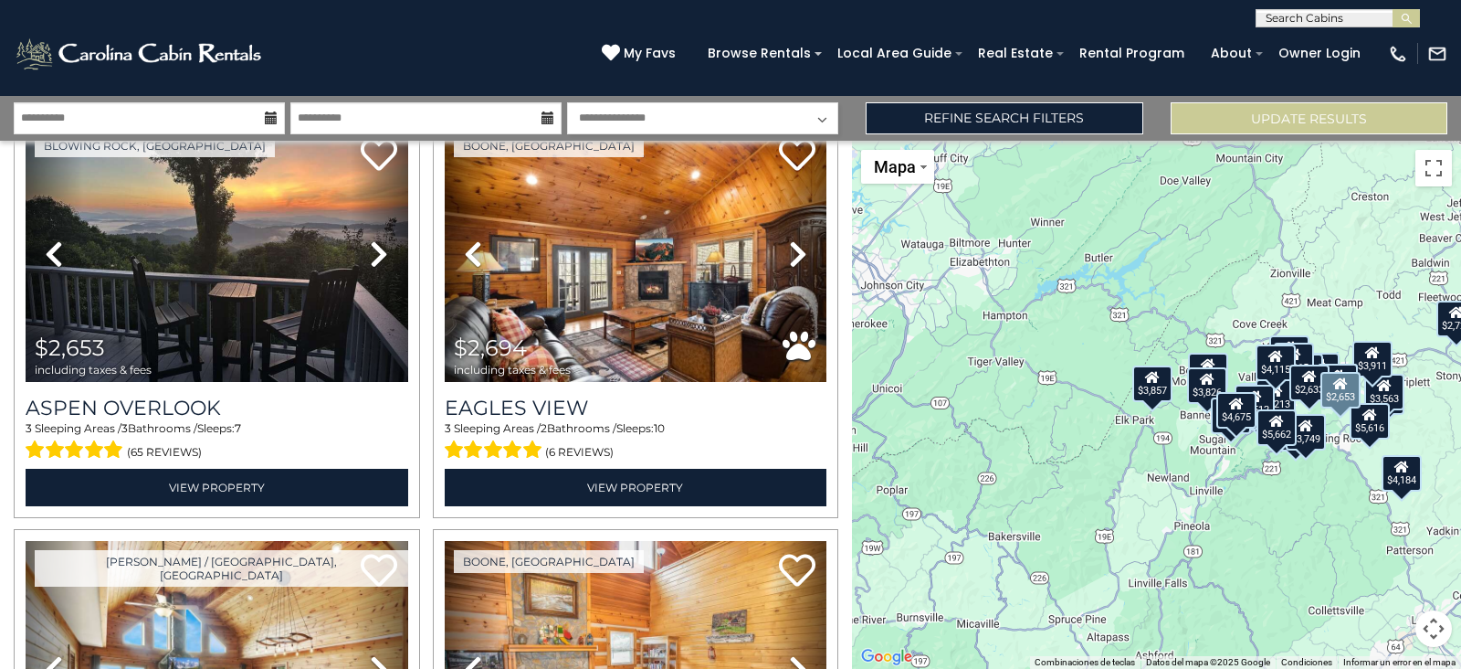
scroll to position [1334, 0]
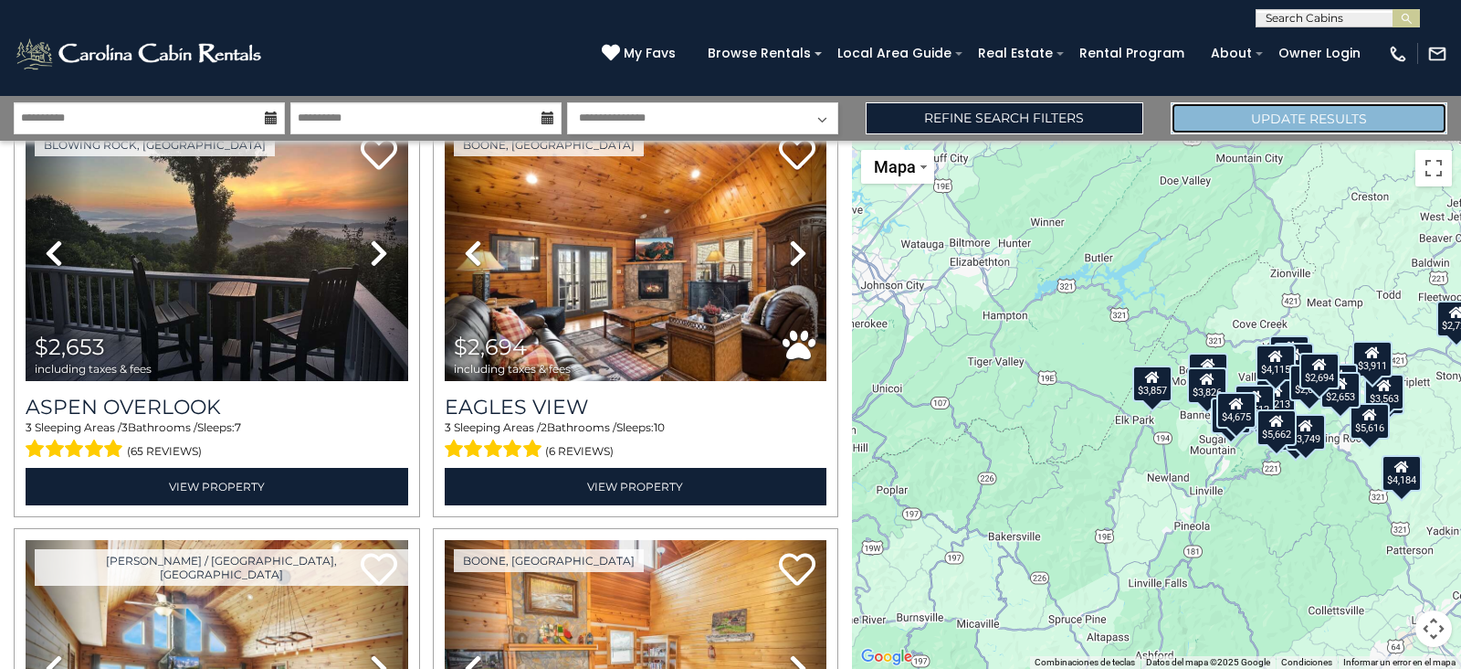
click at [1250, 120] on button "Update Results" at bounding box center [1309, 118] width 277 height 32
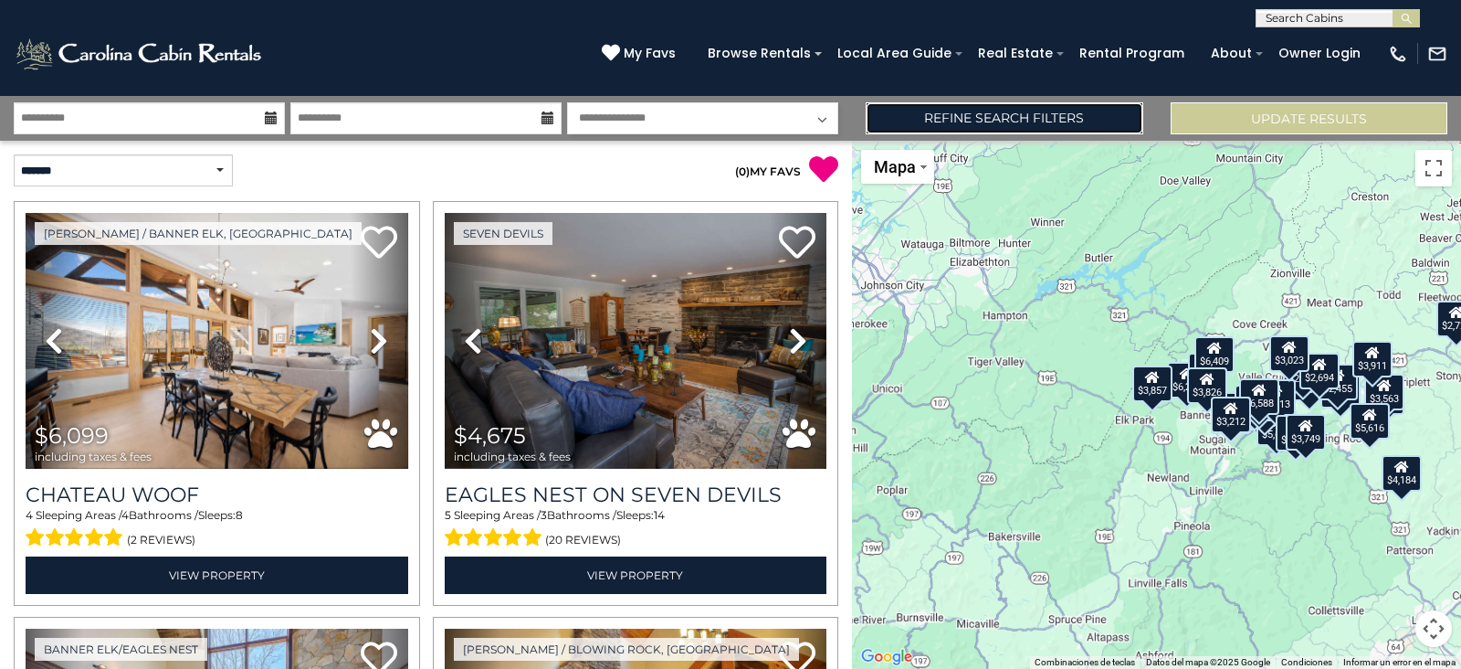
click at [1051, 124] on link "Refine Search Filters" at bounding box center [1004, 118] width 277 height 32
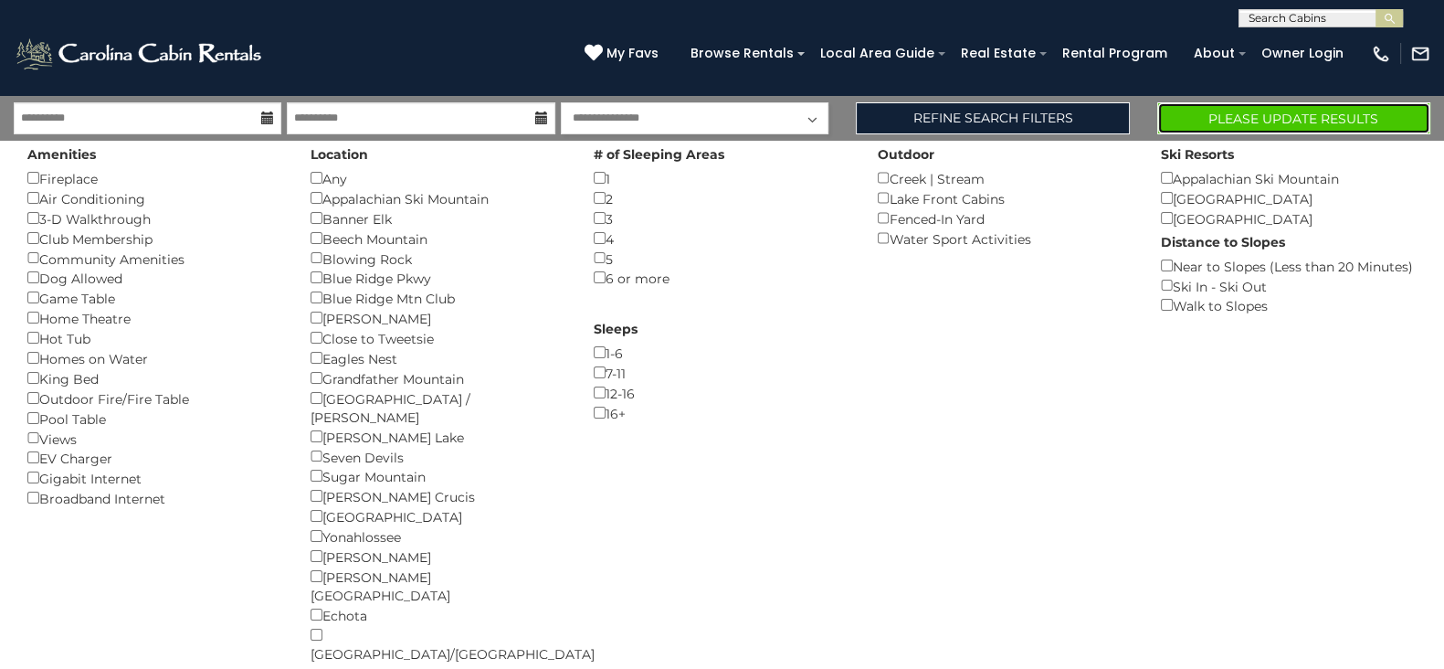
click at [1318, 111] on button "Please Update Results" at bounding box center [1293, 118] width 273 height 32
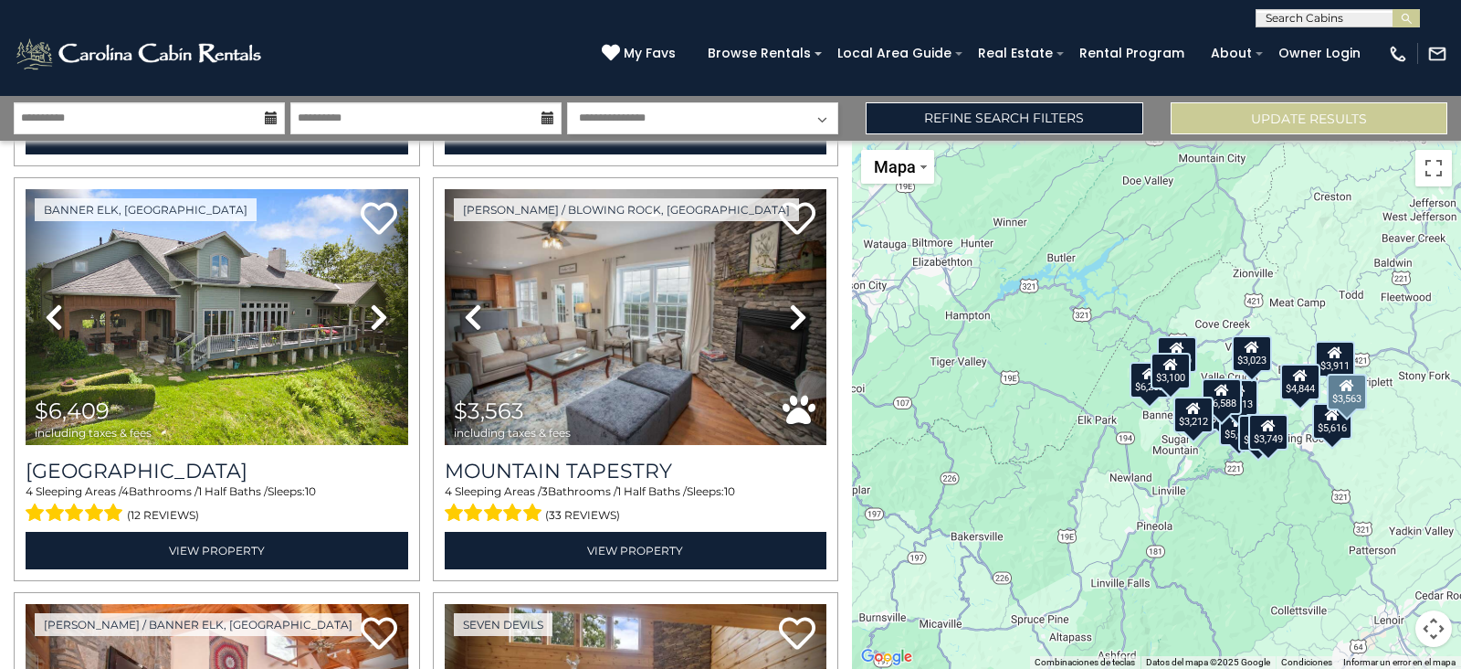
scroll to position [853, 0]
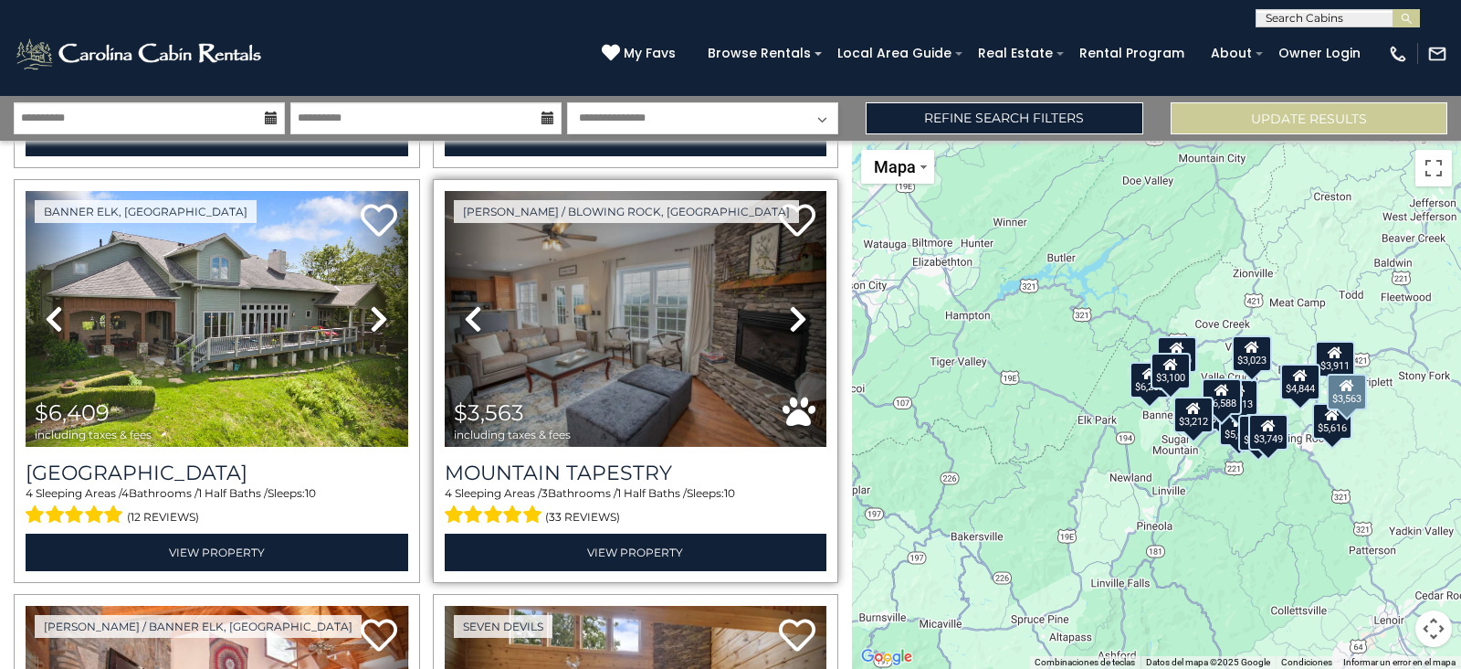
click at [791, 304] on icon at bounding box center [798, 318] width 18 height 29
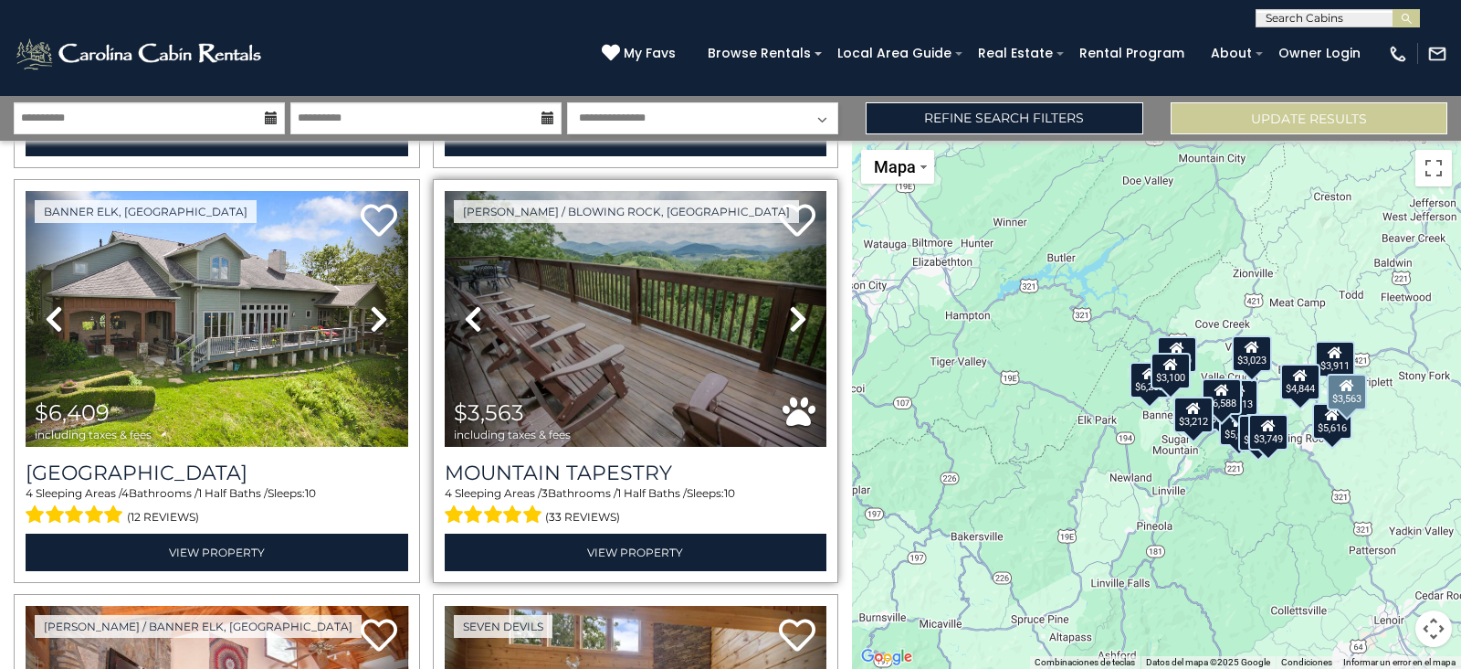
click at [791, 304] on icon at bounding box center [798, 318] width 18 height 29
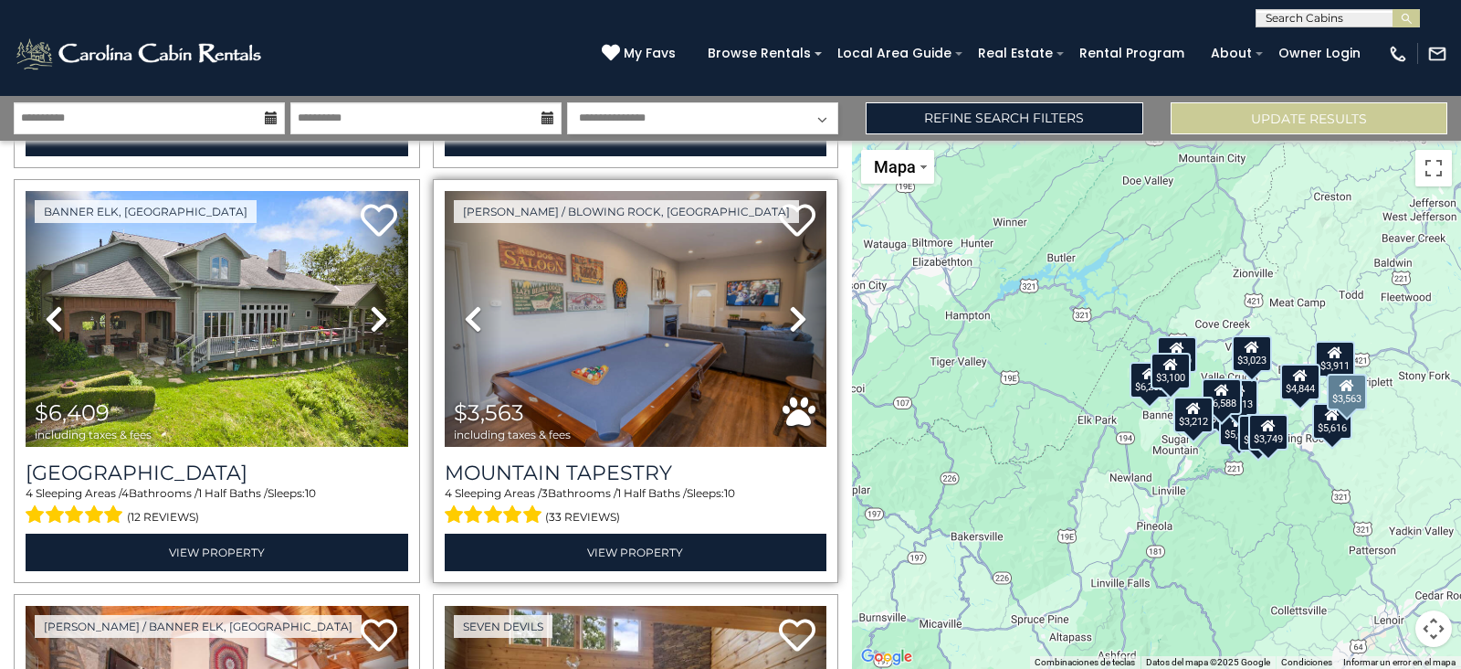
click at [791, 304] on icon at bounding box center [798, 318] width 18 height 29
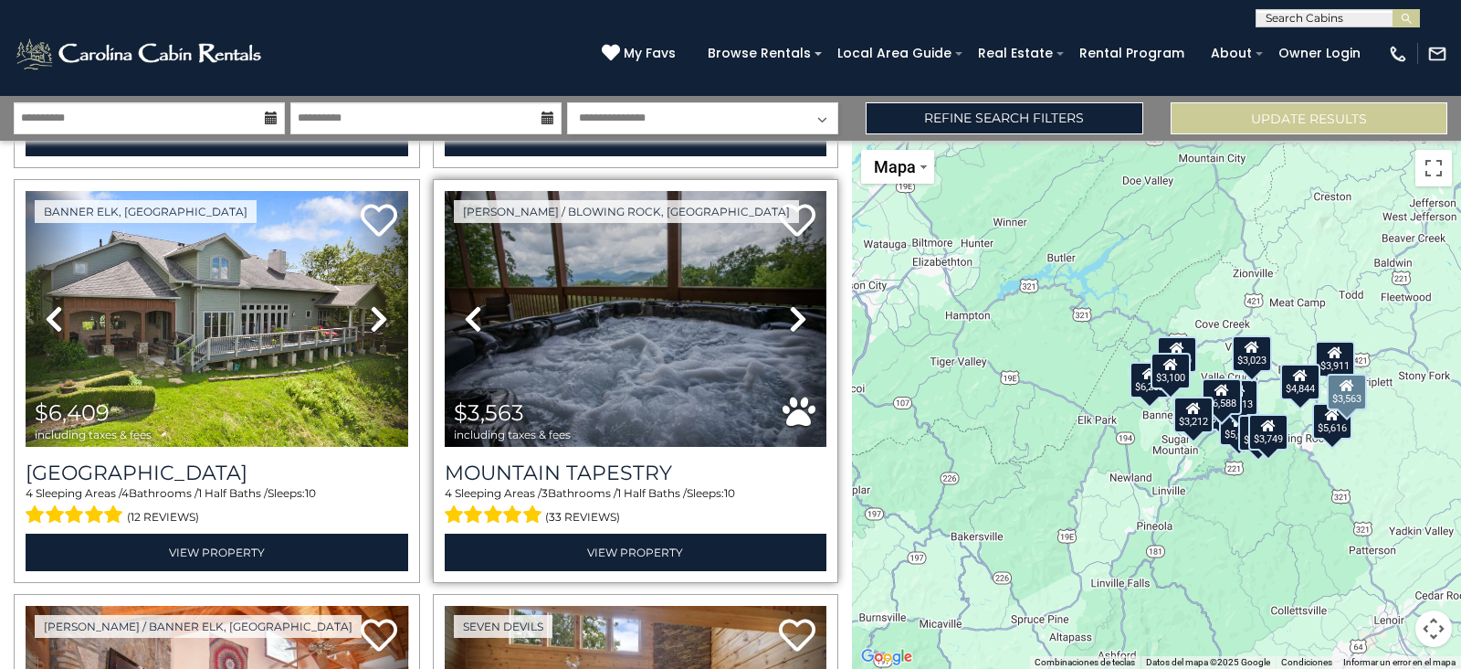
click at [791, 304] on icon at bounding box center [798, 318] width 18 height 29
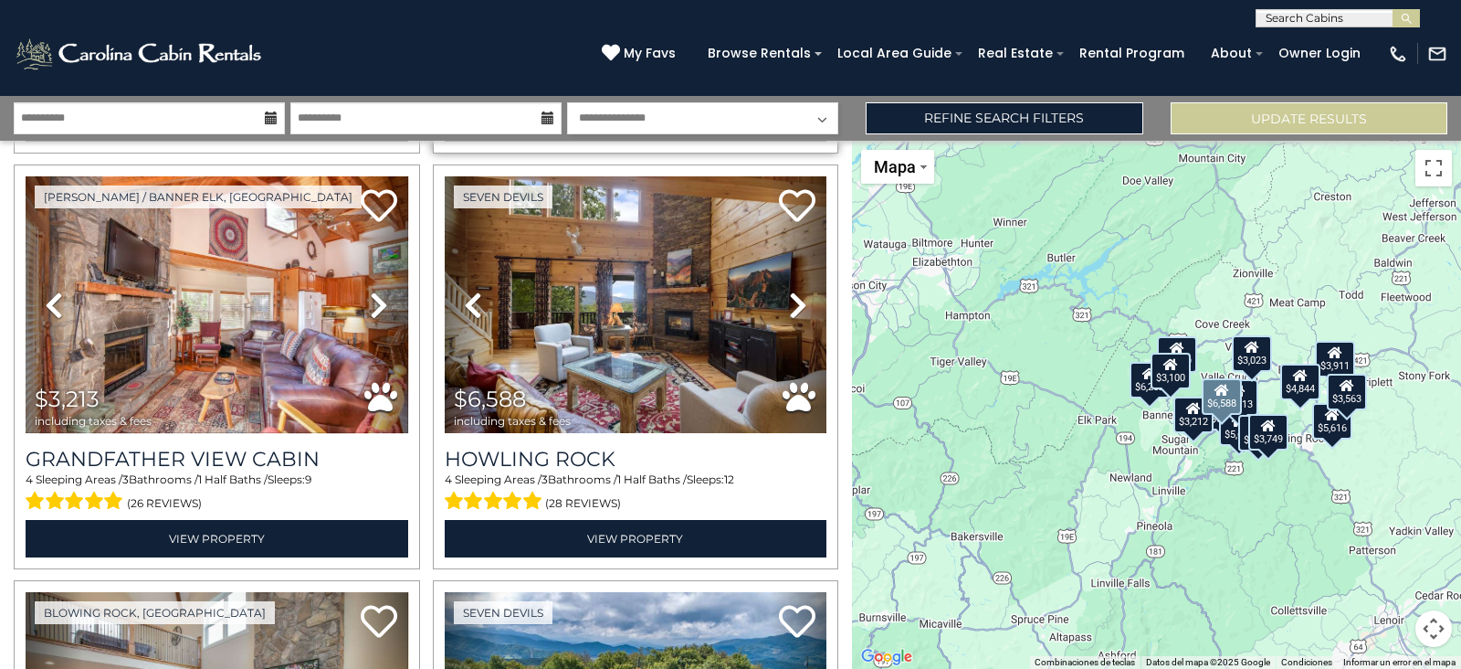
scroll to position [1280, 0]
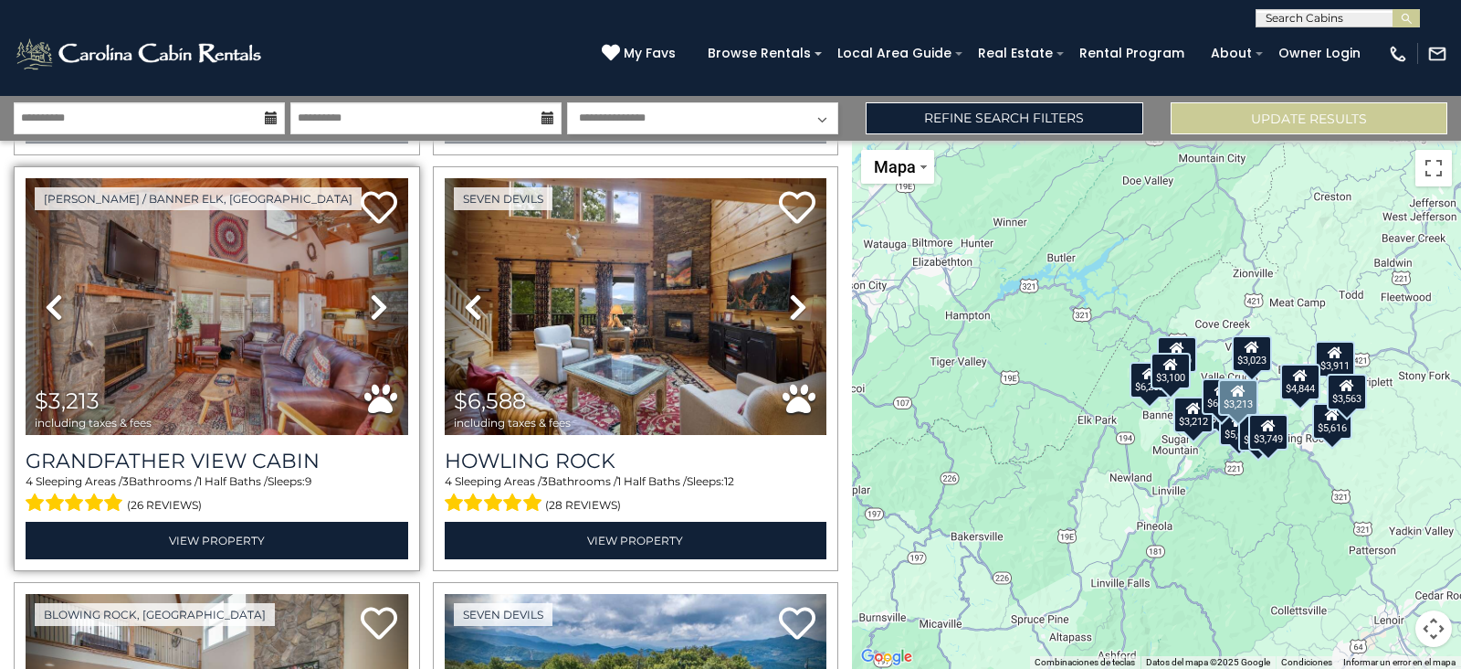
click at [374, 292] on icon at bounding box center [379, 306] width 18 height 29
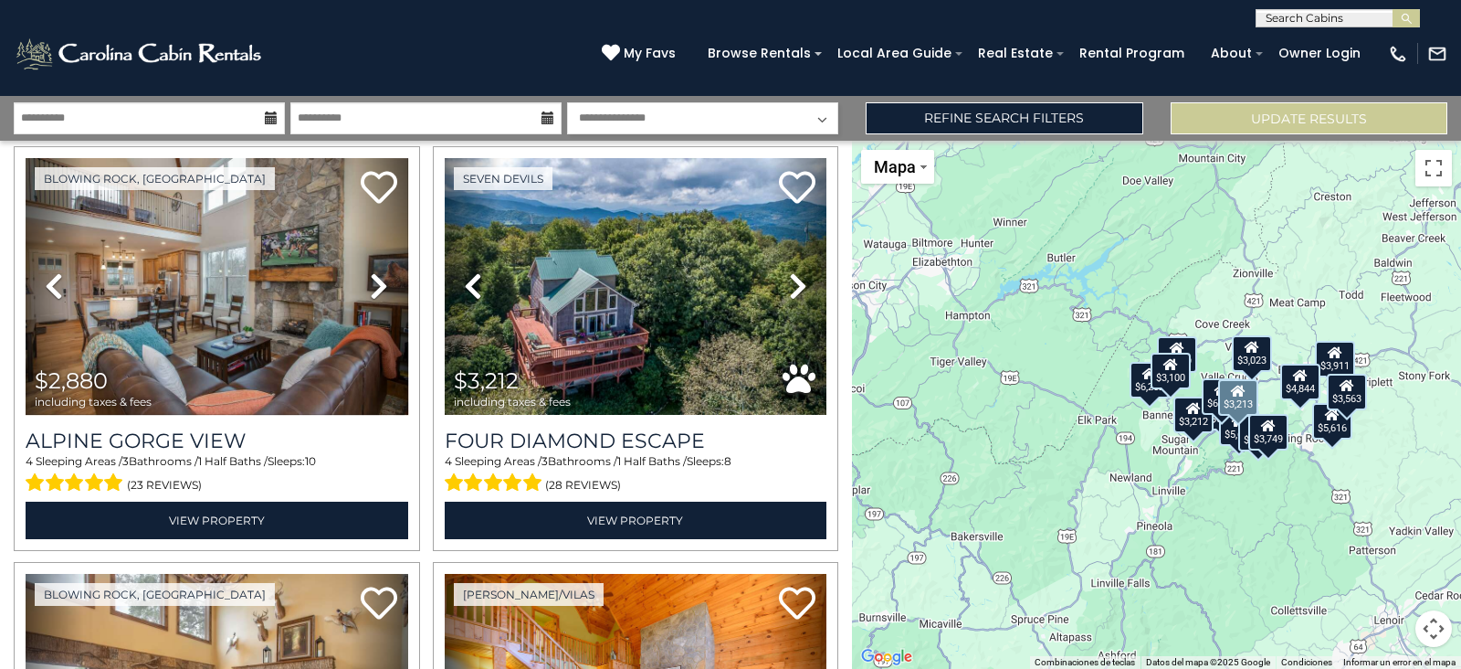
scroll to position [1718, 0]
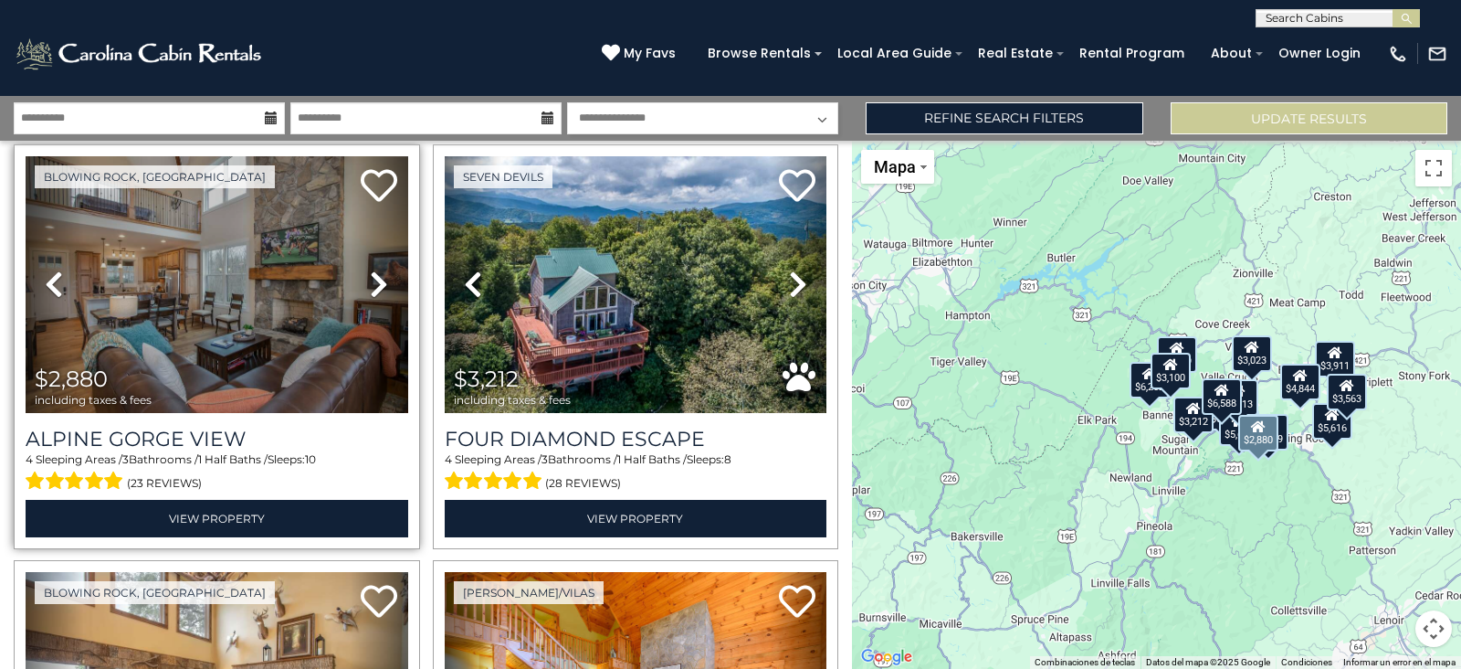
click at [374, 269] on icon at bounding box center [379, 283] width 18 height 29
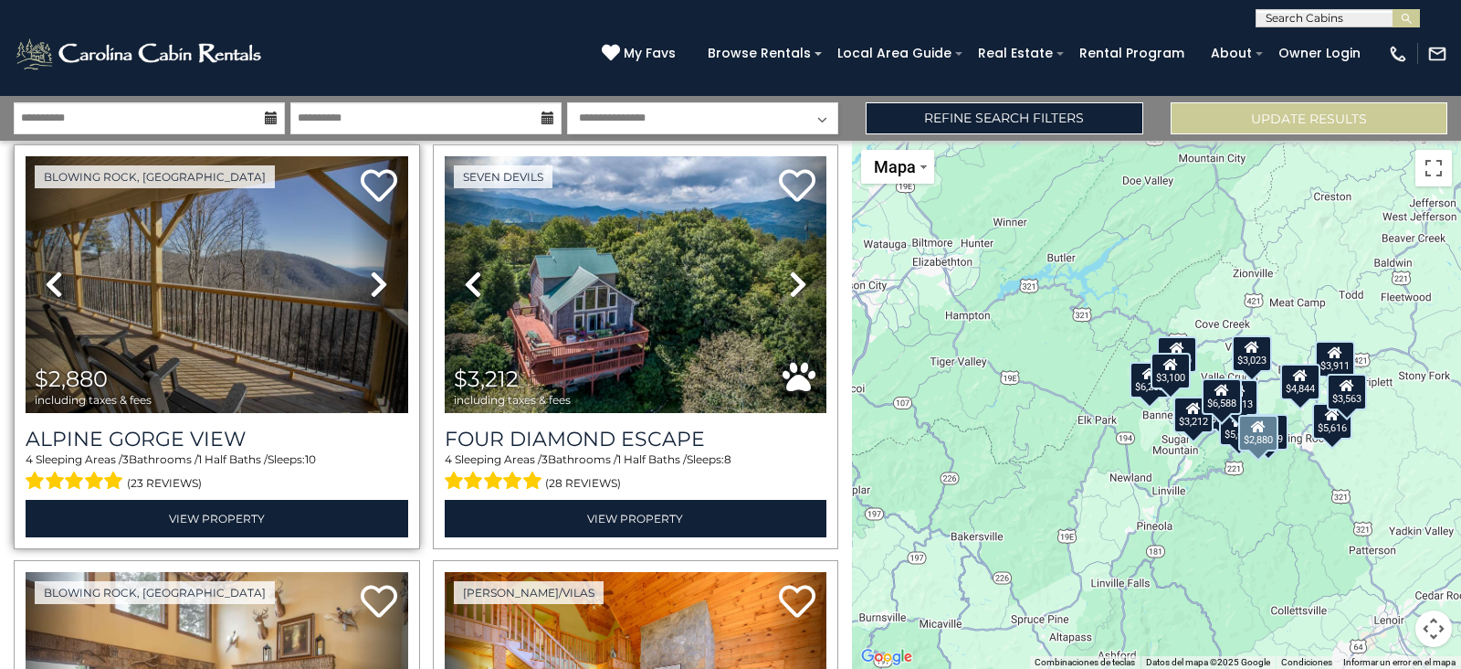
click at [374, 269] on icon at bounding box center [379, 283] width 18 height 29
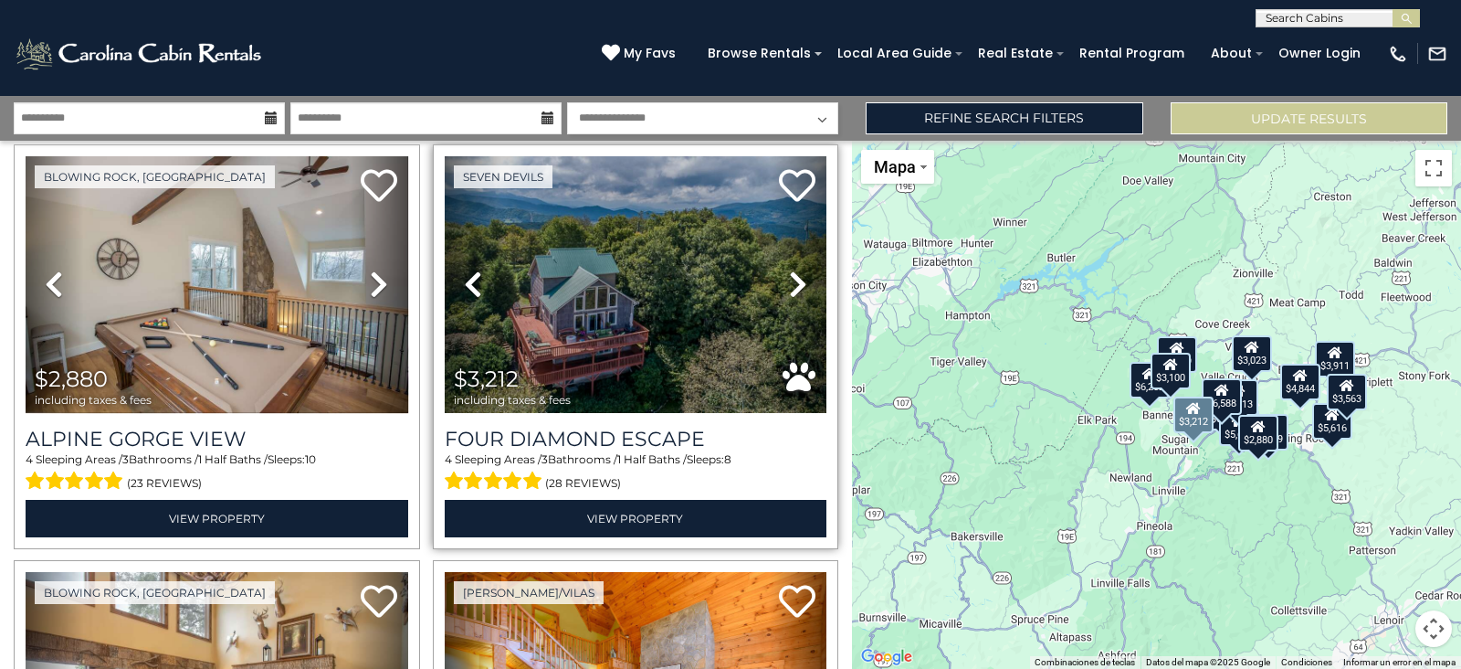
click at [789, 269] on icon at bounding box center [798, 283] width 18 height 29
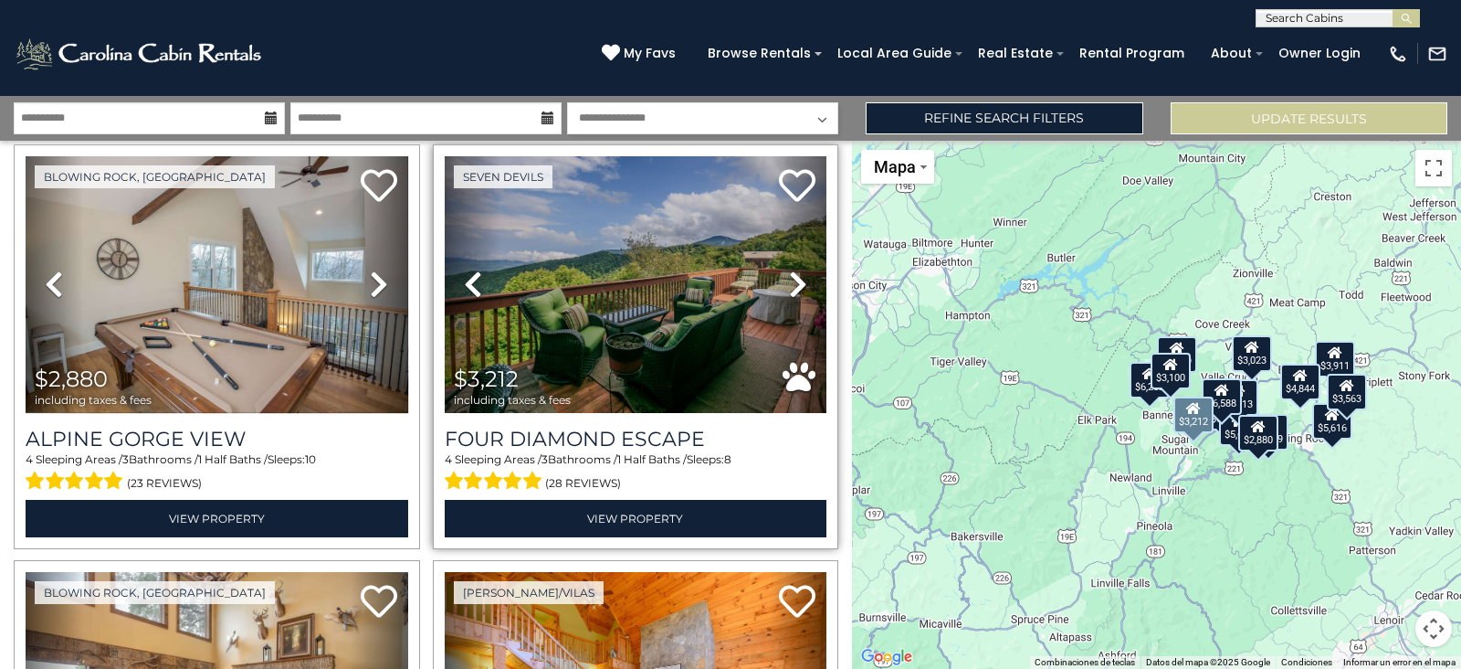
click at [793, 276] on icon at bounding box center [798, 283] width 18 height 29
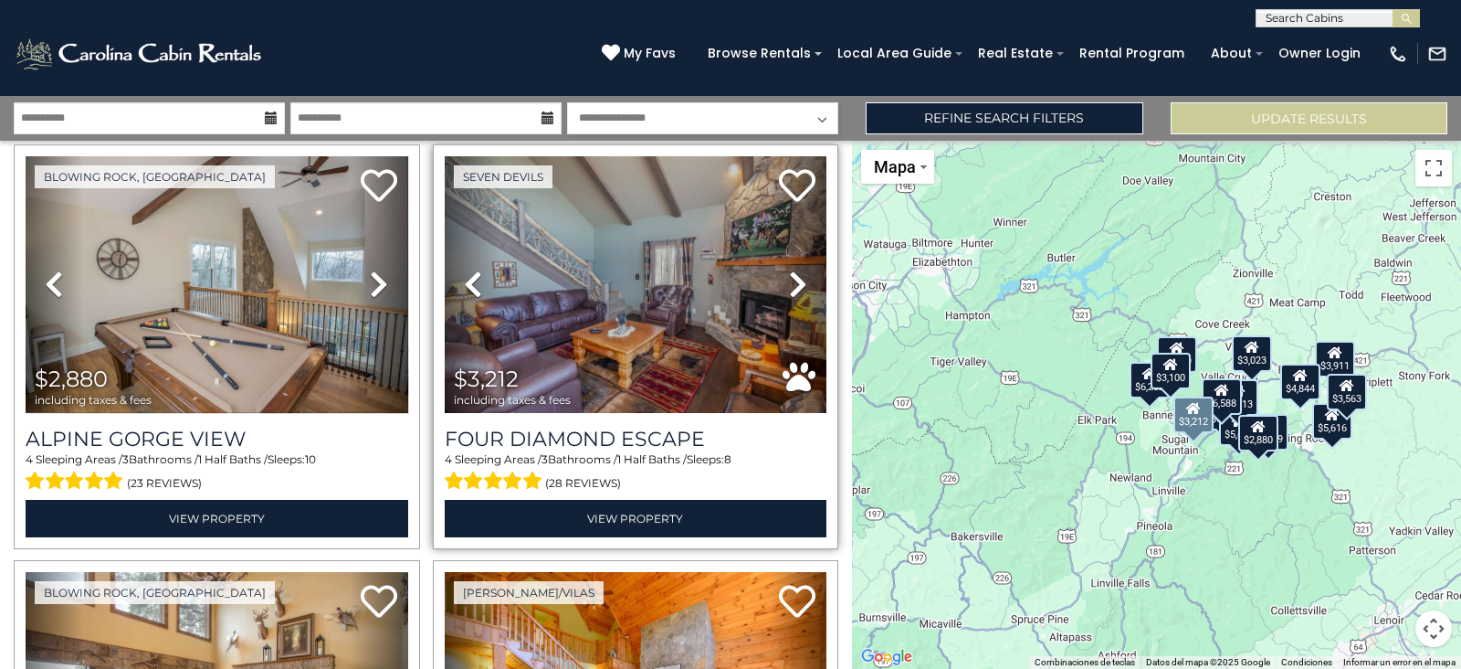
click at [793, 276] on icon at bounding box center [798, 283] width 18 height 29
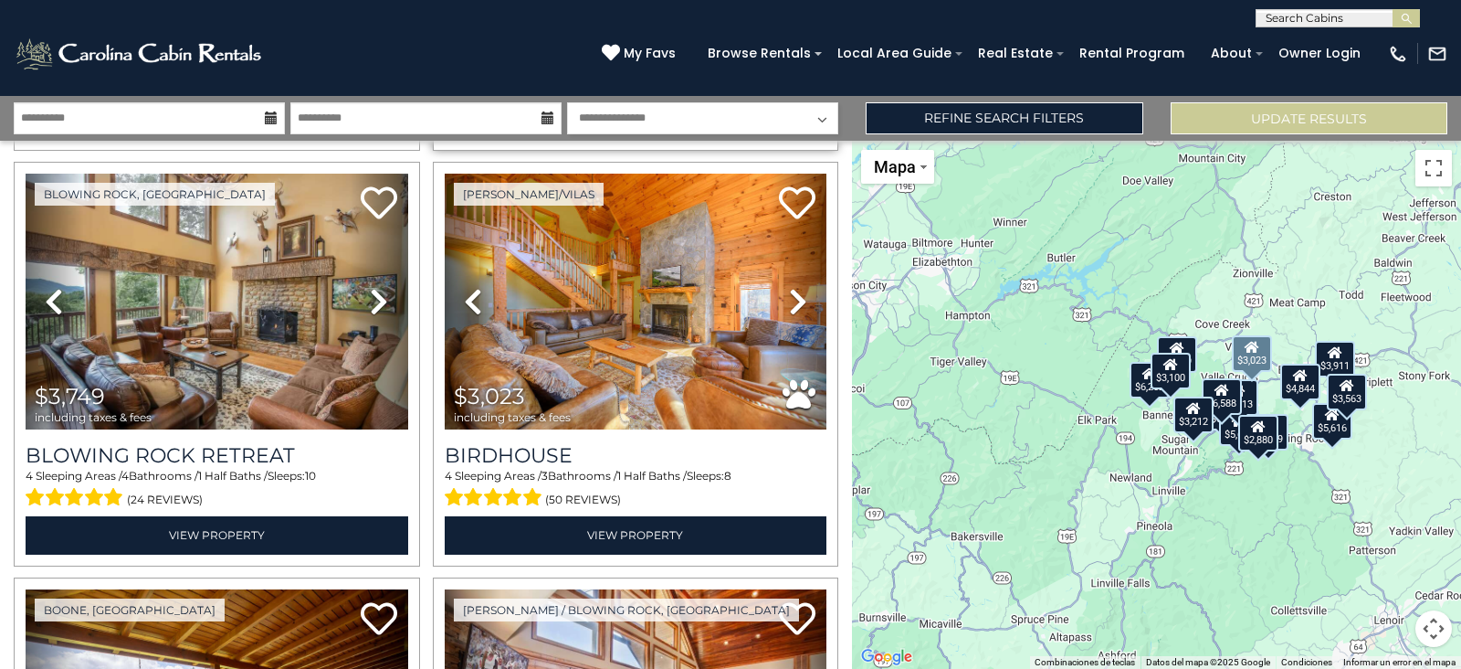
scroll to position [2118, 0]
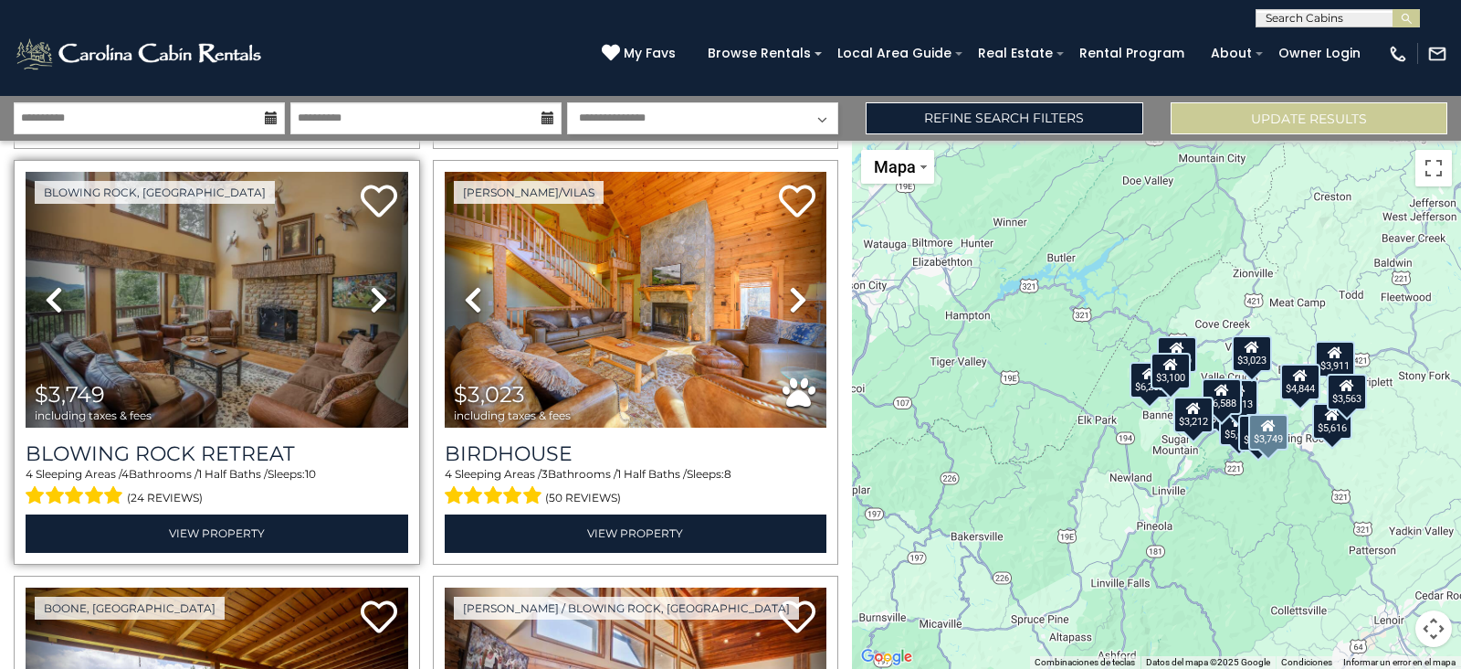
click at [381, 287] on icon at bounding box center [379, 299] width 18 height 29
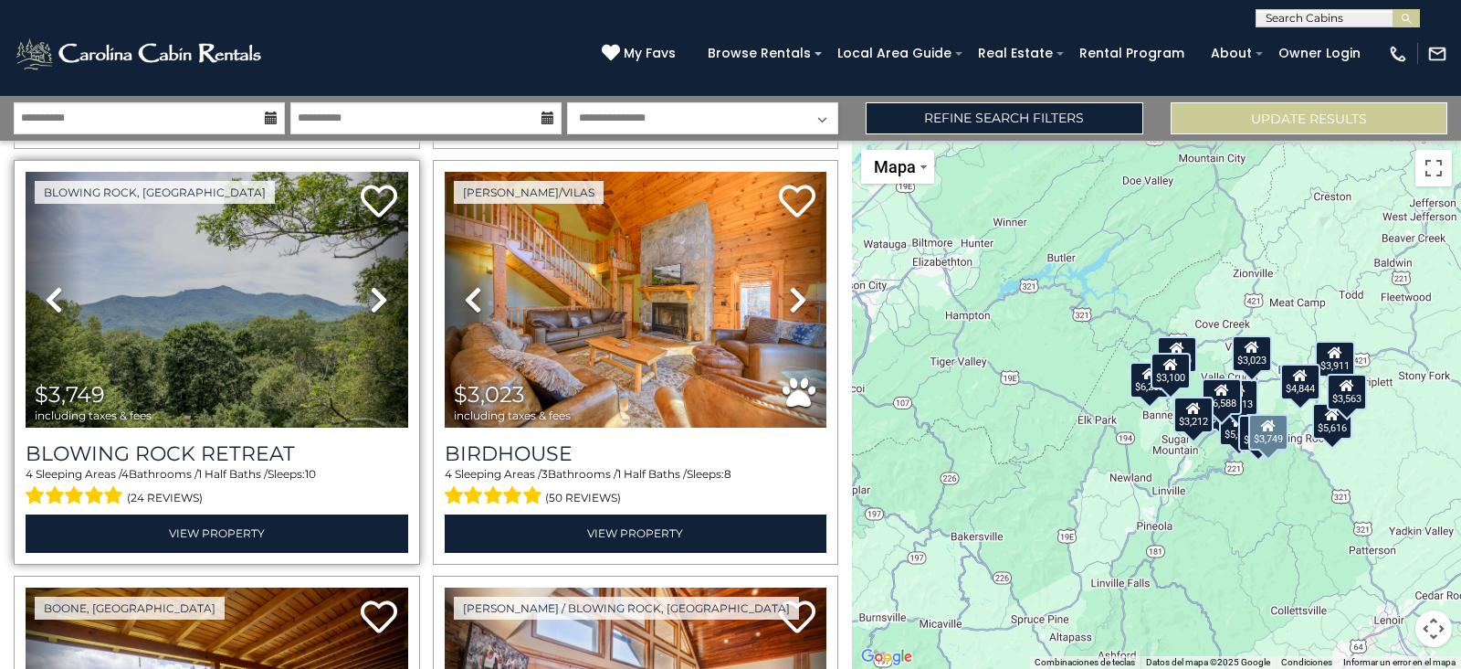
click at [381, 287] on icon at bounding box center [379, 299] width 18 height 29
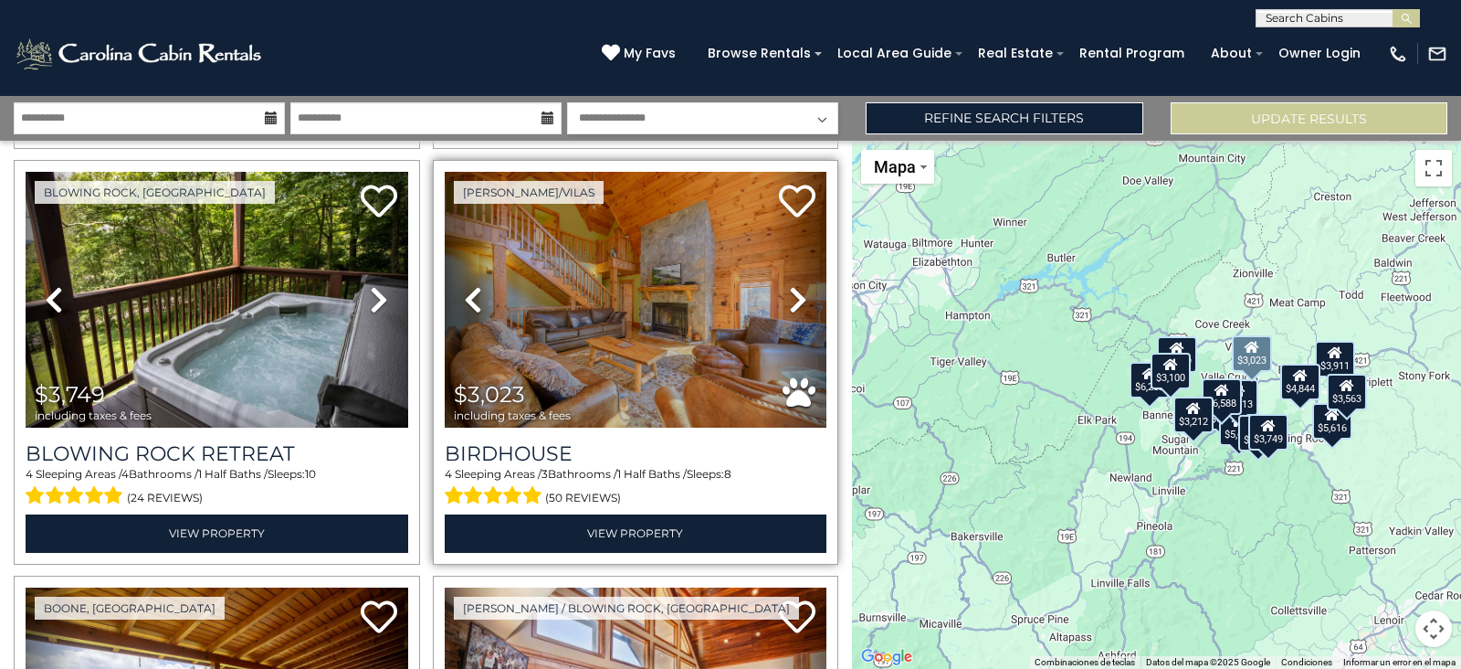
click at [790, 285] on icon at bounding box center [798, 299] width 18 height 29
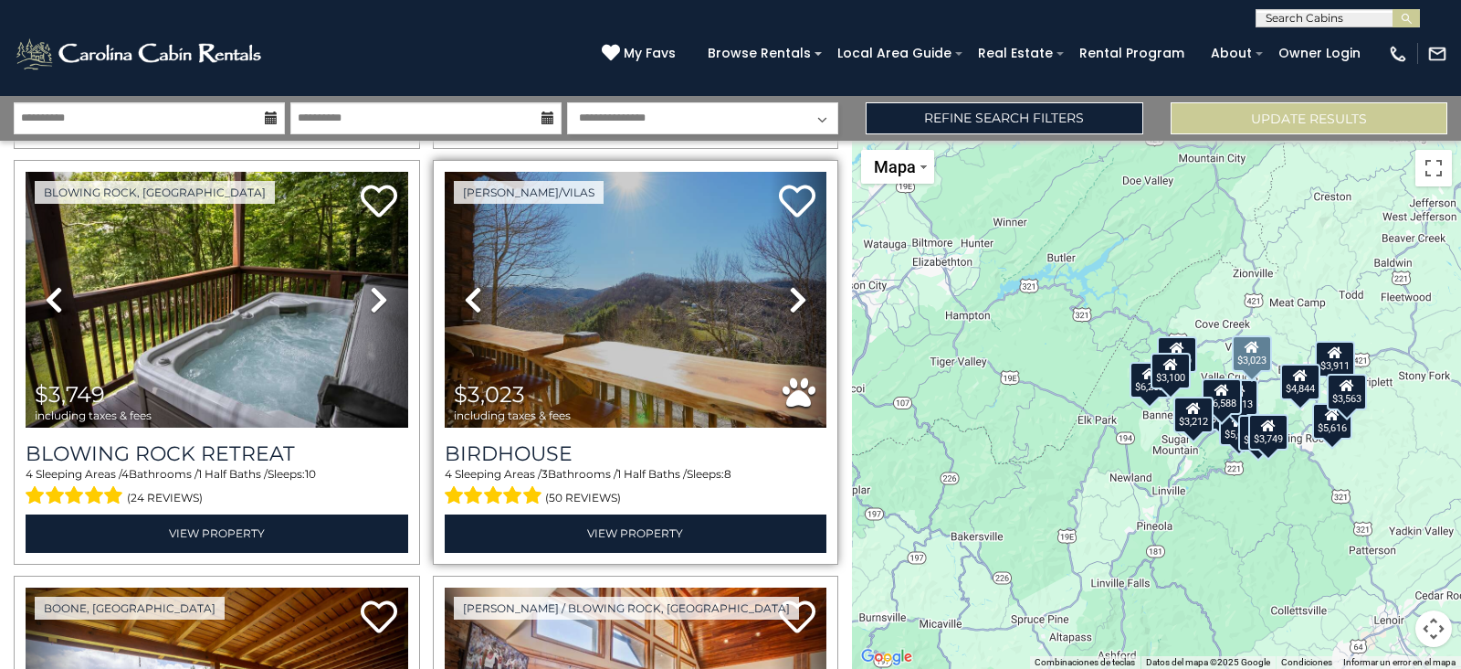
click at [790, 285] on icon at bounding box center [798, 299] width 18 height 29
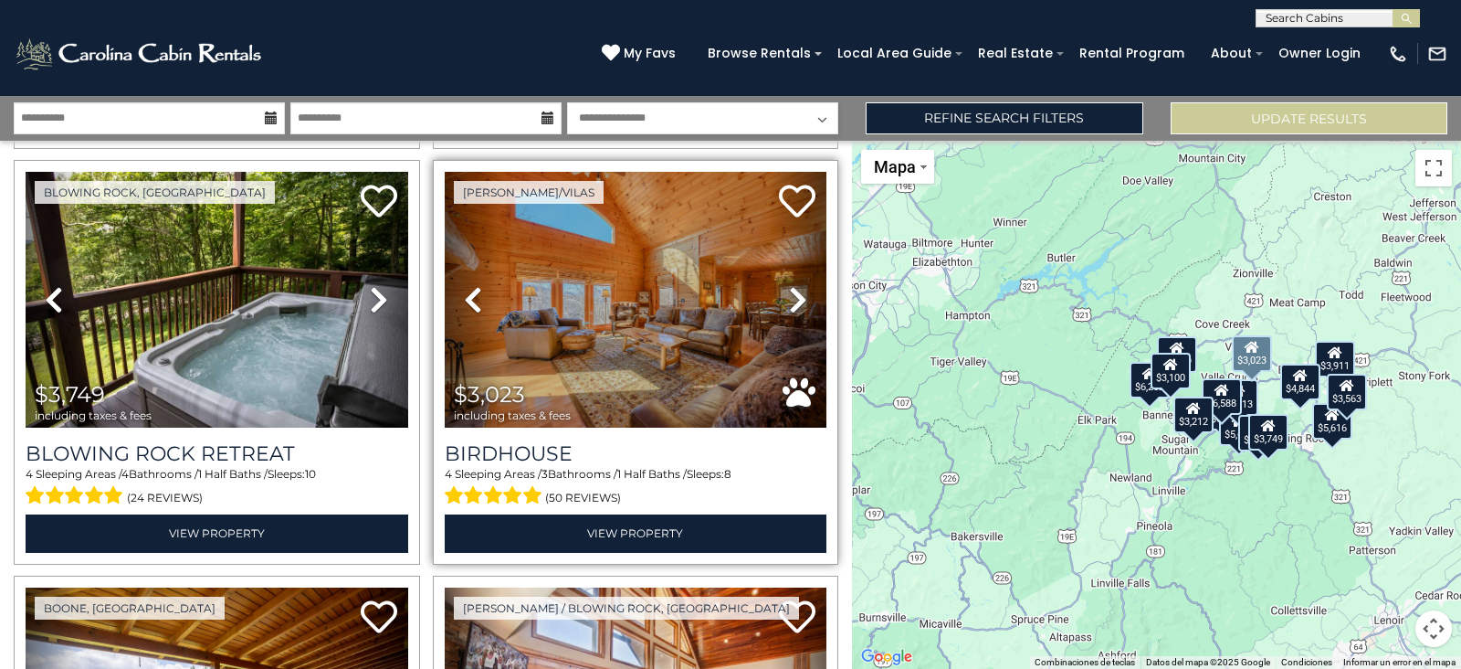
click at [790, 285] on icon at bounding box center [798, 299] width 18 height 29
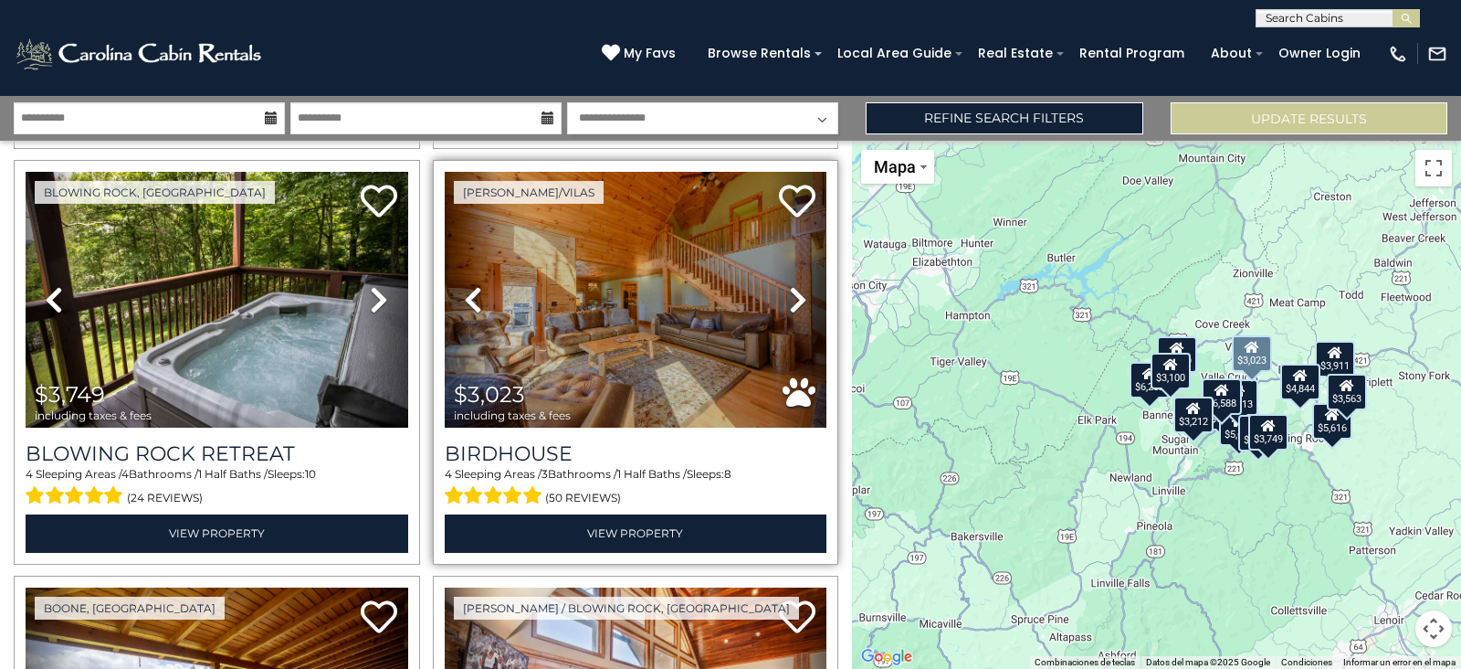
click at [790, 285] on icon at bounding box center [798, 299] width 18 height 29
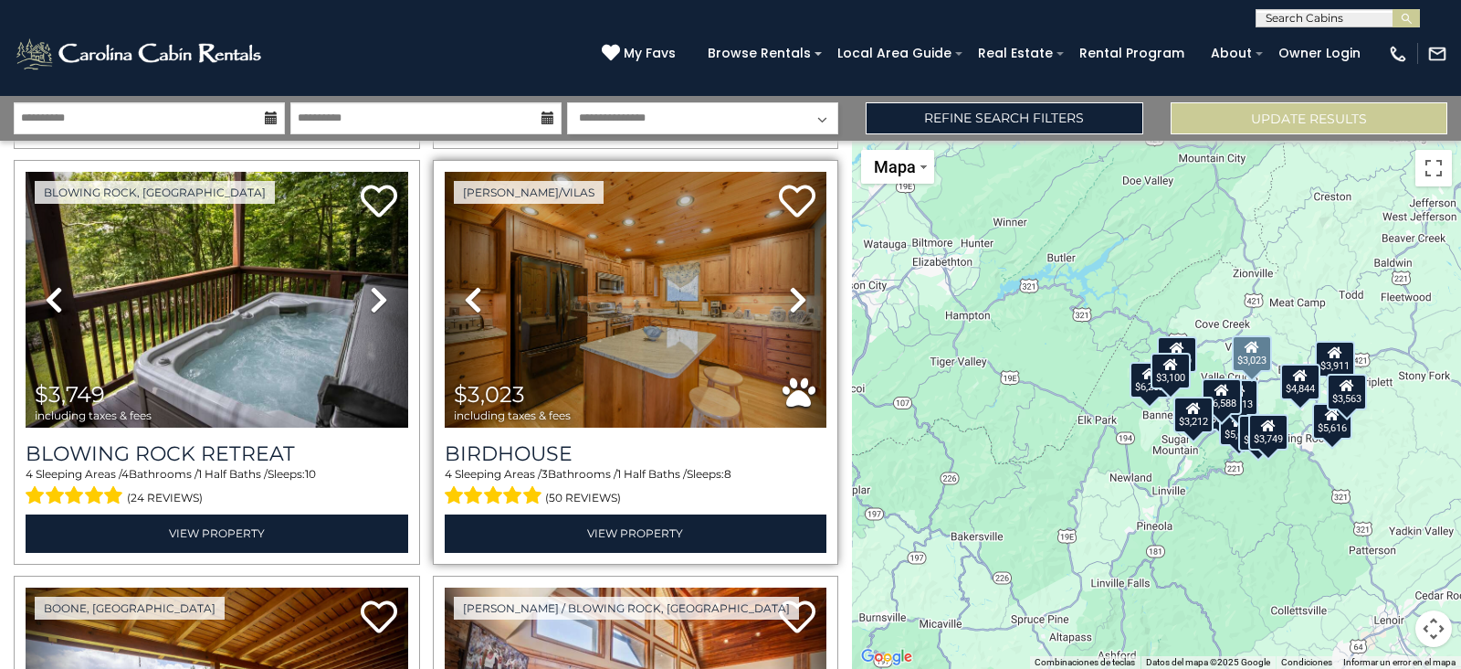
click at [790, 285] on icon at bounding box center [798, 299] width 18 height 29
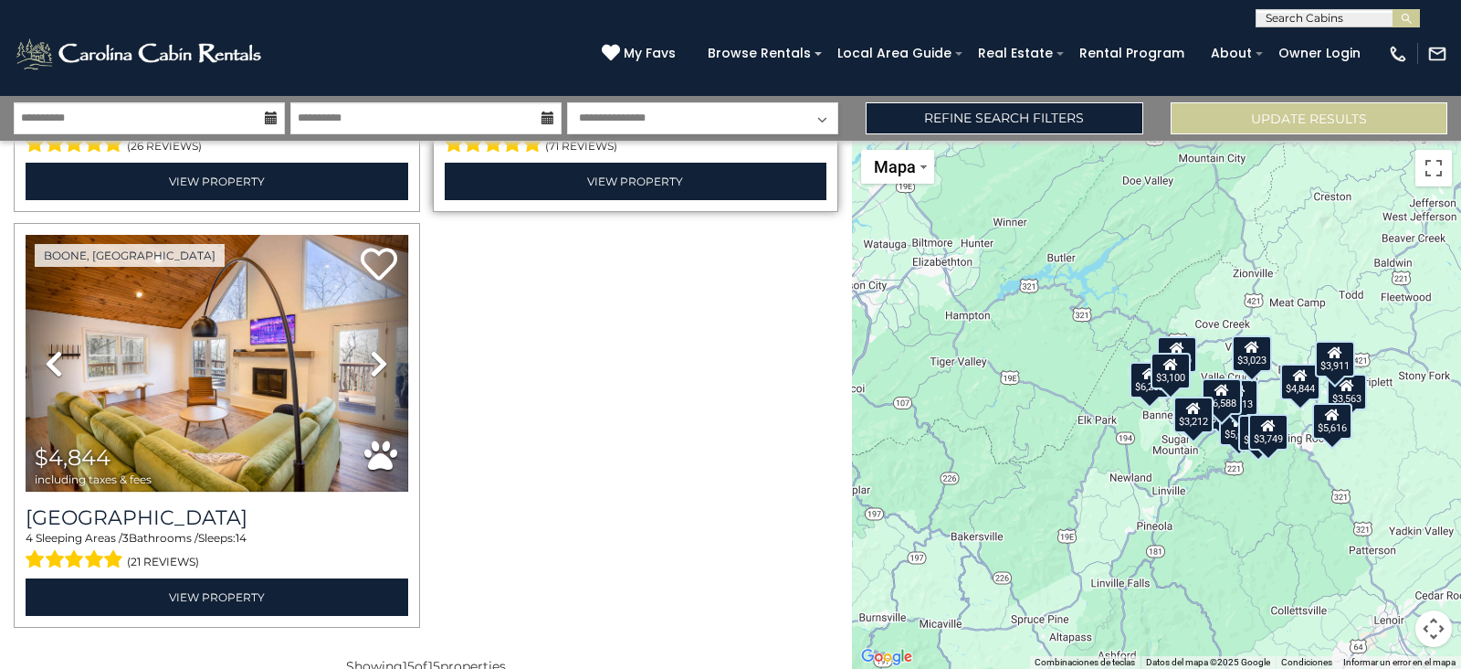
scroll to position [2891, 0]
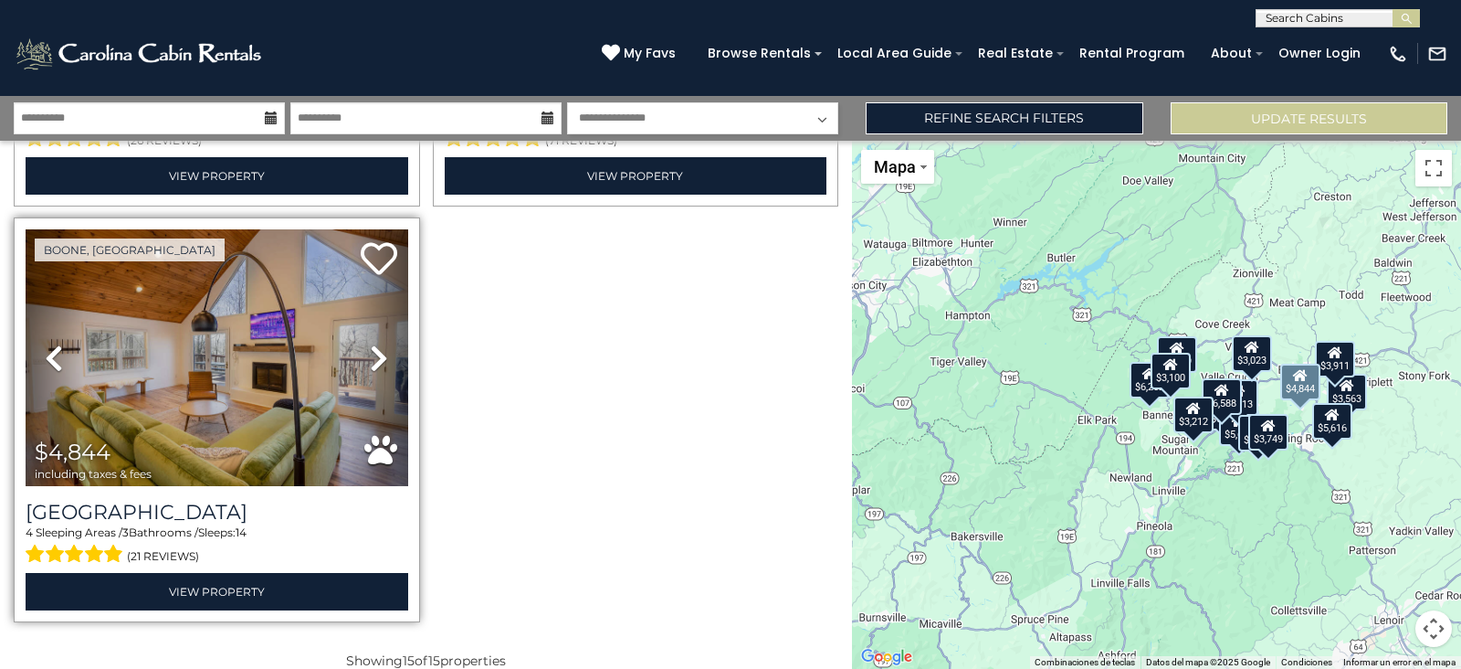
click at [379, 343] on icon at bounding box center [379, 357] width 18 height 29
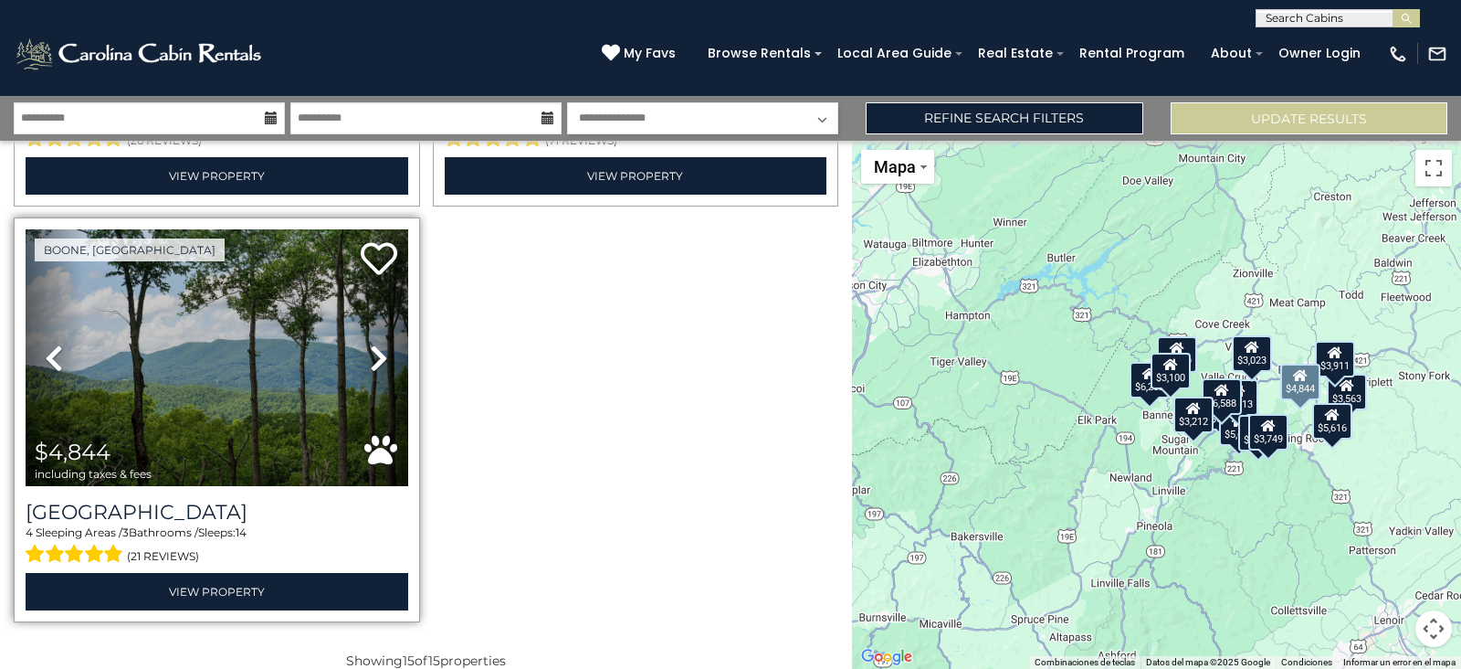
click at [379, 343] on icon at bounding box center [379, 357] width 18 height 29
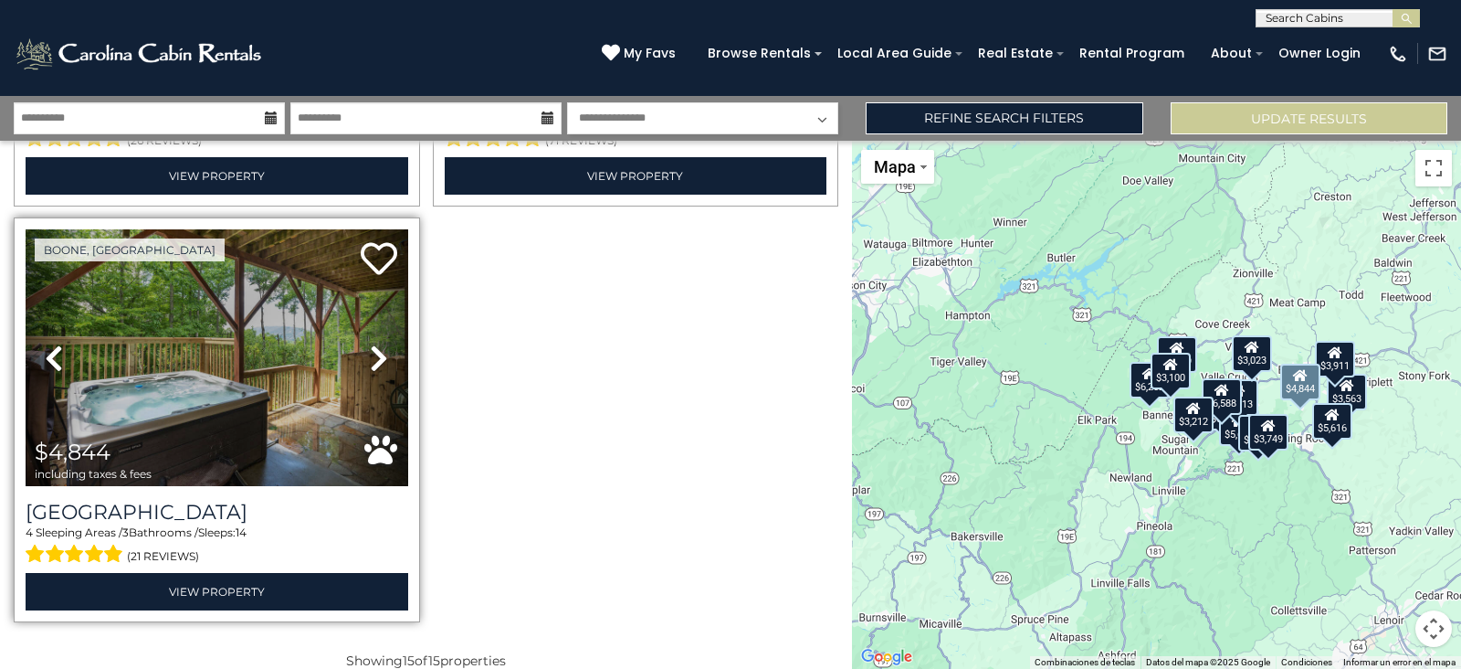
click at [379, 343] on icon at bounding box center [379, 357] width 18 height 29
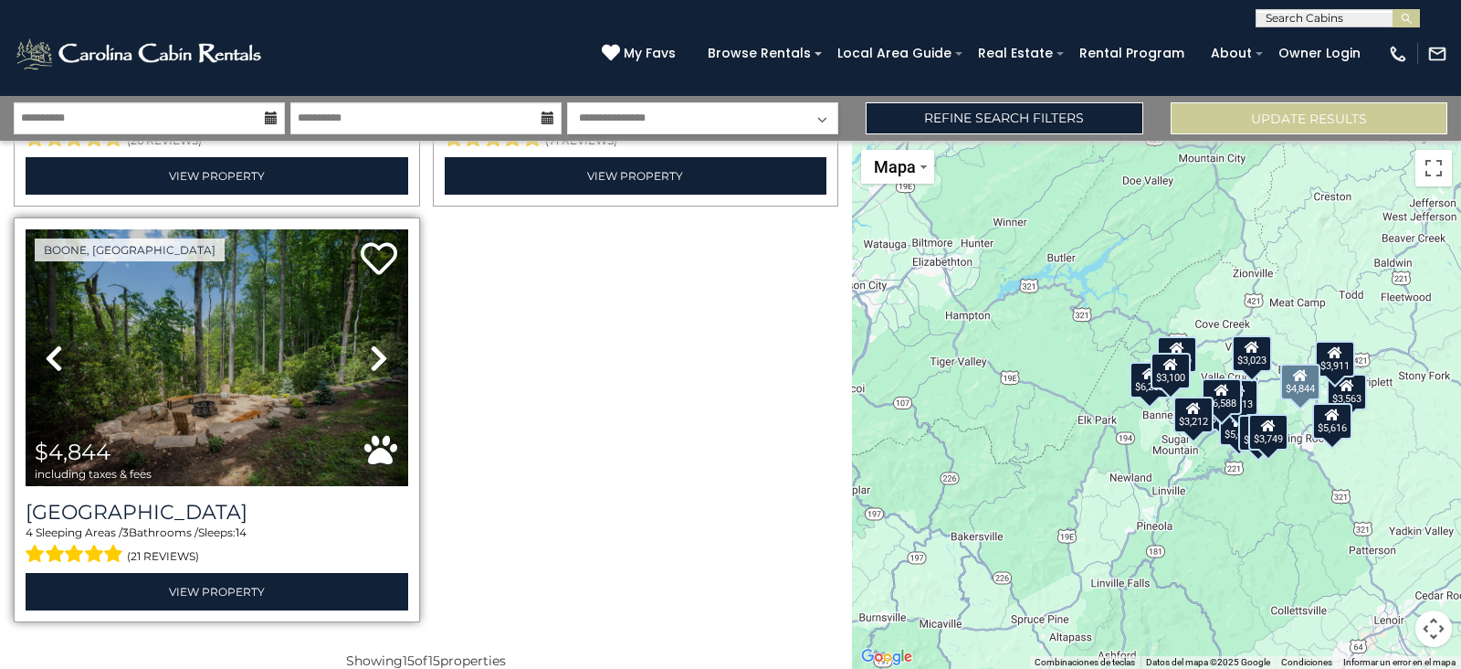
click at [379, 343] on icon at bounding box center [379, 357] width 18 height 29
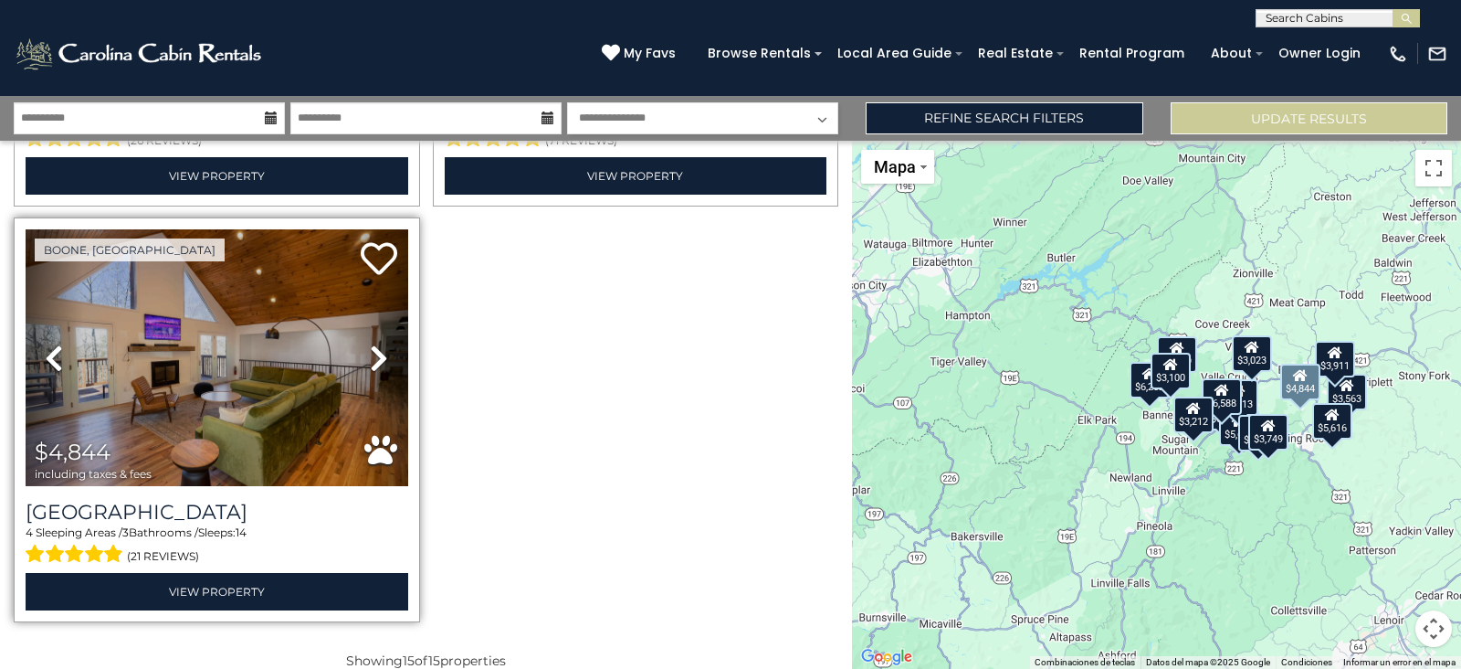
click at [379, 343] on icon at bounding box center [379, 357] width 18 height 29
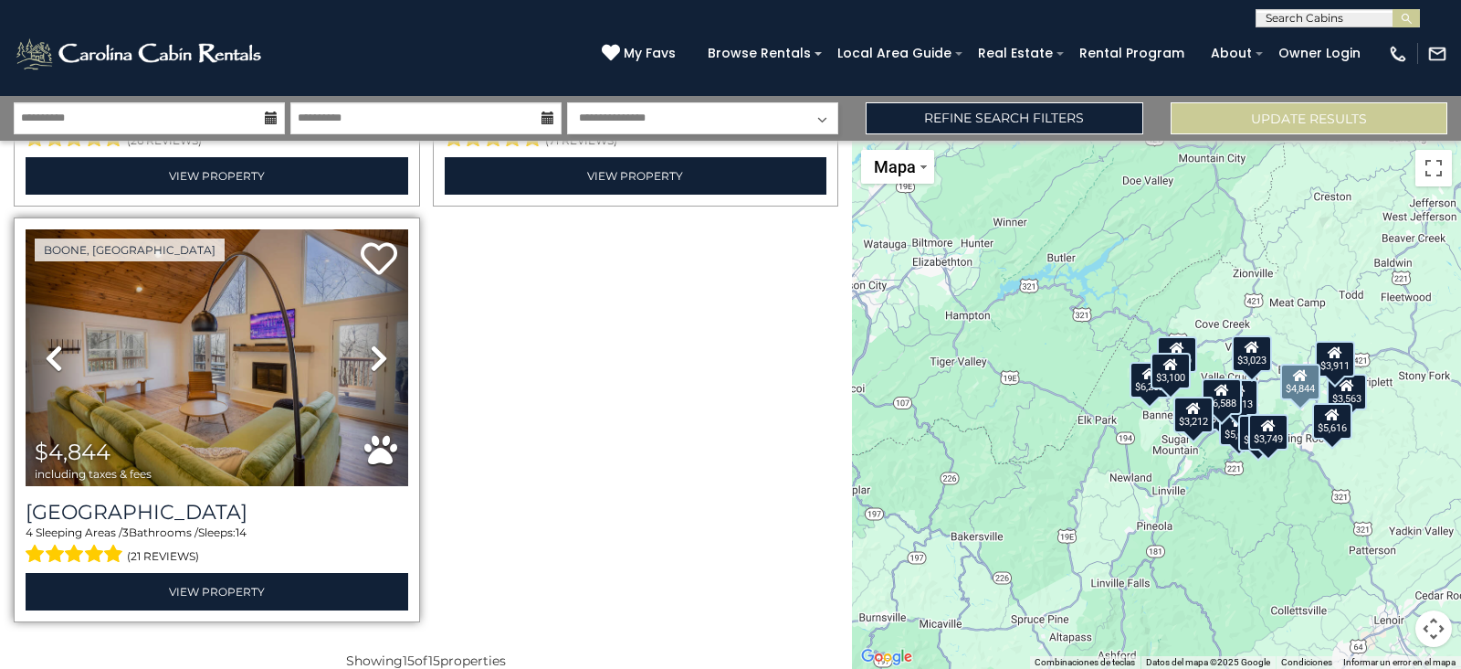
click at [379, 343] on icon at bounding box center [379, 357] width 18 height 29
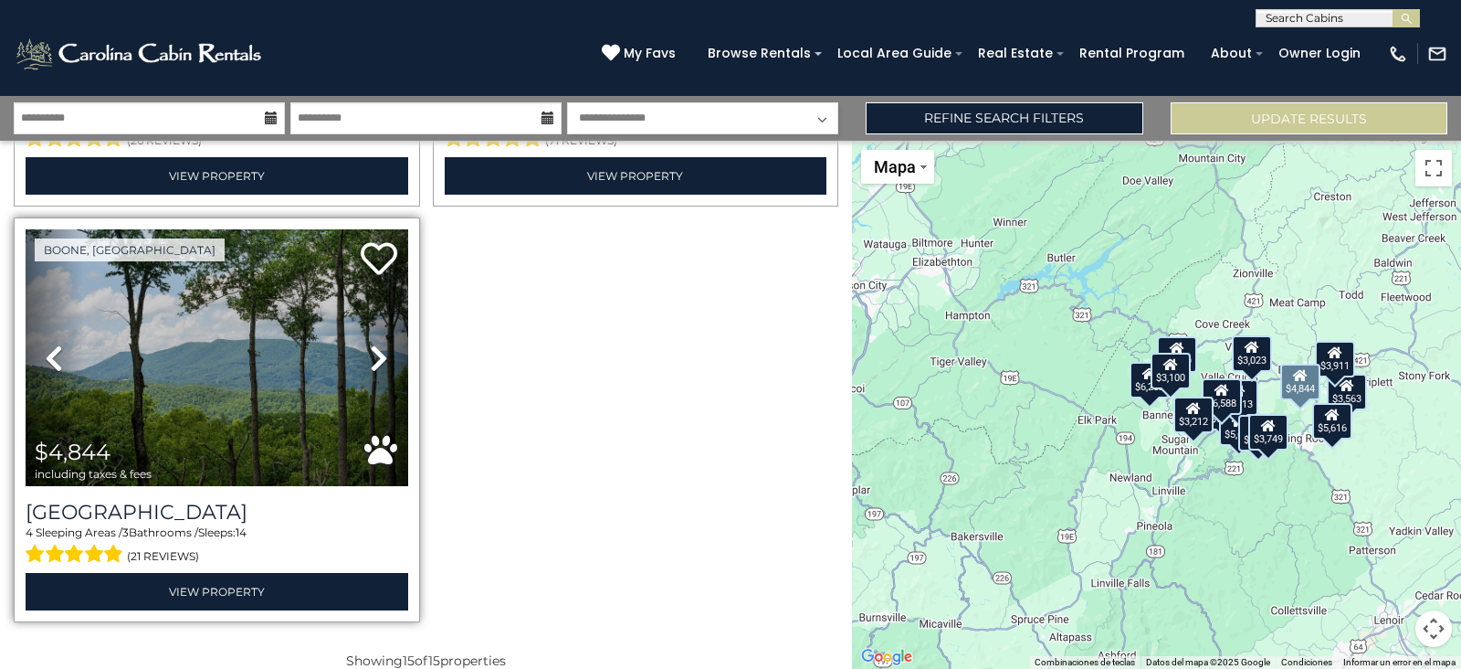
click at [379, 343] on icon at bounding box center [379, 357] width 18 height 29
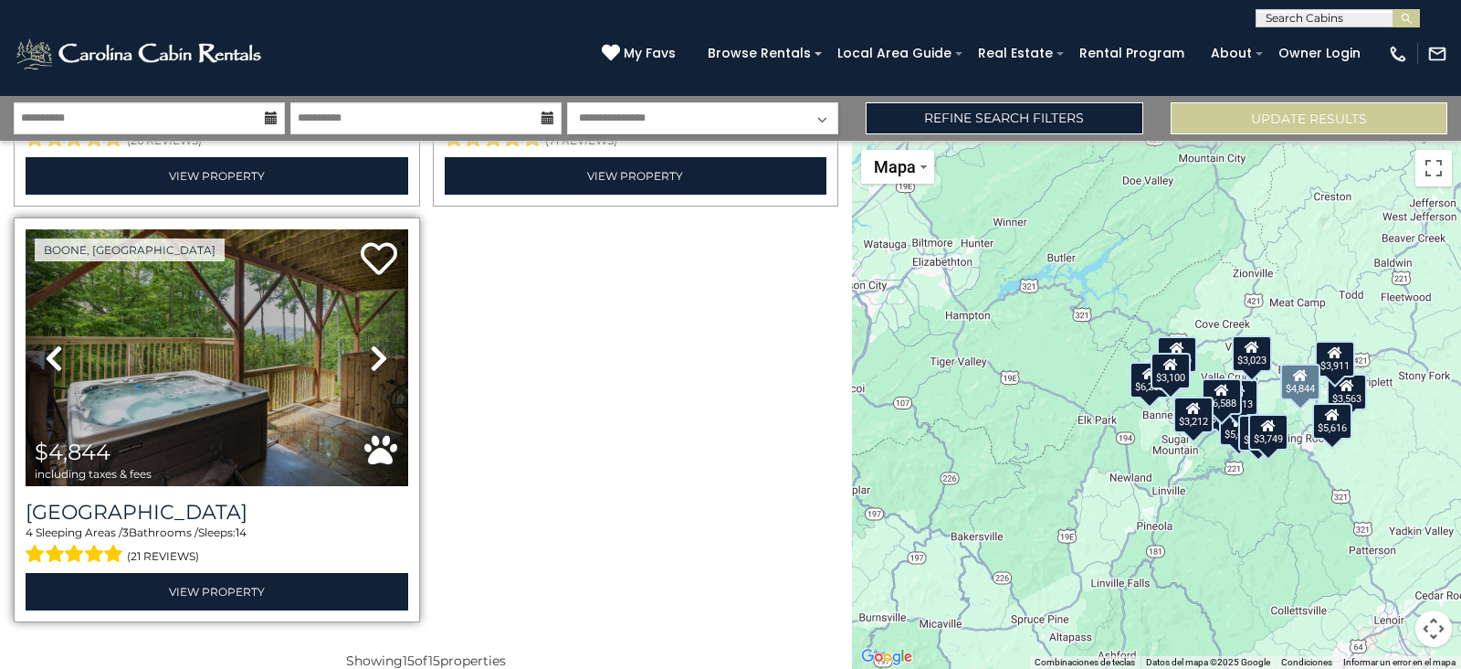
click at [379, 343] on icon at bounding box center [379, 357] width 18 height 29
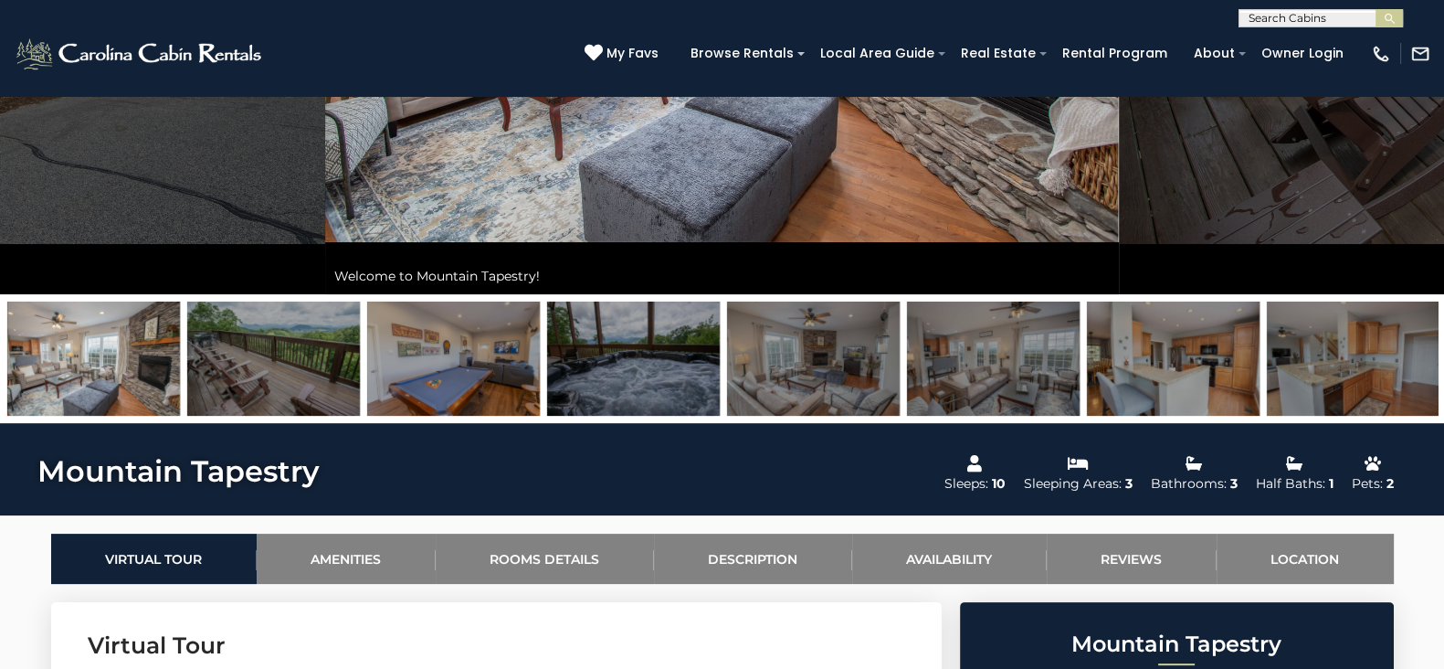
scroll to position [430, 0]
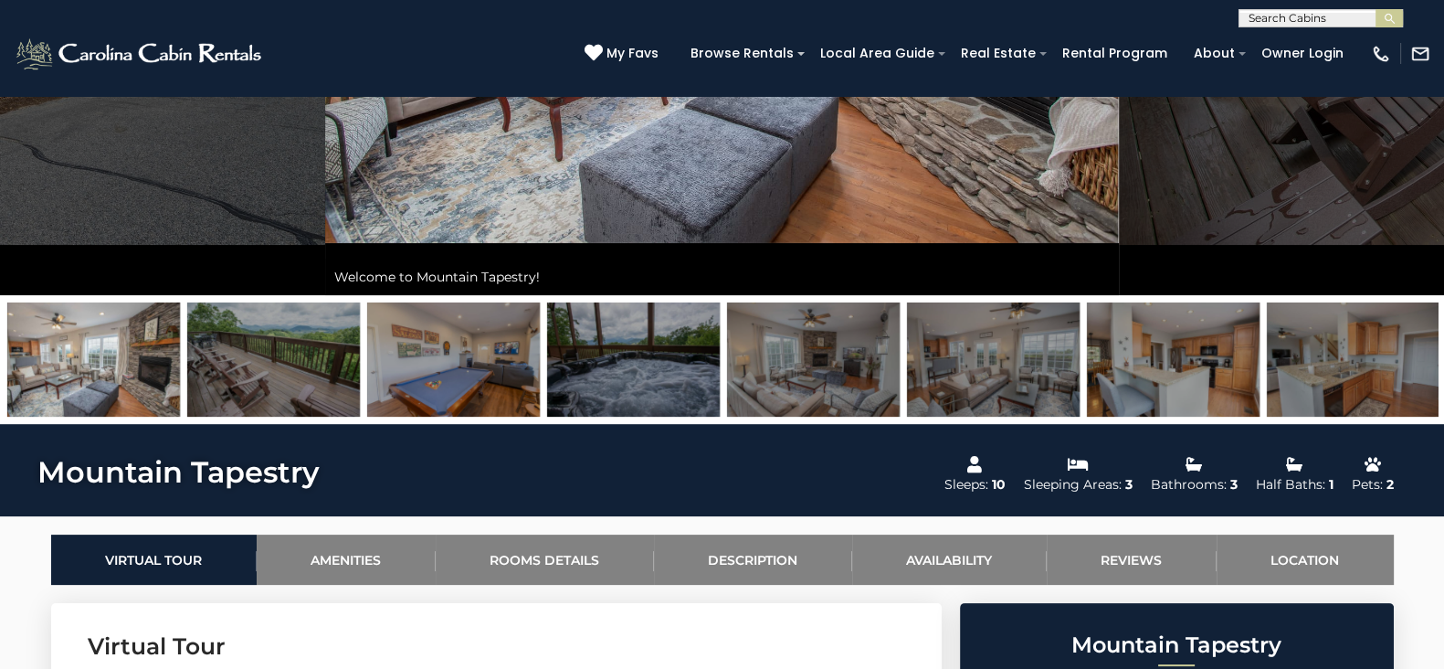
click at [624, 381] on img at bounding box center [633, 359] width 173 height 114
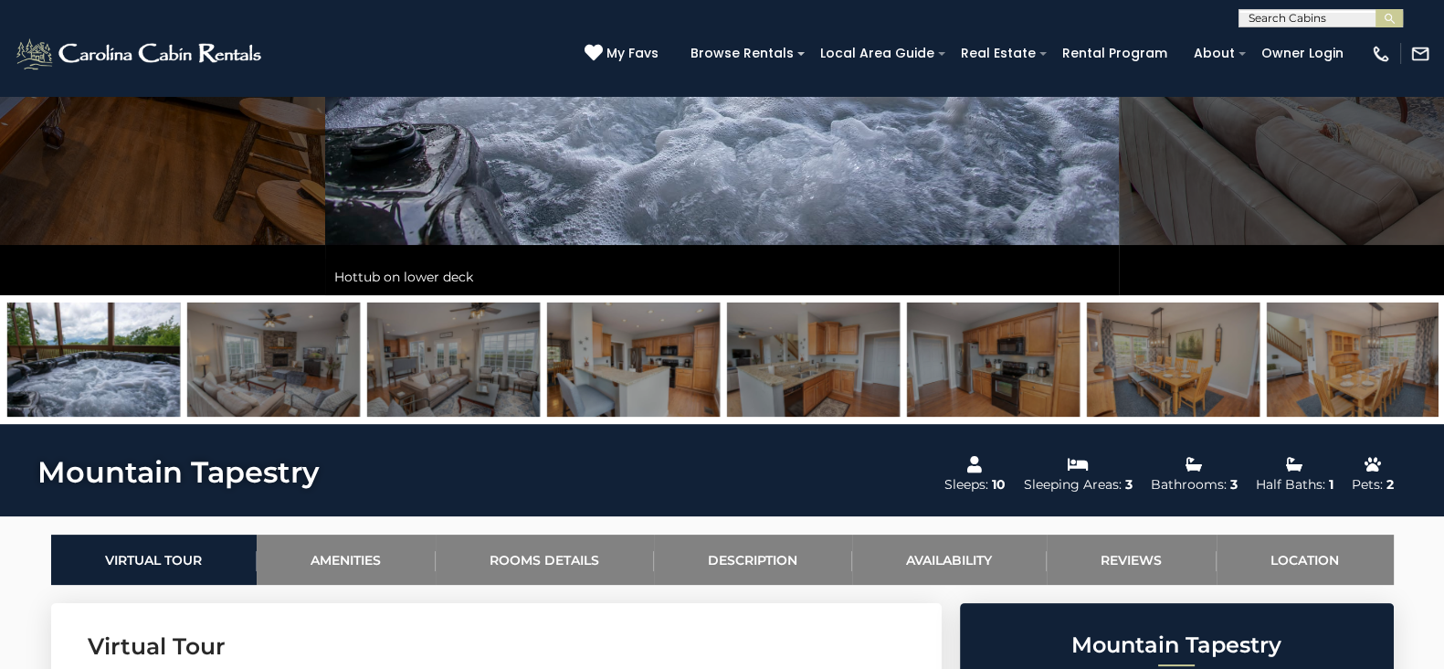
click at [767, 374] on img at bounding box center [813, 359] width 173 height 114
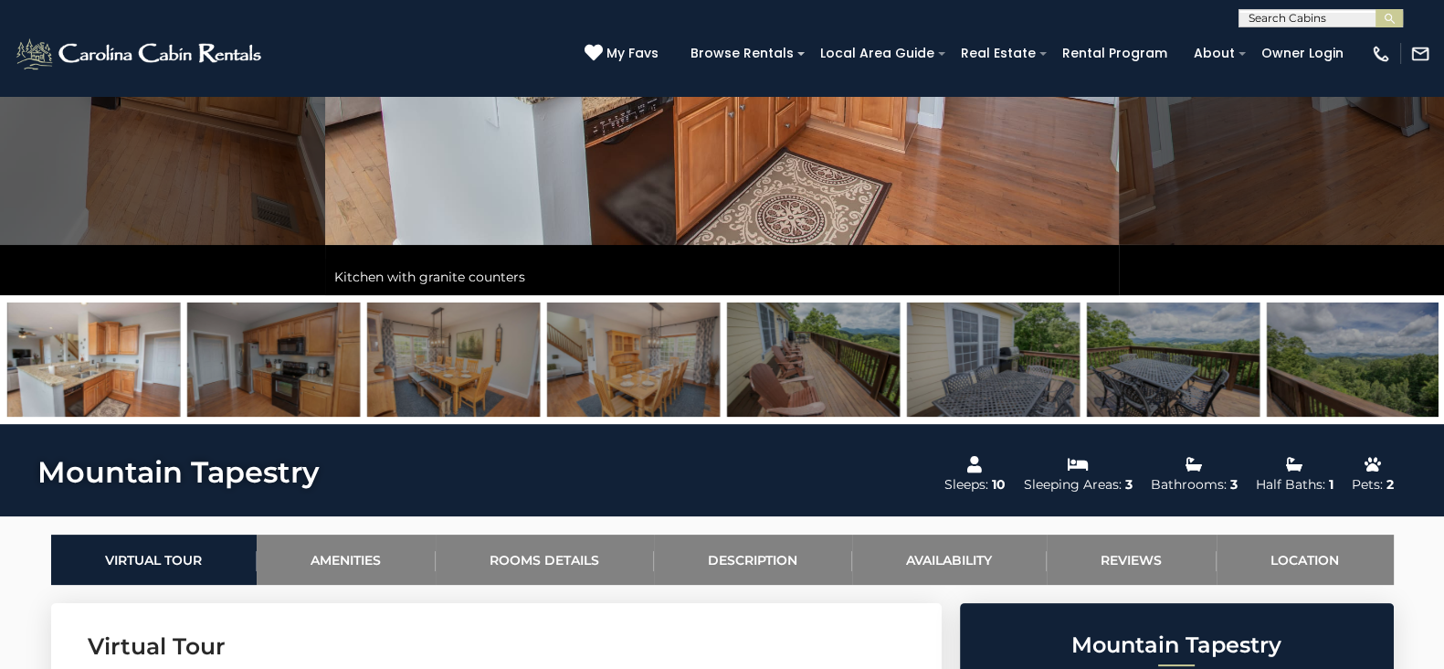
click at [981, 372] on img at bounding box center [993, 359] width 173 height 114
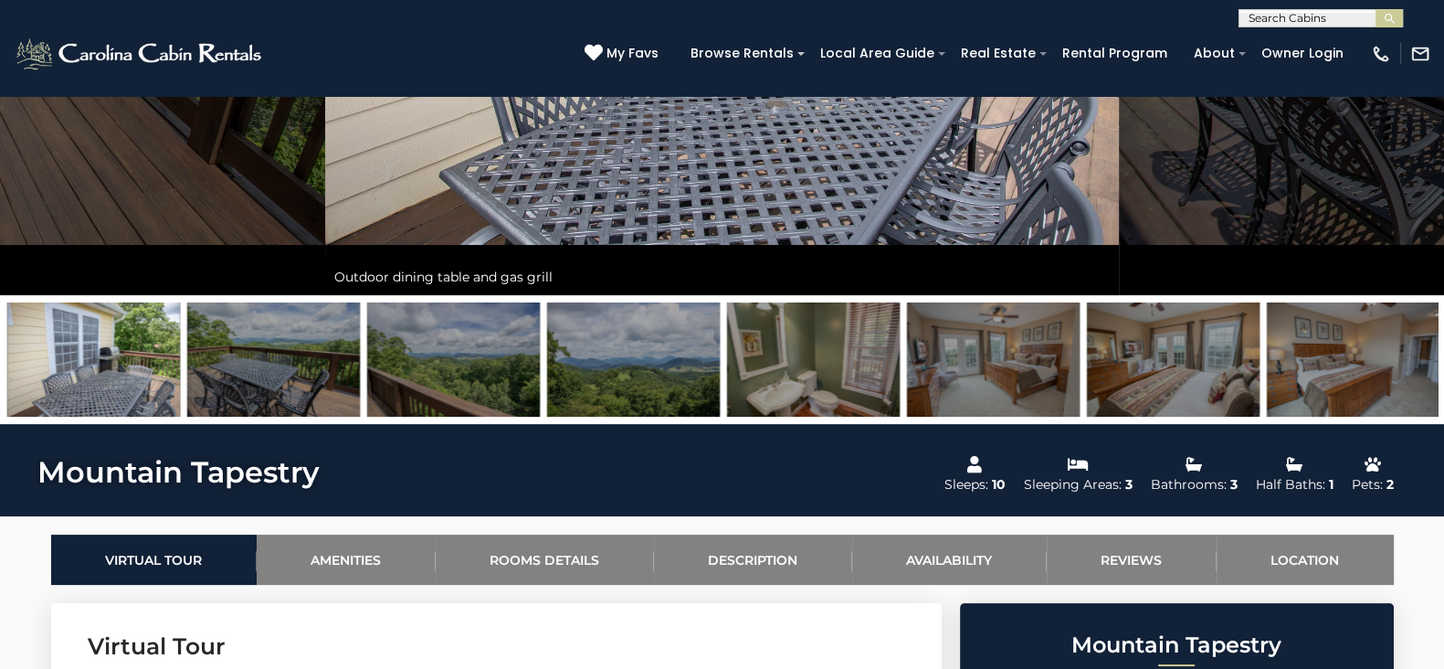
click at [981, 372] on img at bounding box center [993, 359] width 173 height 114
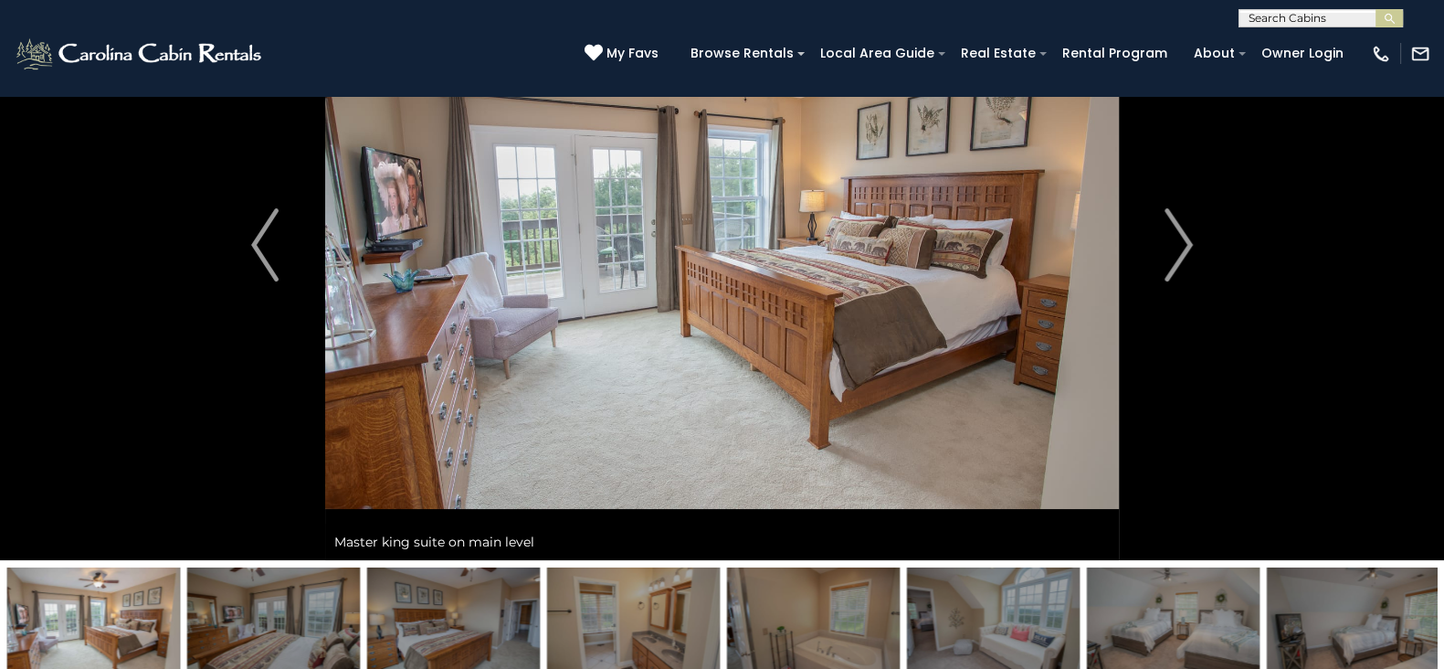
scroll to position [392, 0]
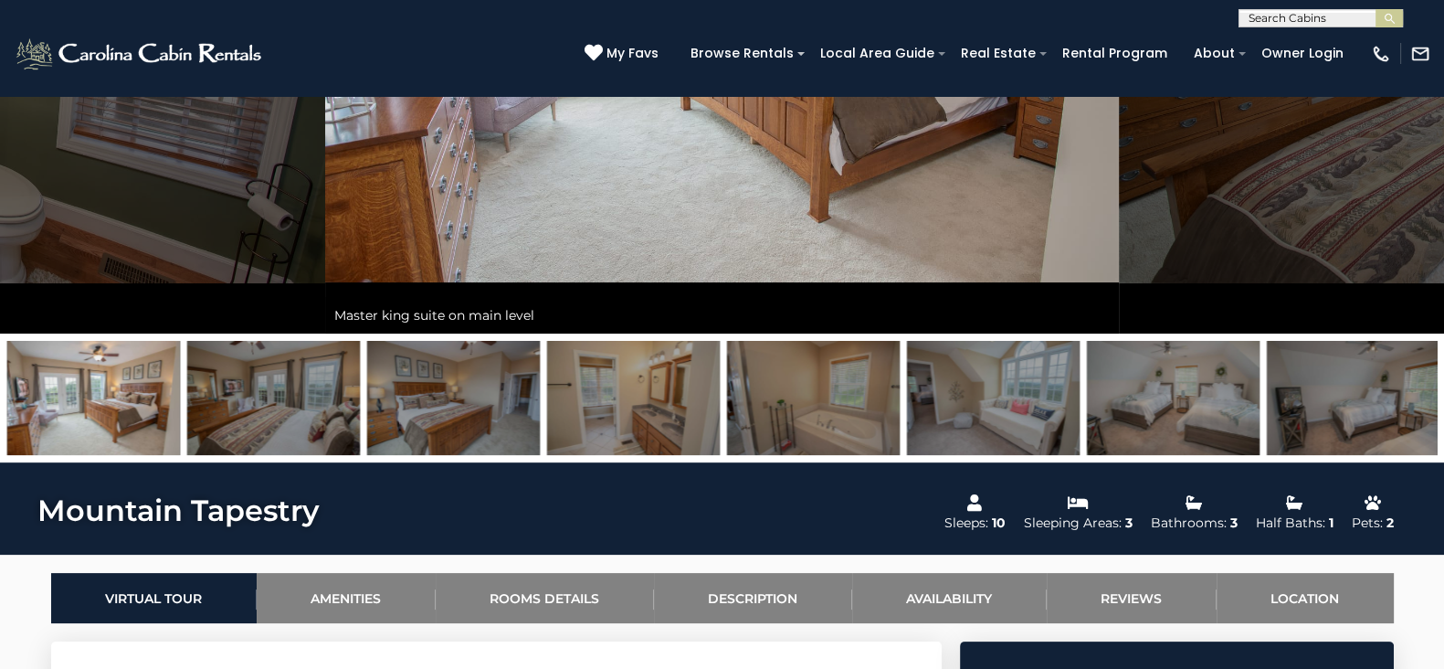
click at [981, 372] on img at bounding box center [993, 398] width 173 height 114
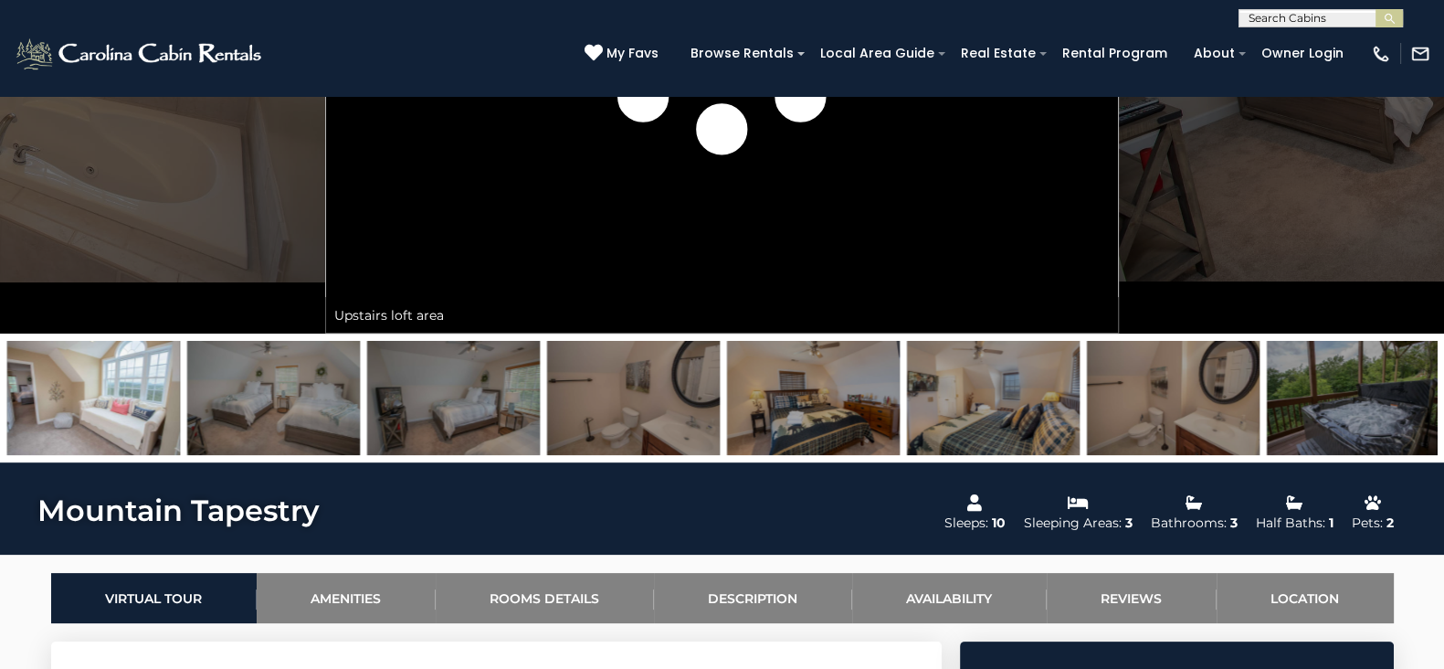
click at [879, 373] on img at bounding box center [813, 398] width 173 height 114
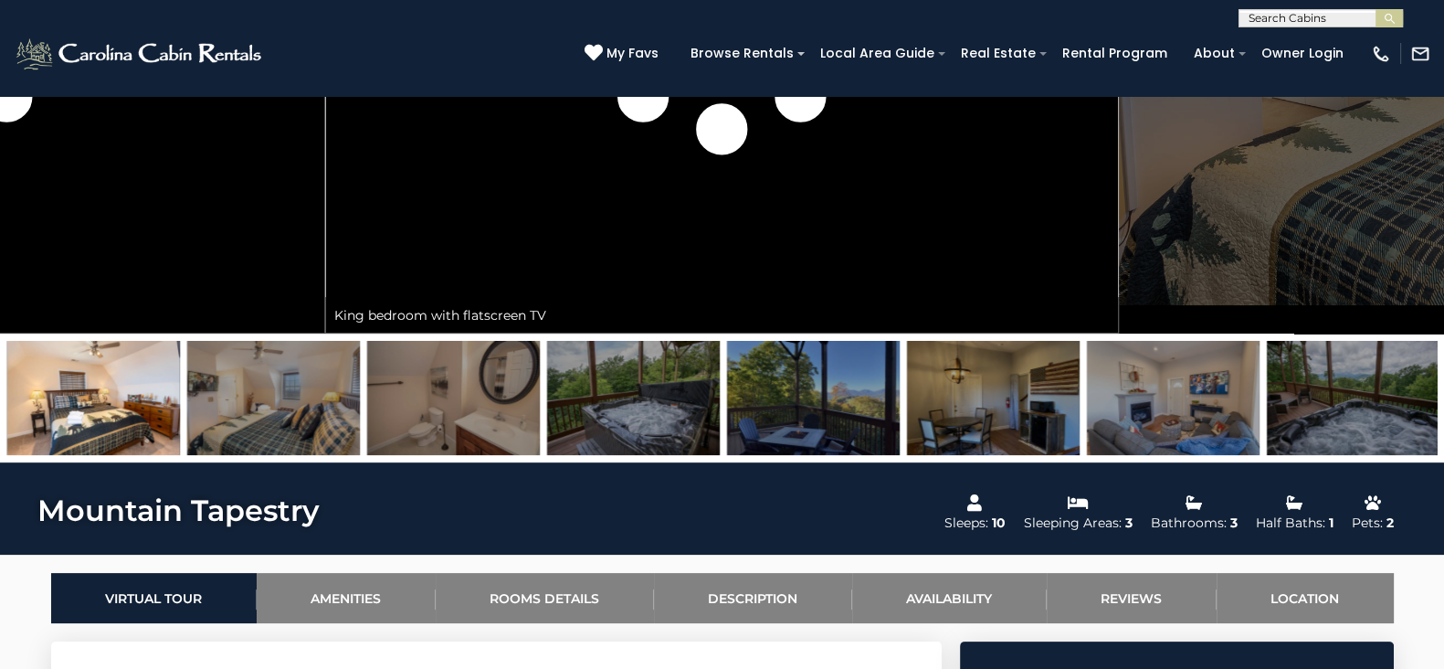
click at [879, 373] on img at bounding box center [813, 398] width 173 height 114
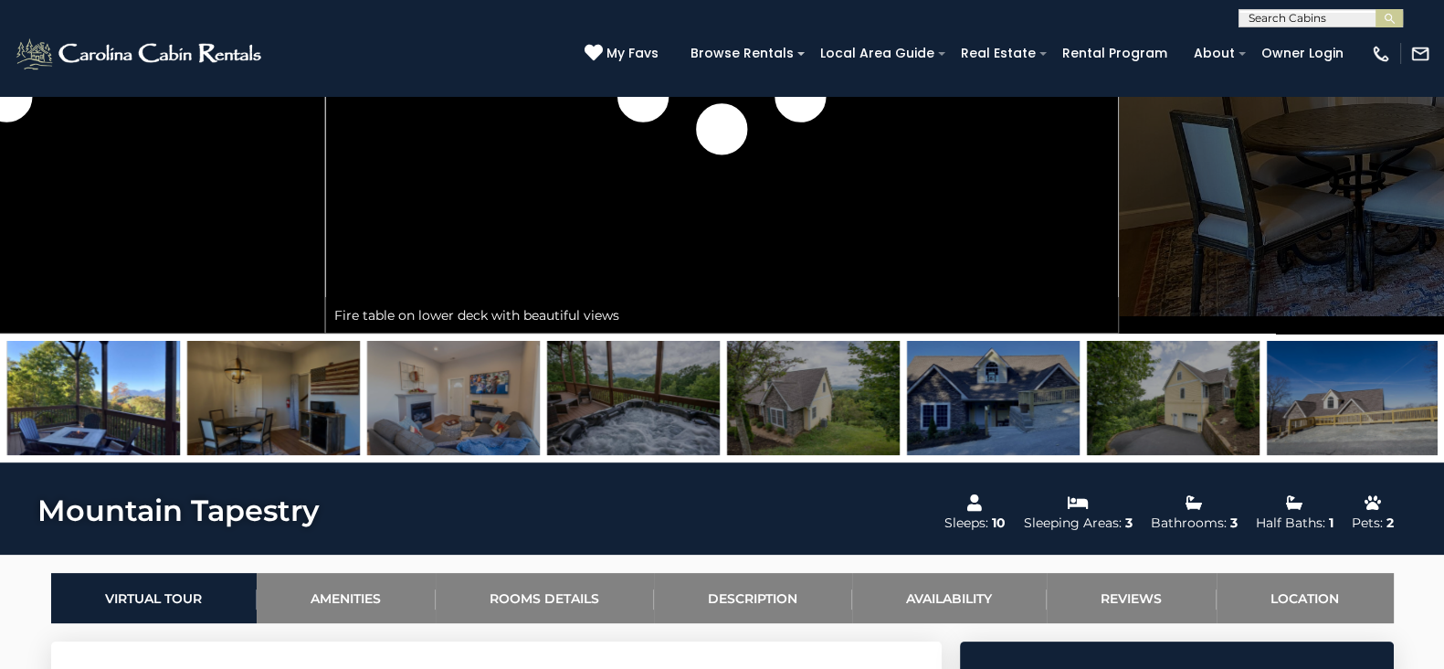
click at [562, 383] on img at bounding box center [633, 398] width 173 height 114
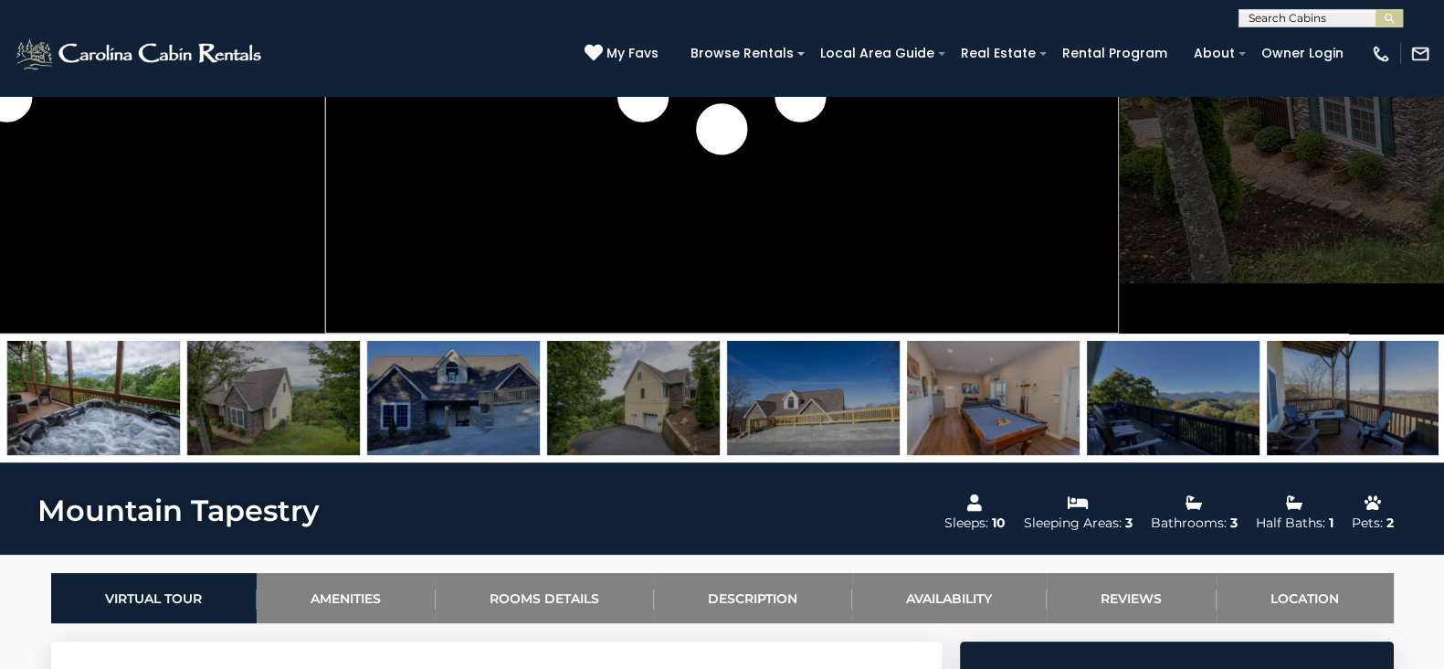
click at [324, 395] on img at bounding box center [273, 398] width 173 height 114
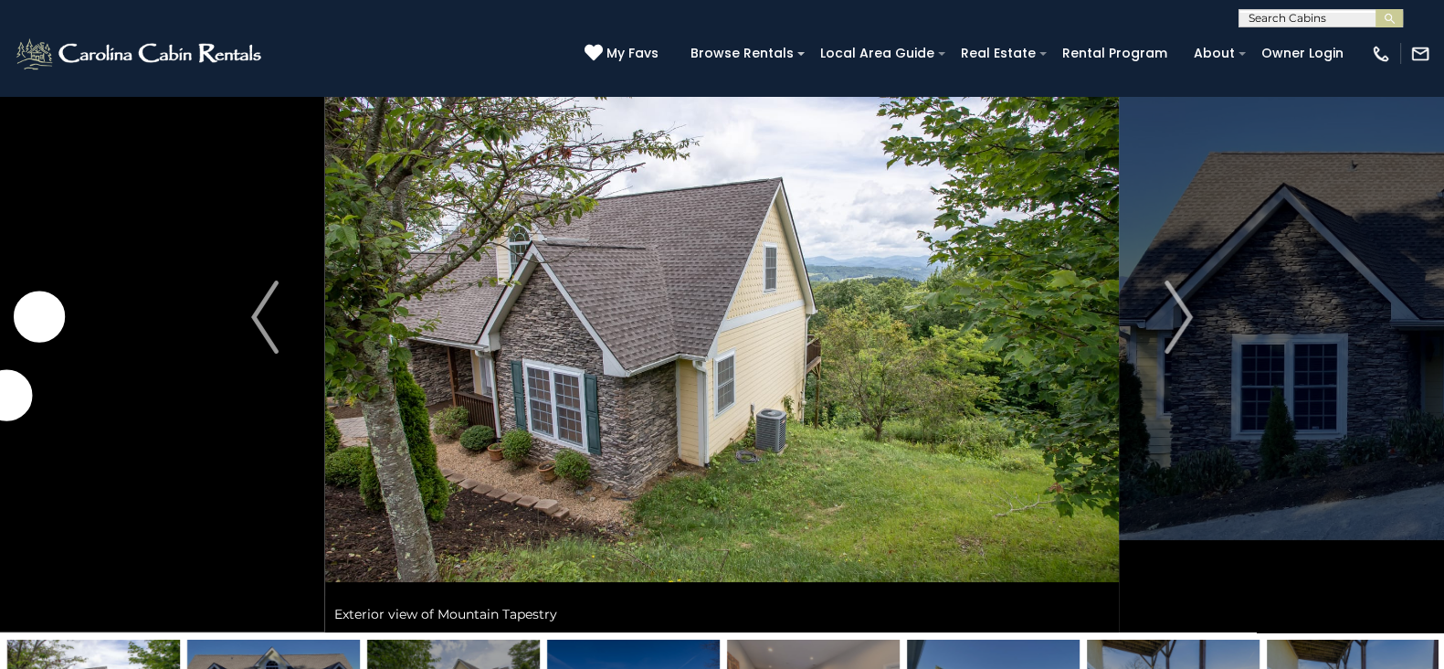
scroll to position [92, 0]
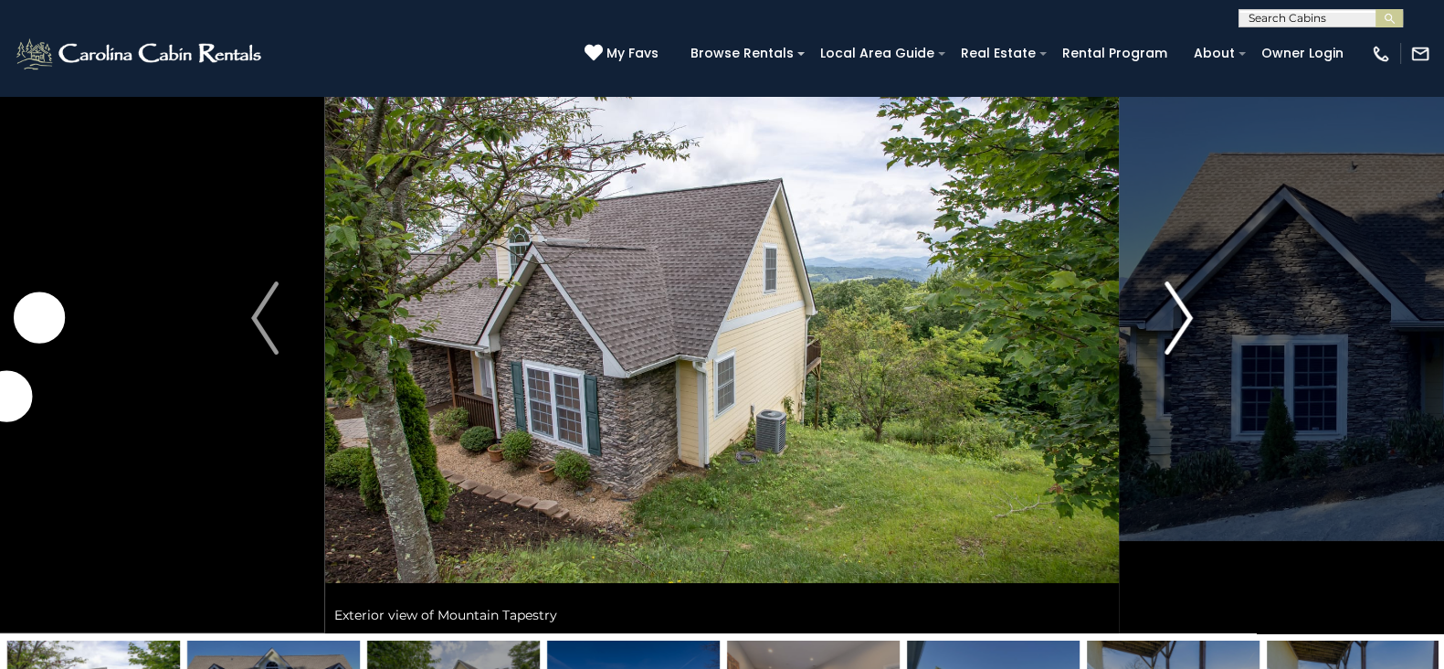
click at [1188, 328] on img "Next" at bounding box center [1178, 317] width 27 height 73
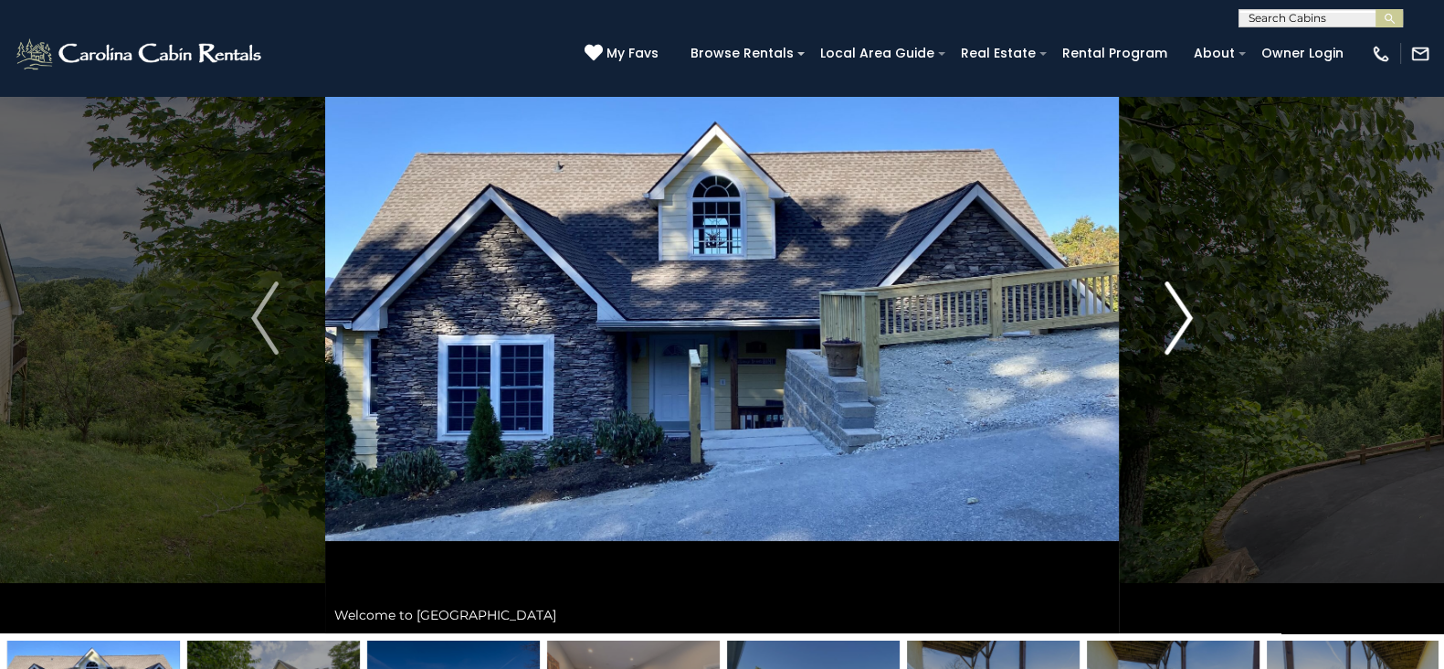
click at [1188, 328] on img "Next" at bounding box center [1178, 317] width 27 height 73
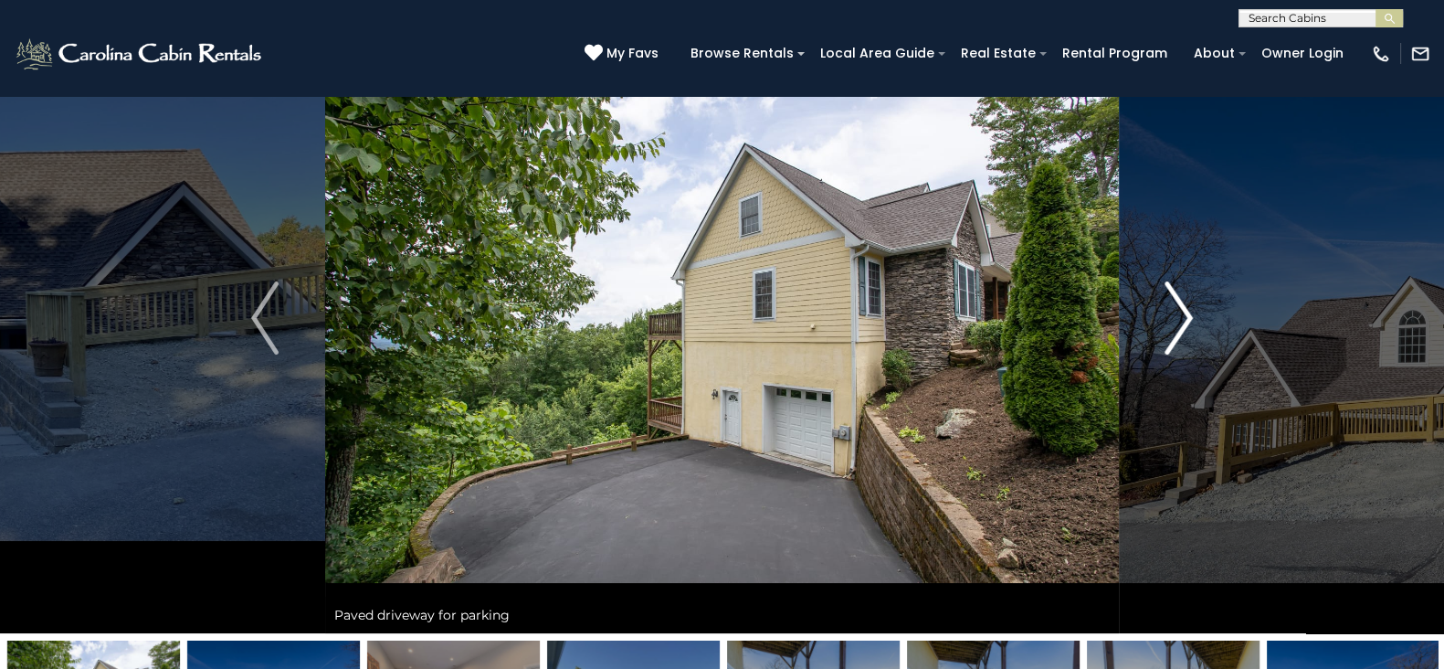
click at [1188, 328] on img "Next" at bounding box center [1178, 317] width 27 height 73
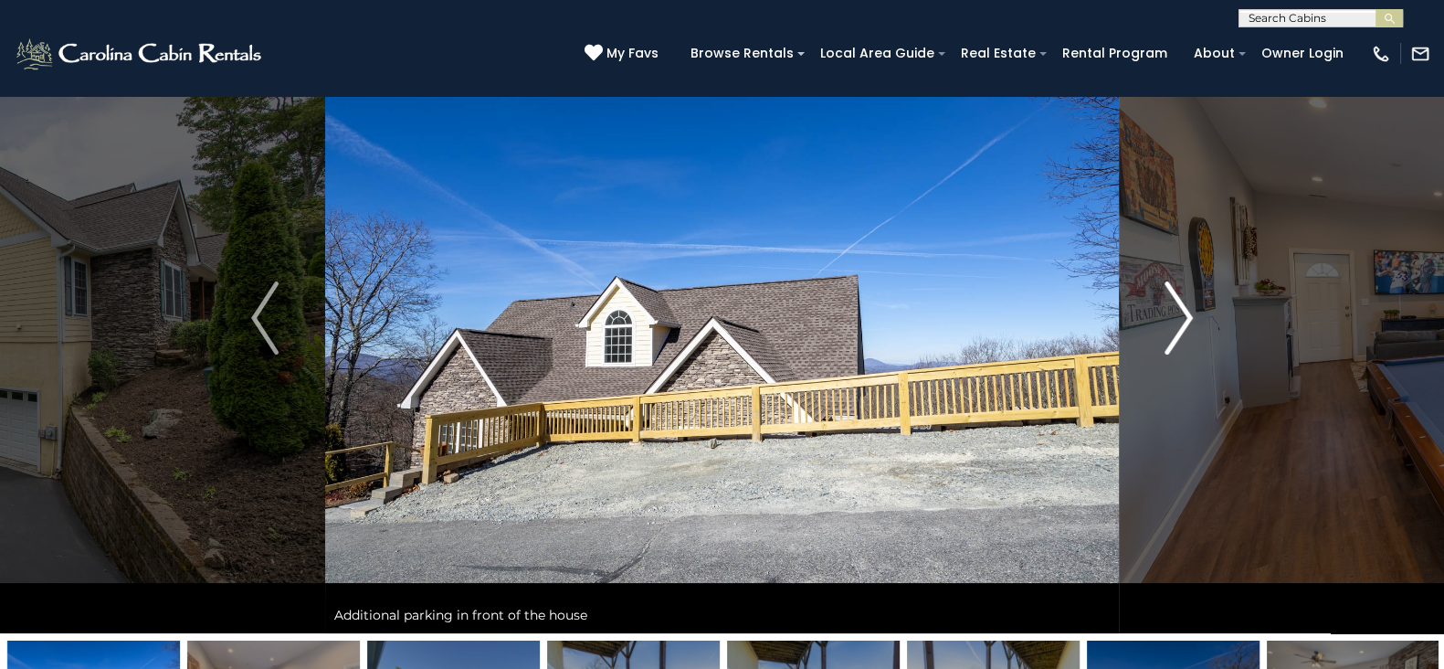
click at [1188, 328] on img "Next" at bounding box center [1178, 317] width 27 height 73
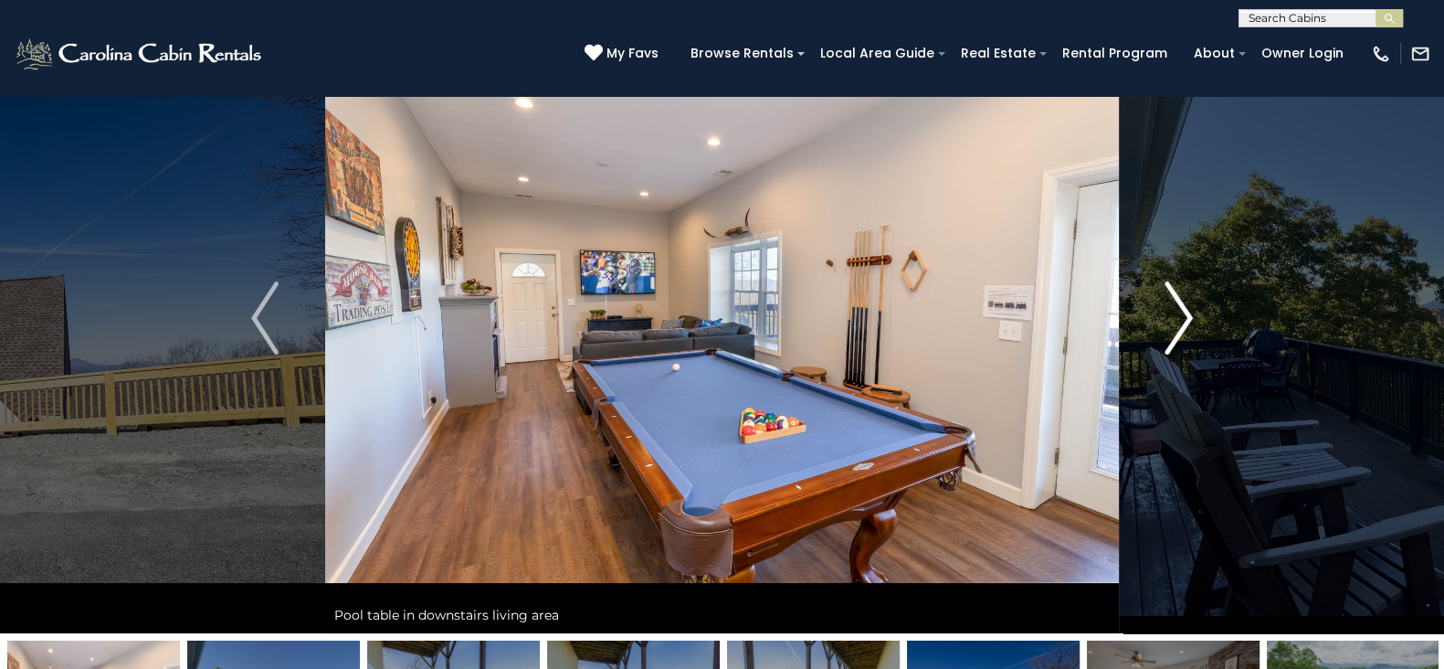
click at [1188, 328] on img "Next" at bounding box center [1178, 317] width 27 height 73
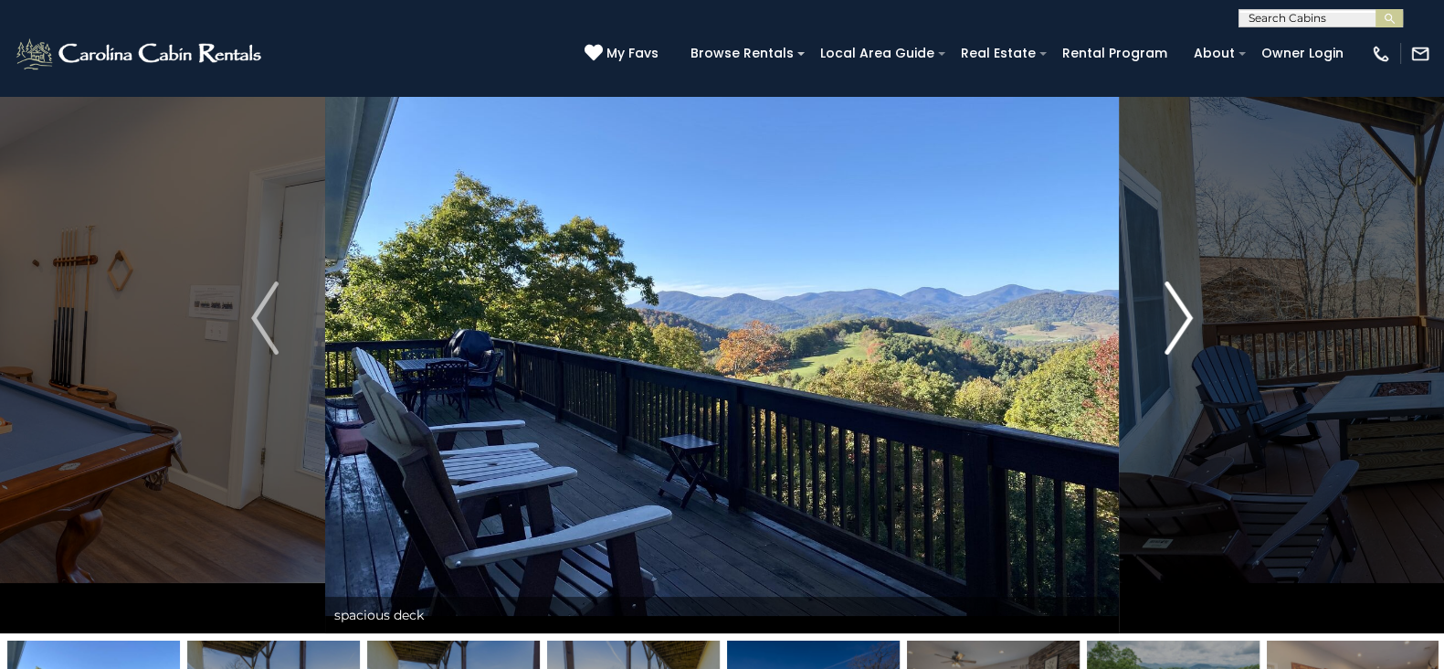
click at [1188, 328] on img "Next" at bounding box center [1178, 317] width 27 height 73
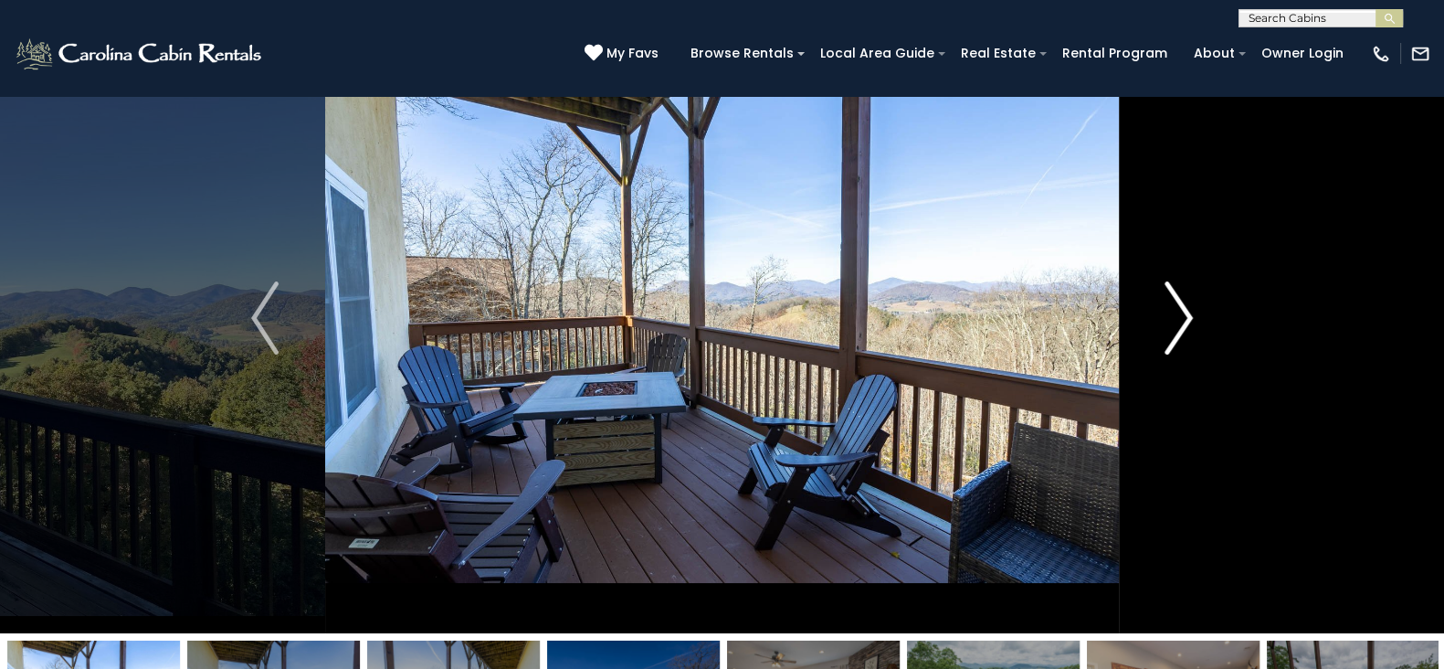
click at [1188, 328] on img "Next" at bounding box center [1178, 317] width 27 height 73
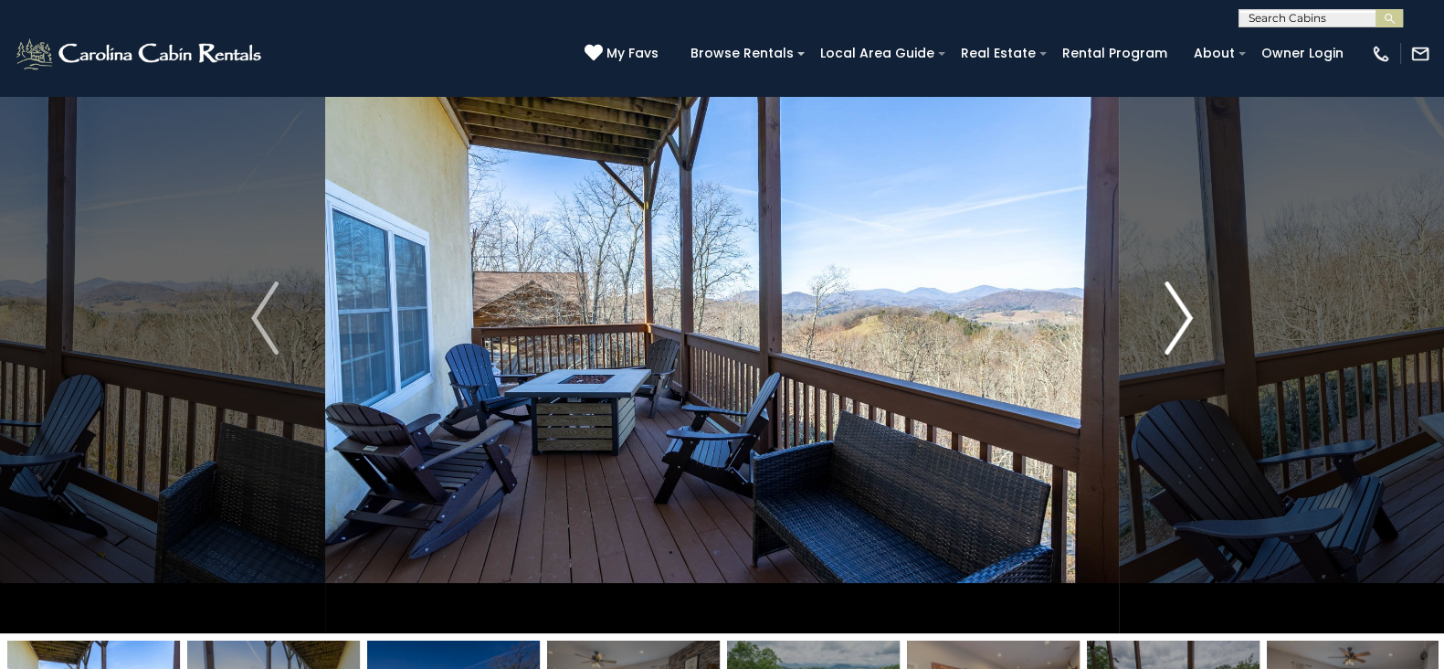
click at [1188, 328] on img "Next" at bounding box center [1178, 317] width 27 height 73
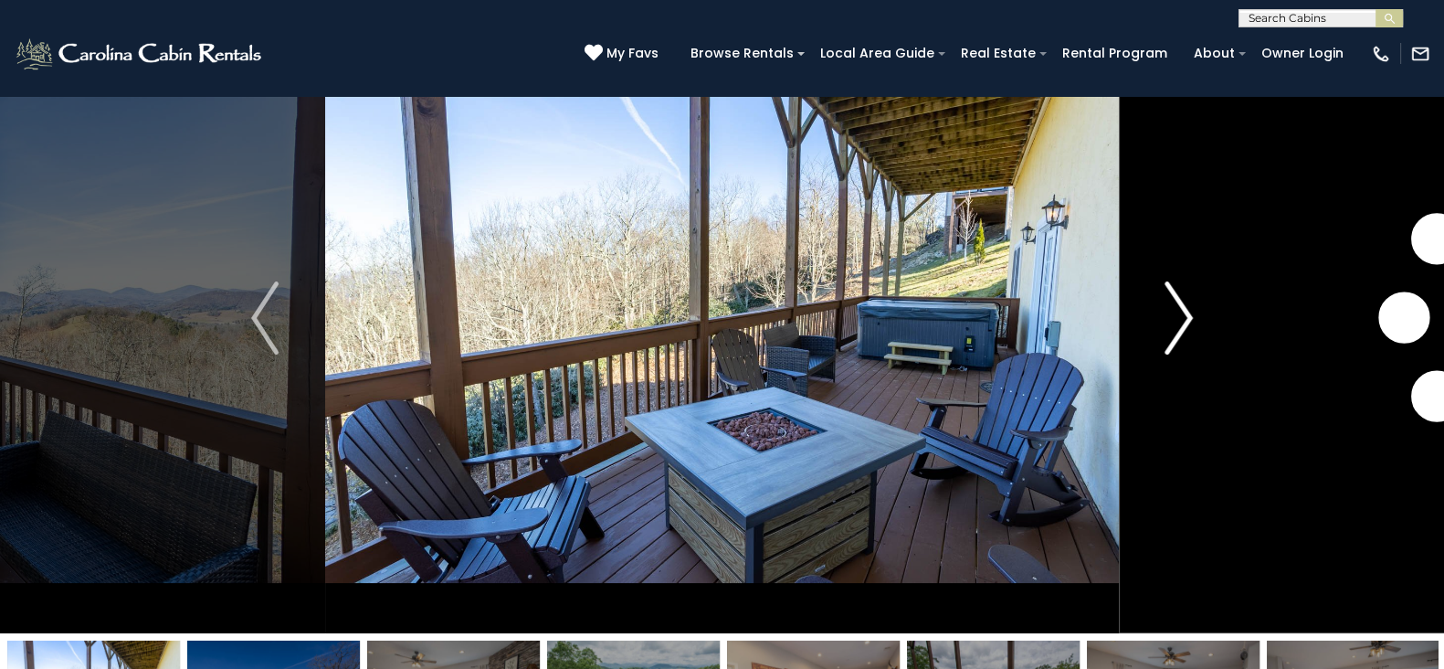
click at [1188, 328] on img "Next" at bounding box center [1178, 317] width 27 height 73
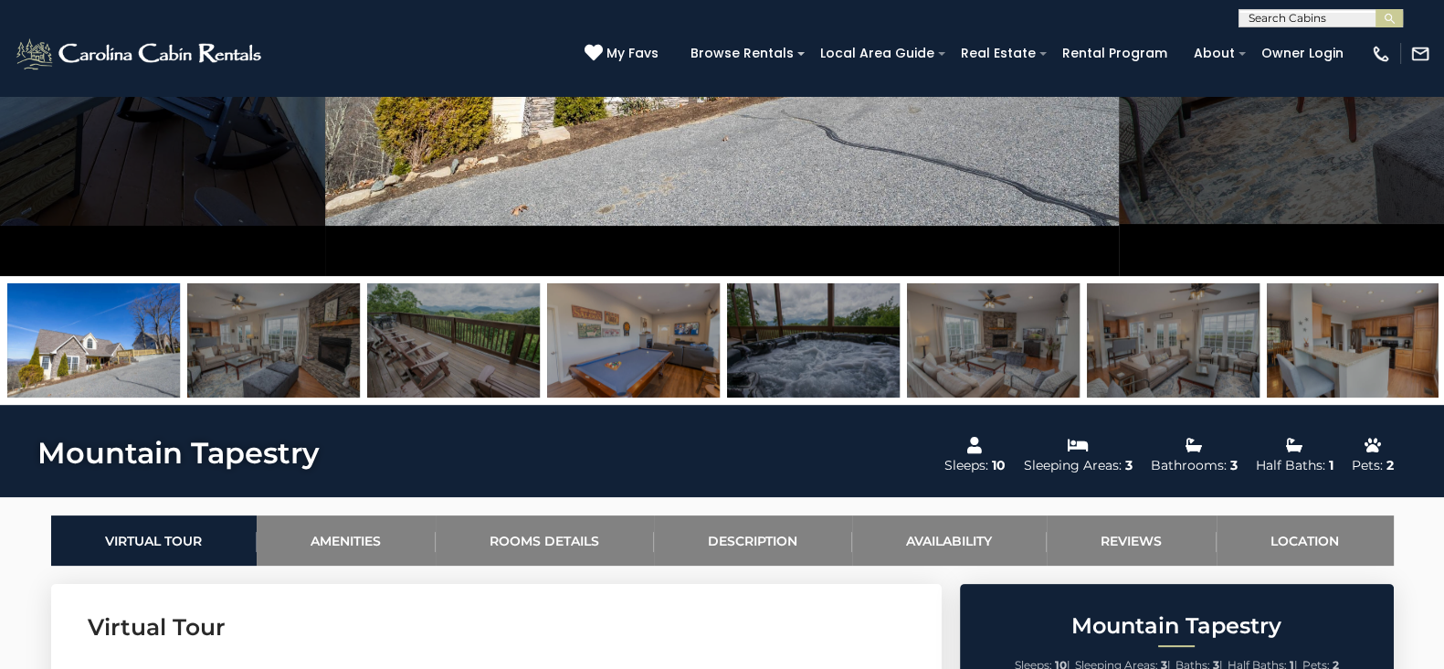
scroll to position [0, 0]
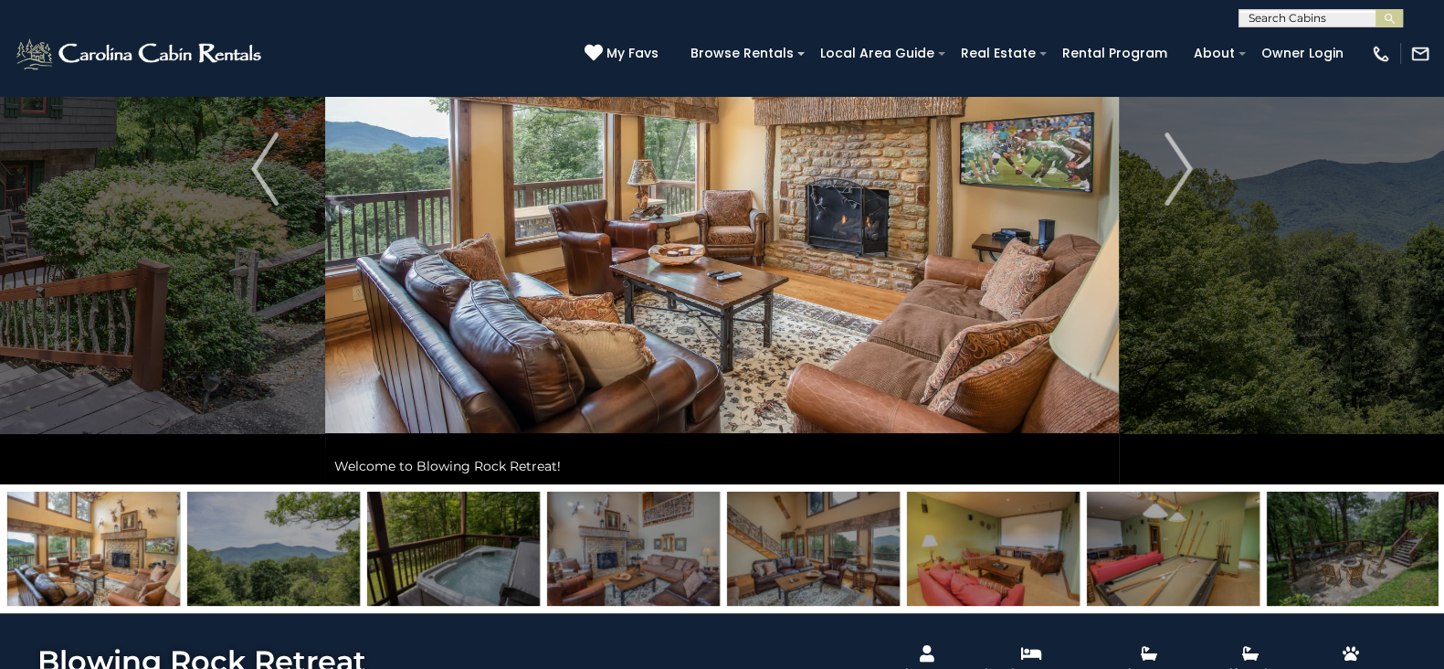
scroll to position [238, 0]
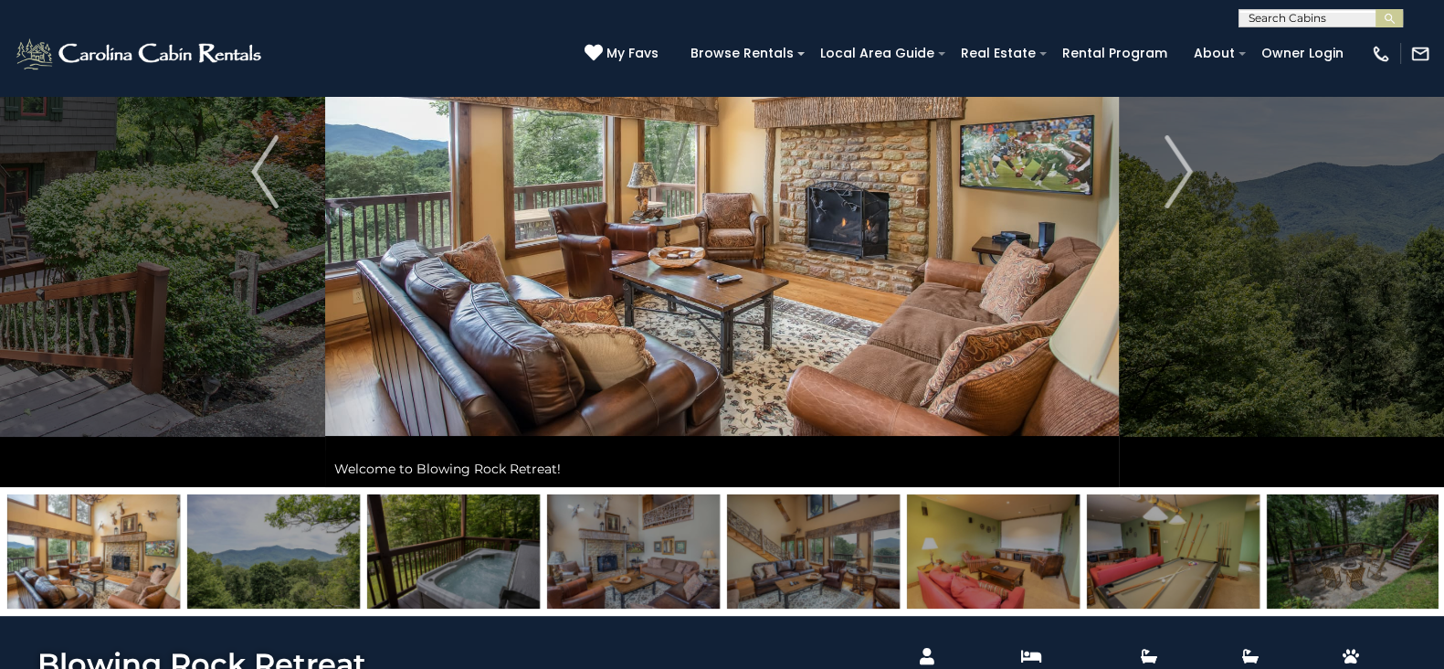
click at [506, 559] on img at bounding box center [453, 551] width 173 height 114
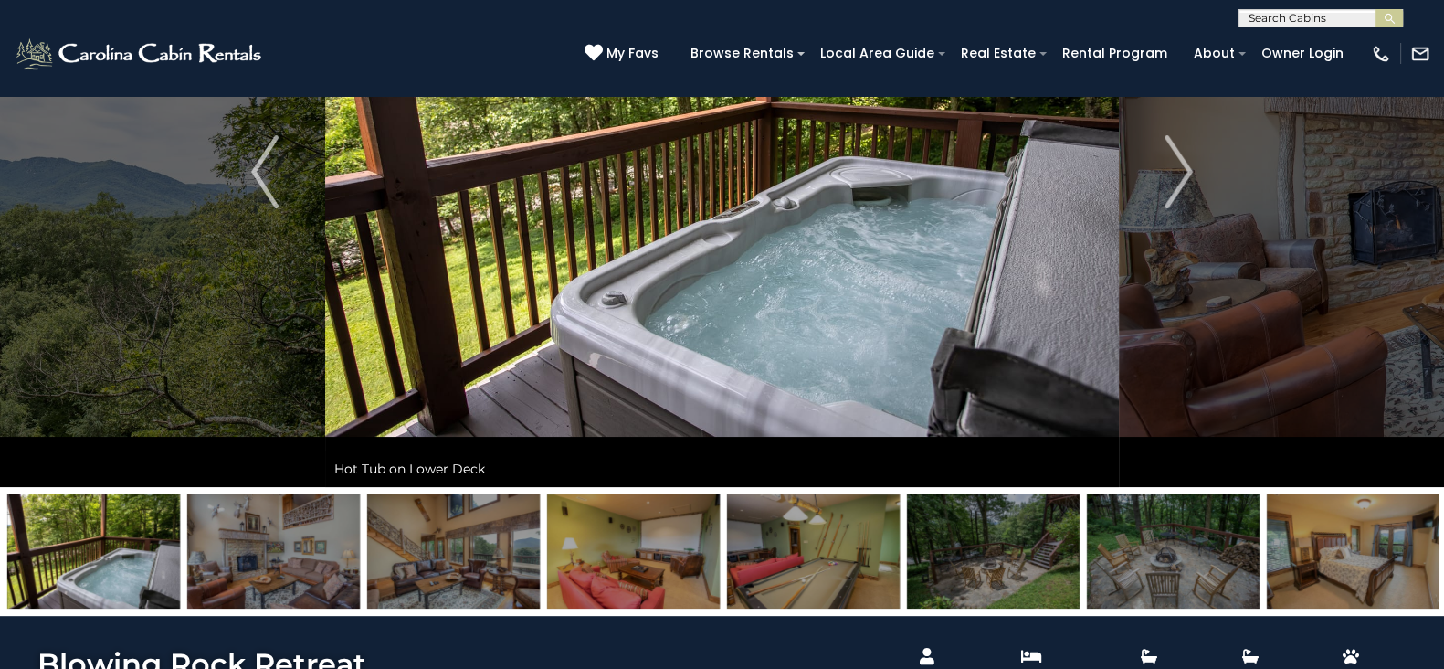
click at [1053, 525] on img at bounding box center [993, 551] width 173 height 114
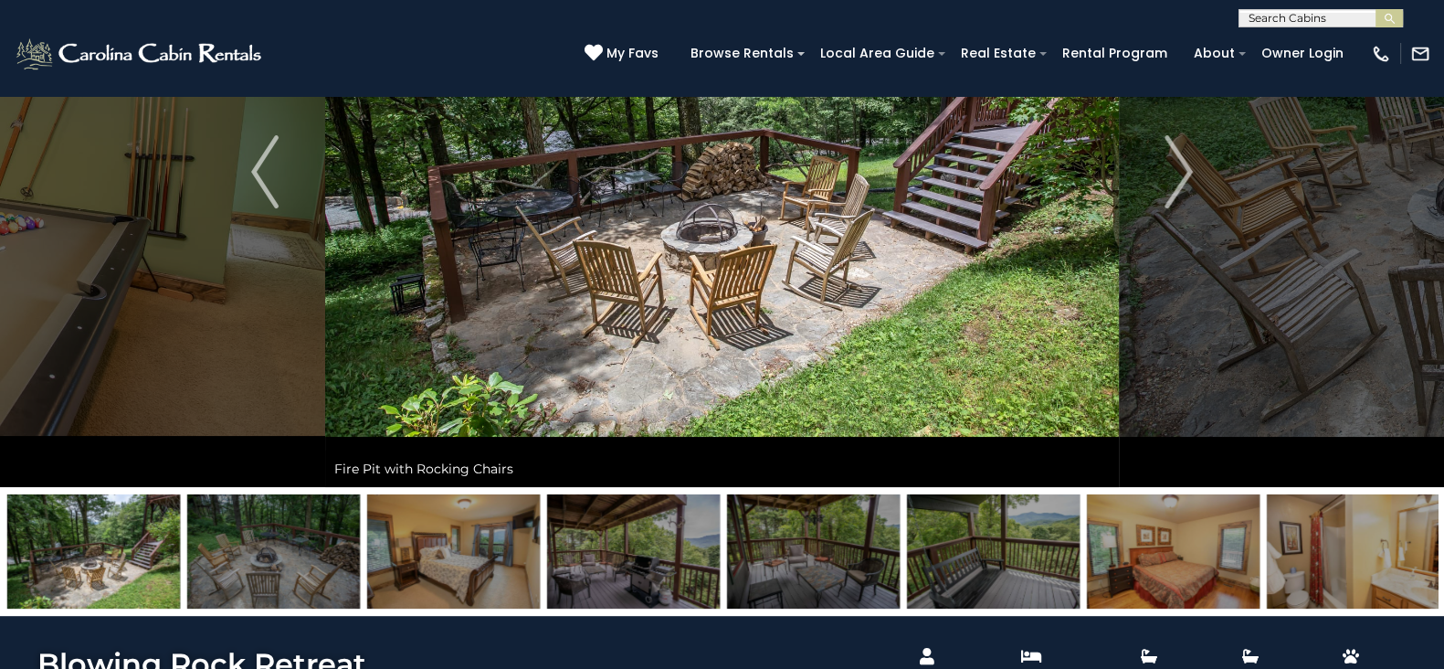
click at [763, 529] on img at bounding box center [813, 551] width 173 height 114
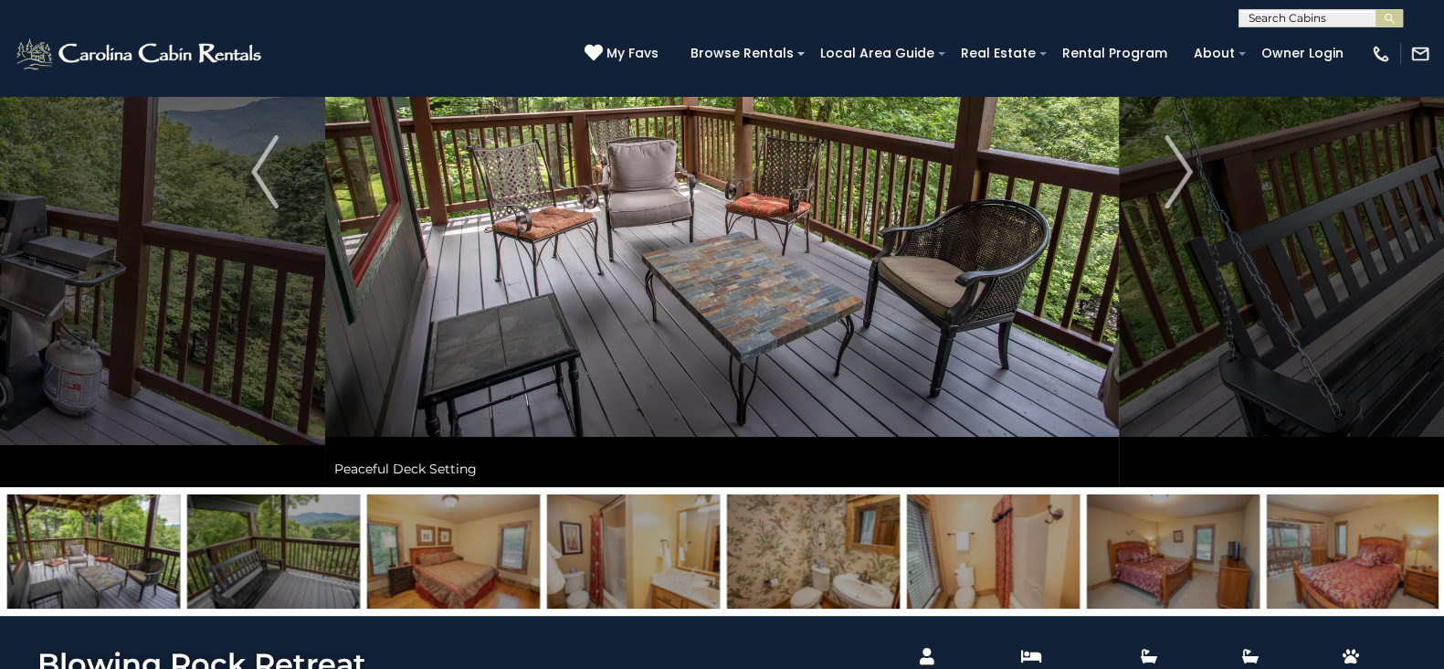
click at [858, 553] on img at bounding box center [813, 551] width 173 height 114
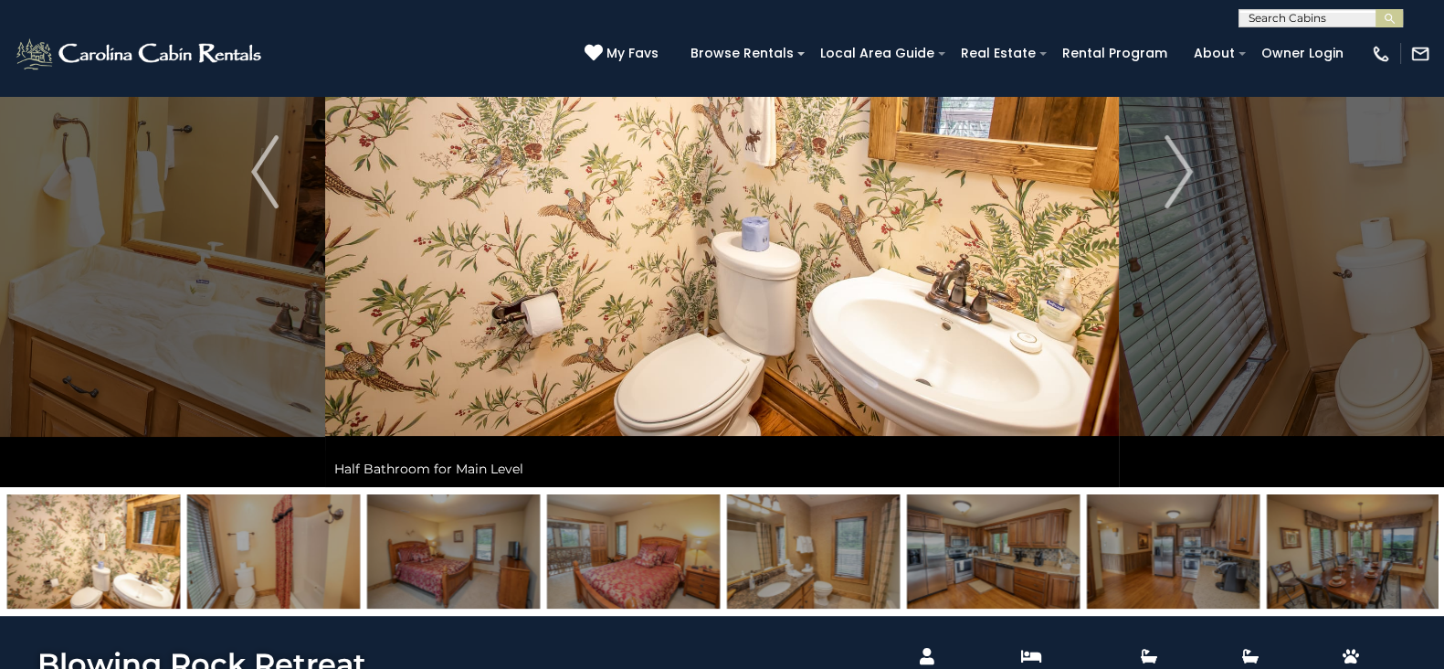
click at [858, 553] on img at bounding box center [813, 551] width 173 height 114
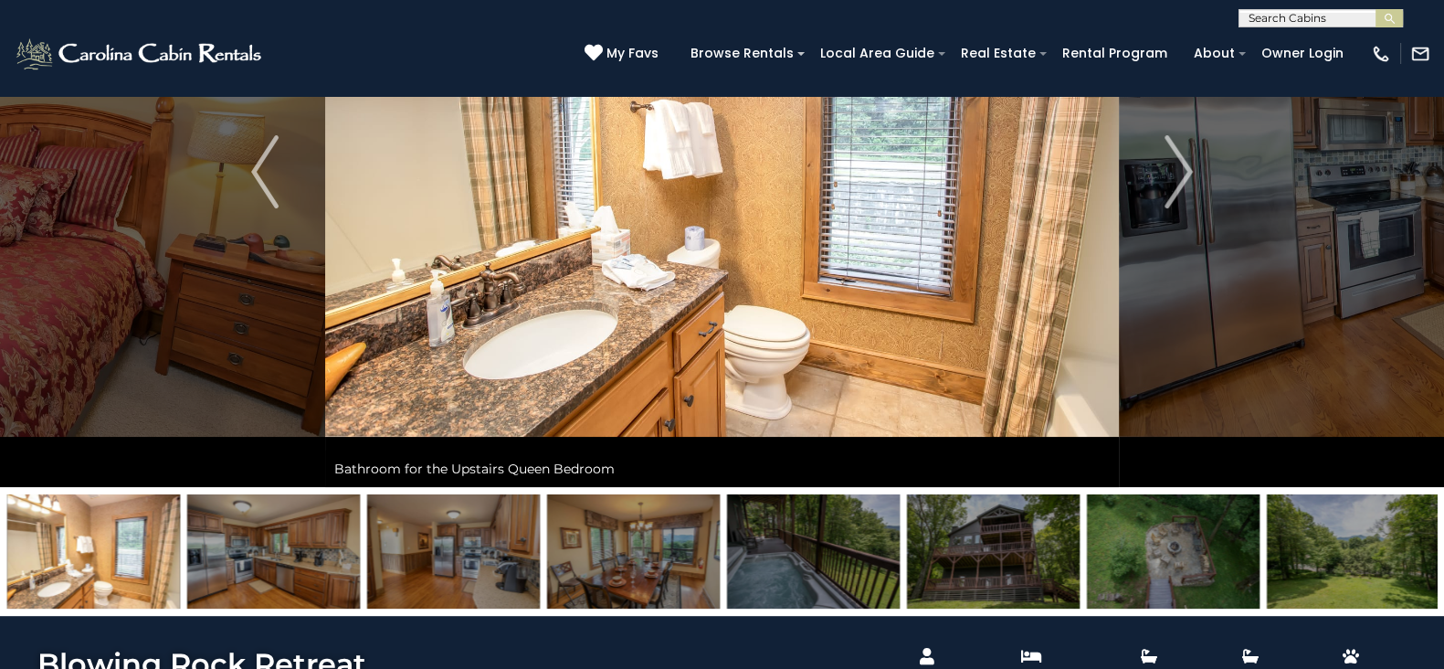
click at [858, 553] on img at bounding box center [813, 551] width 173 height 114
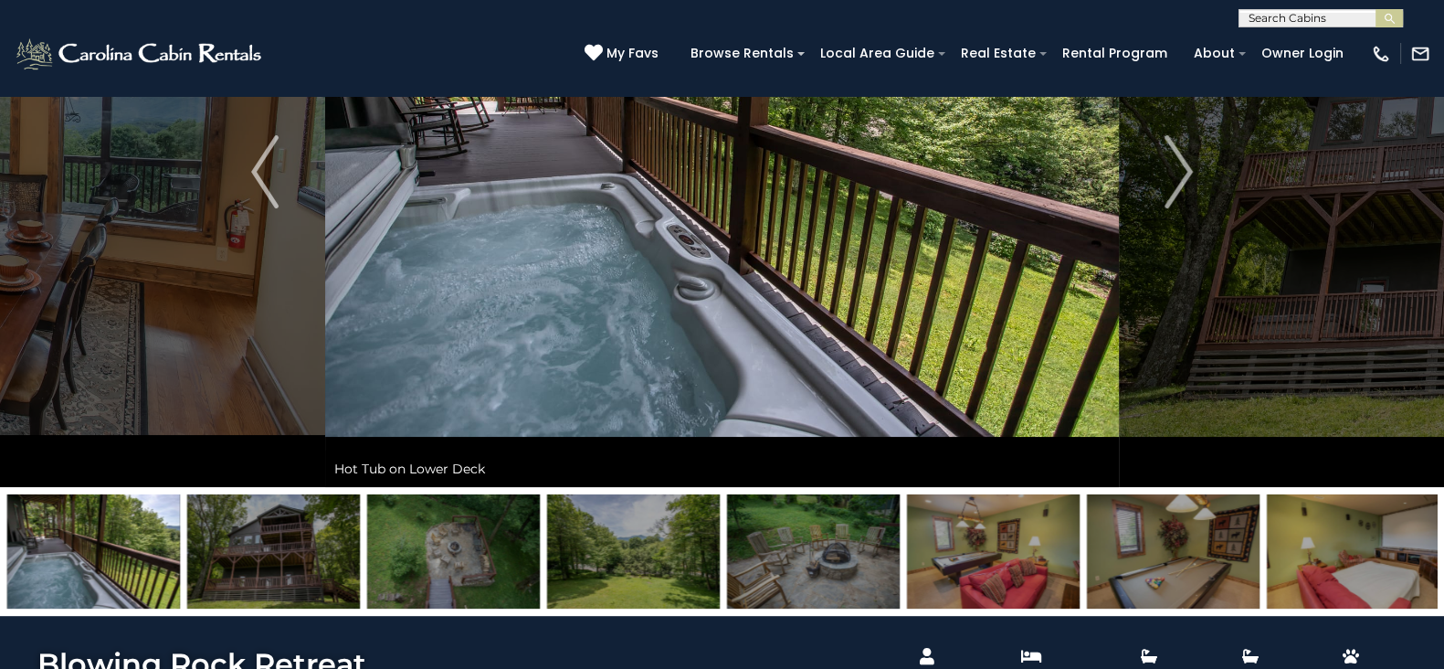
click at [858, 553] on img at bounding box center [813, 551] width 173 height 114
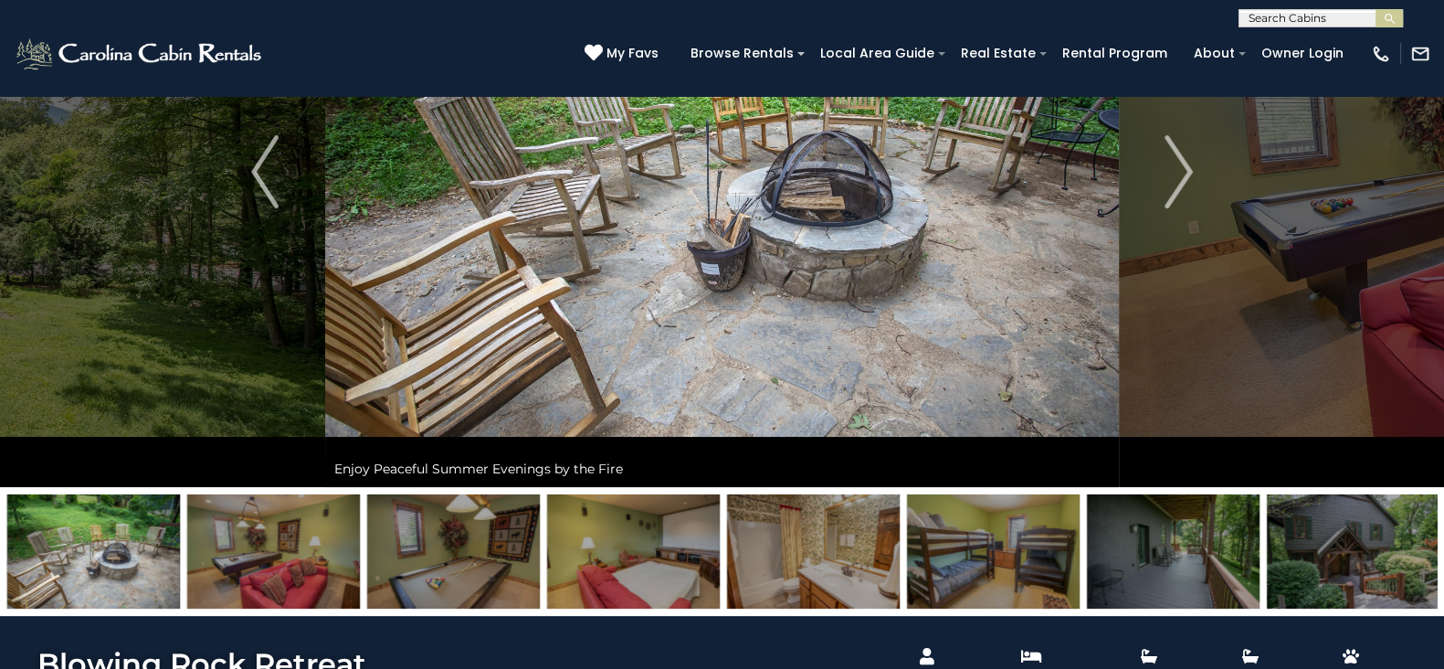
click at [858, 553] on img at bounding box center [813, 551] width 173 height 114
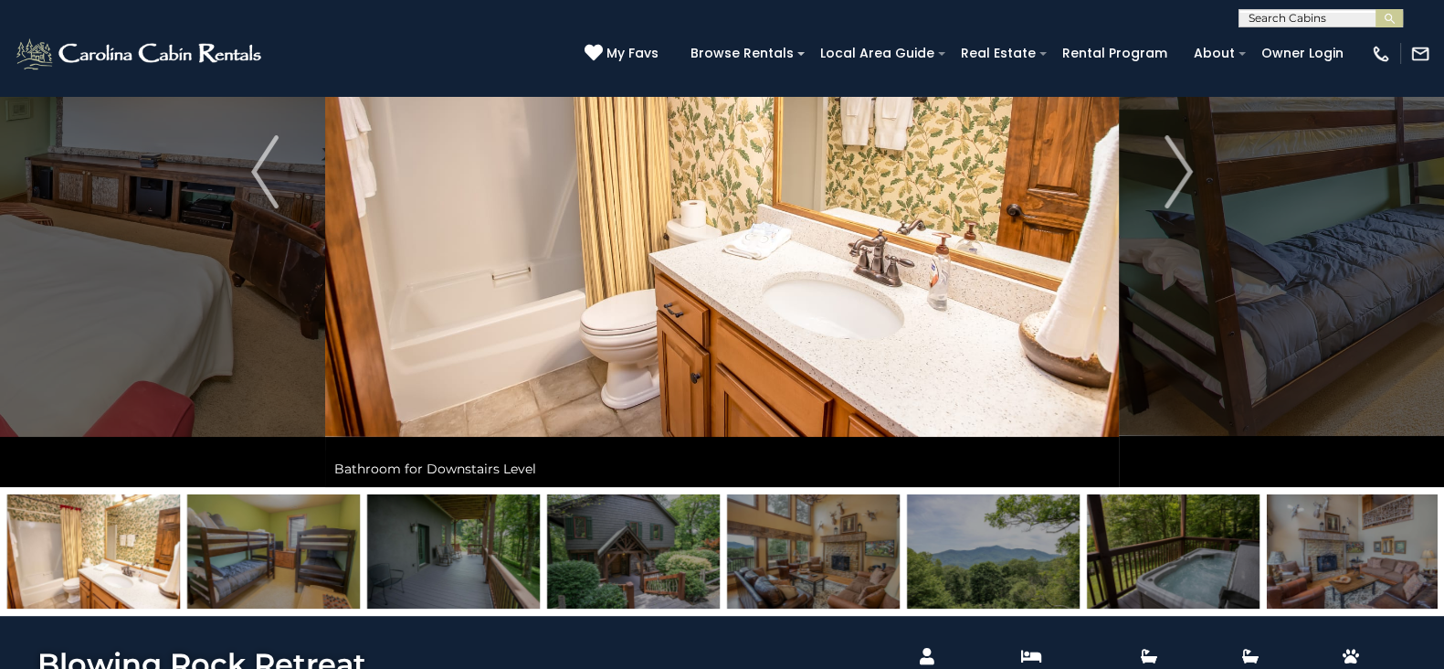
click at [858, 553] on img at bounding box center [813, 551] width 173 height 114
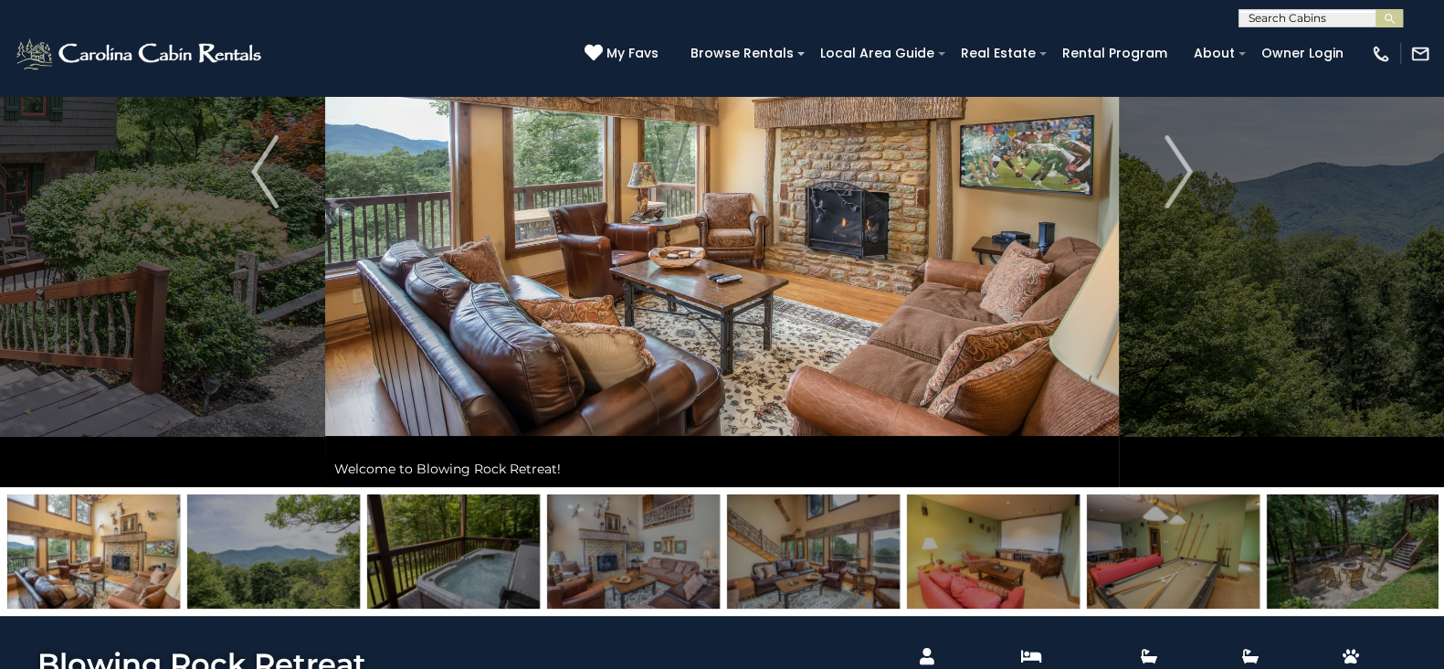
click at [843, 560] on img at bounding box center [813, 551] width 173 height 114
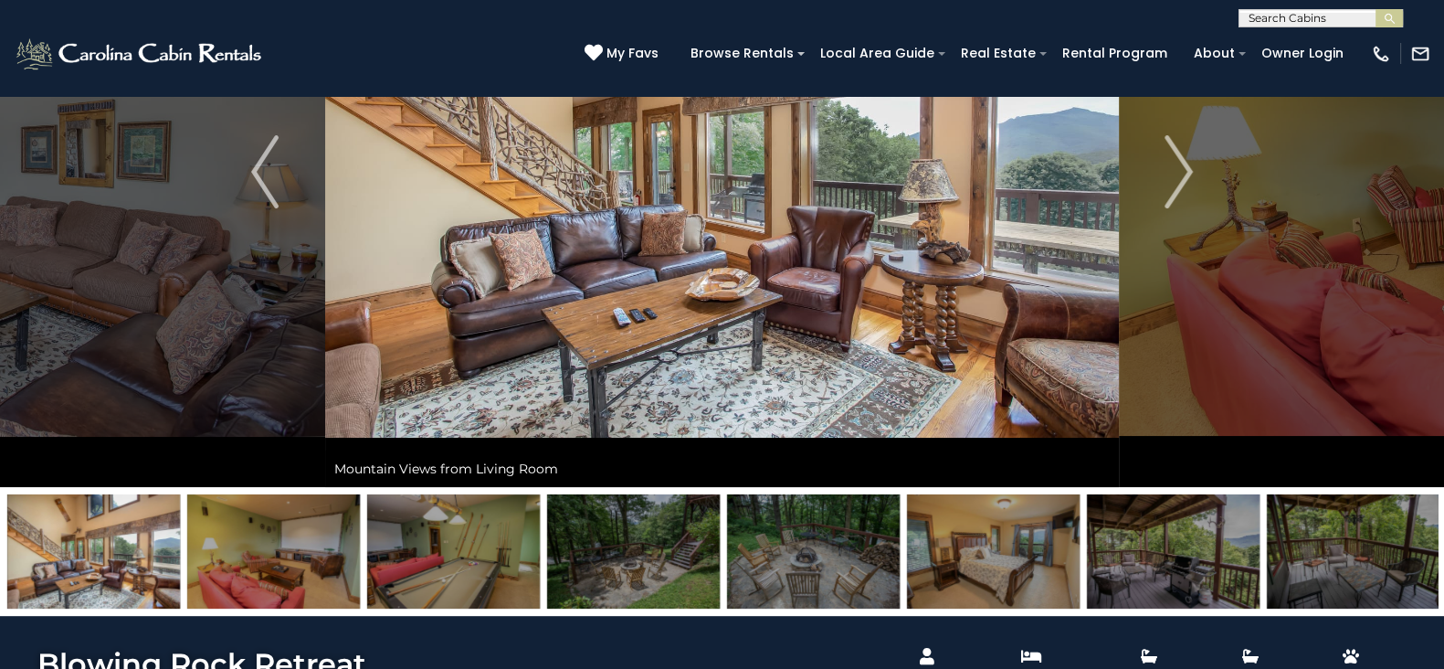
click at [1035, 541] on img at bounding box center [993, 551] width 173 height 114
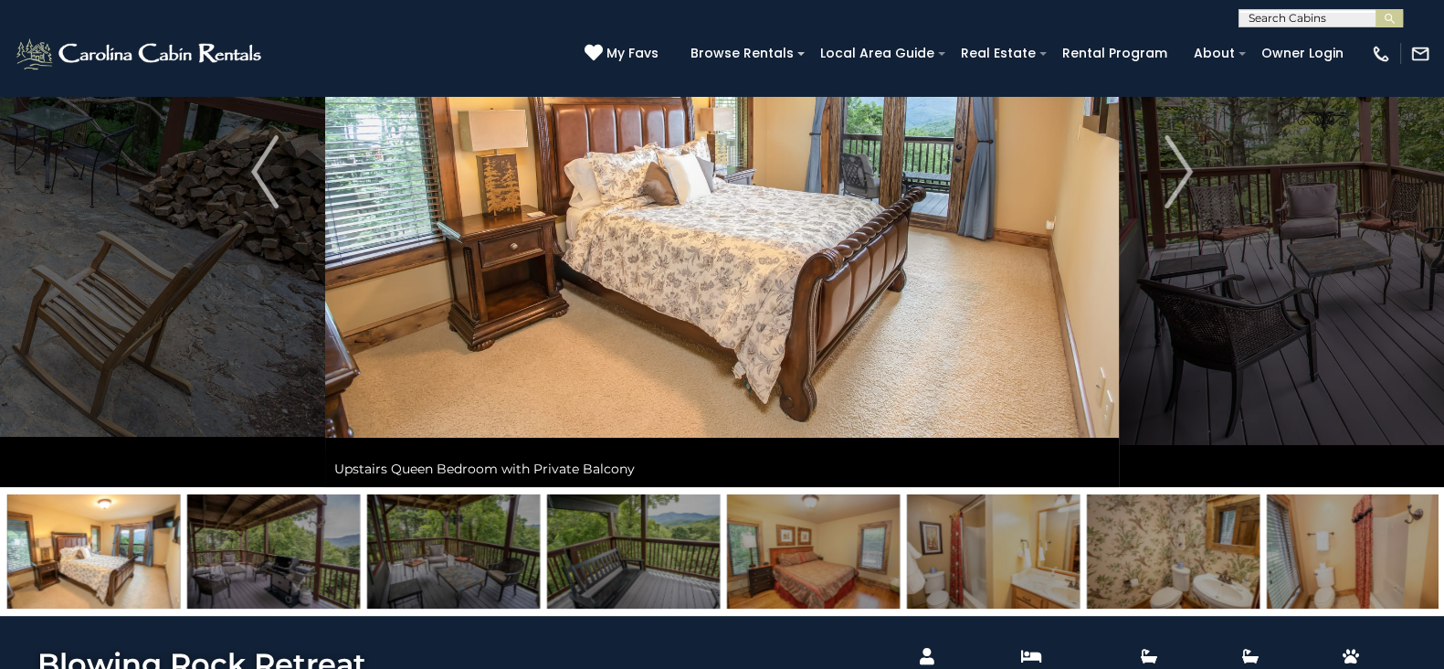
click at [1035, 541] on img at bounding box center [993, 551] width 173 height 114
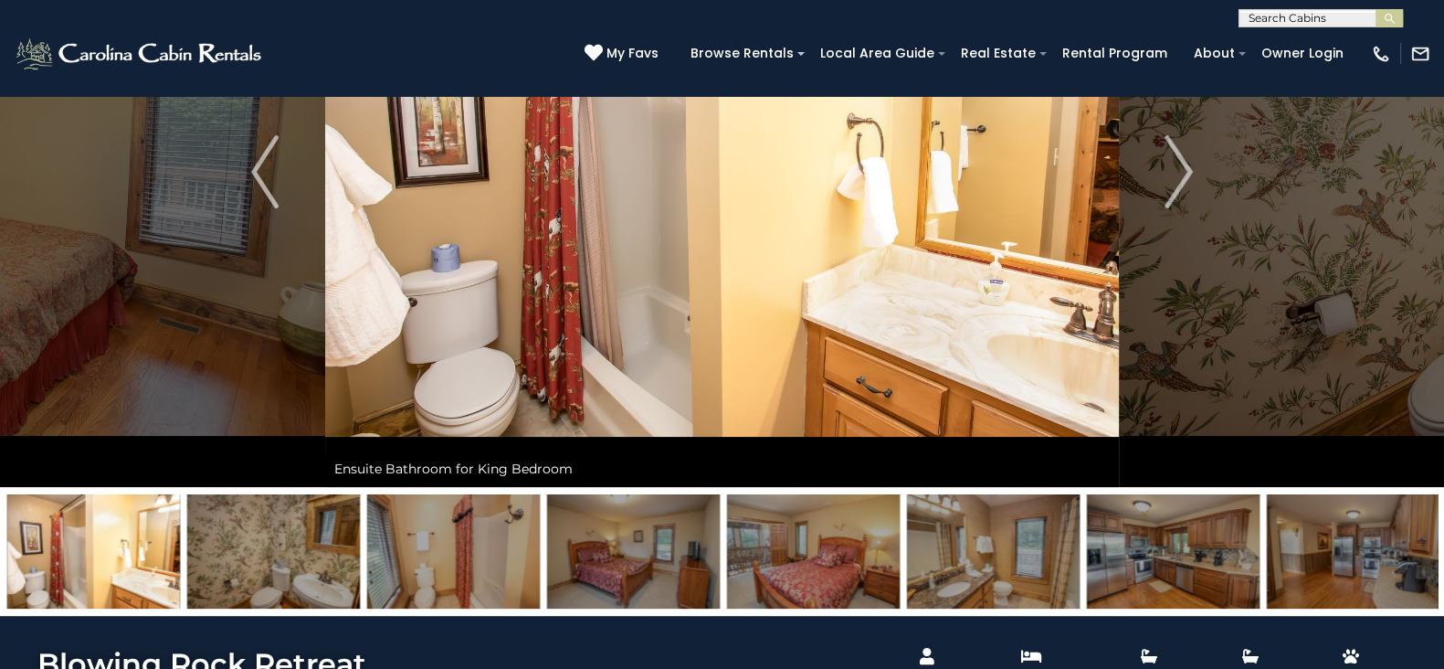
click at [1035, 541] on img at bounding box center [993, 551] width 173 height 114
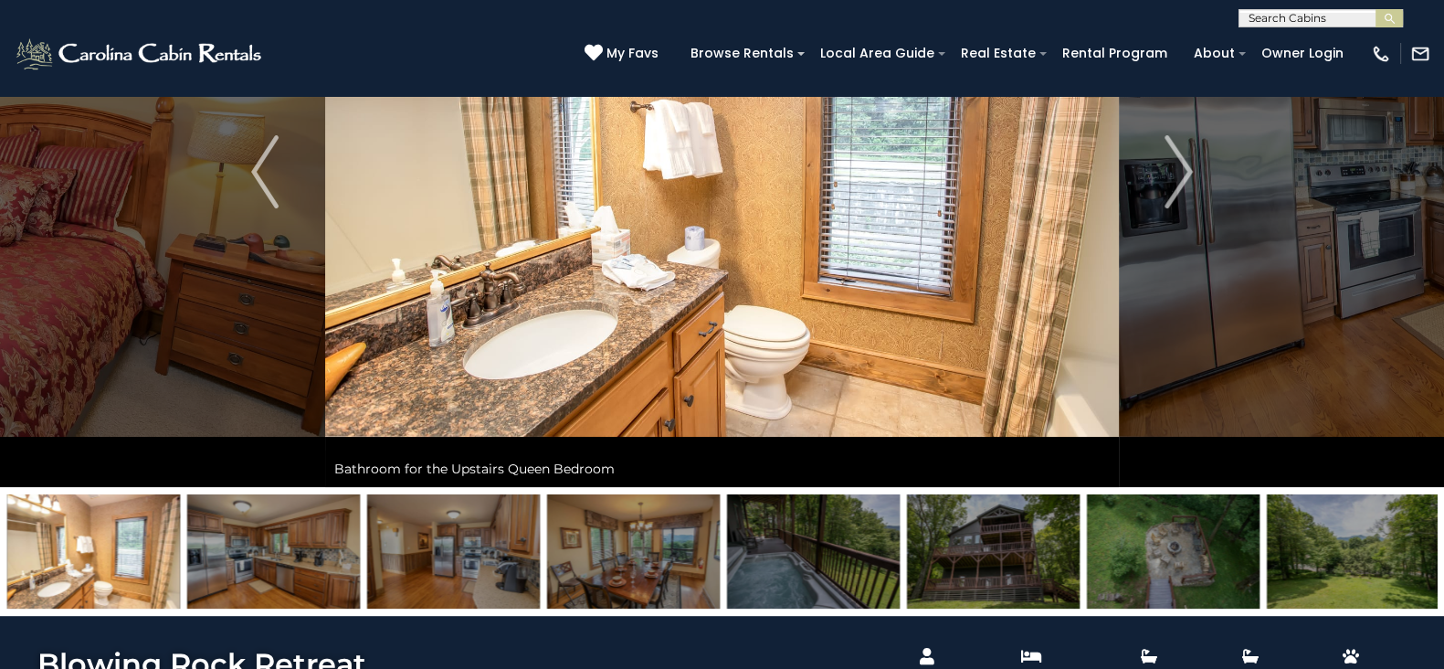
click at [1035, 541] on img at bounding box center [993, 551] width 173 height 114
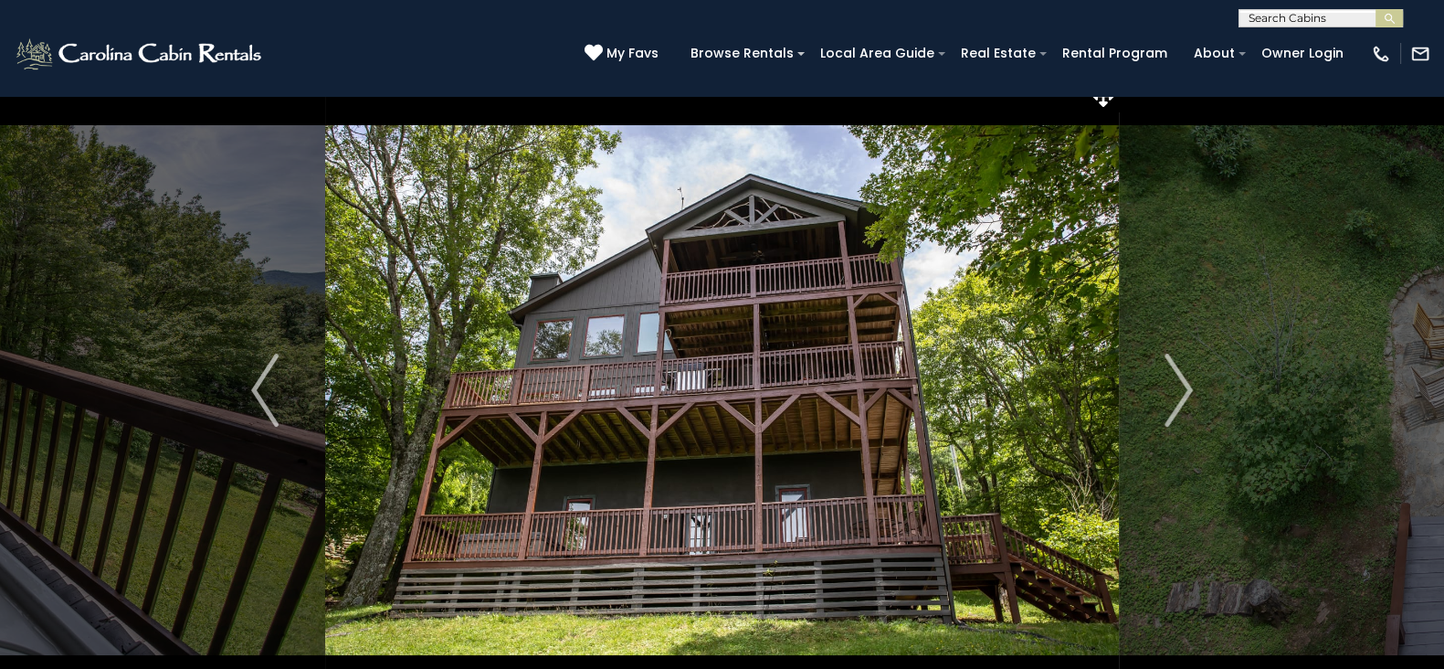
scroll to position [19, 0]
click at [1178, 390] on img "Next" at bounding box center [1178, 390] width 27 height 73
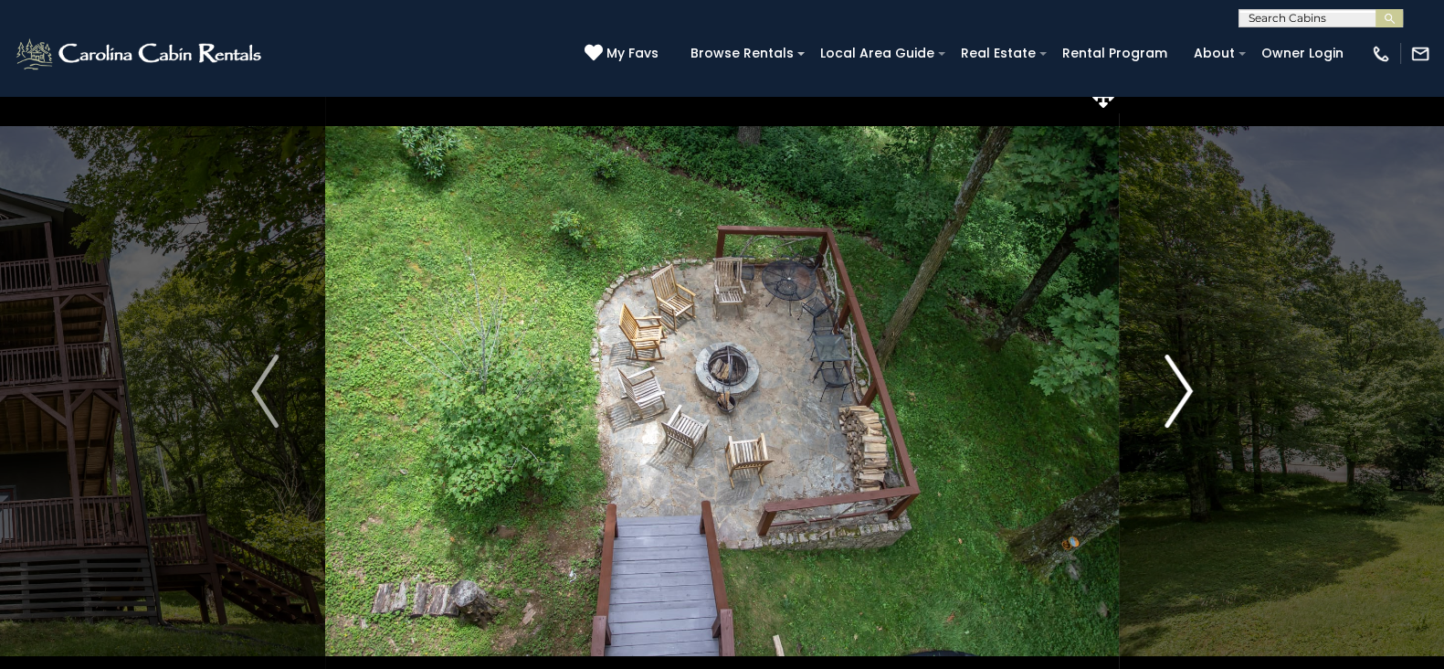
click at [1178, 390] on img "Next" at bounding box center [1178, 390] width 27 height 73
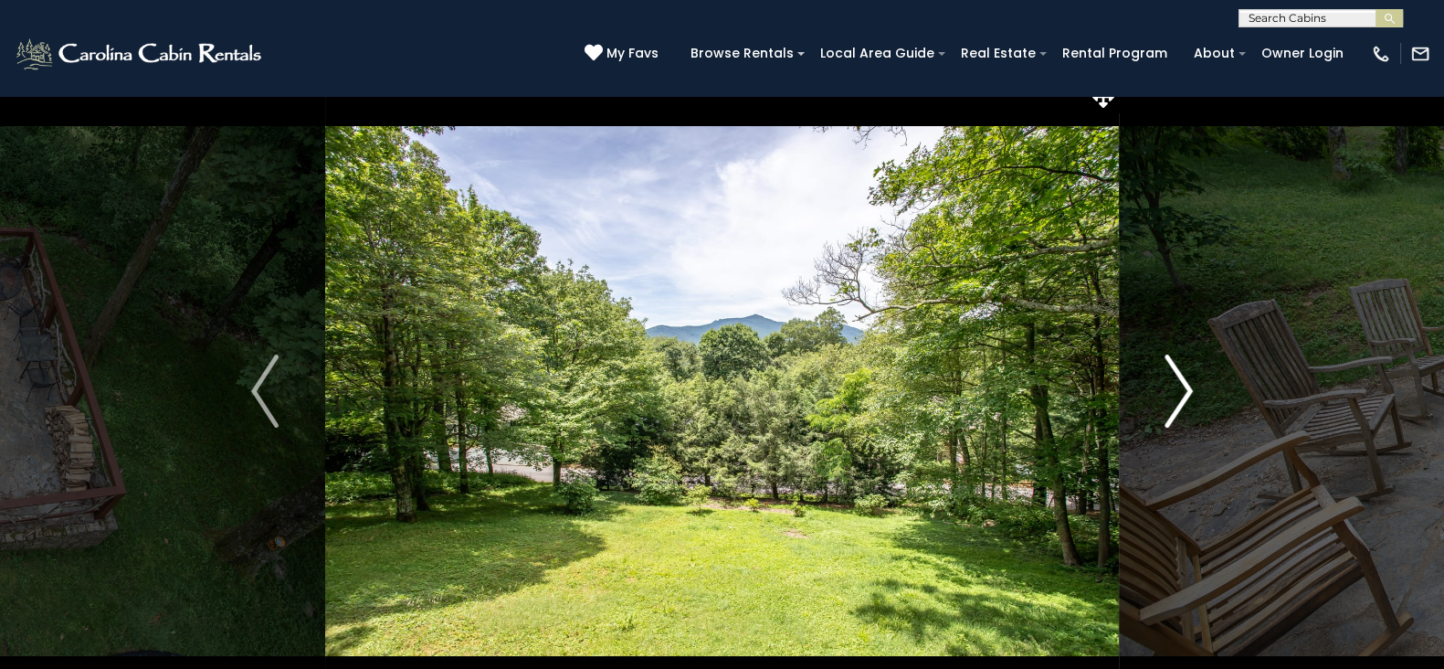
click at [1178, 390] on img "Next" at bounding box center [1178, 390] width 27 height 73
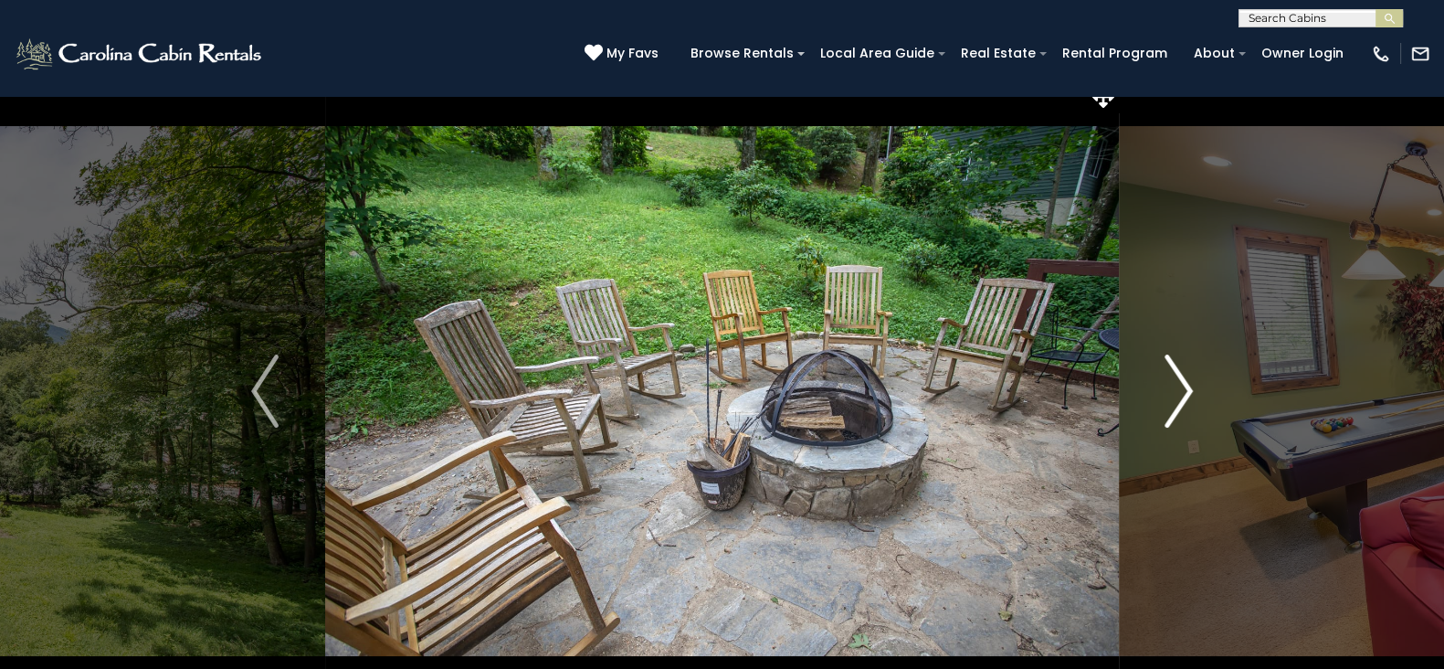
click at [1178, 390] on img "Next" at bounding box center [1178, 390] width 27 height 73
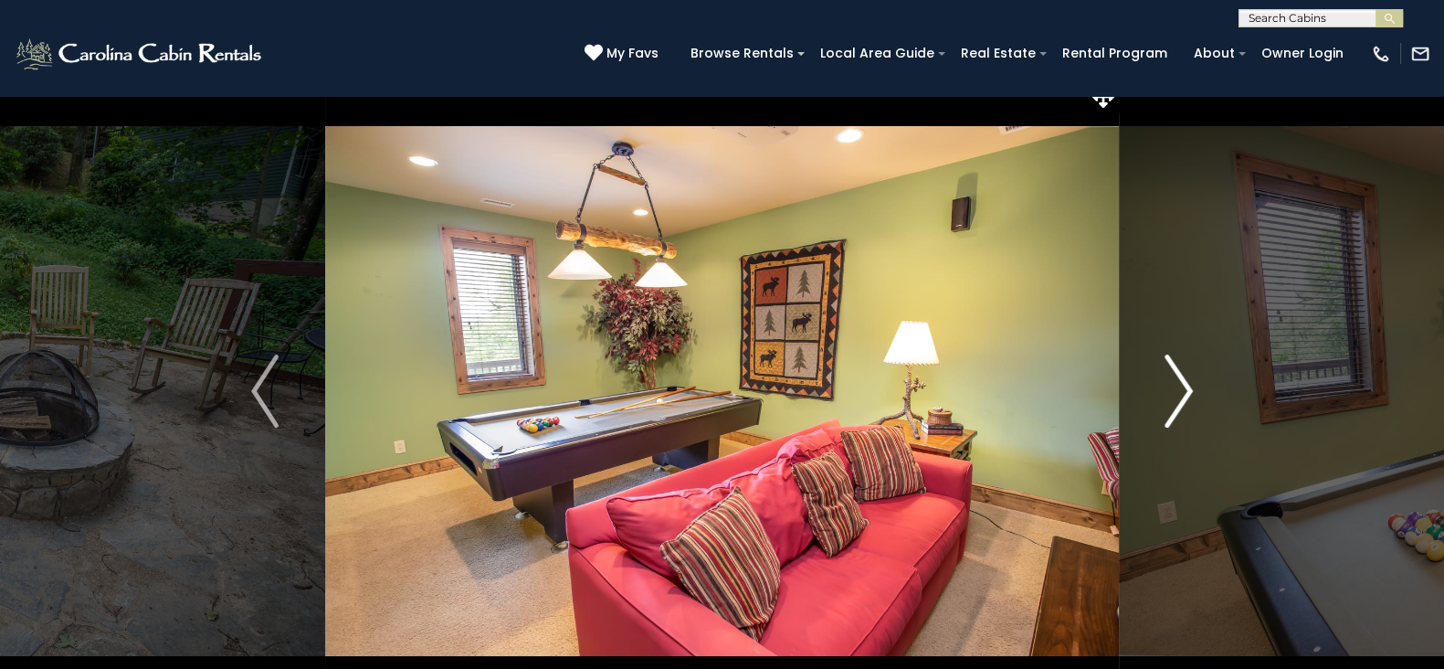
click at [1178, 390] on img "Next" at bounding box center [1178, 390] width 27 height 73
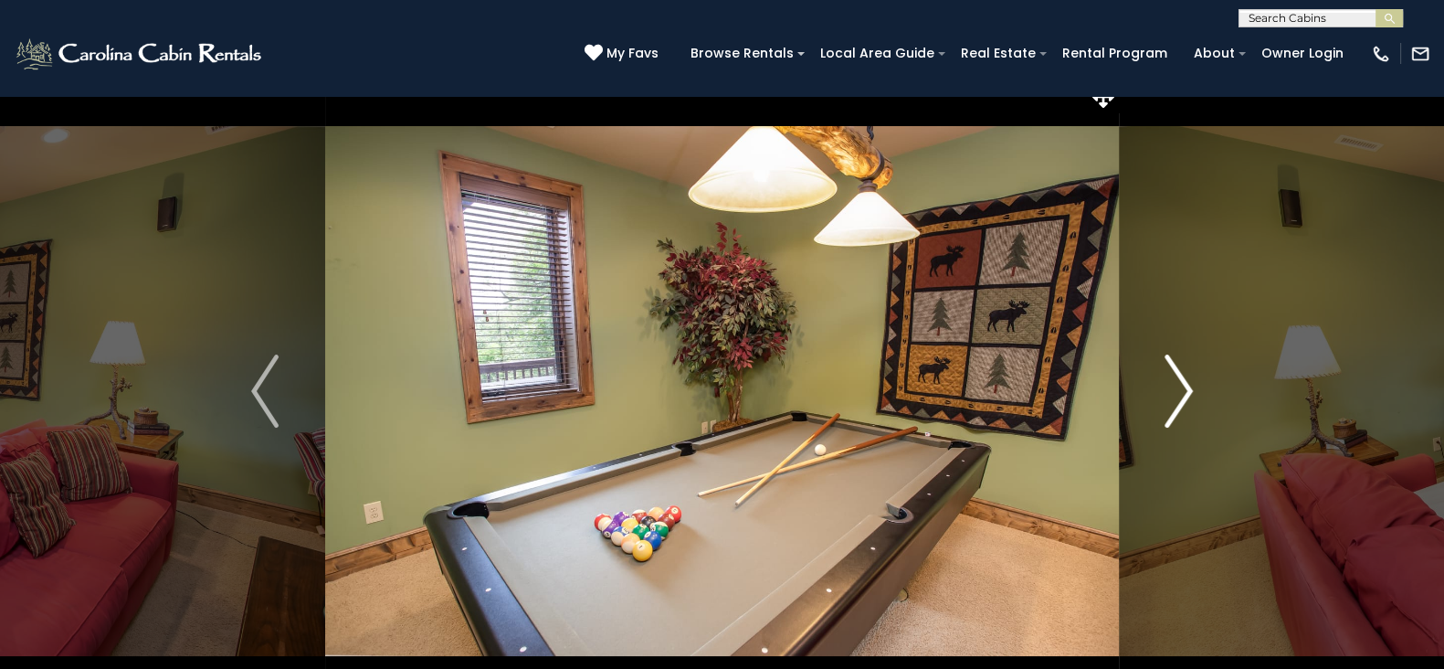
click at [1178, 390] on img "Next" at bounding box center [1178, 390] width 27 height 73
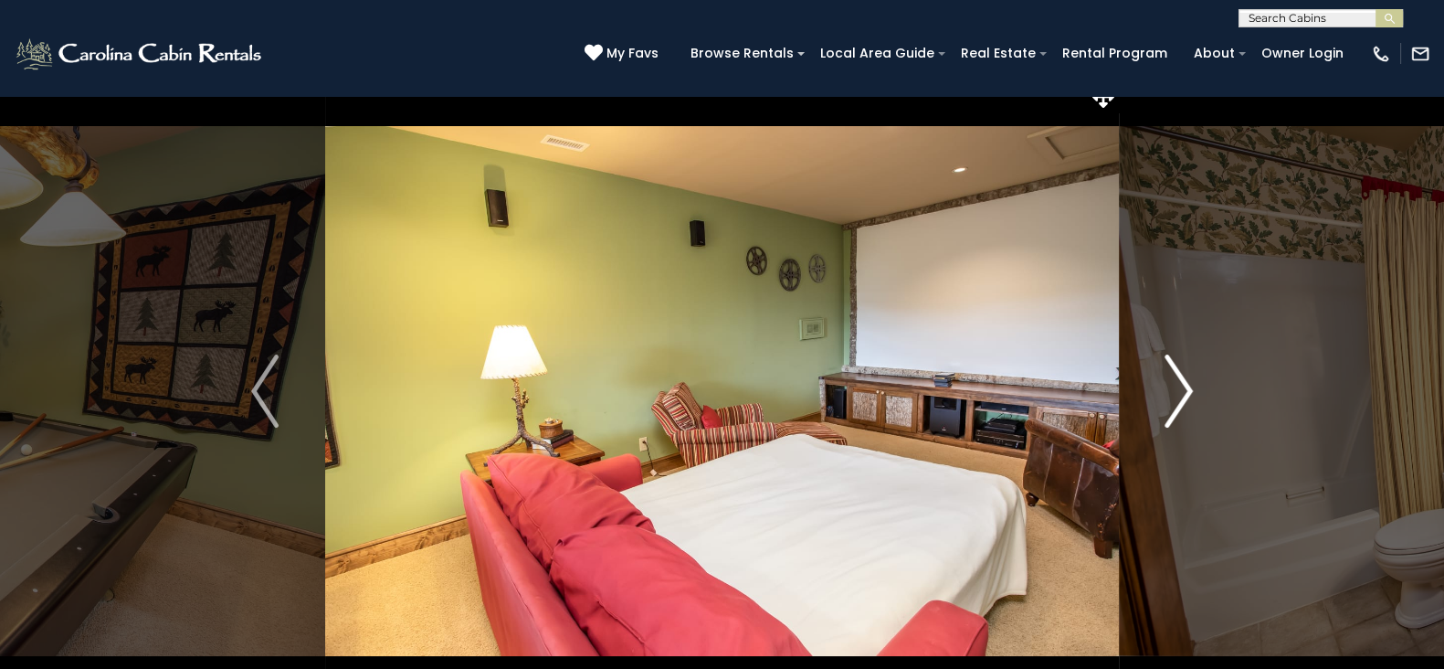
click at [1178, 390] on img "Next" at bounding box center [1178, 390] width 27 height 73
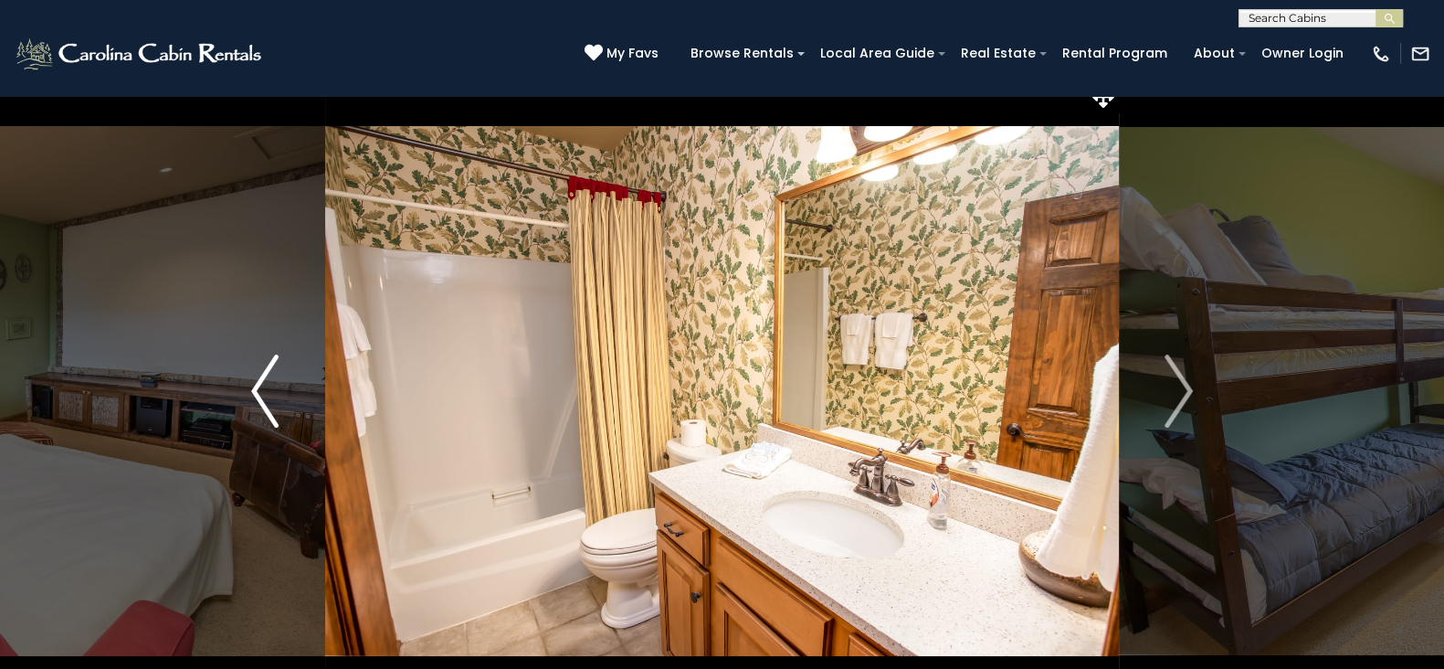
click at [249, 407] on button "Previous" at bounding box center [265, 391] width 120 height 630
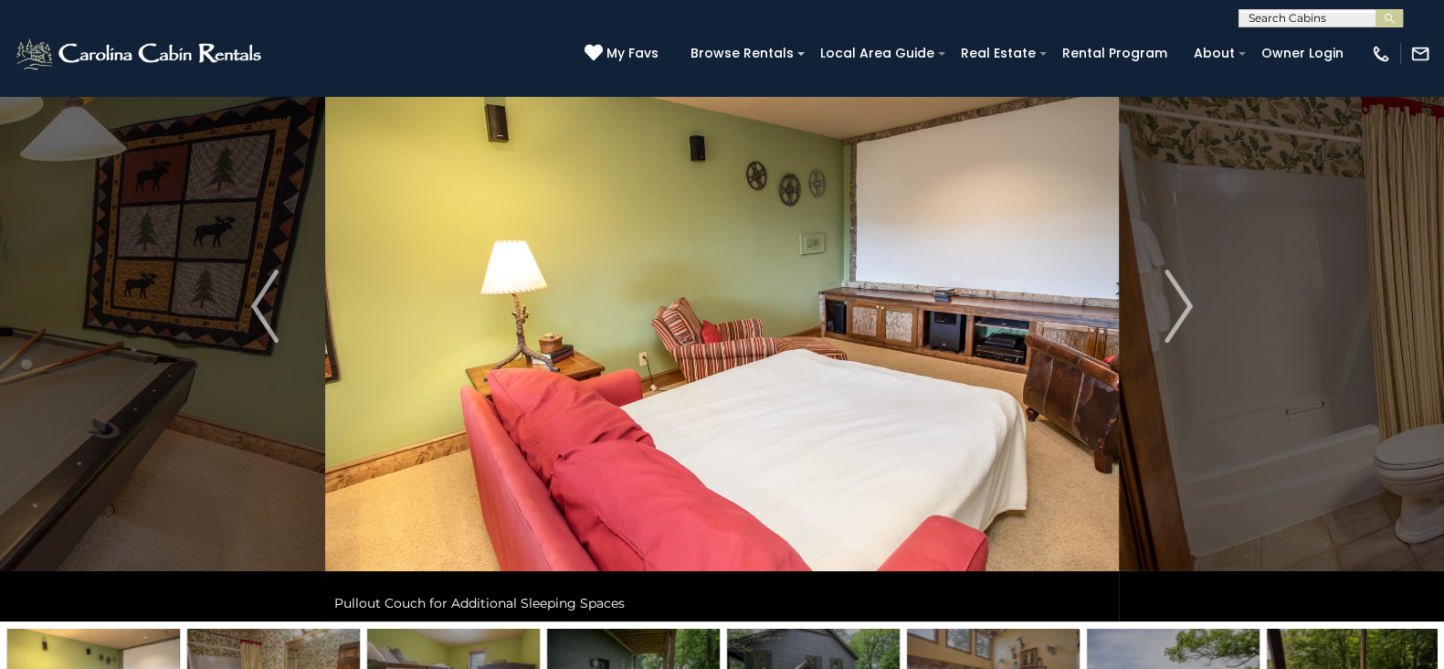
scroll to position [106, 0]
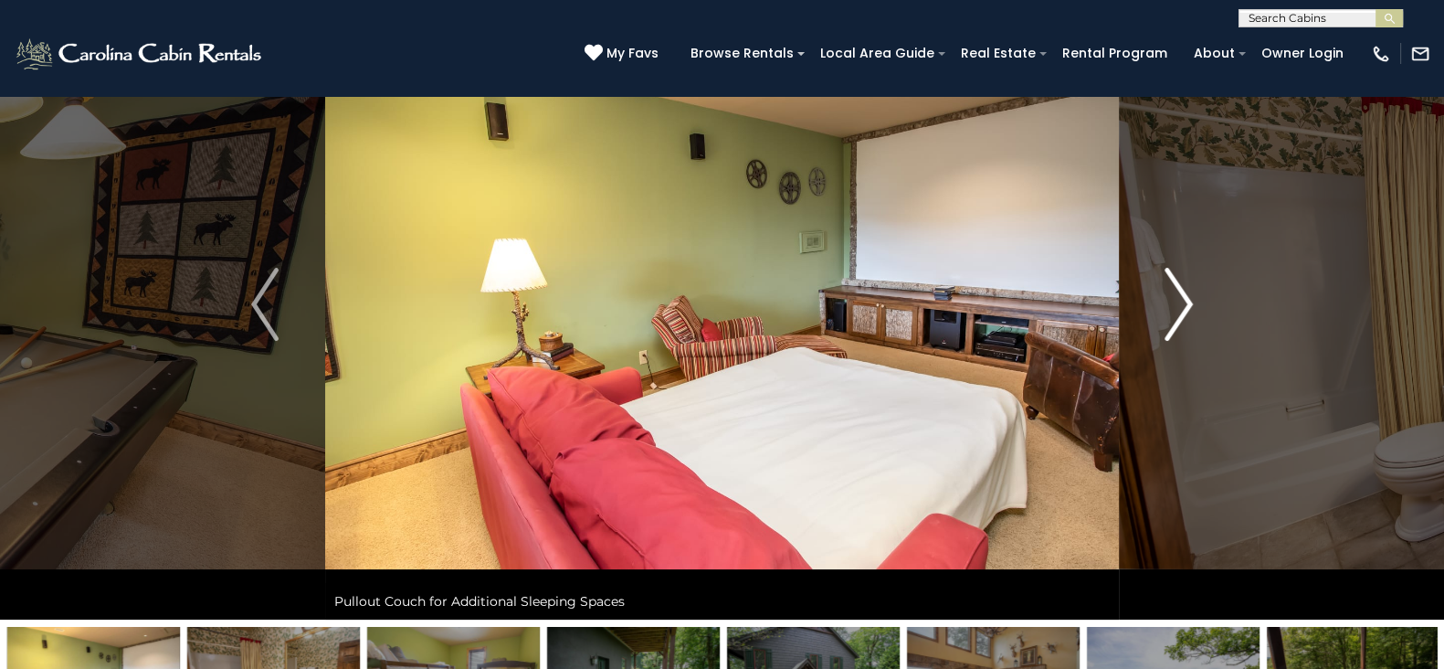
click at [1183, 311] on img "Next" at bounding box center [1178, 304] width 27 height 73
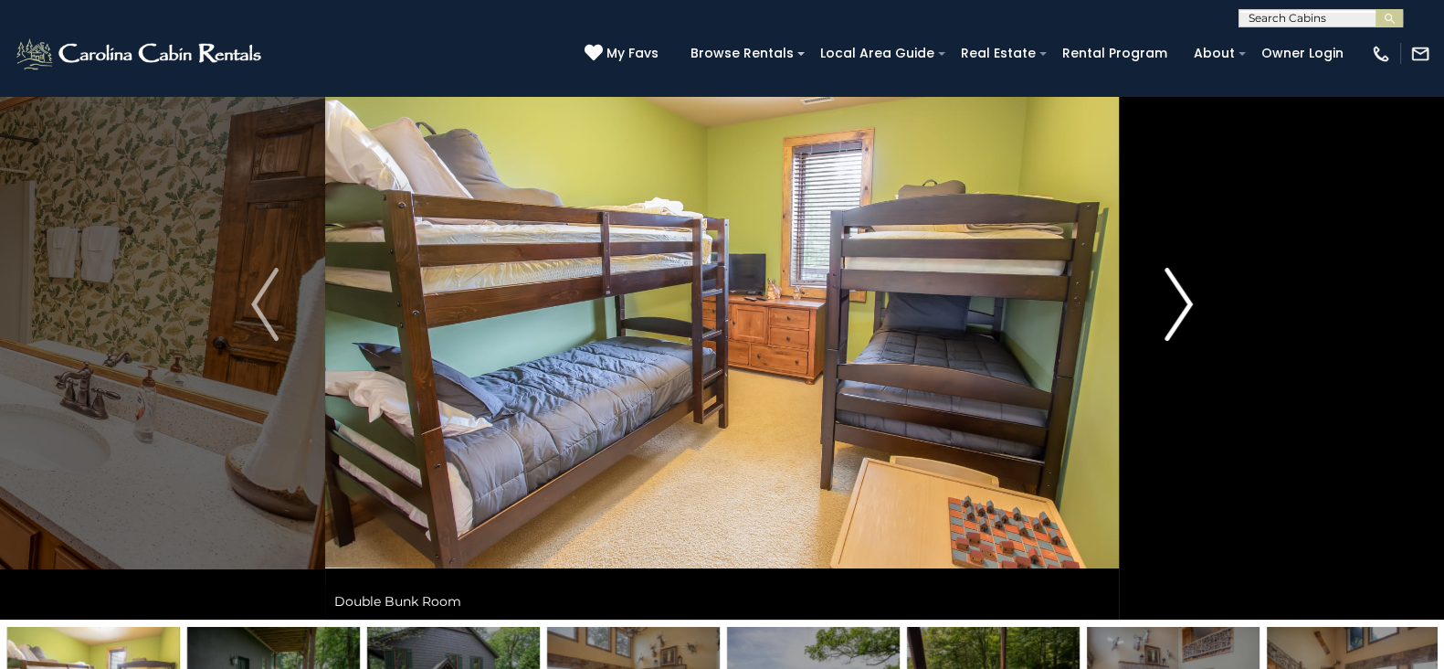
click at [1183, 311] on img "Next" at bounding box center [1178, 304] width 27 height 73
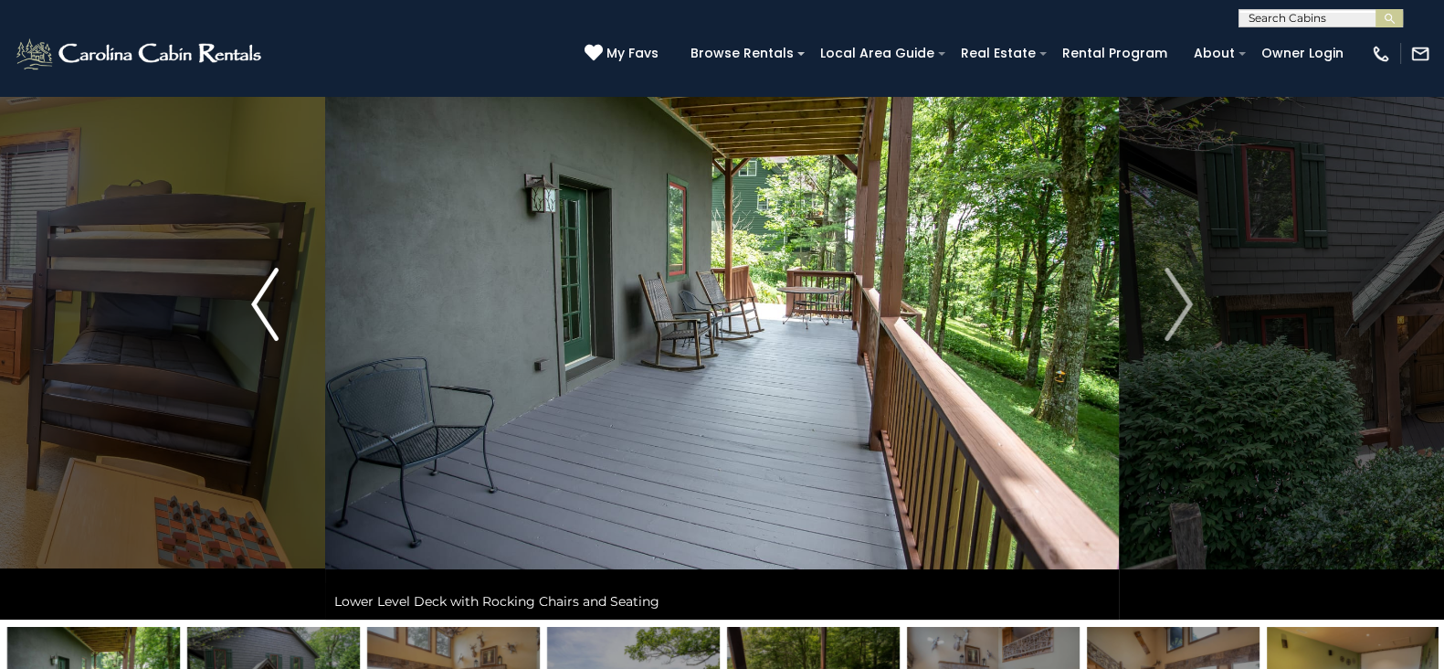
click at [290, 295] on button "Previous" at bounding box center [265, 304] width 120 height 630
